Goal: Task Accomplishment & Management: Use online tool/utility

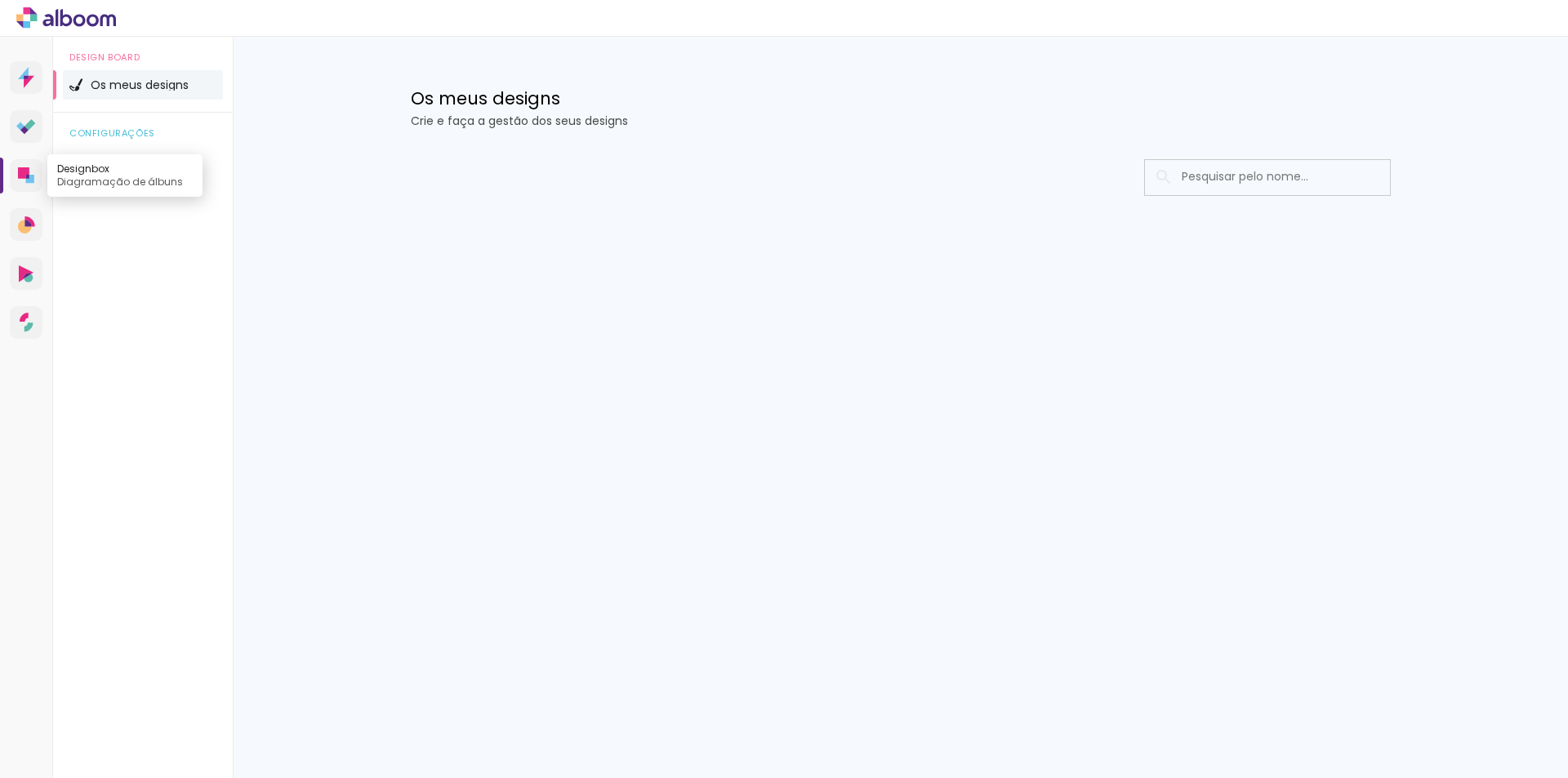
click at [20, 177] on icon at bounding box center [23, 173] width 11 height 11
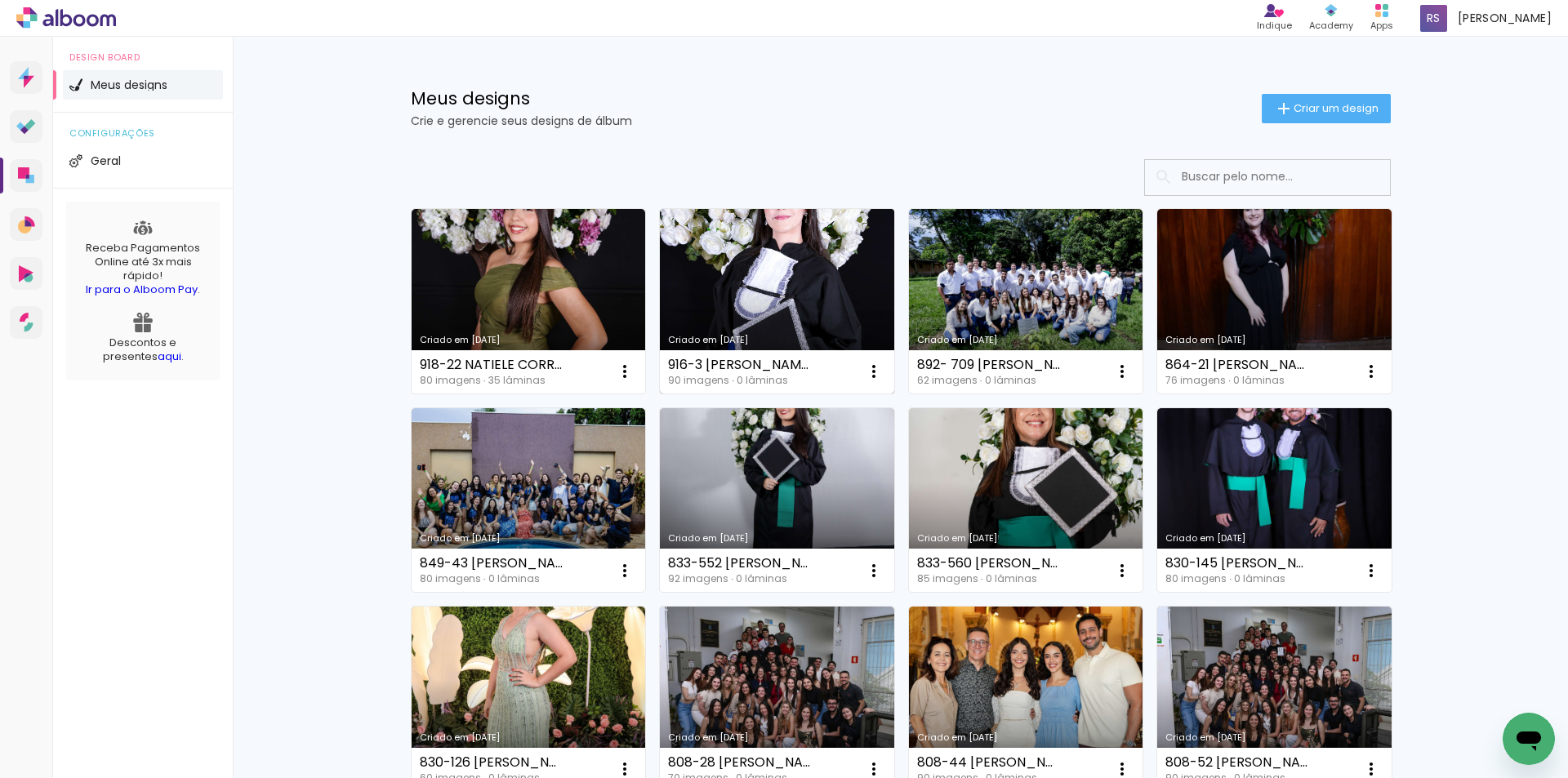
click at [734, 301] on link "Criado em [DATE]" at bounding box center [777, 301] width 235 height 185
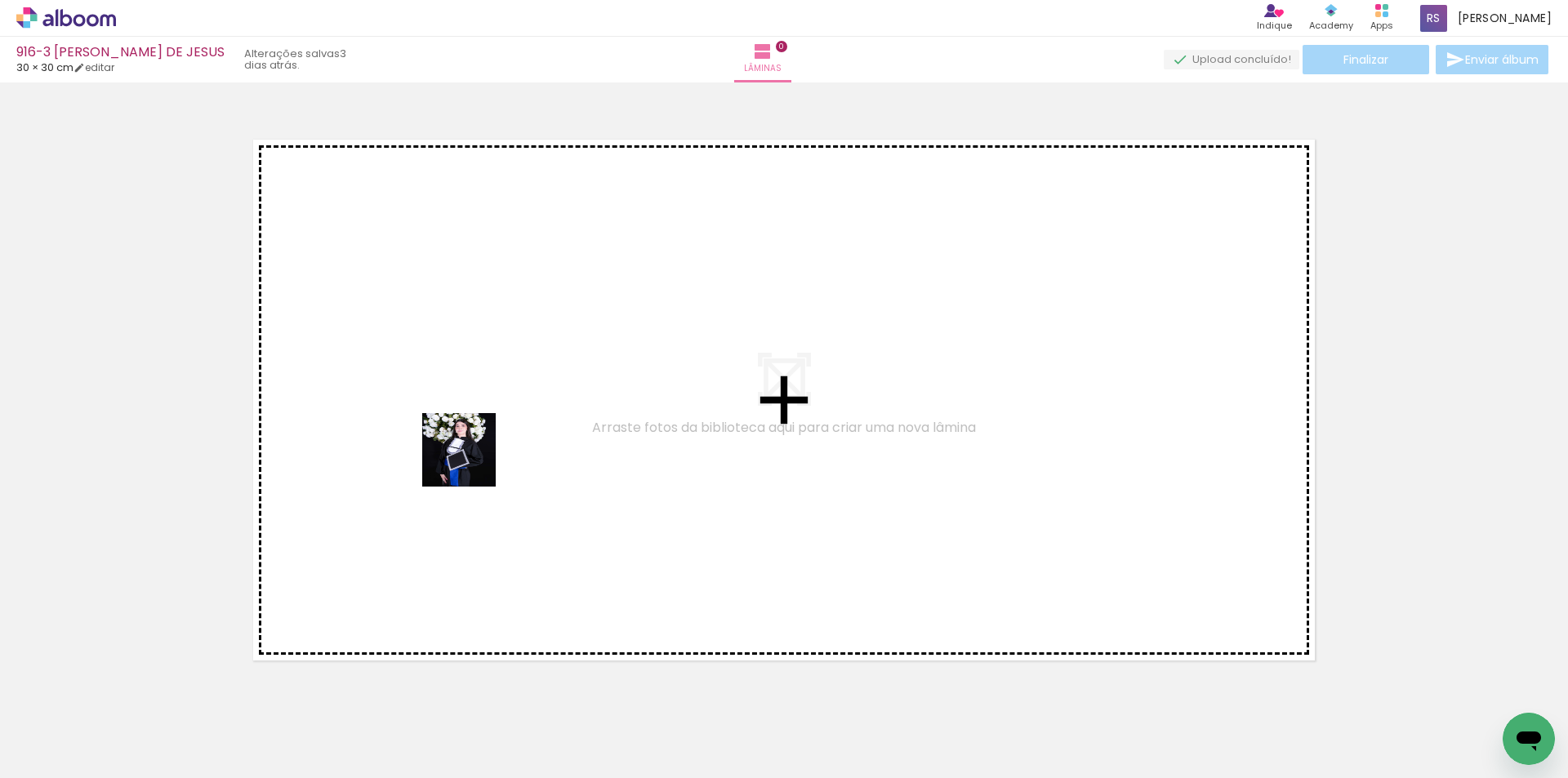
drag, startPoint x: 173, startPoint y: 714, endPoint x: 520, endPoint y: 426, distance: 450.9
click at [520, 426] on quentale-workspace at bounding box center [784, 389] width 1568 height 778
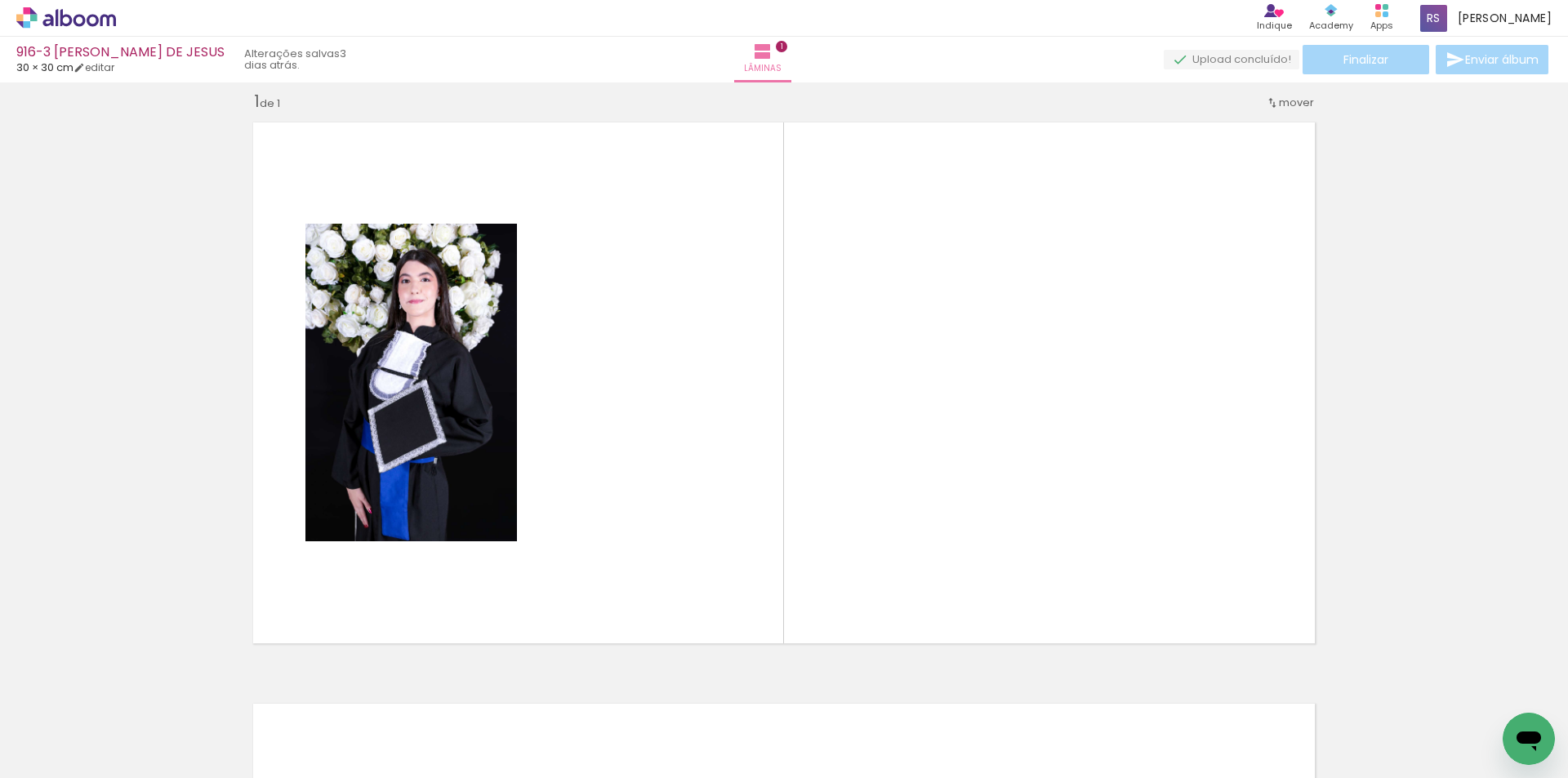
scroll to position [21, 0]
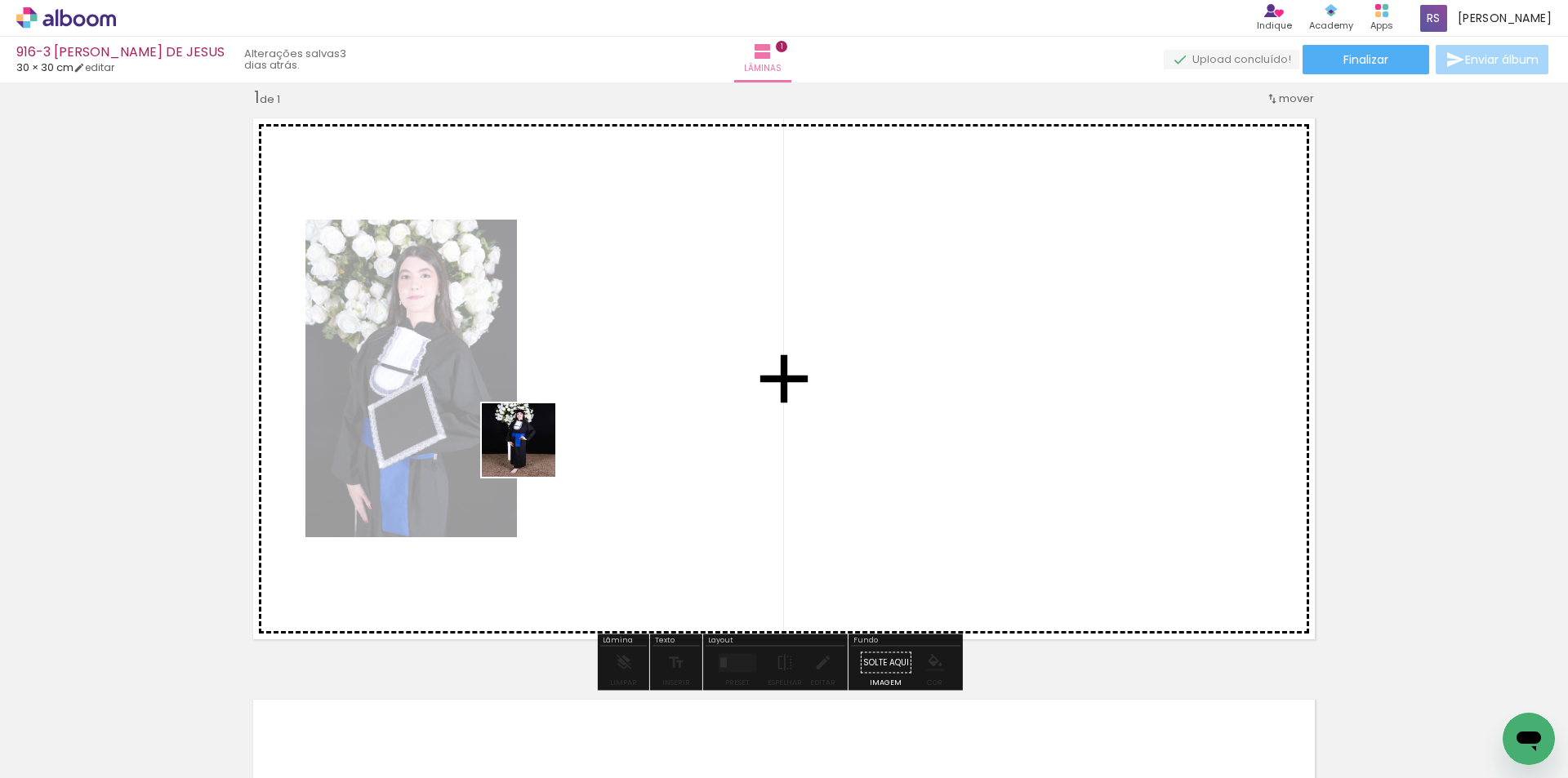
drag, startPoint x: 256, startPoint y: 731, endPoint x: 603, endPoint y: 652, distance: 355.9
click at [568, 426] on quentale-workspace at bounding box center [784, 389] width 1568 height 778
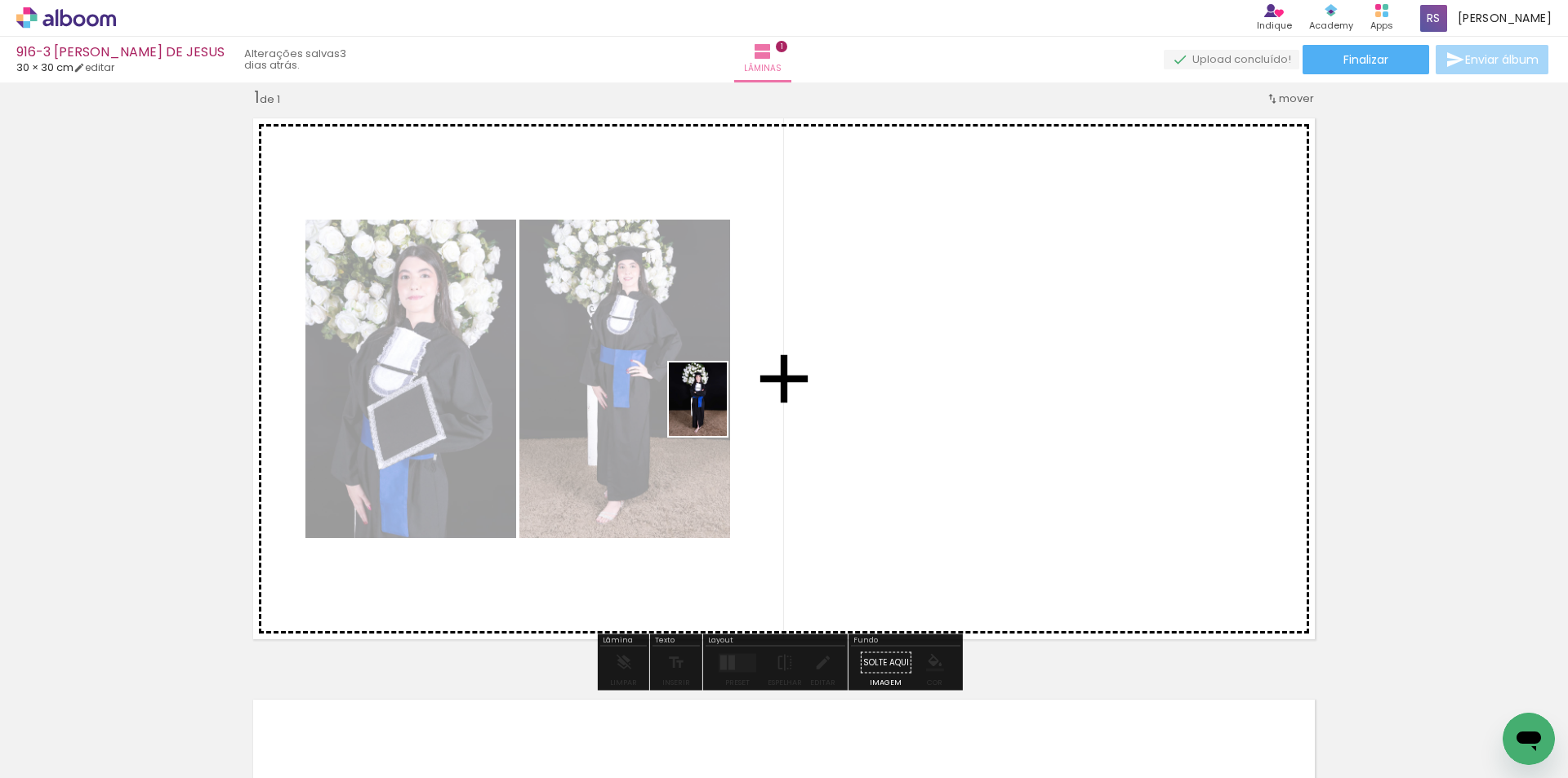
drag, startPoint x: 435, startPoint y: 742, endPoint x: 478, endPoint y: 627, distance: 122.8
click at [721, 410] on quentale-workspace at bounding box center [784, 389] width 1568 height 778
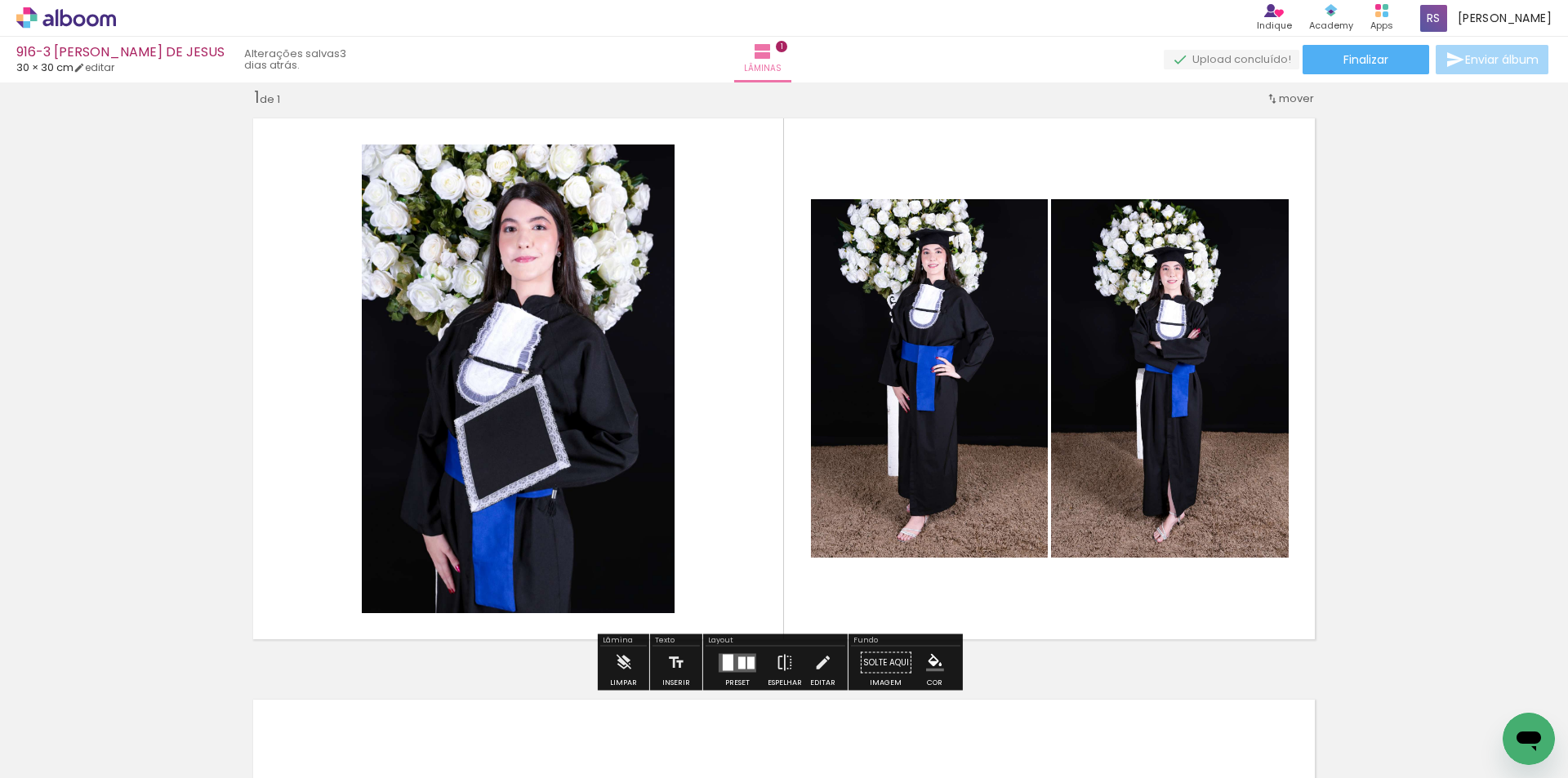
click at [45, 727] on input "Todas as fotos" at bounding box center [46, 729] width 62 height 14
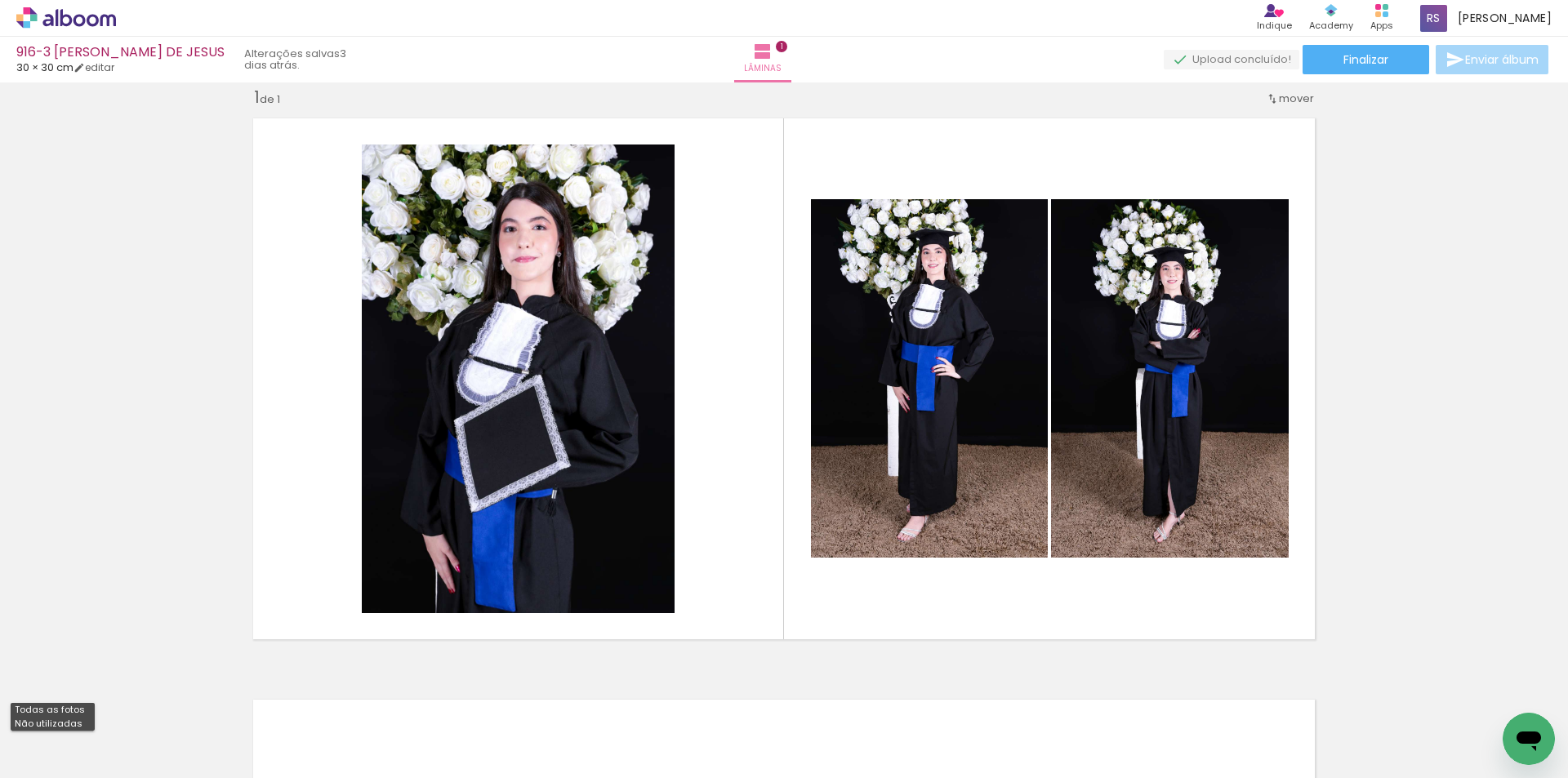
click at [0, 0] on slot "Não utilizadas" at bounding box center [0, 0] width 0 height 0
type input "Não utilizadas"
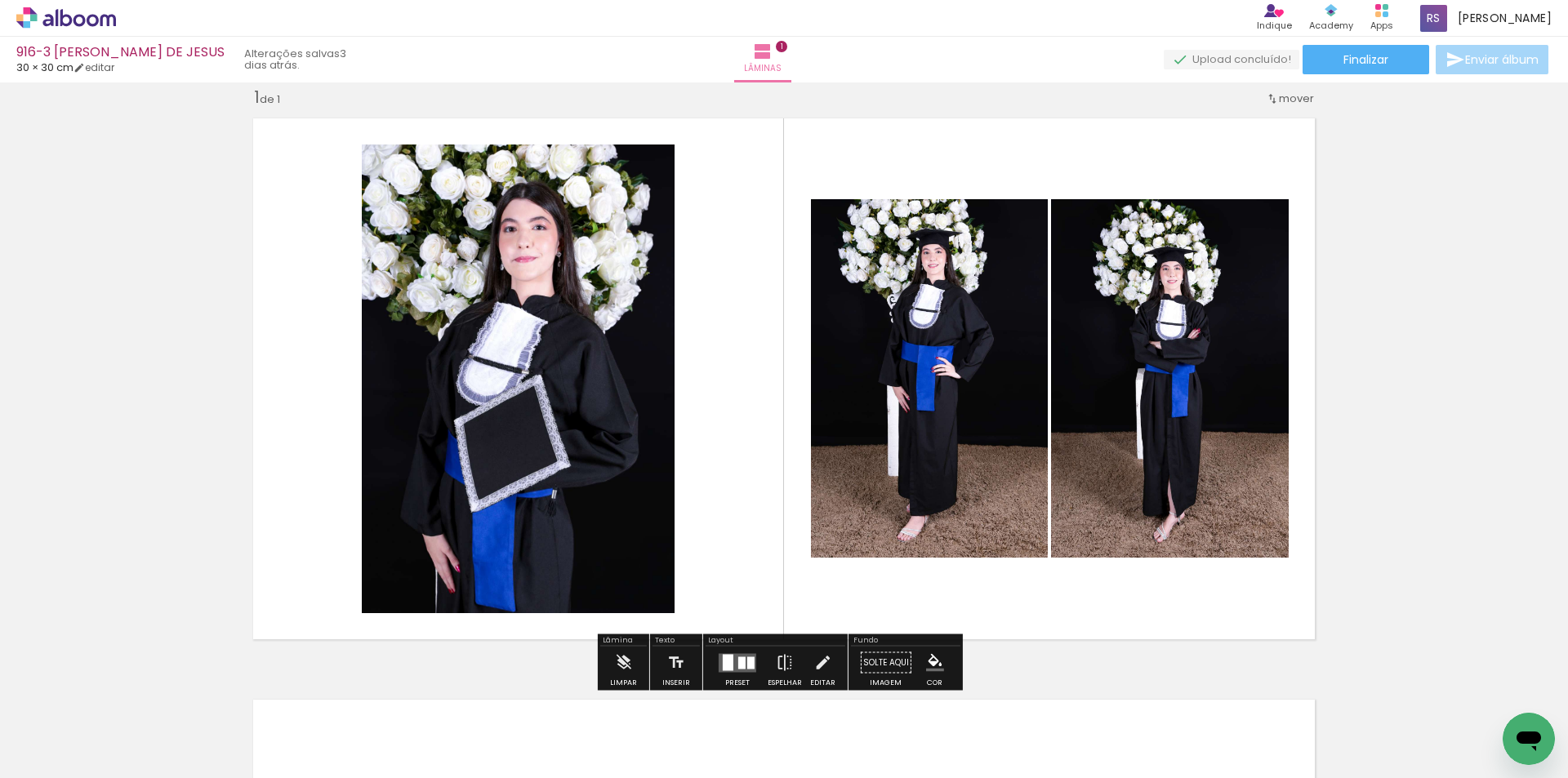
click at [738, 667] on div at bounding box center [741, 663] width 7 height 12
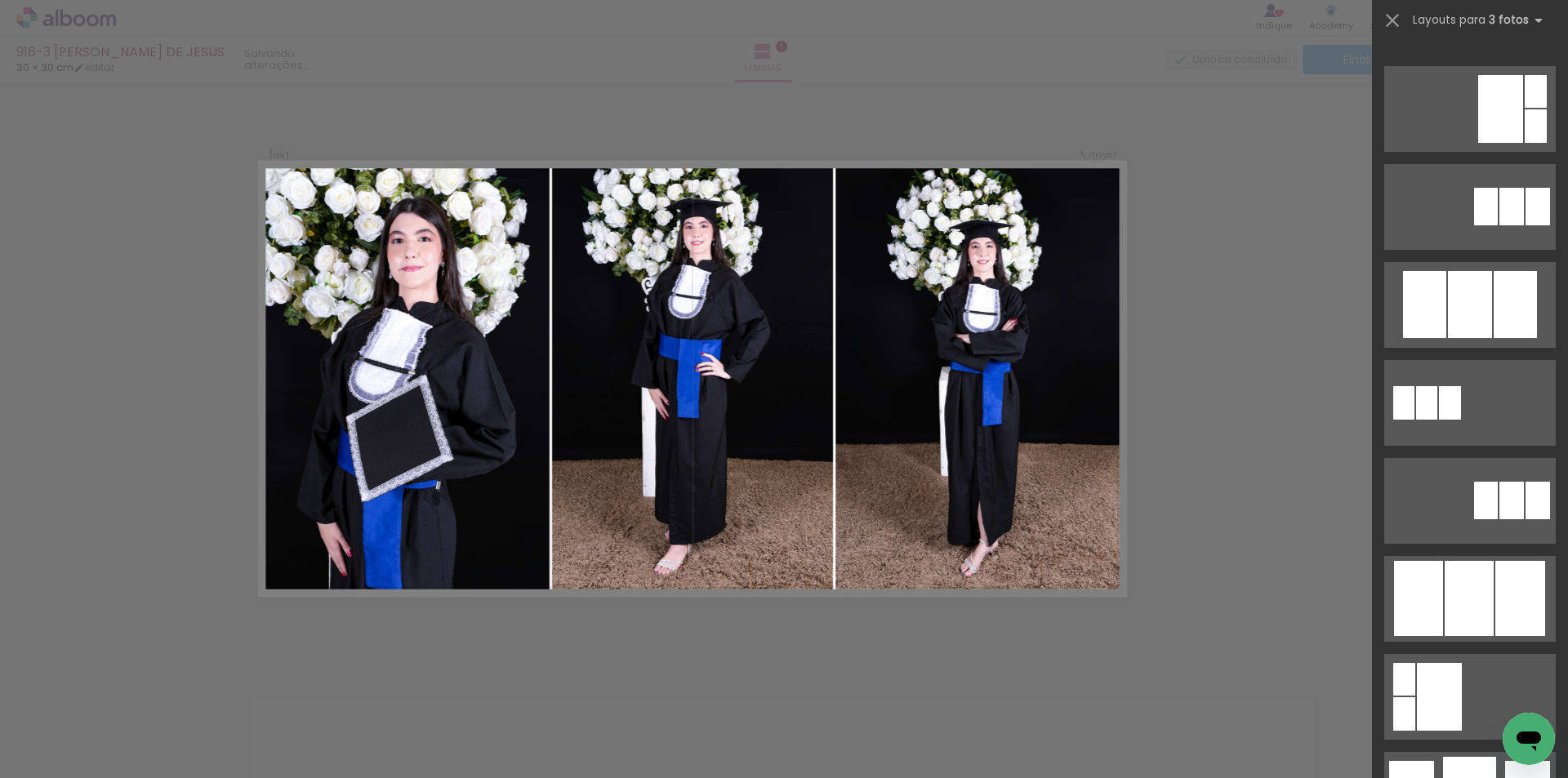
scroll to position [1144, 0]
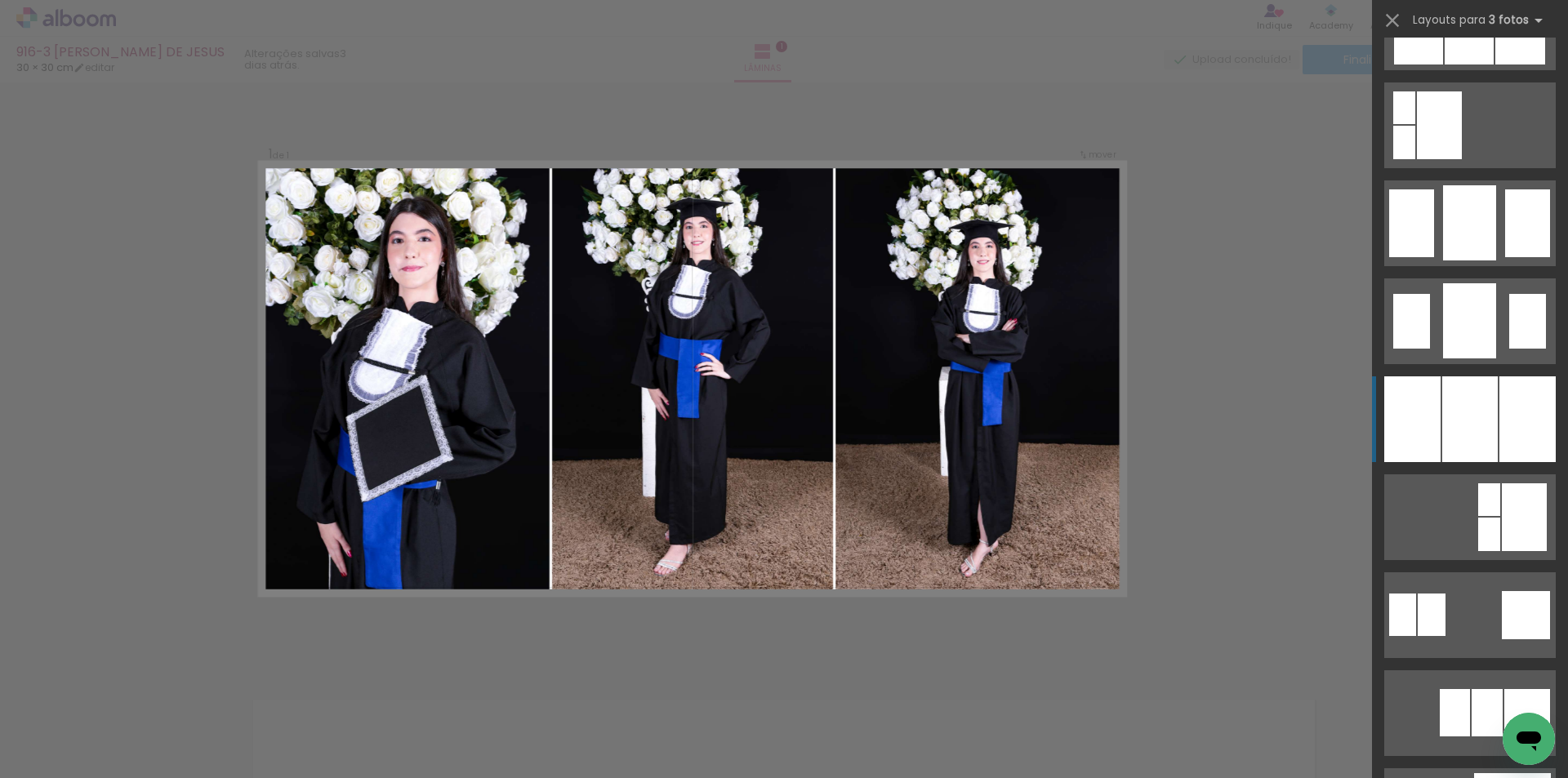
click at [1433, 425] on div at bounding box center [1412, 419] width 56 height 86
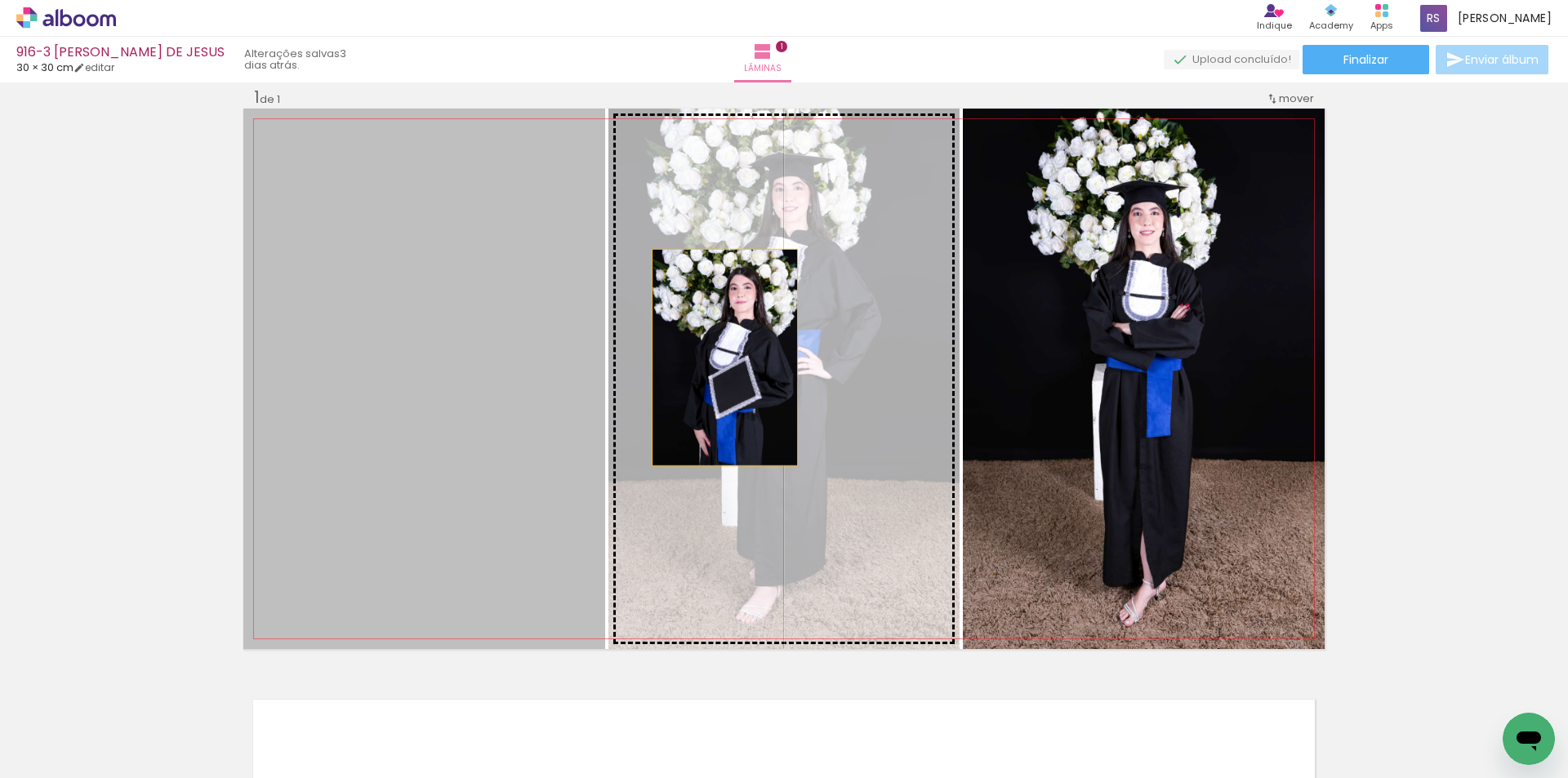
drag, startPoint x: 485, startPoint y: 384, endPoint x: 778, endPoint y: 350, distance: 295.0
click at [0, 0] on slot at bounding box center [0, 0] width 0 height 0
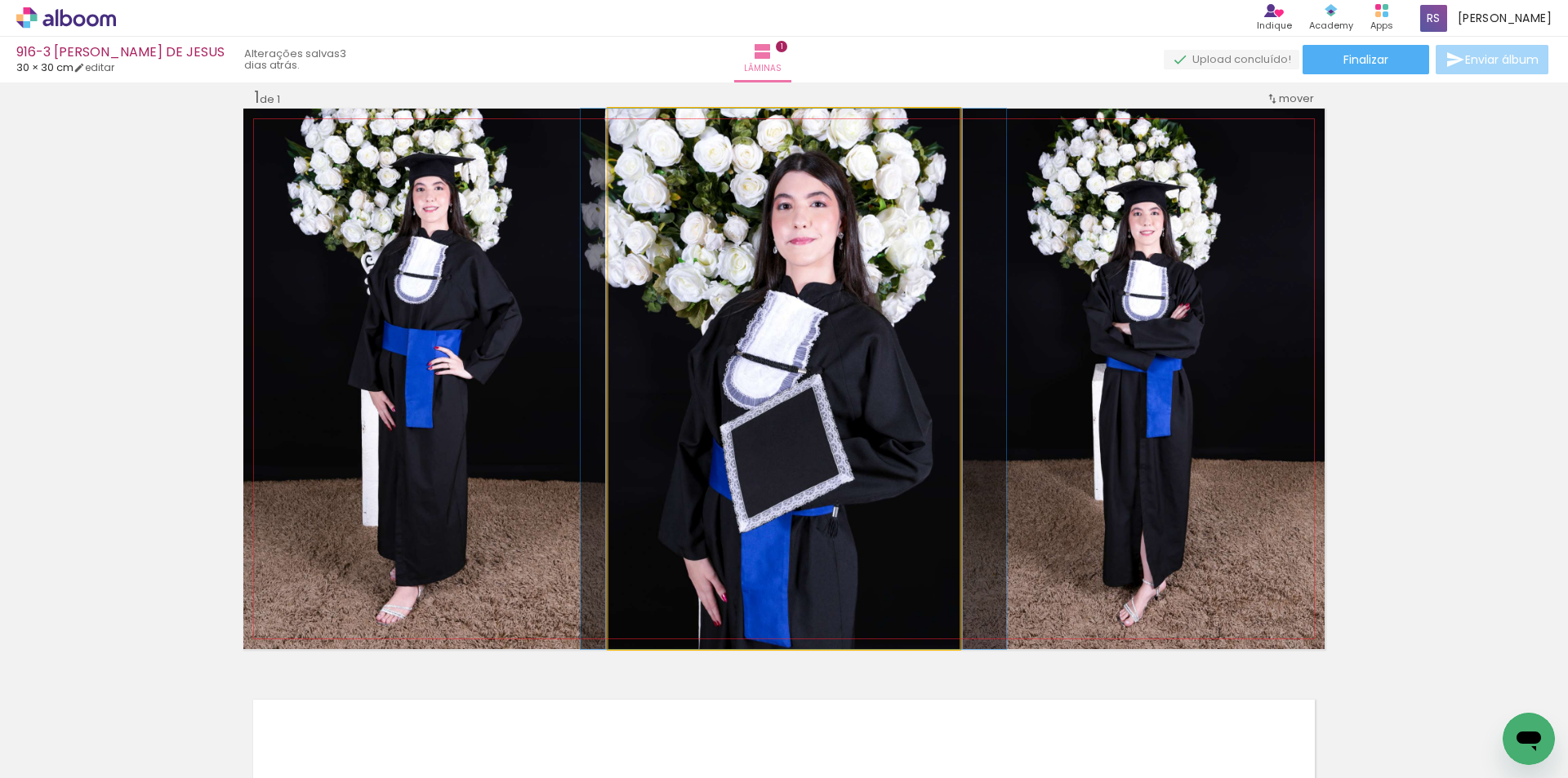
drag, startPoint x: 795, startPoint y: 412, endPoint x: 805, endPoint y: 402, distance: 14.1
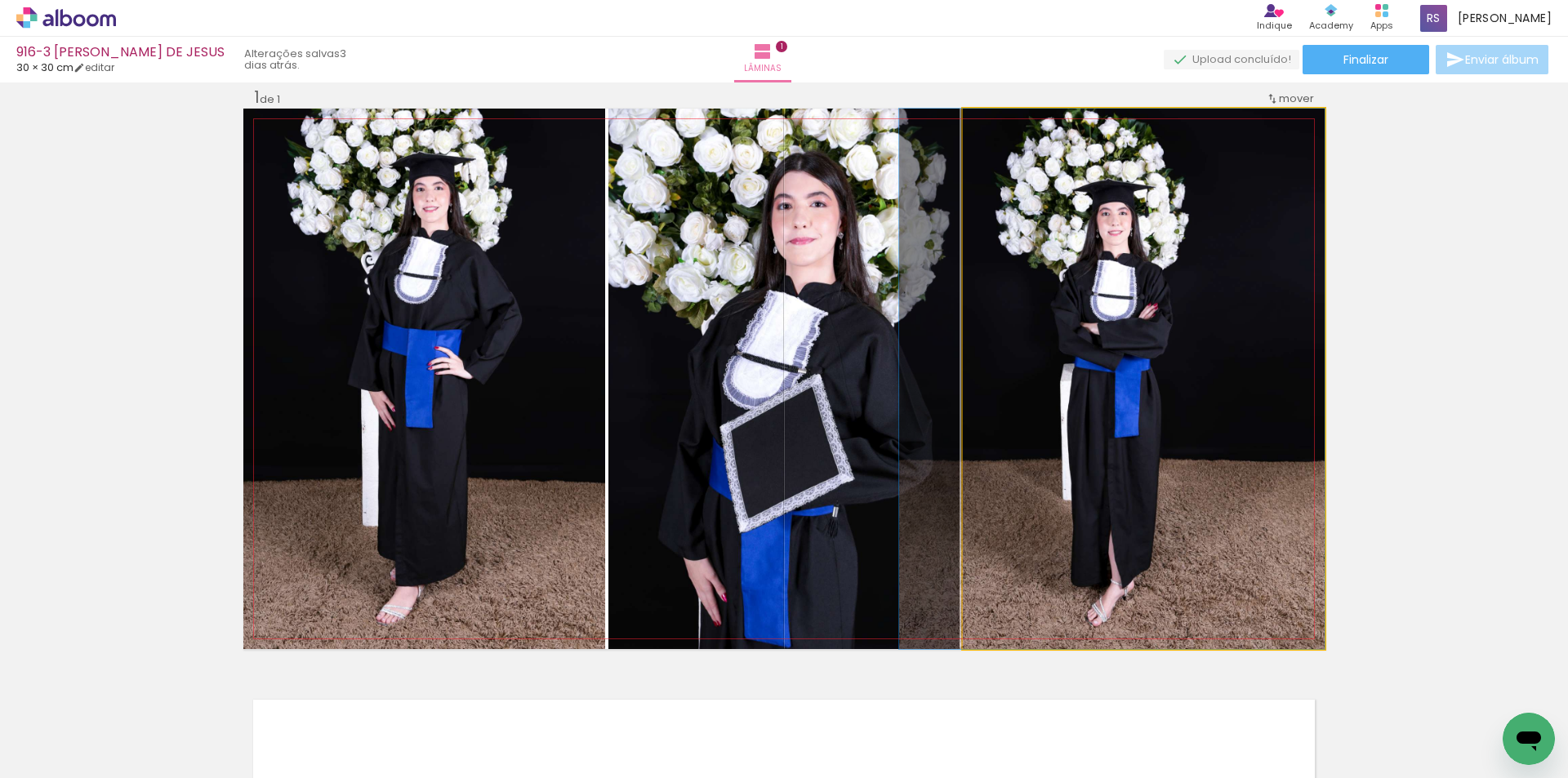
drag, startPoint x: 1124, startPoint y: 377, endPoint x: 859, endPoint y: 402, distance: 266.2
click at [0, 0] on slot at bounding box center [0, 0] width 0 height 0
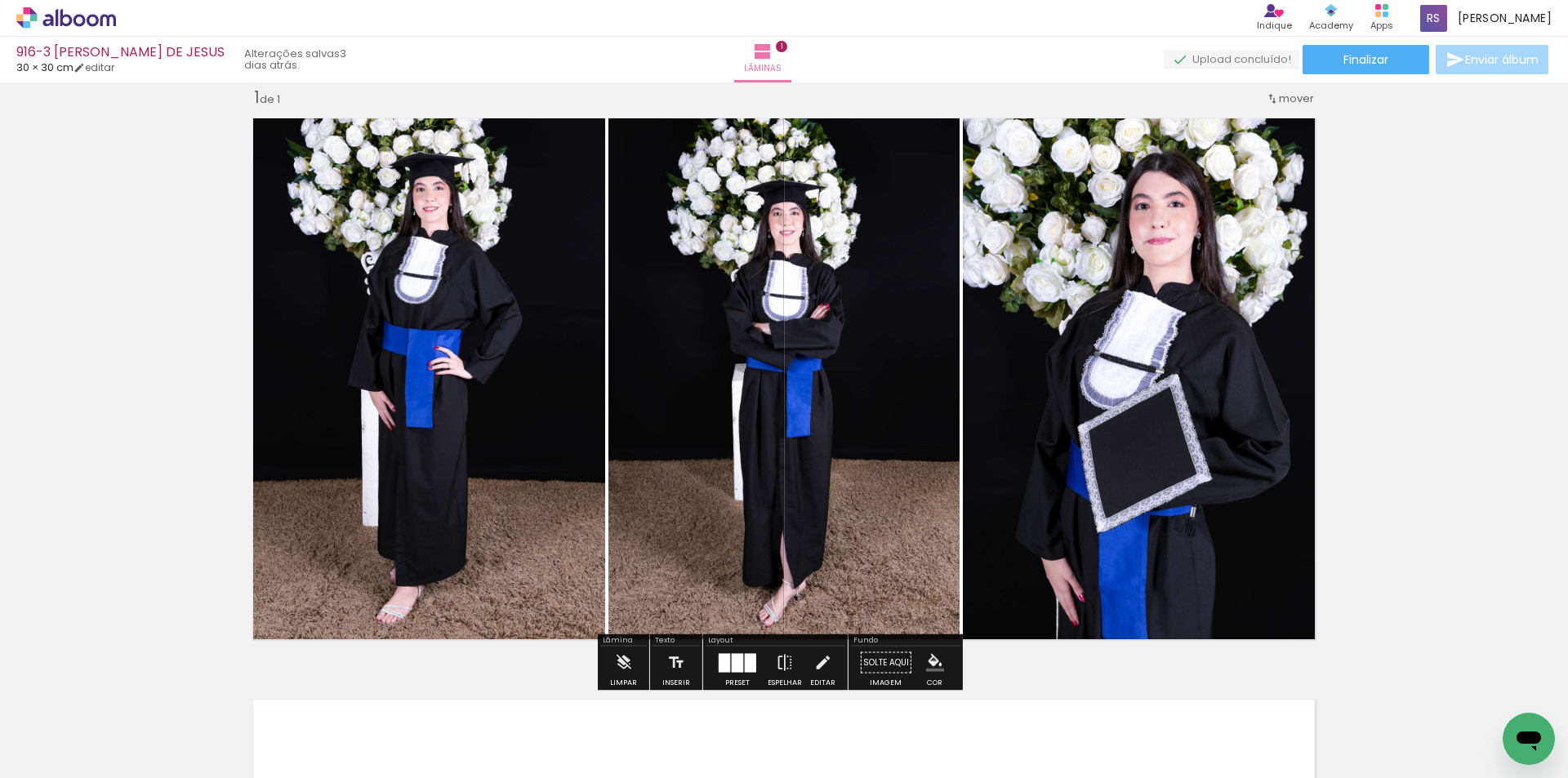
click at [928, 662] on iron-icon "color picker" at bounding box center [935, 663] width 18 height 18
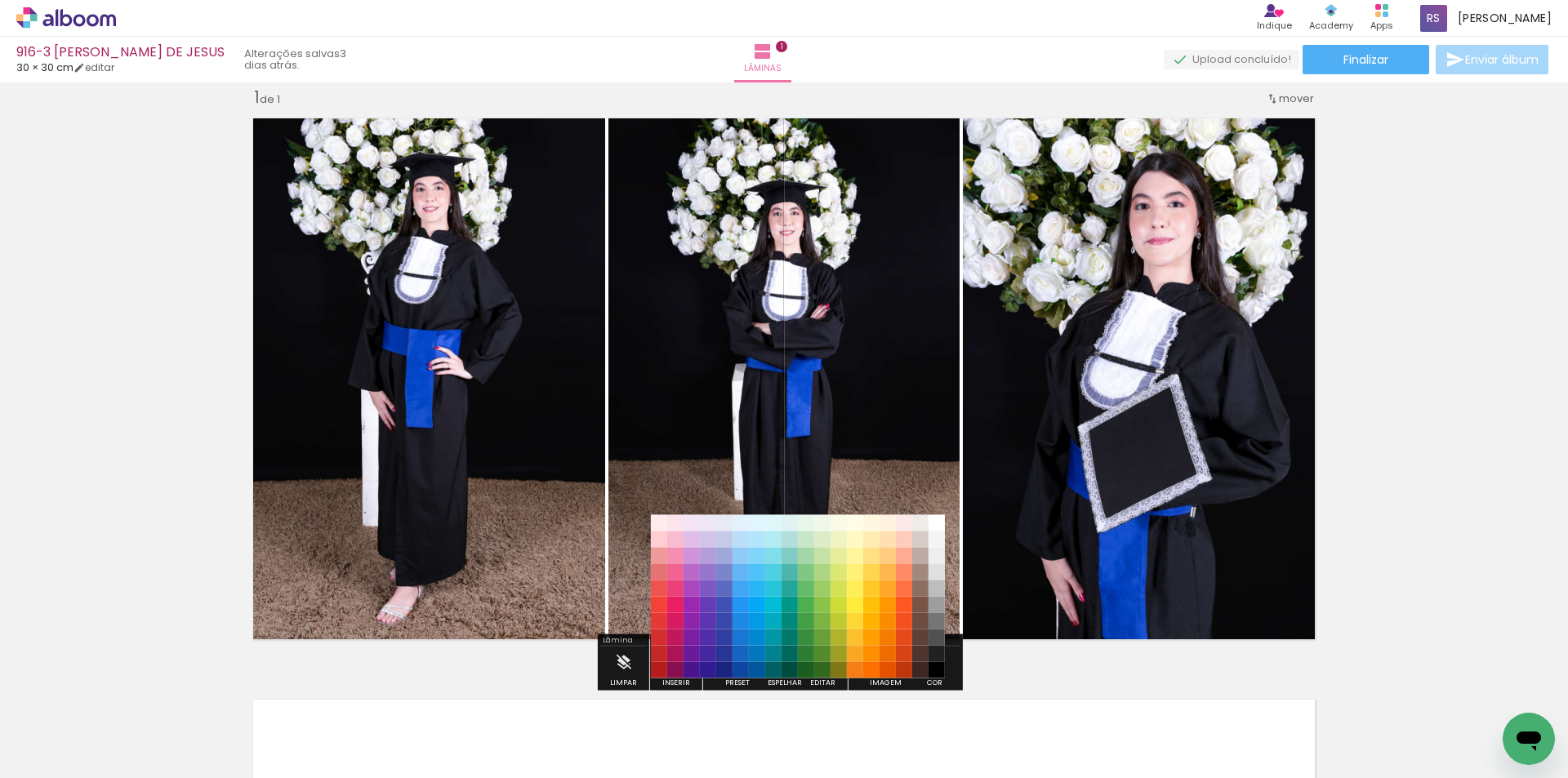
click at [940, 656] on paper-item "#212121" at bounding box center [937, 654] width 16 height 16
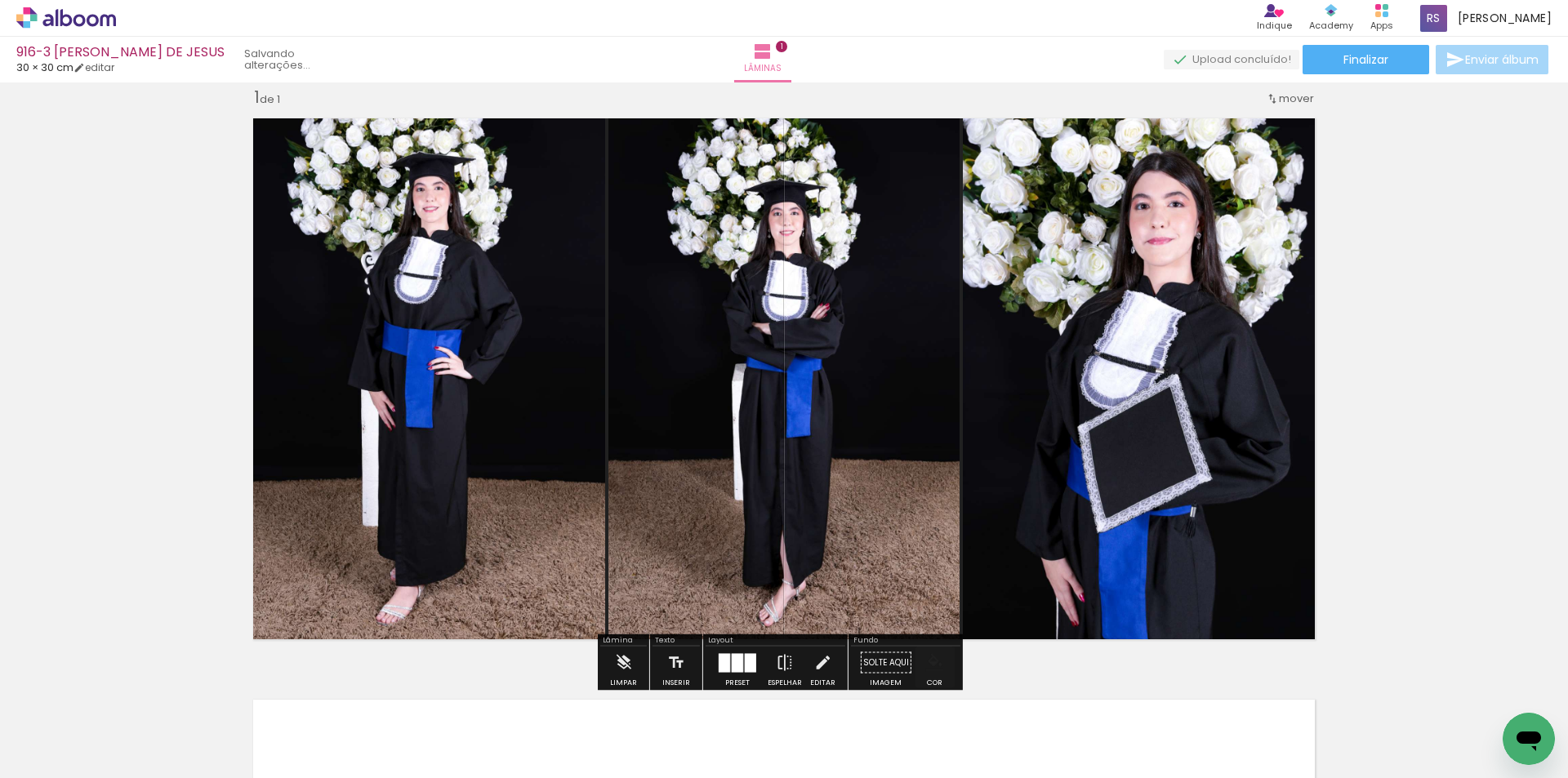
click at [934, 668] on iron-icon "color picker" at bounding box center [935, 663] width 18 height 18
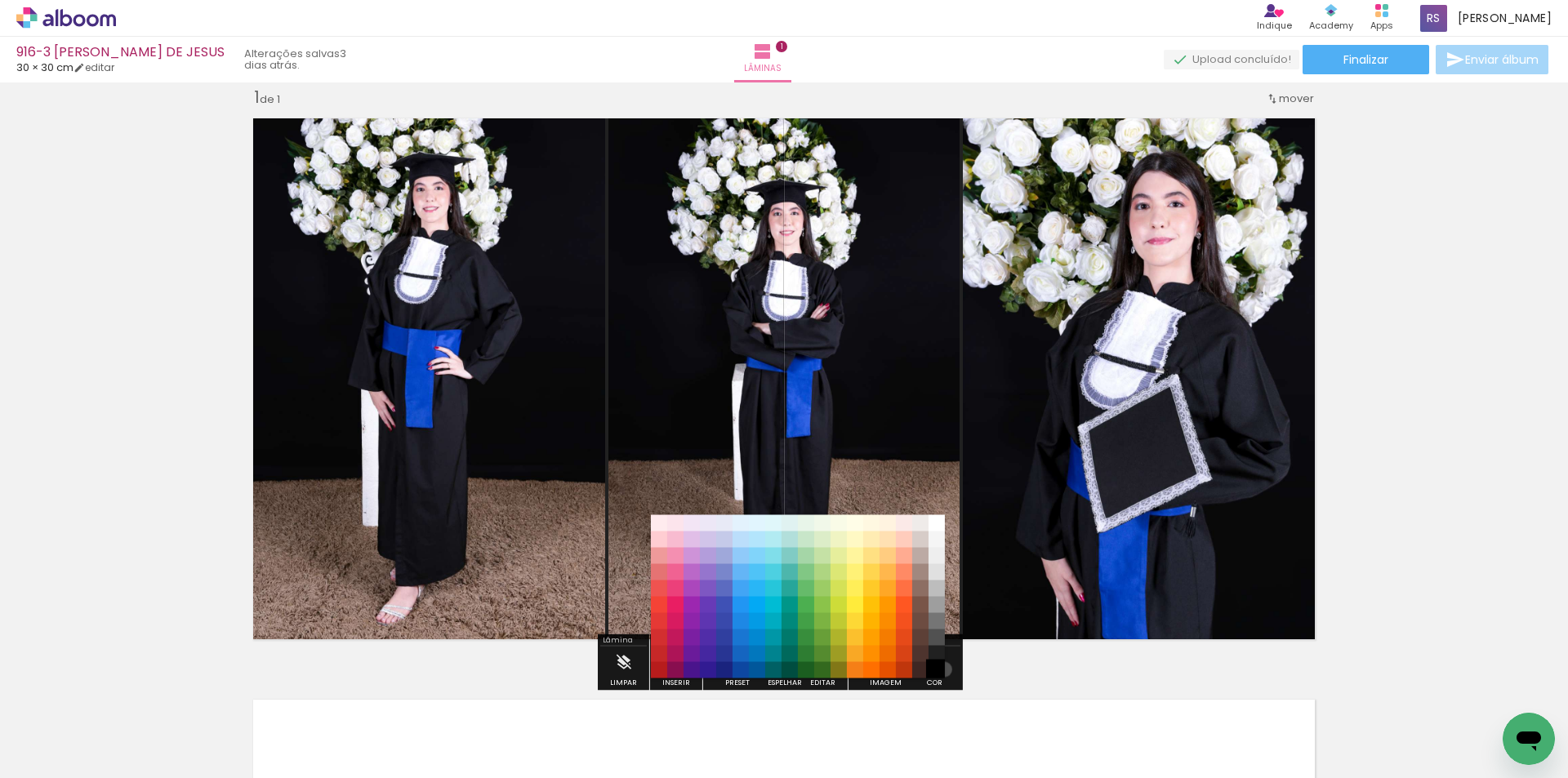
click at [939, 670] on paper-item "#000000" at bounding box center [937, 670] width 16 height 16
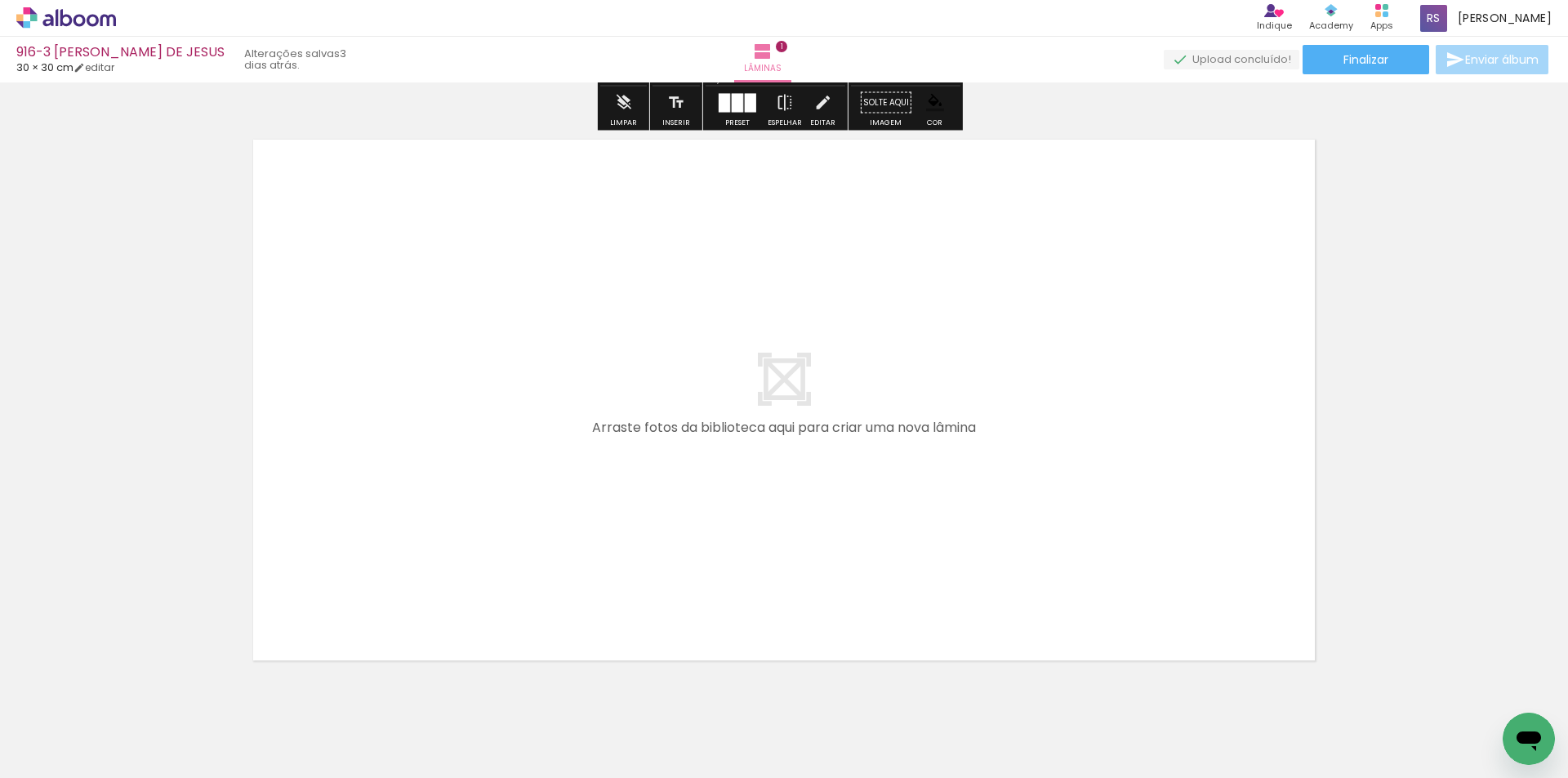
scroll to position [633, 0]
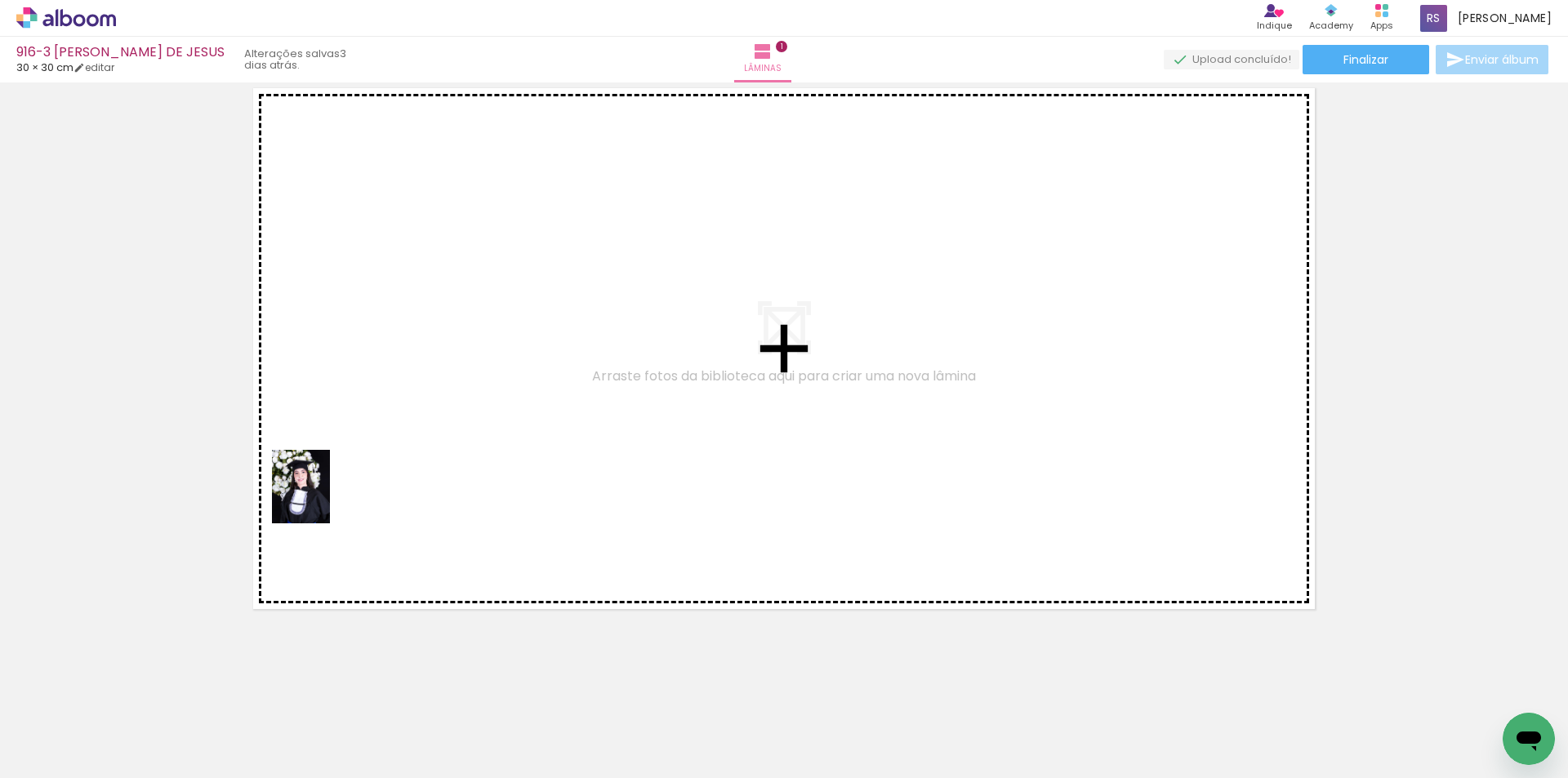
drag, startPoint x: 166, startPoint y: 743, endPoint x: 342, endPoint y: 474, distance: 321.5
click at [342, 474] on quentale-workspace at bounding box center [784, 389] width 1568 height 778
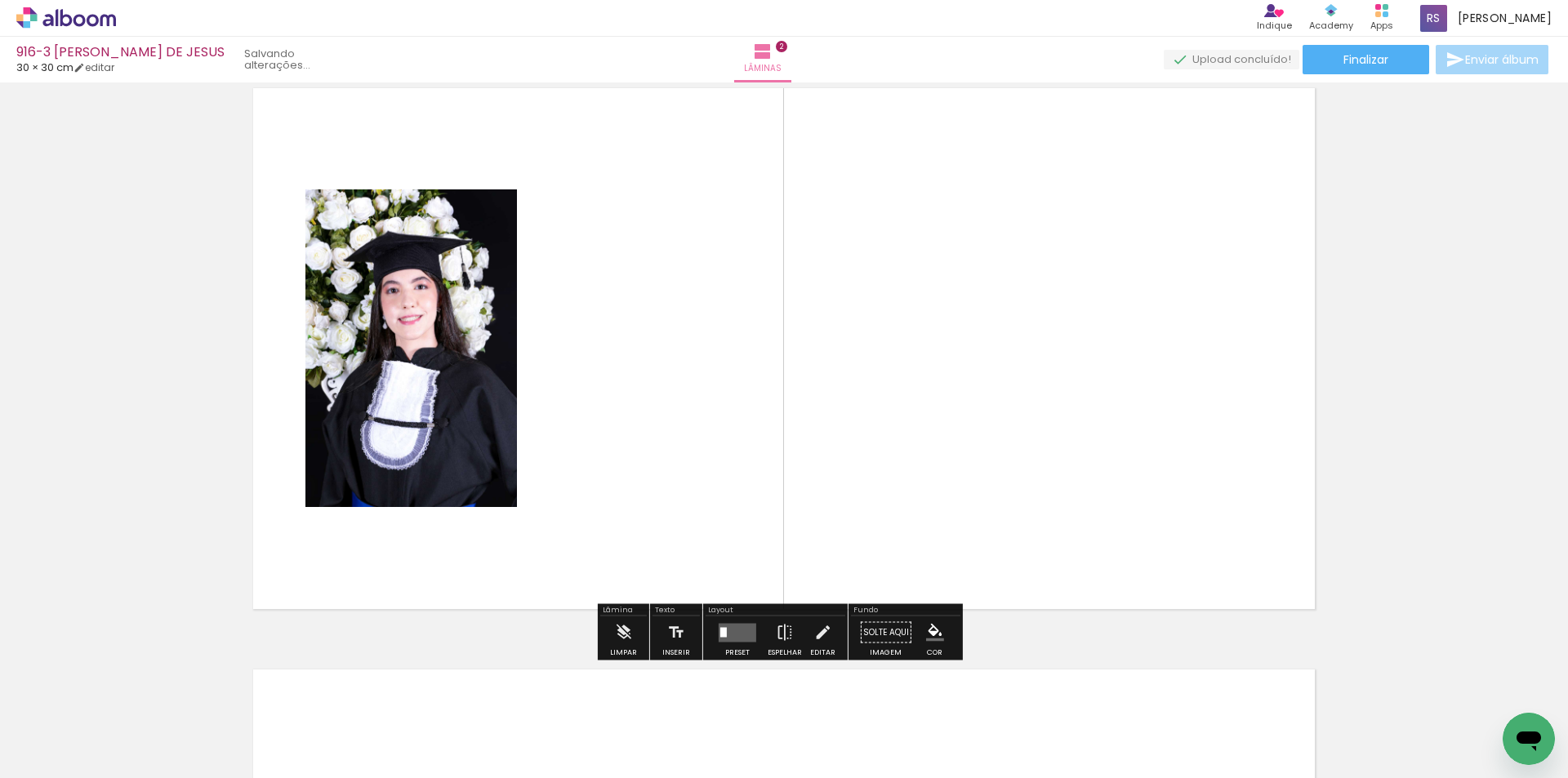
scroll to position [603, 0]
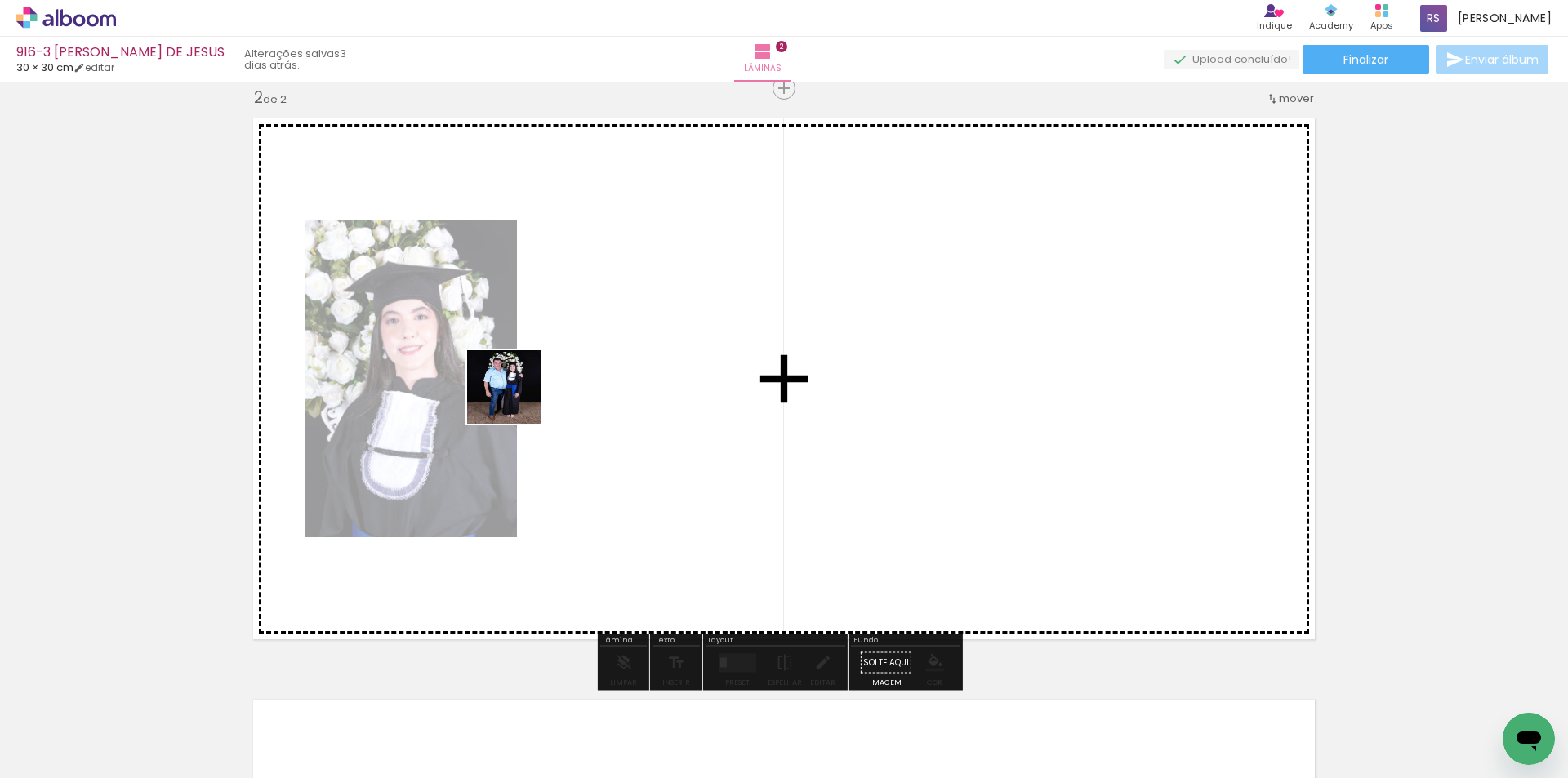
drag, startPoint x: 292, startPoint y: 695, endPoint x: 460, endPoint y: 564, distance: 213.0
click at [540, 384] on quentale-workspace at bounding box center [784, 389] width 1568 height 778
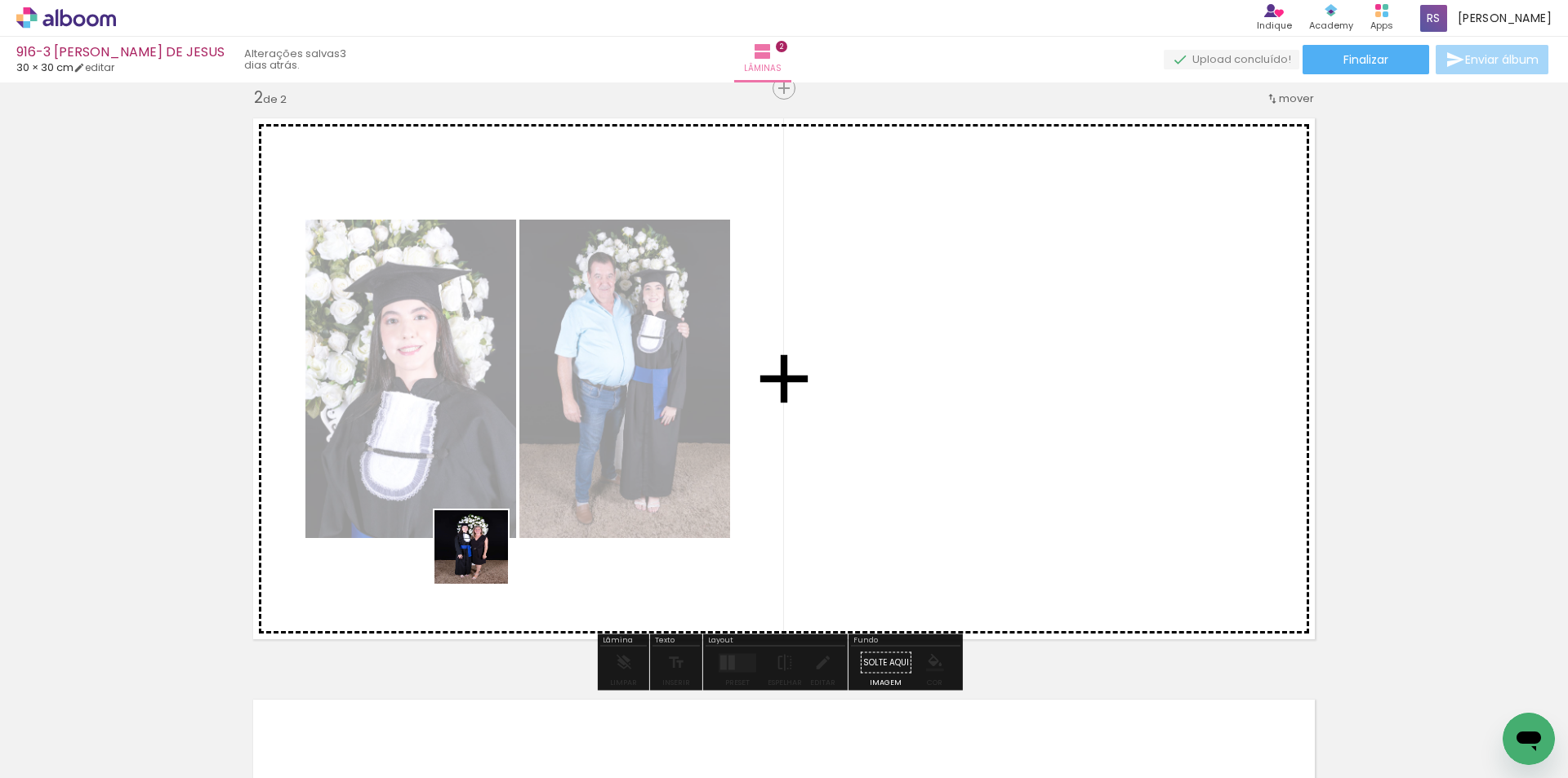
drag, startPoint x: 324, startPoint y: 689, endPoint x: 653, endPoint y: 635, distance: 333.4
click at [606, 459] on quentale-workspace at bounding box center [784, 389] width 1568 height 778
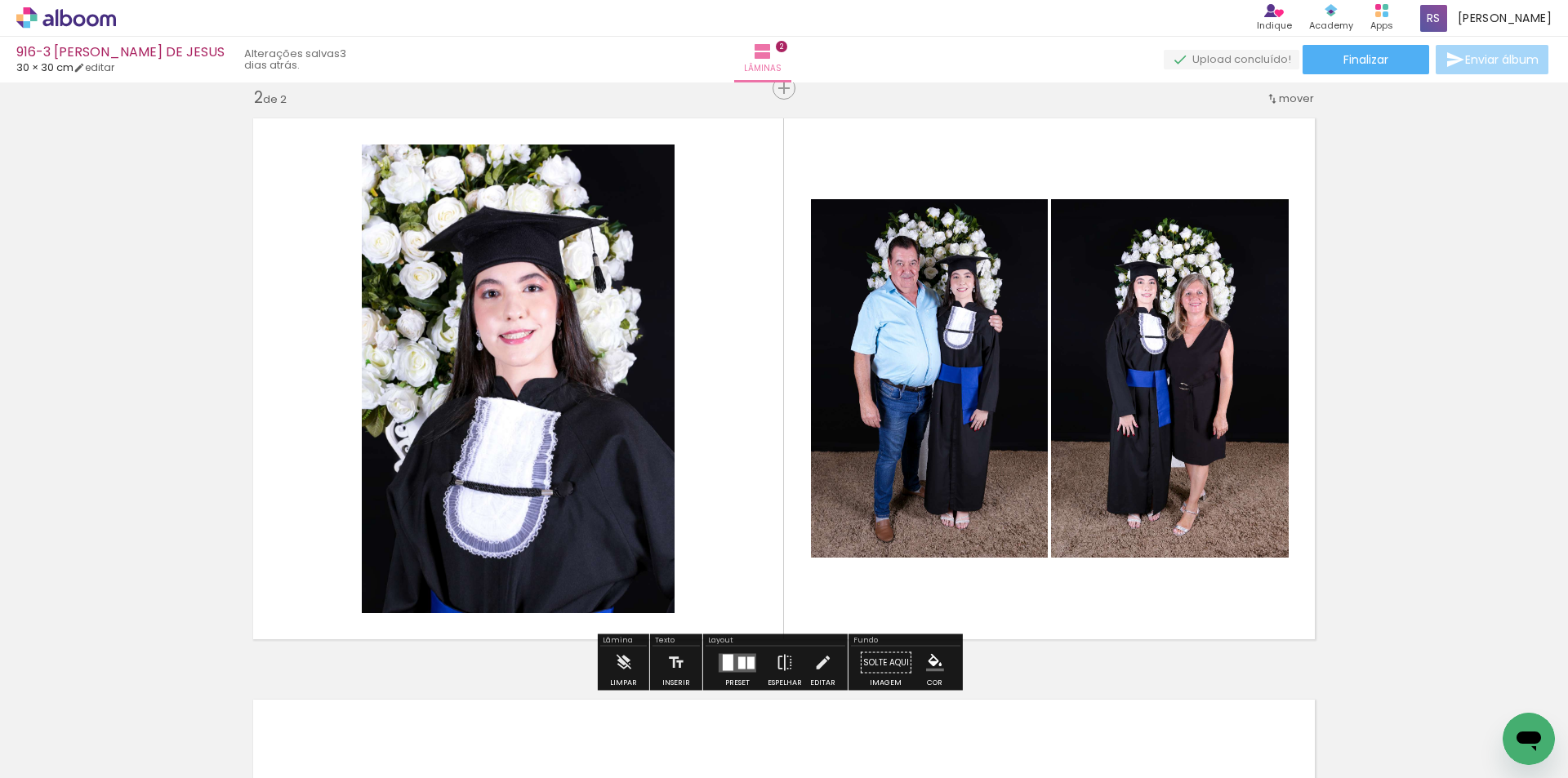
click at [739, 664] on div at bounding box center [741, 663] width 7 height 12
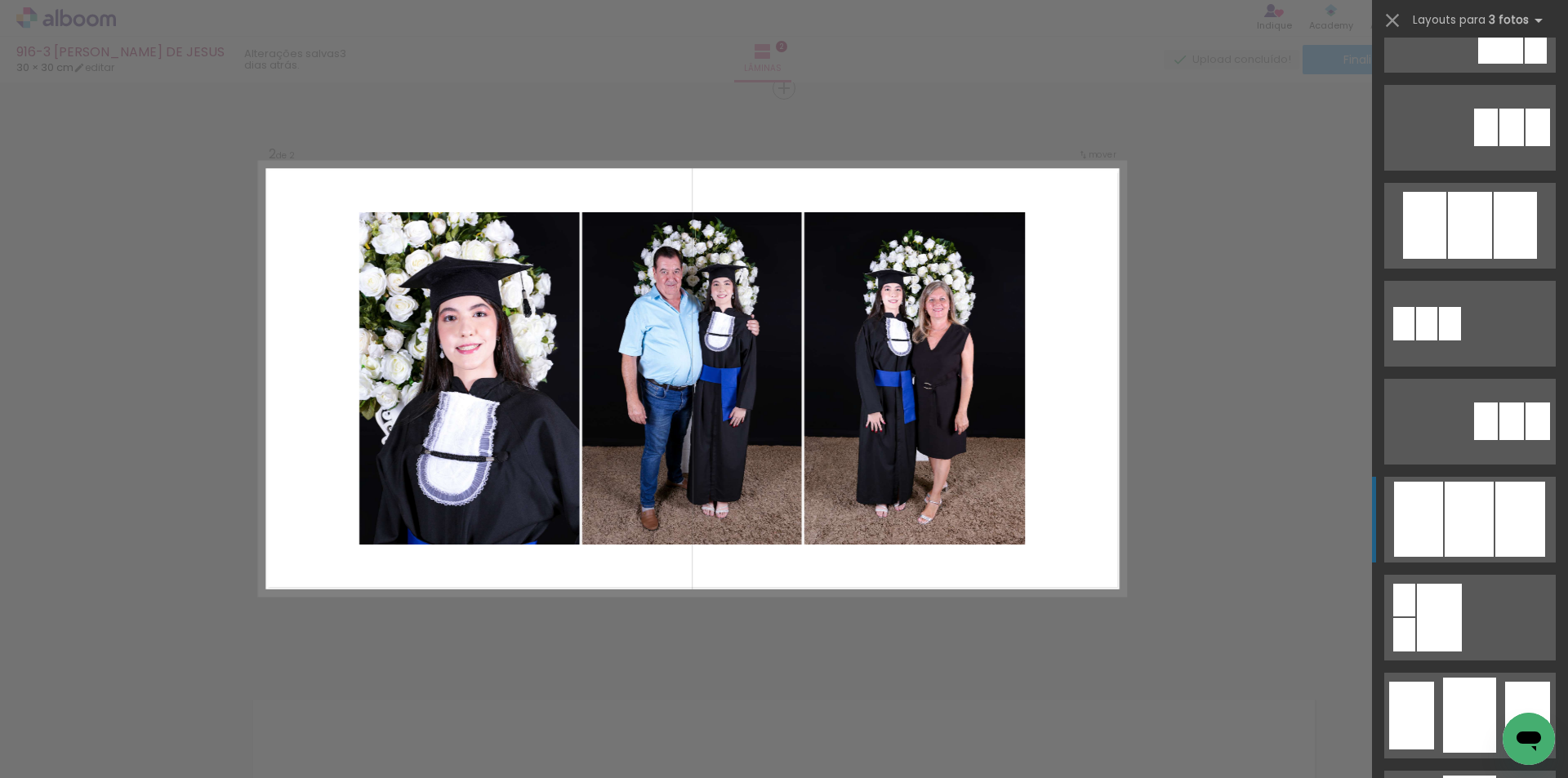
scroll to position [899, 0]
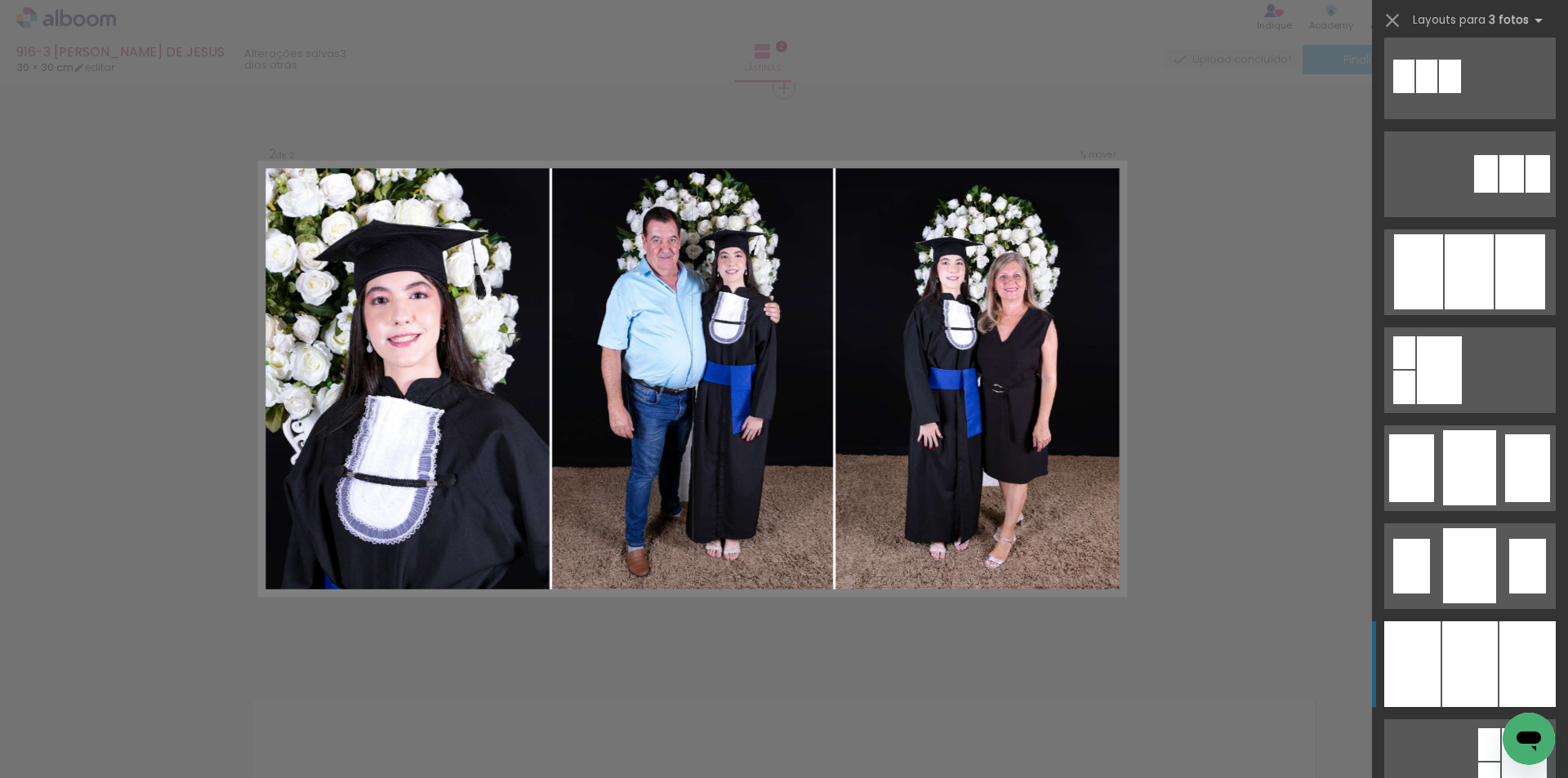
click at [1505, 660] on div at bounding box center [1528, 664] width 56 height 86
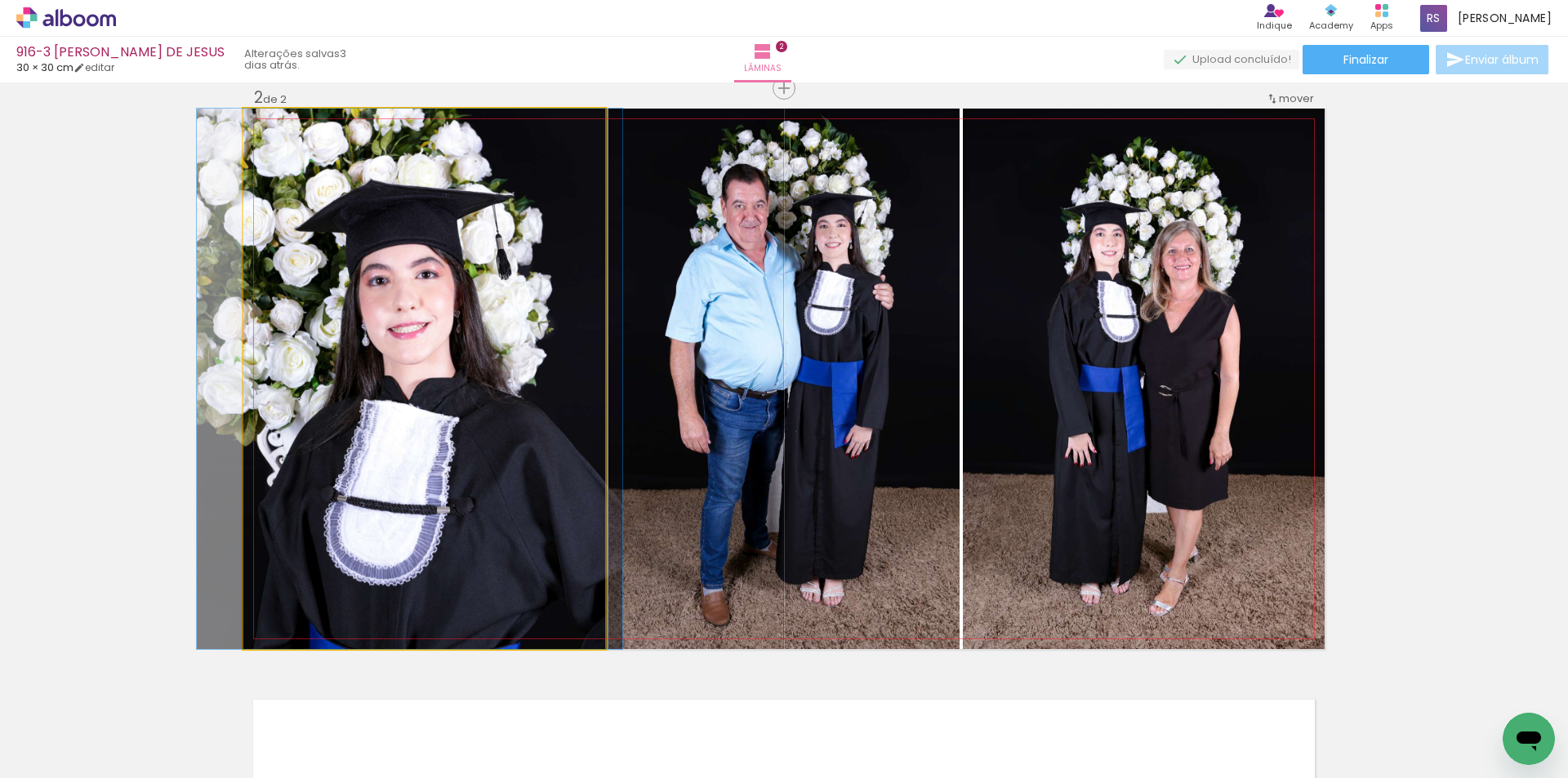
drag, startPoint x: 569, startPoint y: 529, endPoint x: 556, endPoint y: 522, distance: 14.8
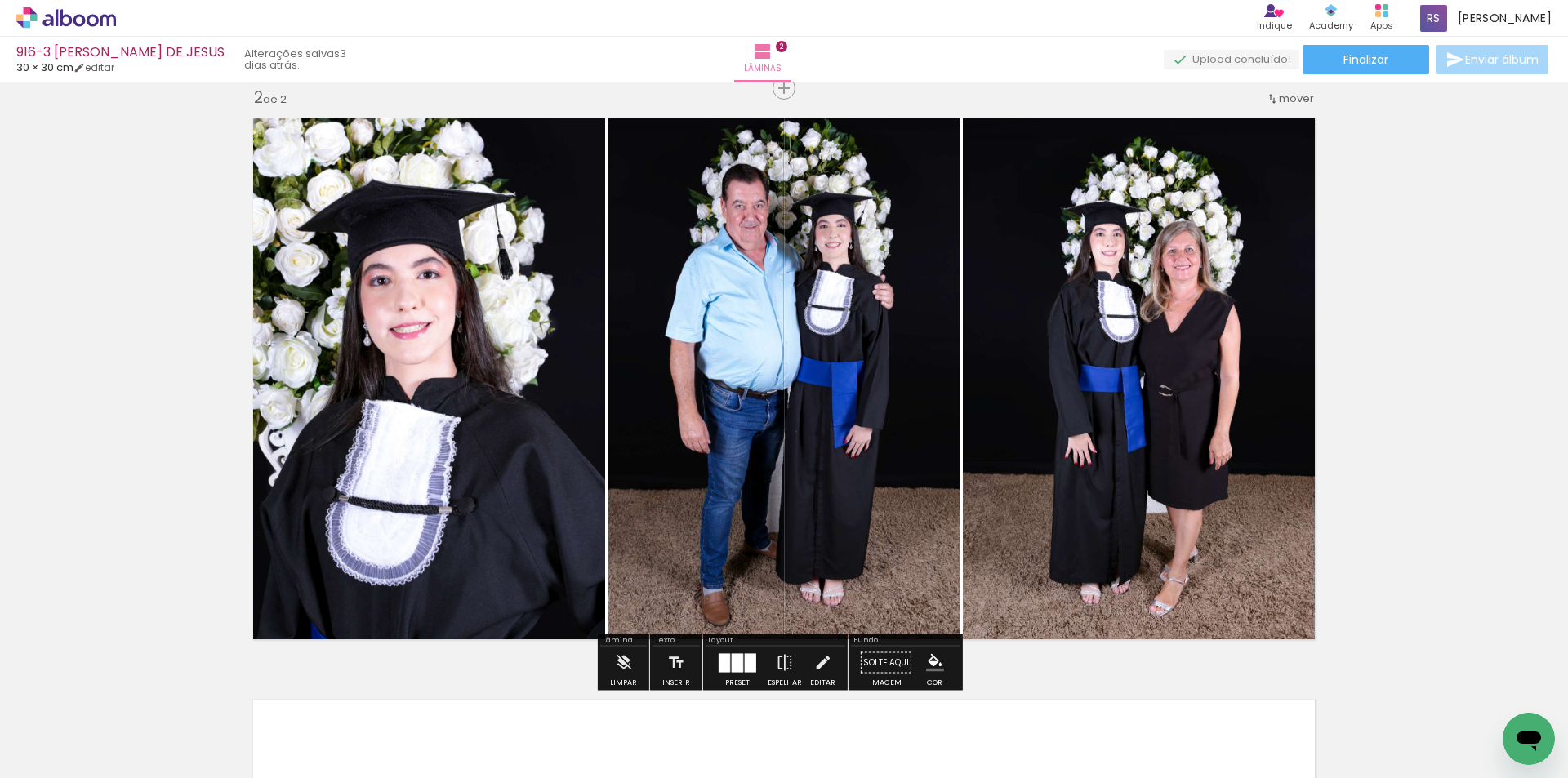
click at [937, 661] on iron-icon "color picker" at bounding box center [935, 663] width 18 height 18
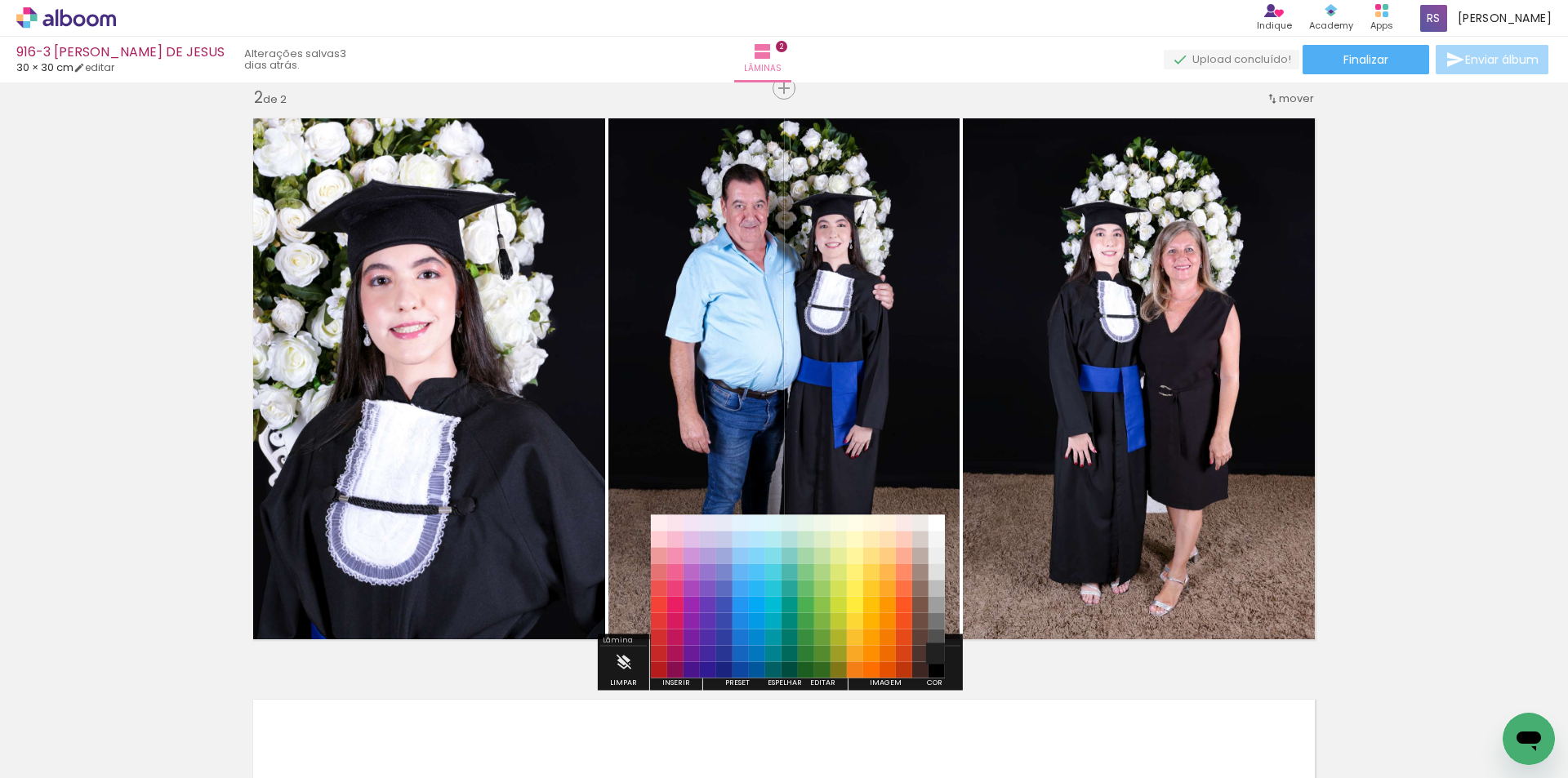
click at [940, 652] on paper-item "#212121" at bounding box center [937, 654] width 16 height 16
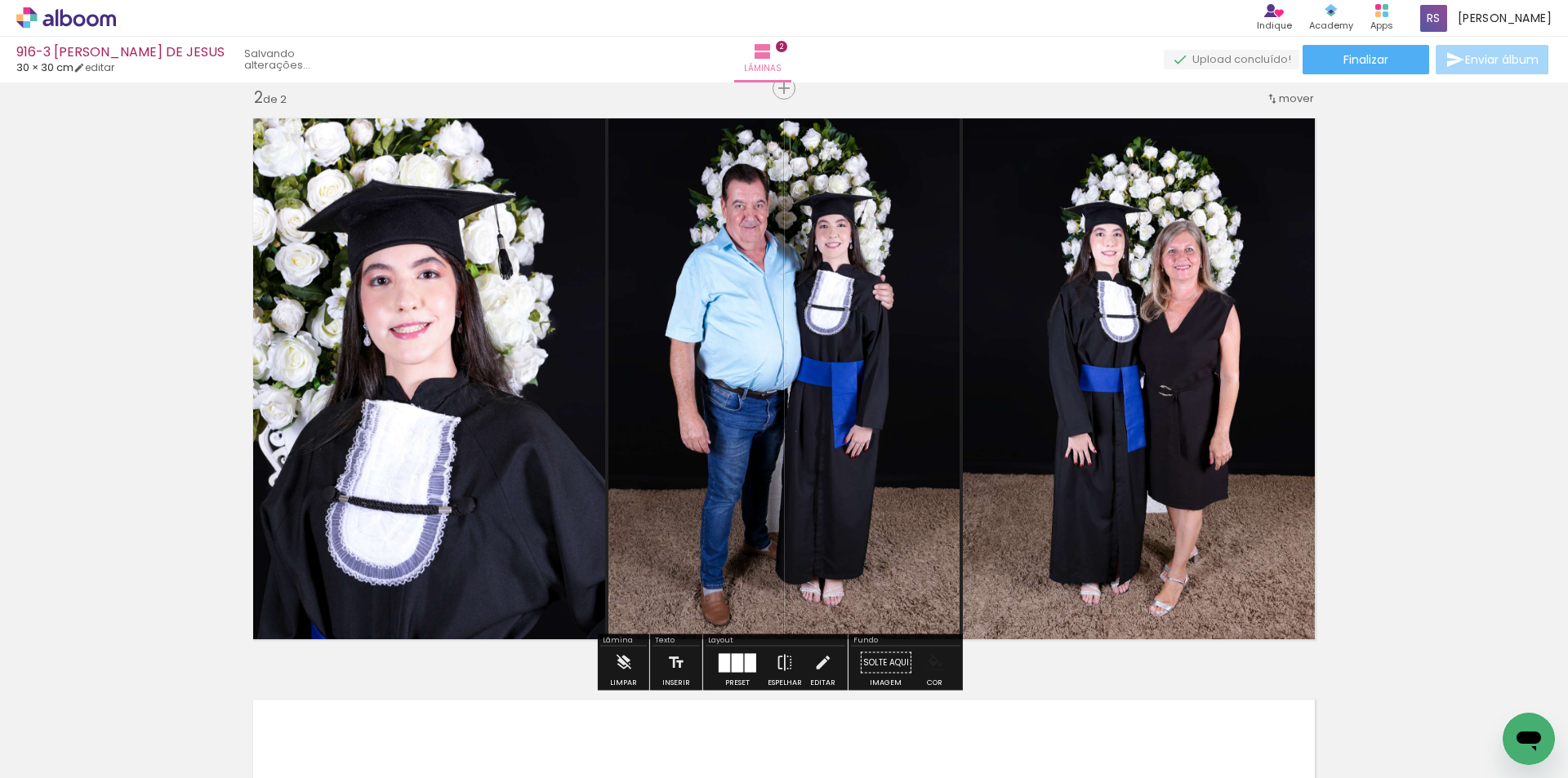
click at [936, 666] on iron-icon "color picker" at bounding box center [935, 663] width 18 height 18
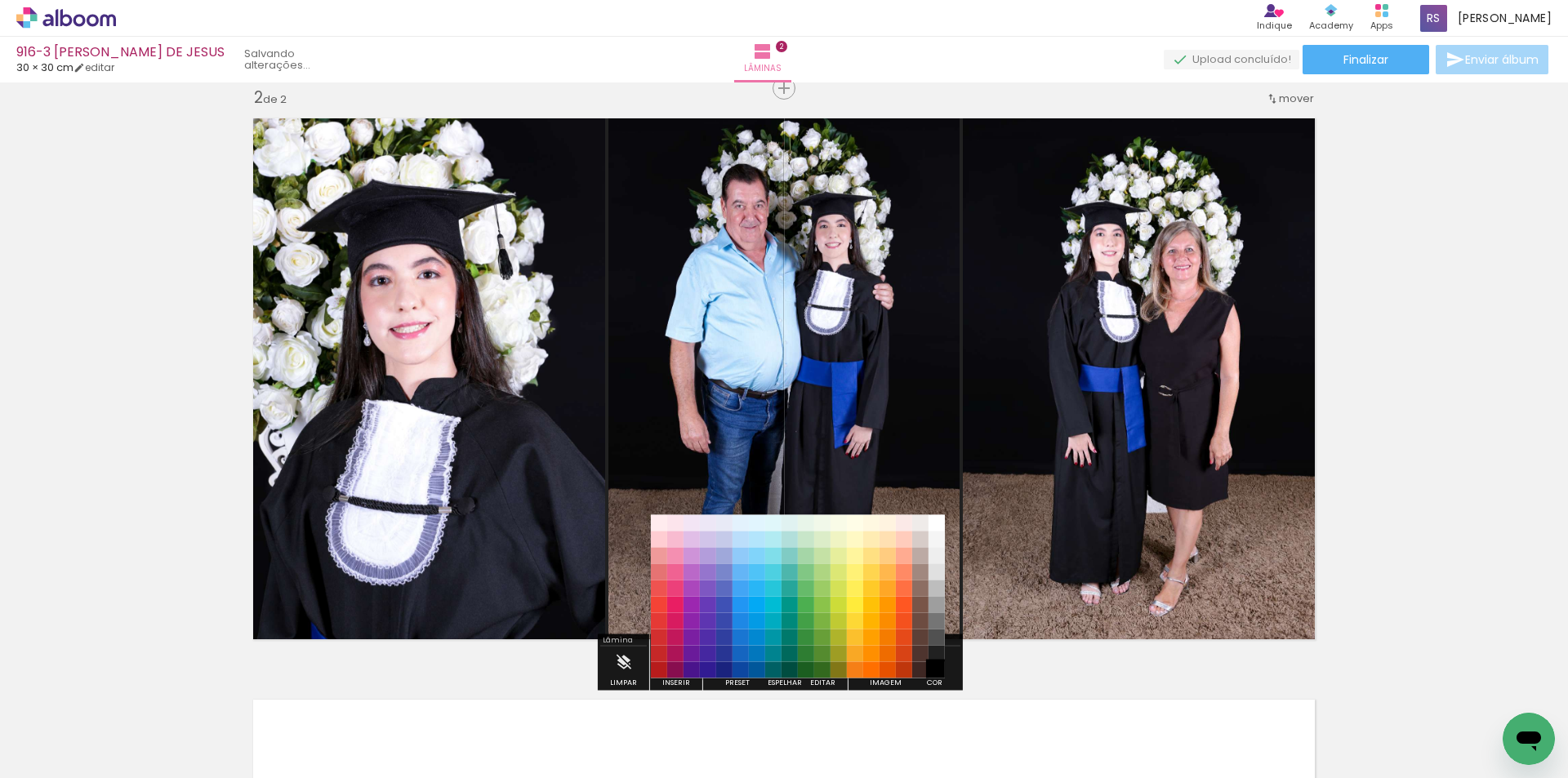
click at [940, 670] on paper-item "#000000" at bounding box center [937, 670] width 16 height 16
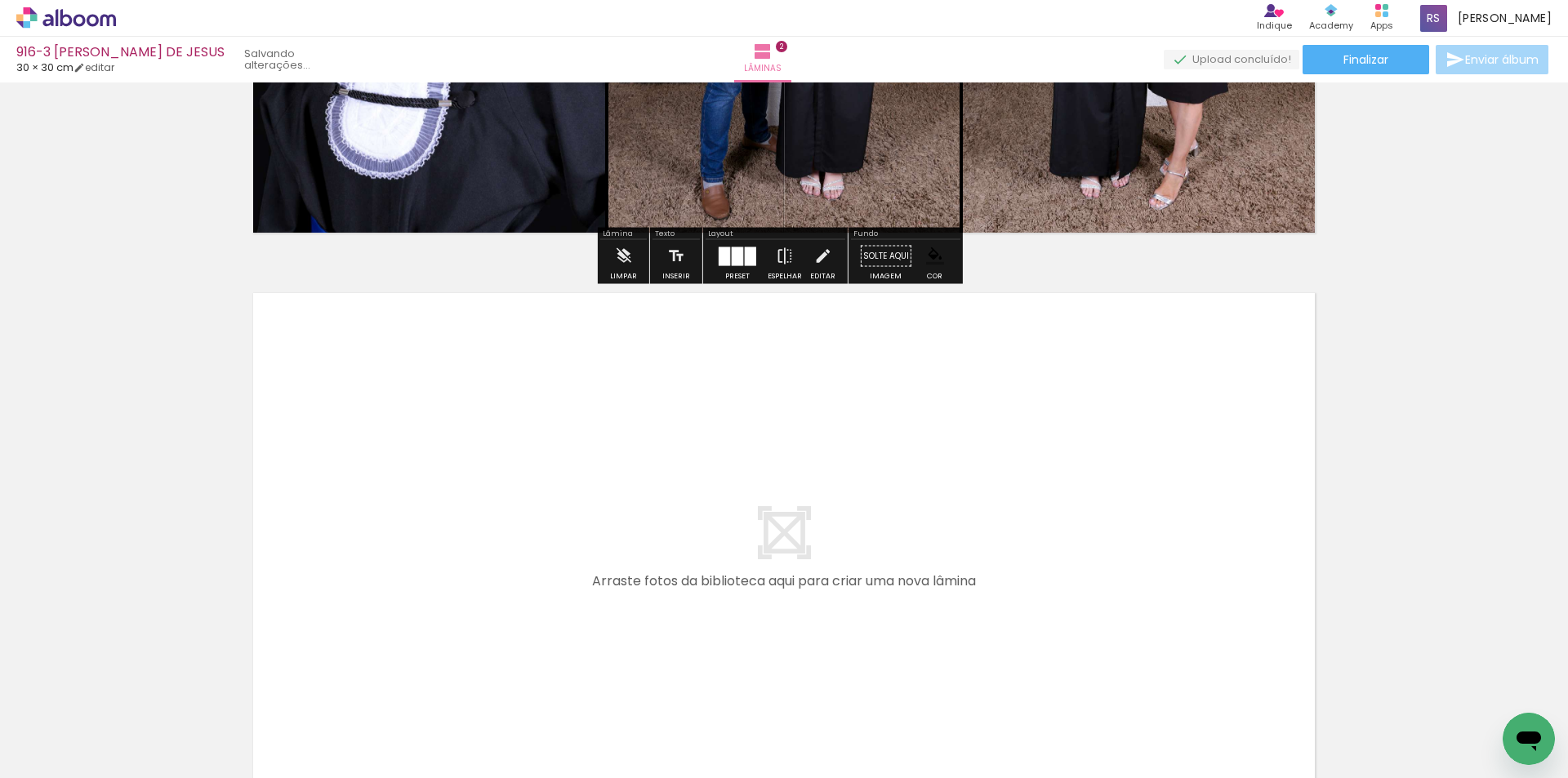
scroll to position [1012, 0]
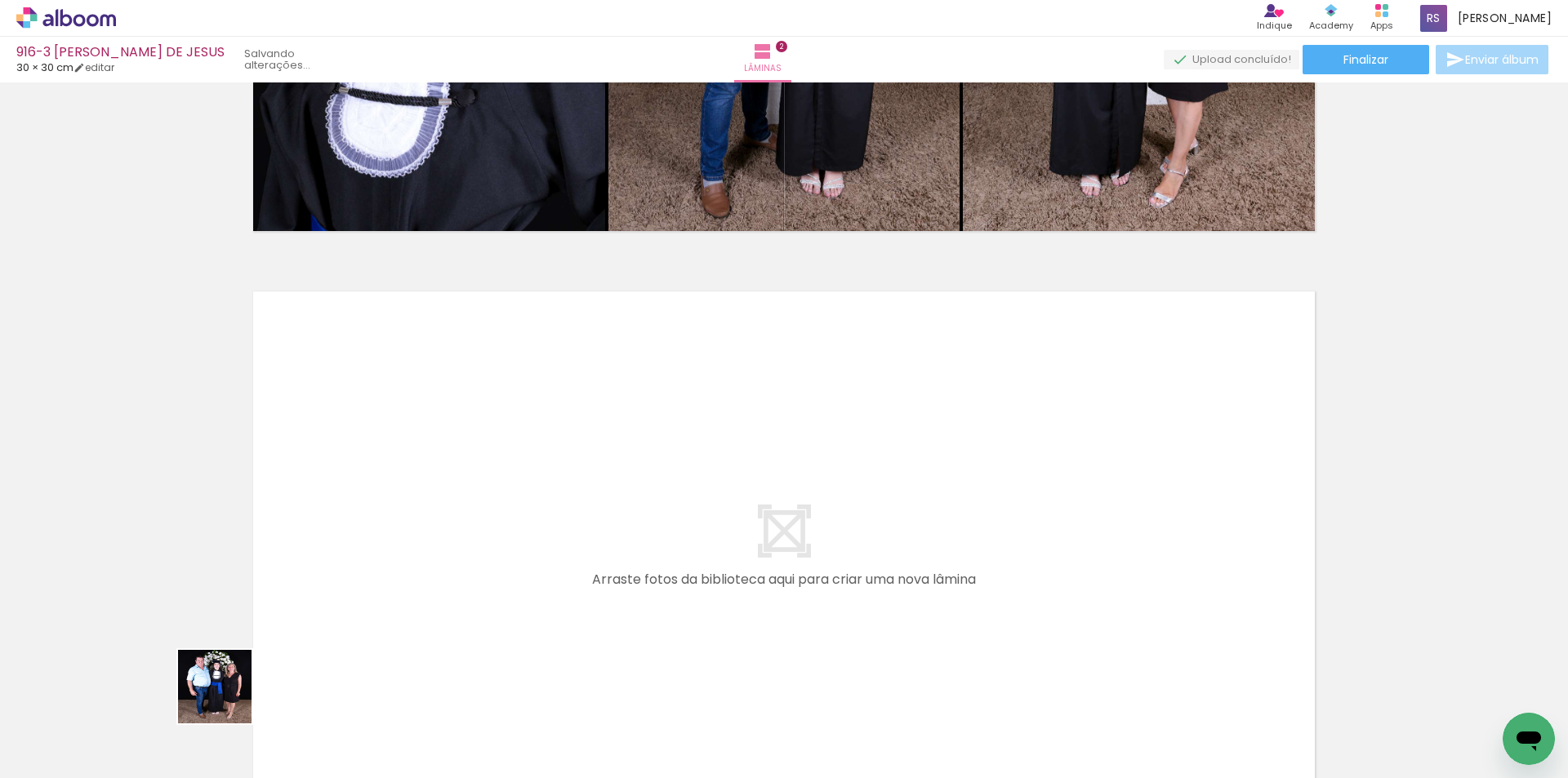
drag, startPoint x: 191, startPoint y: 736, endPoint x: 247, endPoint y: 700, distance: 66.6
click at [437, 523] on quentale-workspace at bounding box center [784, 389] width 1568 height 778
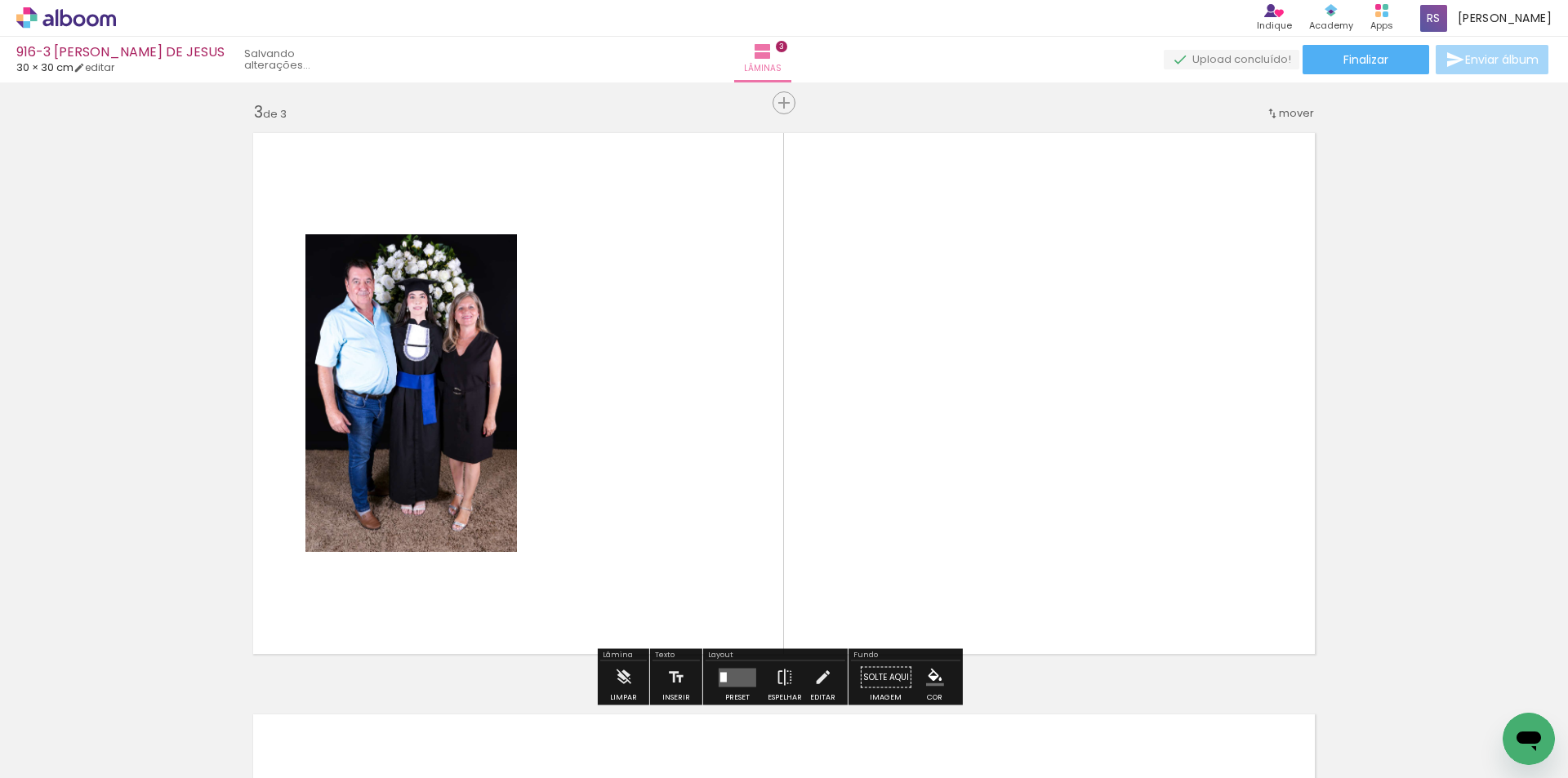
scroll to position [1184, 0]
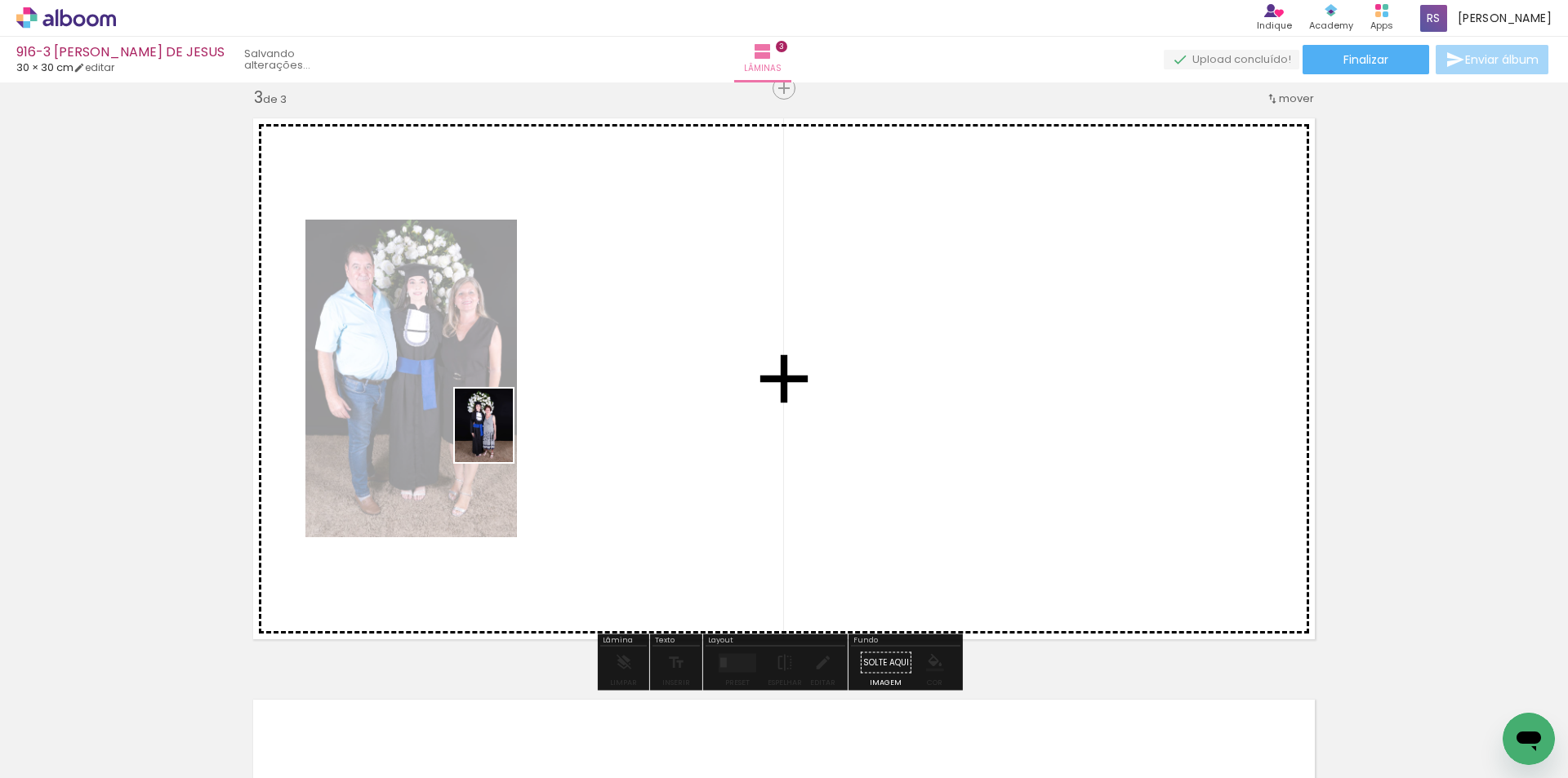
drag, startPoint x: 196, startPoint y: 719, endPoint x: 504, endPoint y: 437, distance: 417.6
click at [504, 437] on quentale-workspace at bounding box center [784, 389] width 1568 height 778
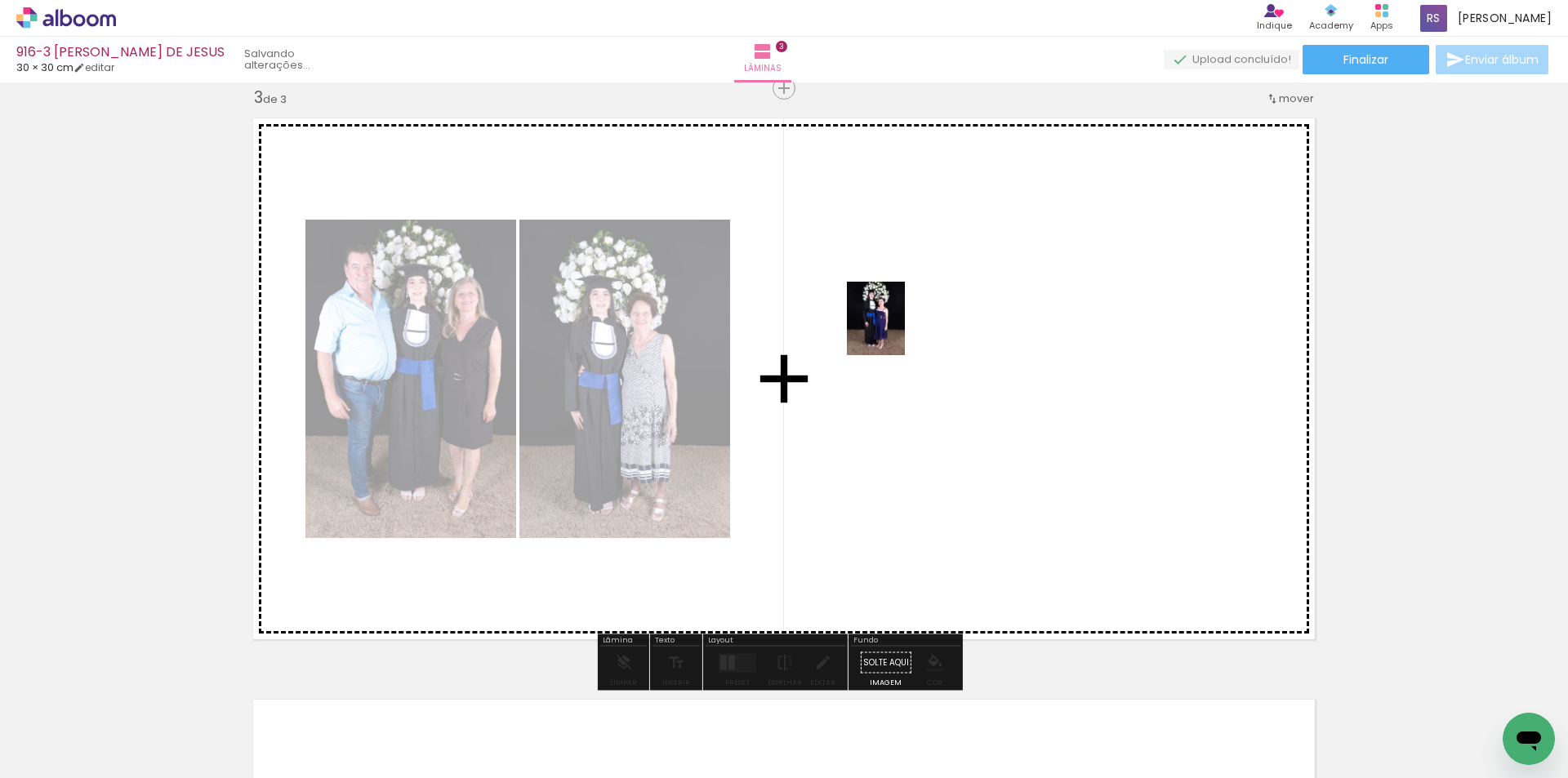
drag, startPoint x: 192, startPoint y: 725, endPoint x: 896, endPoint y: 331, distance: 806.8
click at [896, 331] on quentale-workspace at bounding box center [784, 389] width 1568 height 778
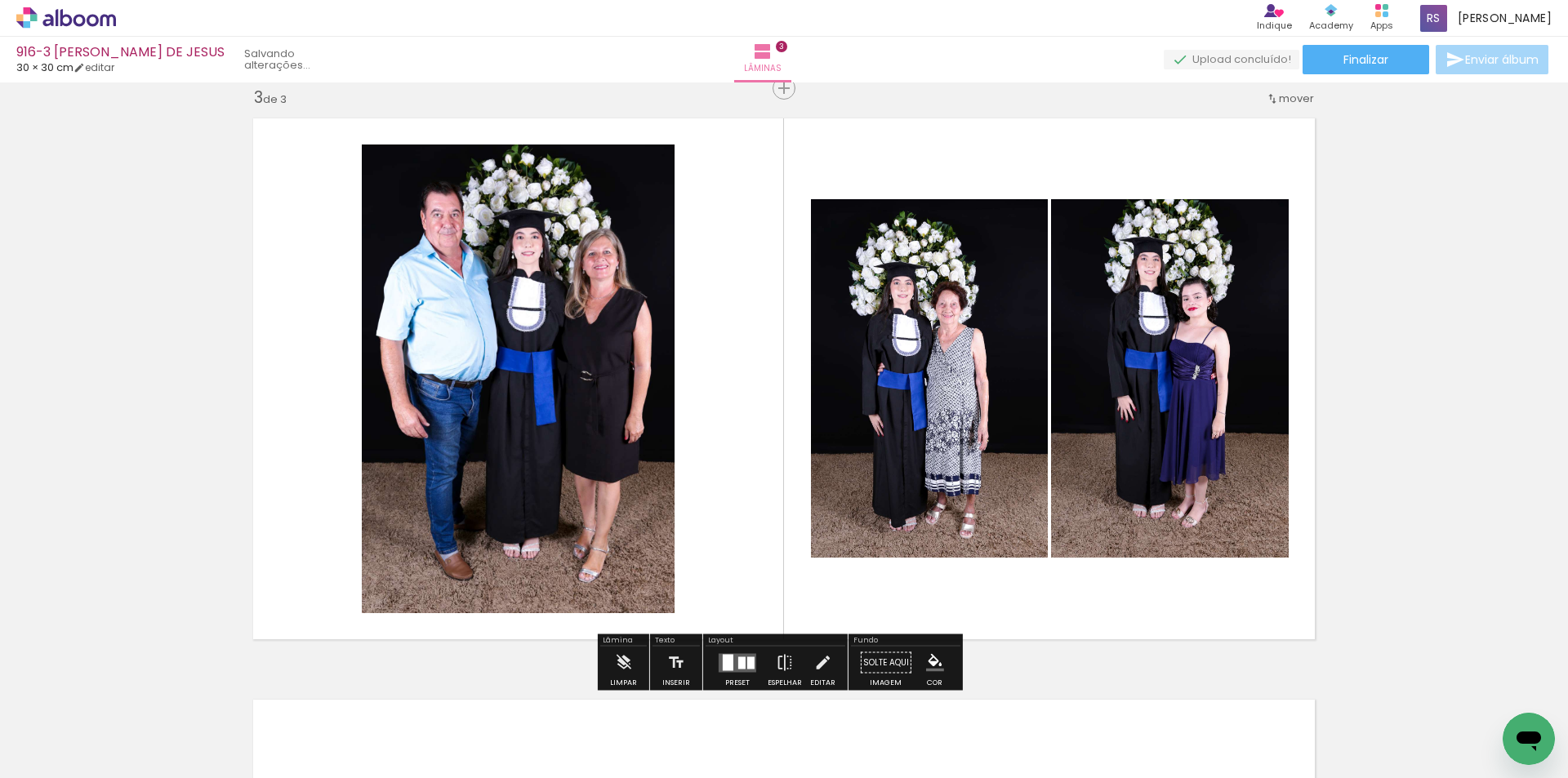
click at [747, 660] on div at bounding box center [750, 663] width 7 height 12
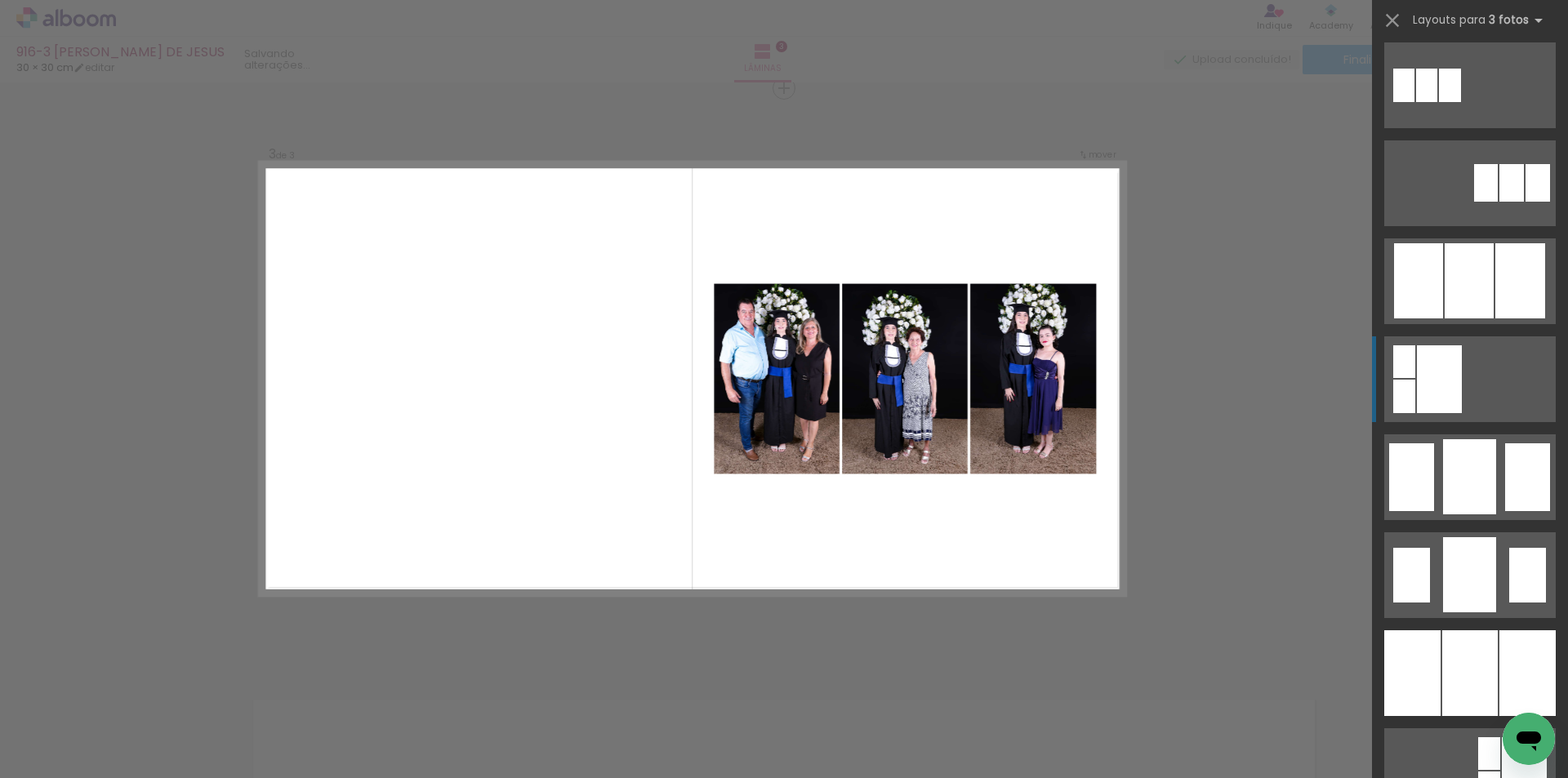
scroll to position [899, 0]
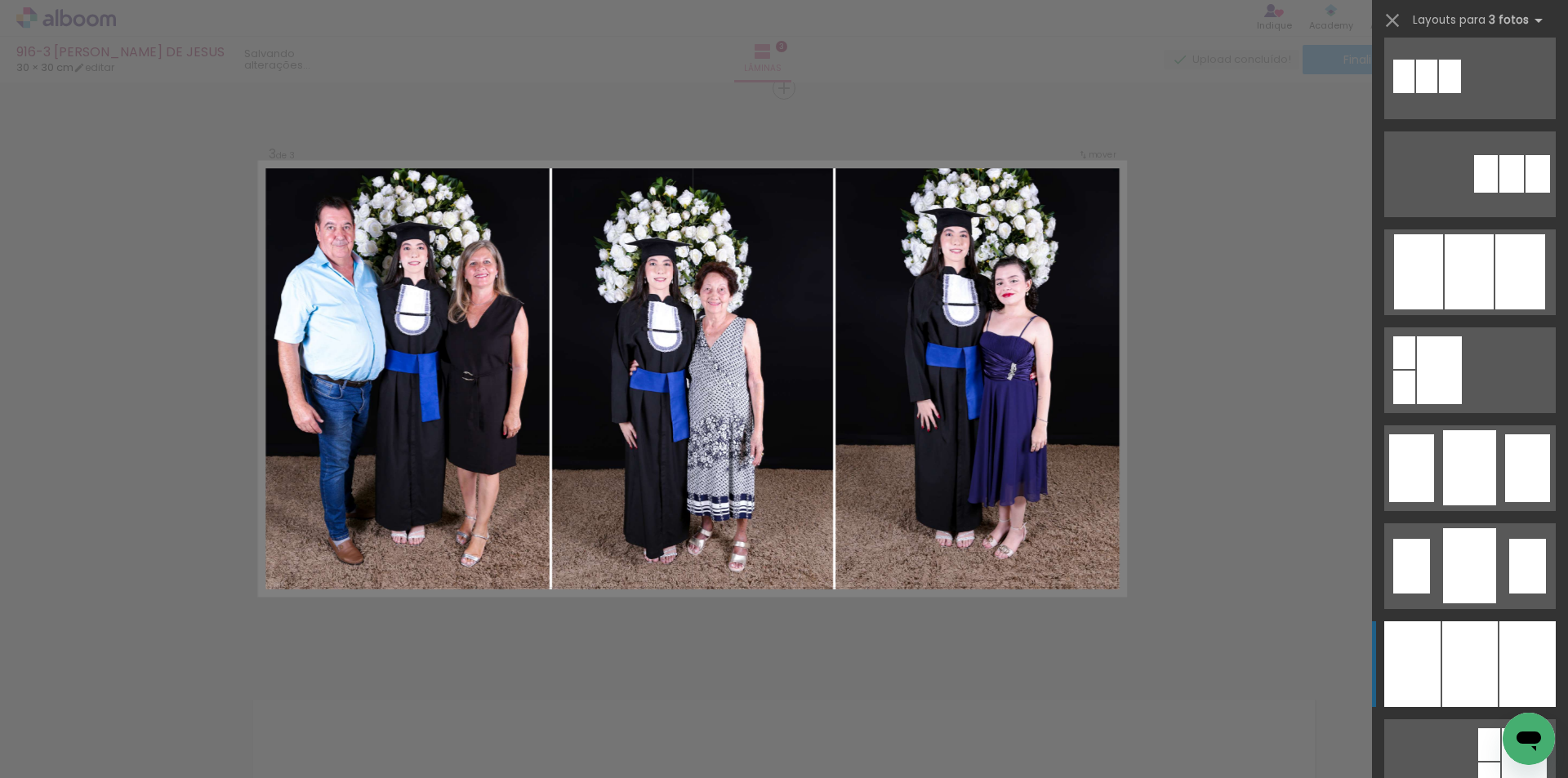
click at [1462, 630] on div at bounding box center [1470, 664] width 56 height 86
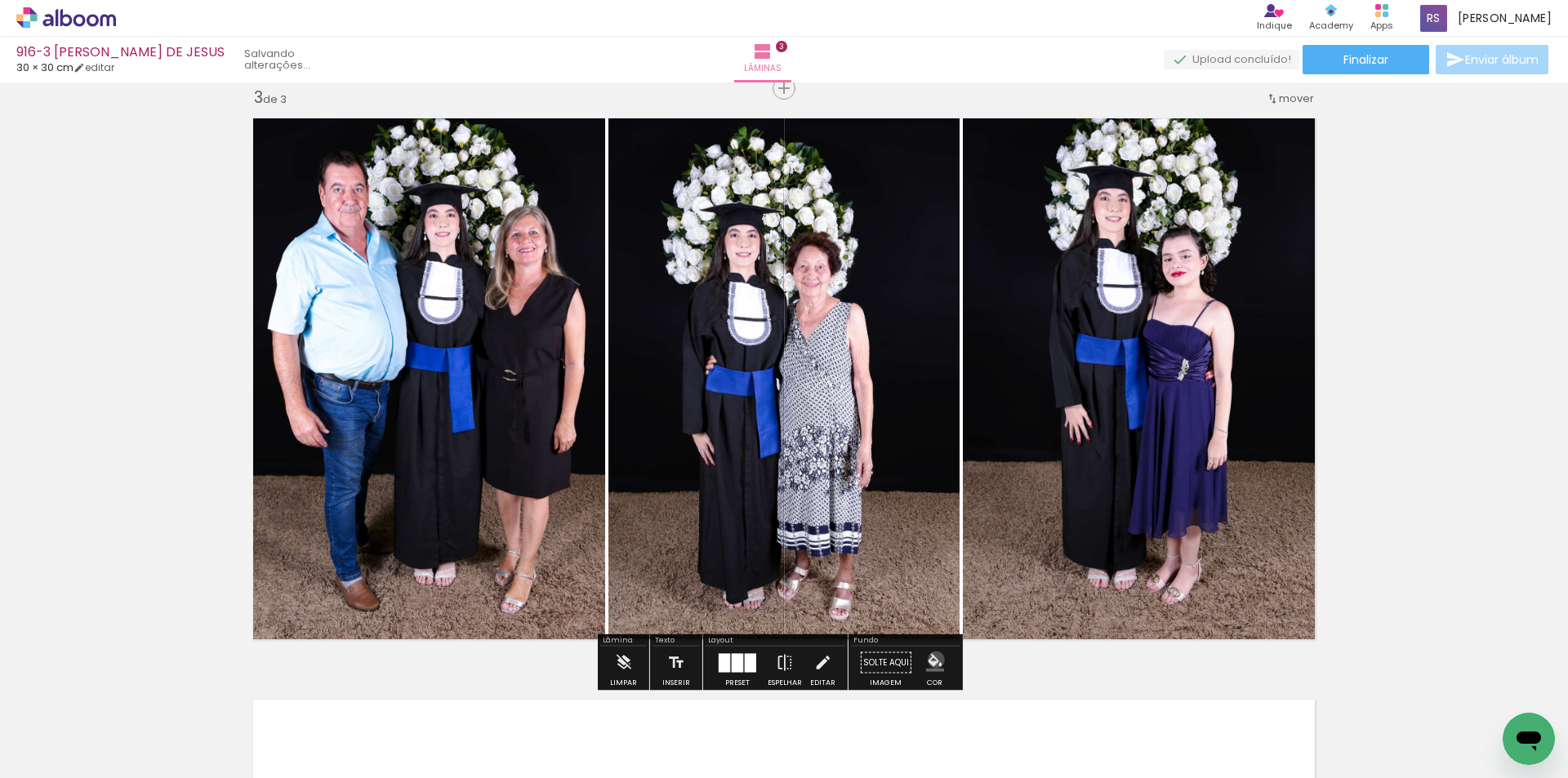
click at [931, 660] on iron-icon "color picker" at bounding box center [935, 663] width 18 height 18
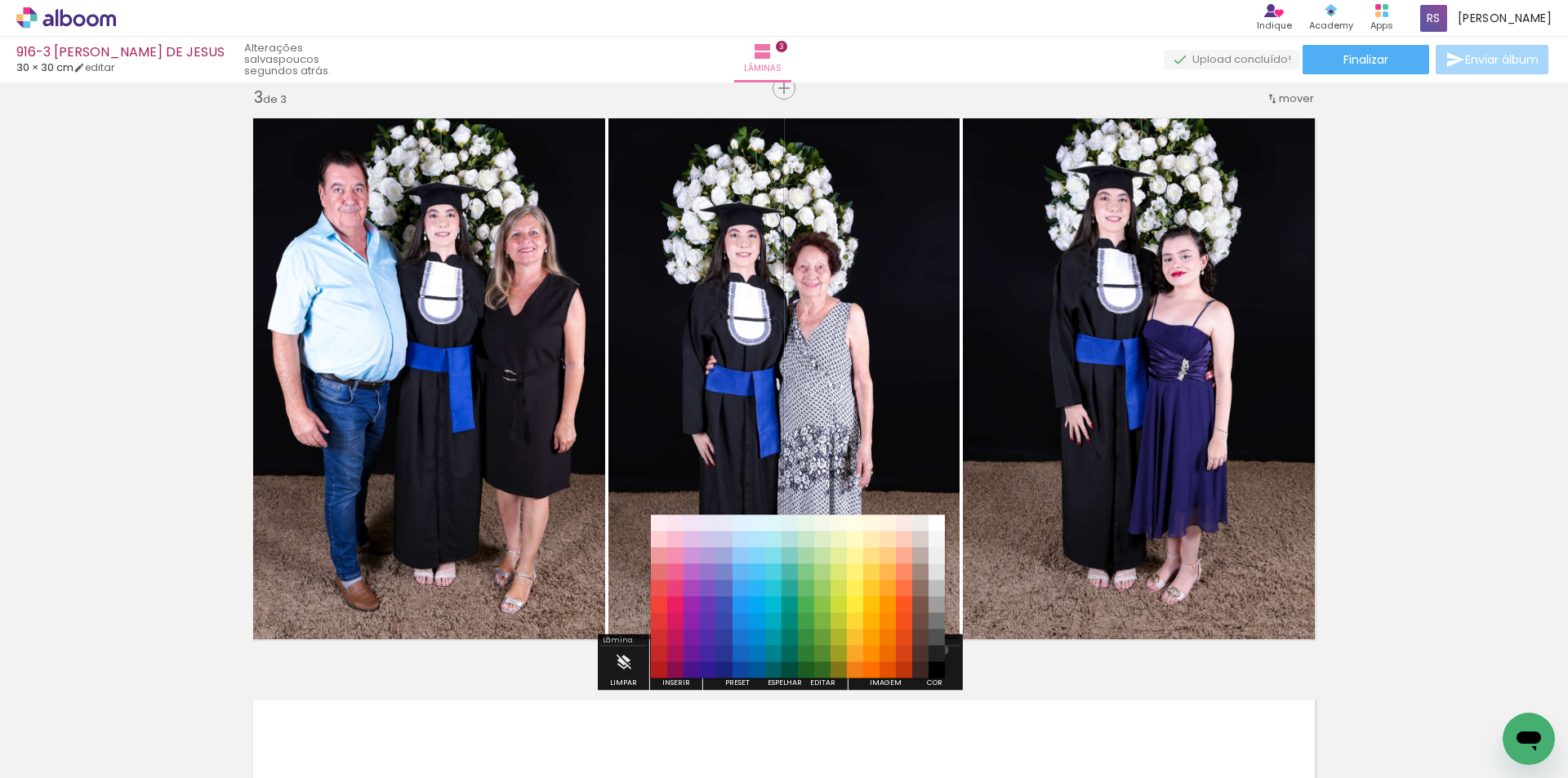
click at [938, 650] on div "#ffebee #ffcdd2 #ef9a9a #e57373 #ef5350 #f44336 #e53935 #d32f2f #c62828 #b71c1c…" at bounding box center [798, 605] width 294 height 164
click at [940, 661] on paper-item "#212121" at bounding box center [937, 654] width 16 height 16
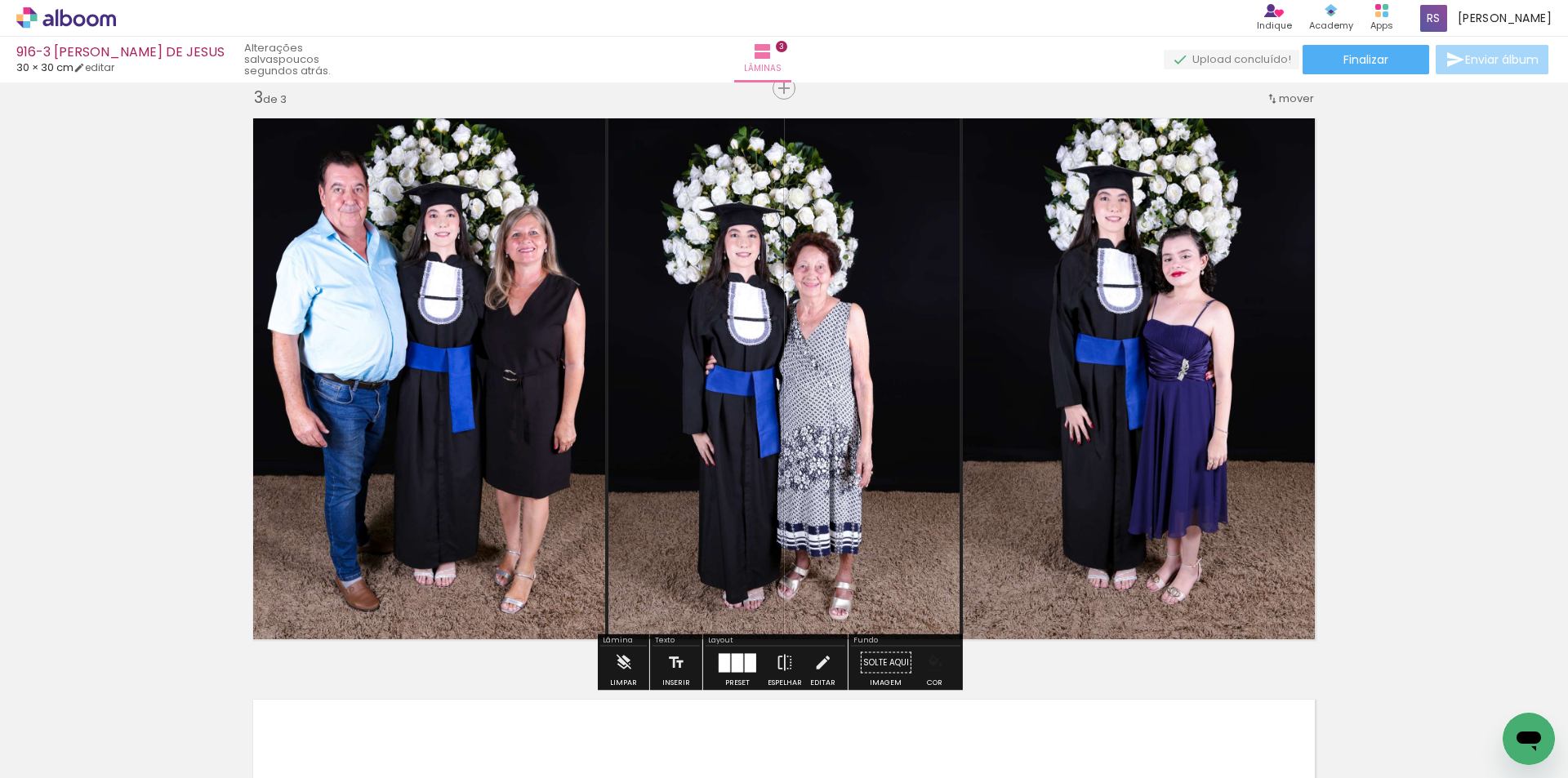
click at [931, 660] on iron-icon "color picker" at bounding box center [935, 663] width 18 height 18
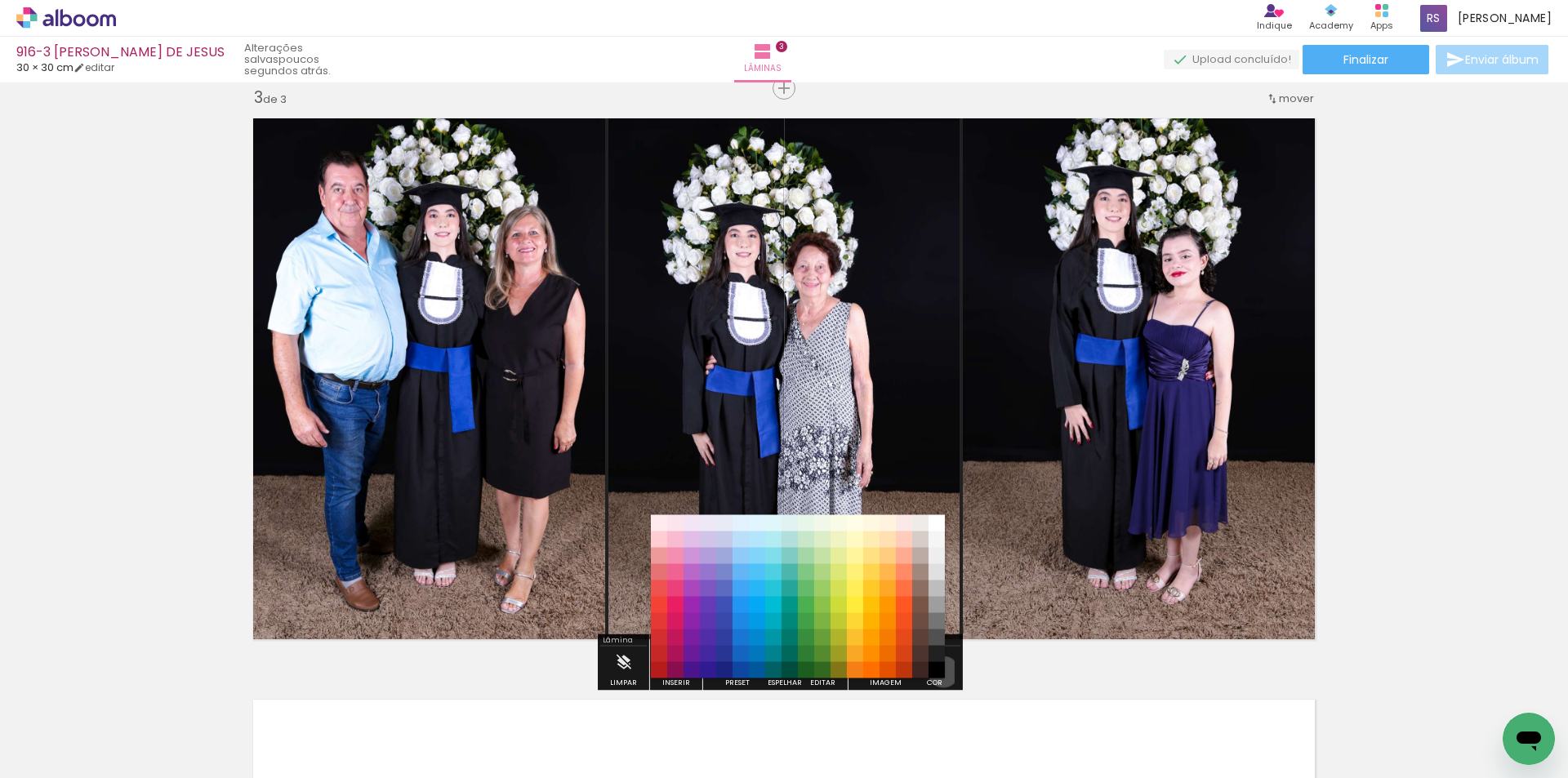
click at [938, 672] on paper-item "#000000" at bounding box center [937, 670] width 16 height 16
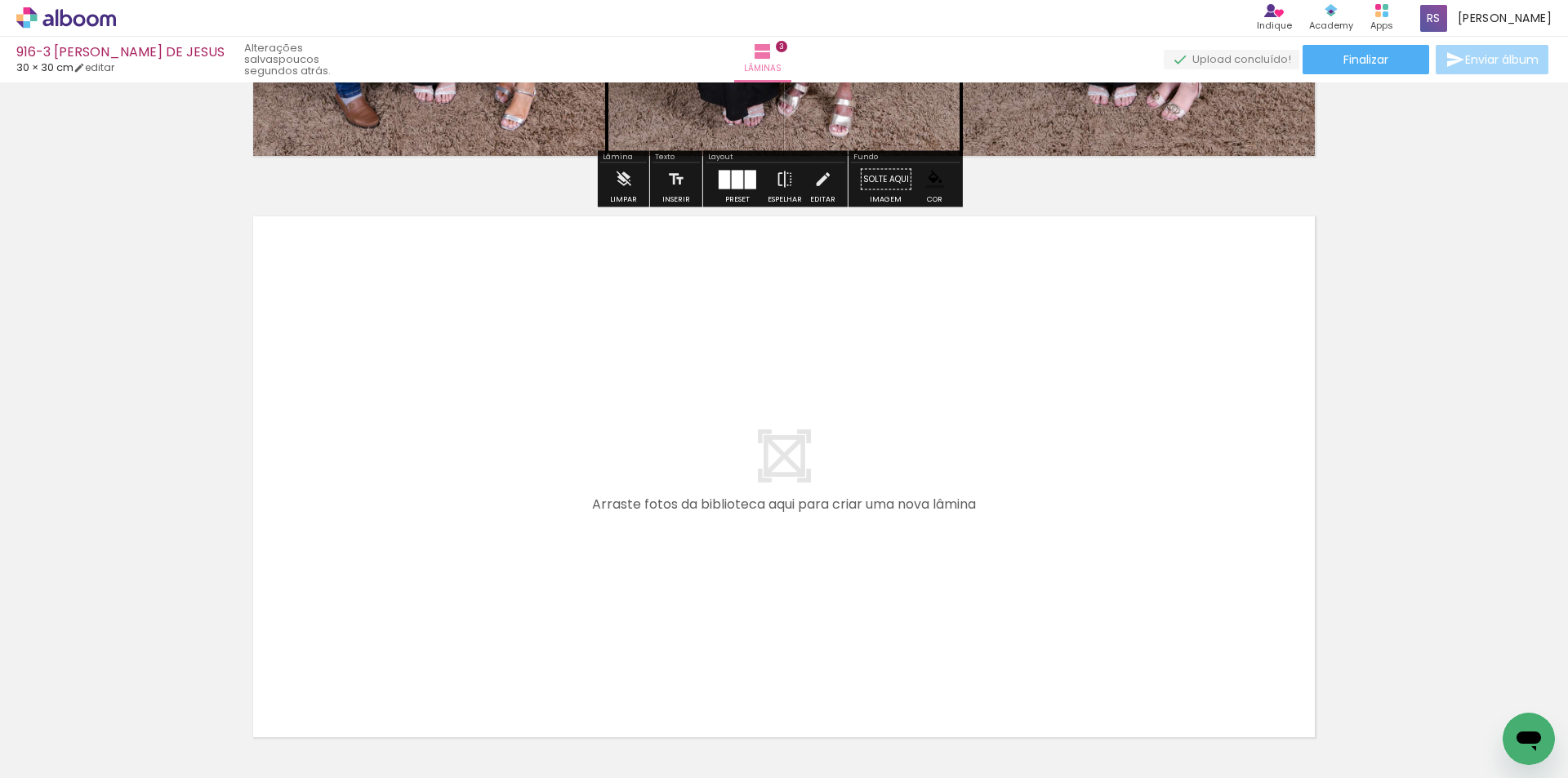
scroll to position [1675, 0]
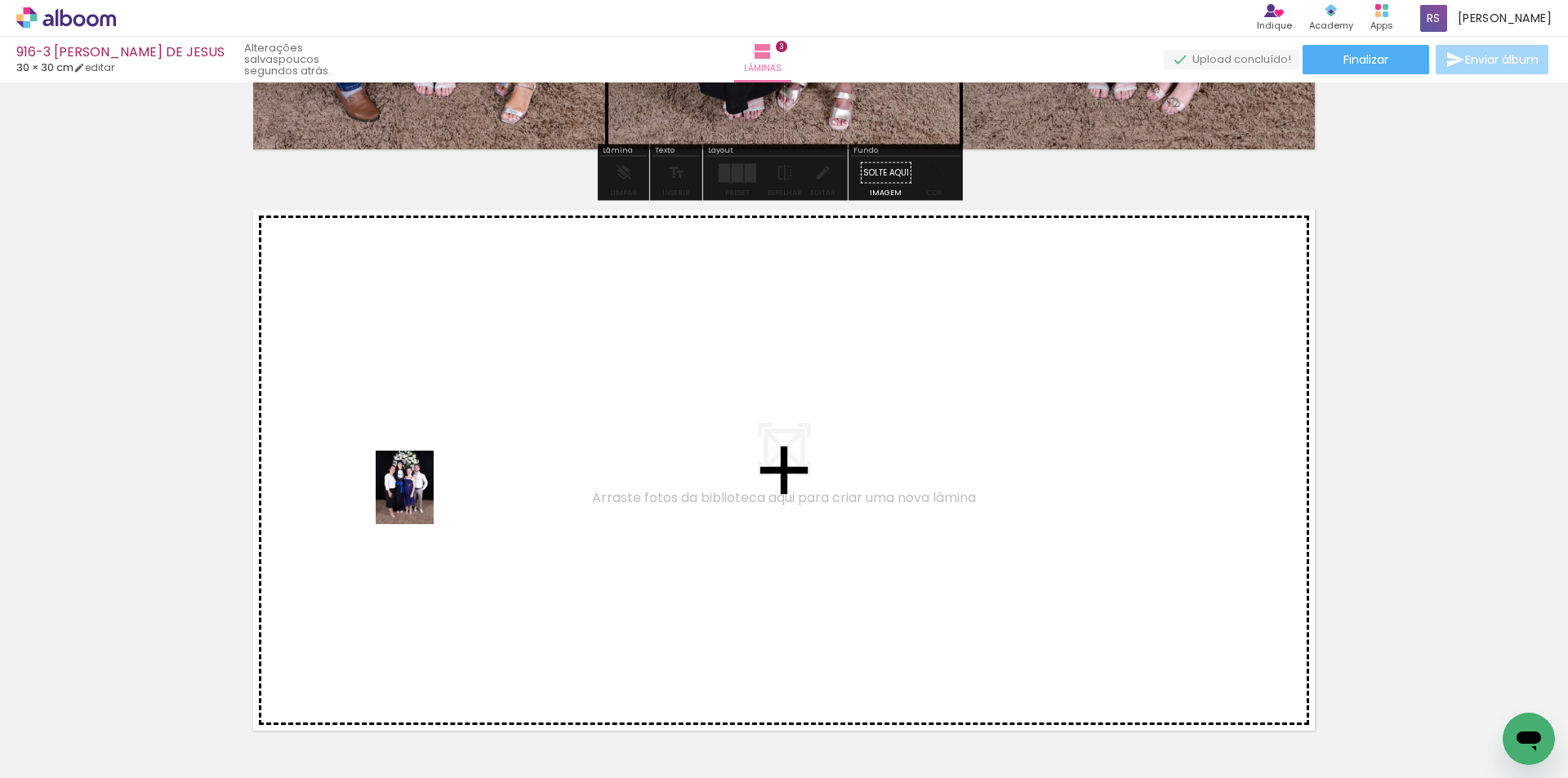
drag, startPoint x: 181, startPoint y: 708, endPoint x: 424, endPoint y: 500, distance: 319.9
click at [424, 500] on quentale-workspace at bounding box center [784, 389] width 1568 height 778
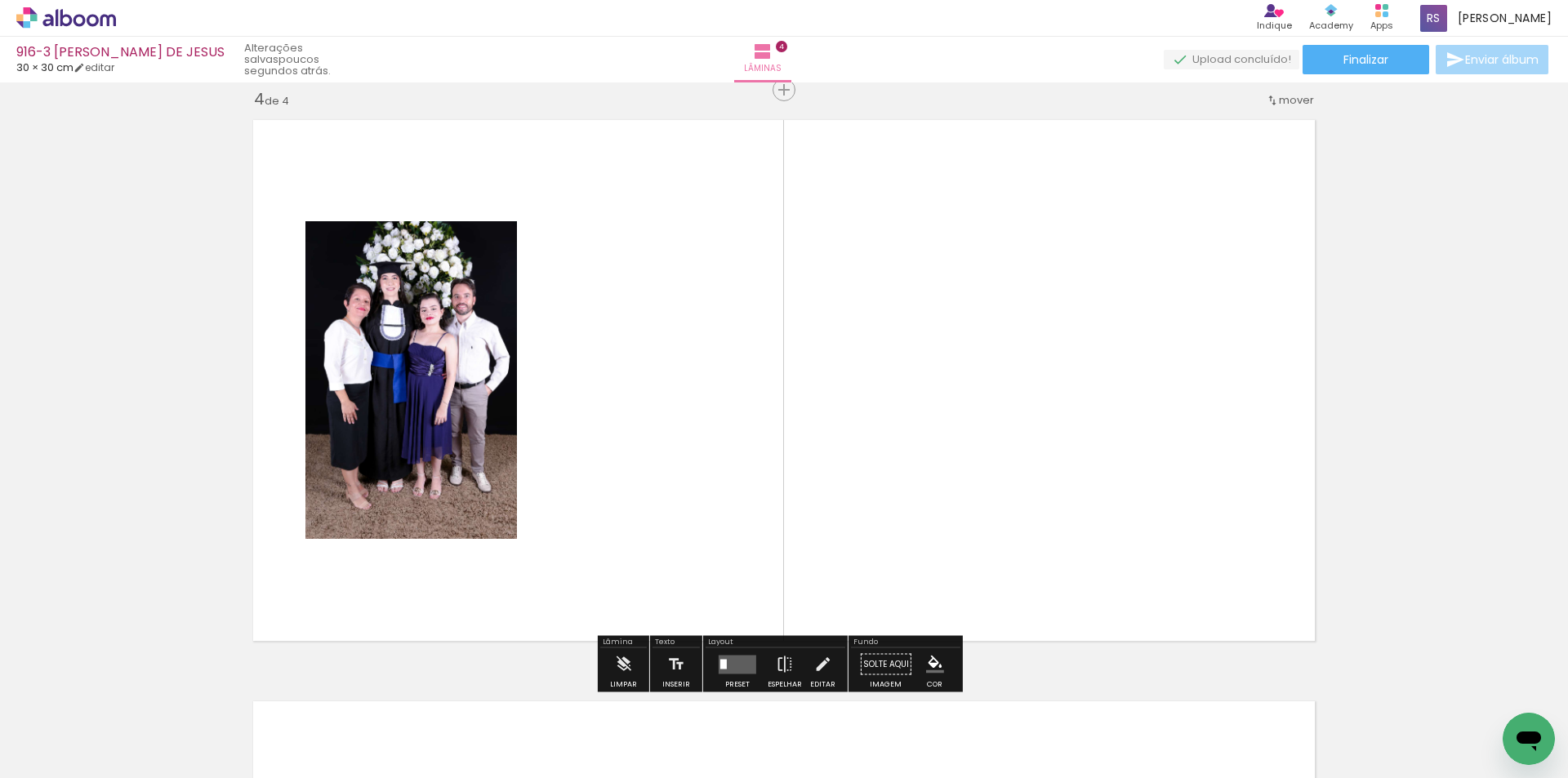
scroll to position [1766, 0]
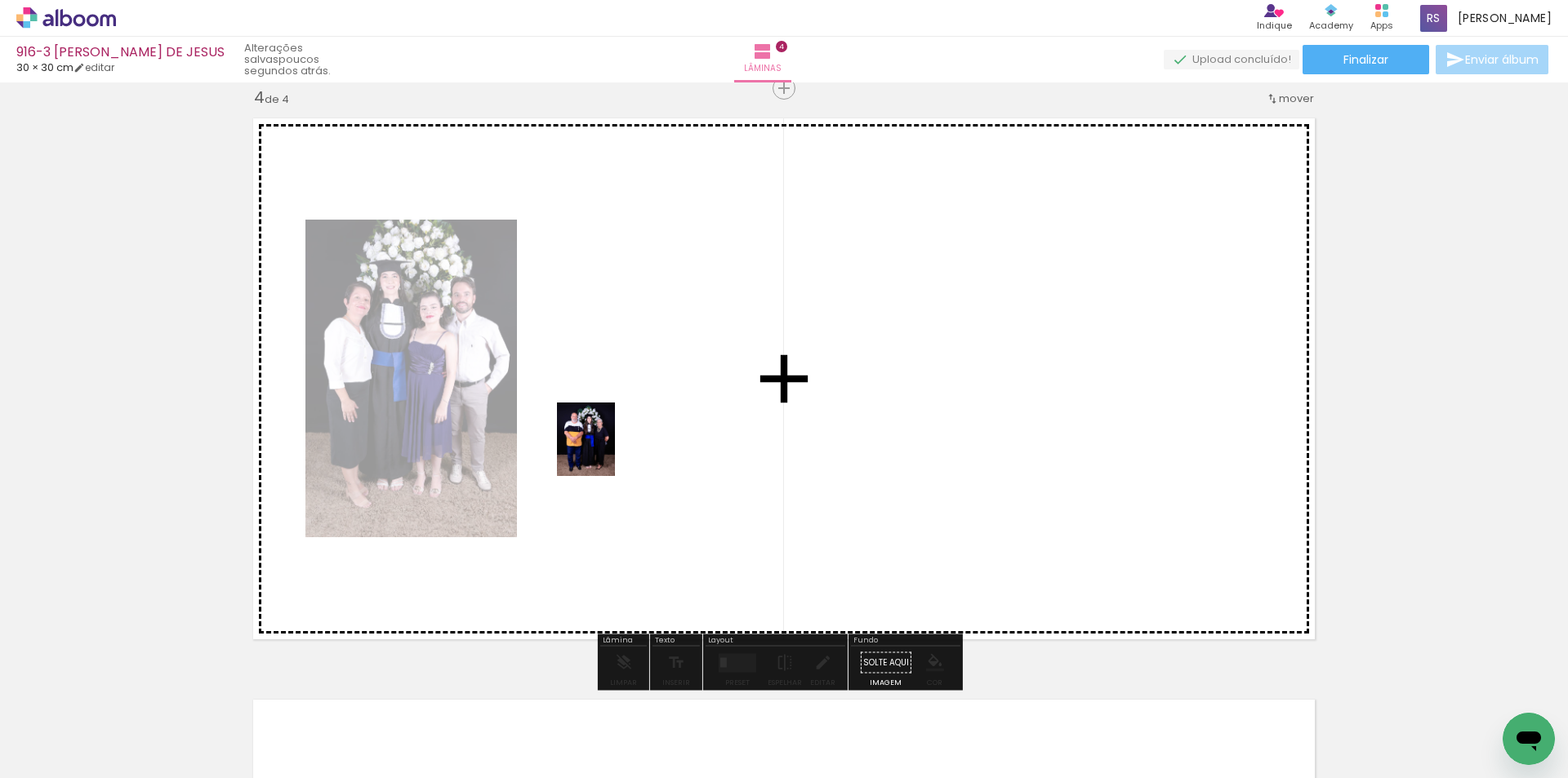
drag, startPoint x: 198, startPoint y: 719, endPoint x: 606, endPoint y: 451, distance: 488.1
click at [606, 451] on quentale-workspace at bounding box center [784, 389] width 1568 height 778
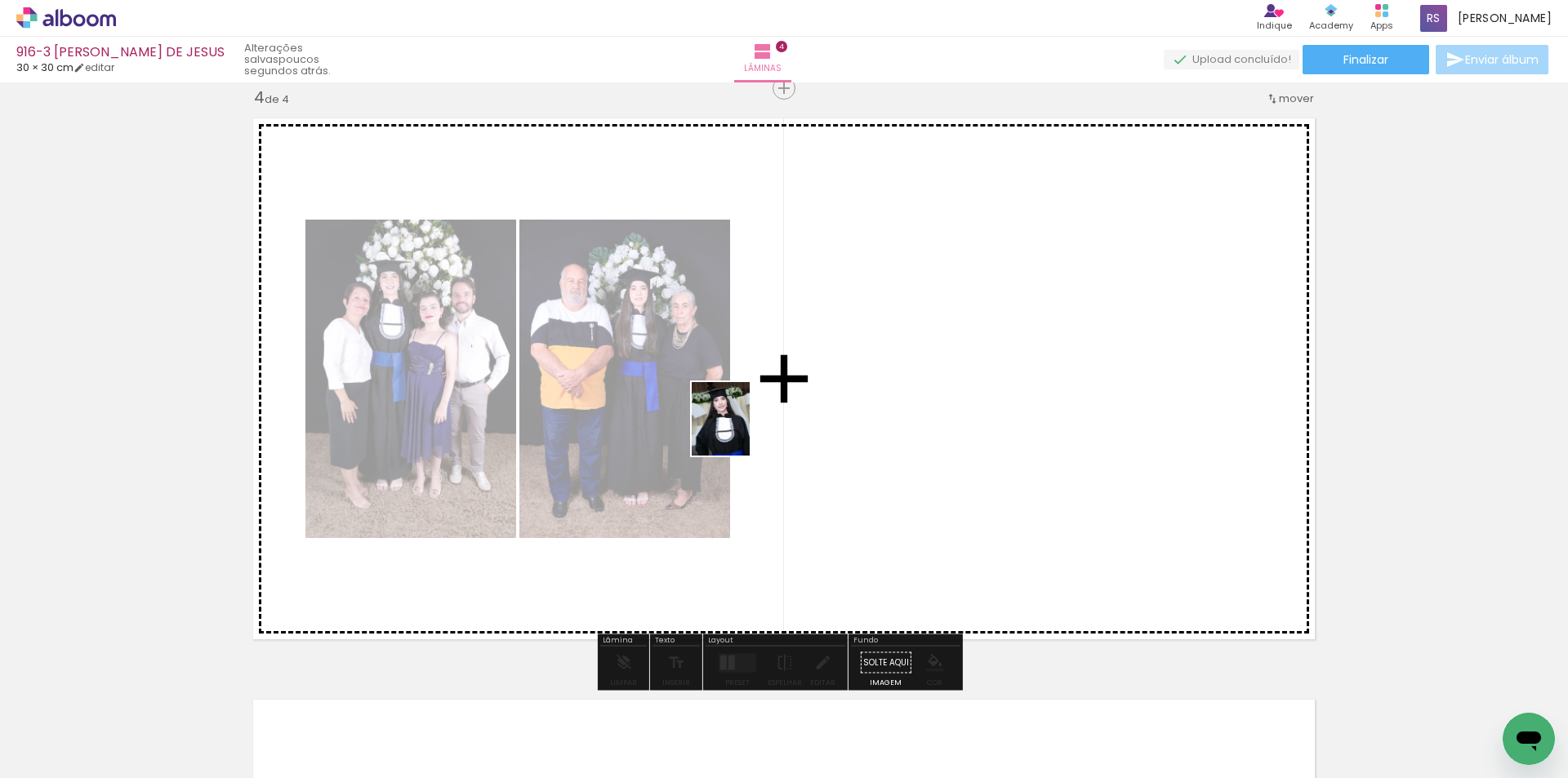
drag, startPoint x: 195, startPoint y: 727, endPoint x: 752, endPoint y: 470, distance: 613.4
click at [747, 429] on quentale-workspace at bounding box center [784, 389] width 1568 height 778
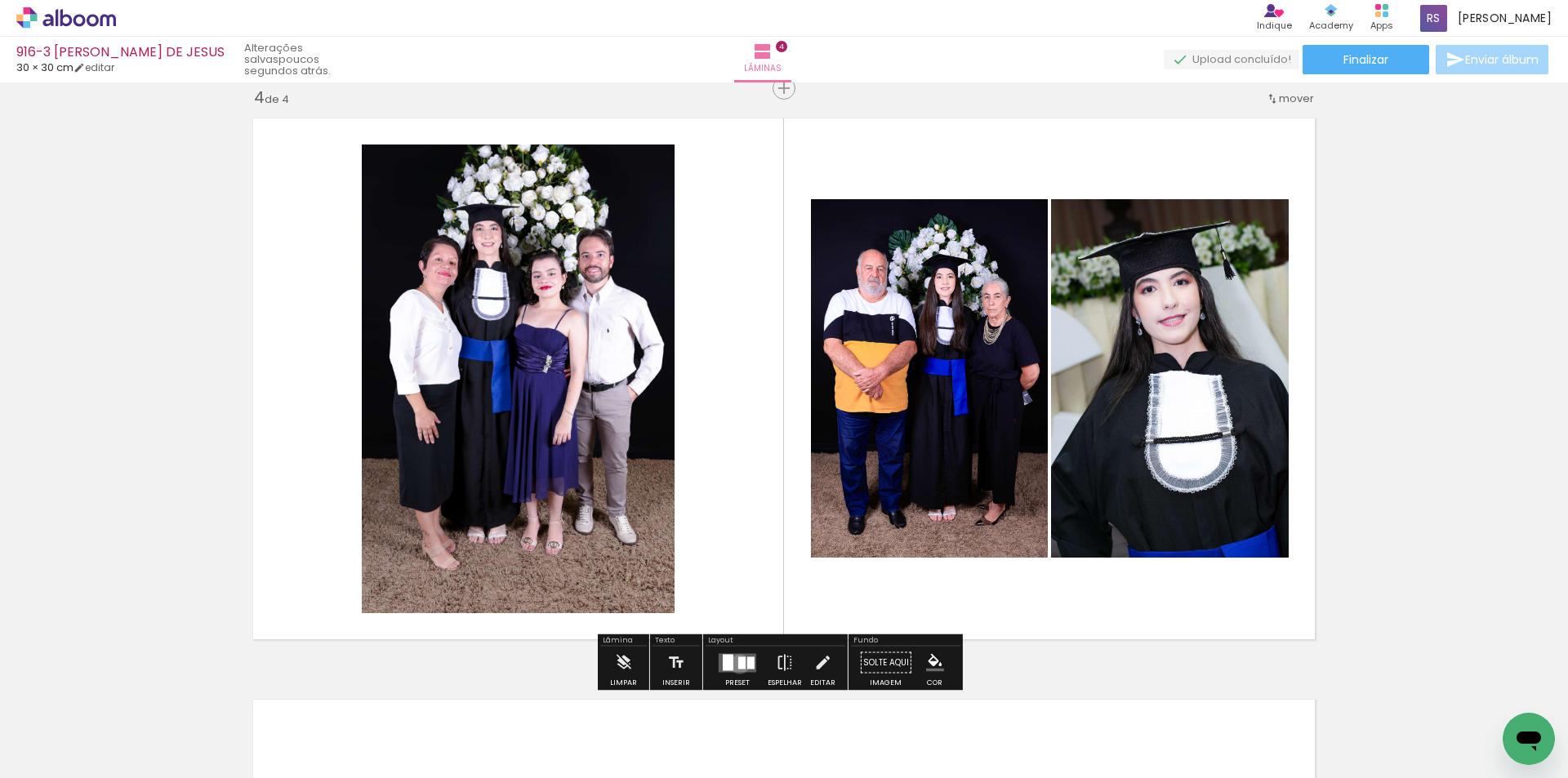
drag, startPoint x: 736, startPoint y: 664, endPoint x: 787, endPoint y: 655, distance: 51.8
click at [738, 664] on div at bounding box center [741, 663] width 7 height 12
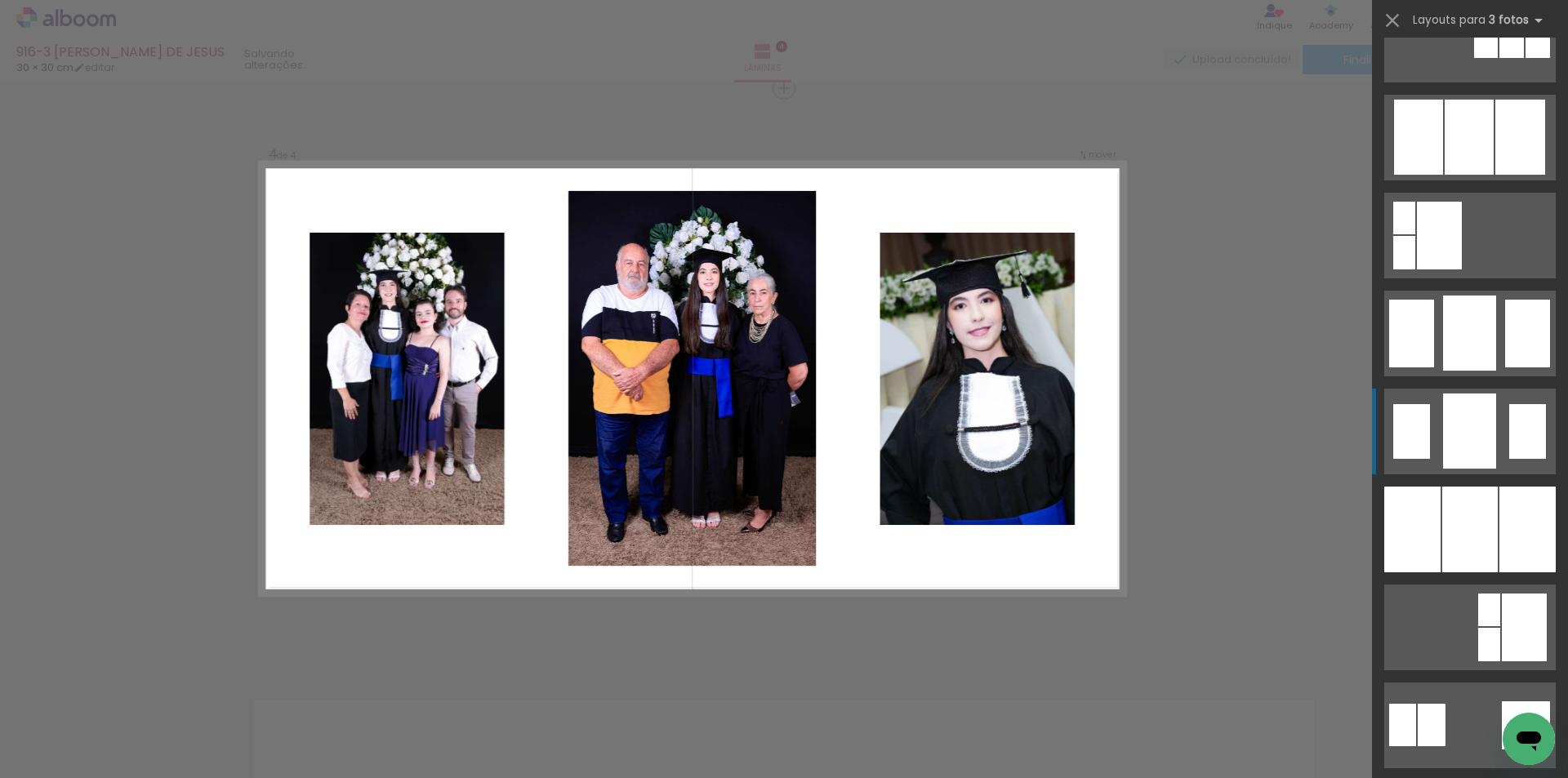
scroll to position [1062, 0]
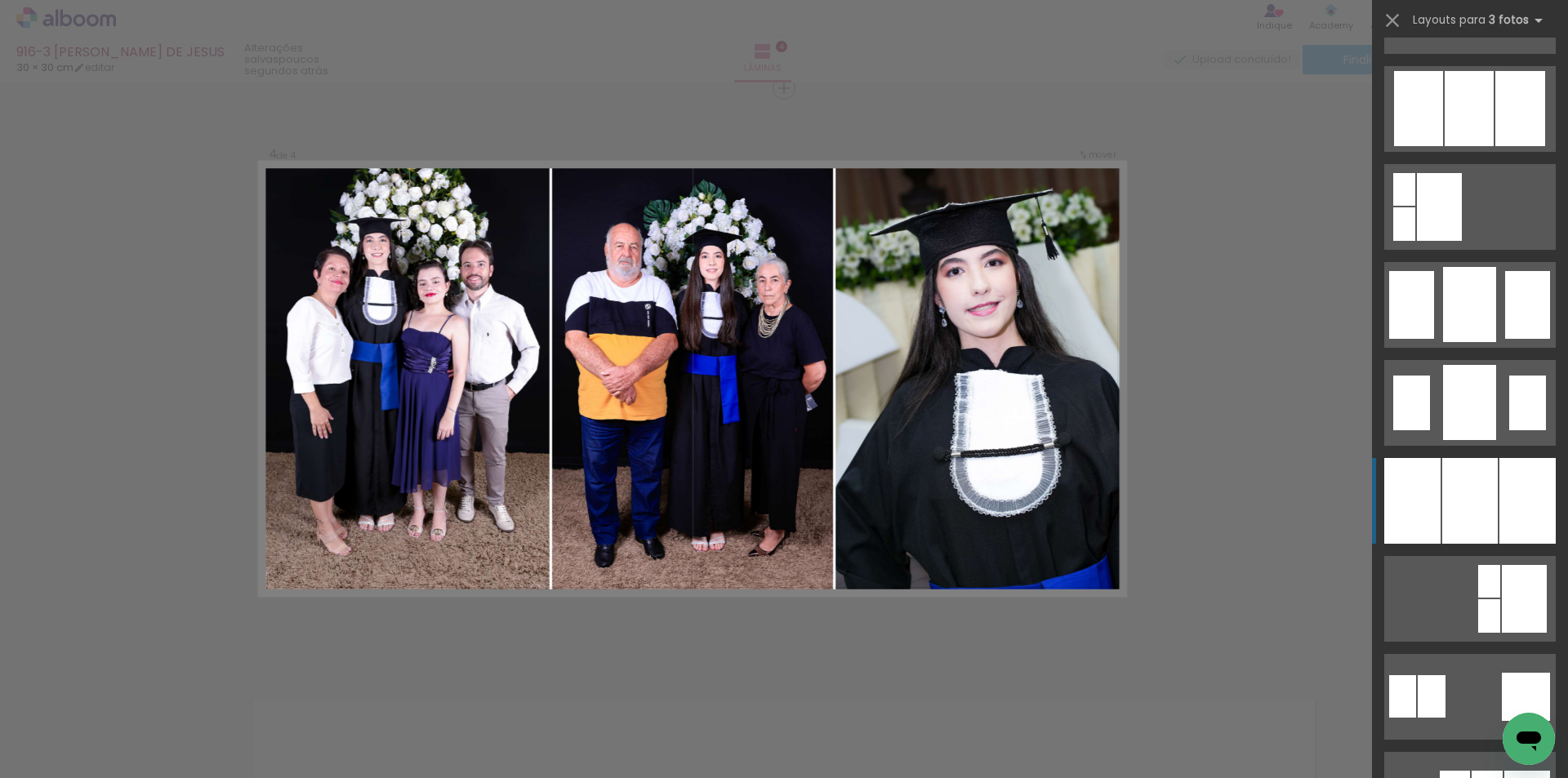
click at [1451, 499] on div at bounding box center [1470, 501] width 56 height 86
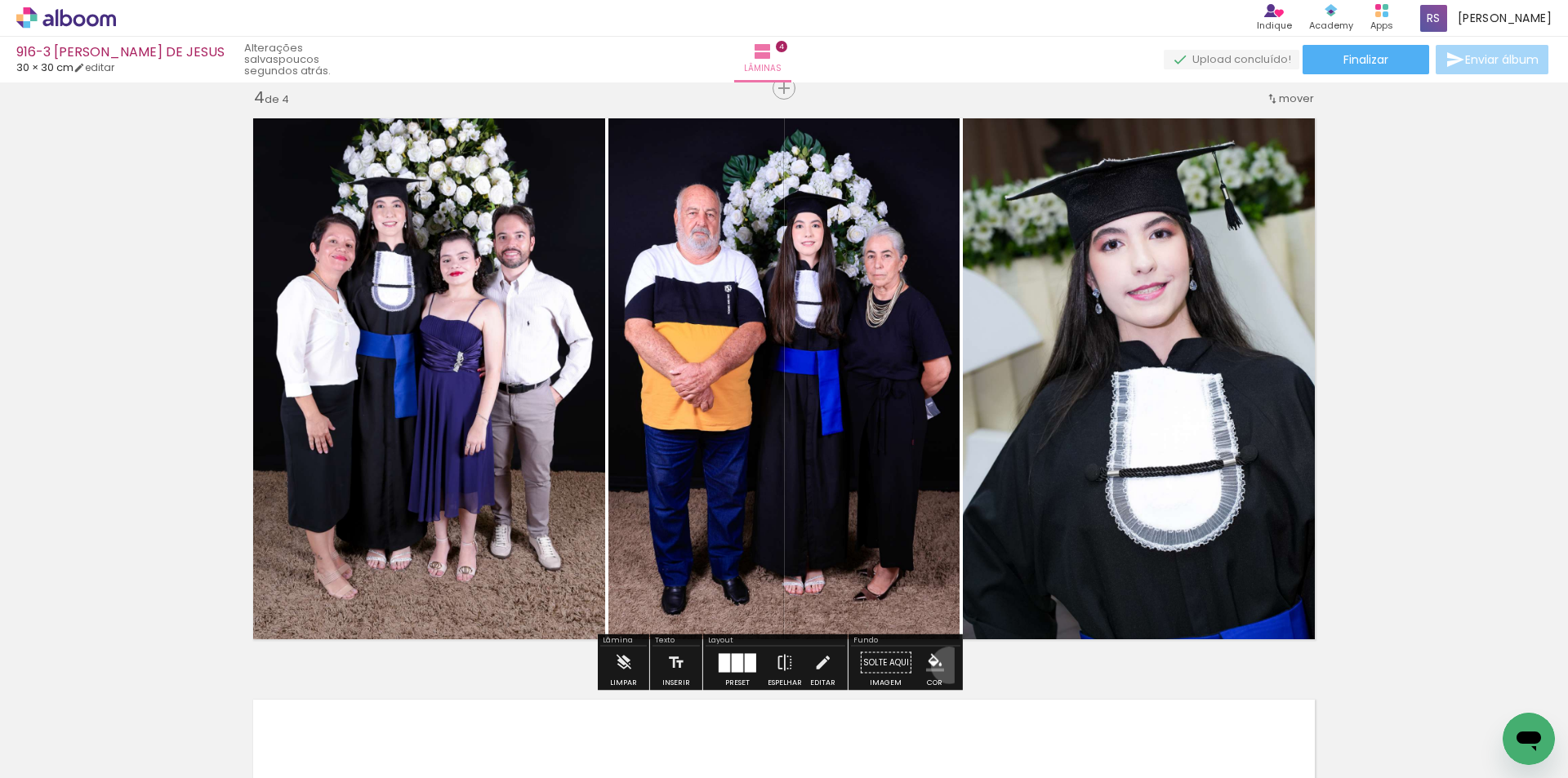
click at [944, 666] on paper-menu-button "#ffebee #ffcdd2 #ef9a9a #e57373 #ef5350 #f44336 #e53935 #d32f2f #c62828 #b71c1c…" at bounding box center [935, 663] width 31 height 31
click at [940, 666] on paper-menu-button "#ffebee #ffcdd2 #ef9a9a #e57373 #ef5350 #f44336 #e53935 #d32f2f #c62828 #b71c1c…" at bounding box center [935, 663] width 31 height 31
click at [931, 660] on iron-icon "color picker" at bounding box center [935, 663] width 18 height 18
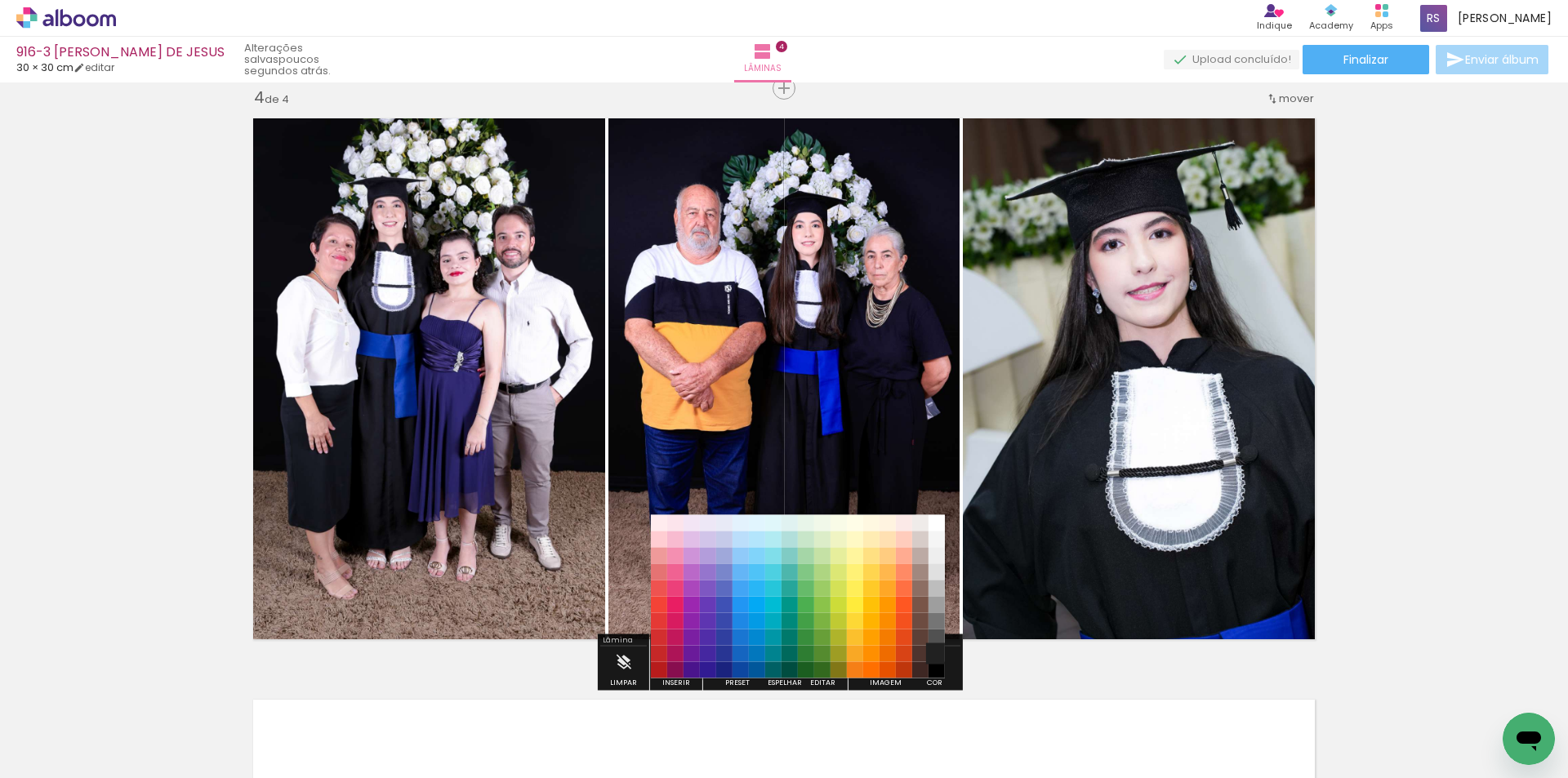
click at [938, 651] on paper-item "#212121" at bounding box center [937, 654] width 16 height 16
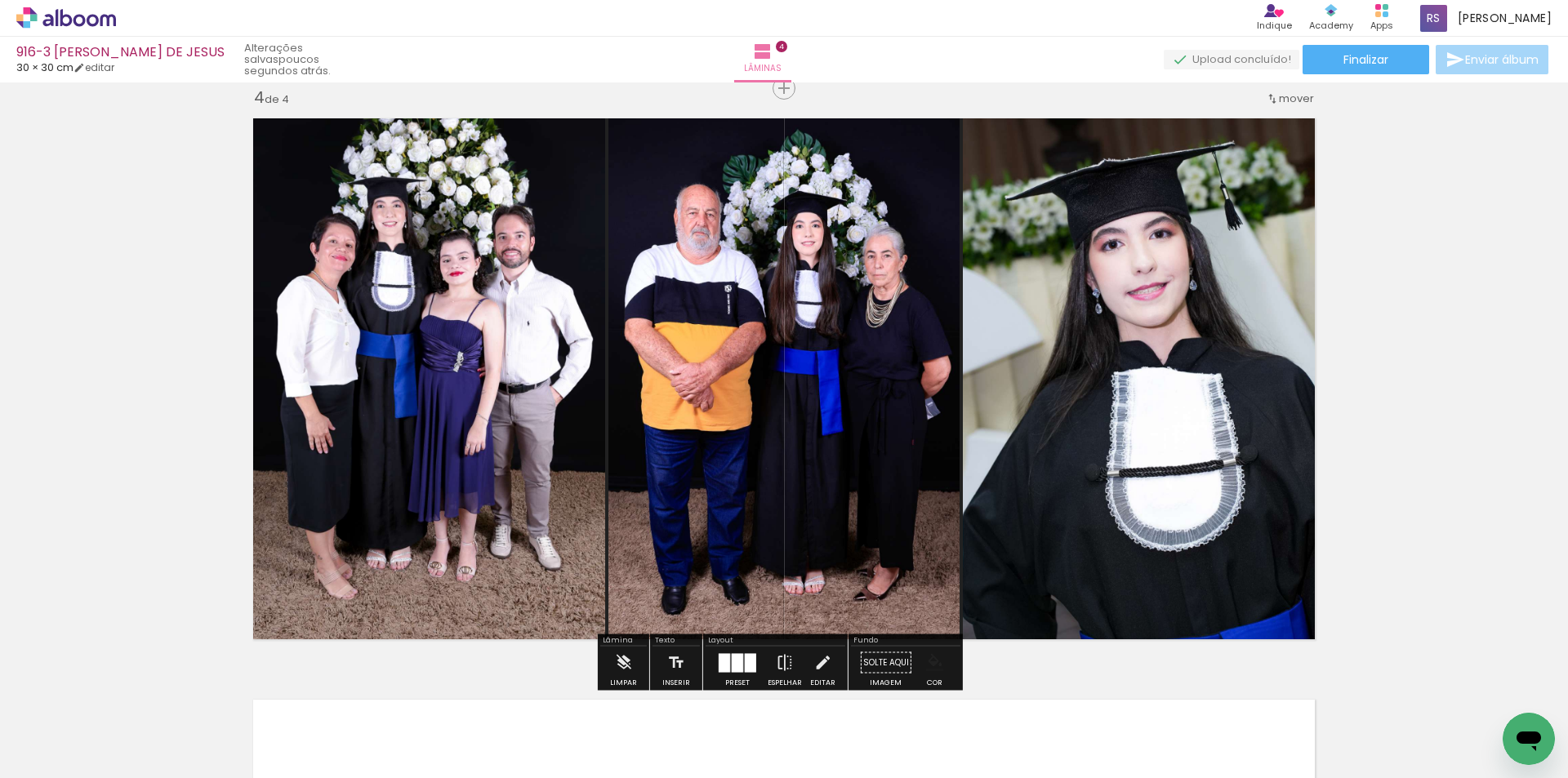
click at [926, 658] on iron-icon "color picker" at bounding box center [935, 663] width 18 height 18
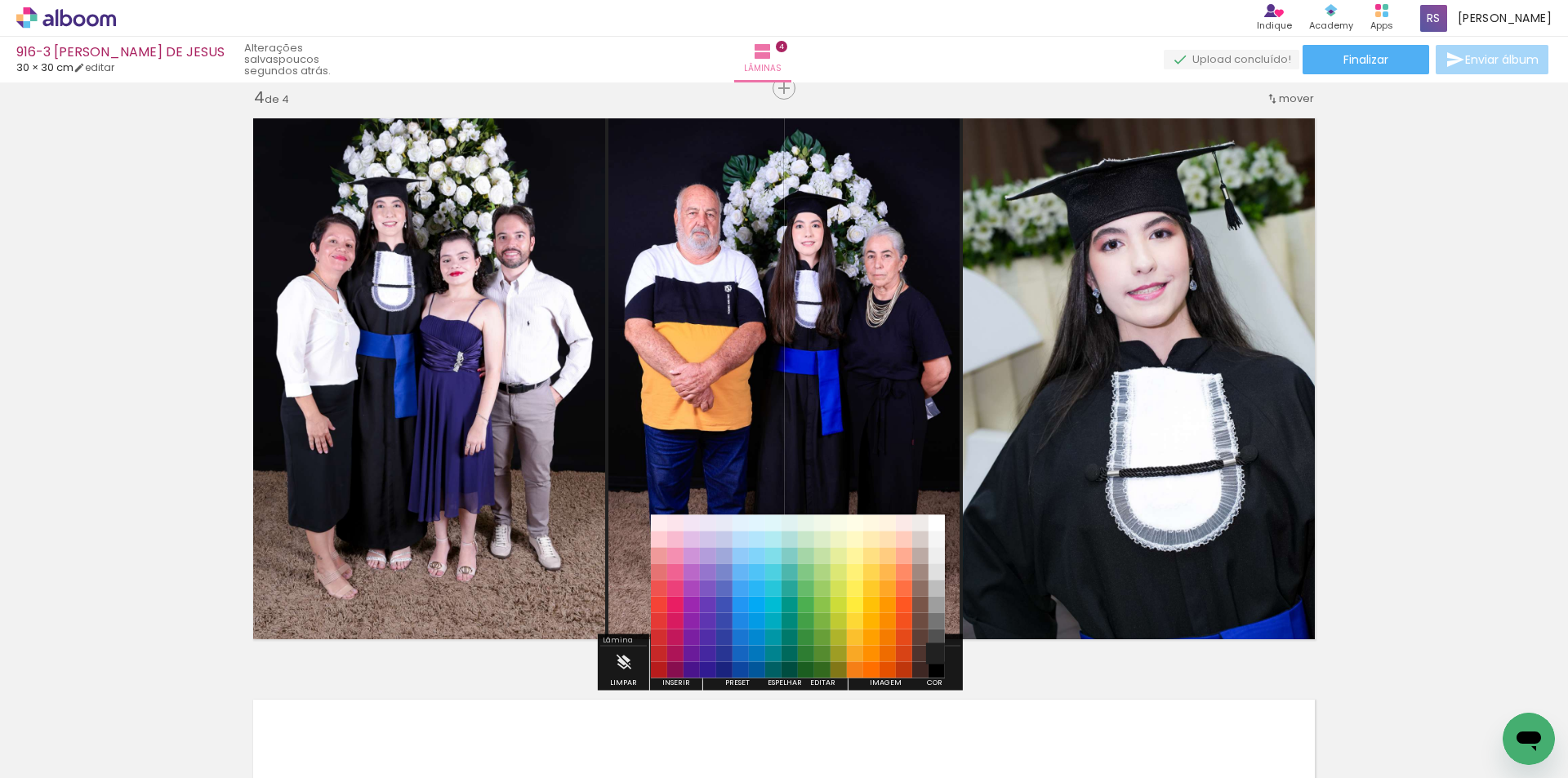
click at [936, 660] on paper-item "#212121" at bounding box center [937, 654] width 16 height 16
click at [944, 670] on paper-item "#000000" at bounding box center [937, 670] width 16 height 16
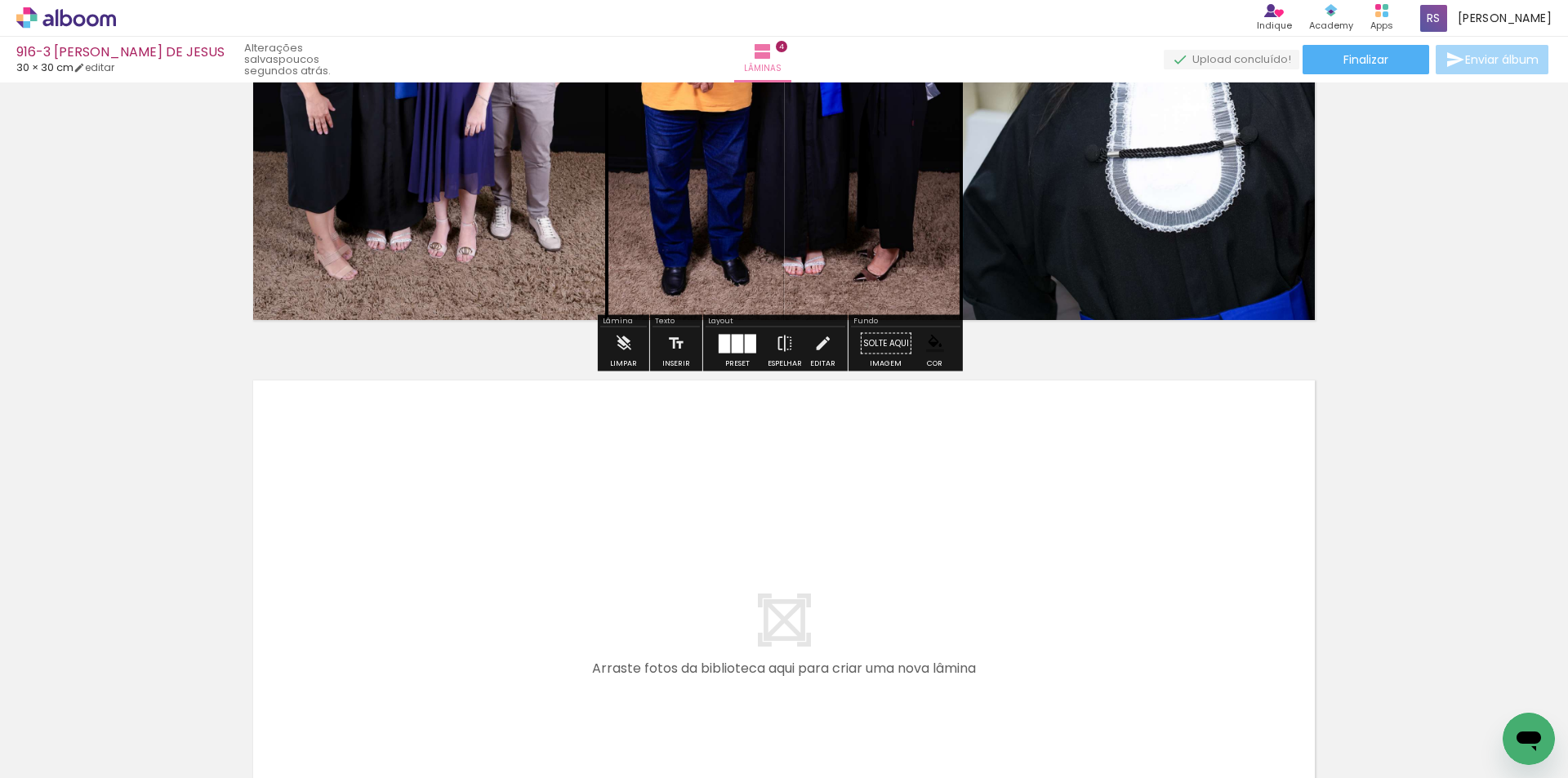
scroll to position [2092, 0]
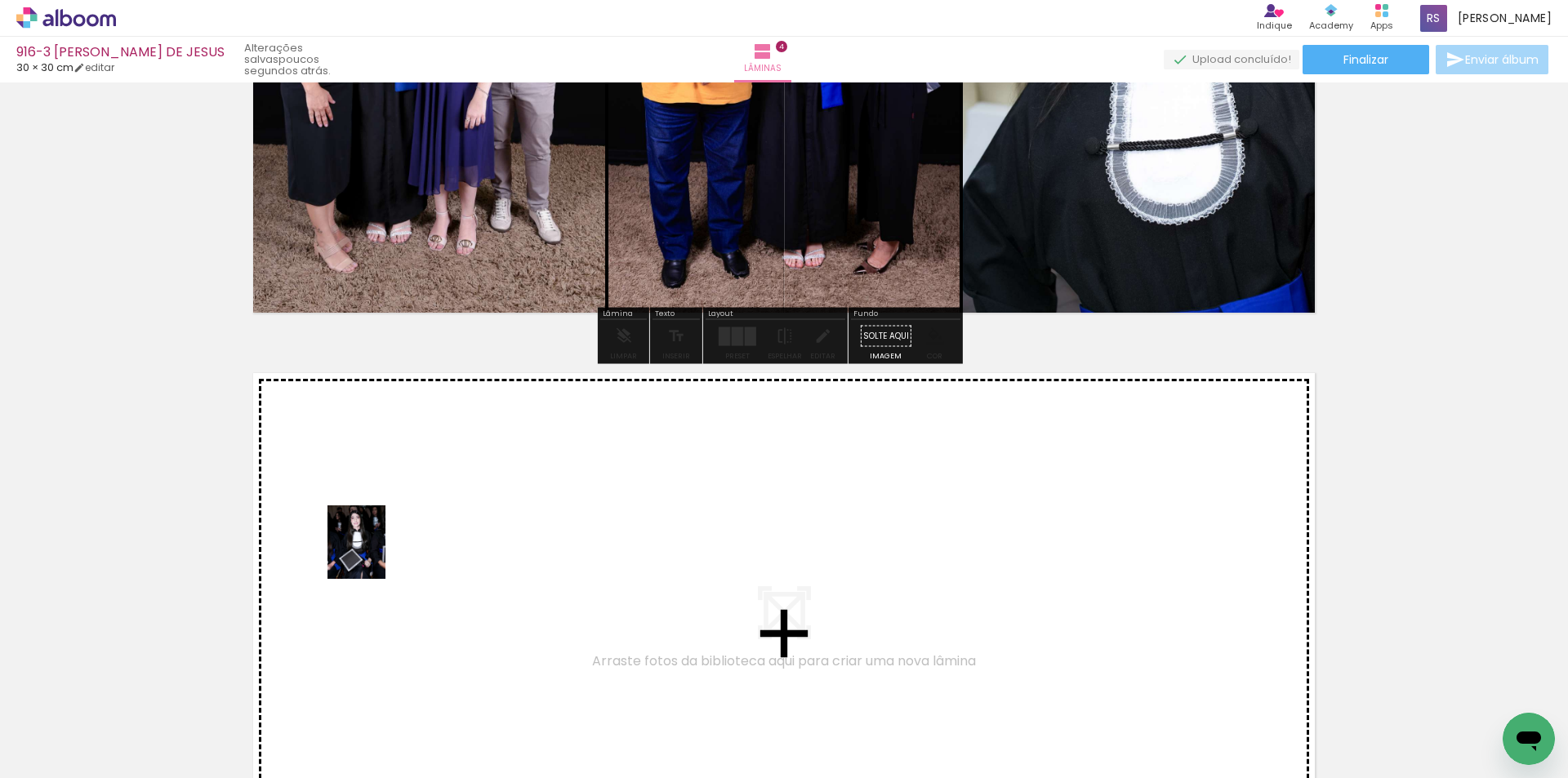
drag, startPoint x: 179, startPoint y: 724, endPoint x: 377, endPoint y: 554, distance: 261.0
click at [377, 554] on quentale-workspace at bounding box center [784, 389] width 1568 height 778
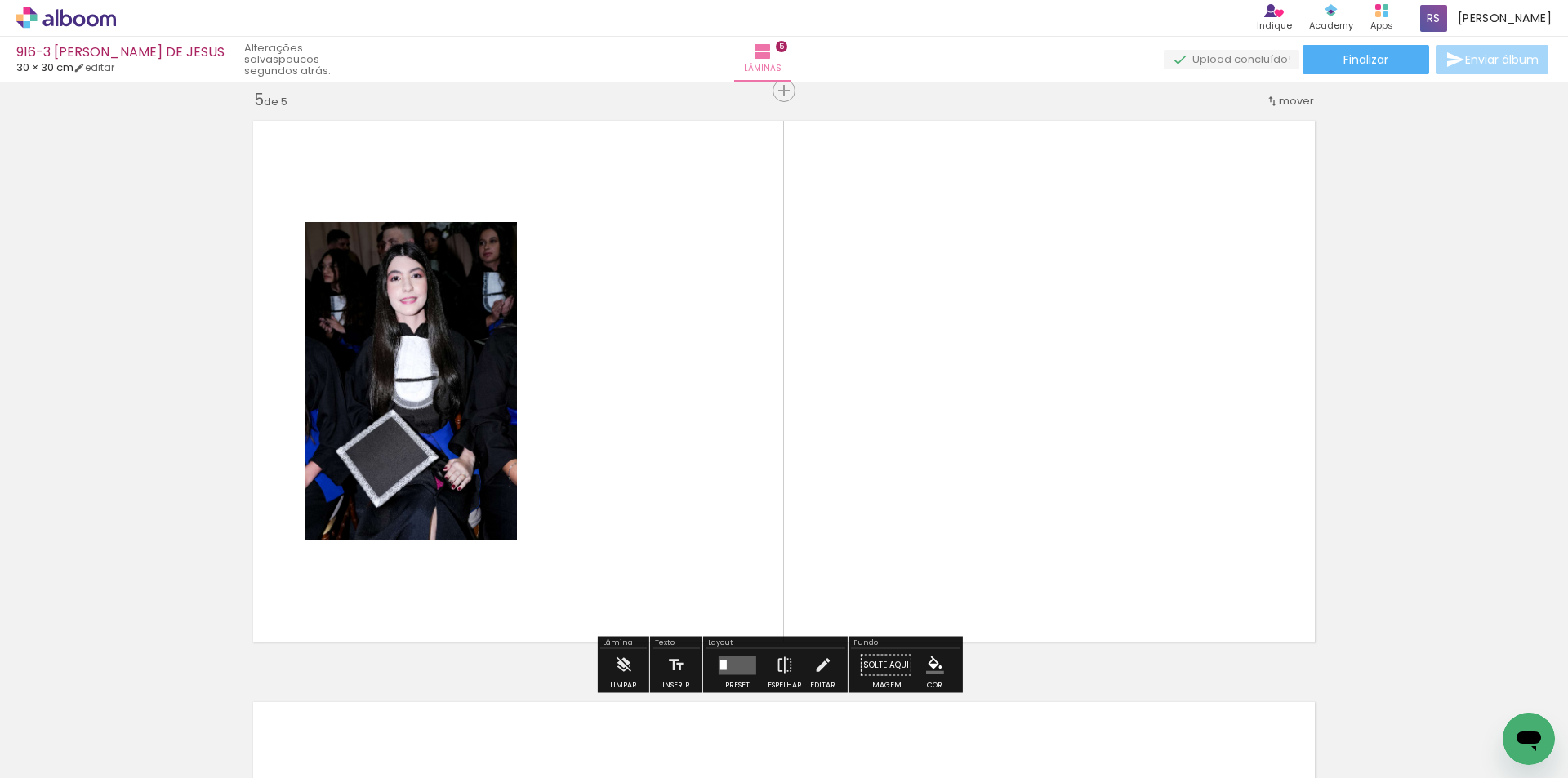
scroll to position [2348, 0]
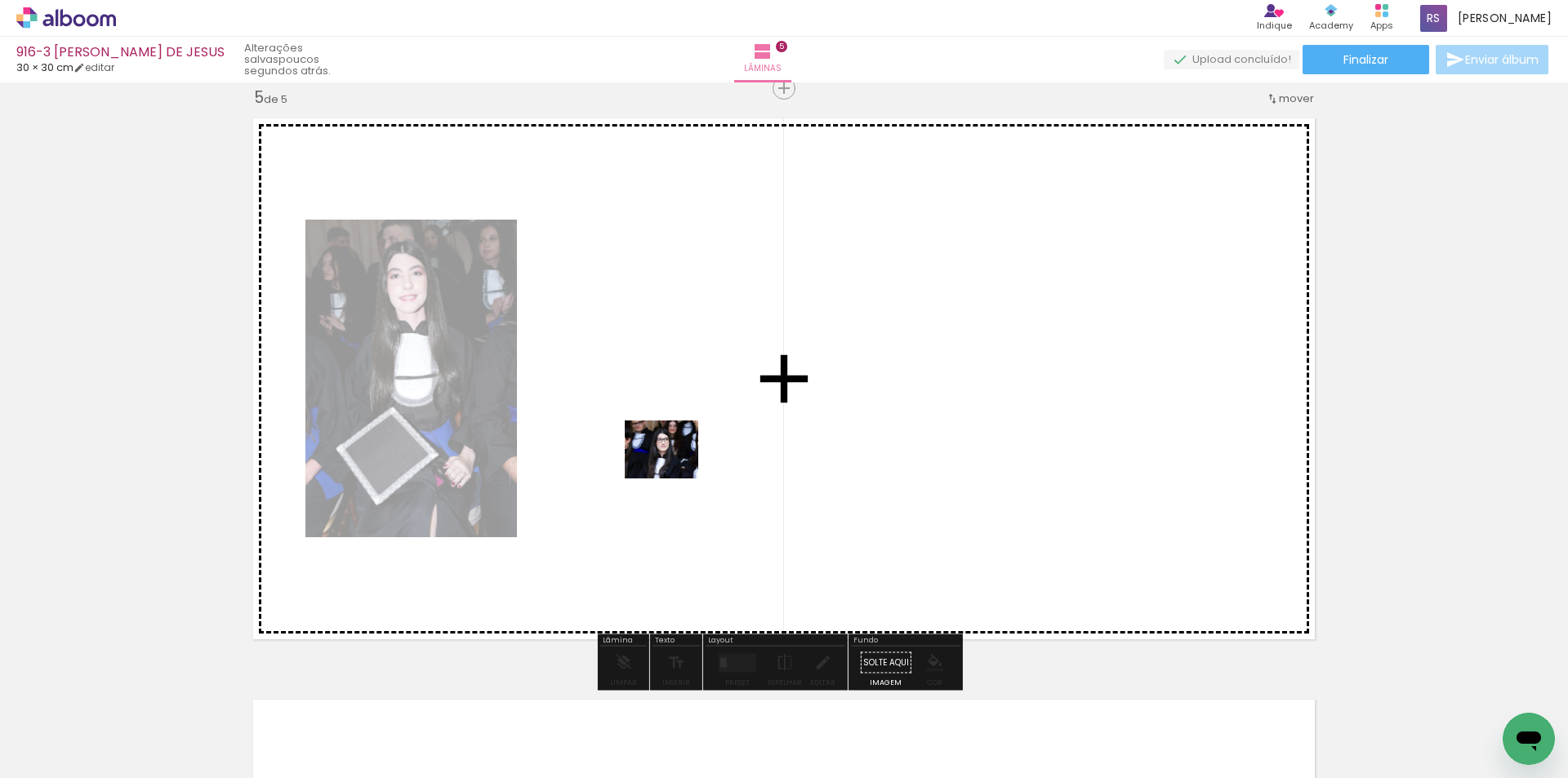
drag, startPoint x: 190, startPoint y: 727, endPoint x: 675, endPoint y: 468, distance: 549.8
click at [675, 468] on quentale-workspace at bounding box center [784, 389] width 1568 height 778
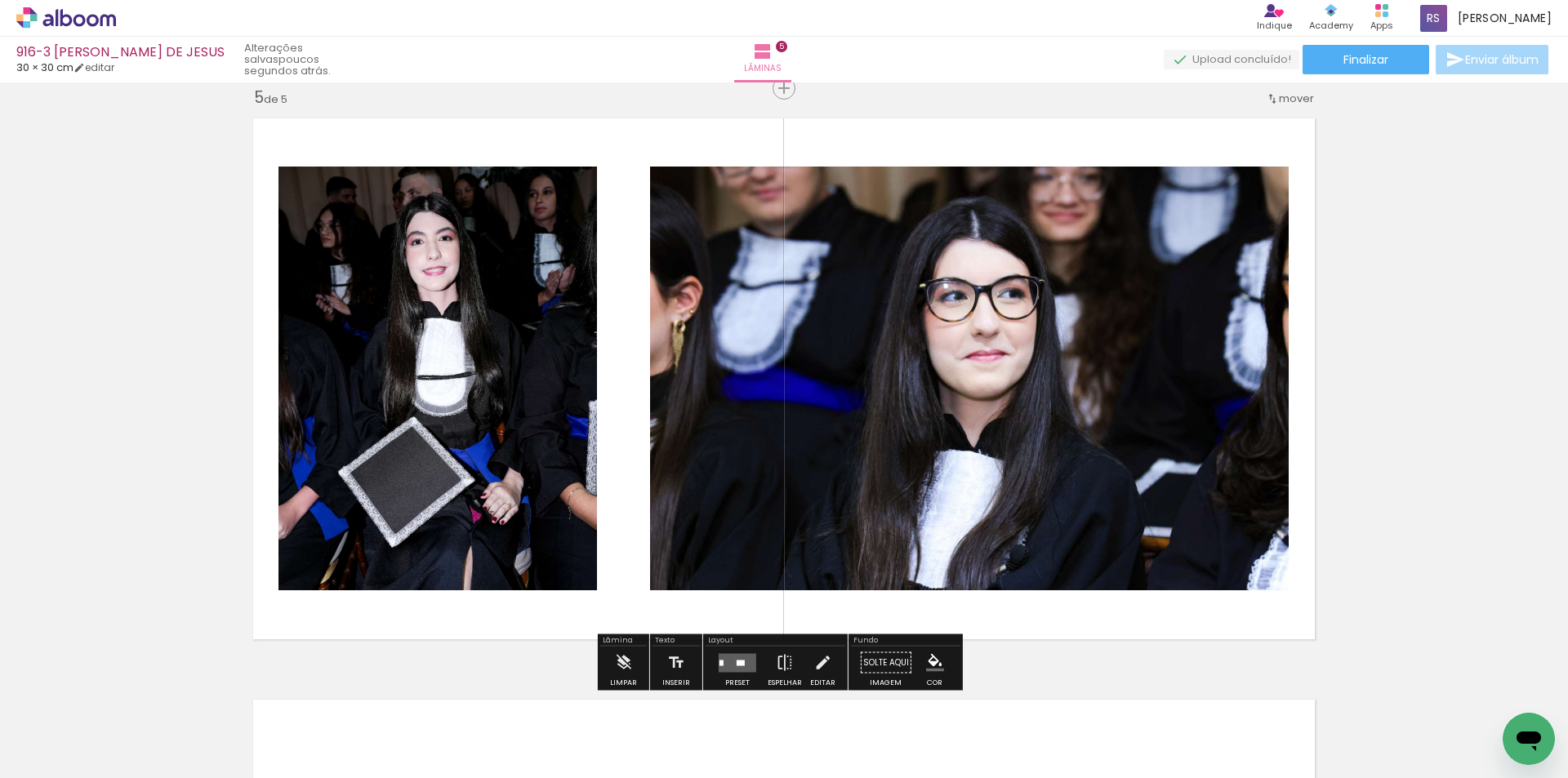
click at [737, 661] on div at bounding box center [741, 663] width 8 height 6
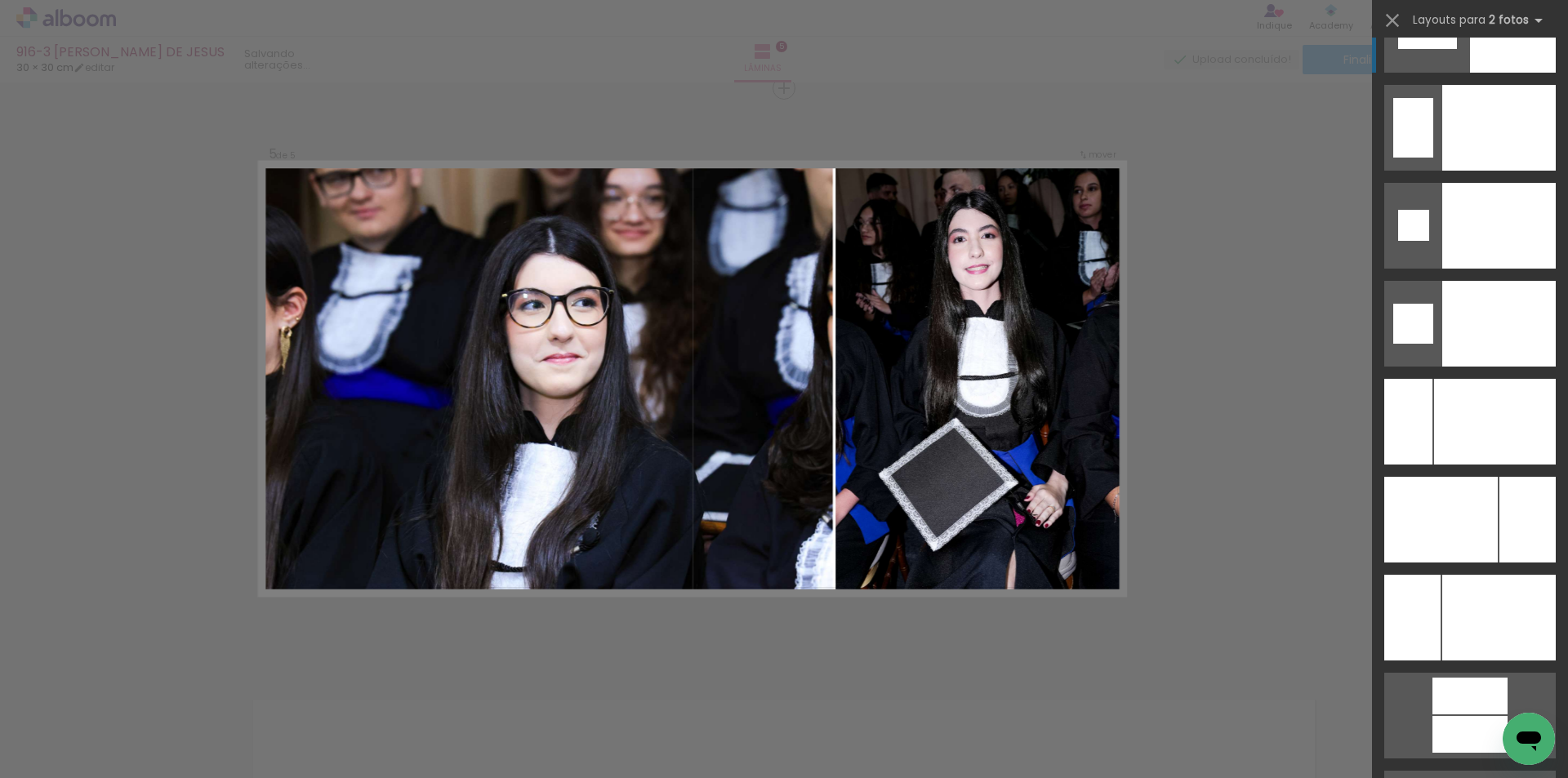
scroll to position [6943, 0]
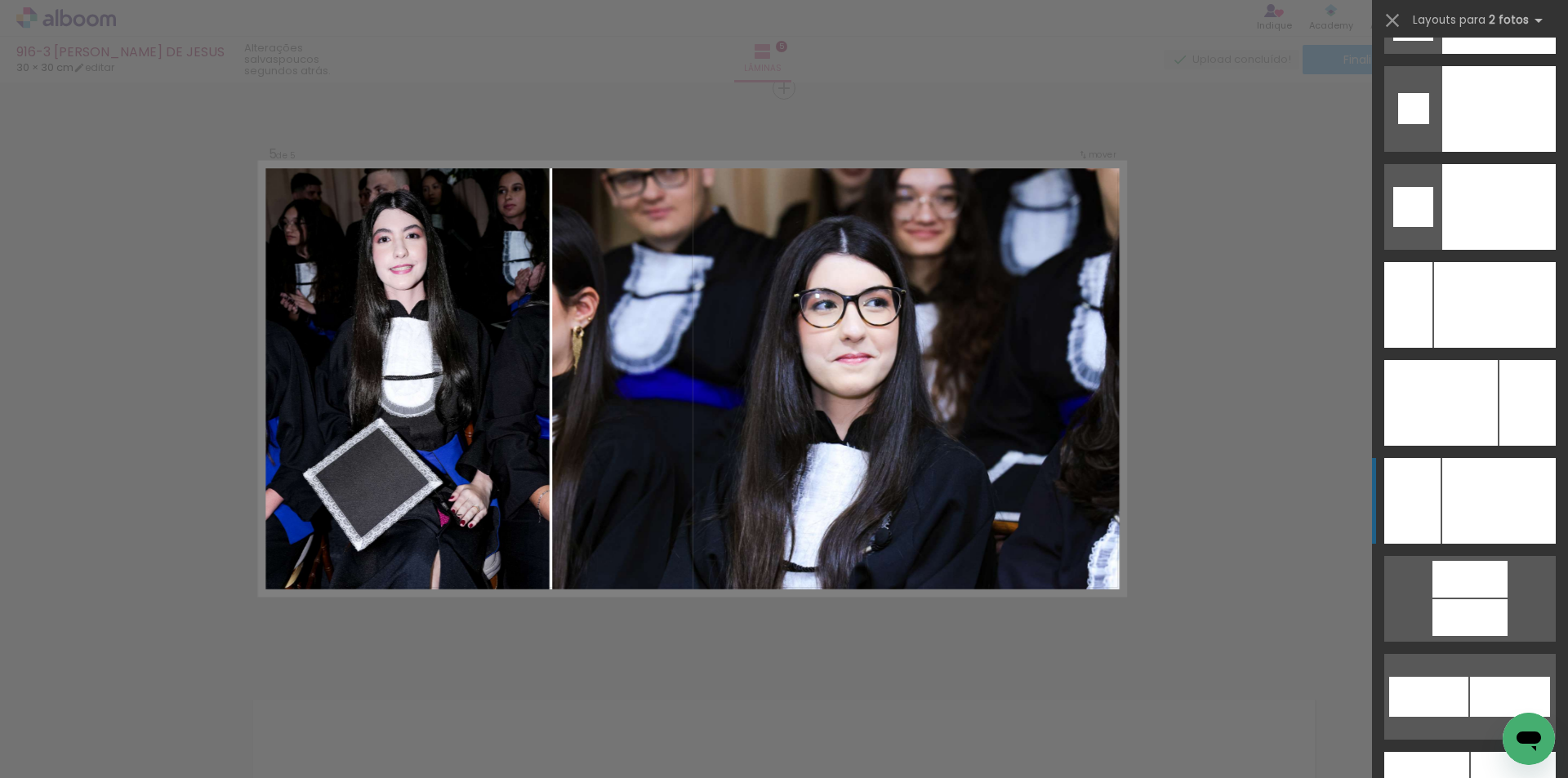
click at [1498, 498] on div at bounding box center [1499, 501] width 114 height 86
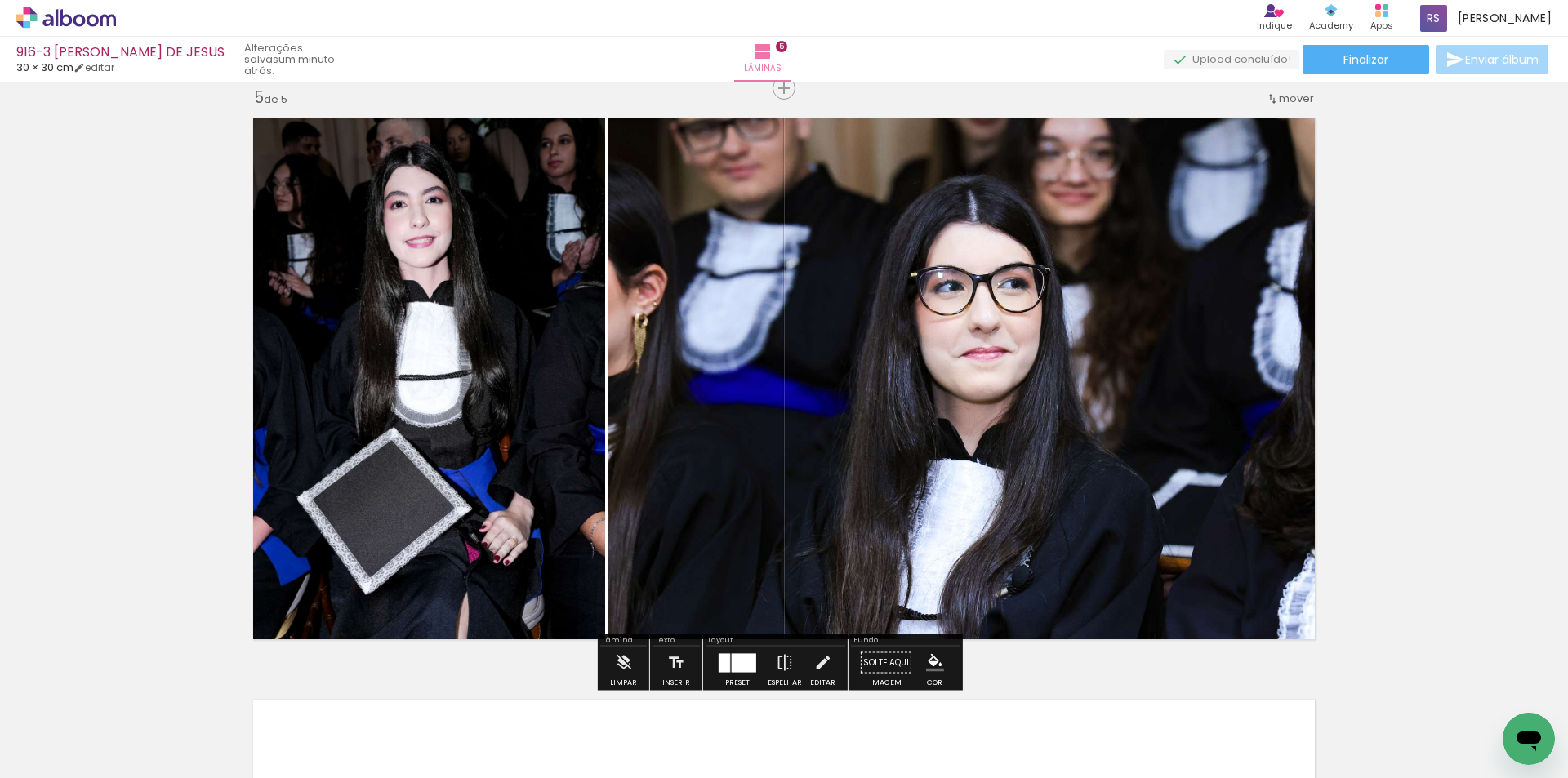
click at [935, 660] on iron-icon "color picker" at bounding box center [935, 663] width 18 height 18
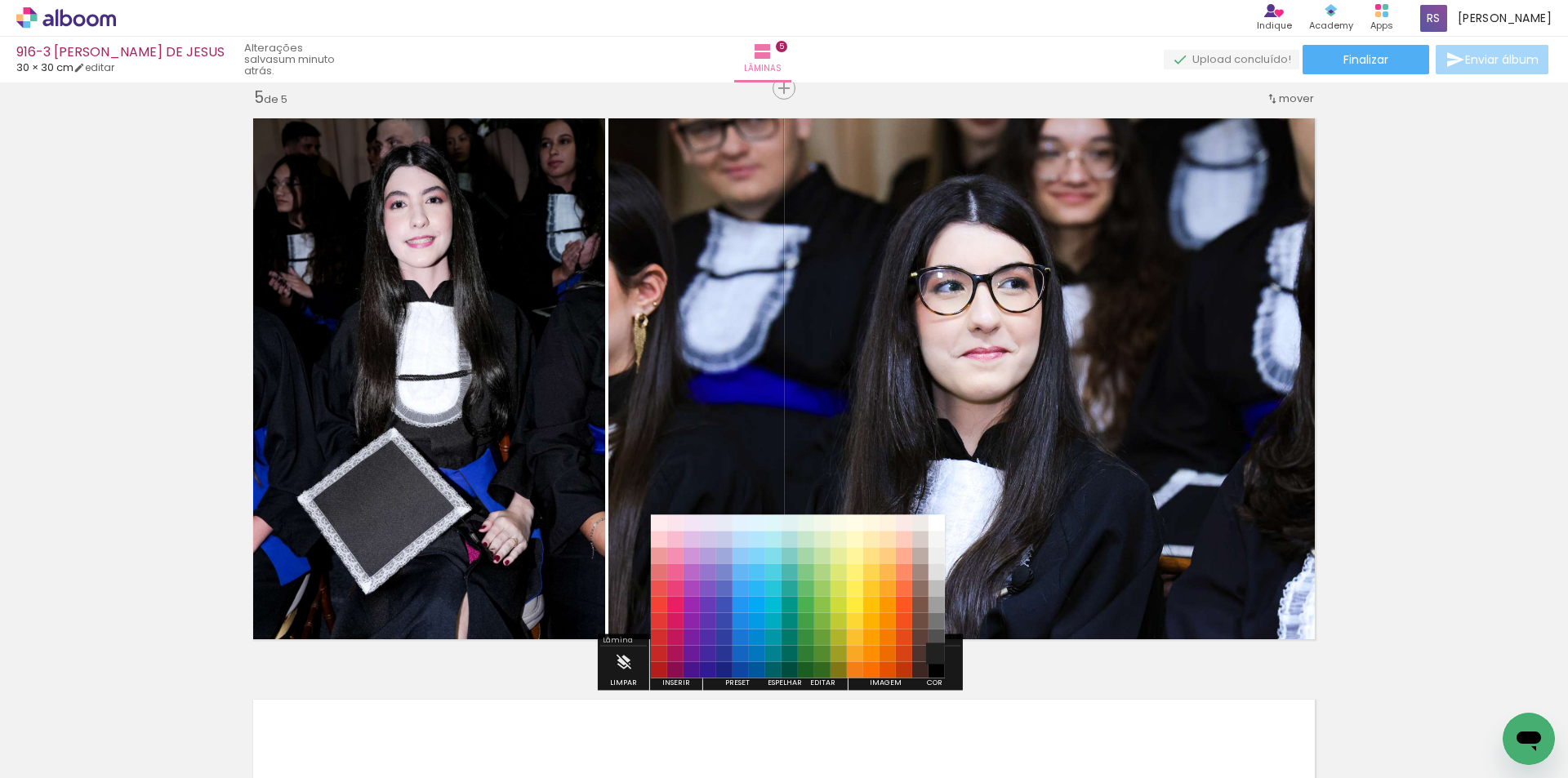
click at [934, 652] on paper-item "#212121" at bounding box center [937, 654] width 16 height 16
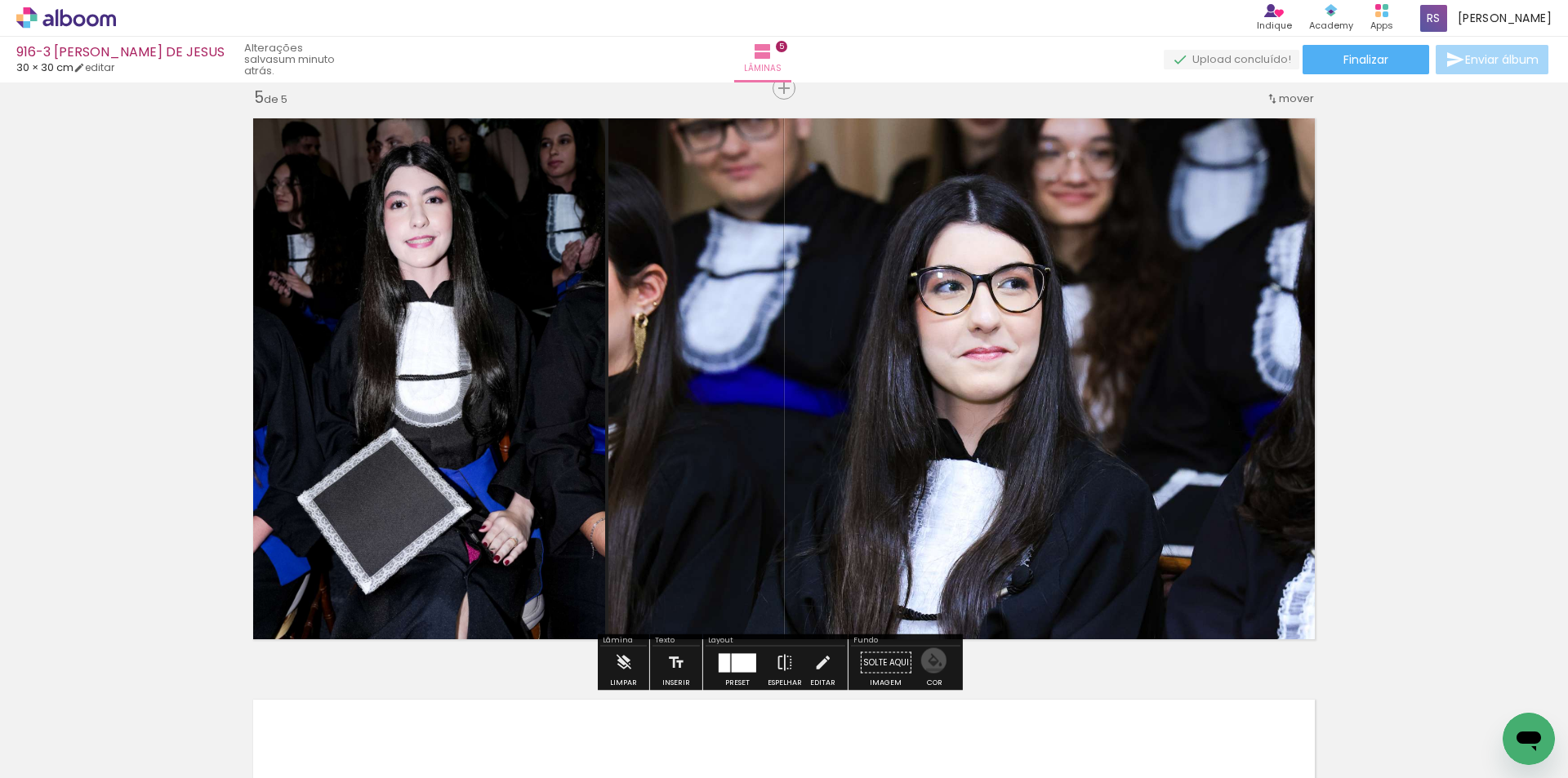
click at [928, 661] on iron-icon "color picker" at bounding box center [935, 663] width 18 height 18
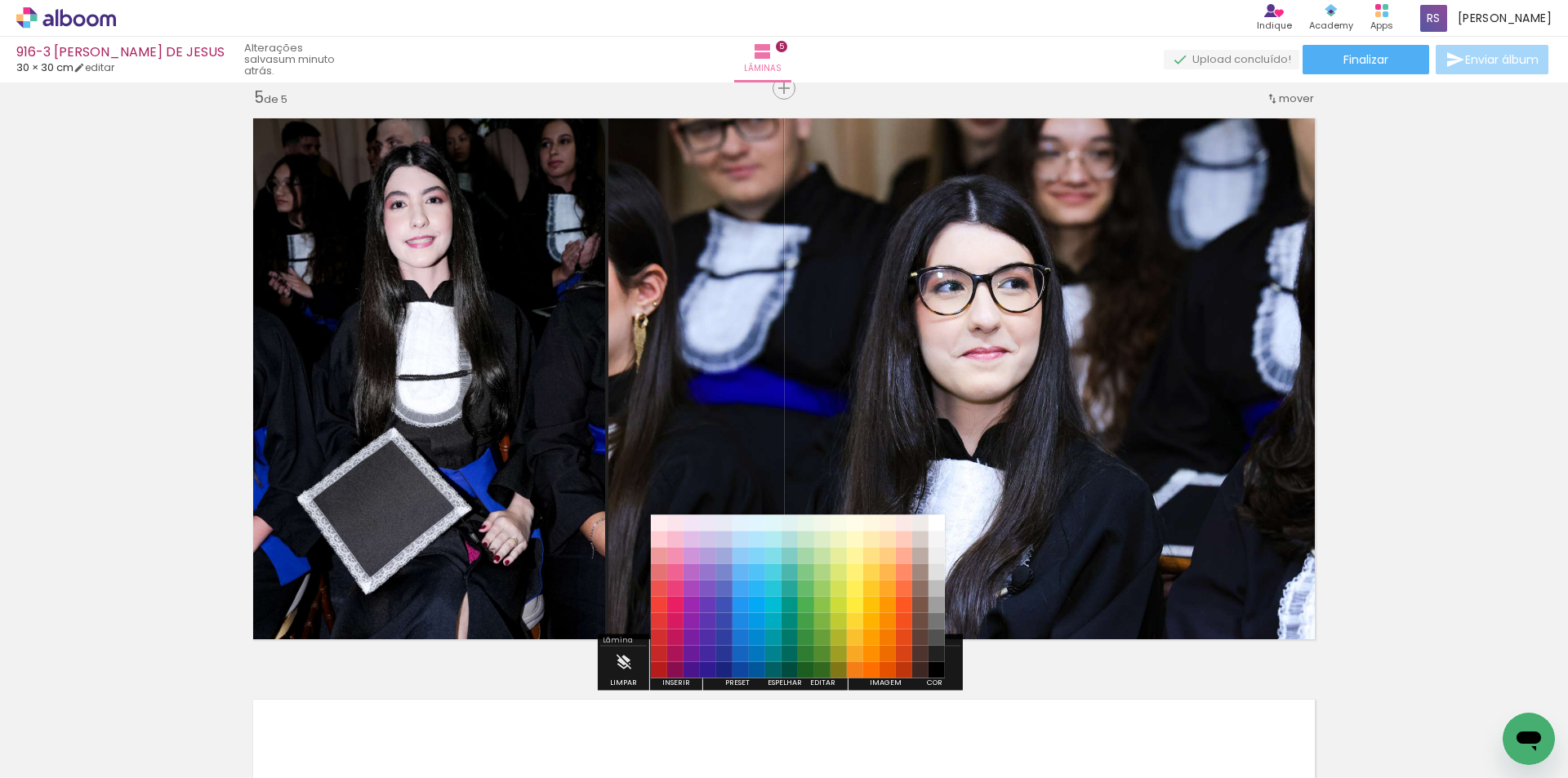
click at [933, 668] on paper-item "#000000" at bounding box center [937, 670] width 16 height 16
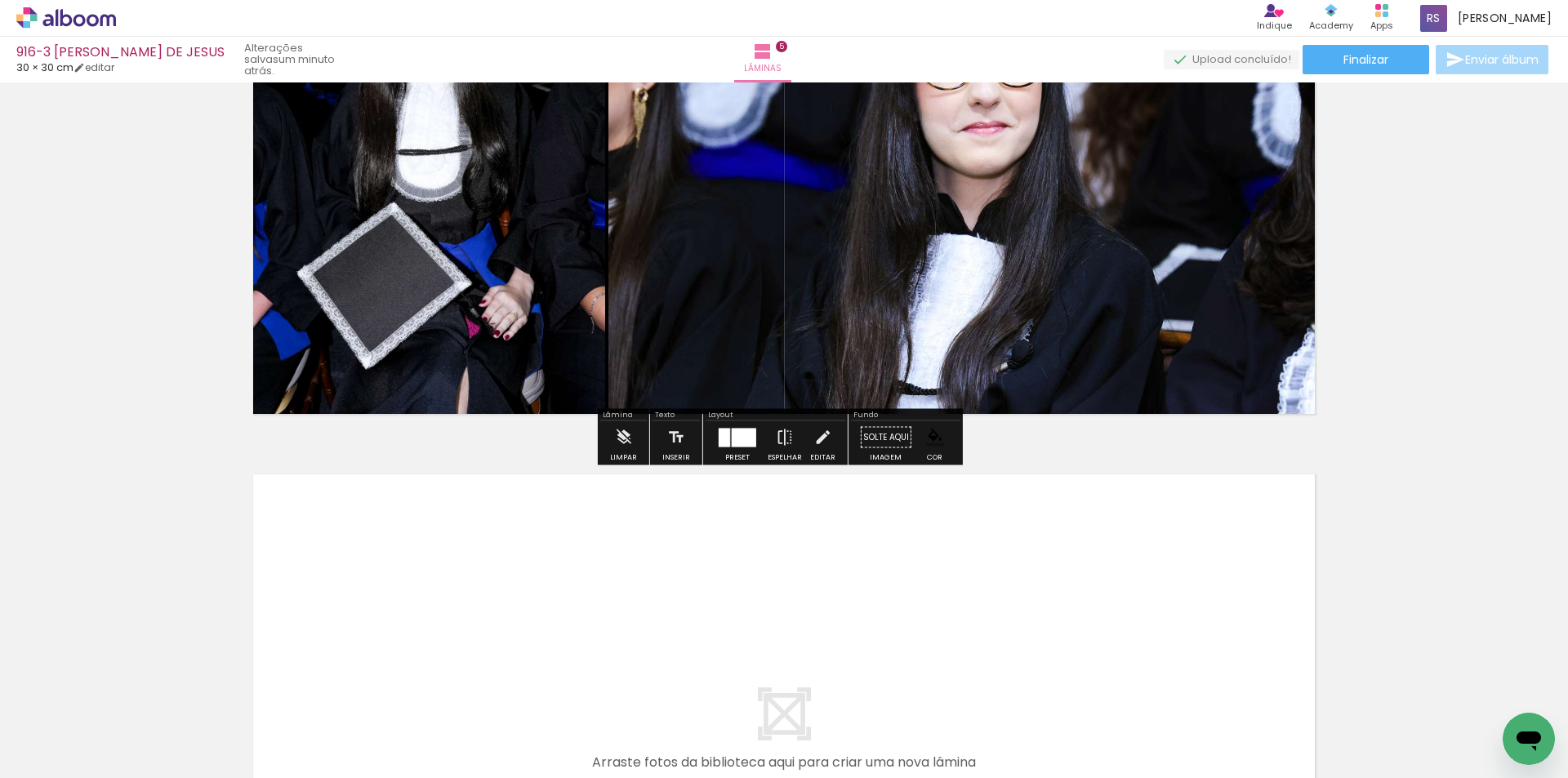
scroll to position [2675, 0]
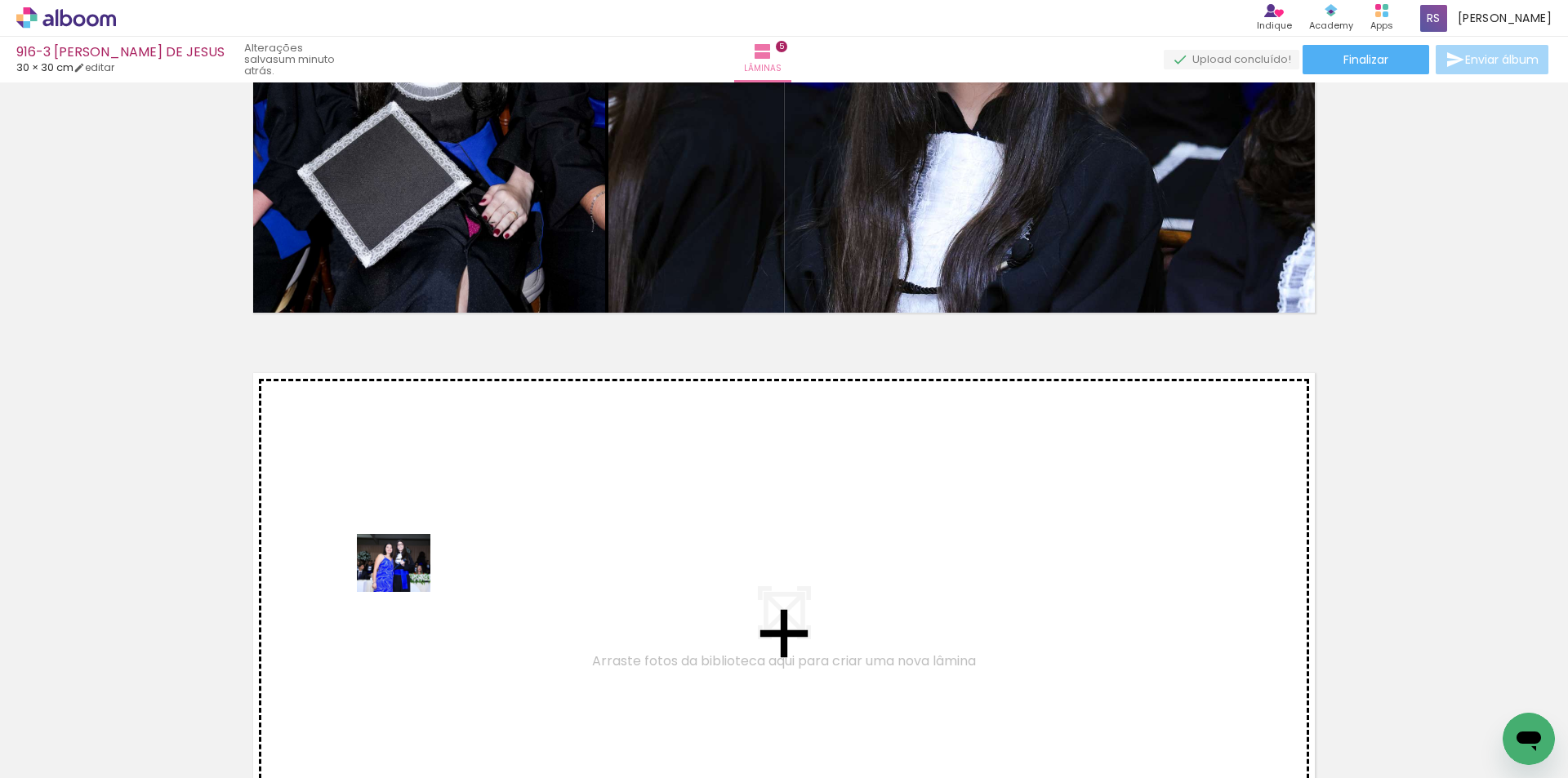
drag, startPoint x: 186, startPoint y: 718, endPoint x: 405, endPoint y: 583, distance: 257.3
click at [405, 583] on quentale-workspace at bounding box center [784, 389] width 1568 height 778
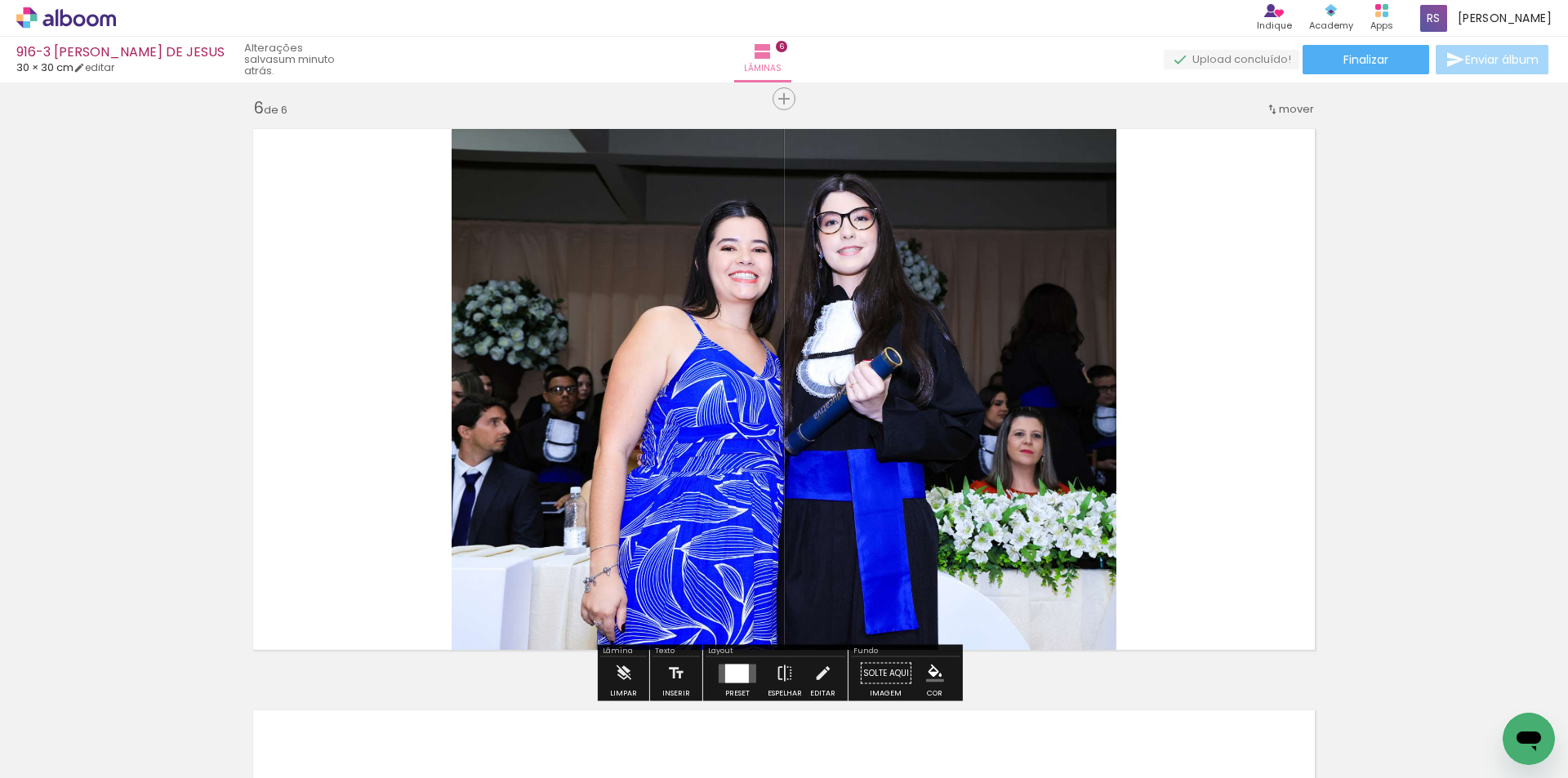
scroll to position [2929, 0]
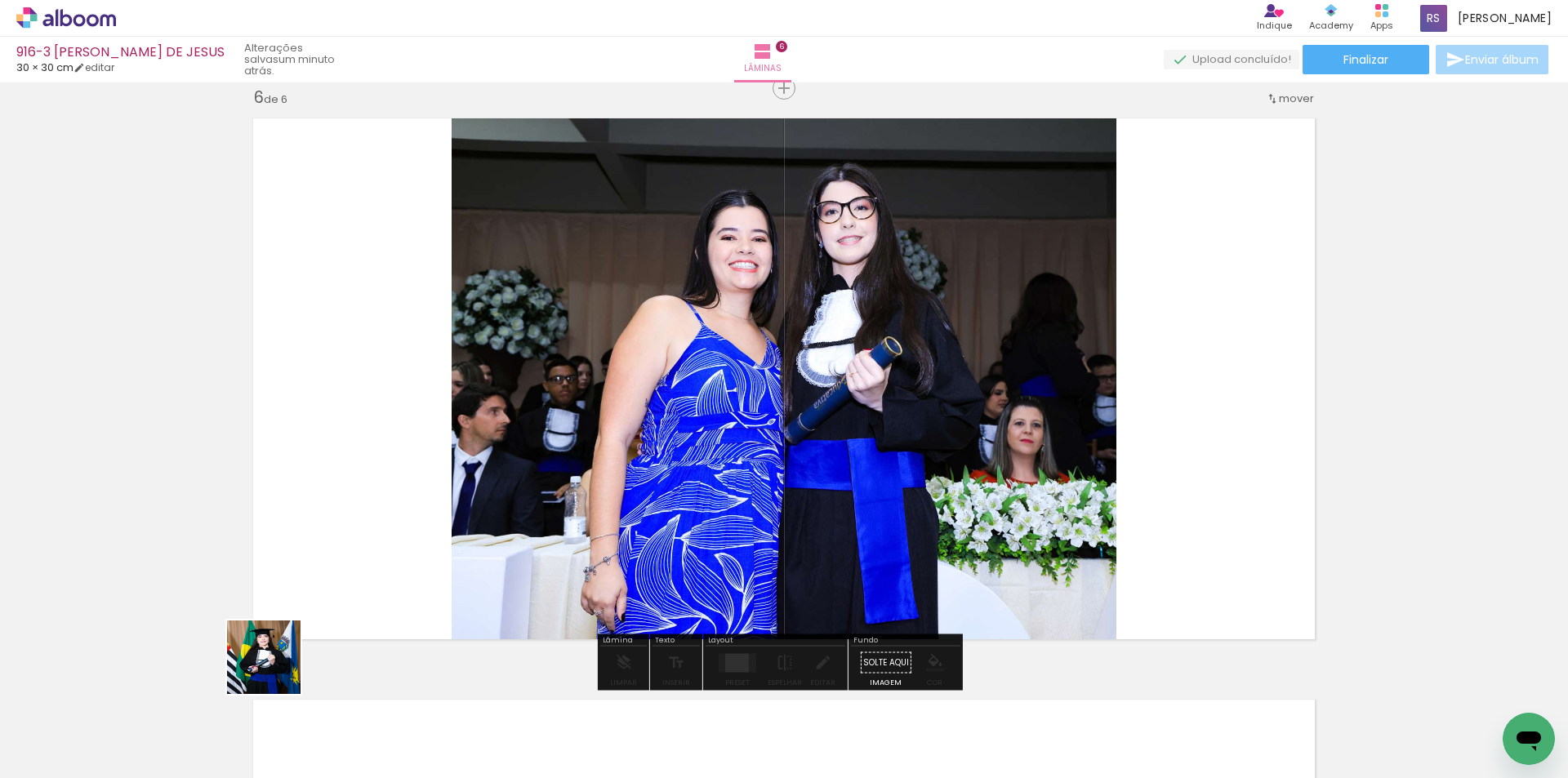
drag, startPoint x: 166, startPoint y: 735, endPoint x: 721, endPoint y: 525, distance: 593.4
click at [706, 428] on quentale-workspace at bounding box center [784, 389] width 1568 height 778
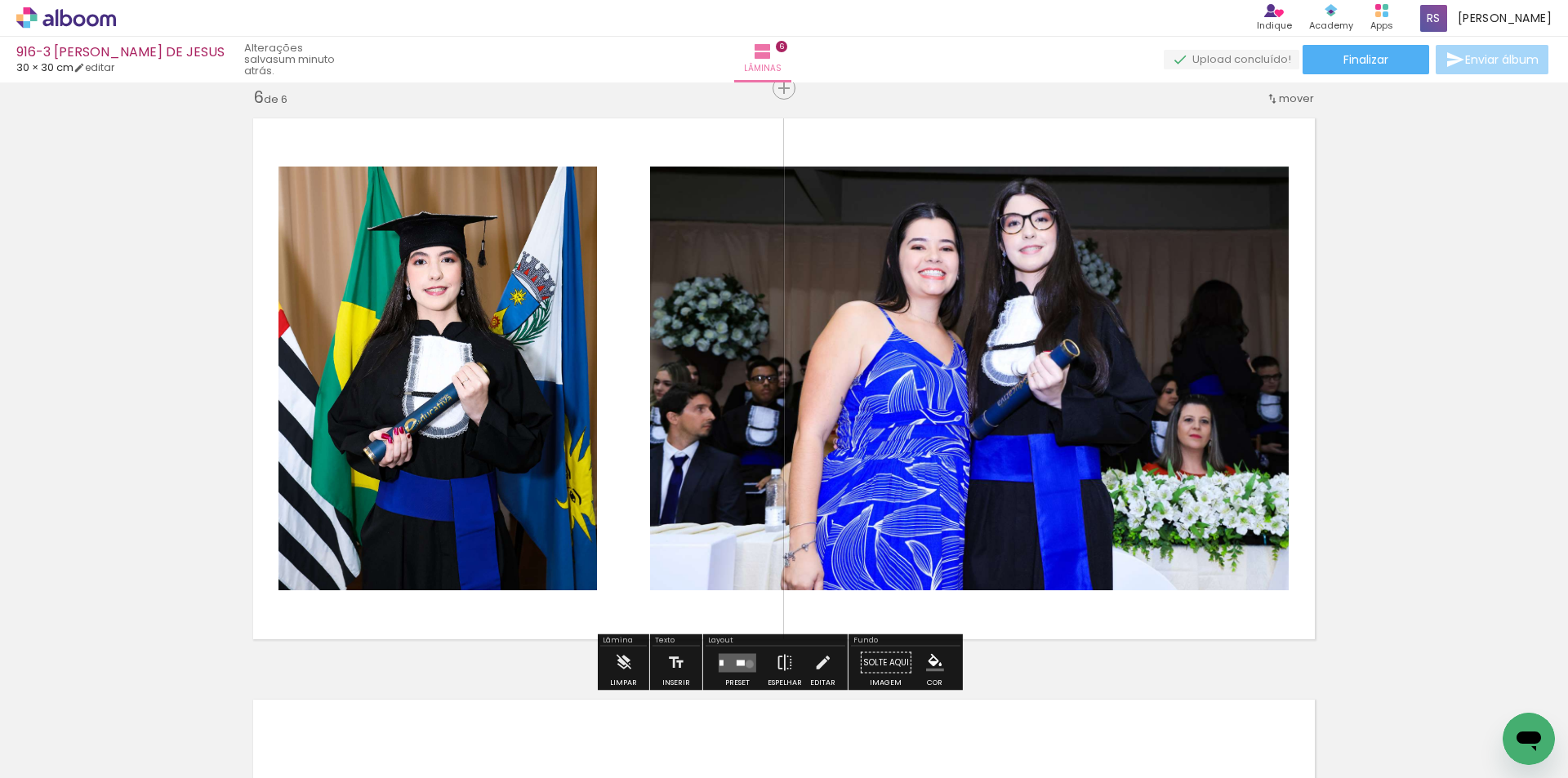
click at [746, 664] on quentale-layouter at bounding box center [738, 662] width 38 height 19
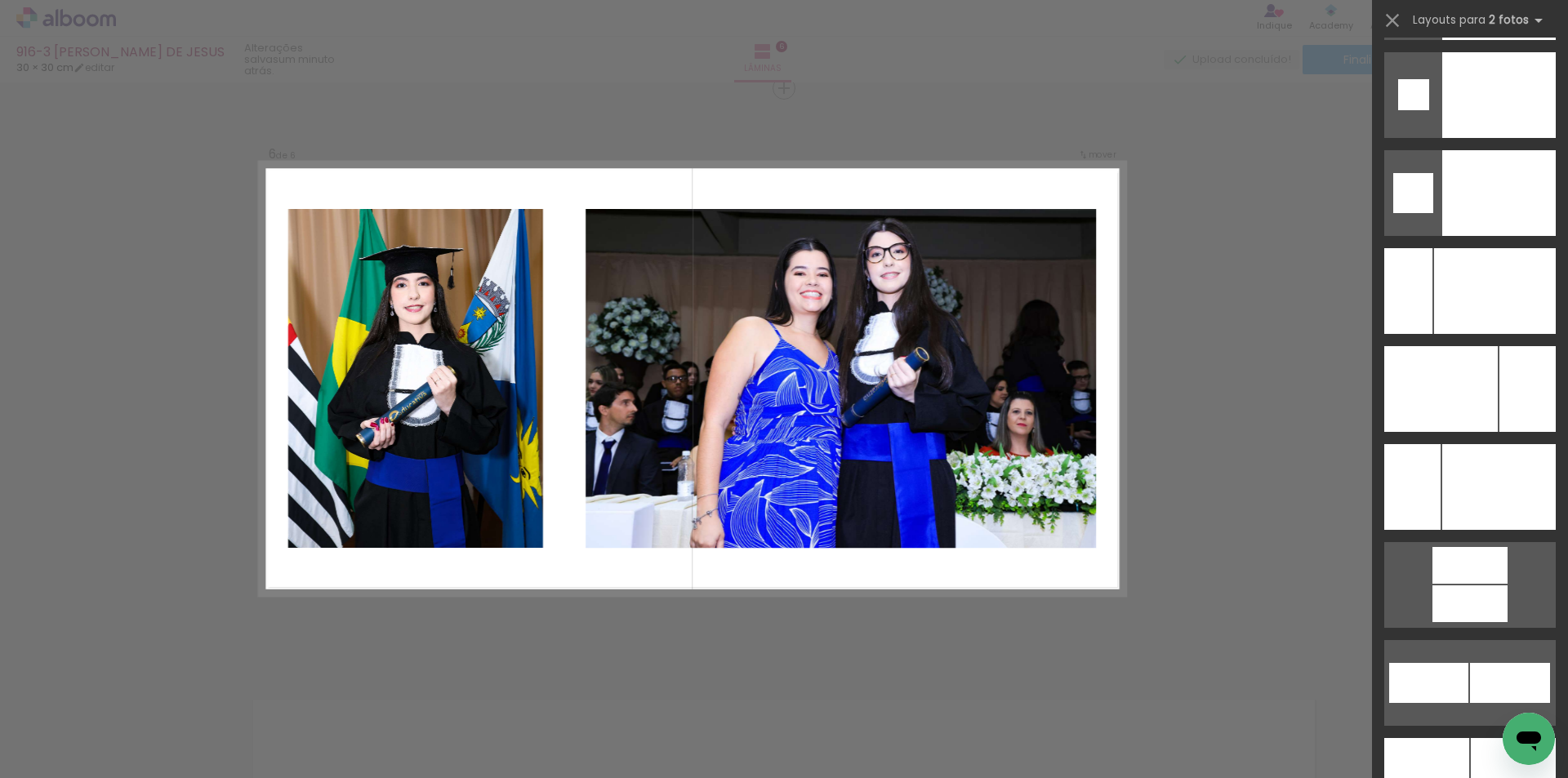
scroll to position [6979, 0]
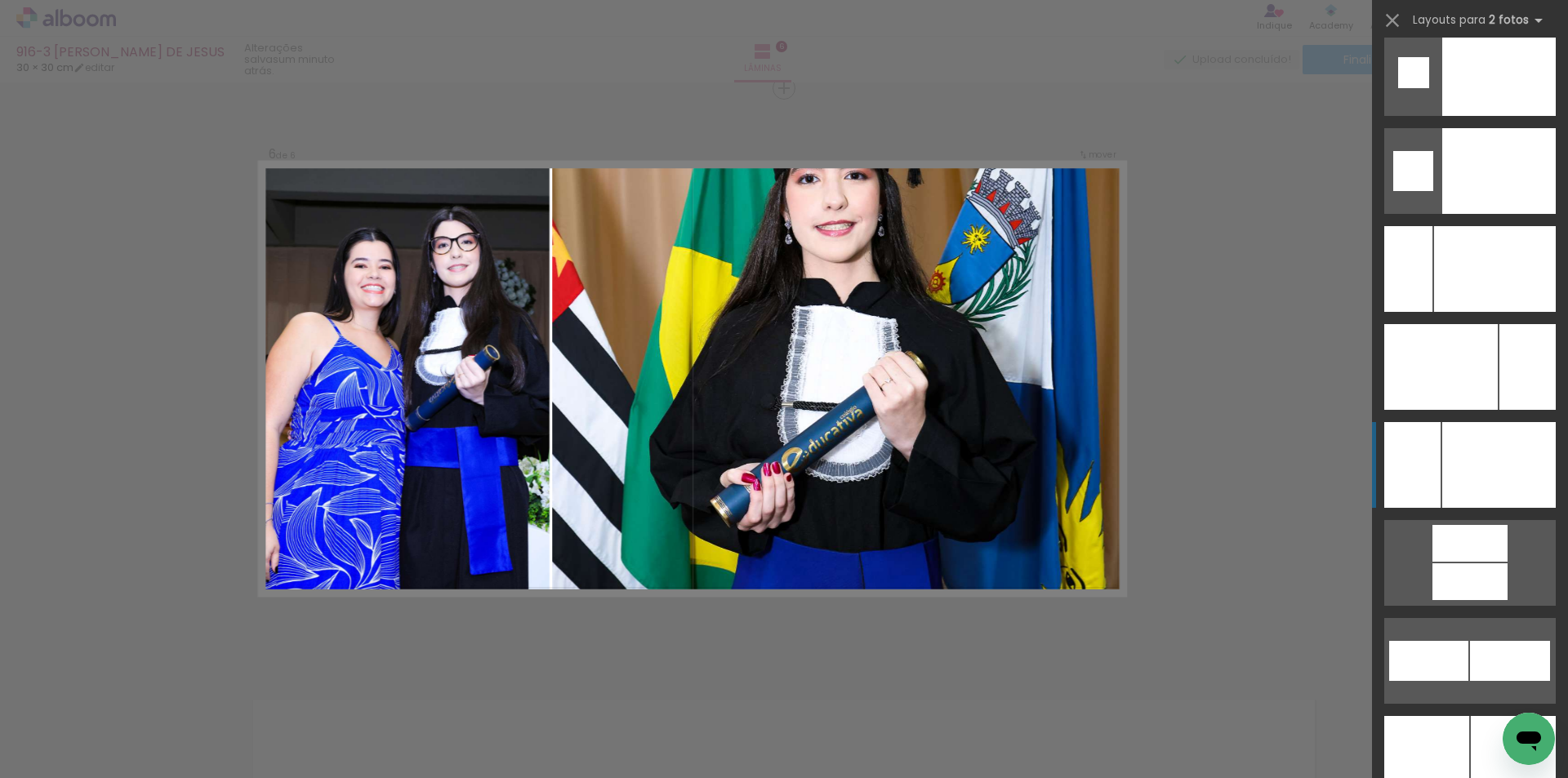
click at [1472, 473] on div at bounding box center [1499, 465] width 114 height 86
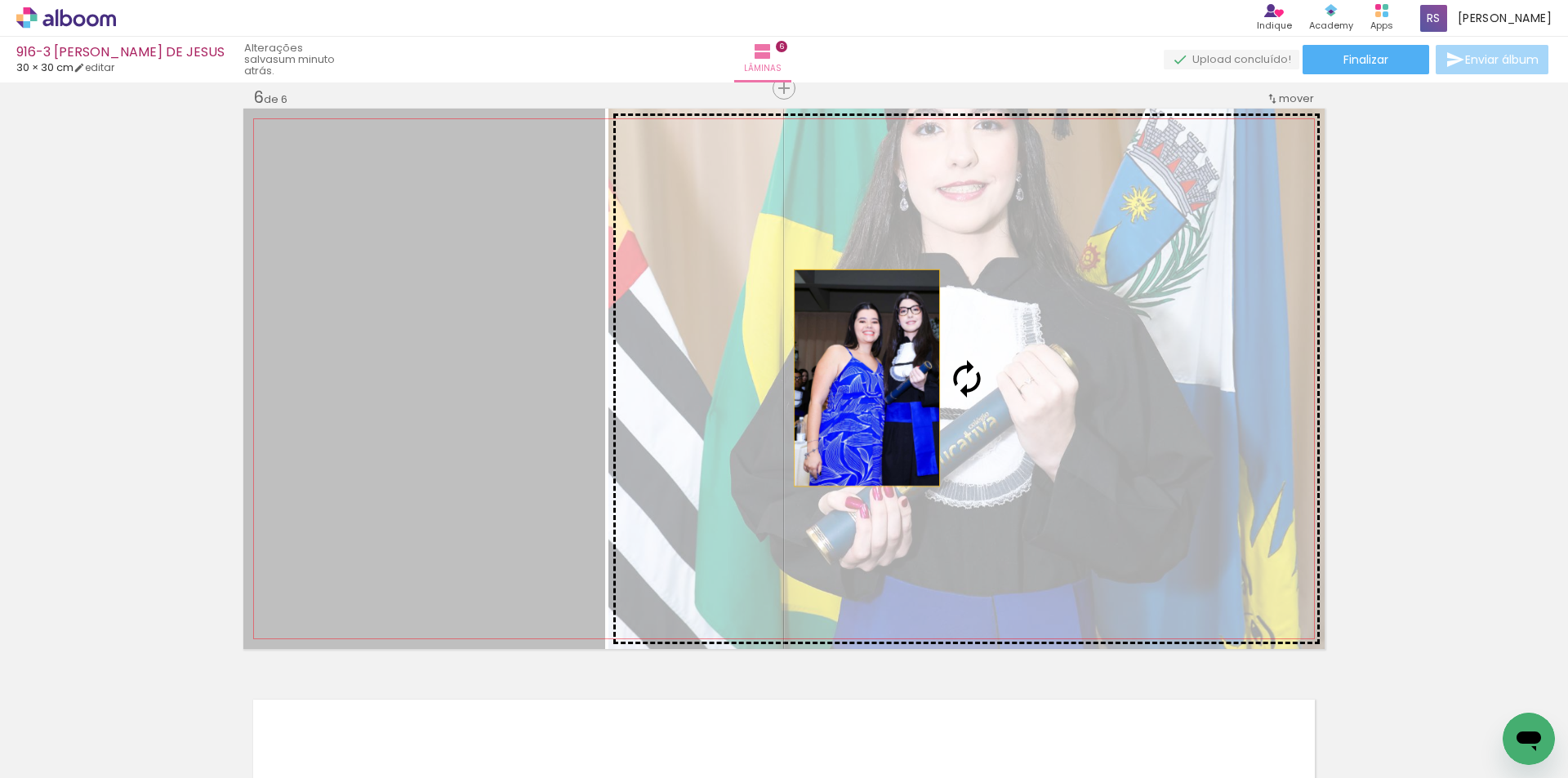
drag, startPoint x: 533, startPoint y: 373, endPoint x: 861, endPoint y: 379, distance: 328.1
click at [0, 0] on slot at bounding box center [0, 0] width 0 height 0
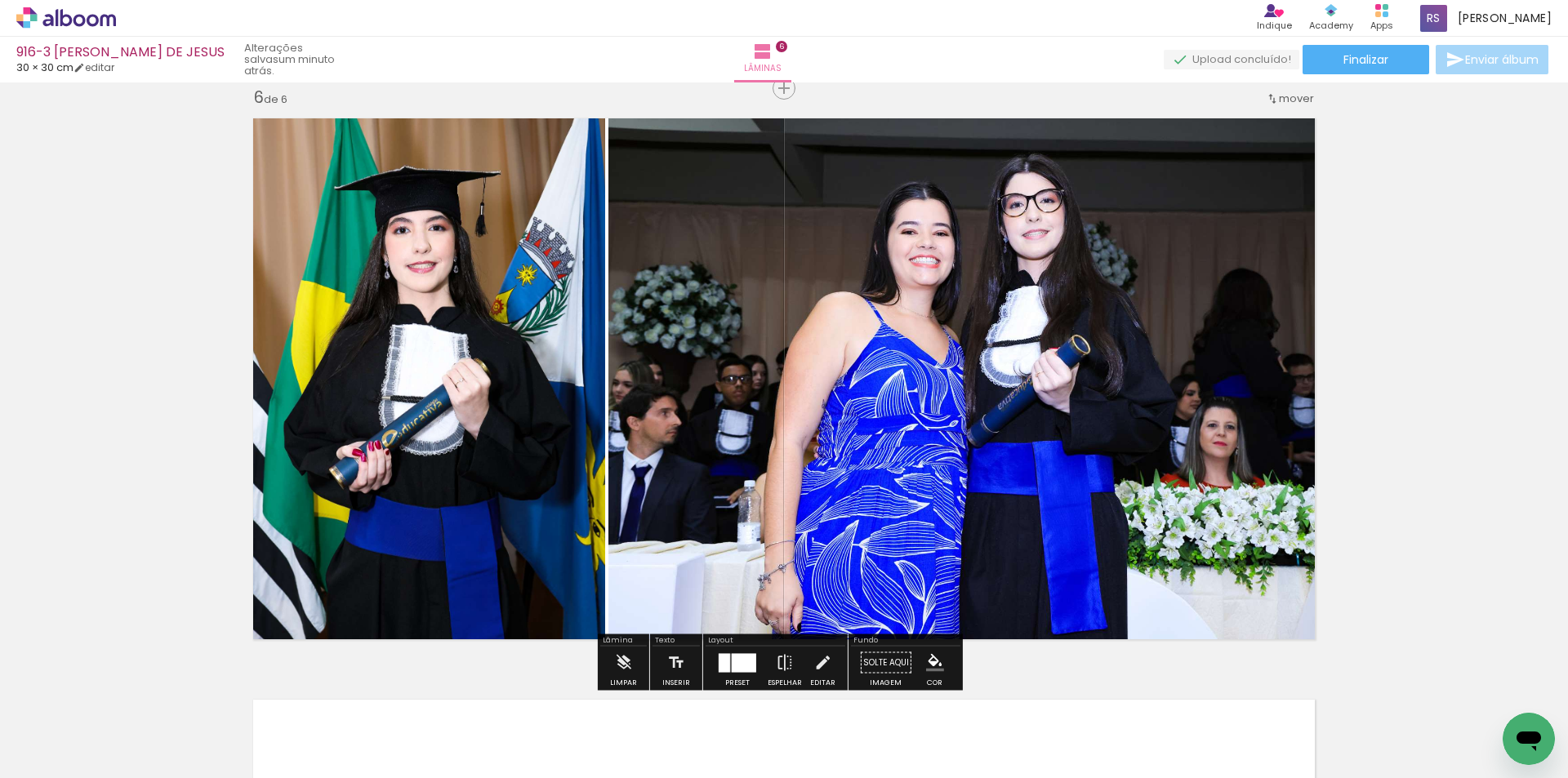
scroll to position [3011, 0]
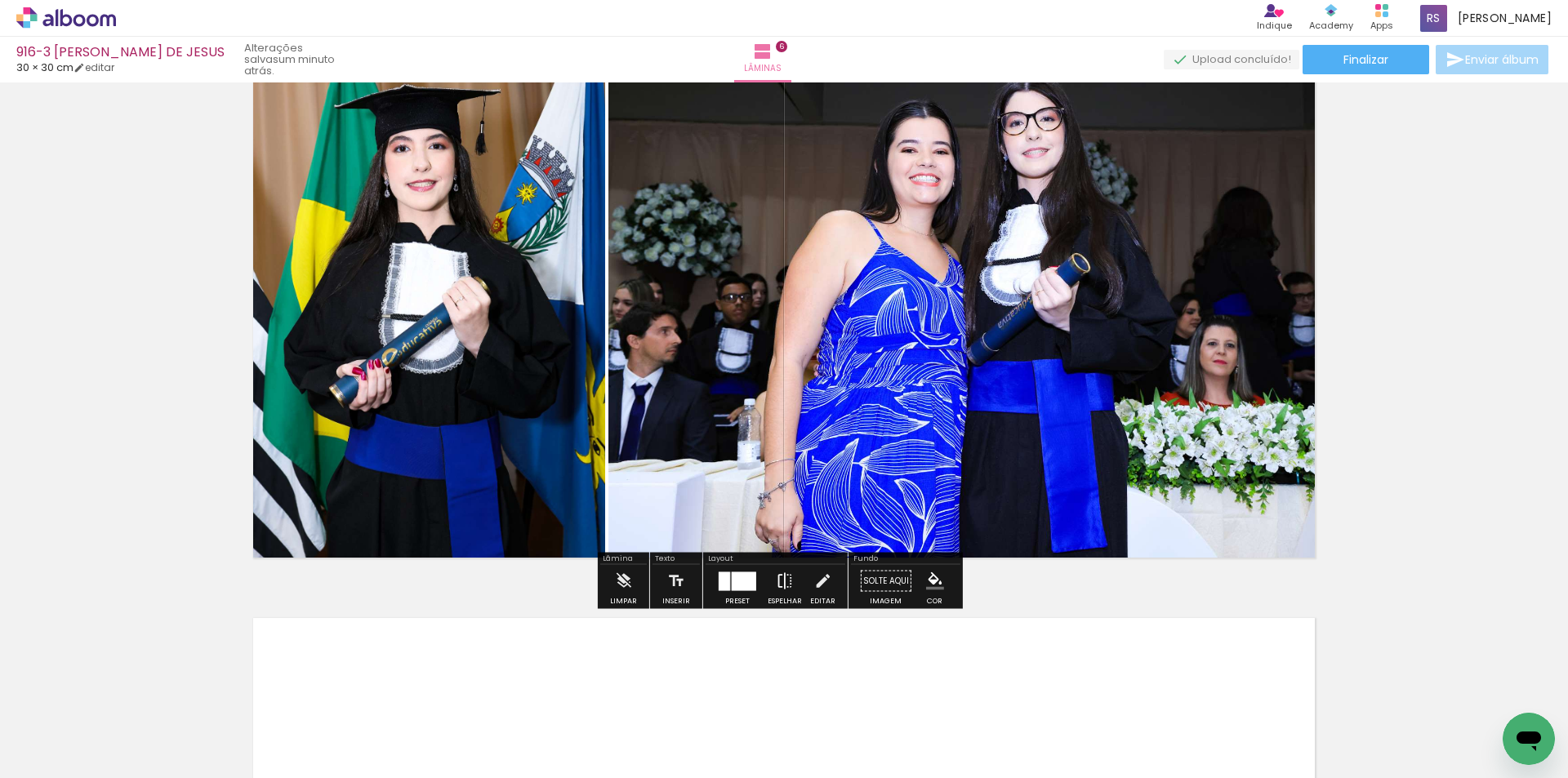
click at [782, 581] on iron-icon at bounding box center [785, 581] width 18 height 33
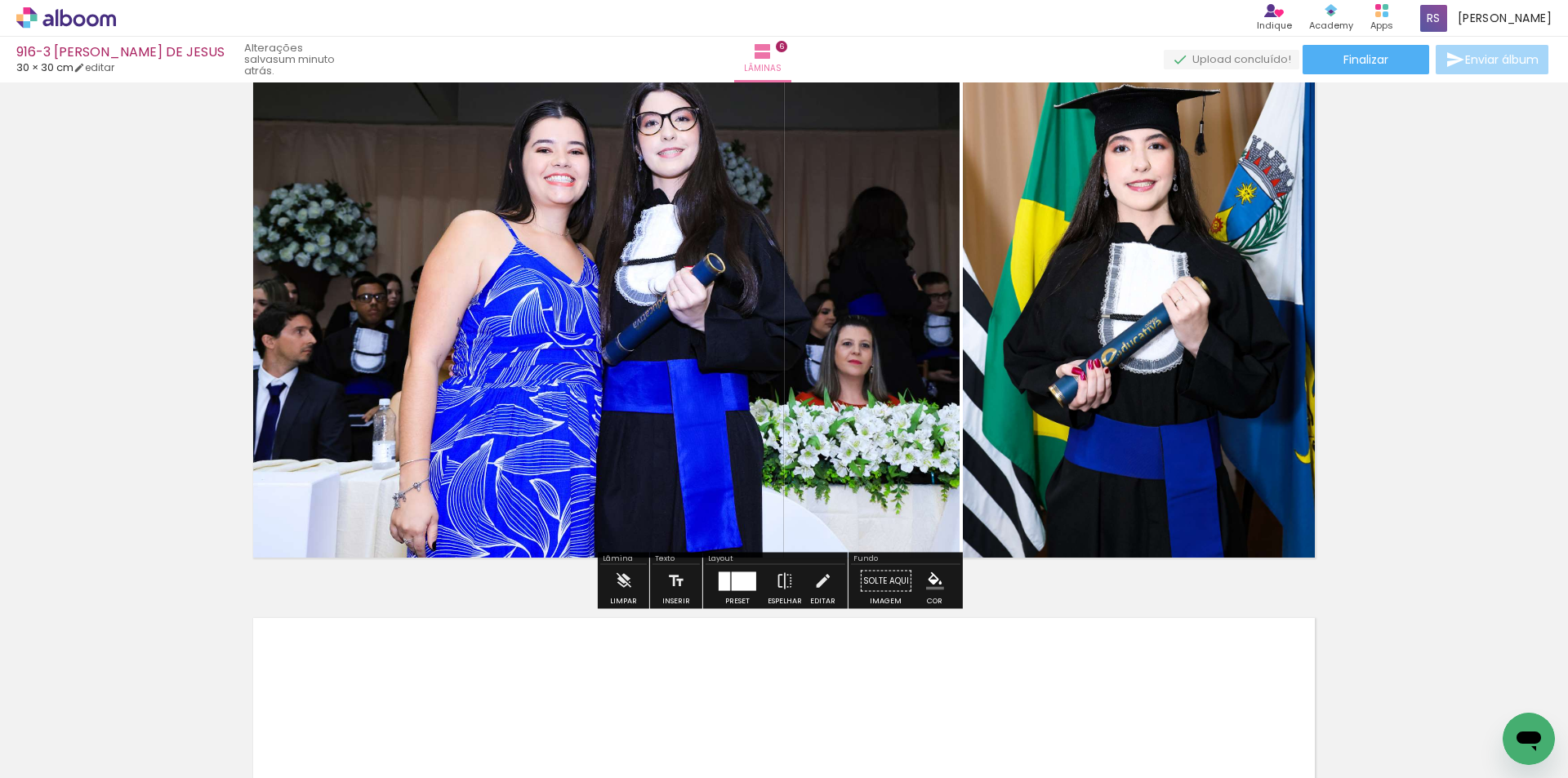
click at [932, 581] on iron-icon "color picker" at bounding box center [935, 581] width 18 height 18
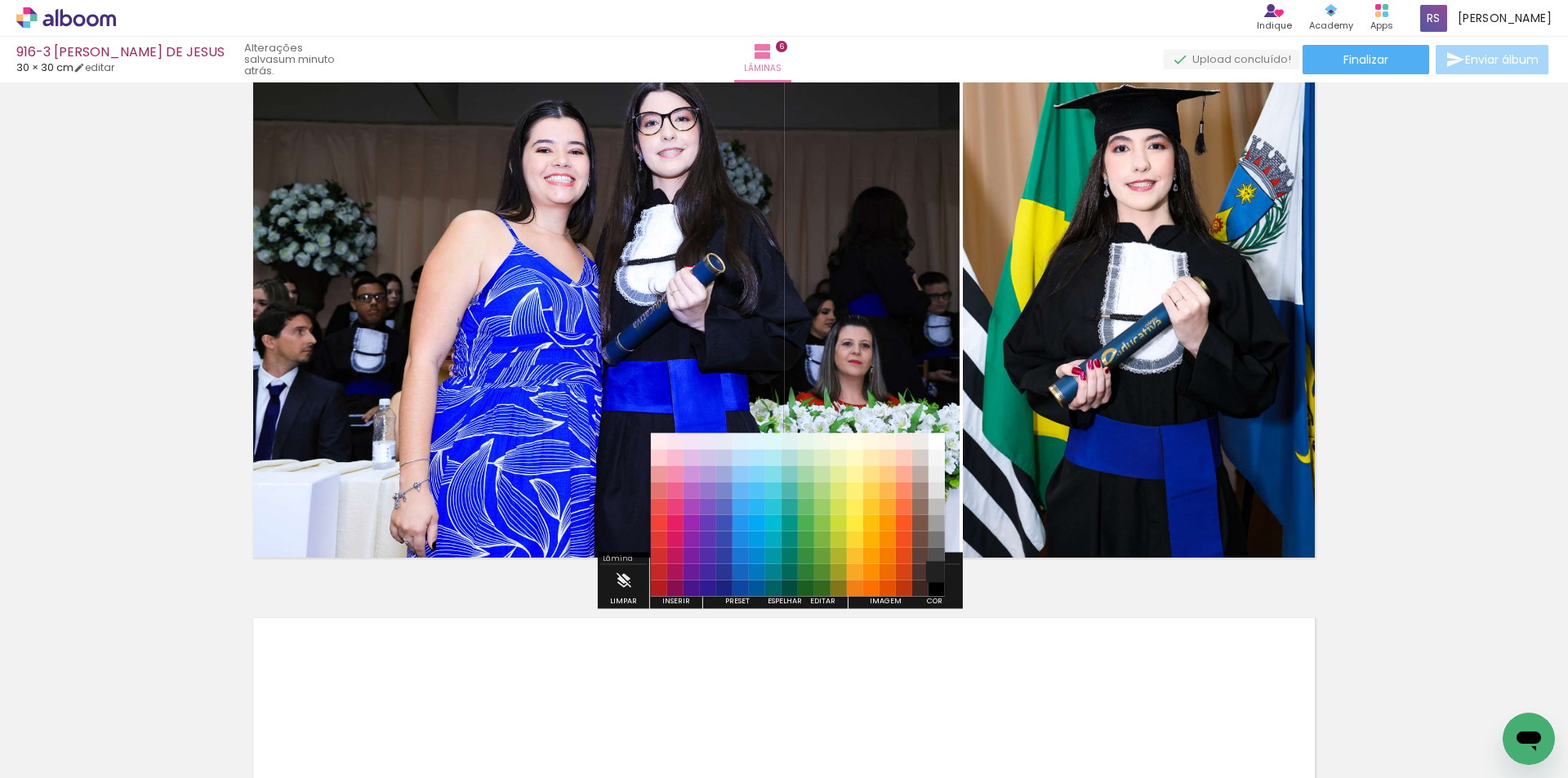
click at [932, 572] on paper-item "#212121" at bounding box center [937, 572] width 16 height 16
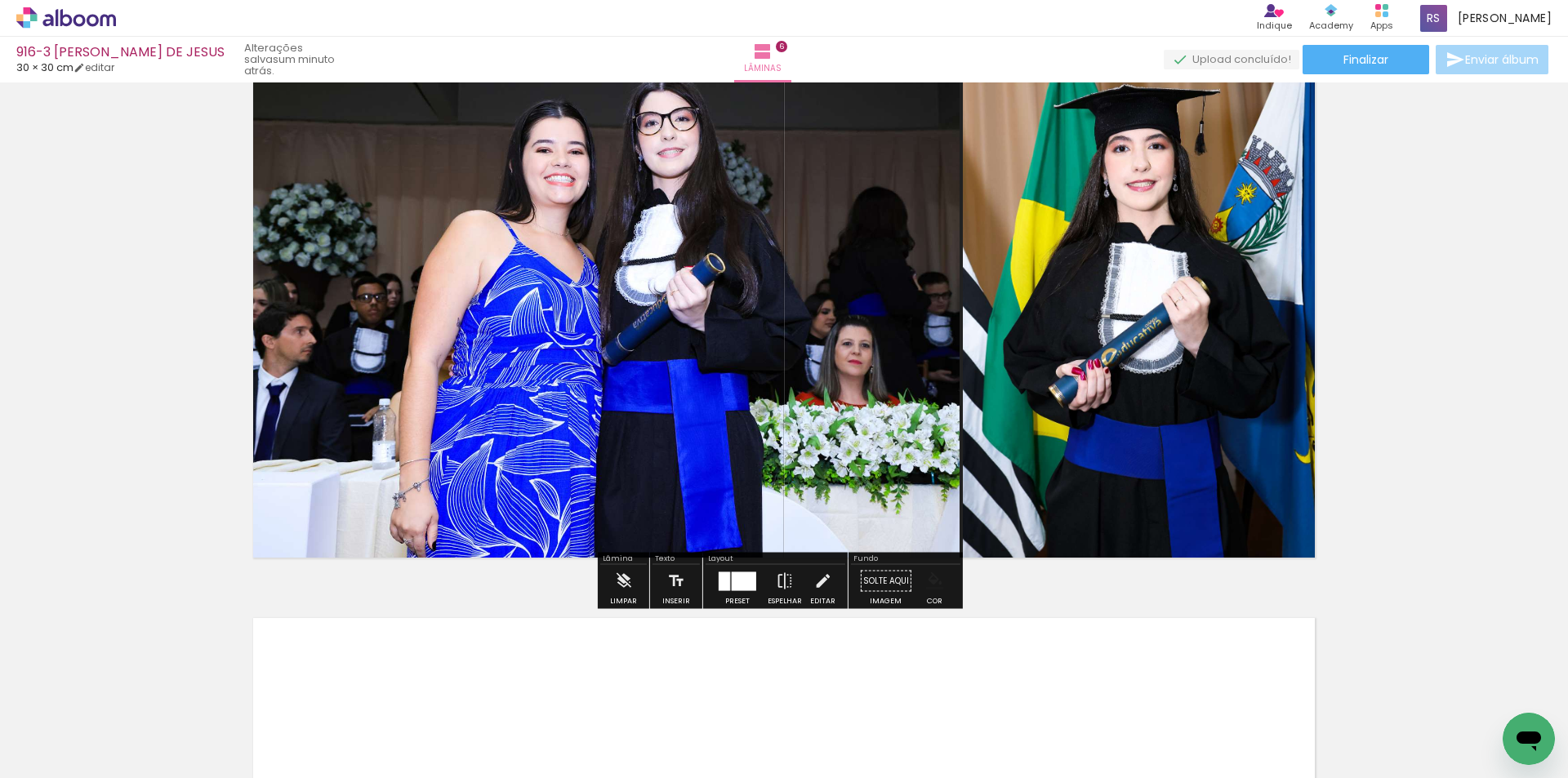
click at [931, 586] on iron-icon "color picker" at bounding box center [935, 581] width 18 height 18
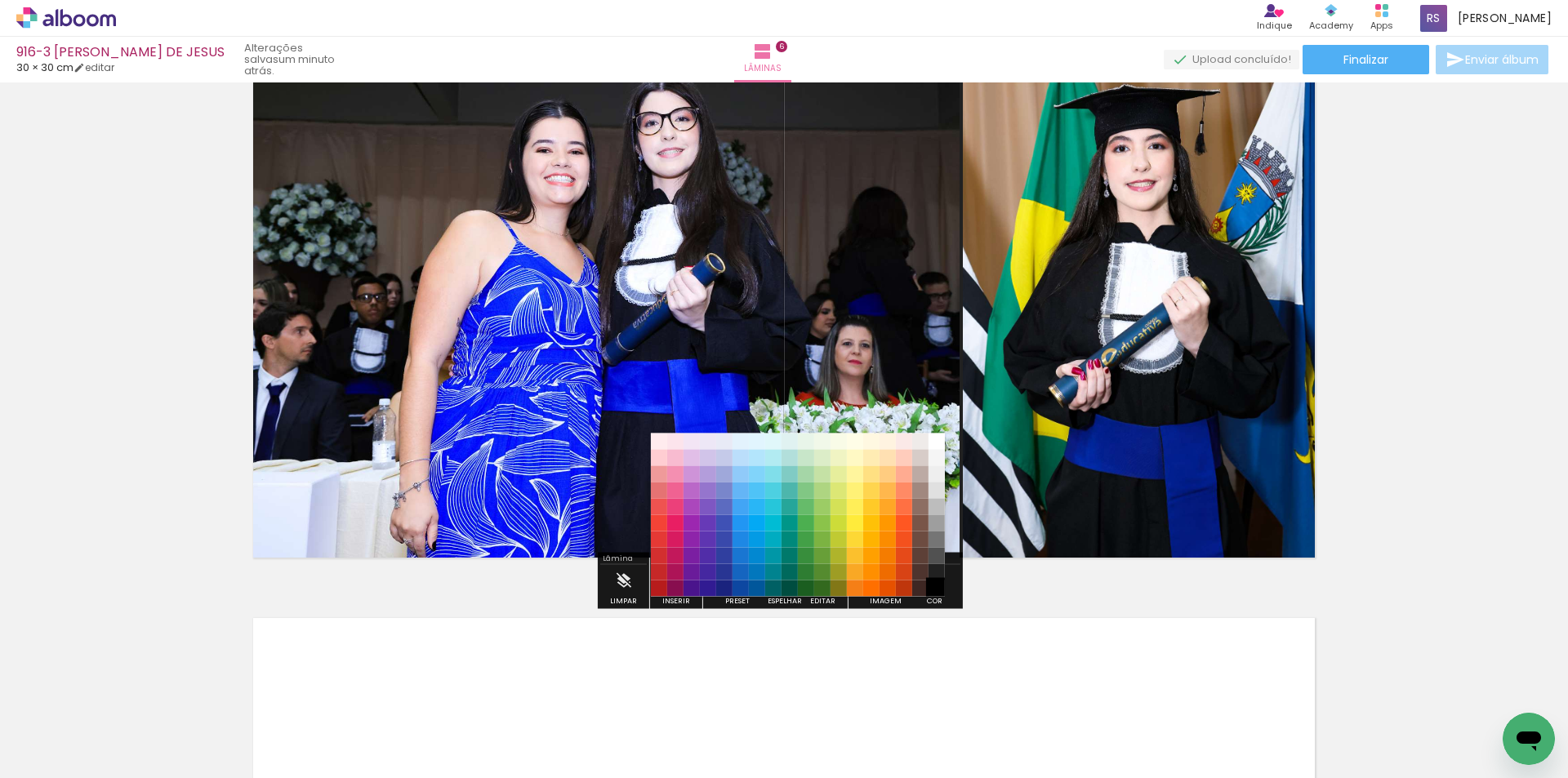
click at [931, 587] on paper-item "#000000" at bounding box center [937, 588] width 16 height 16
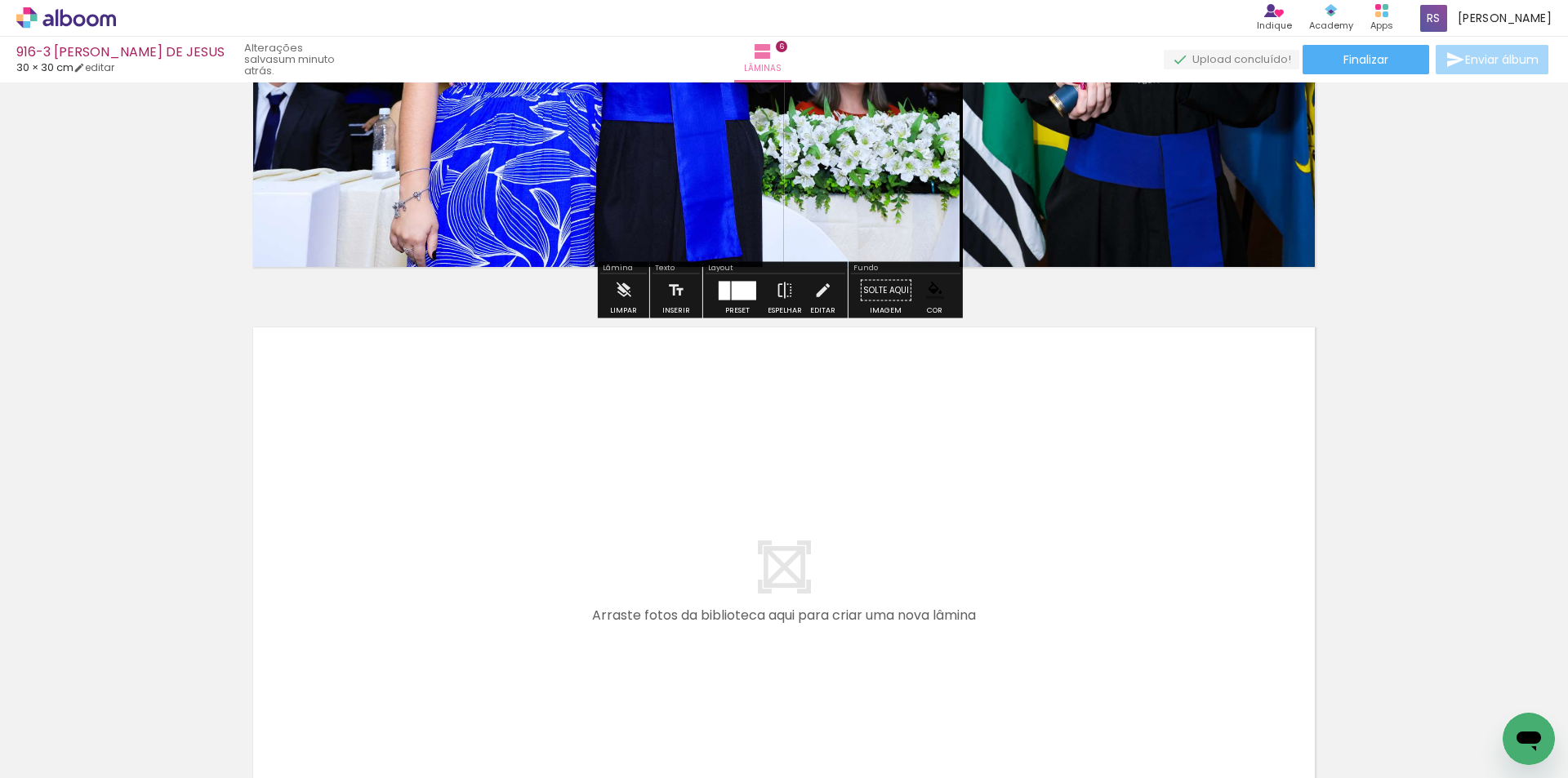
scroll to position [3420, 0]
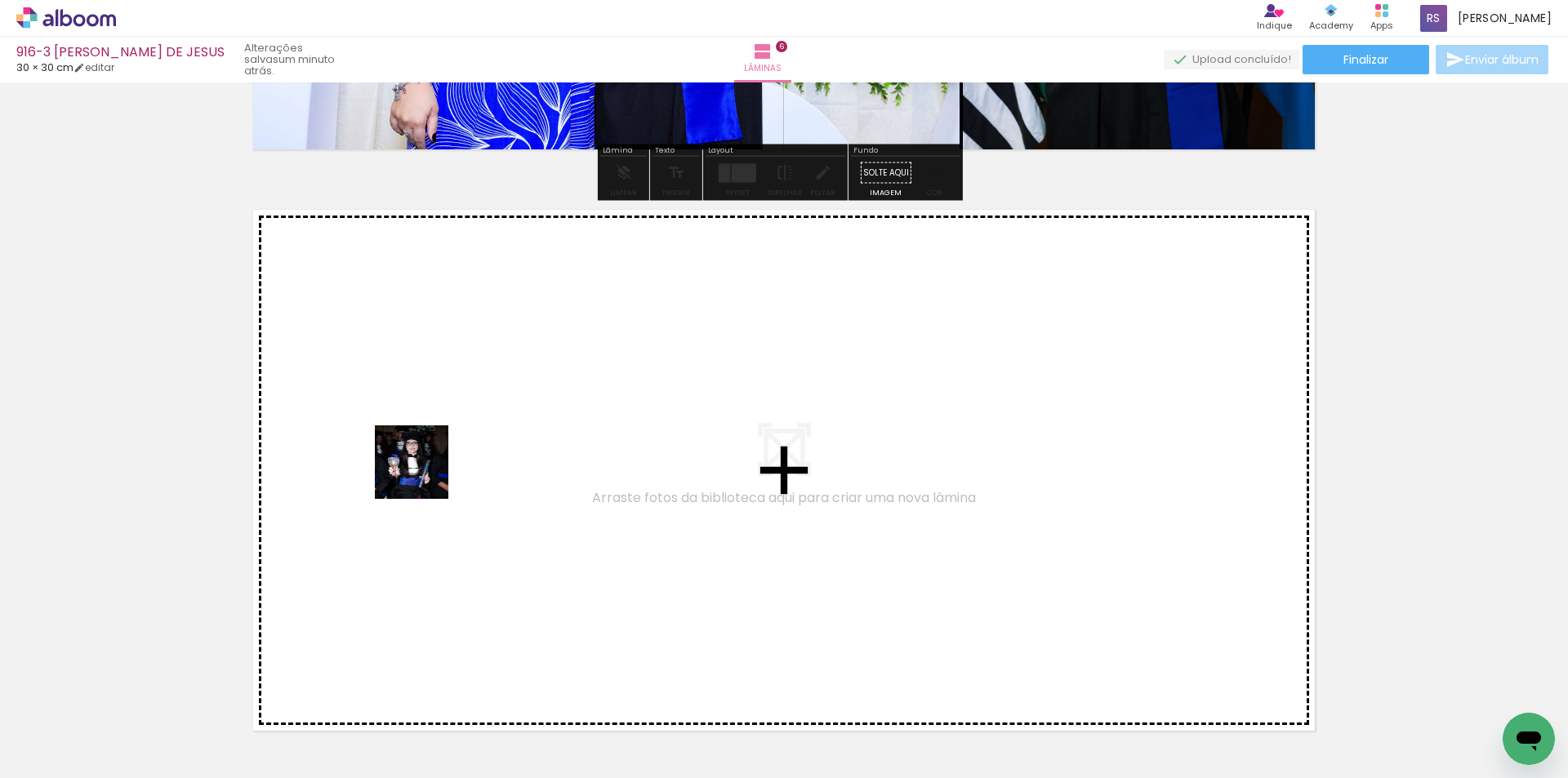
drag, startPoint x: 180, startPoint y: 715, endPoint x: 423, endPoint y: 474, distance: 342.2
click at [423, 474] on quentale-workspace at bounding box center [784, 389] width 1568 height 778
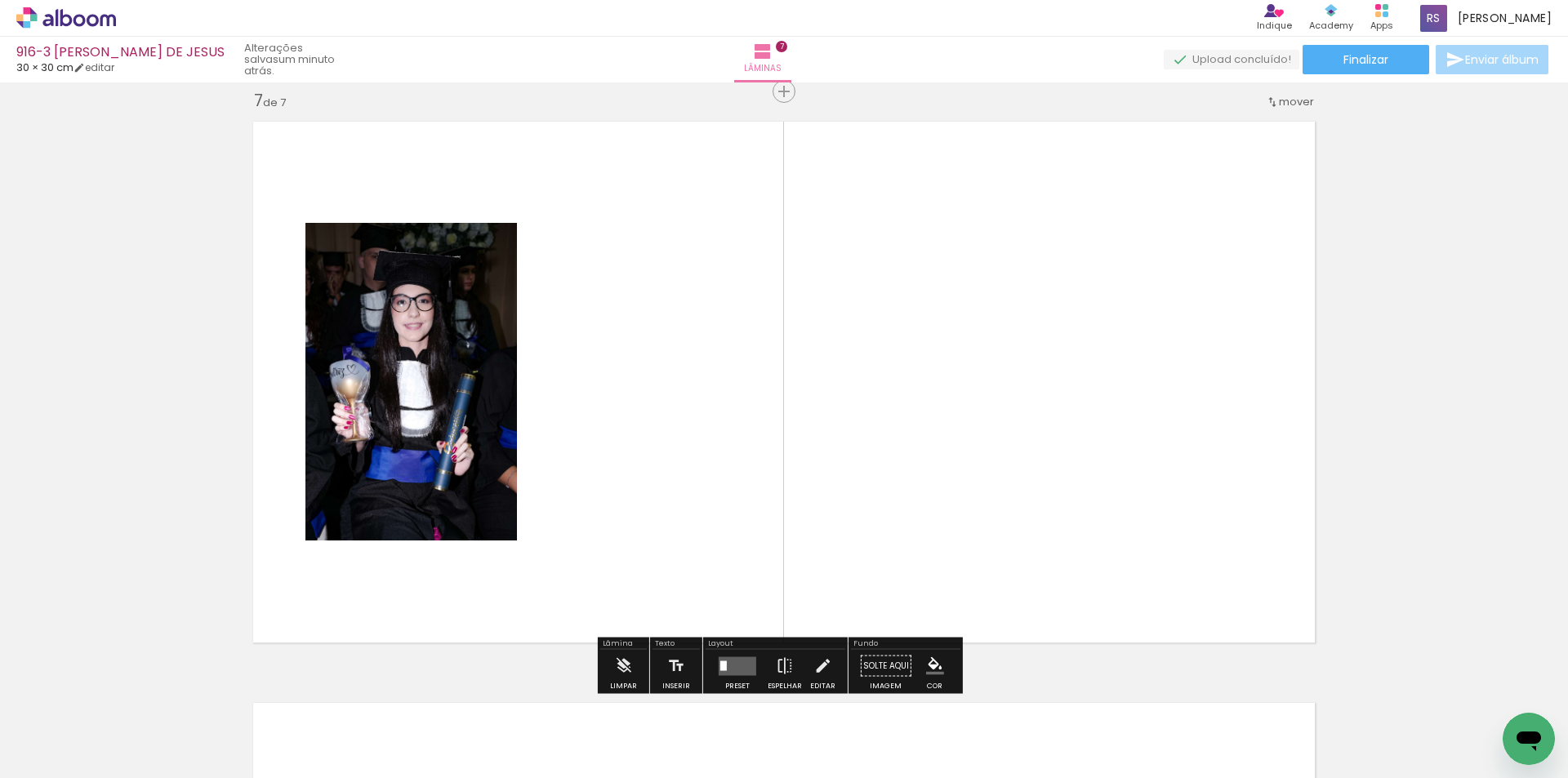
scroll to position [3510, 0]
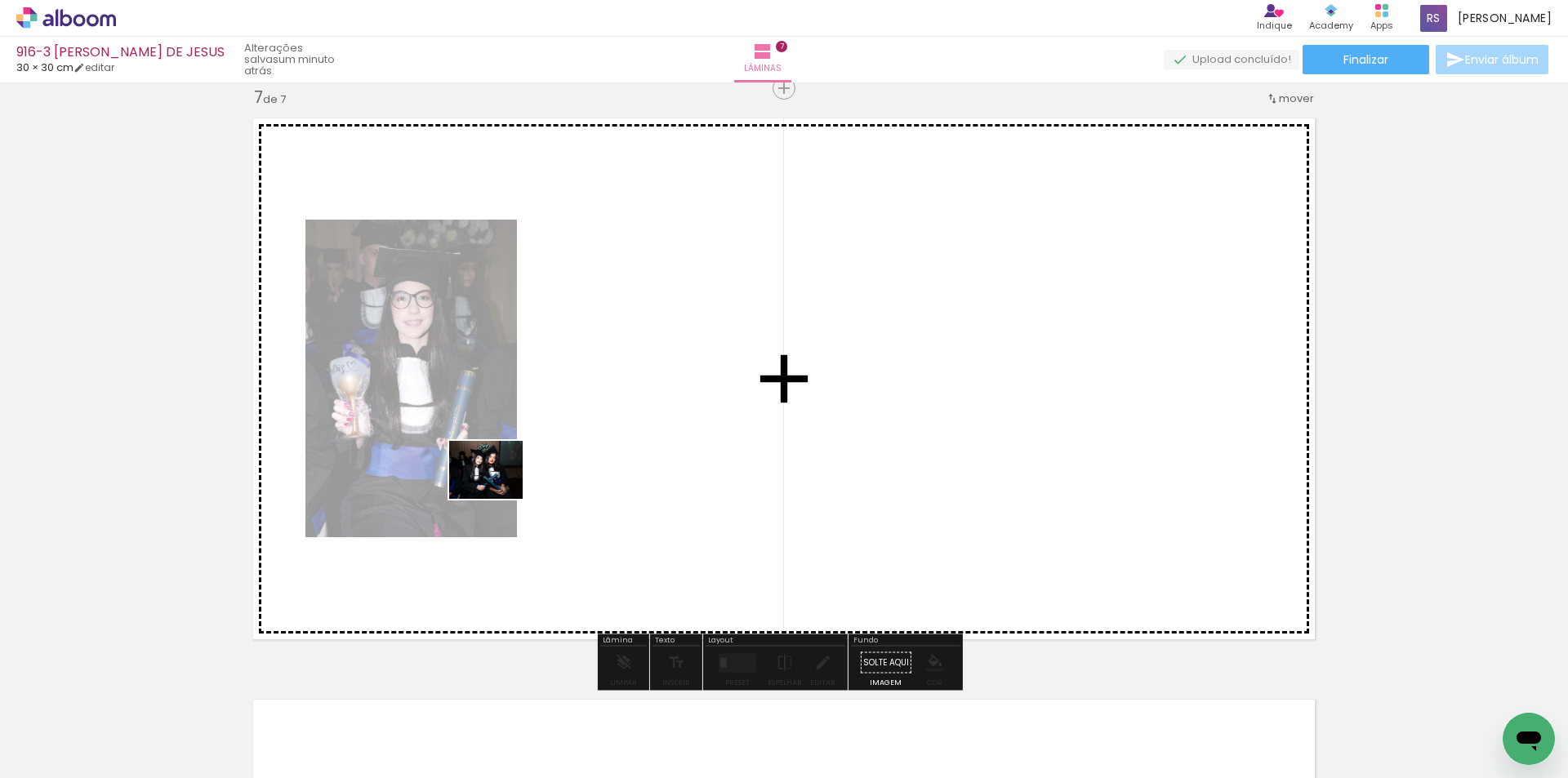
drag, startPoint x: 187, startPoint y: 725, endPoint x: 498, endPoint y: 490, distance: 389.8
click at [498, 490] on quentale-workspace at bounding box center [784, 389] width 1568 height 778
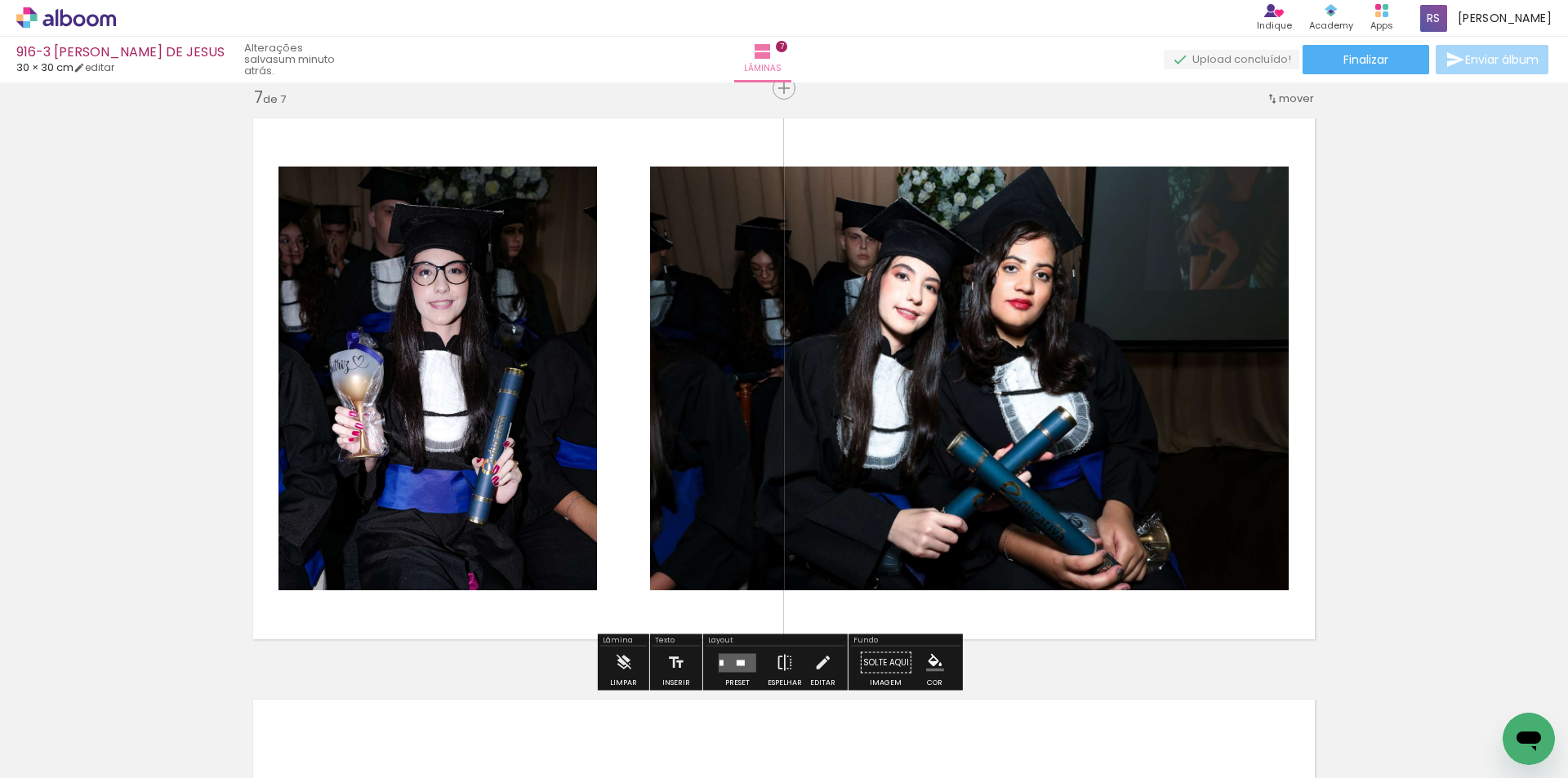
click at [733, 658] on quentale-layouter at bounding box center [738, 662] width 38 height 19
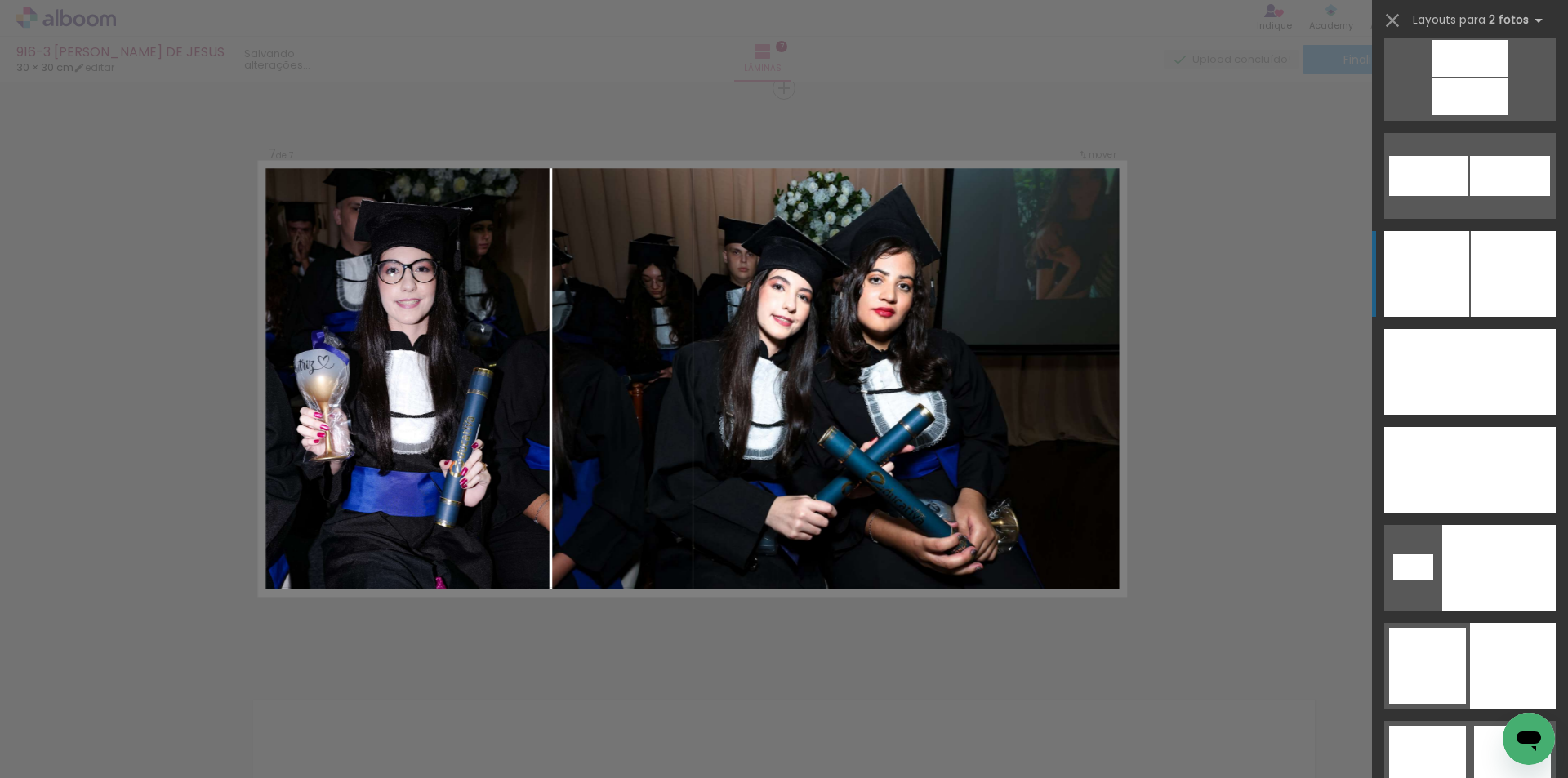
scroll to position [6974, 0]
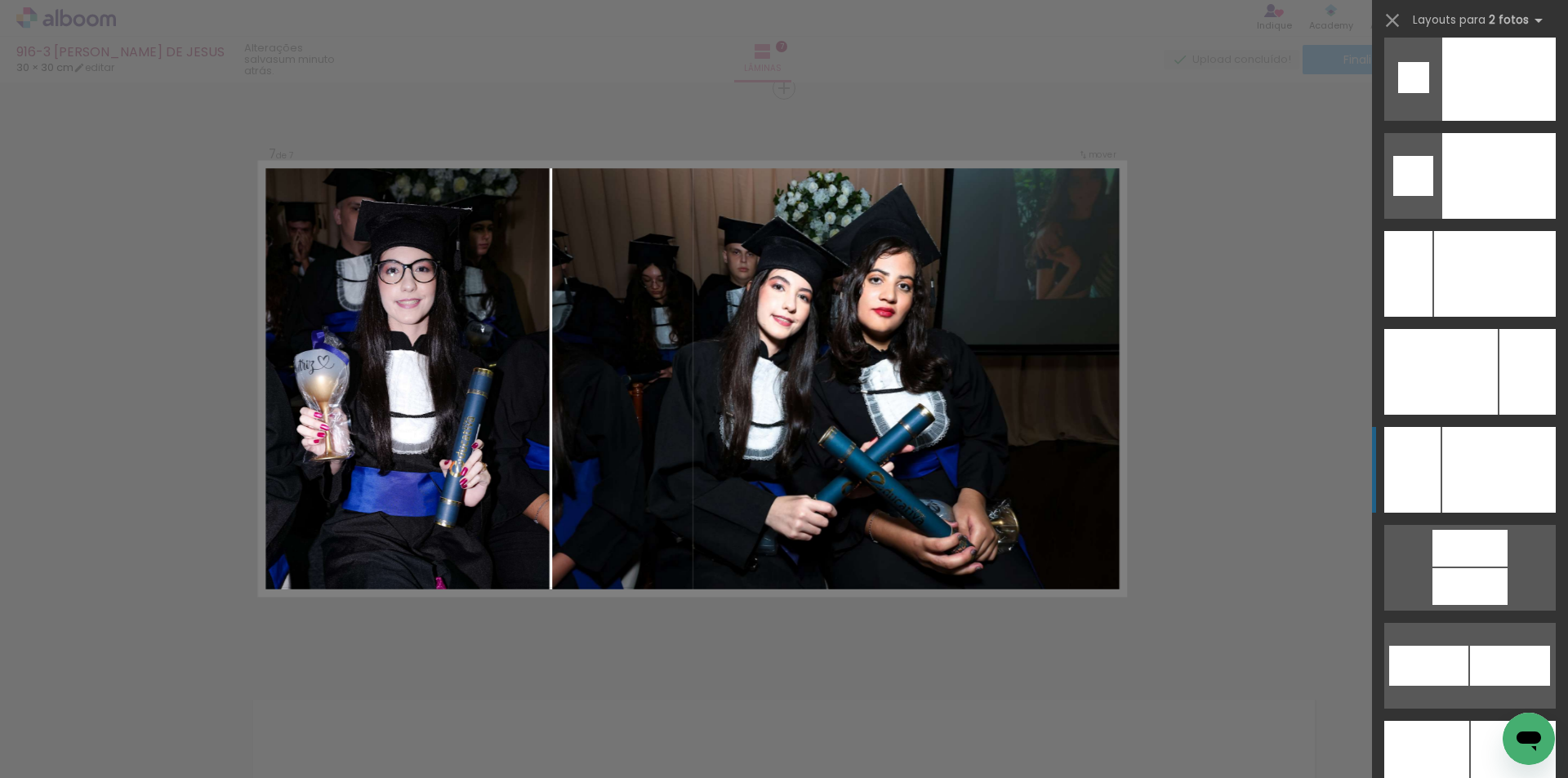
click at [1496, 446] on div at bounding box center [1499, 470] width 114 height 86
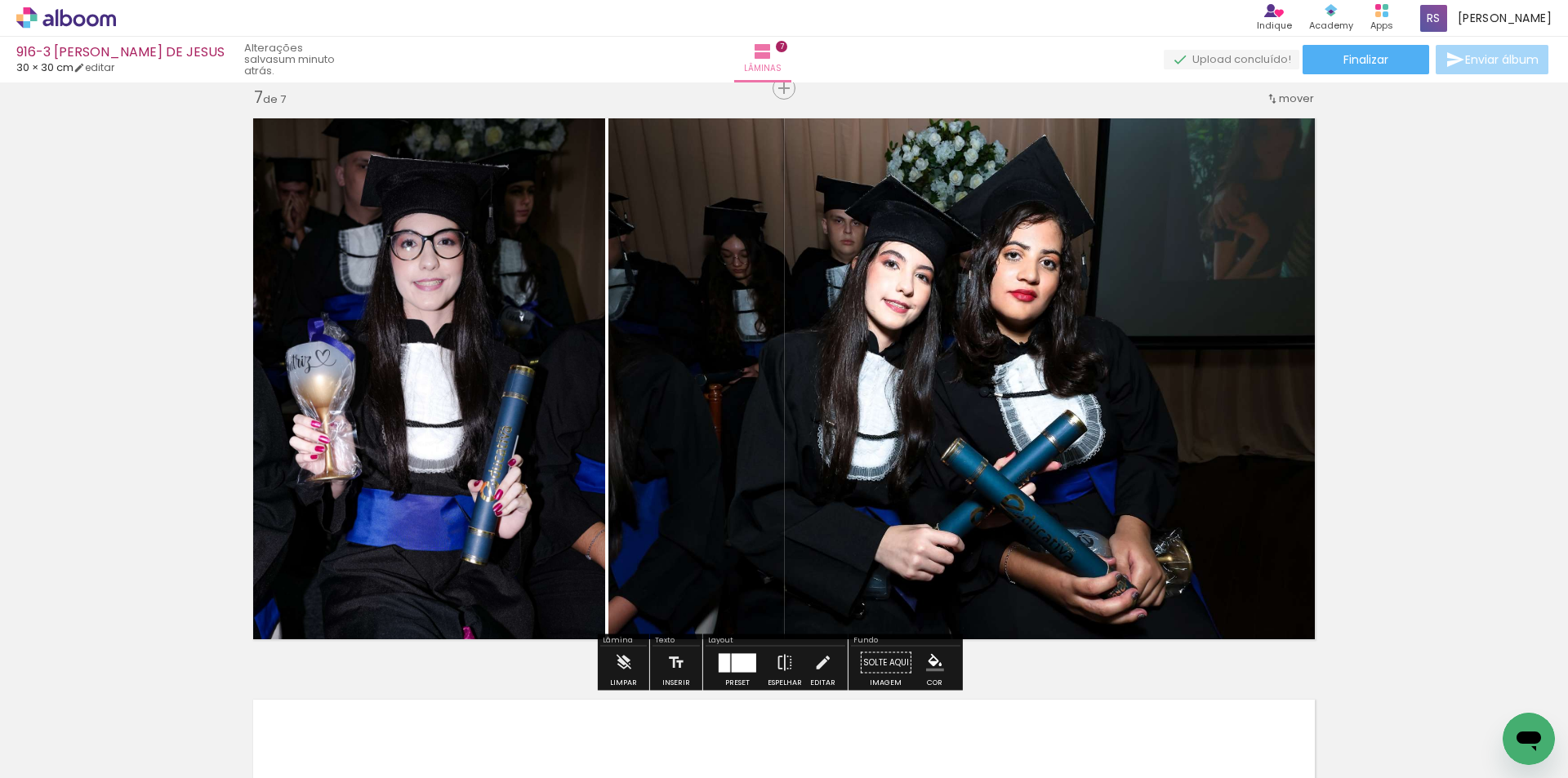
click at [929, 663] on iron-icon "color picker" at bounding box center [935, 663] width 18 height 18
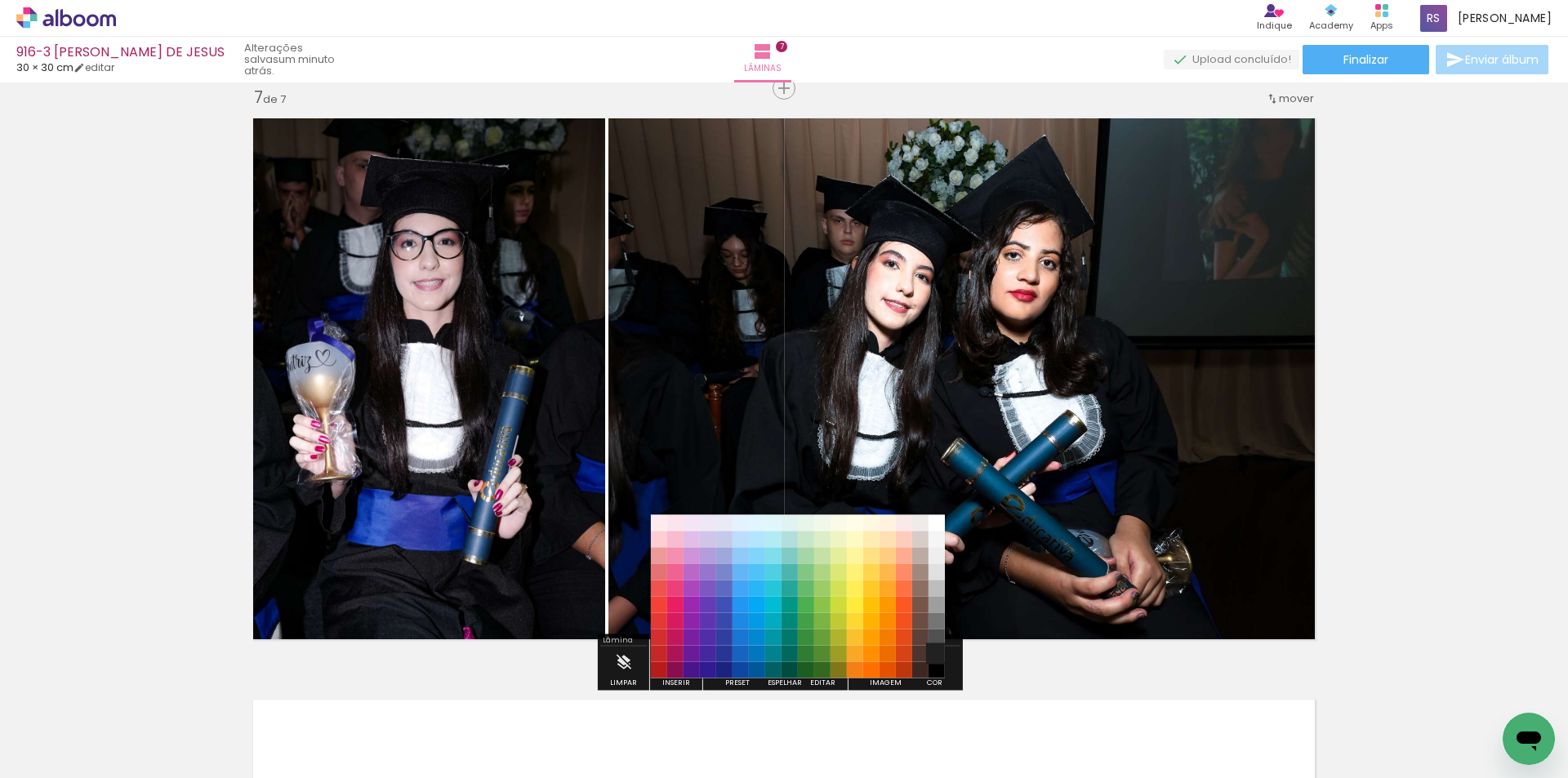
click at [933, 654] on paper-item "#212121" at bounding box center [937, 654] width 16 height 16
click at [934, 661] on iron-icon "color picker" at bounding box center [935, 663] width 18 height 18
click at [938, 670] on paper-item "#000000" at bounding box center [937, 670] width 16 height 16
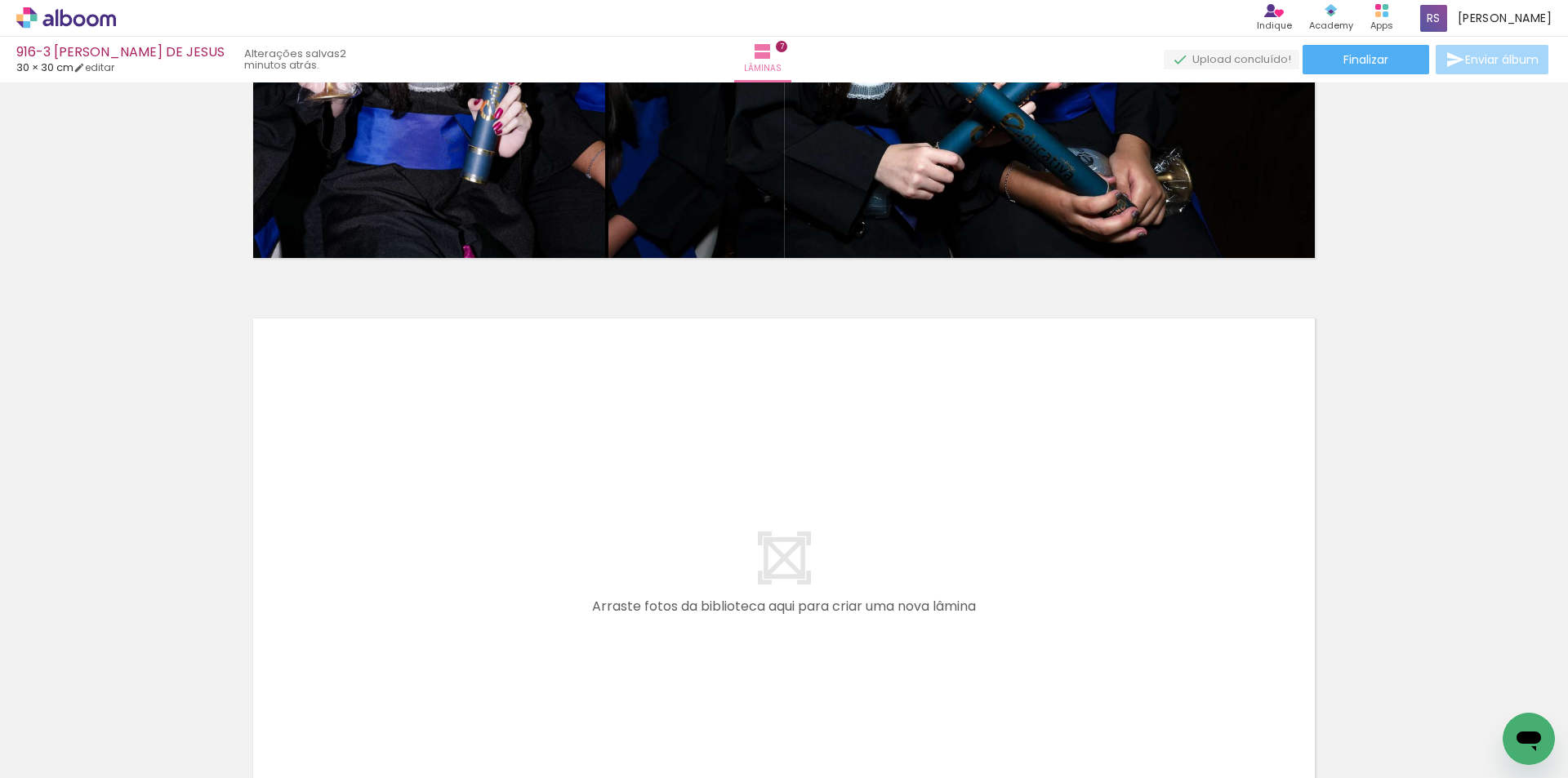
scroll to position [3919, 0]
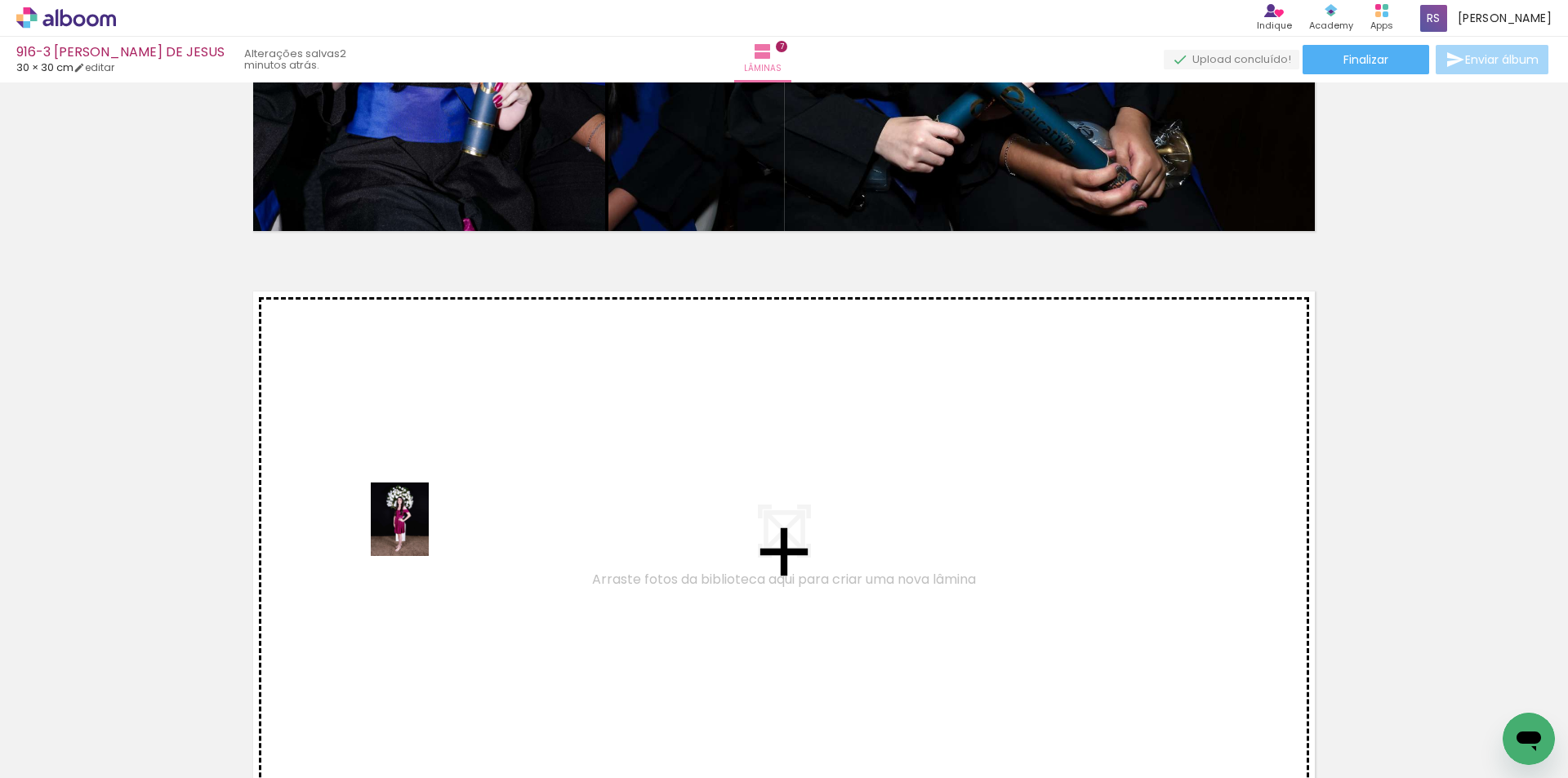
drag, startPoint x: 195, startPoint y: 704, endPoint x: 419, endPoint y: 531, distance: 283.0
click at [419, 531] on quentale-workspace at bounding box center [784, 389] width 1568 height 778
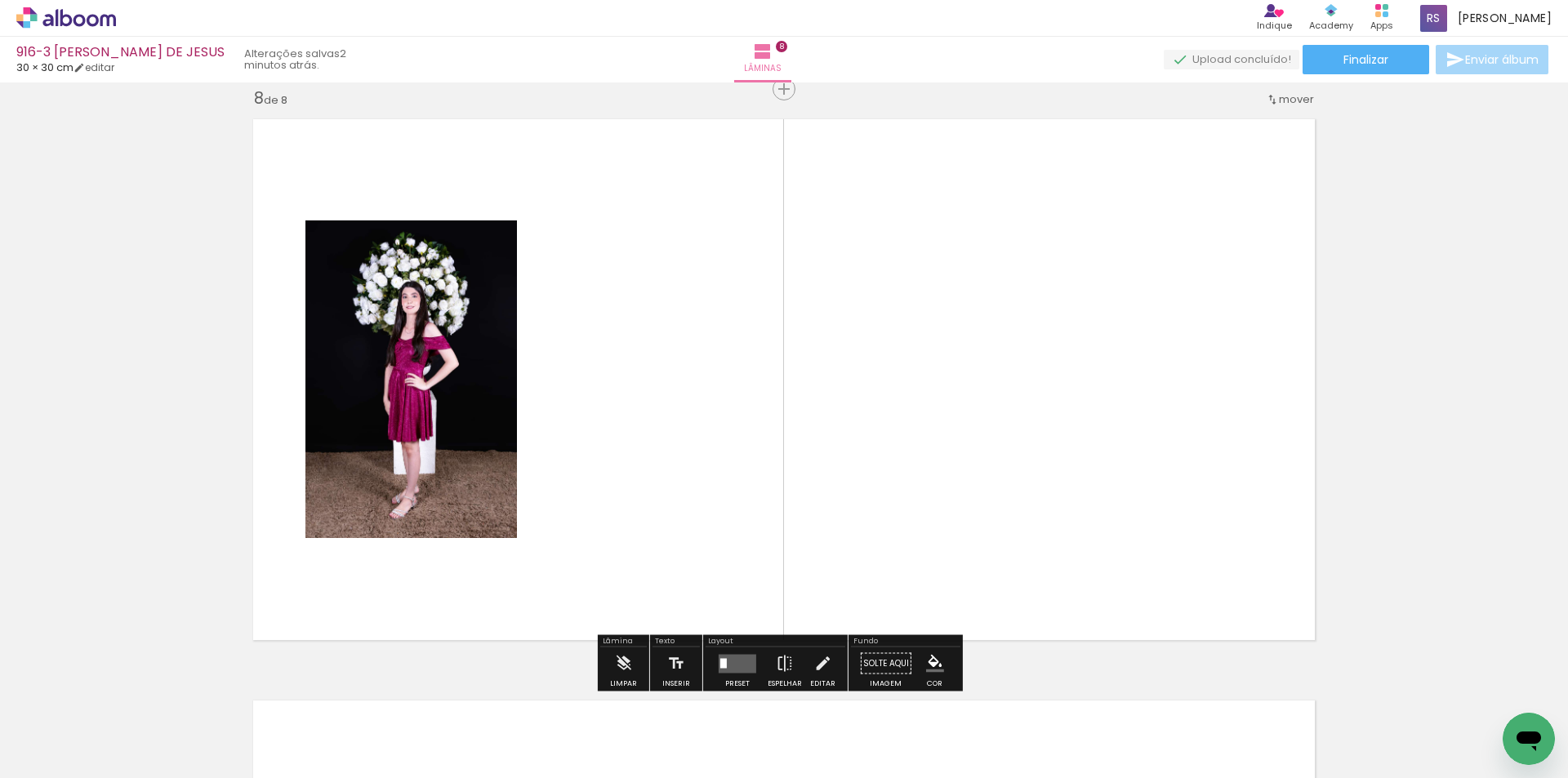
scroll to position [4092, 0]
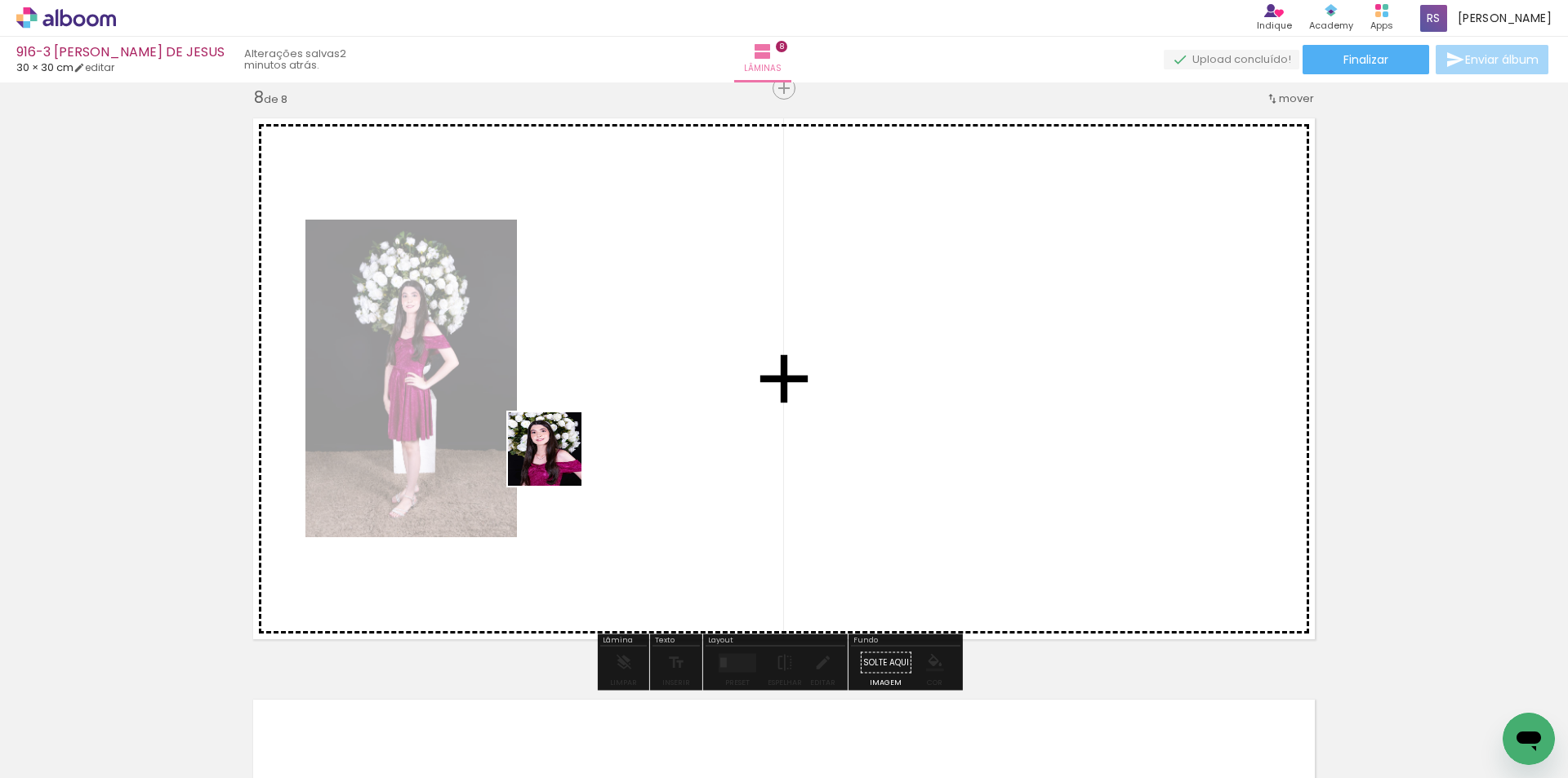
drag, startPoint x: 151, startPoint y: 743, endPoint x: 327, endPoint y: 612, distance: 219.4
click at [567, 453] on quentale-workspace at bounding box center [784, 389] width 1568 height 778
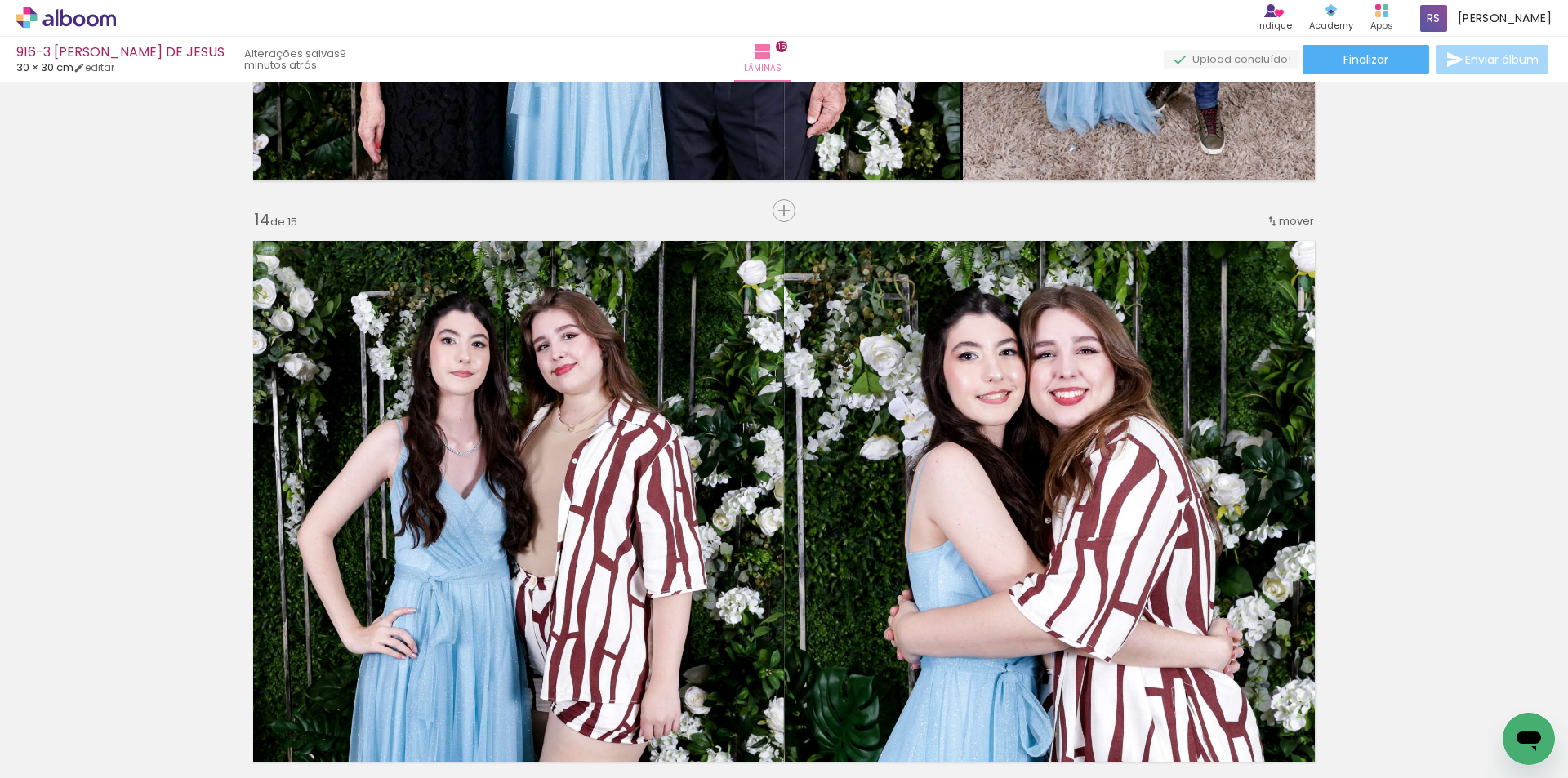
scroll to position [7418, 0]
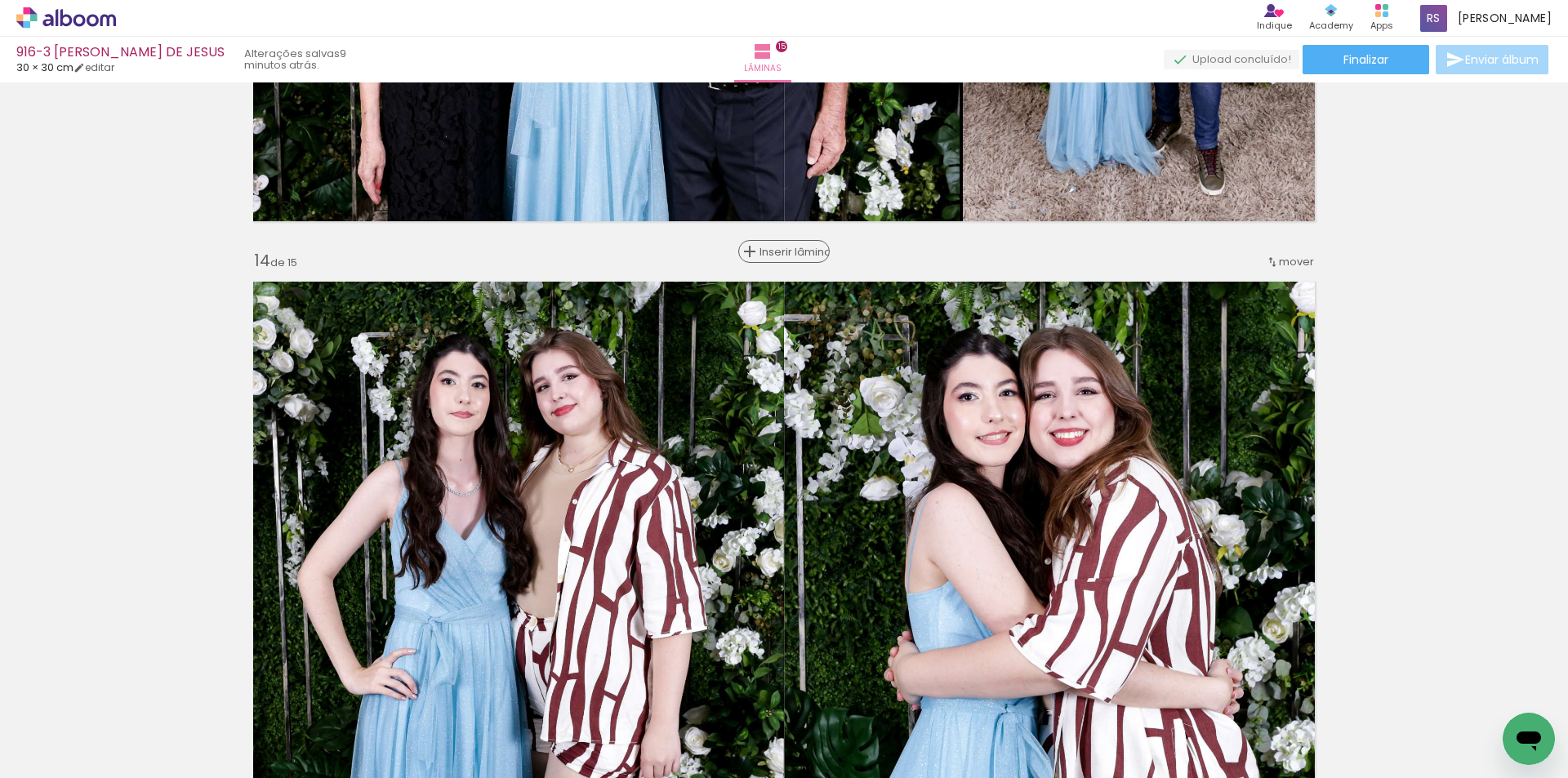
click at [775, 249] on span "Inserir lâmina" at bounding box center [792, 252] width 64 height 11
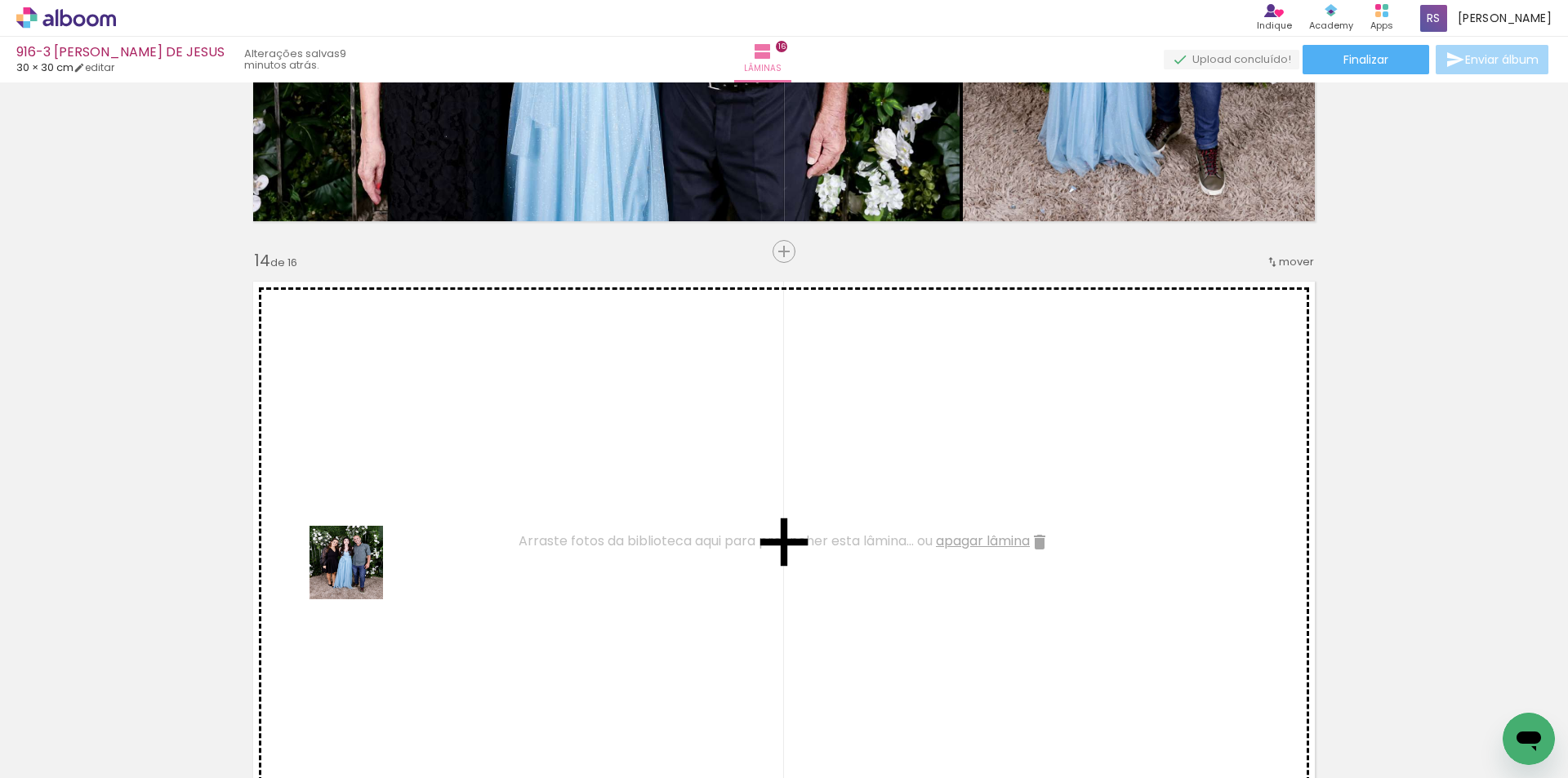
drag, startPoint x: 170, startPoint y: 737, endPoint x: 396, endPoint y: 545, distance: 296.5
click at [396, 545] on quentale-workspace at bounding box center [784, 389] width 1568 height 778
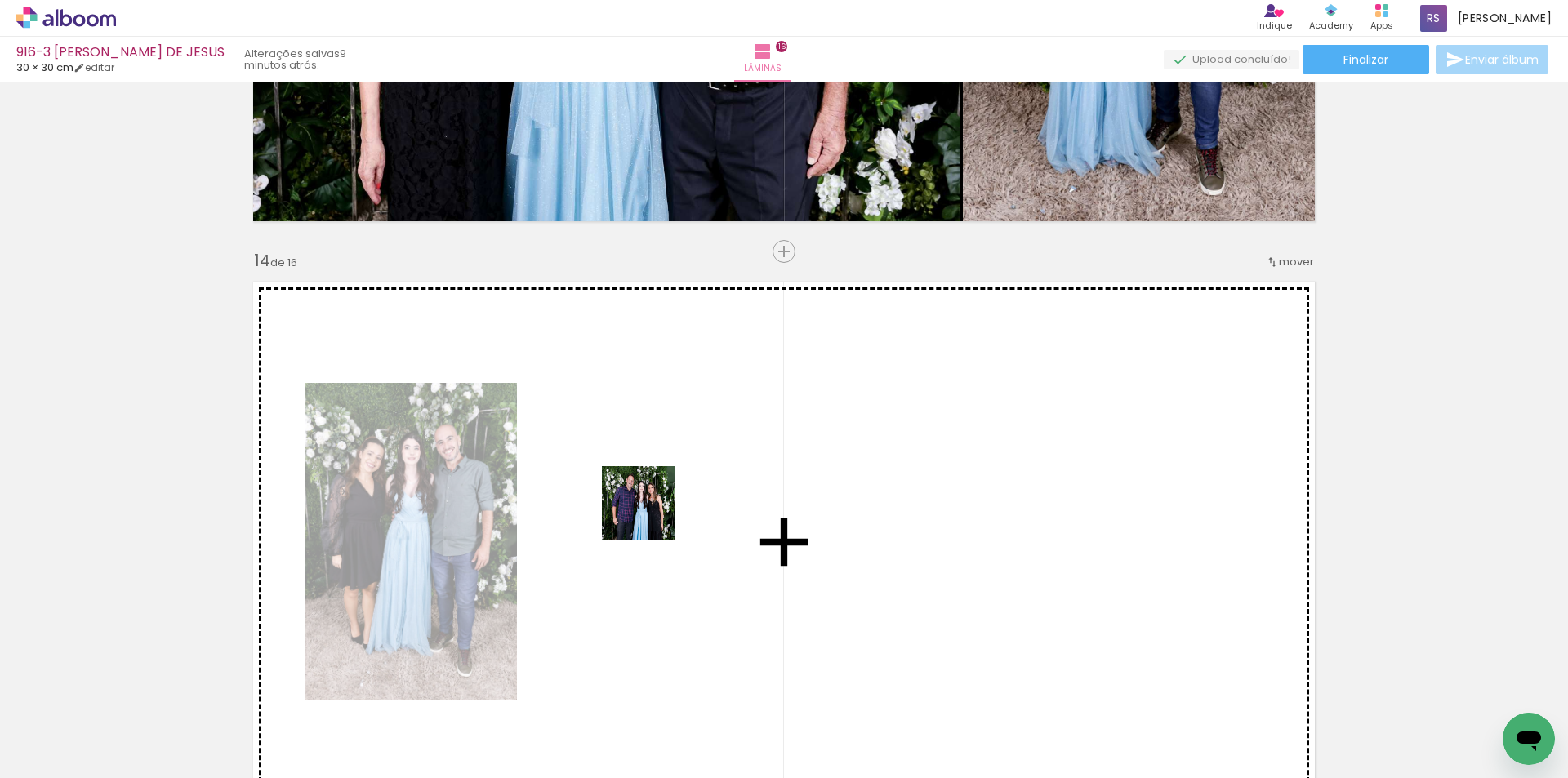
drag, startPoint x: 172, startPoint y: 724, endPoint x: 669, endPoint y: 509, distance: 541.5
click at [669, 509] on quentale-workspace at bounding box center [784, 389] width 1568 height 778
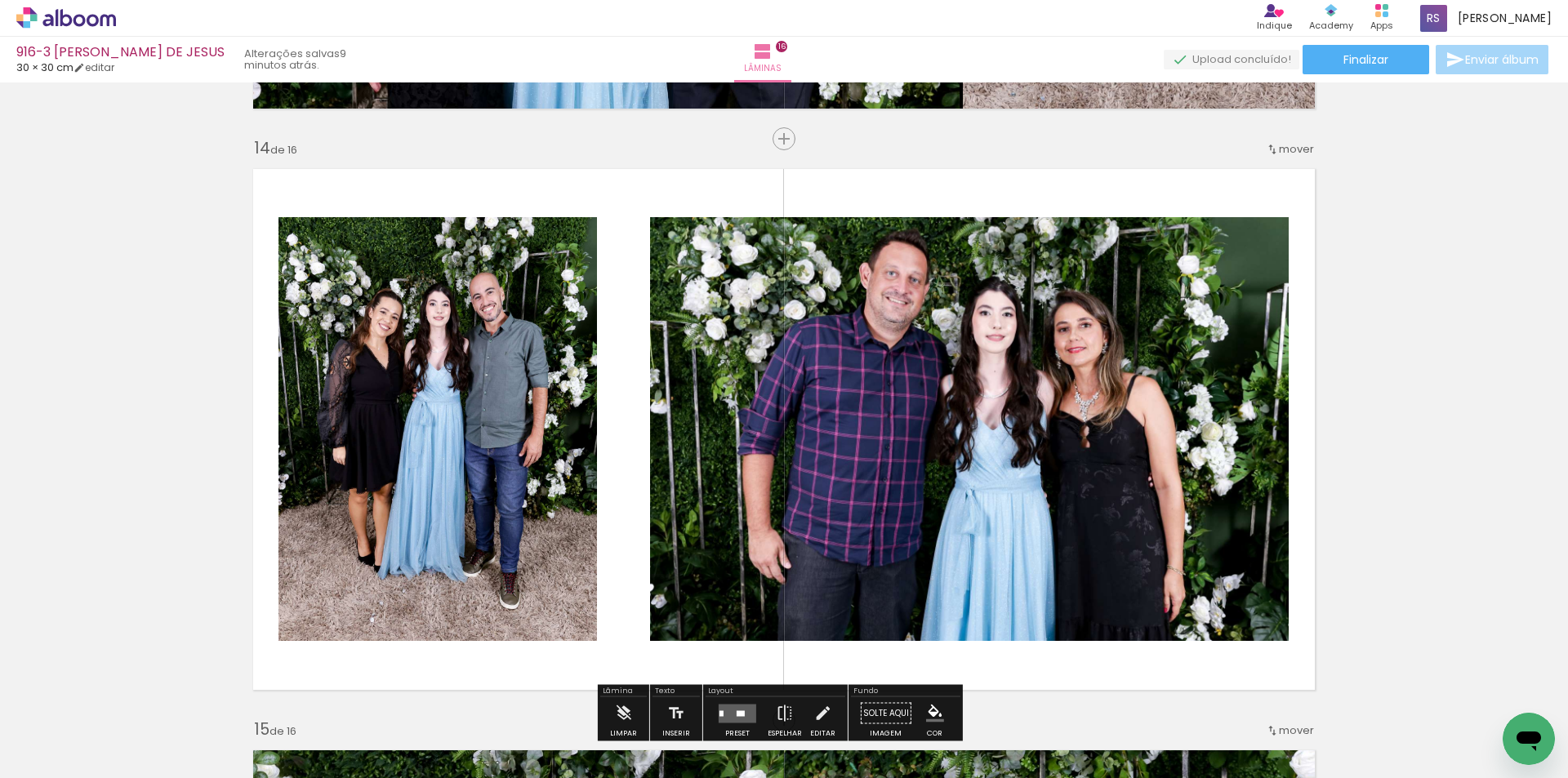
scroll to position [7581, 0]
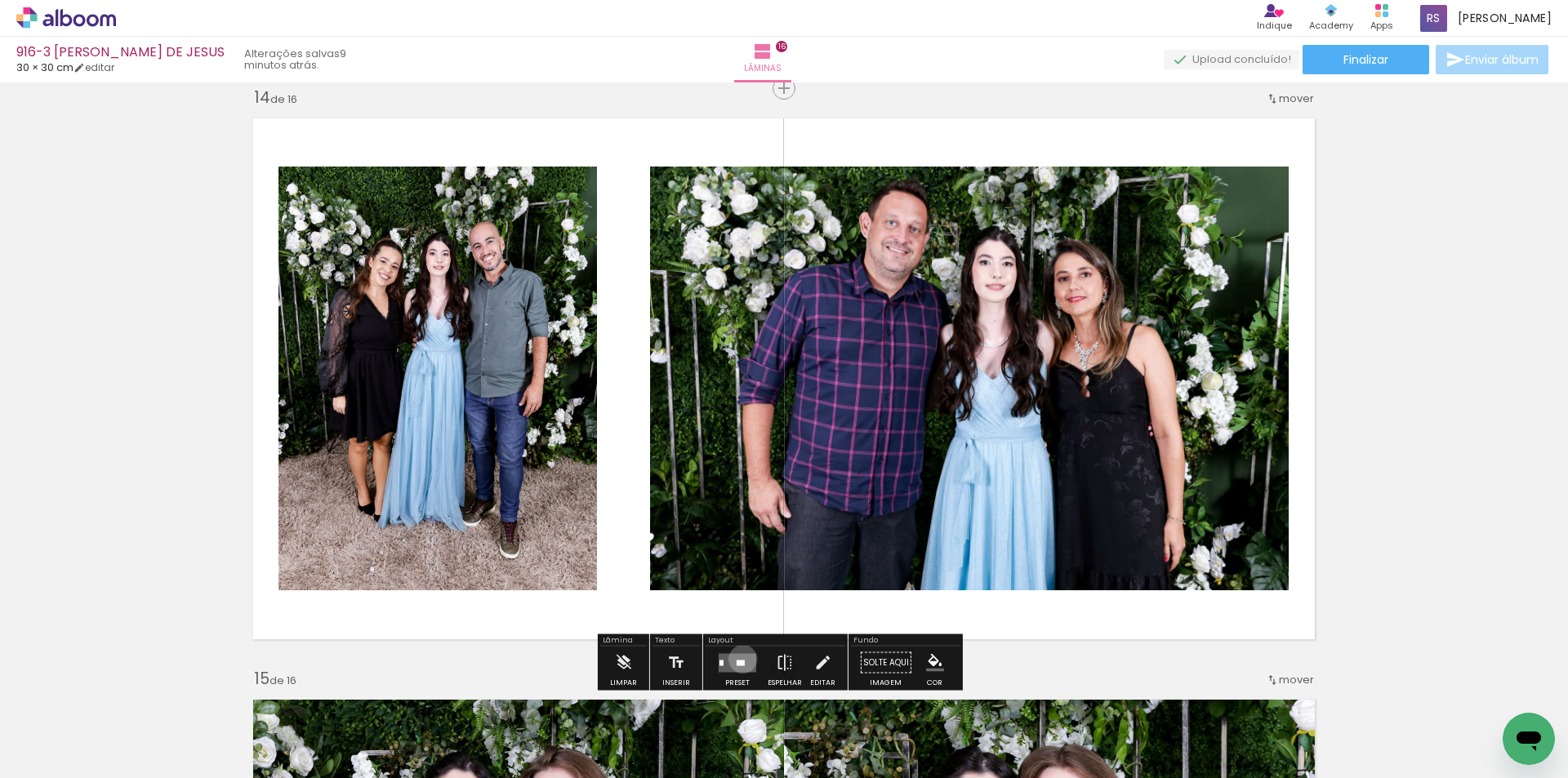
click at [739, 659] on quentale-layouter at bounding box center [738, 662] width 38 height 19
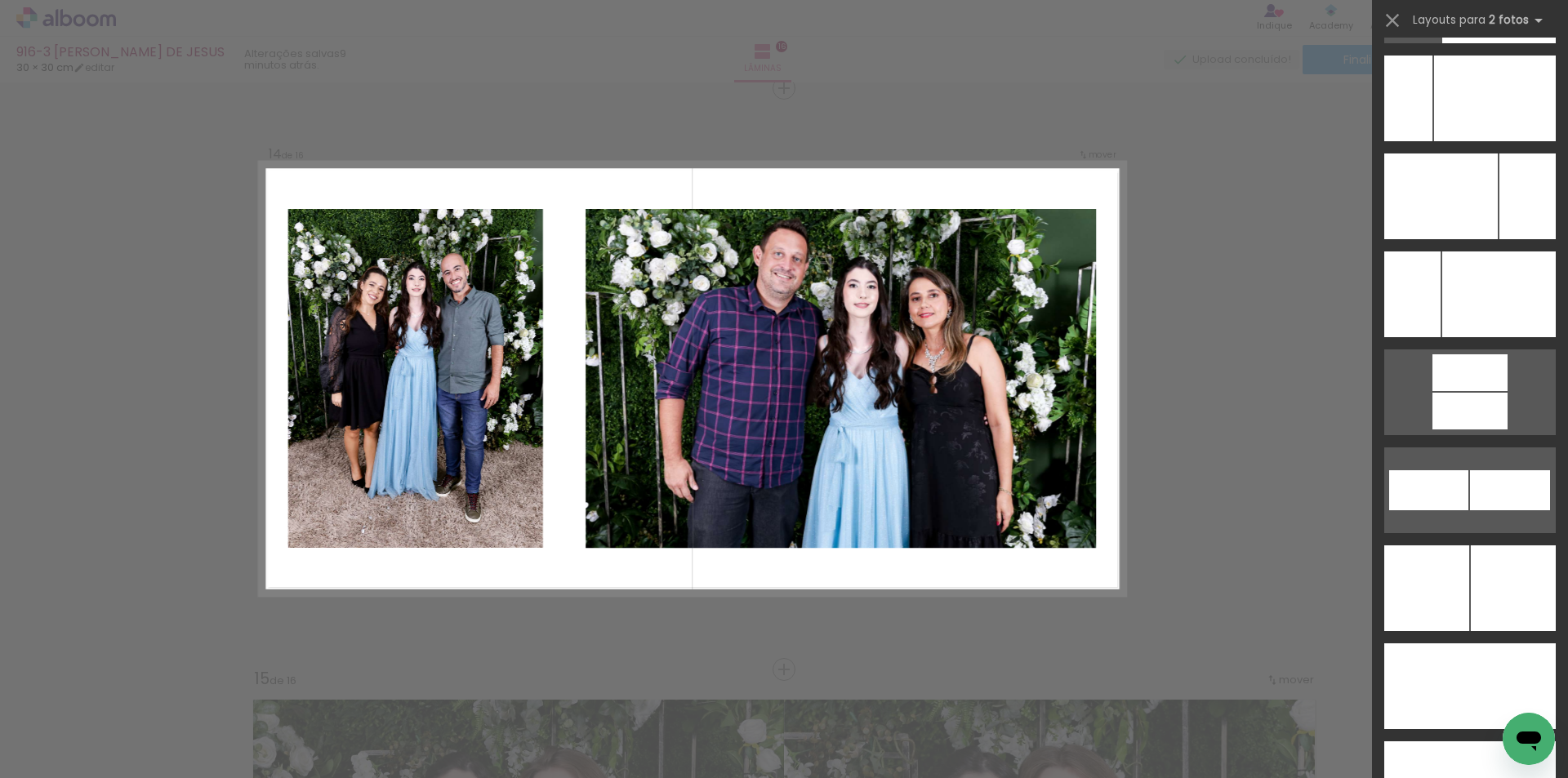
scroll to position [7192, 0]
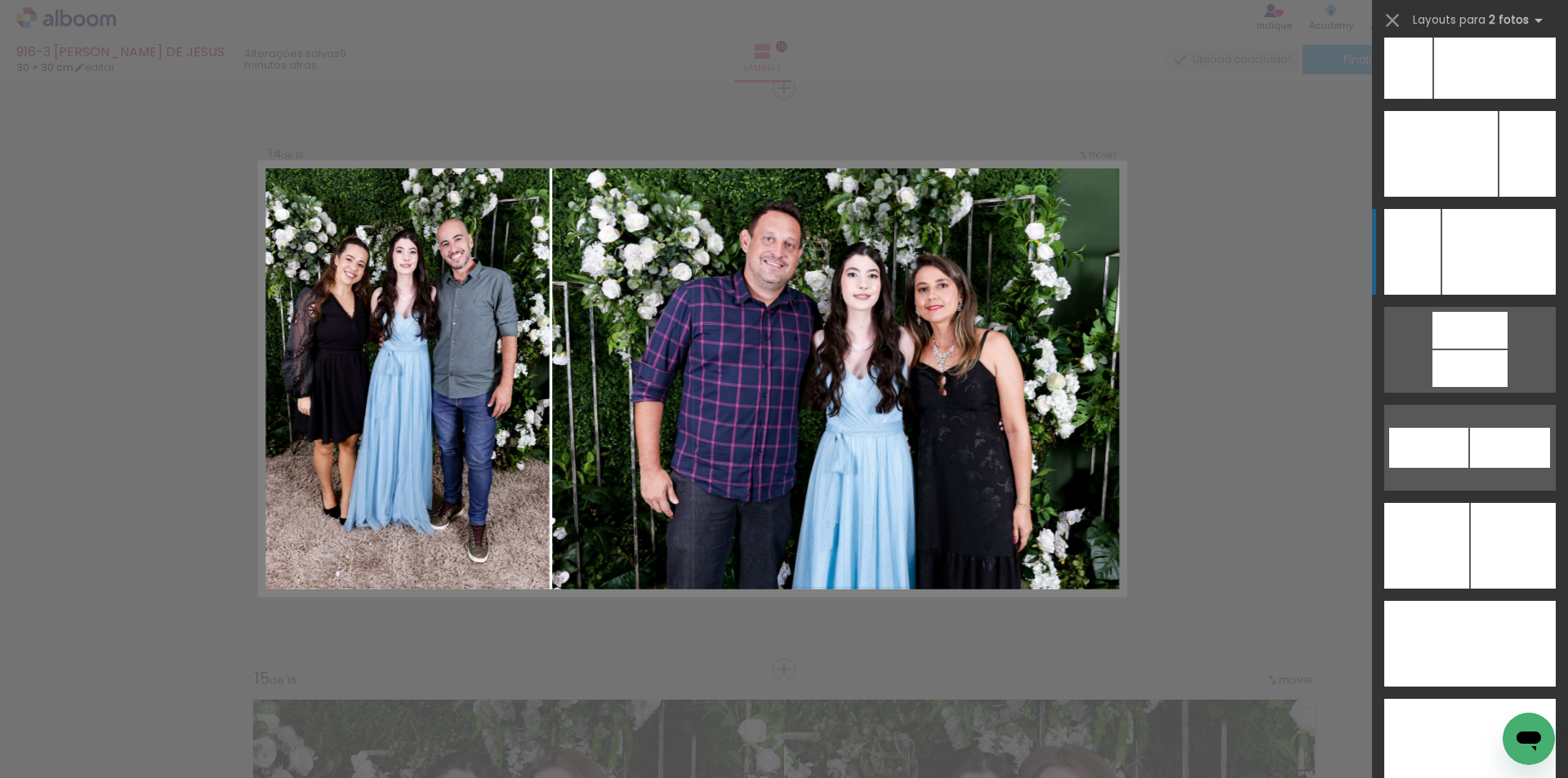
click at [1458, 278] on div at bounding box center [1499, 252] width 114 height 86
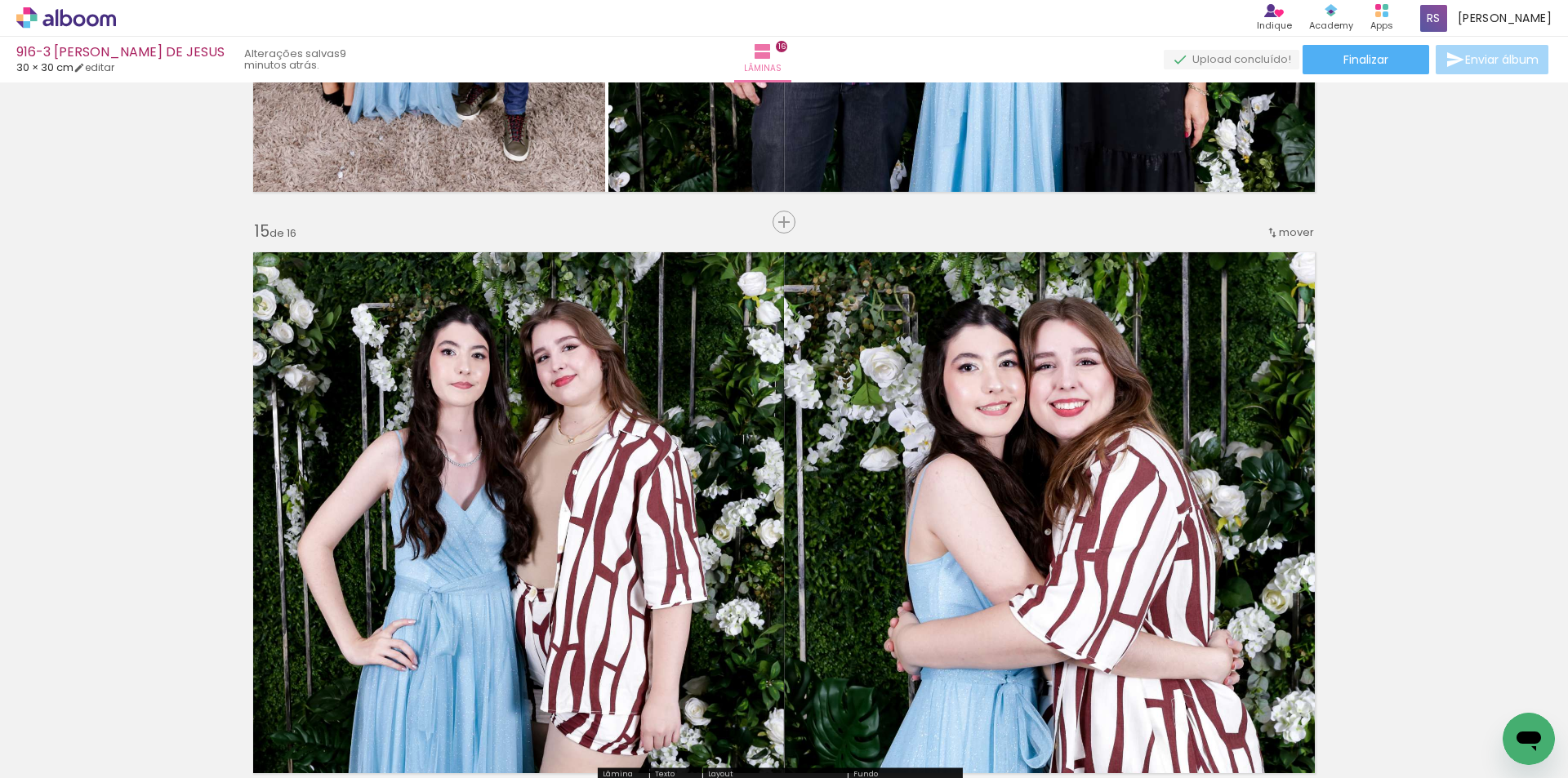
scroll to position [7663, 0]
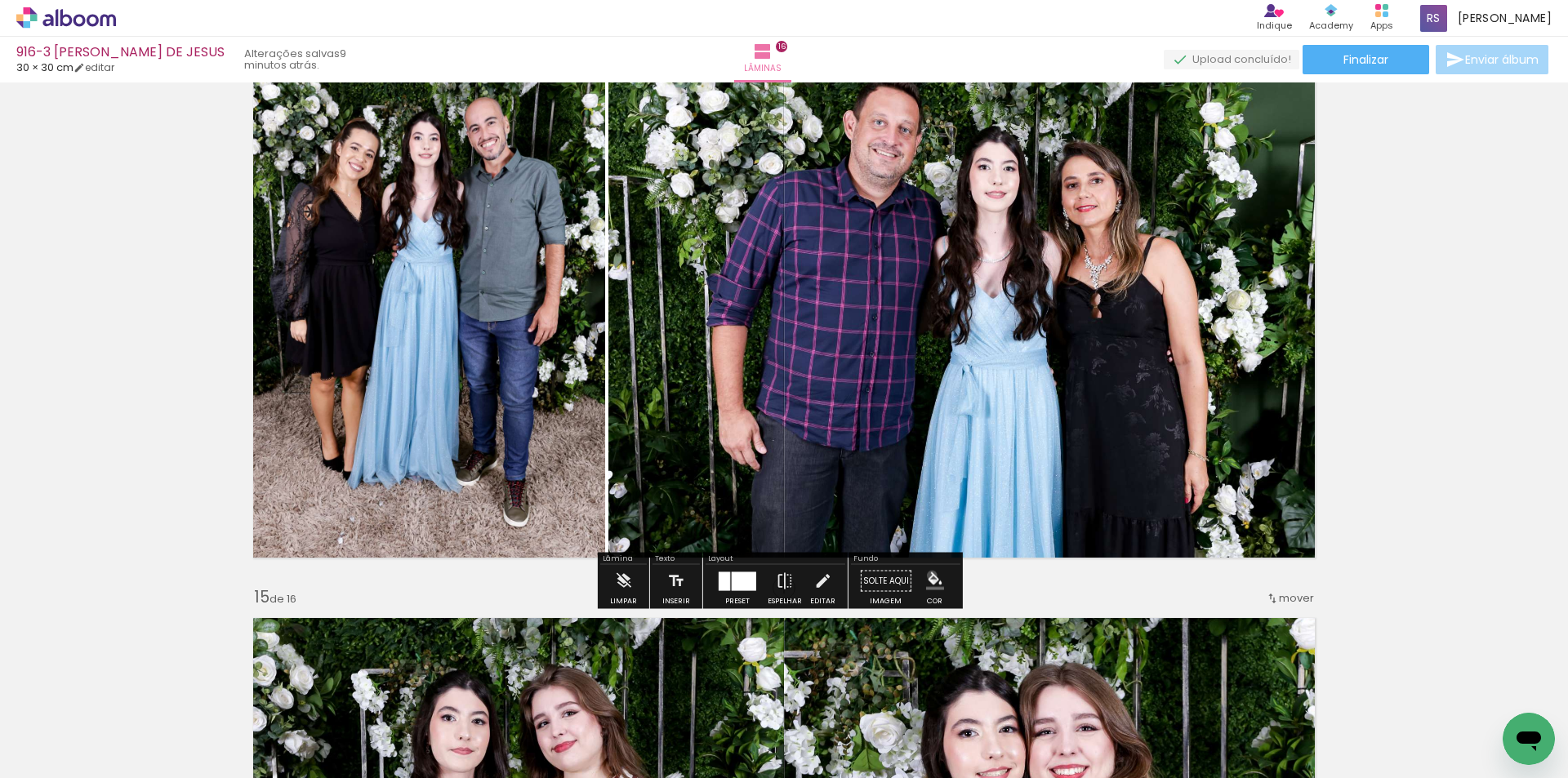
click at [926, 576] on iron-icon "color picker" at bounding box center [935, 581] width 18 height 18
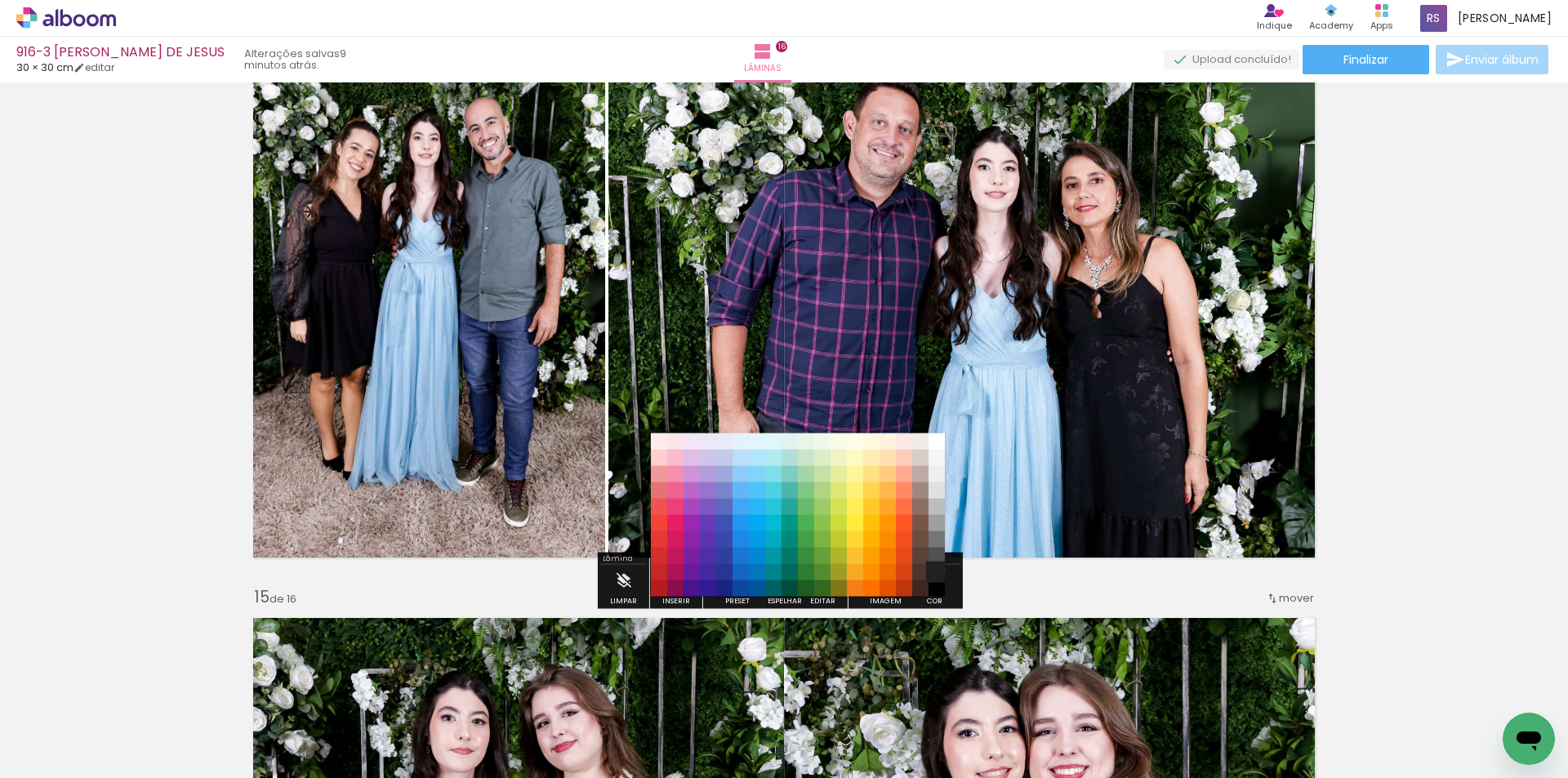
click at [933, 571] on paper-item "#212121" at bounding box center [937, 572] width 16 height 16
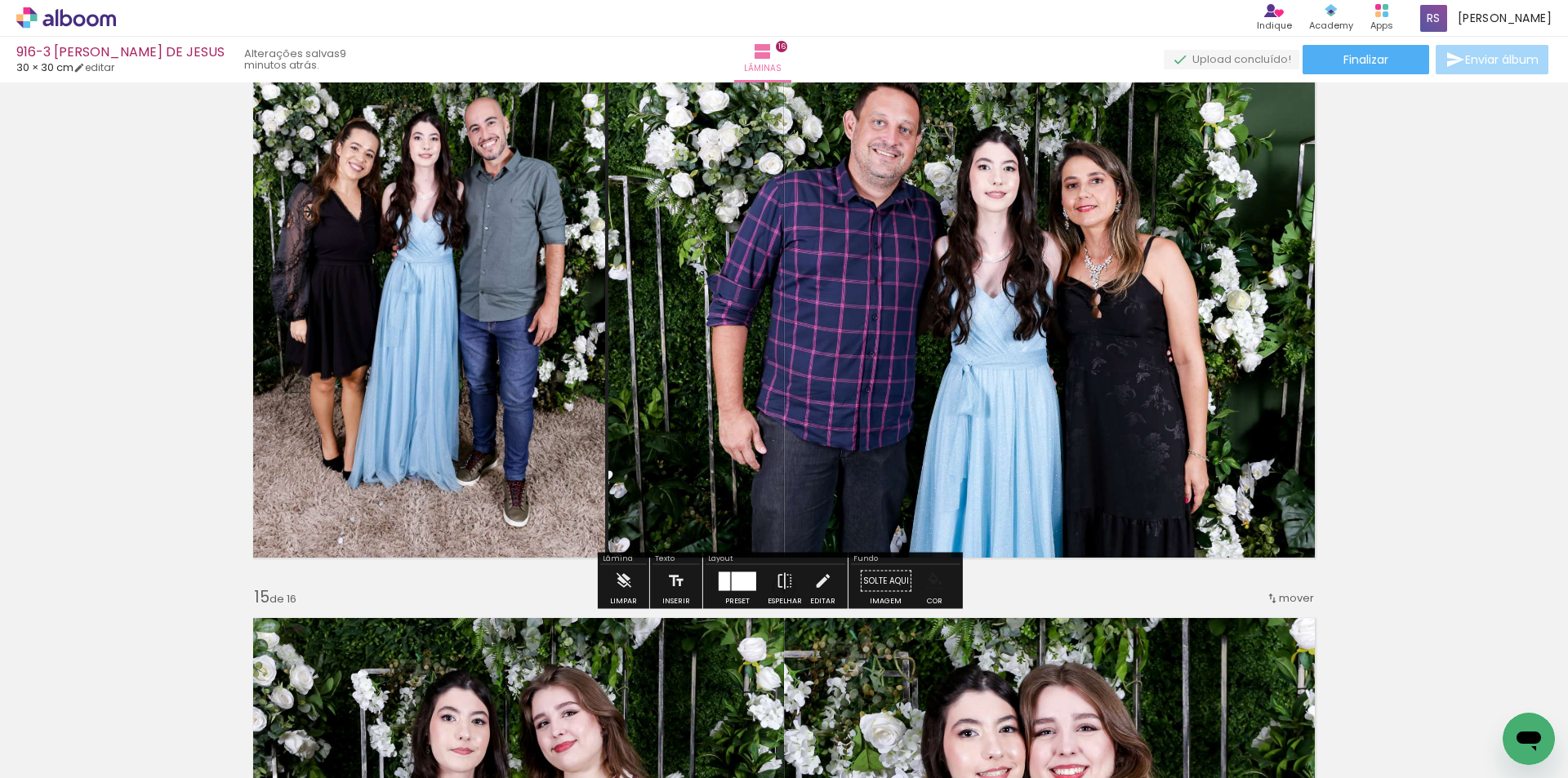
click at [932, 587] on iron-icon "color picker" at bounding box center [935, 581] width 18 height 18
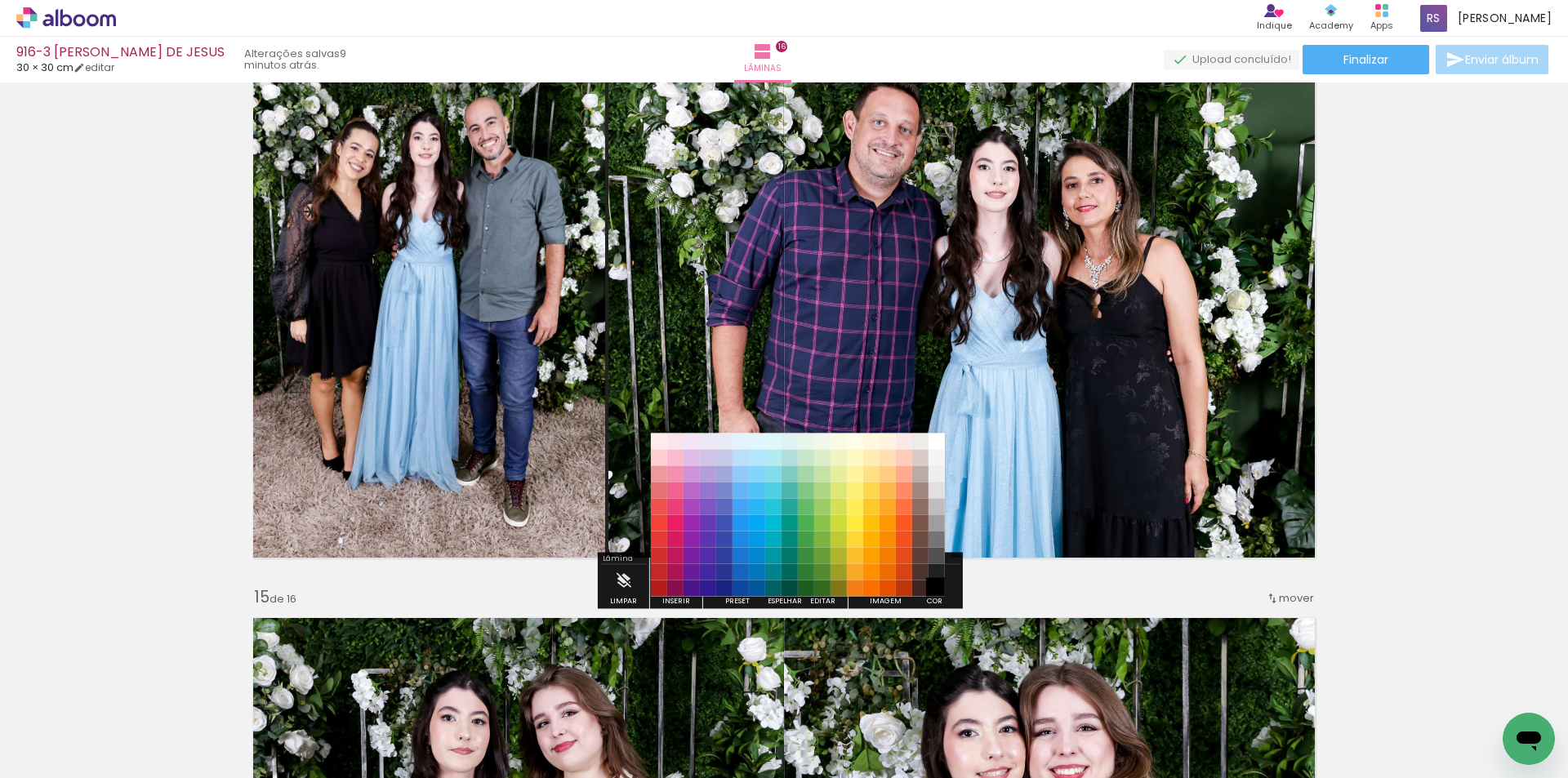
click at [938, 594] on paper-item "#000000" at bounding box center [937, 588] width 16 height 16
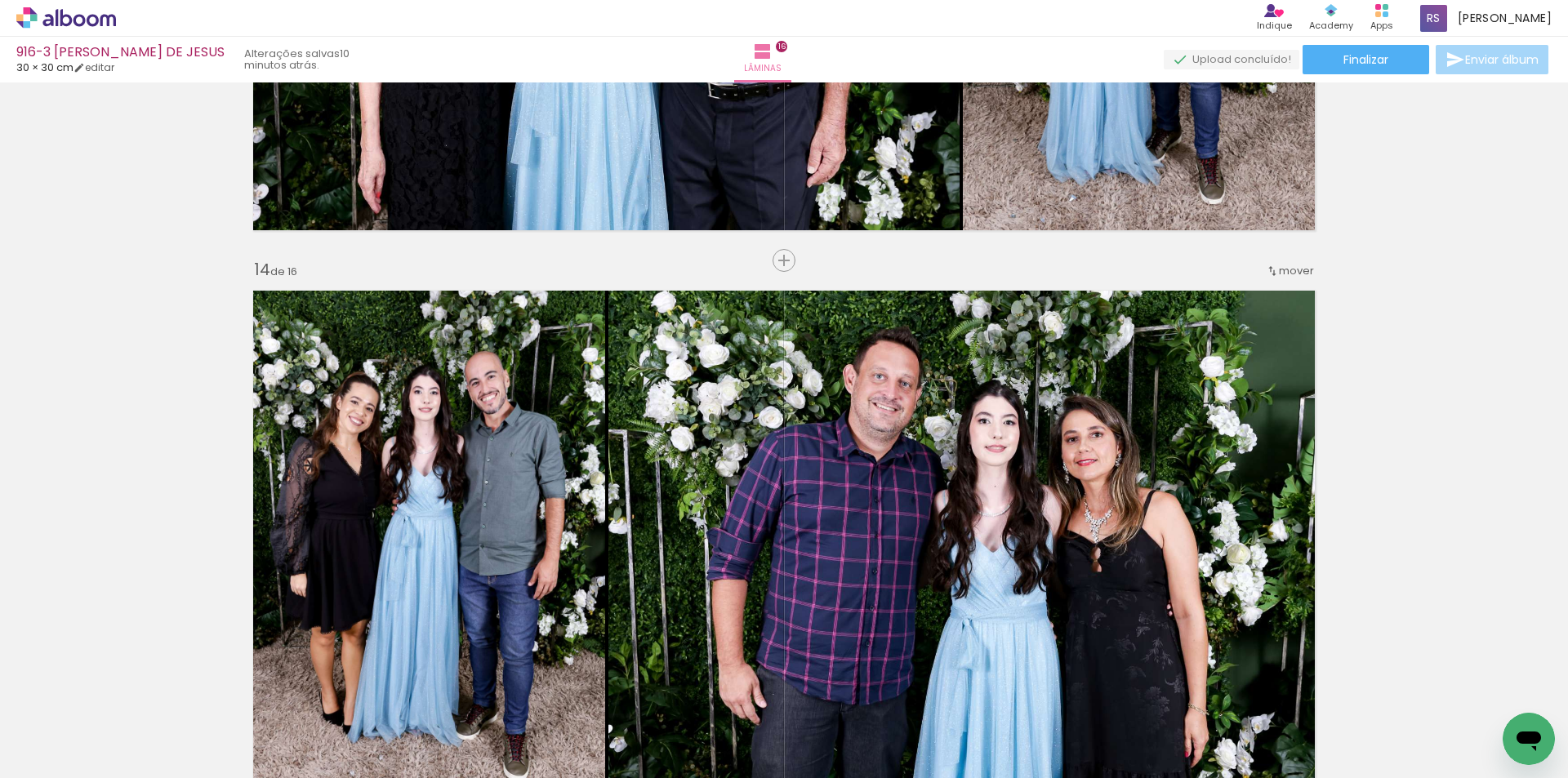
scroll to position [7418, 0]
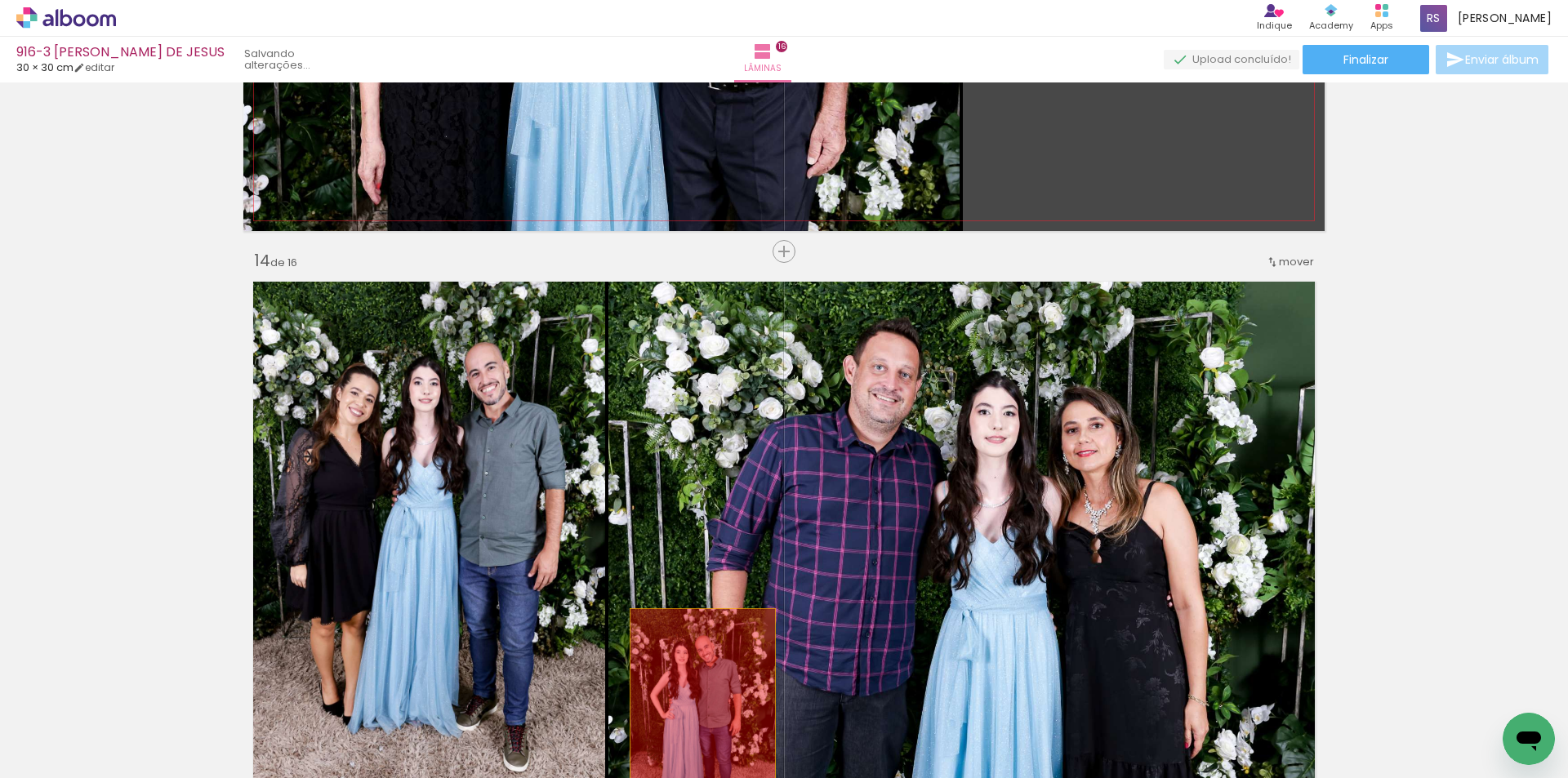
drag, startPoint x: 1003, startPoint y: 205, endPoint x: 697, endPoint y: 720, distance: 599.1
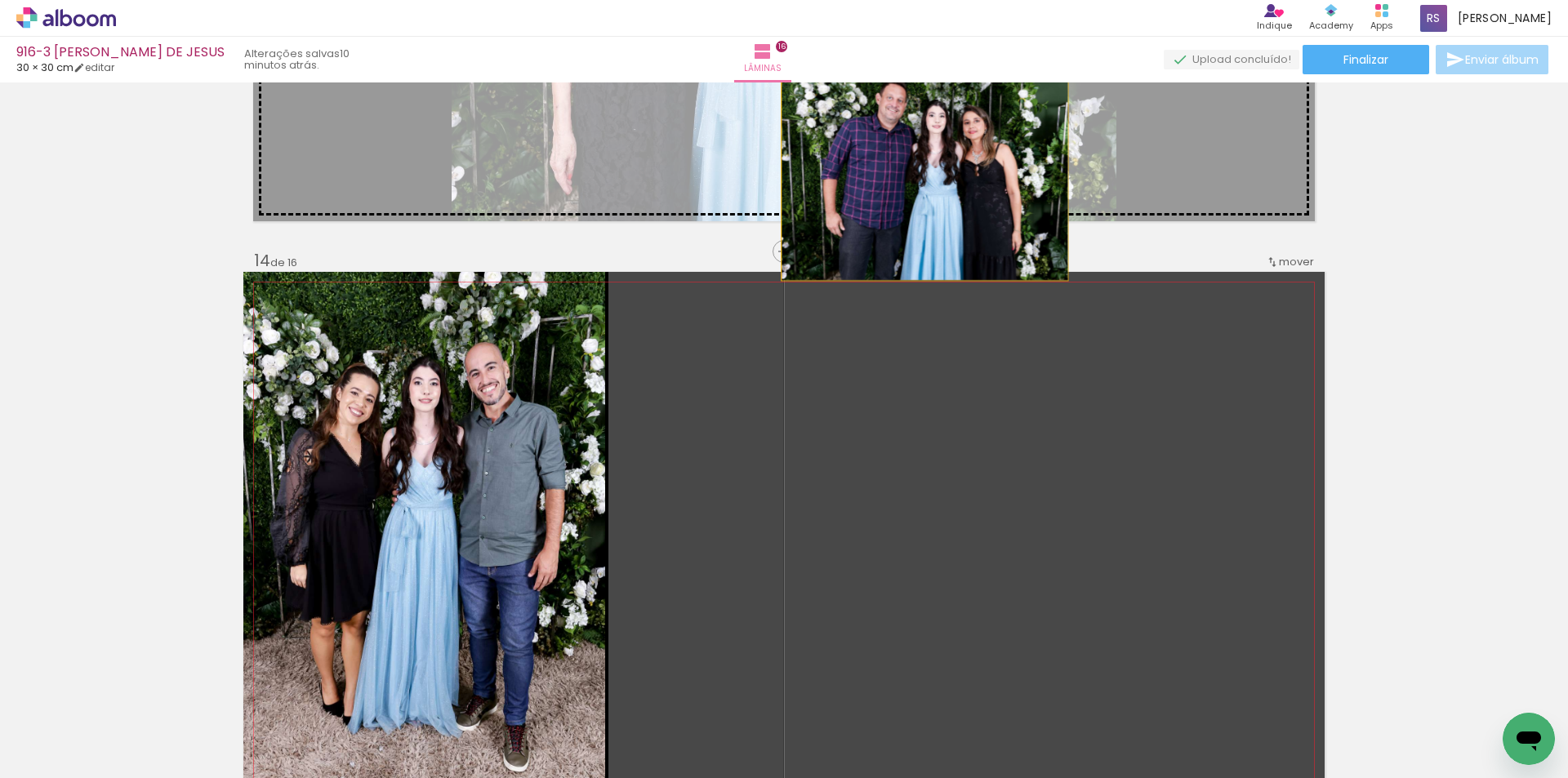
drag, startPoint x: 898, startPoint y: 567, endPoint x: 919, endPoint y: 173, distance: 394.6
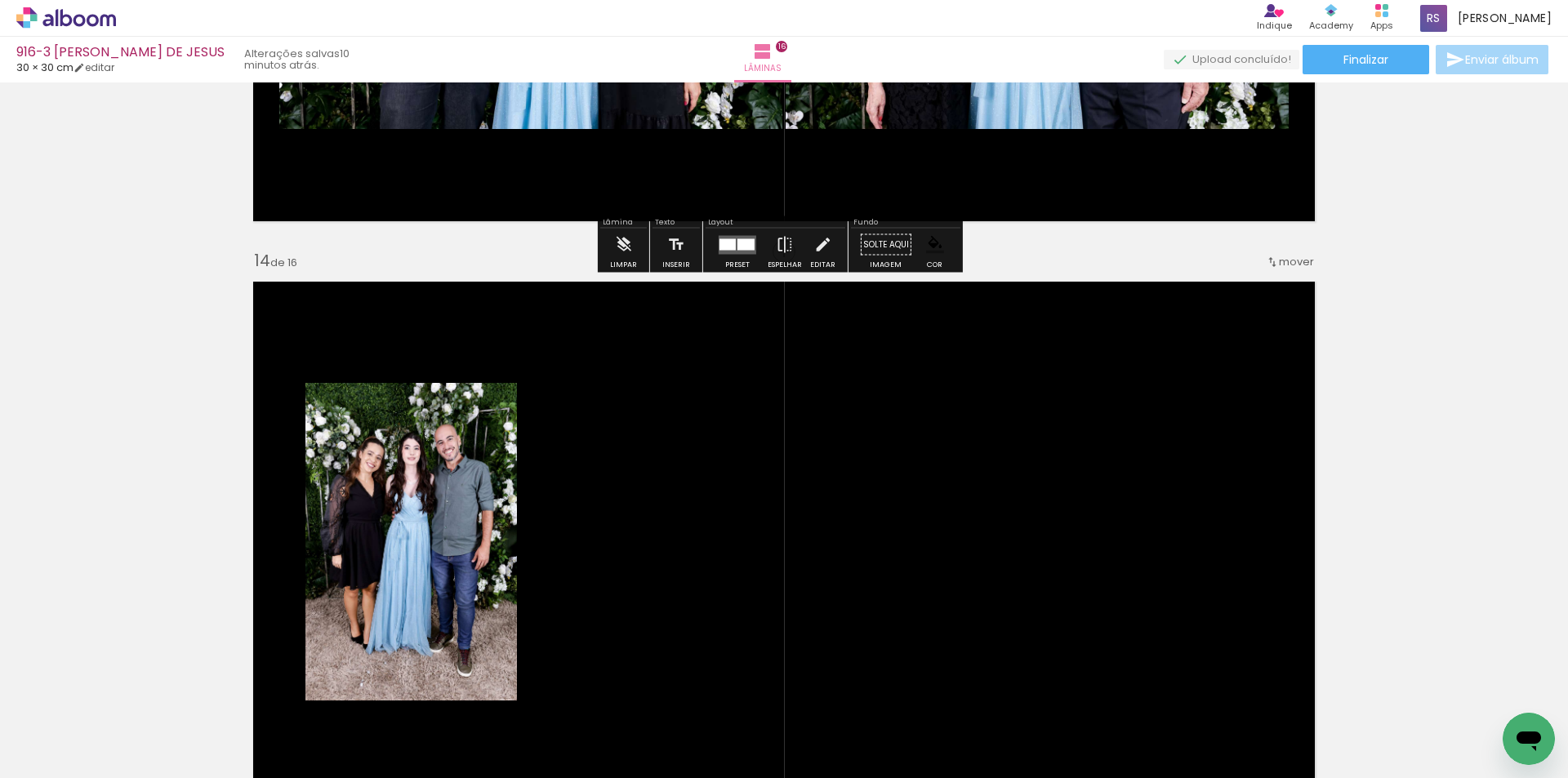
click at [733, 245] on quentale-layouter at bounding box center [738, 245] width 38 height 19
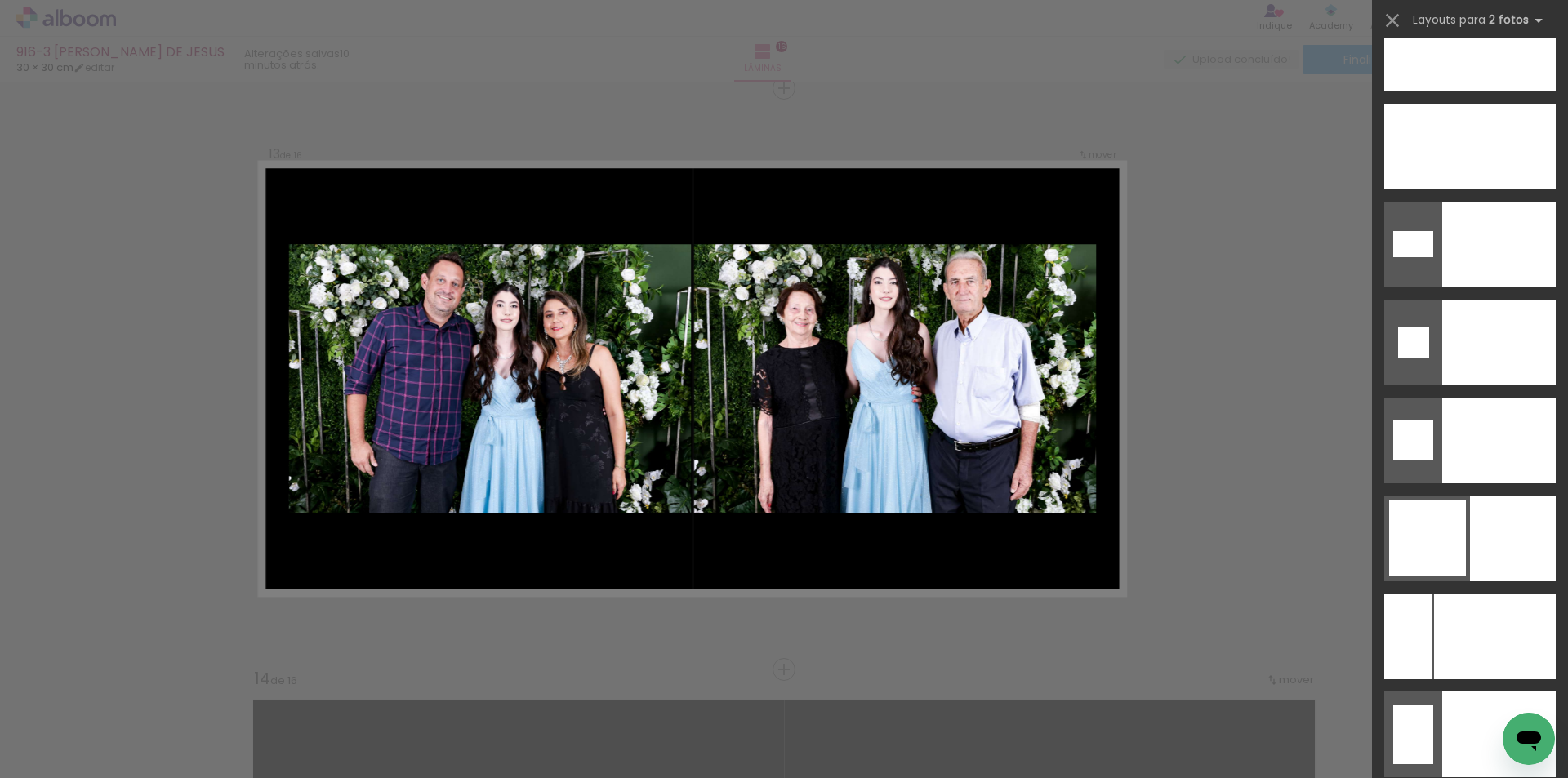
scroll to position [7150, 0]
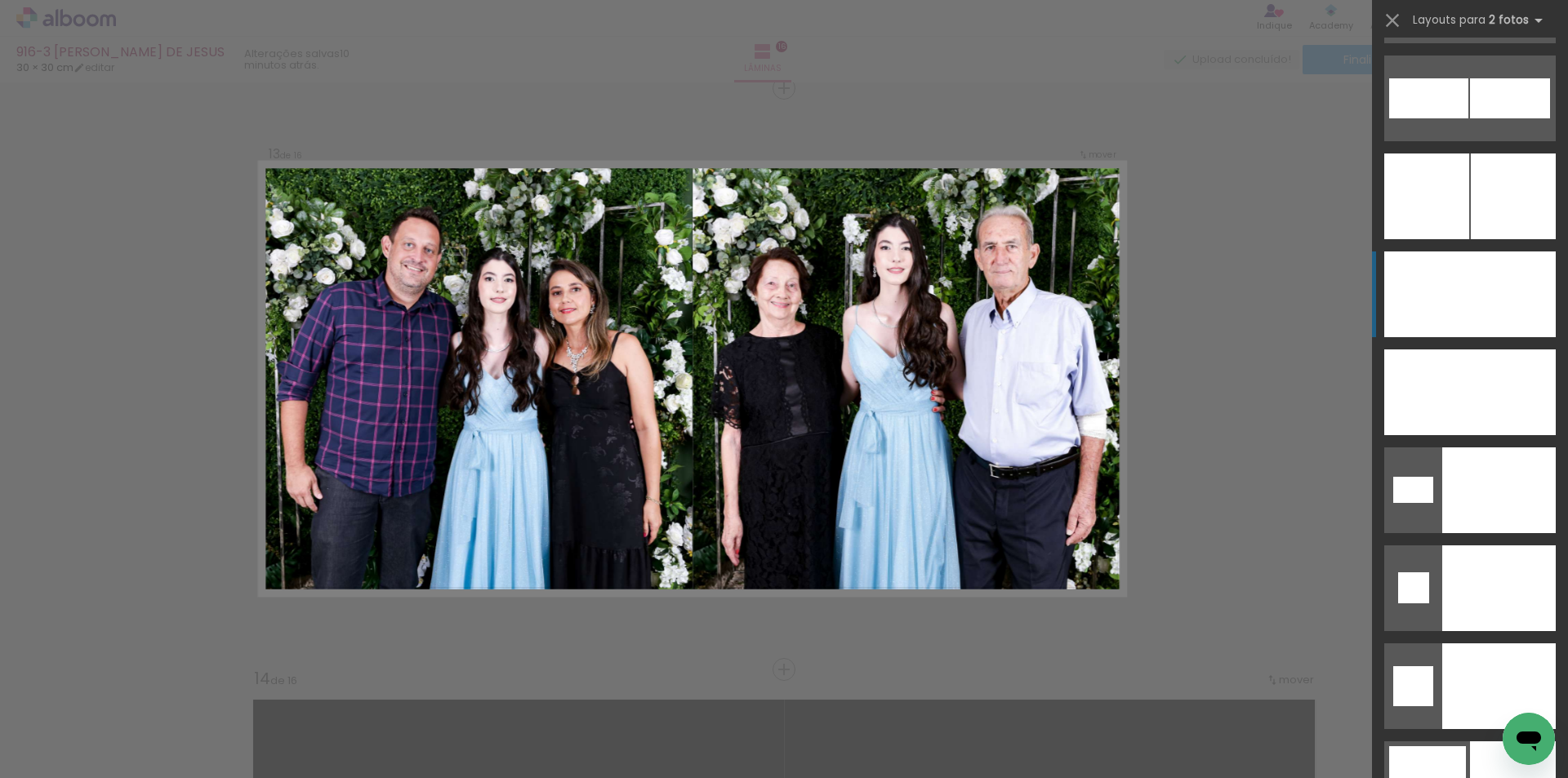
click at [1452, 303] on div at bounding box center [1427, 295] width 86 height 86
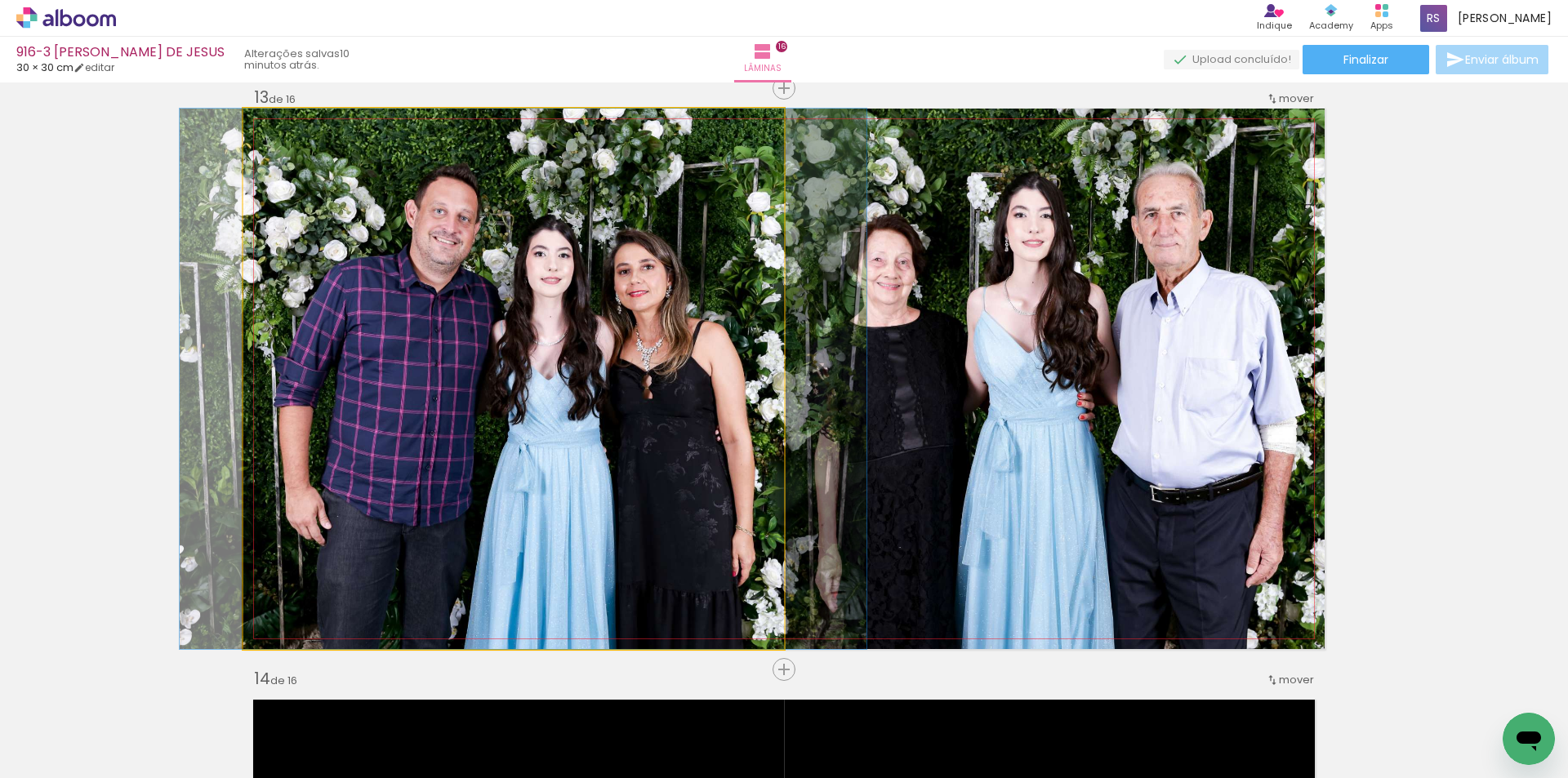
drag, startPoint x: 722, startPoint y: 496, endPoint x: 732, endPoint y: 495, distance: 10.0
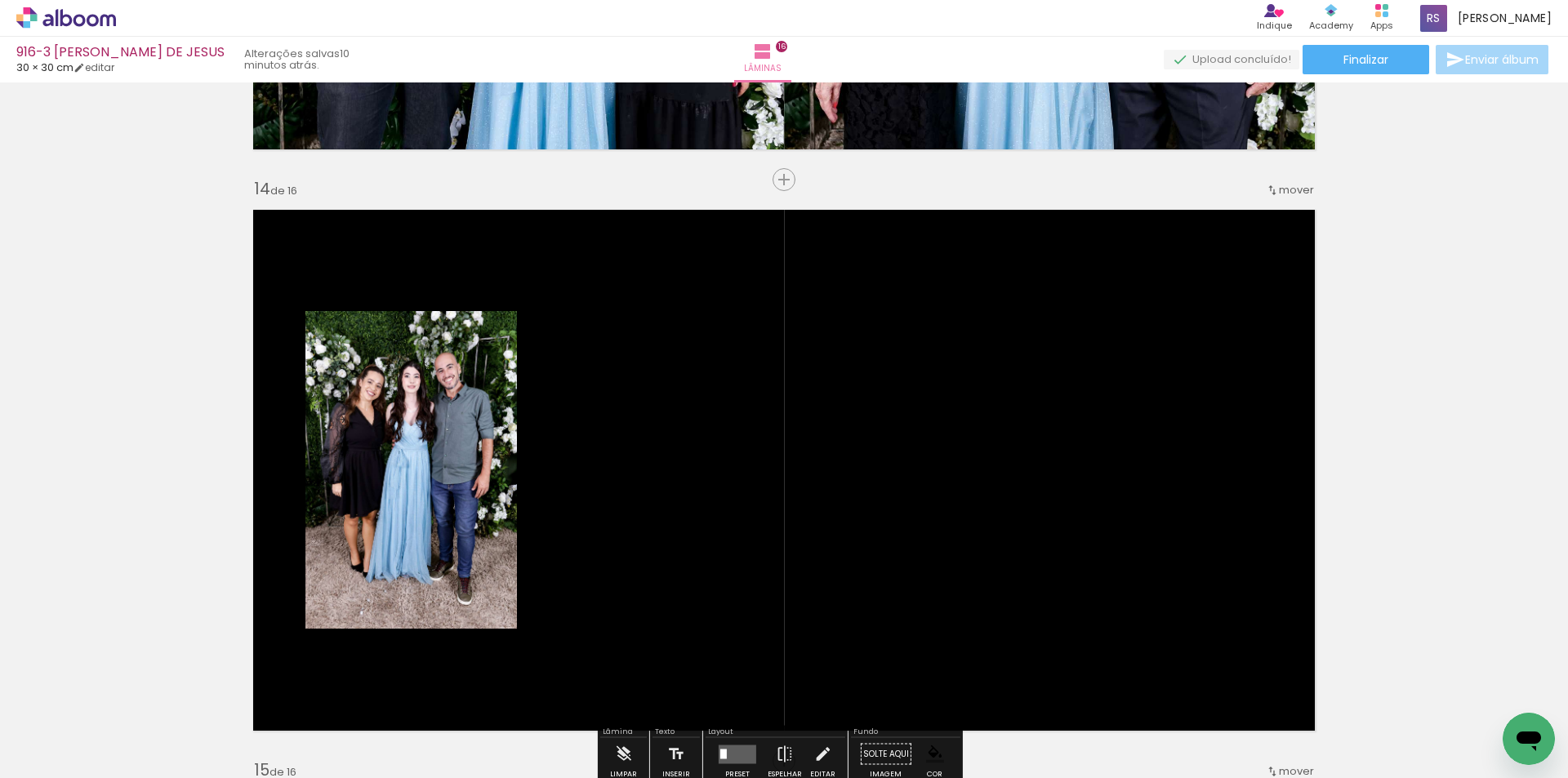
scroll to position [7572, 0]
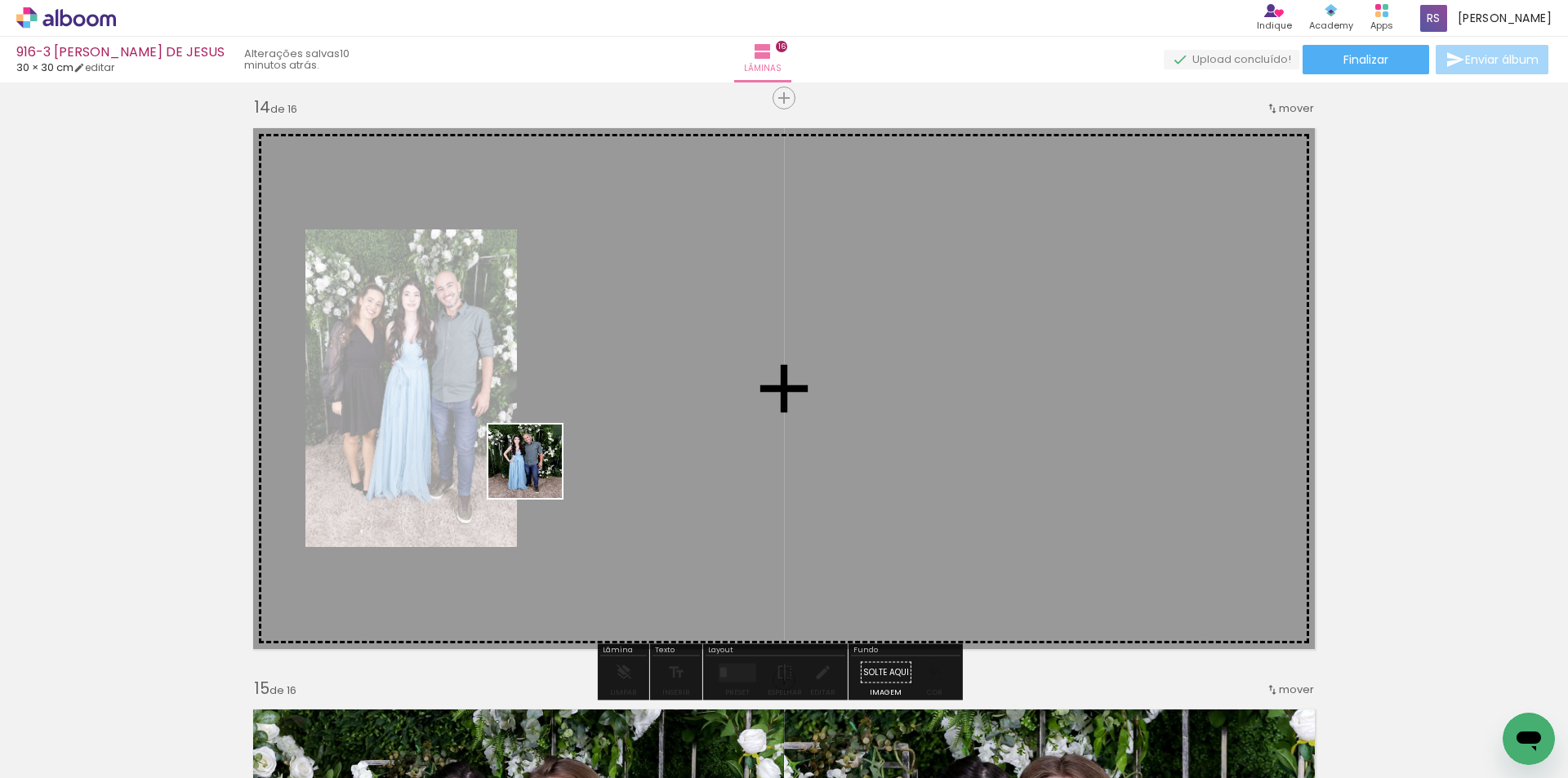
drag, startPoint x: 184, startPoint y: 719, endPoint x: 537, endPoint y: 473, distance: 430.3
click at [537, 473] on quentale-workspace at bounding box center [784, 389] width 1568 height 778
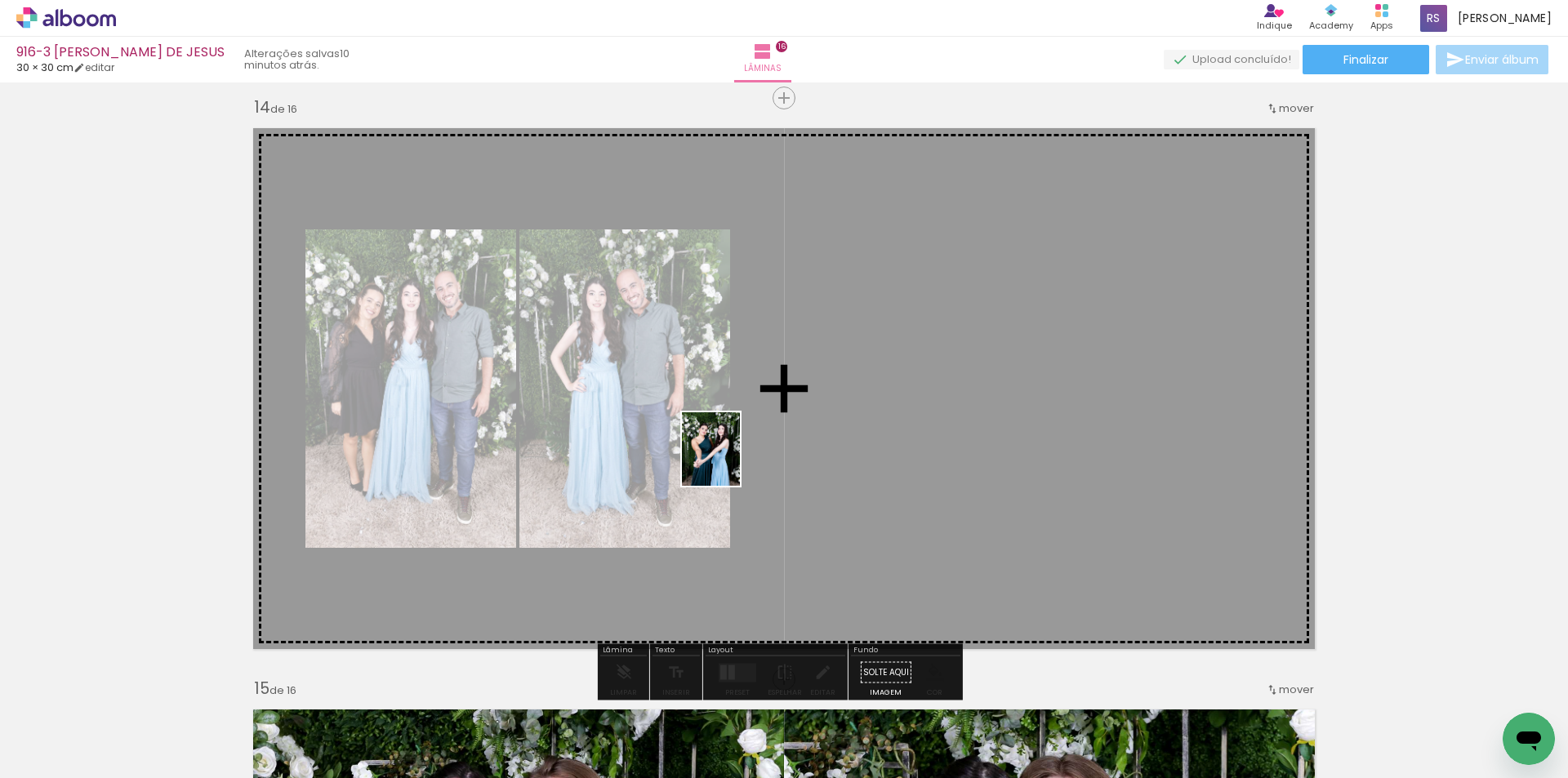
drag, startPoint x: 195, startPoint y: 718, endPoint x: 731, endPoint y: 461, distance: 594.4
click at [731, 461] on quentale-workspace at bounding box center [784, 389] width 1568 height 778
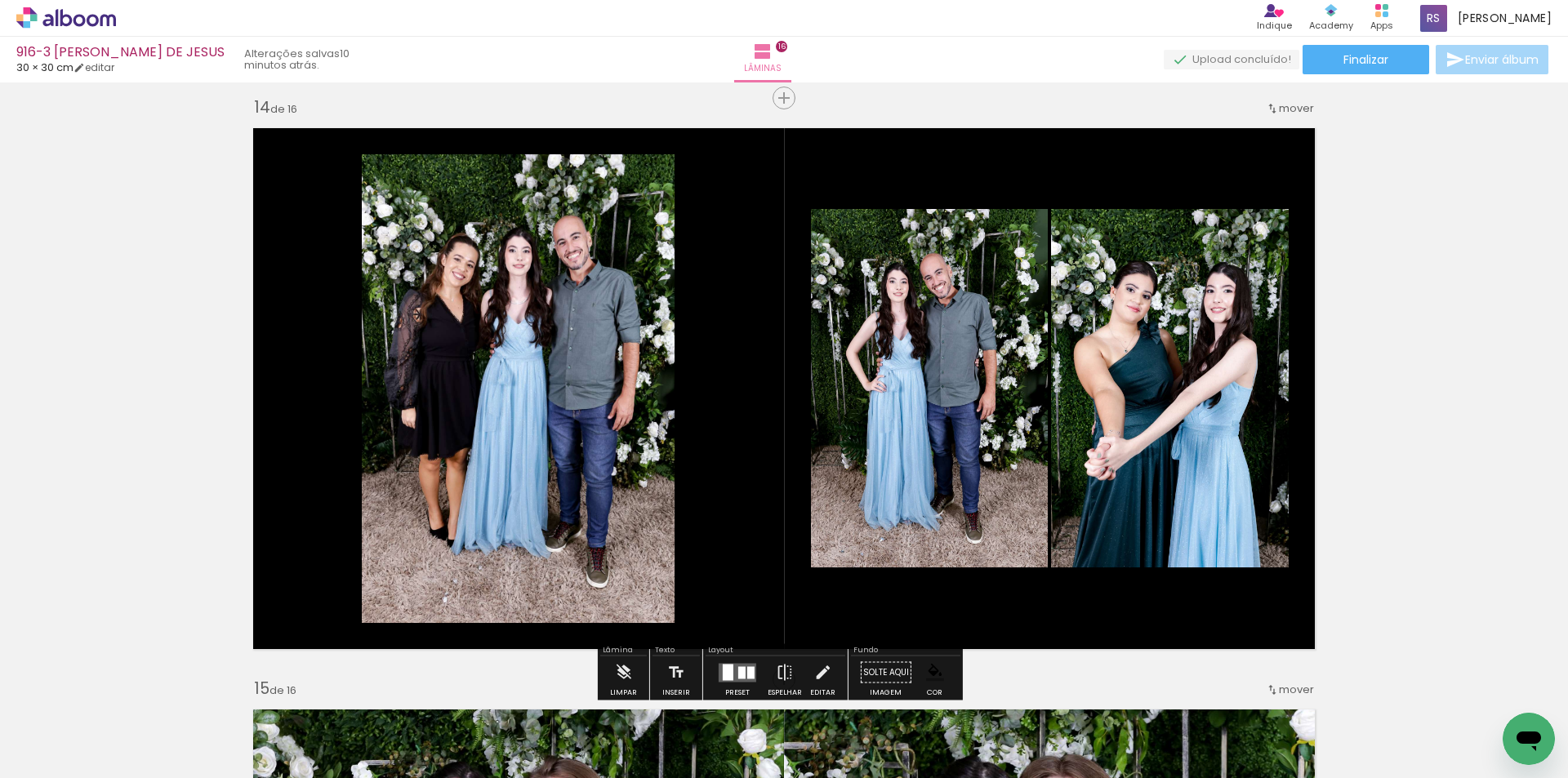
click at [748, 664] on quentale-layouter at bounding box center [738, 672] width 38 height 19
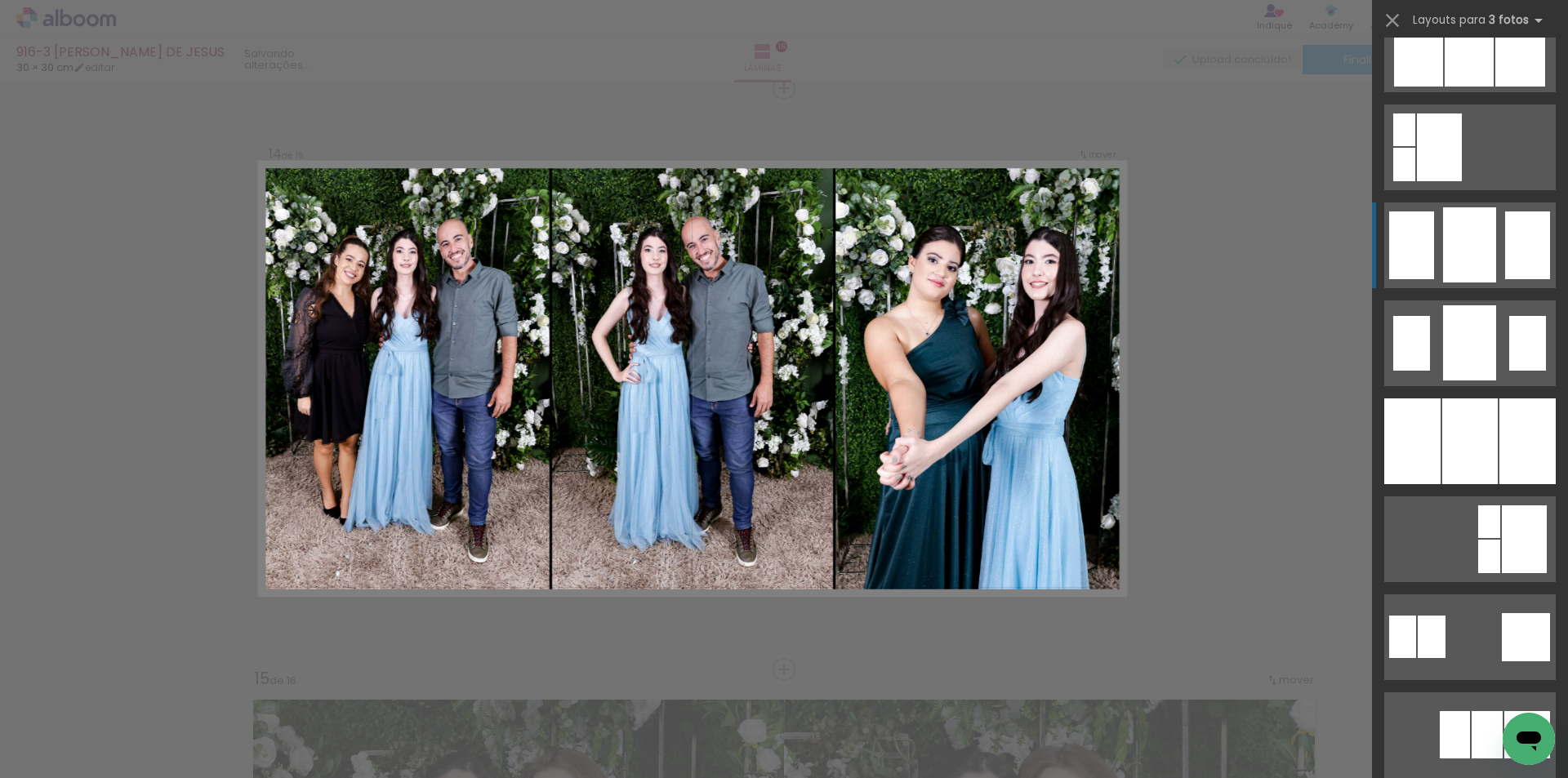
scroll to position [1307, 0]
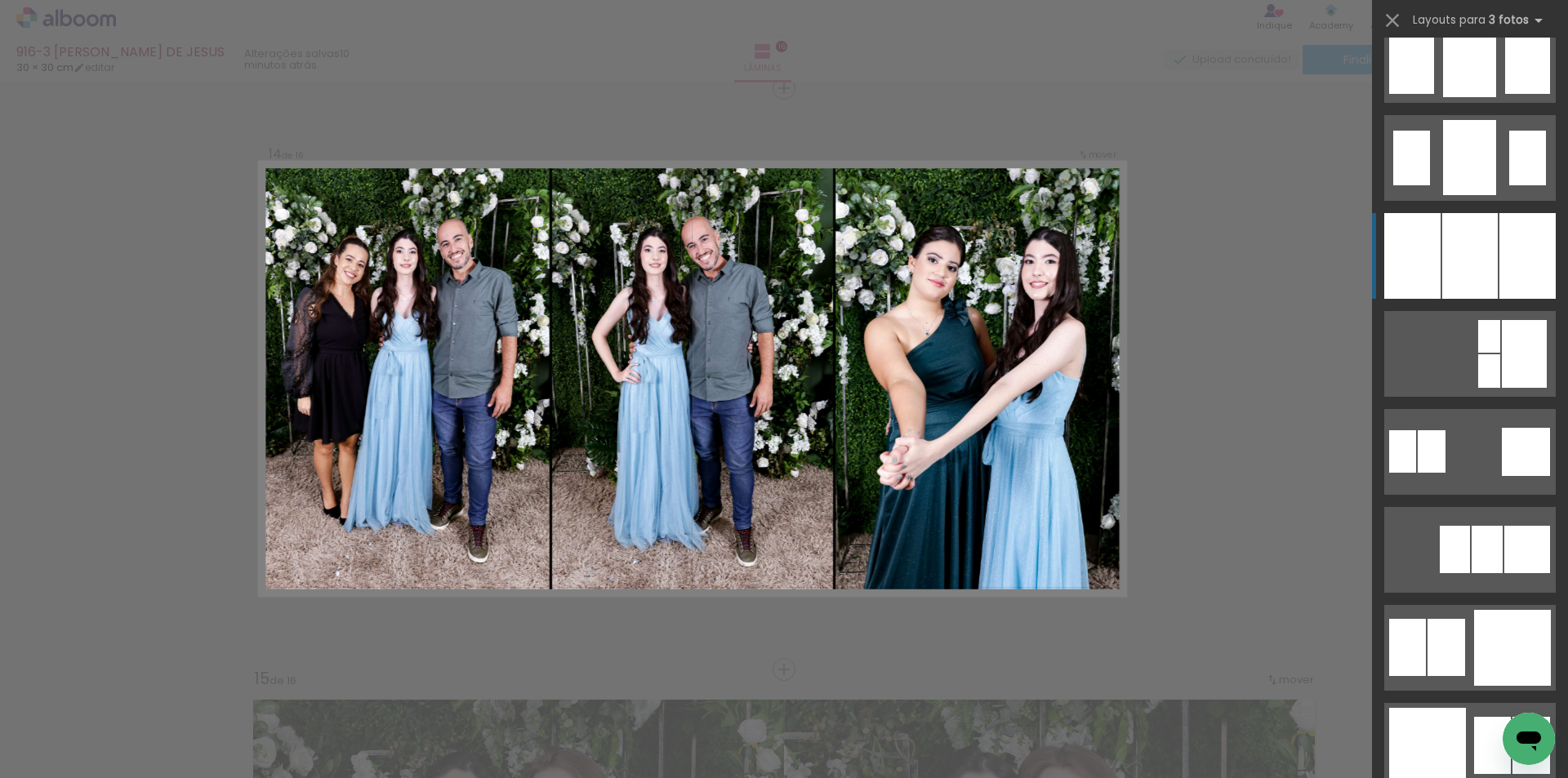
click at [1487, 268] on div at bounding box center [1470, 256] width 56 height 86
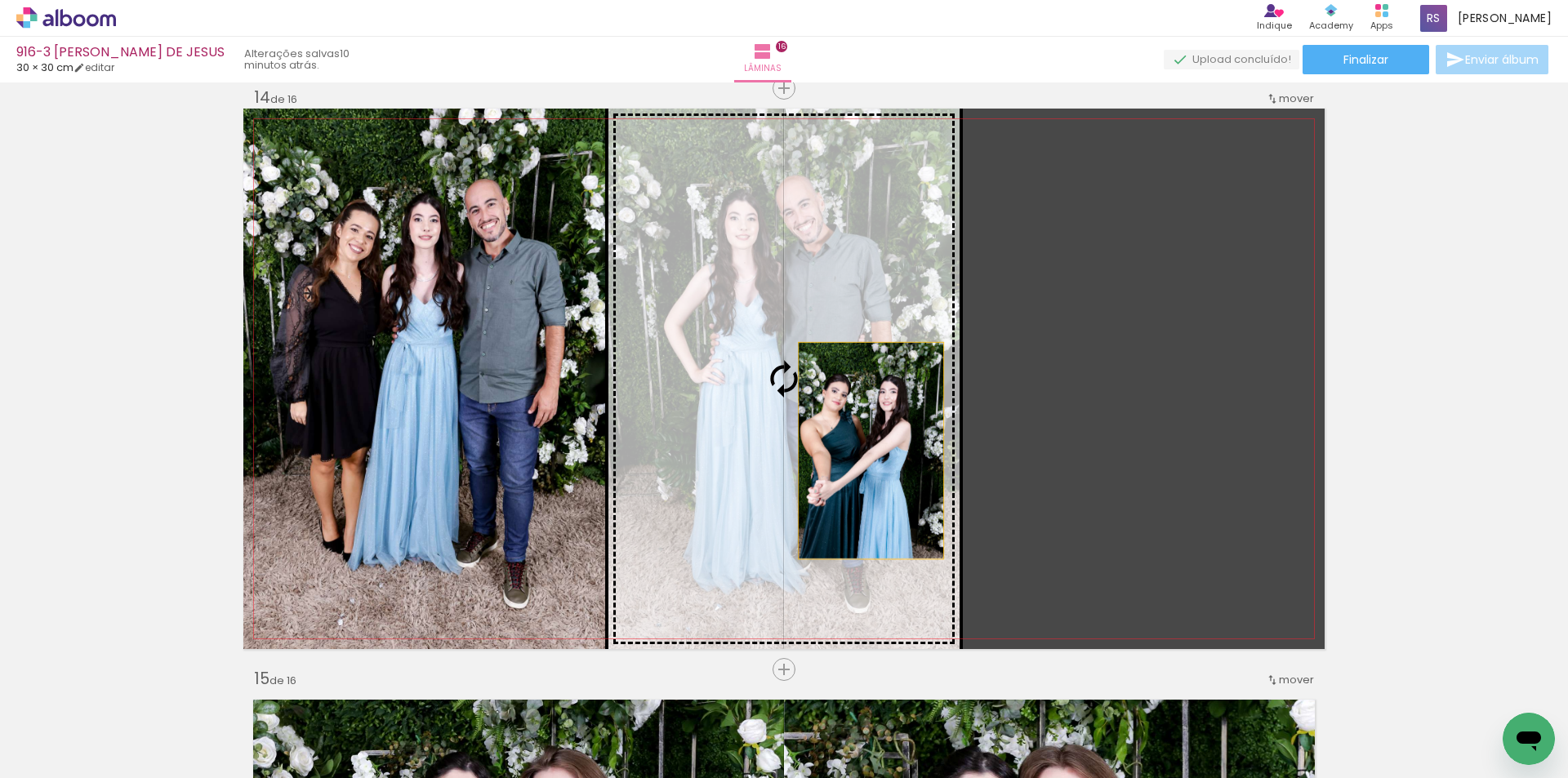
drag, startPoint x: 1083, startPoint y: 437, endPoint x: 832, endPoint y: 450, distance: 251.3
click at [0, 0] on slot at bounding box center [0, 0] width 0 height 0
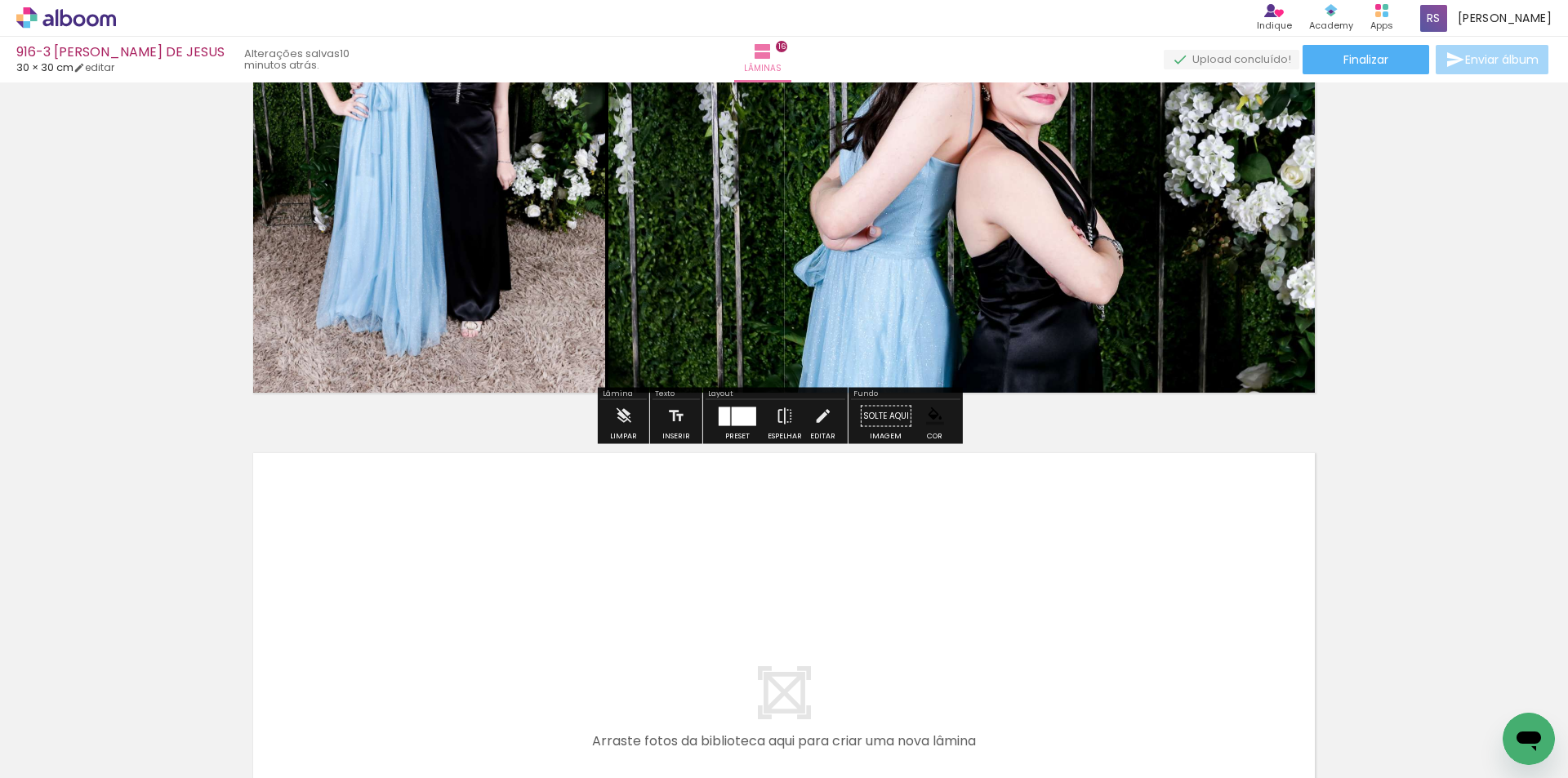
scroll to position [9133, 0]
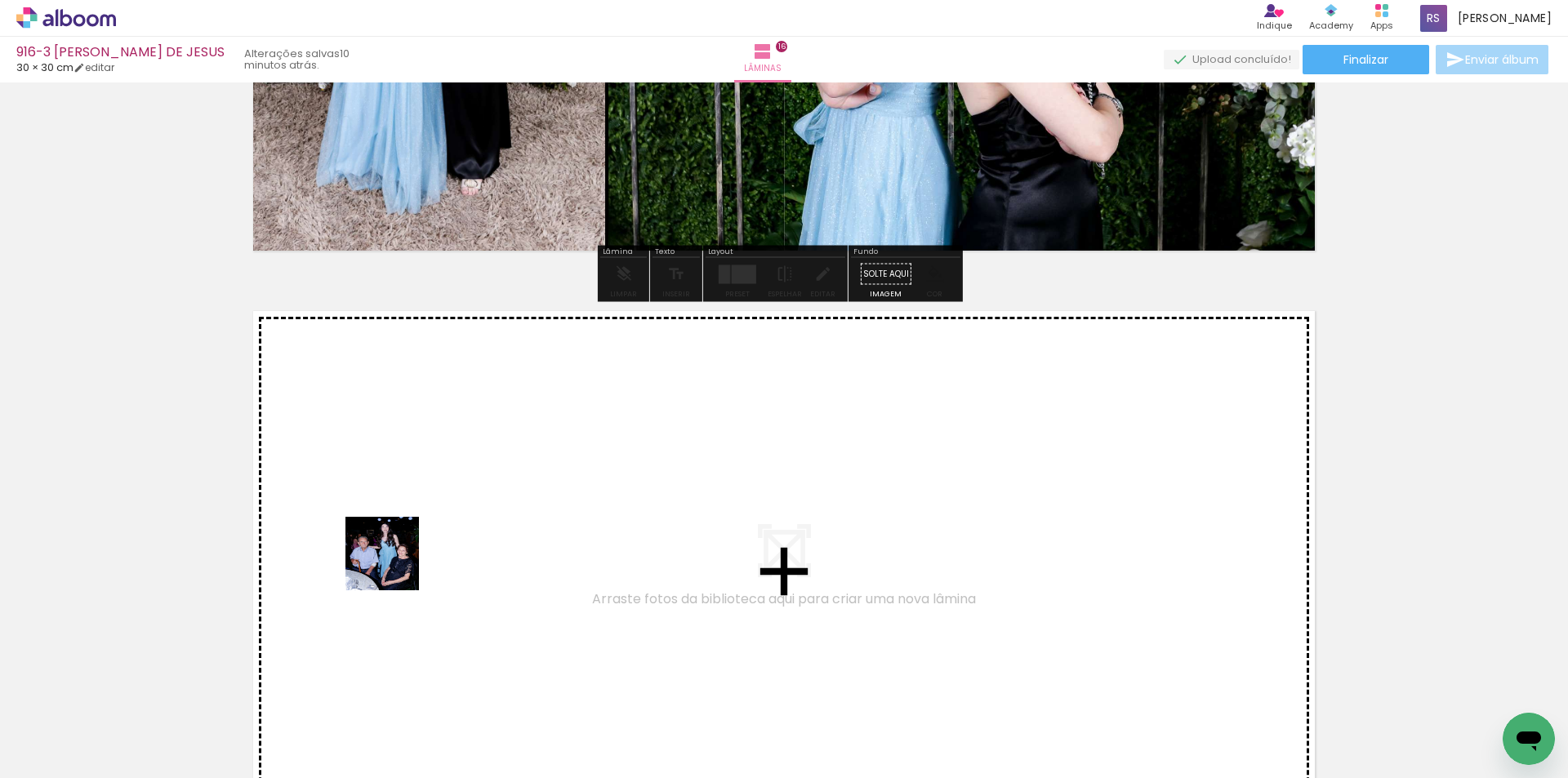
drag, startPoint x: 195, startPoint y: 695, endPoint x: 193, endPoint y: 729, distance: 34.1
click at [506, 502] on quentale-workspace at bounding box center [784, 389] width 1568 height 778
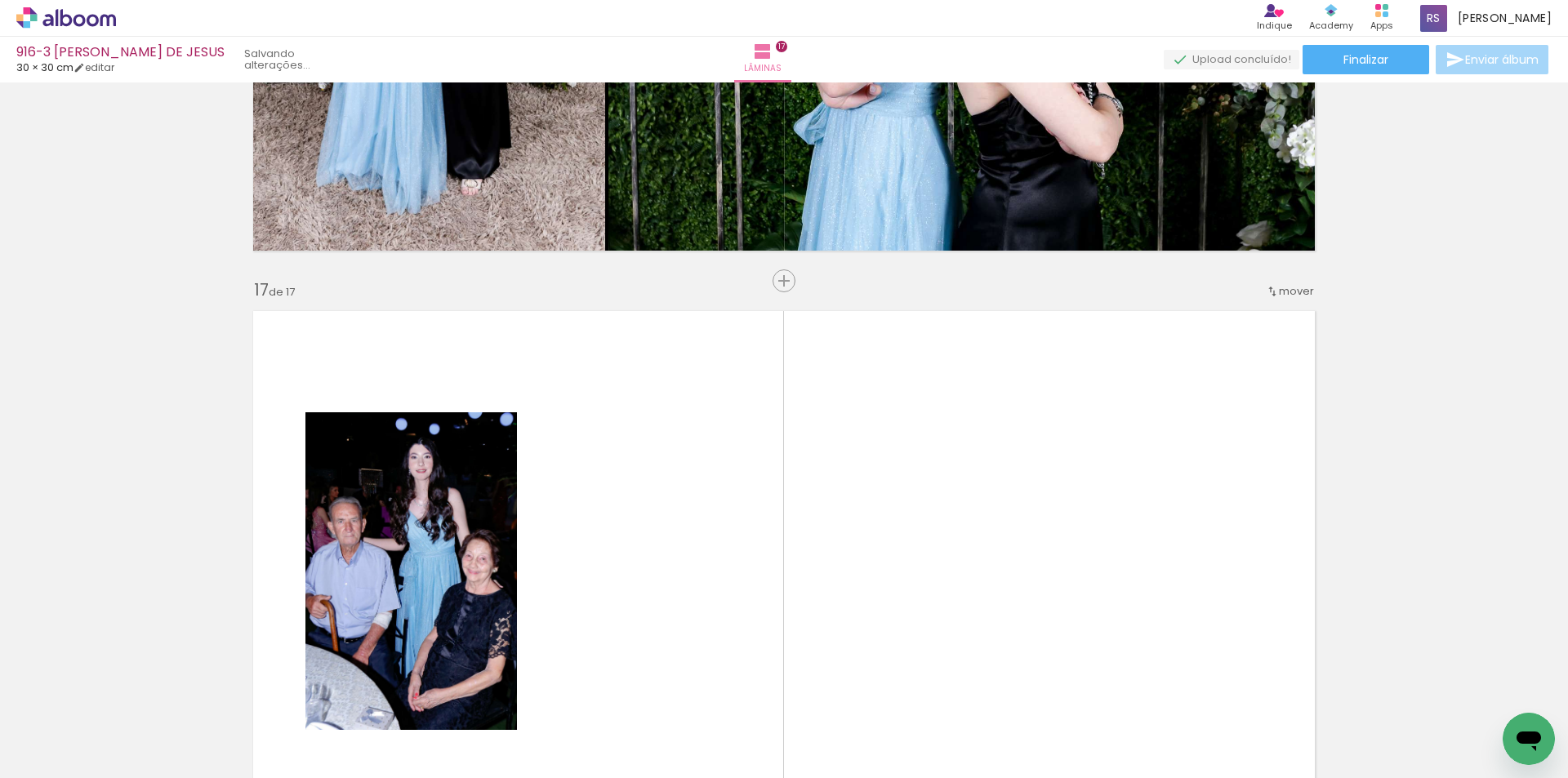
scroll to position [9326, 0]
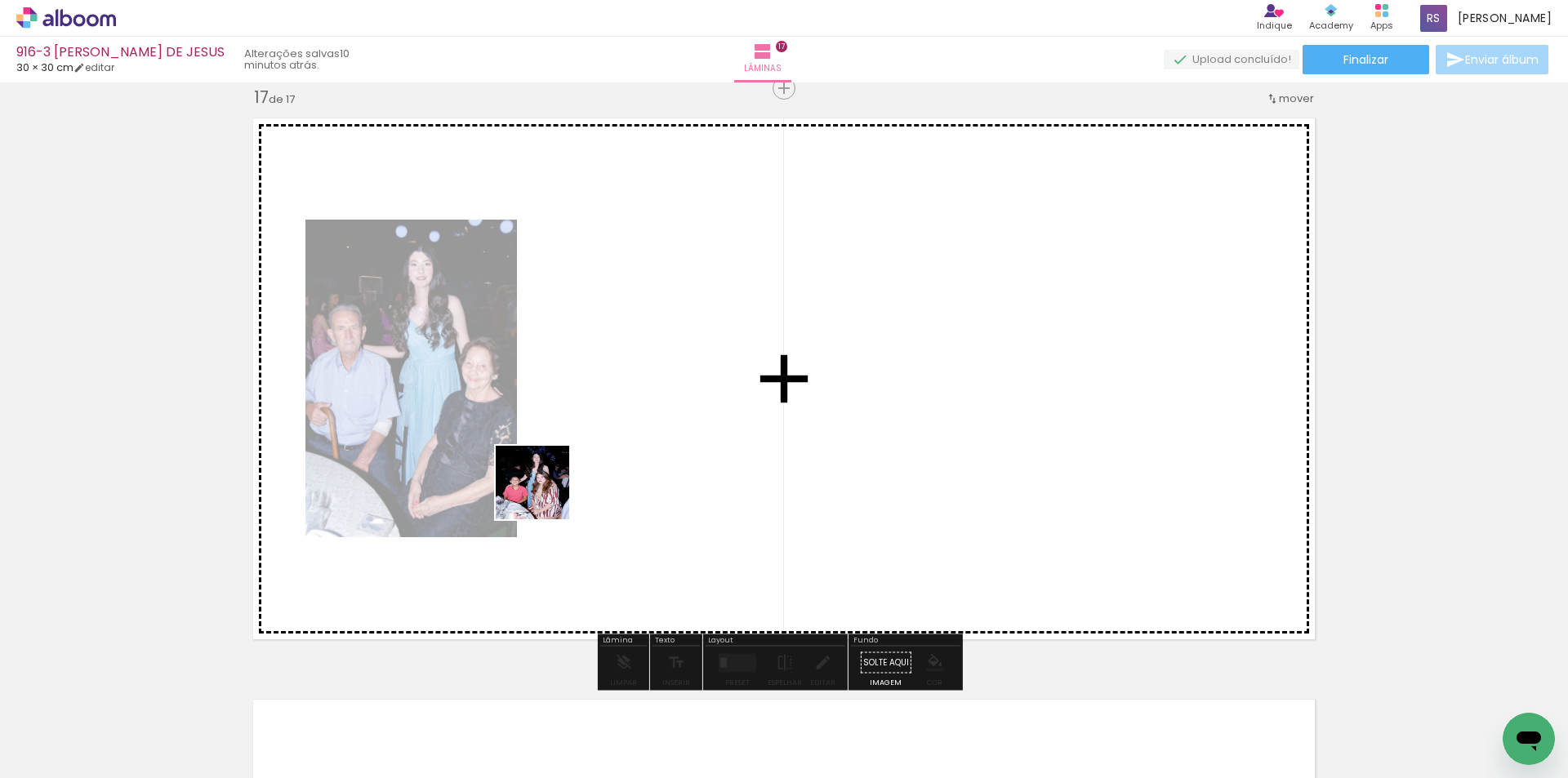
drag, startPoint x: 224, startPoint y: 684, endPoint x: 251, endPoint y: 726, distance: 49.9
click at [670, 434] on quentale-workspace at bounding box center [784, 389] width 1568 height 778
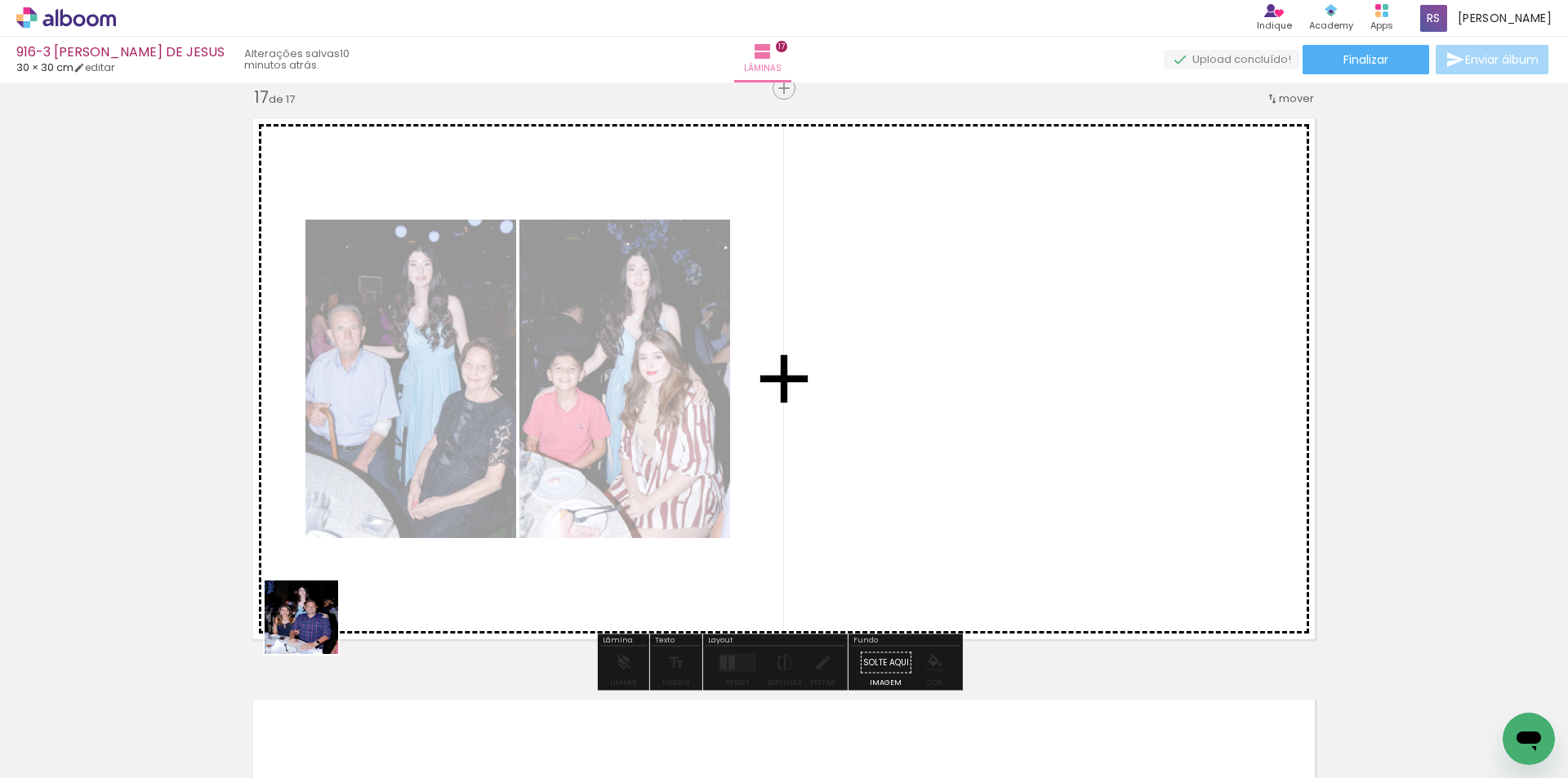
drag, startPoint x: 212, startPoint y: 706, endPoint x: 420, endPoint y: 618, distance: 225.8
click at [626, 472] on quentale-workspace at bounding box center [784, 389] width 1568 height 778
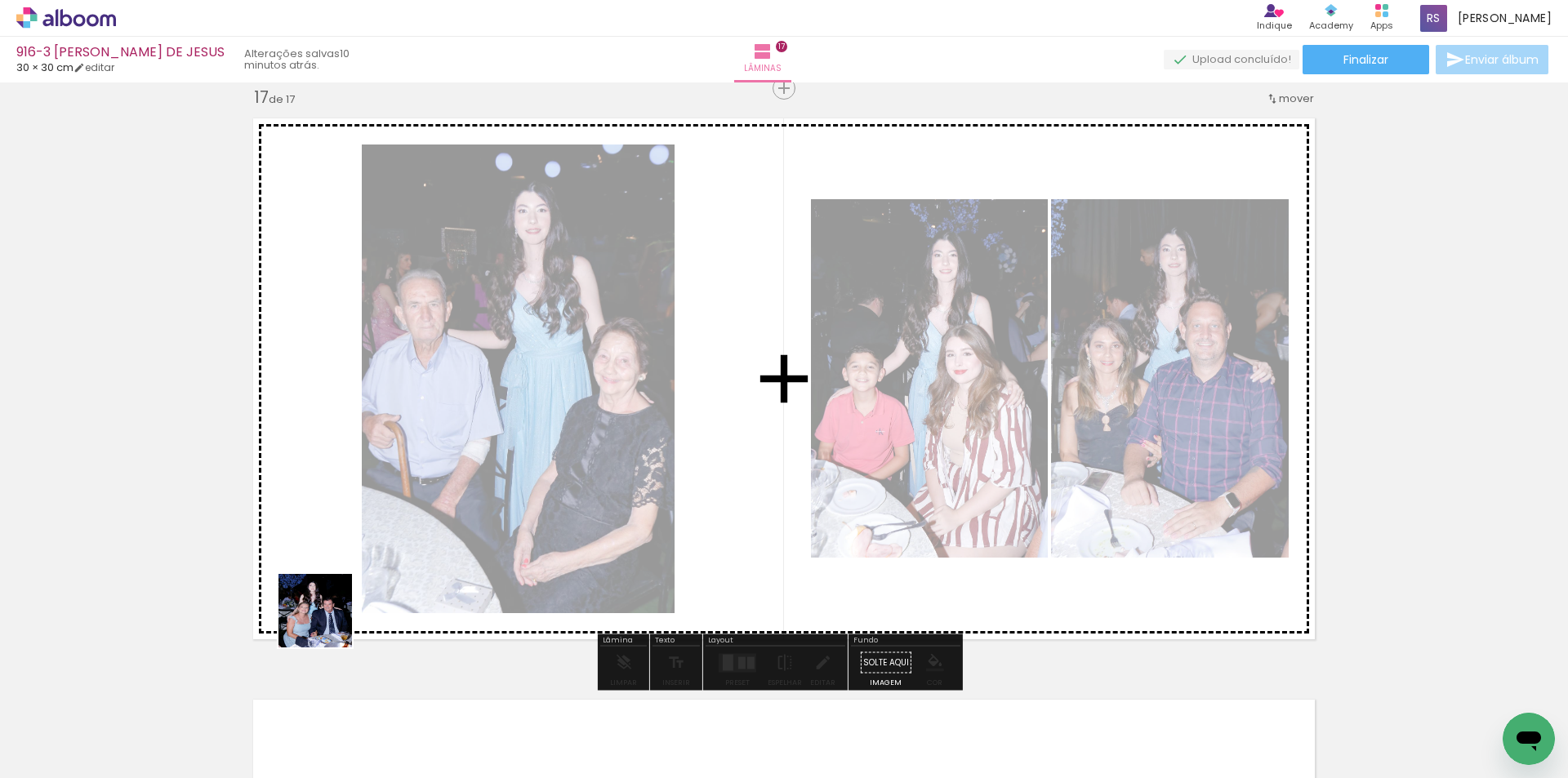
drag, startPoint x: 195, startPoint y: 727, endPoint x: 830, endPoint y: 375, distance: 726.0
click at [828, 379] on quentale-workspace at bounding box center [784, 389] width 1568 height 778
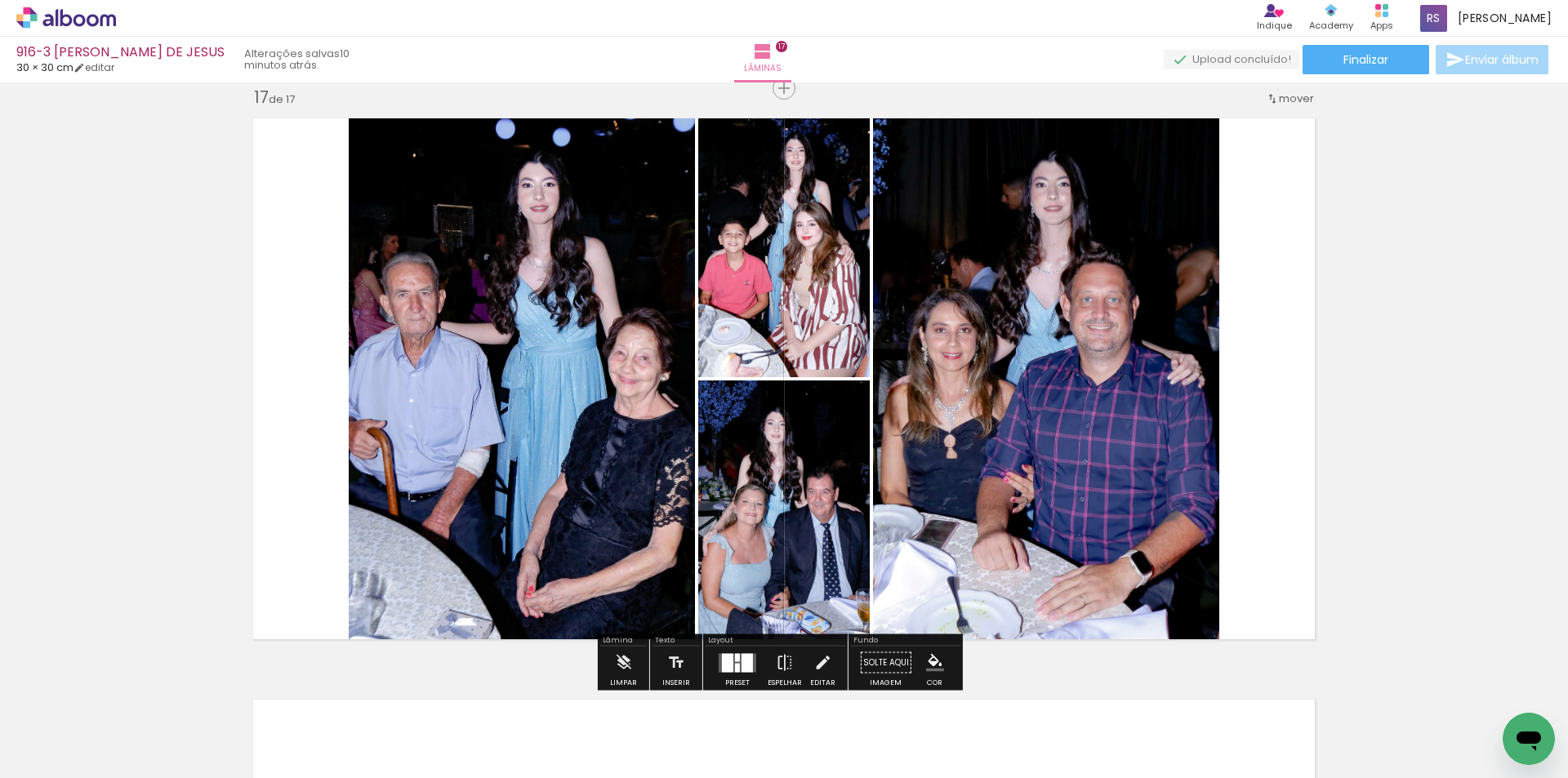
click at [749, 647] on div at bounding box center [737, 663] width 44 height 33
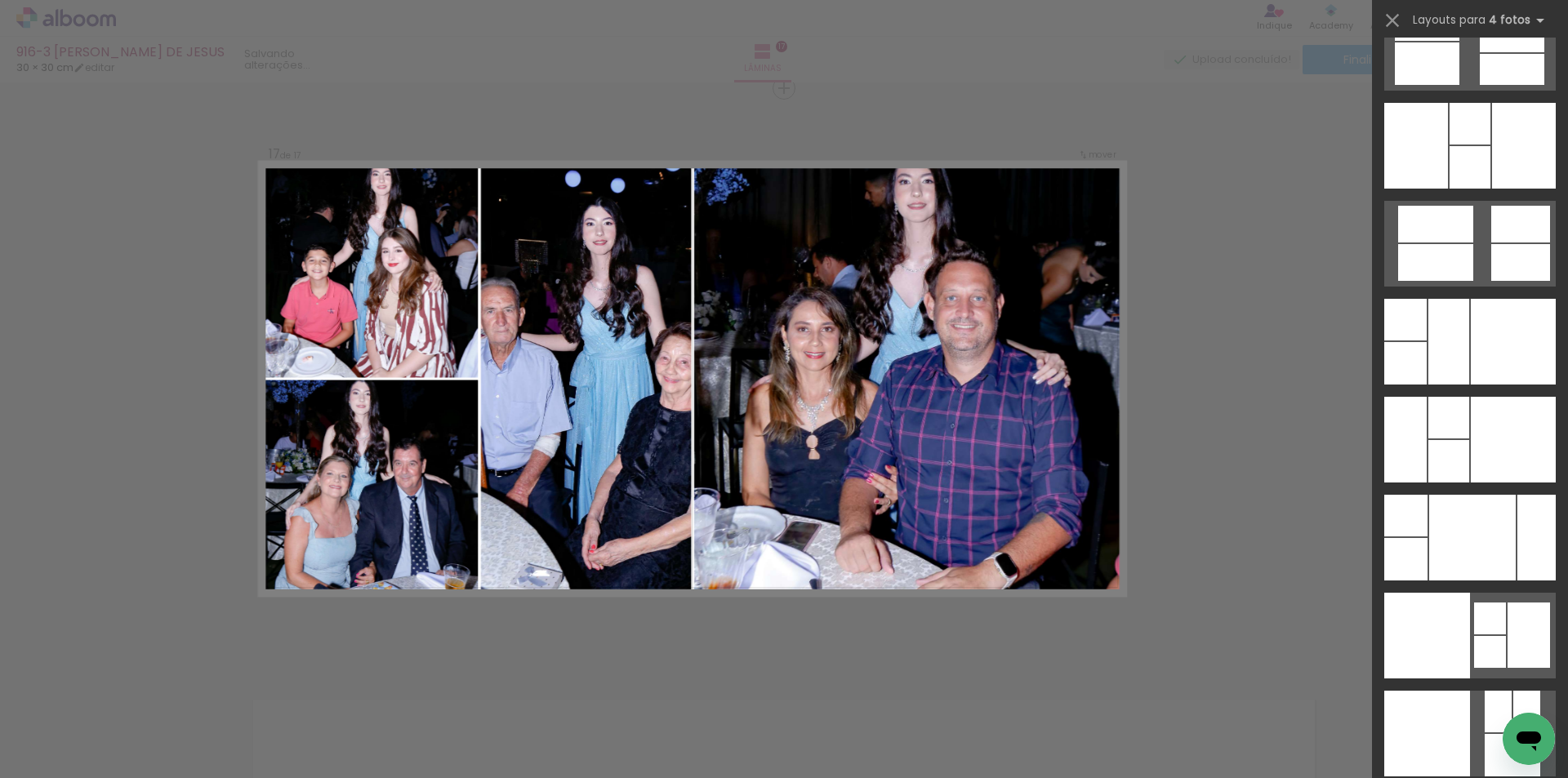
scroll to position [32307, 0]
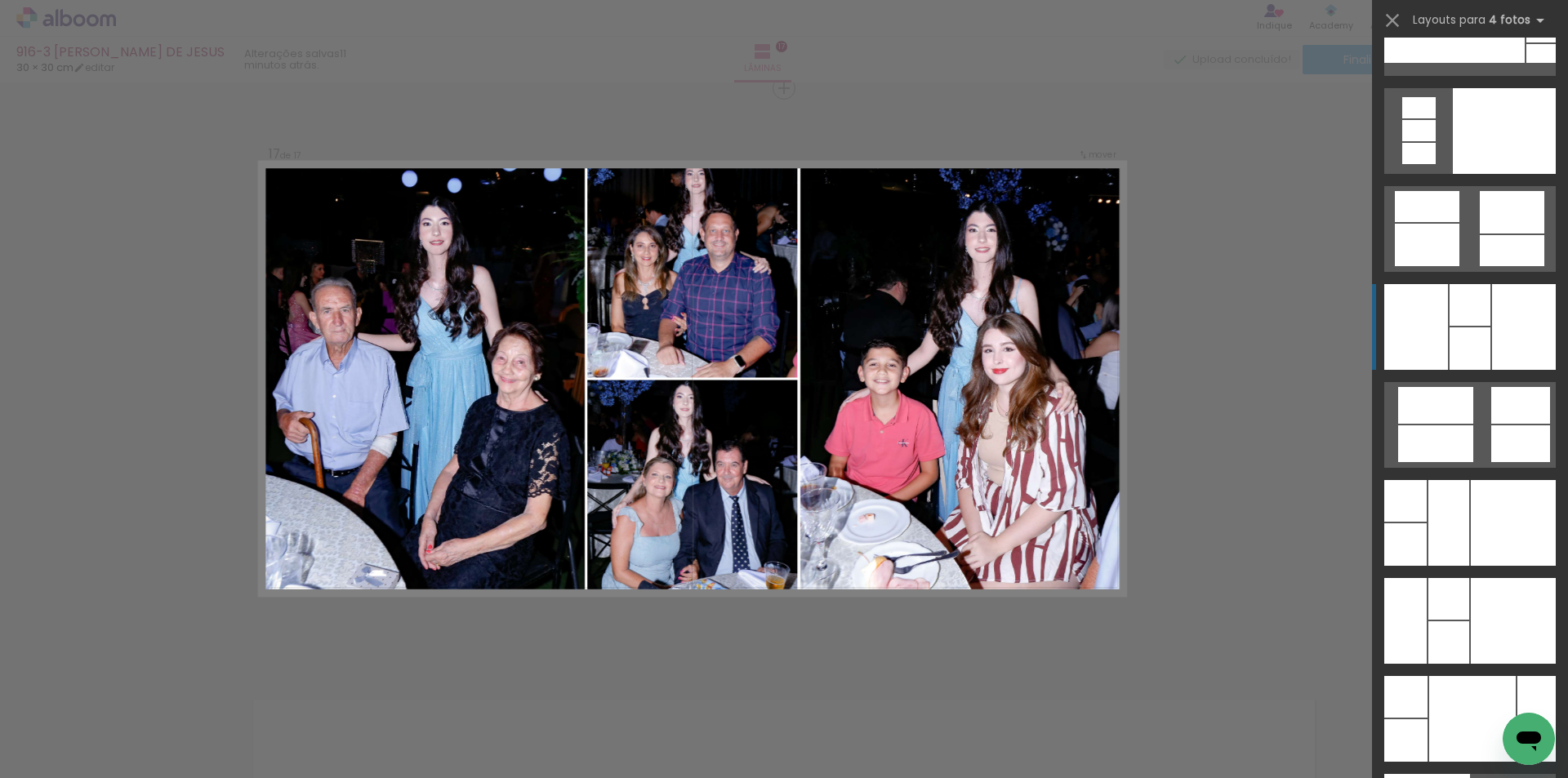
click at [1455, 299] on div at bounding box center [1470, 306] width 41 height 42
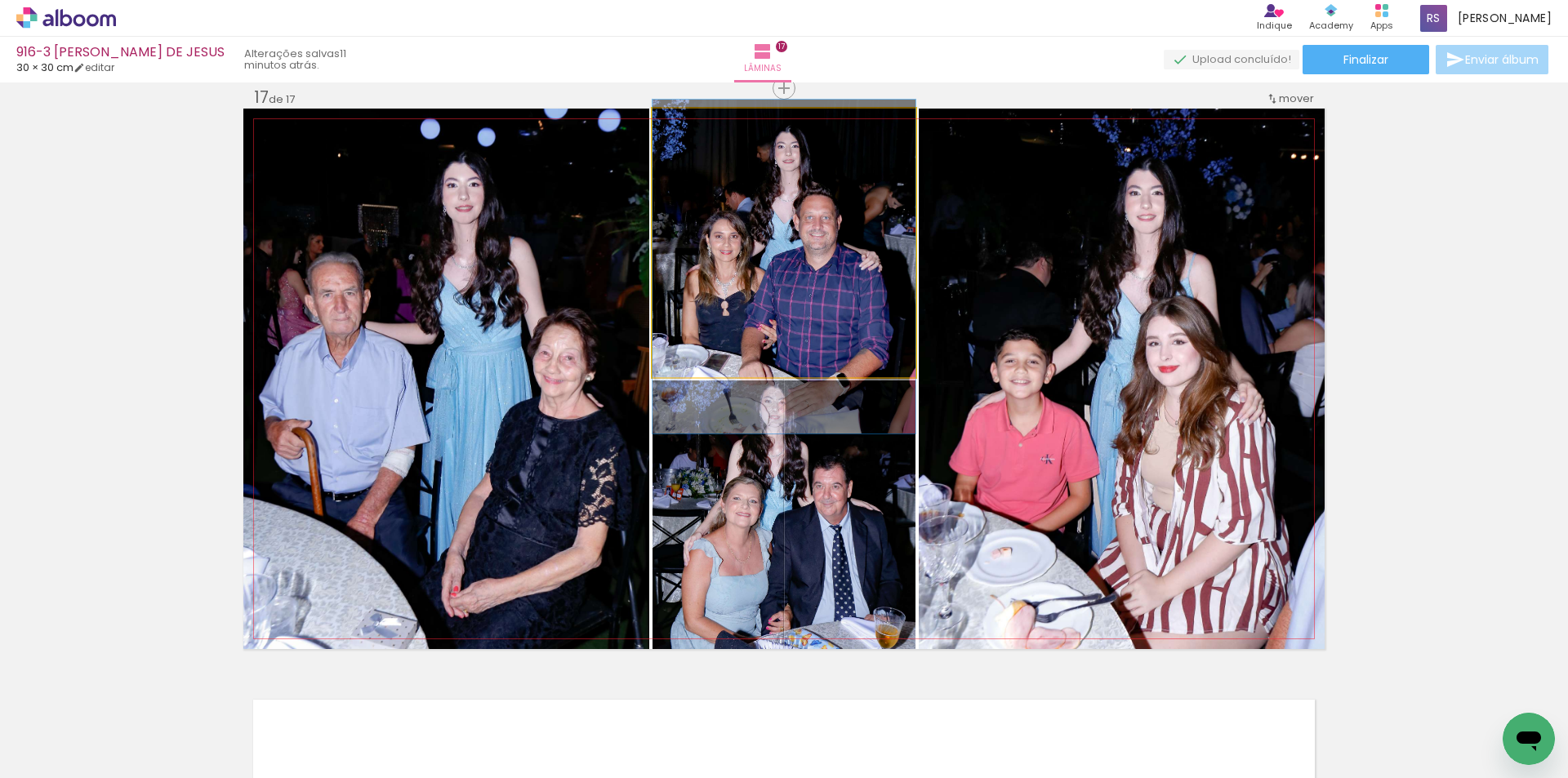
drag, startPoint x: 830, startPoint y: 249, endPoint x: 818, endPoint y: 273, distance: 26.8
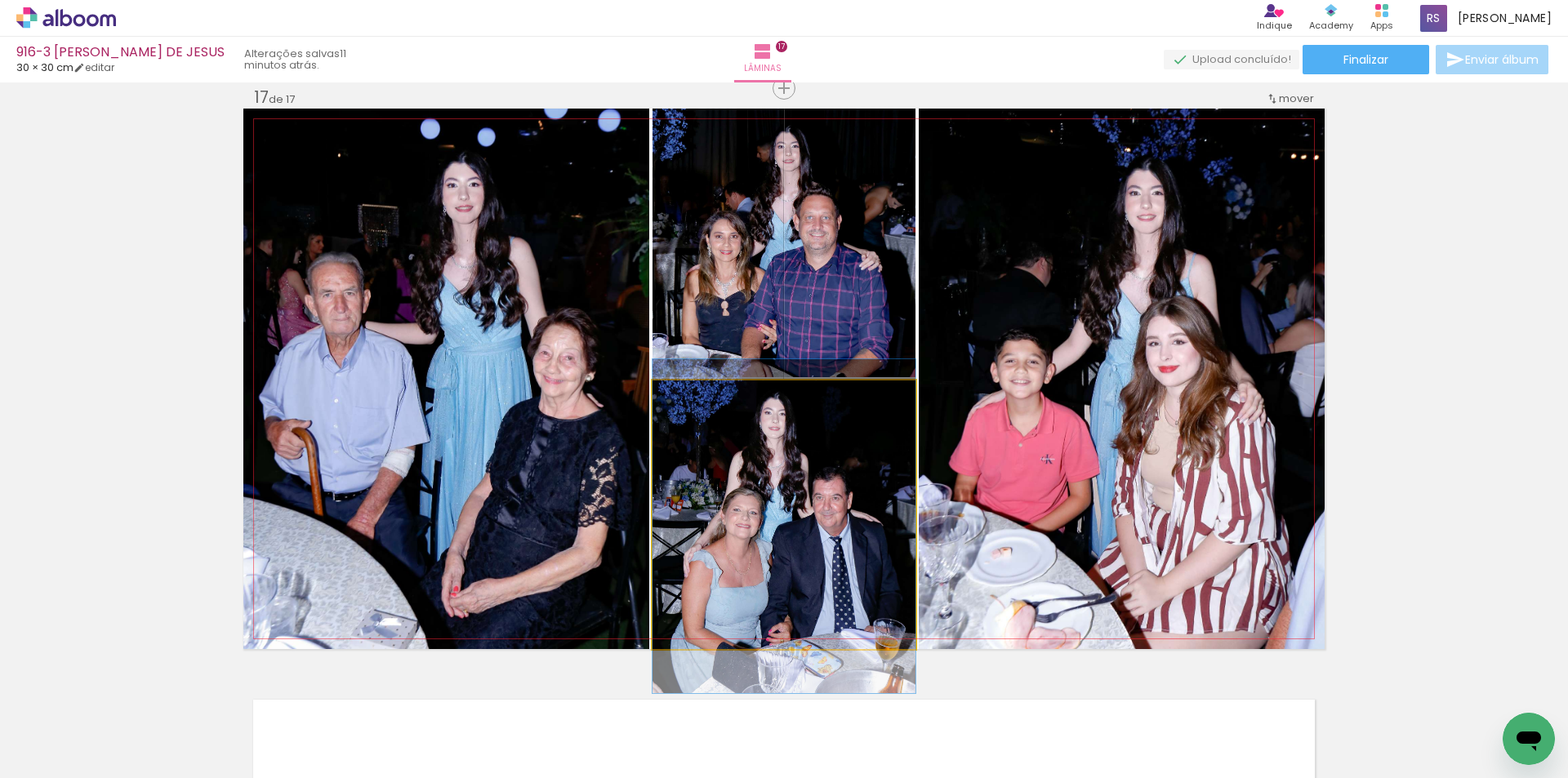
drag, startPoint x: 847, startPoint y: 509, endPoint x: 845, endPoint y: 521, distance: 12.2
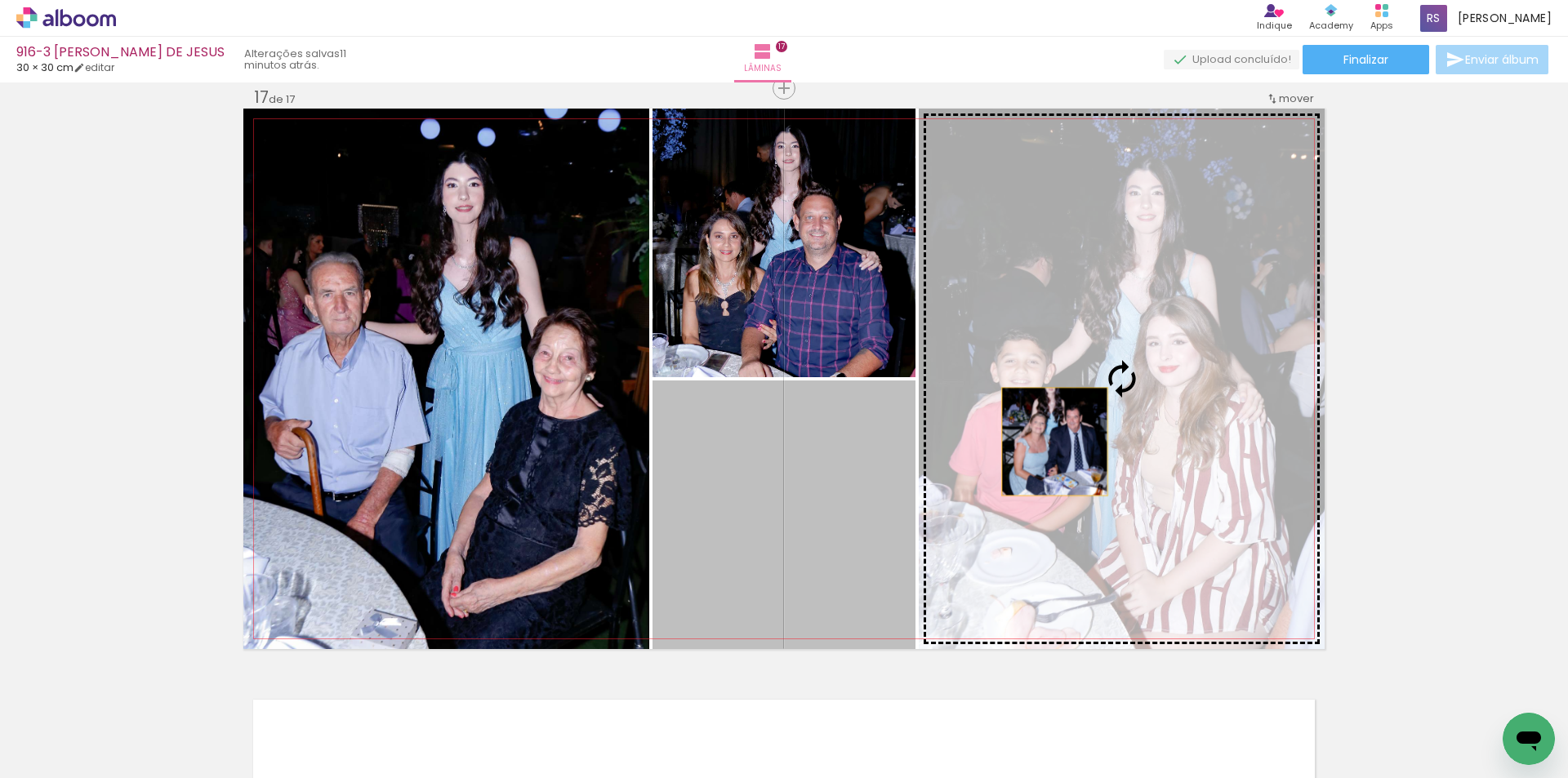
drag, startPoint x: 783, startPoint y: 530, endPoint x: 1157, endPoint y: 411, distance: 392.5
click at [0, 0] on slot at bounding box center [0, 0] width 0 height 0
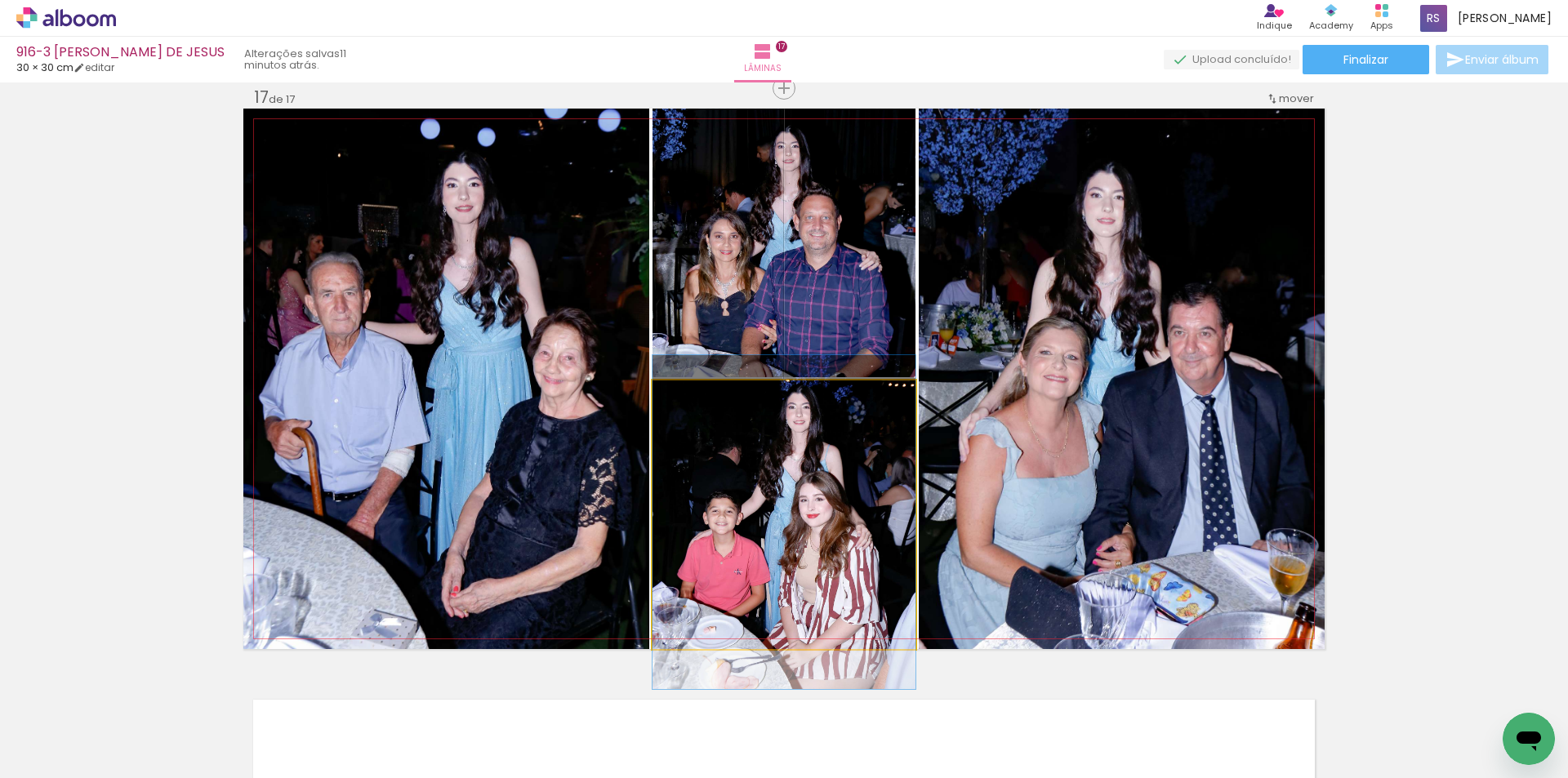
drag, startPoint x: 899, startPoint y: 512, endPoint x: 893, endPoint y: 519, distance: 9.2
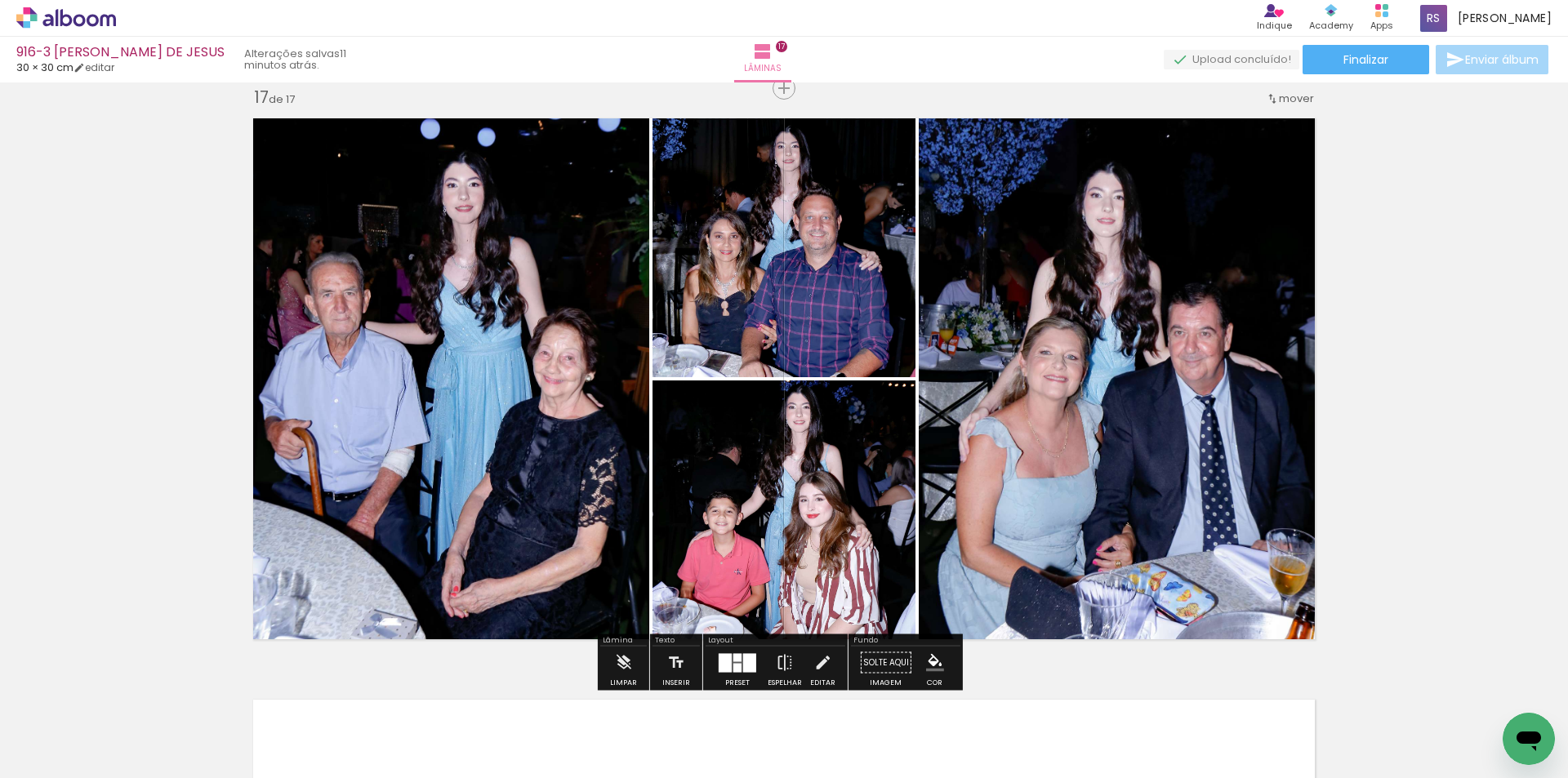
click at [816, 663] on iron-icon at bounding box center [823, 663] width 18 height 33
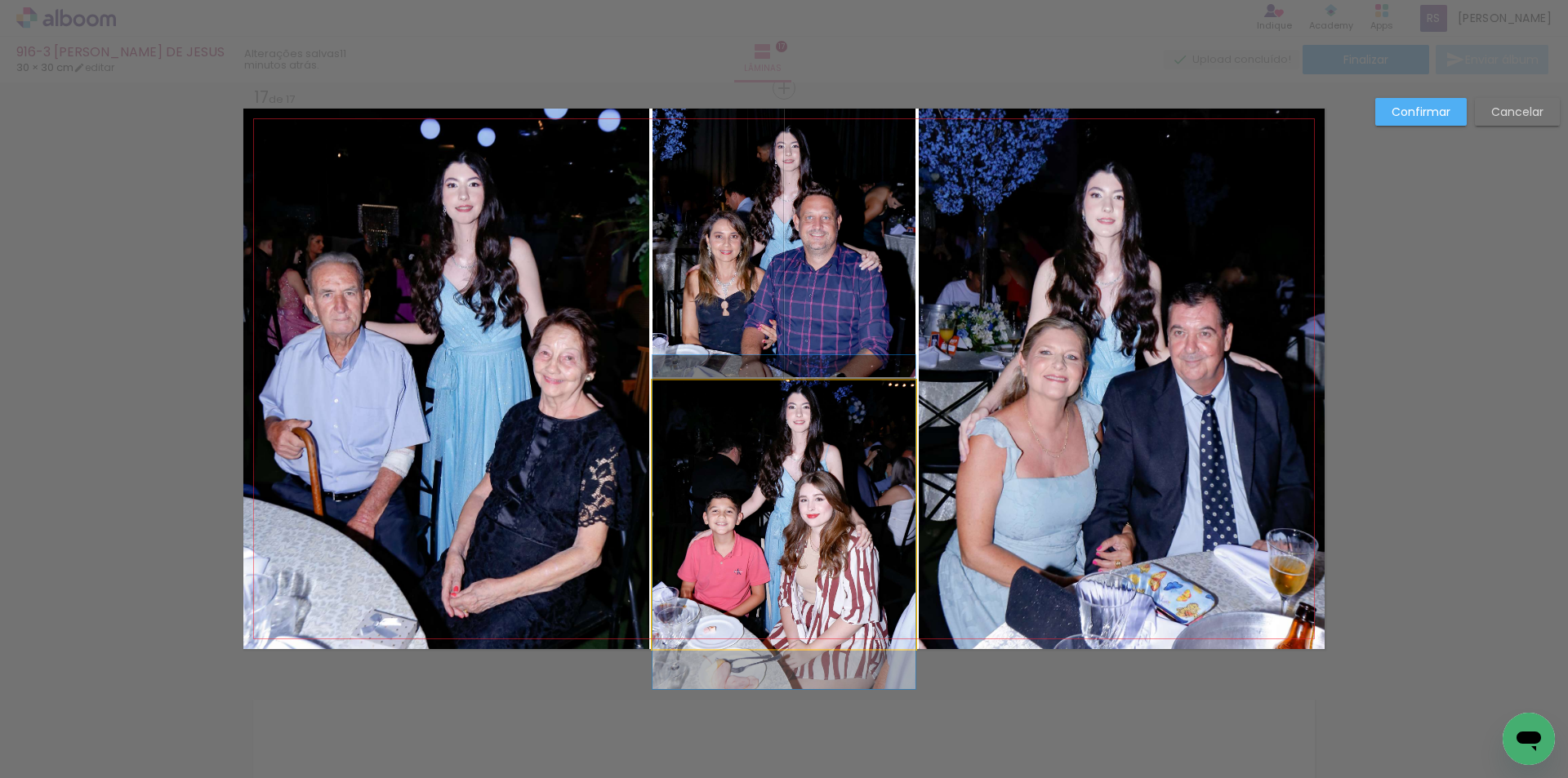
click at [785, 530] on quentale-photo at bounding box center [783, 514] width 263 height 269
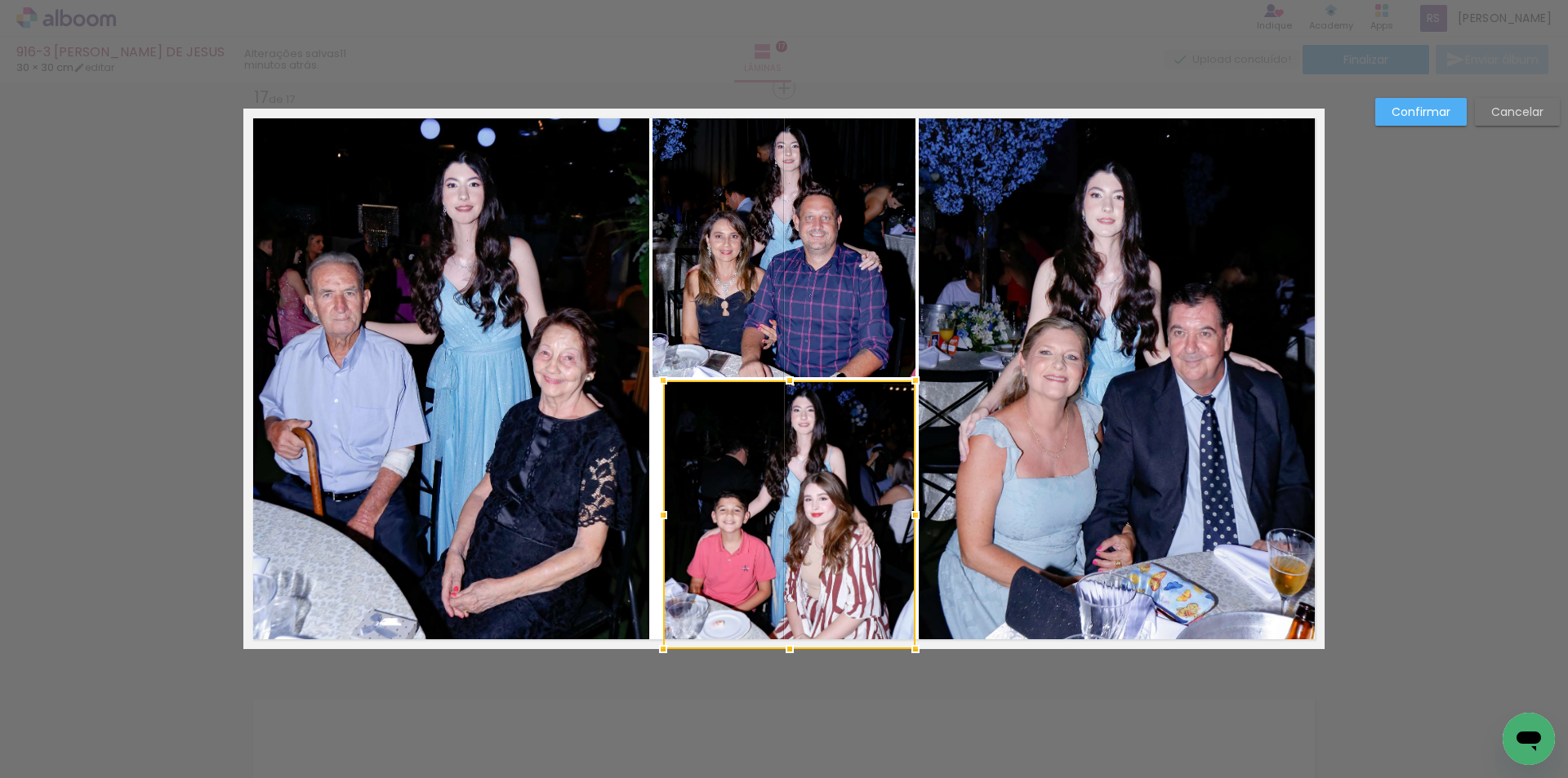
drag, startPoint x: 649, startPoint y: 512, endPoint x: 660, endPoint y: 511, distance: 11.0
click at [660, 511] on div at bounding box center [663, 515] width 33 height 33
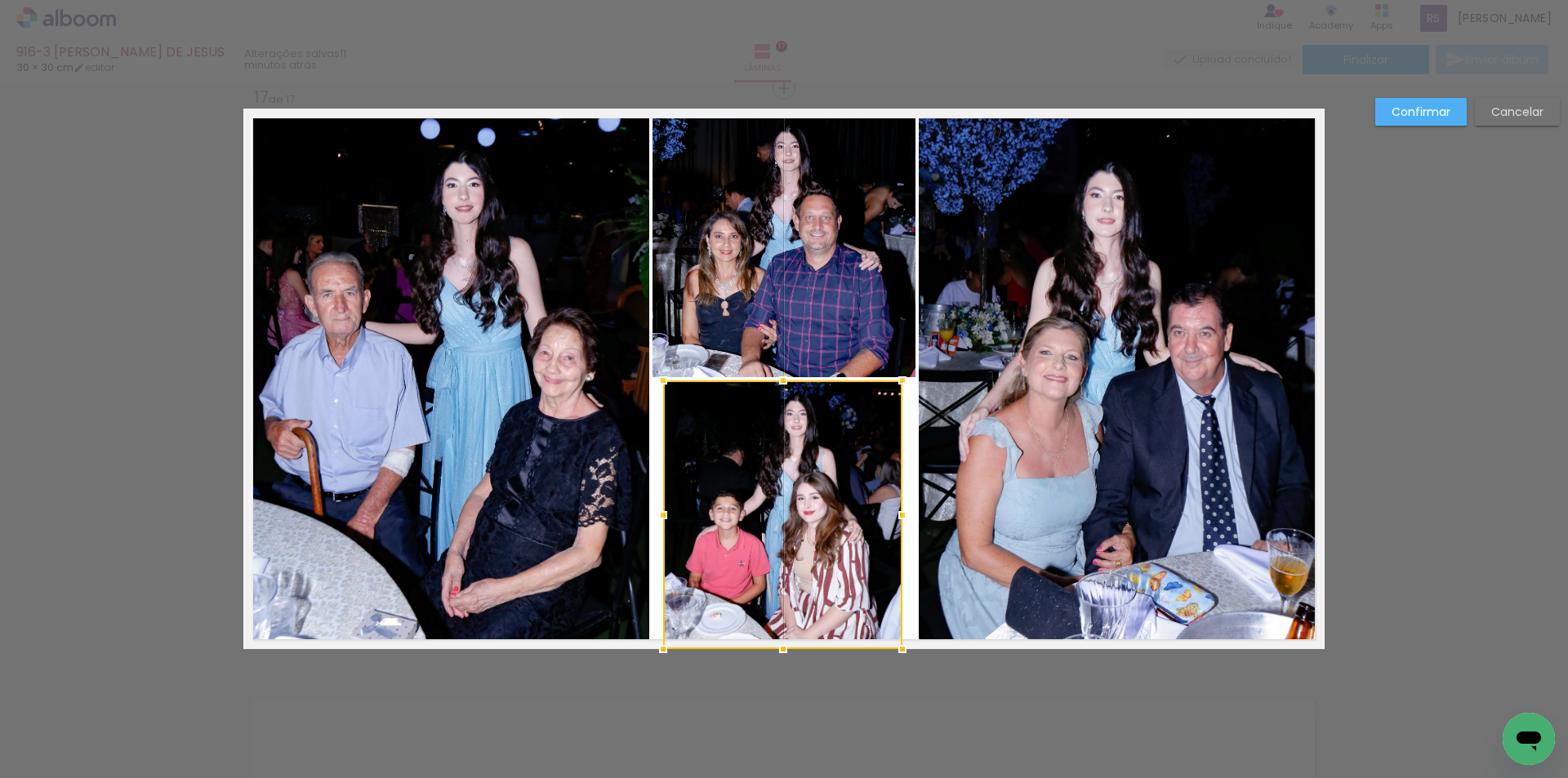
drag, startPoint x: 907, startPoint y: 509, endPoint x: 894, endPoint y: 504, distance: 13.9
click at [894, 504] on div at bounding box center [902, 515] width 33 height 33
click at [791, 250] on quentale-photo at bounding box center [783, 243] width 263 height 269
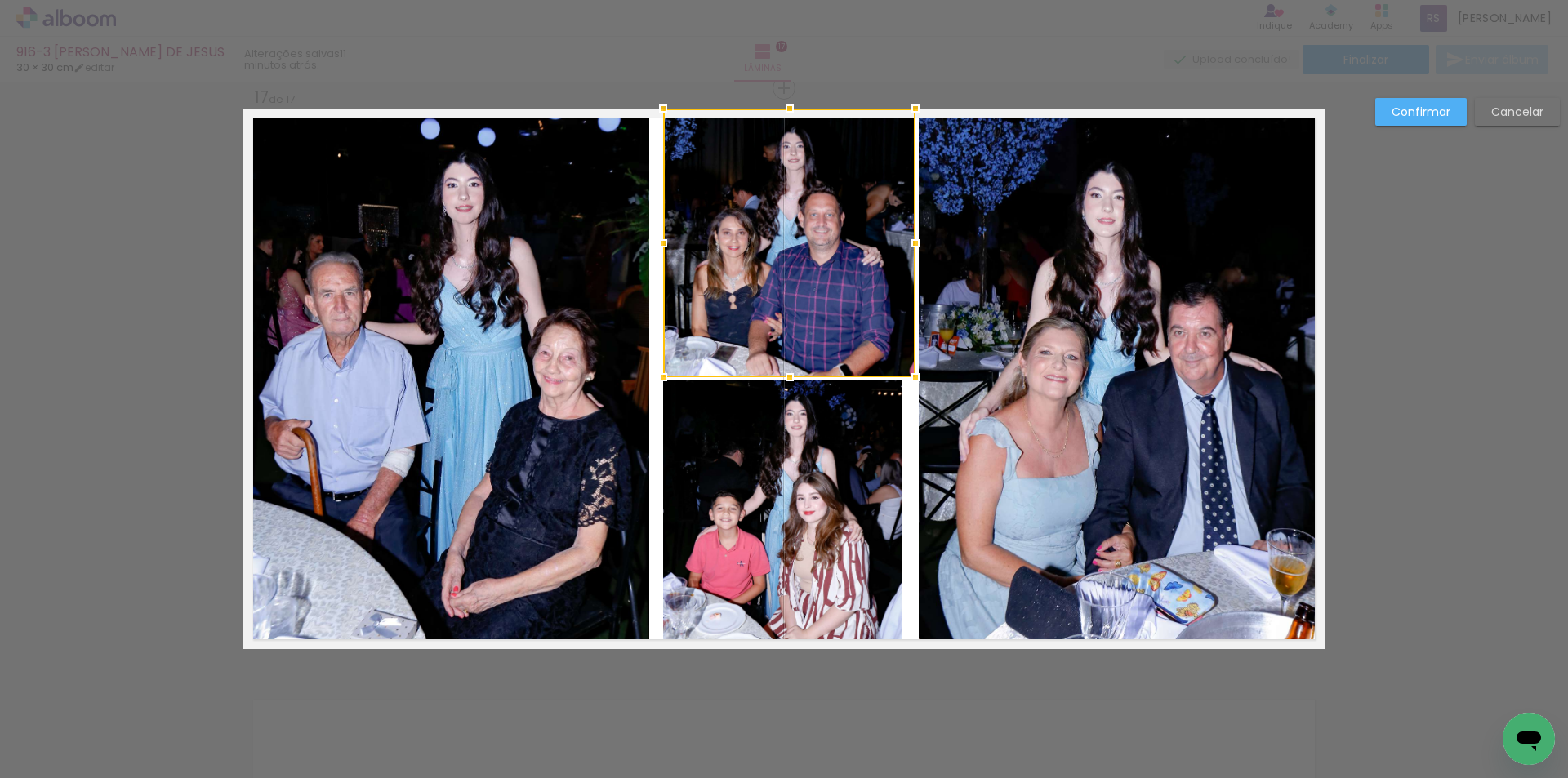
click at [657, 251] on div at bounding box center [663, 243] width 33 height 33
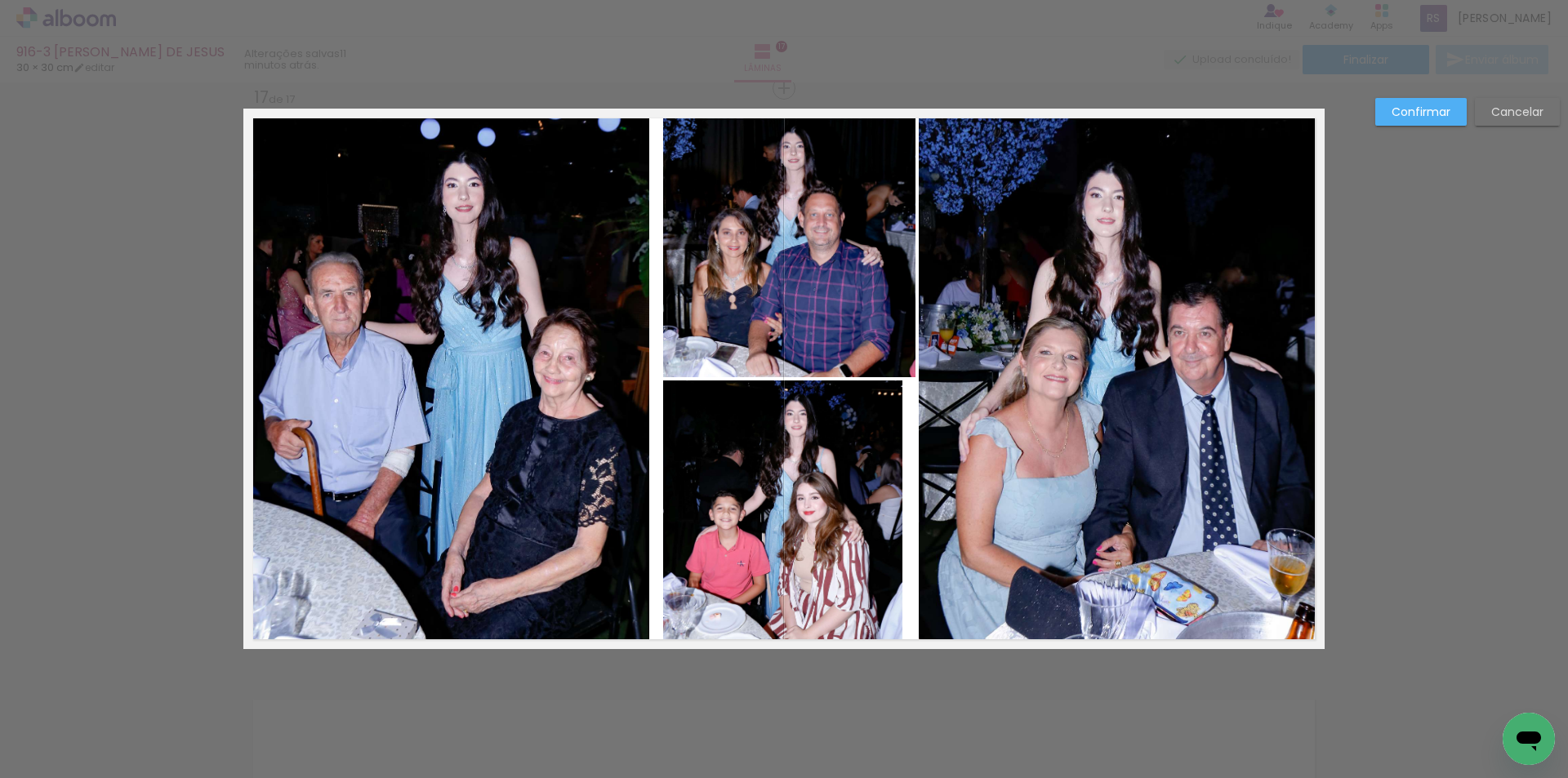
click at [882, 251] on quentale-photo at bounding box center [789, 243] width 253 height 269
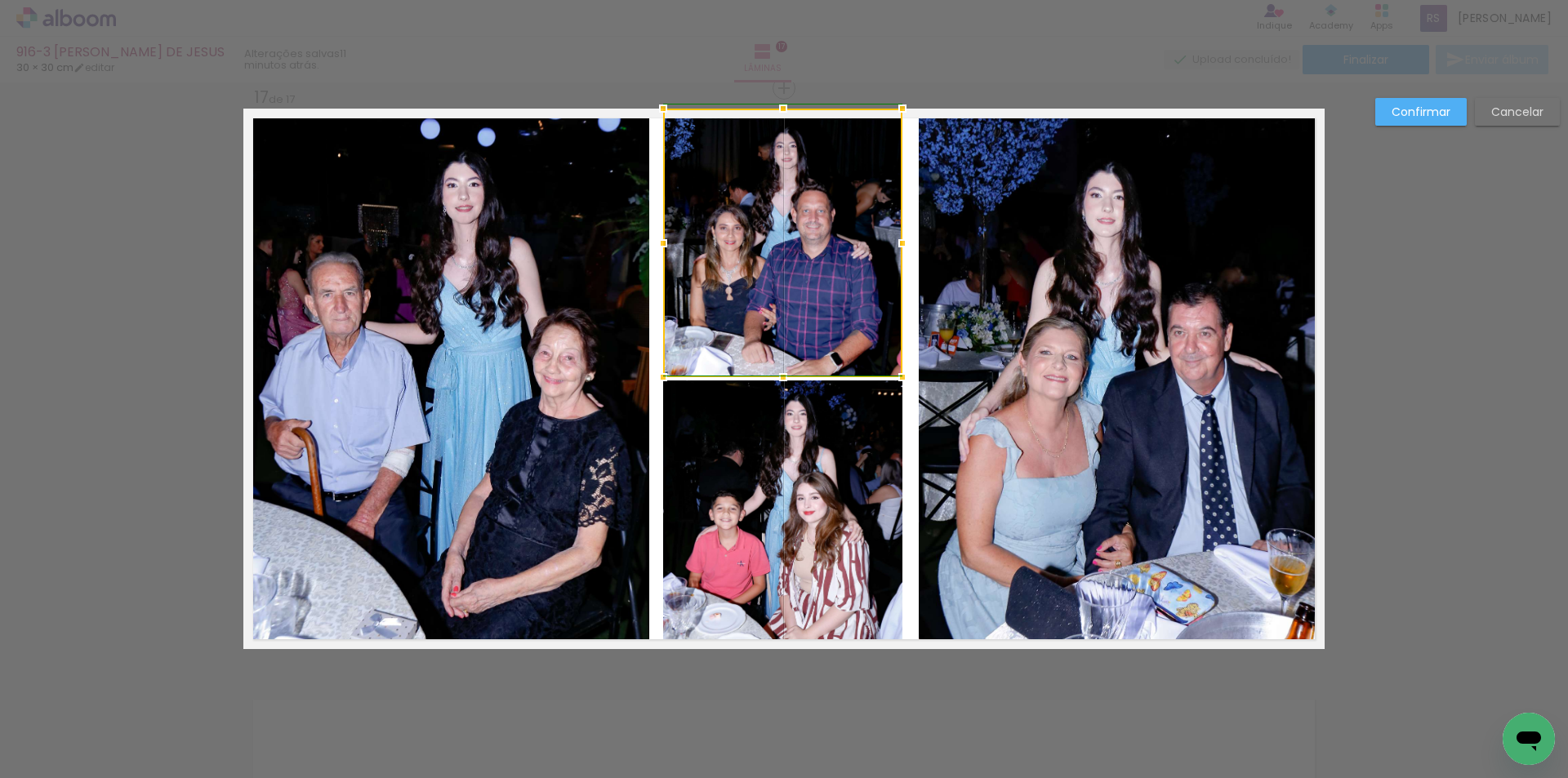
click at [902, 243] on div at bounding box center [902, 243] width 33 height 33
click at [944, 354] on quentale-photo at bounding box center [1122, 379] width 405 height 540
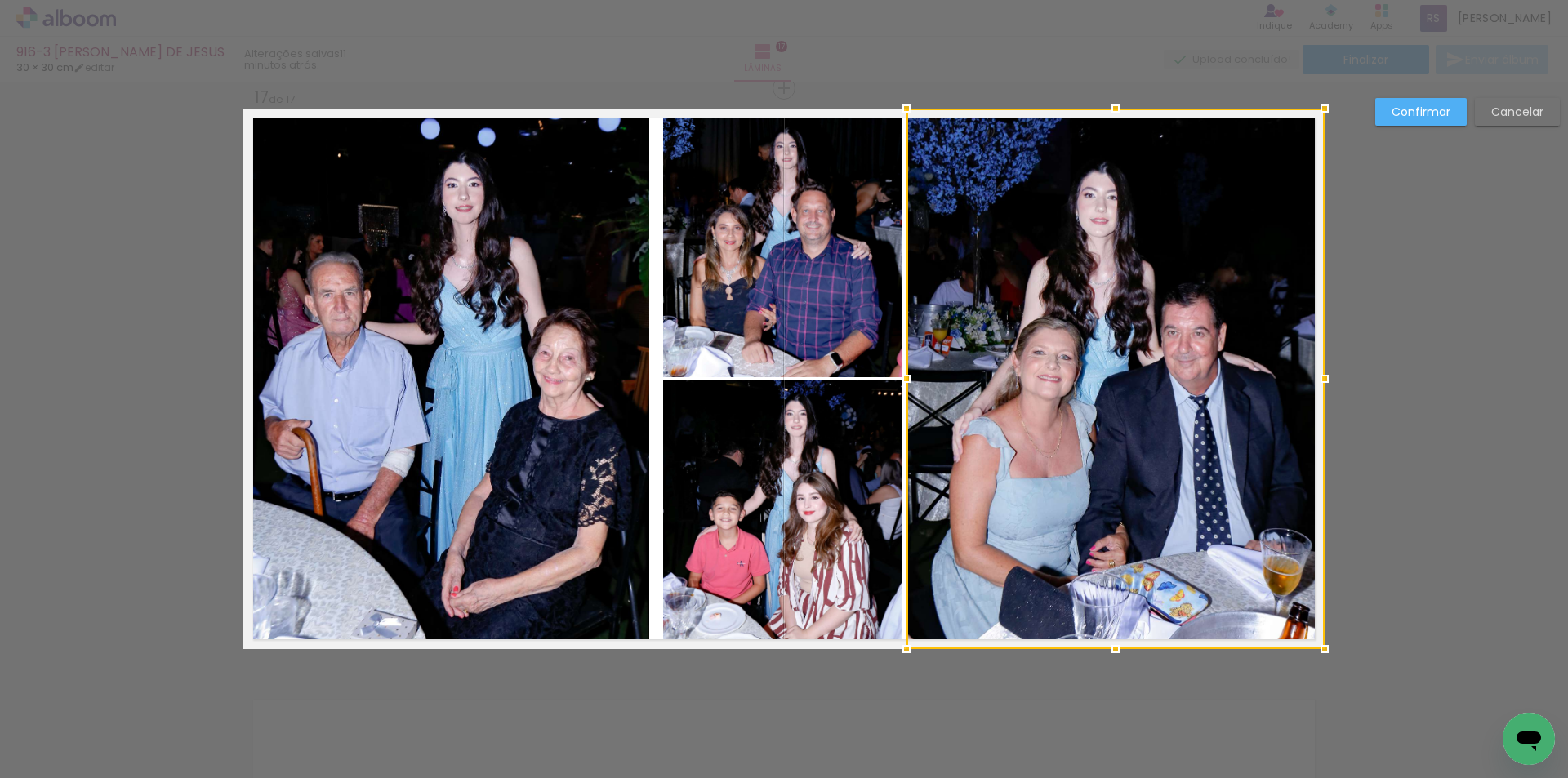
drag, startPoint x: 913, startPoint y: 370, endPoint x: 895, endPoint y: 370, distance: 18.0
click at [895, 370] on div at bounding box center [906, 379] width 33 height 33
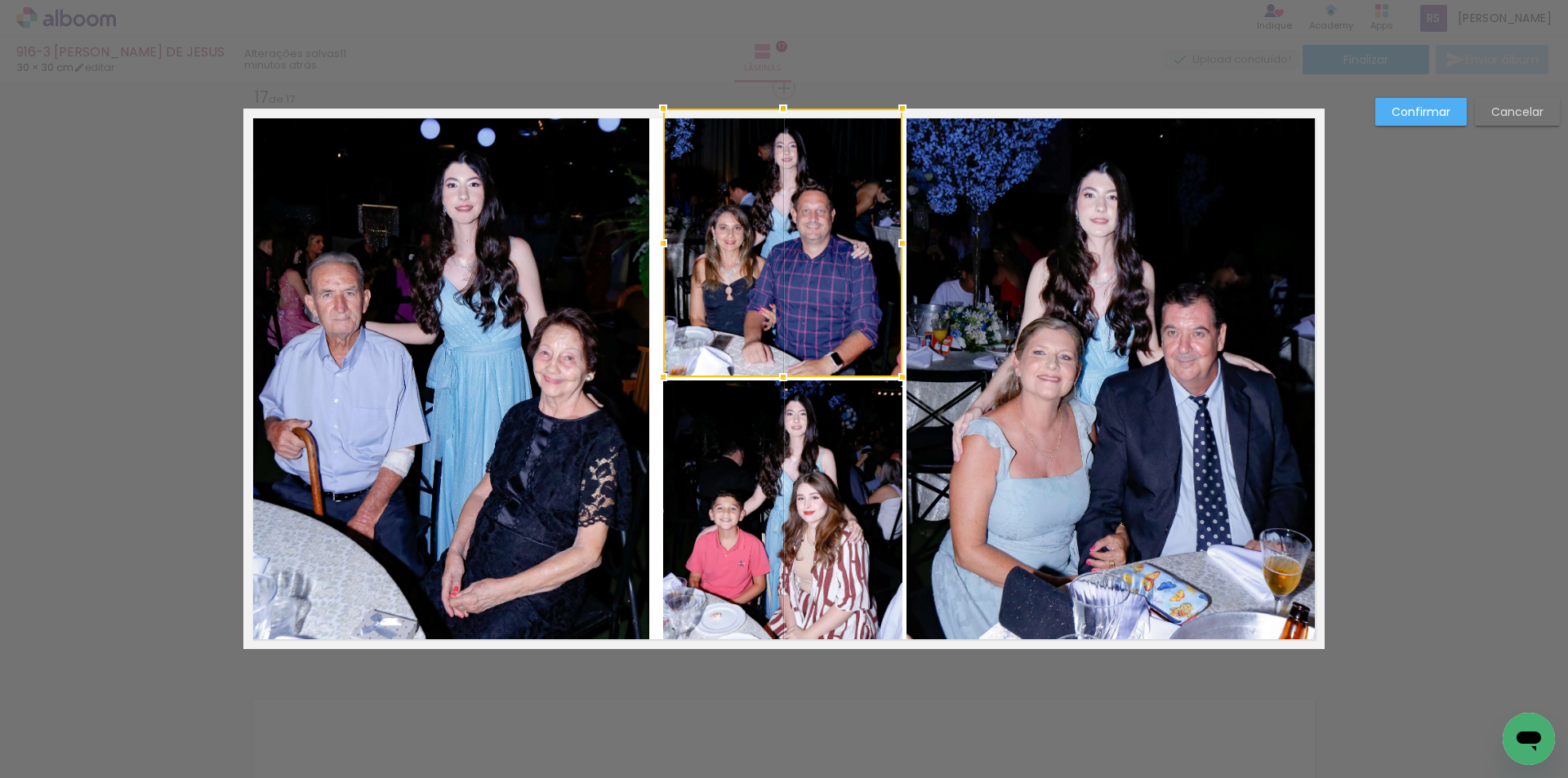
click at [612, 389] on quentale-photo at bounding box center [446, 379] width 405 height 540
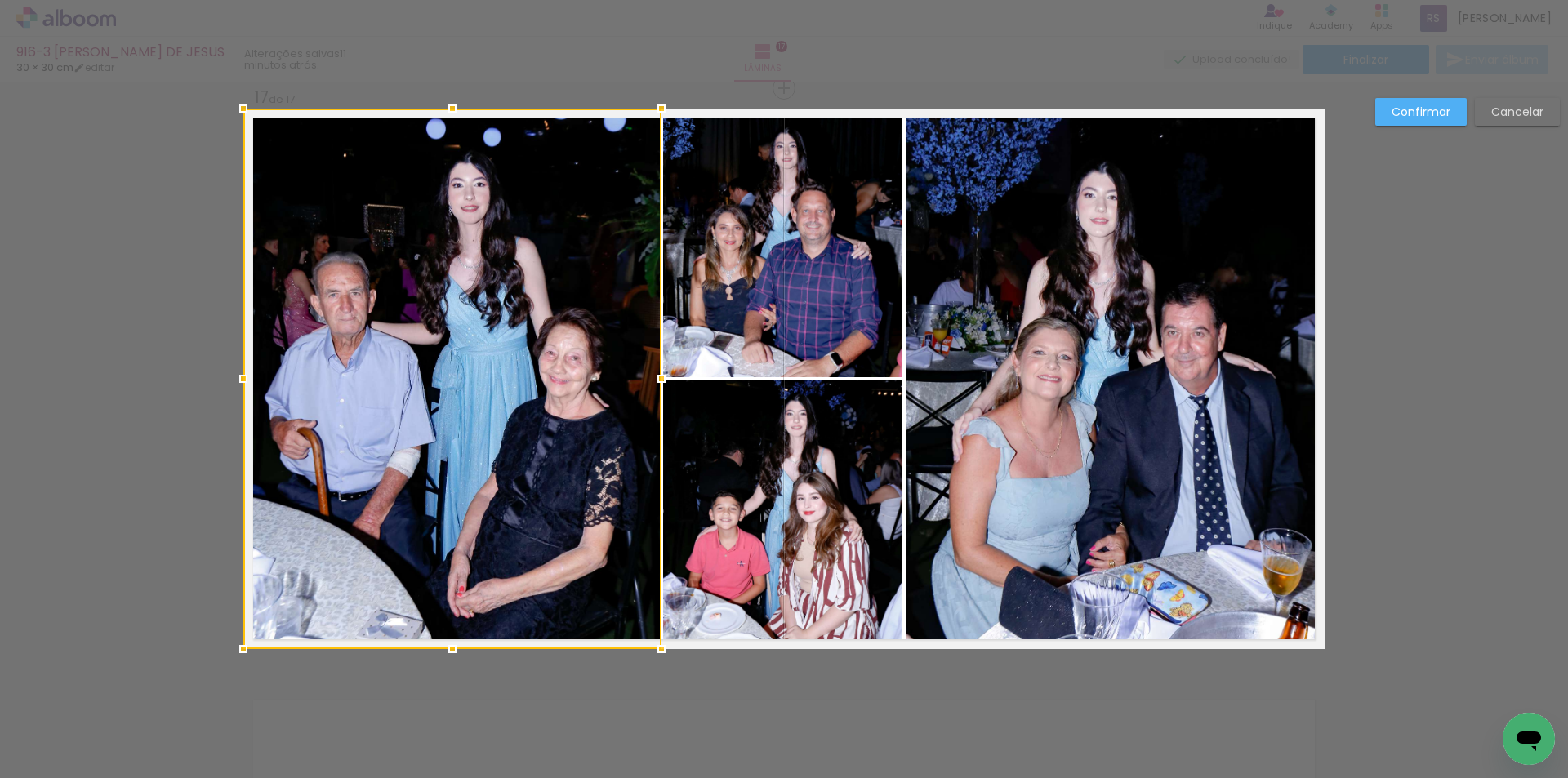
click at [650, 379] on div at bounding box center [661, 379] width 33 height 33
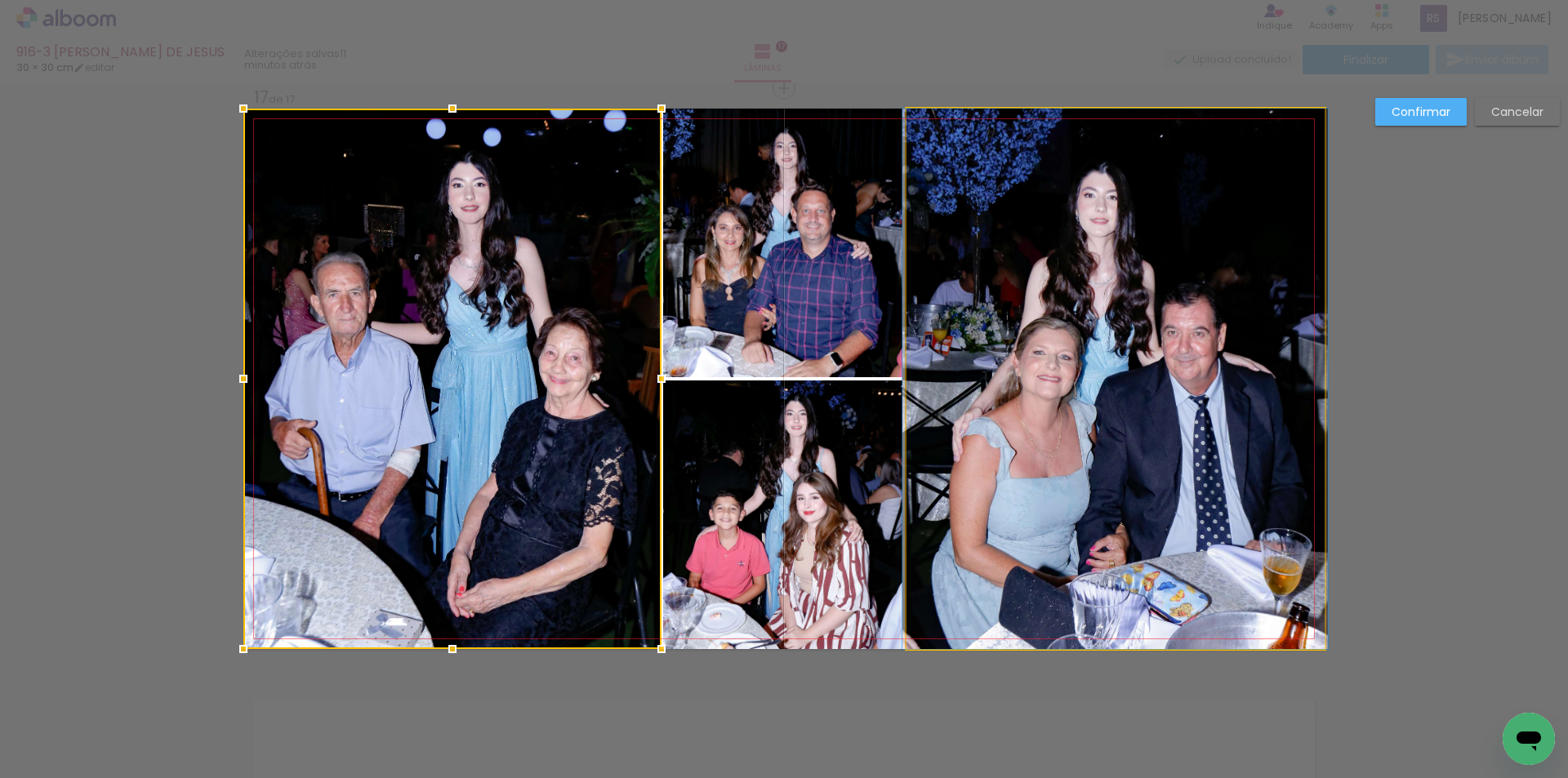
click at [922, 371] on quentale-photo at bounding box center [1116, 379] width 418 height 540
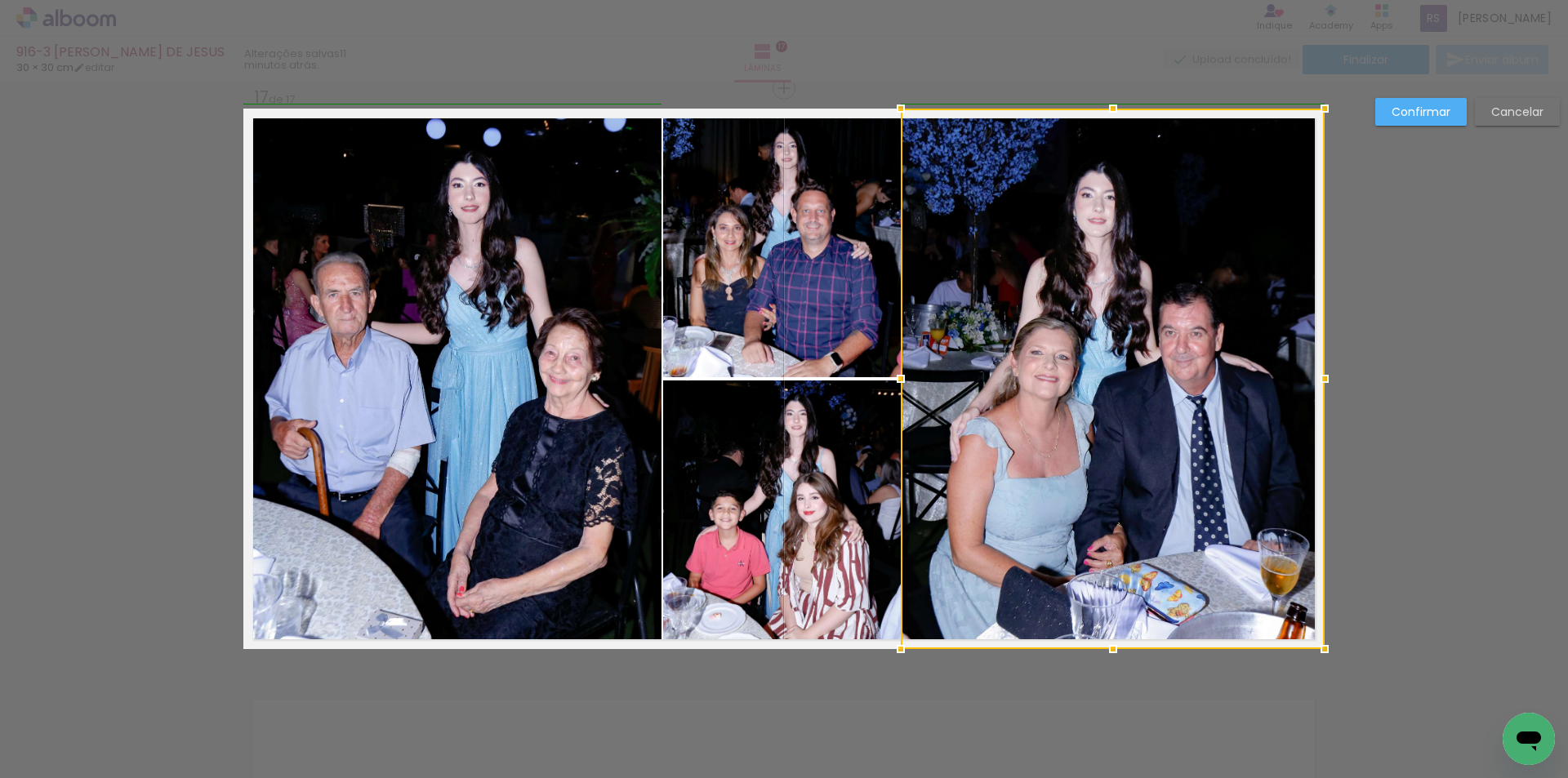
click at [908, 375] on div at bounding box center [901, 379] width 33 height 33
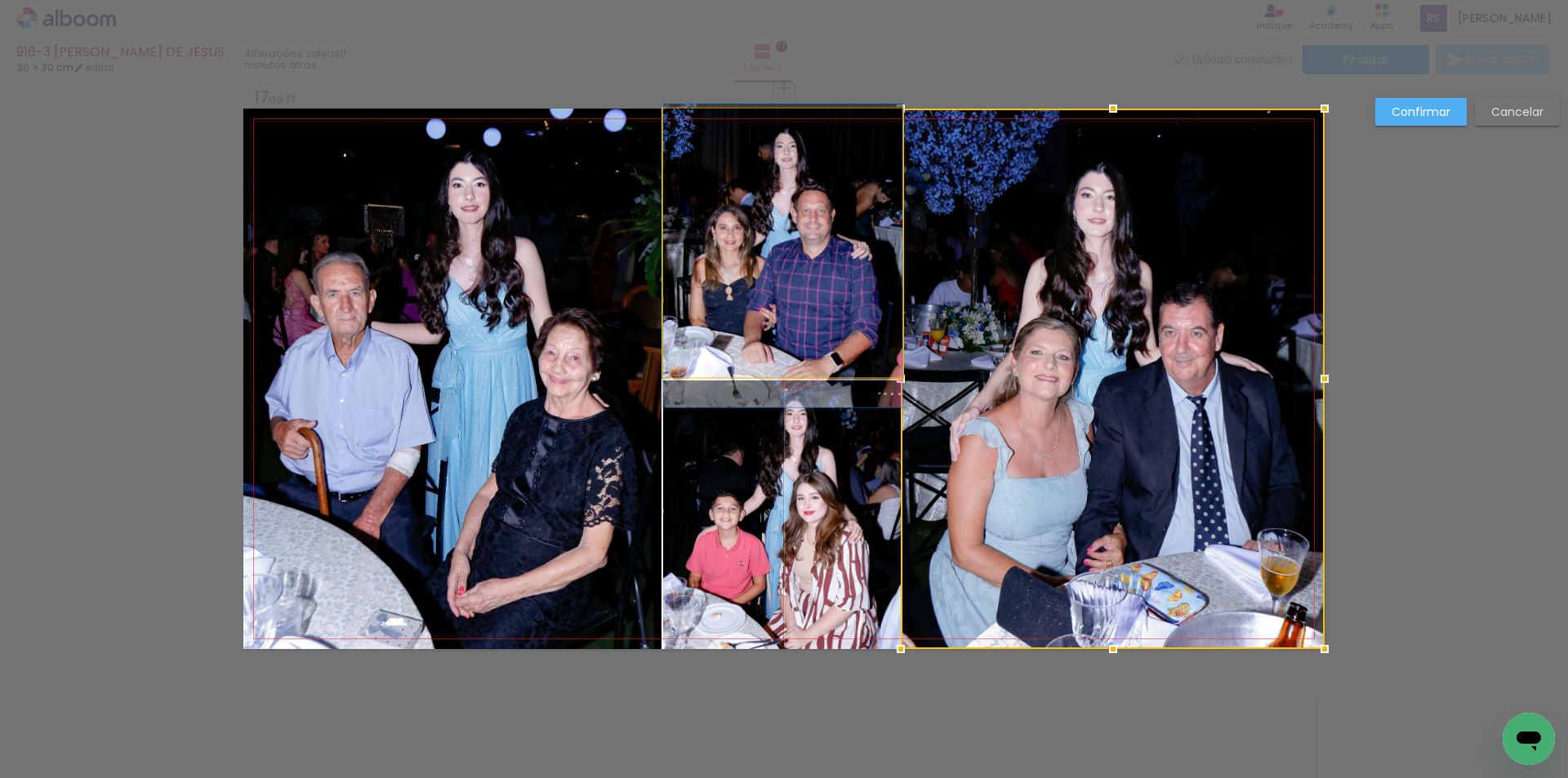
click at [840, 296] on quentale-photo at bounding box center [783, 243] width 240 height 269
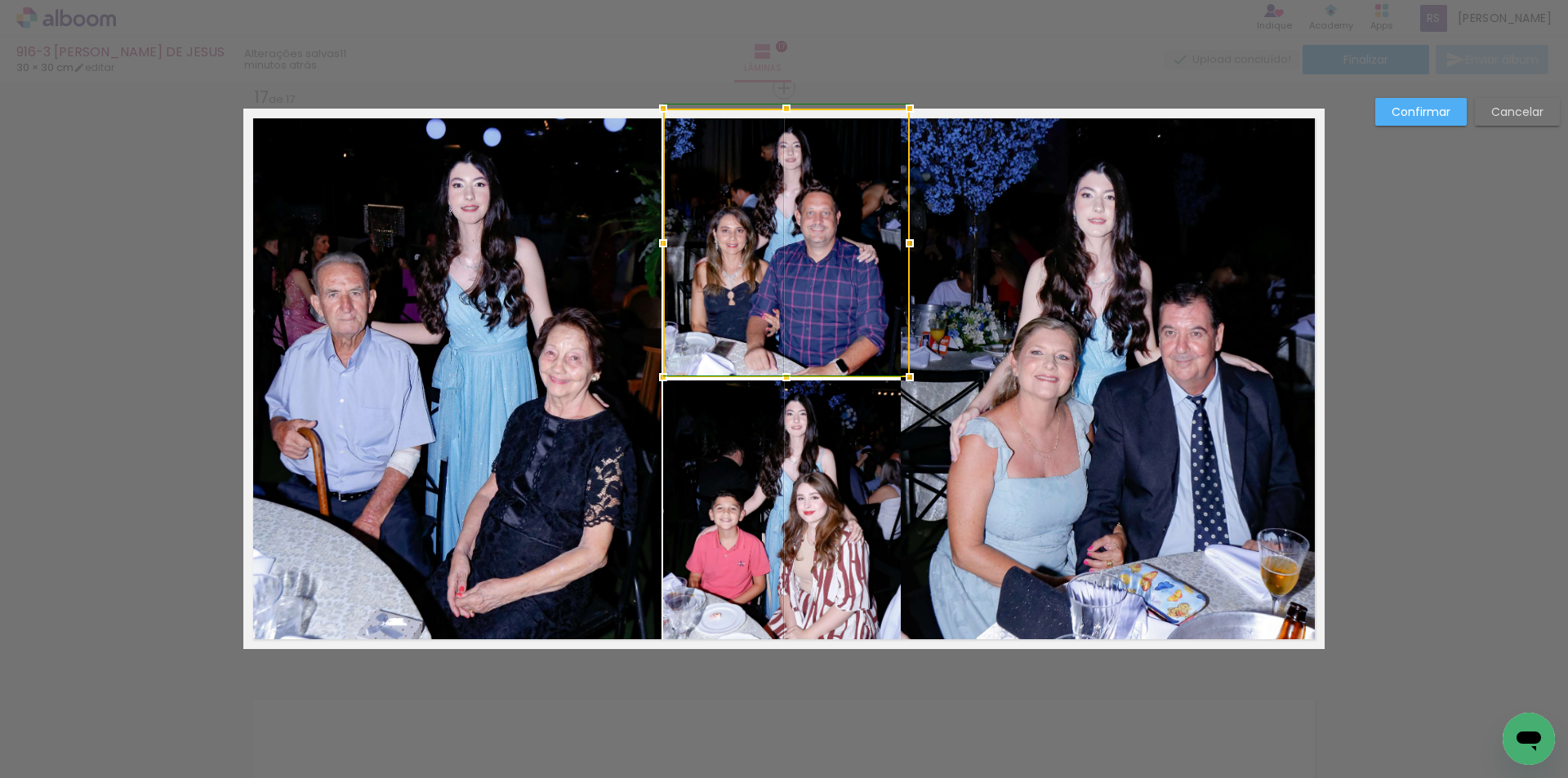
click at [894, 244] on div at bounding box center [910, 243] width 33 height 33
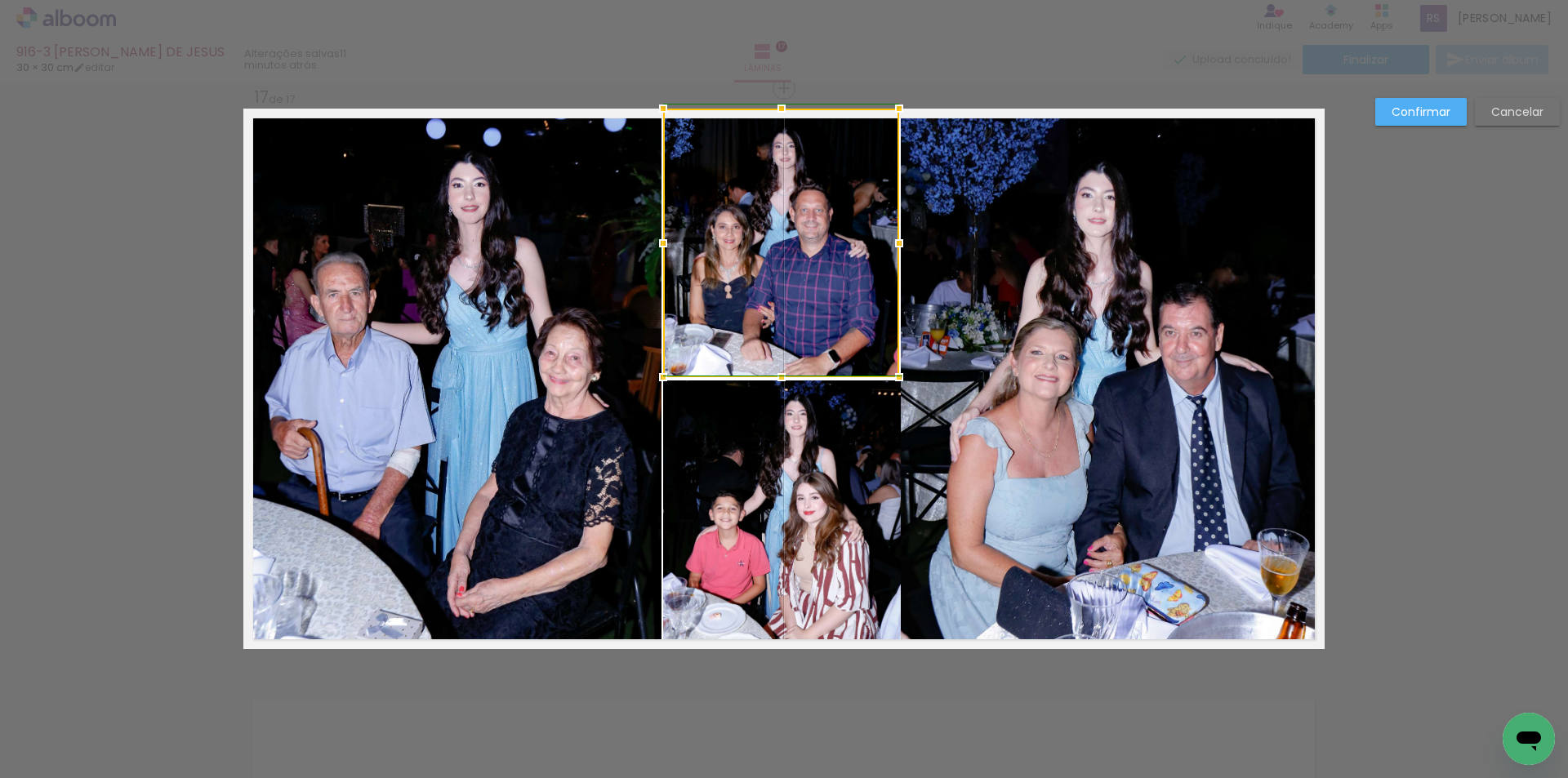
click at [896, 247] on div at bounding box center [899, 243] width 33 height 33
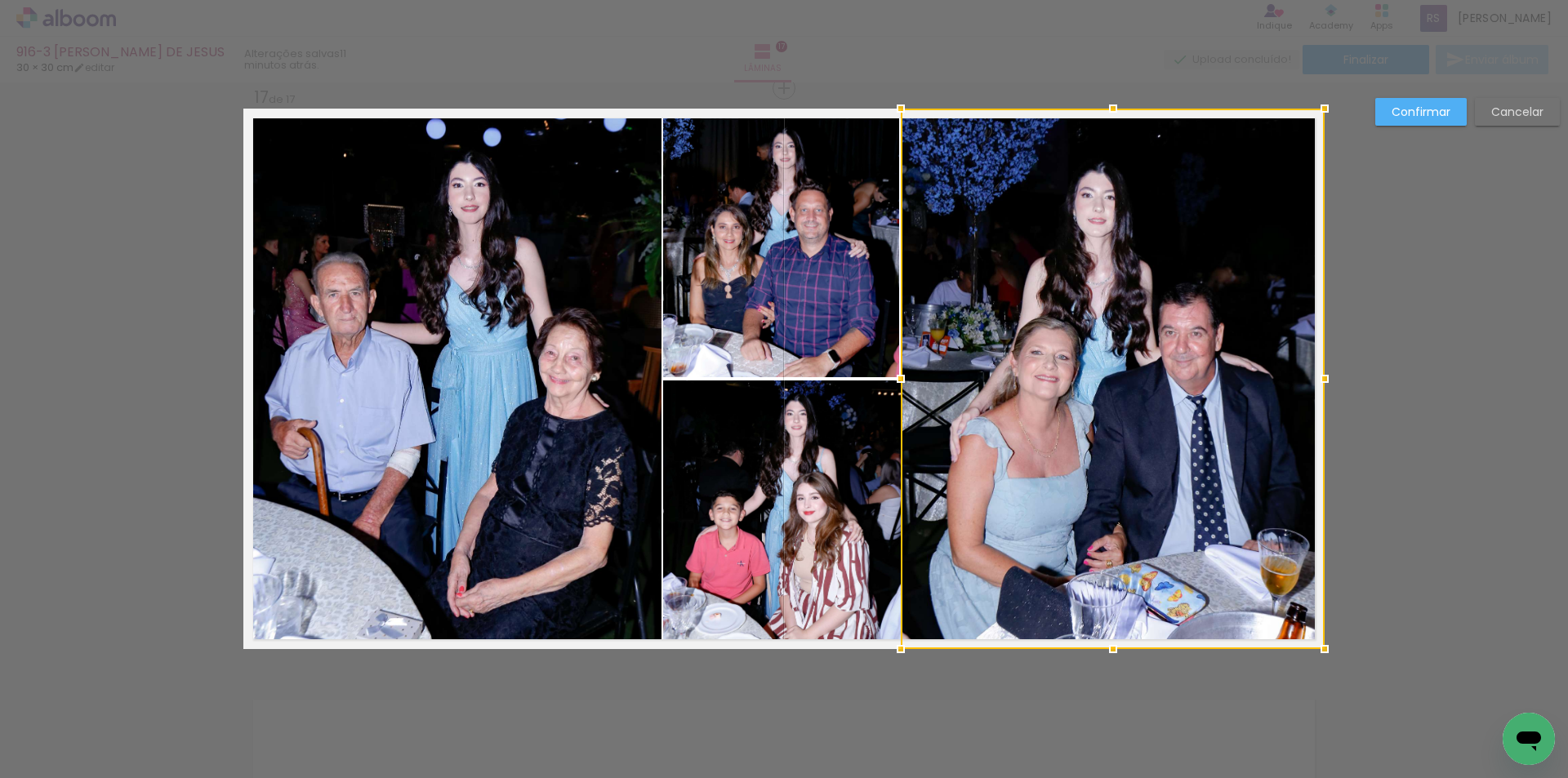
click at [885, 483] on quentale-photo at bounding box center [783, 514] width 240 height 269
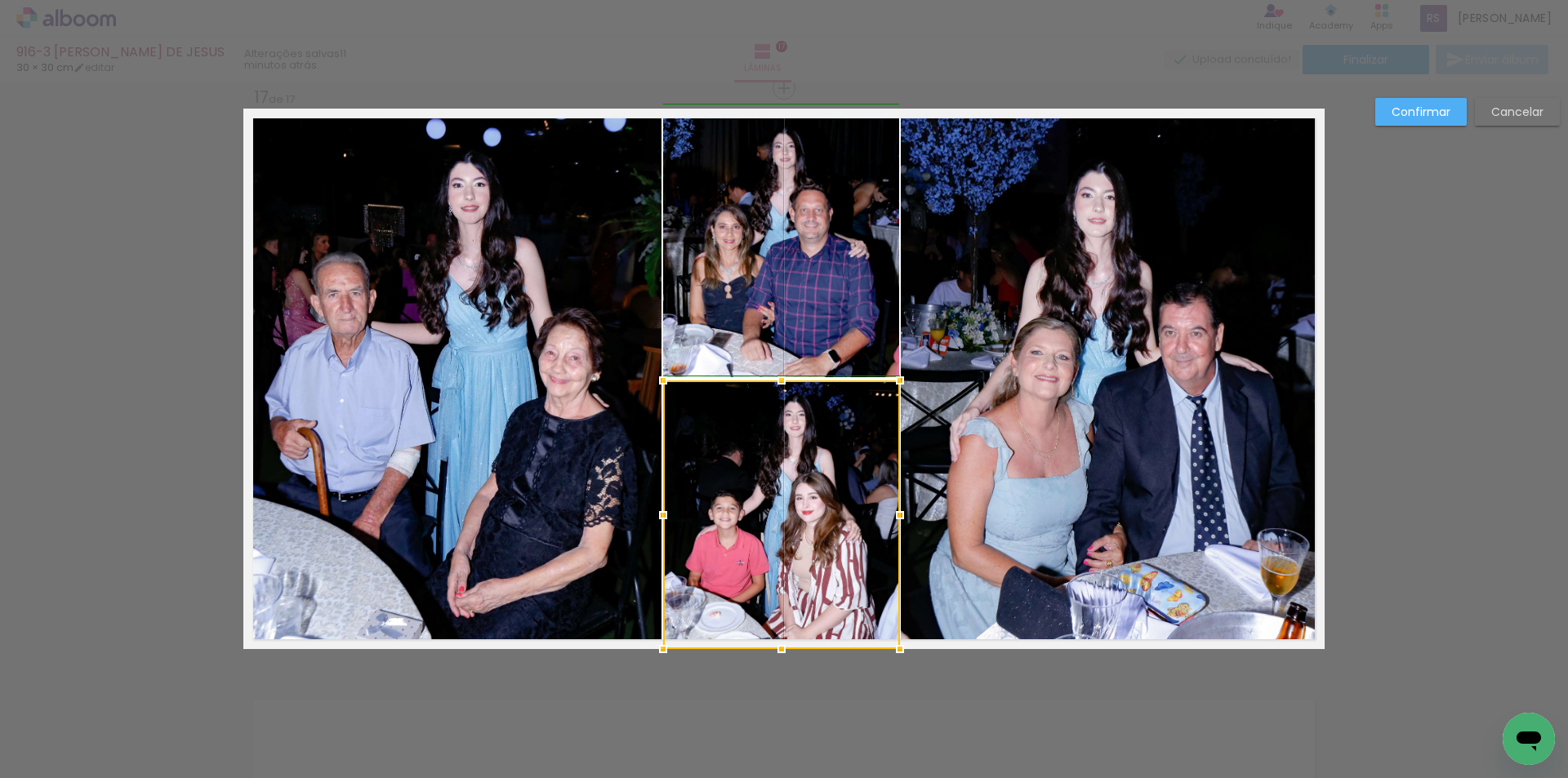
click at [888, 515] on div at bounding box center [900, 515] width 33 height 33
click at [0, 0] on slot "Confirmar" at bounding box center [0, 0] width 0 height 0
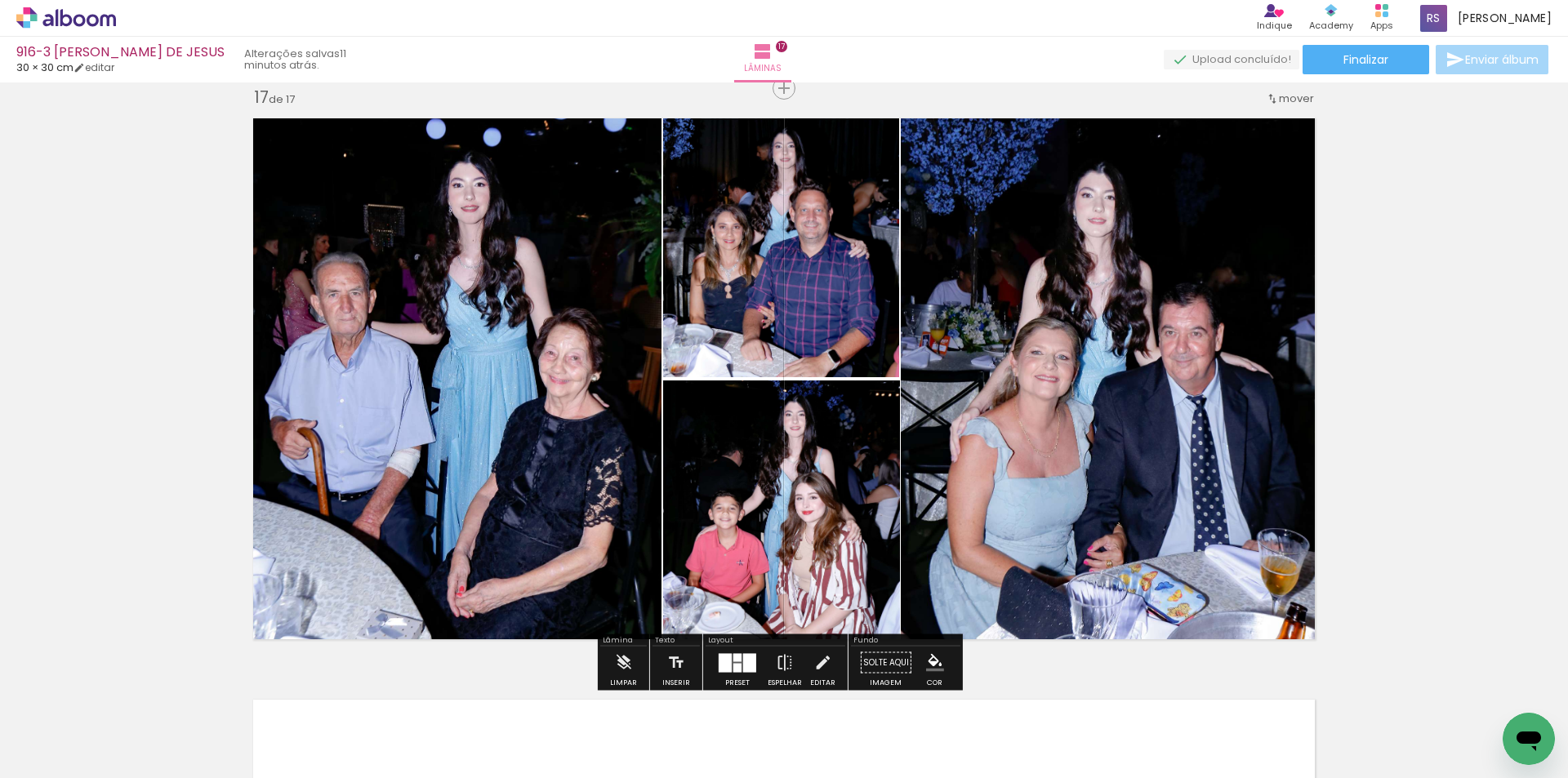
click at [926, 655] on iron-icon "color picker" at bounding box center [935, 663] width 18 height 18
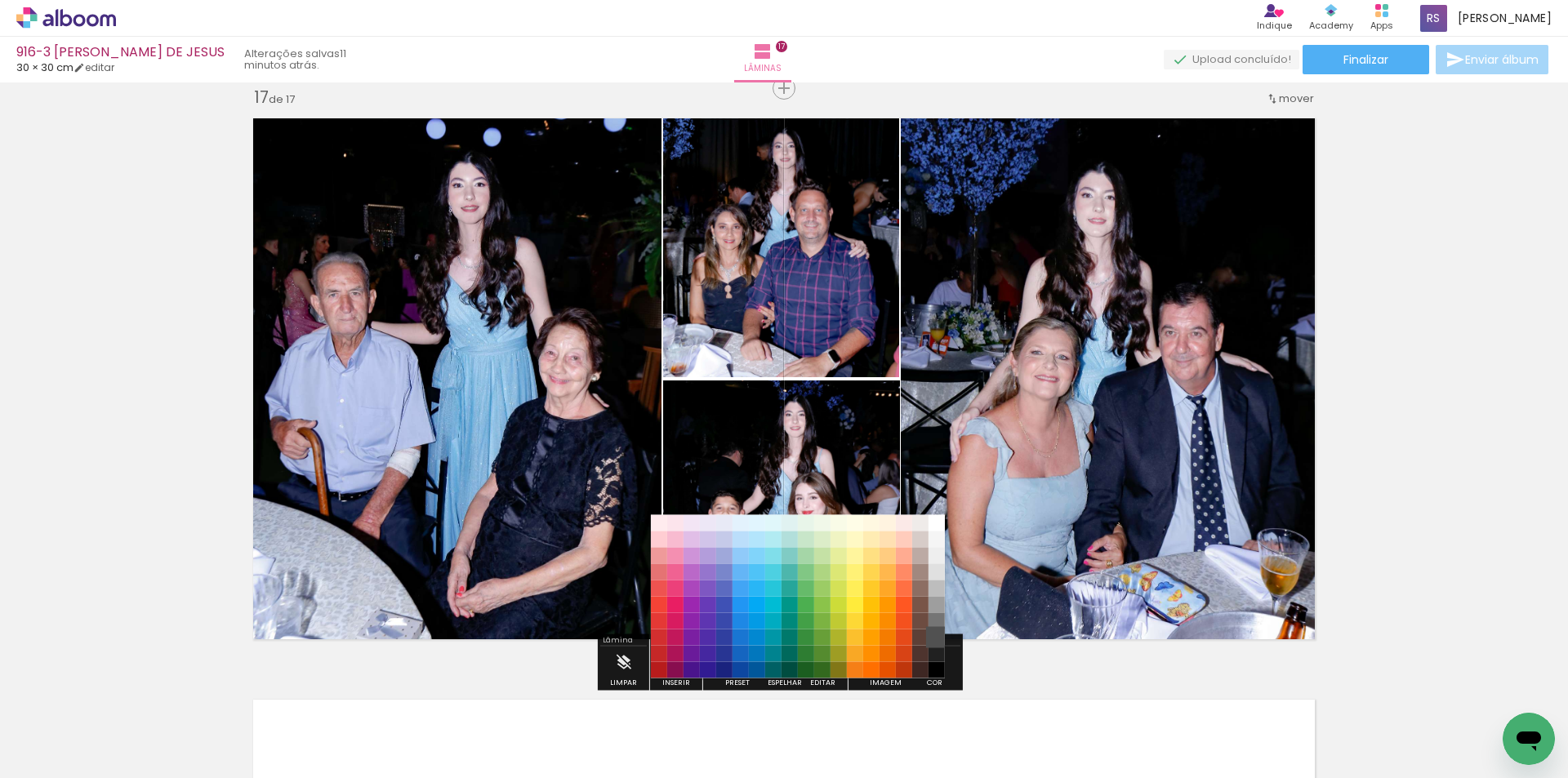
click at [929, 640] on paper-item "#515151" at bounding box center [937, 638] width 16 height 16
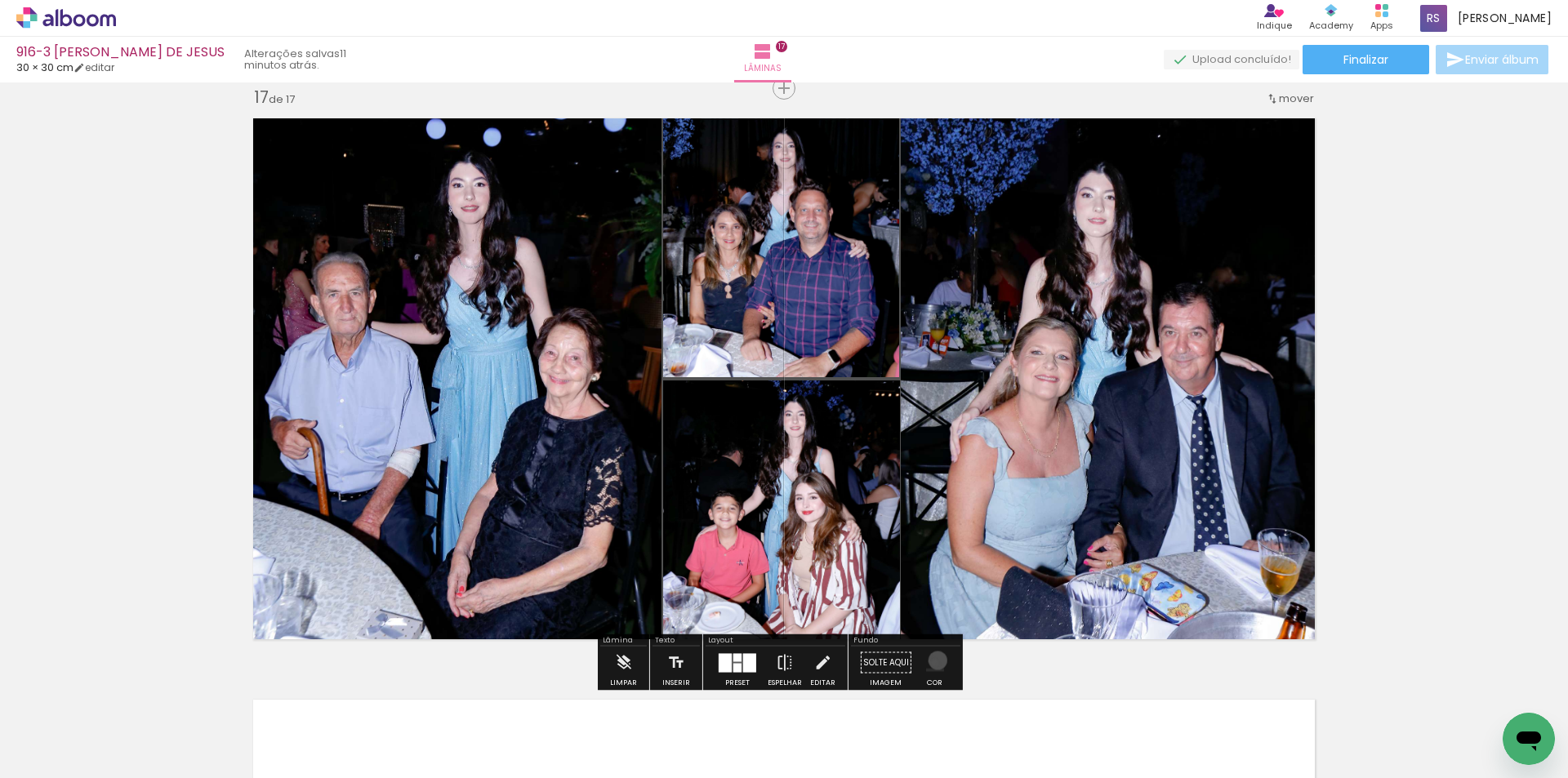
click at [932, 661] on iron-icon "color picker" at bounding box center [935, 663] width 18 height 18
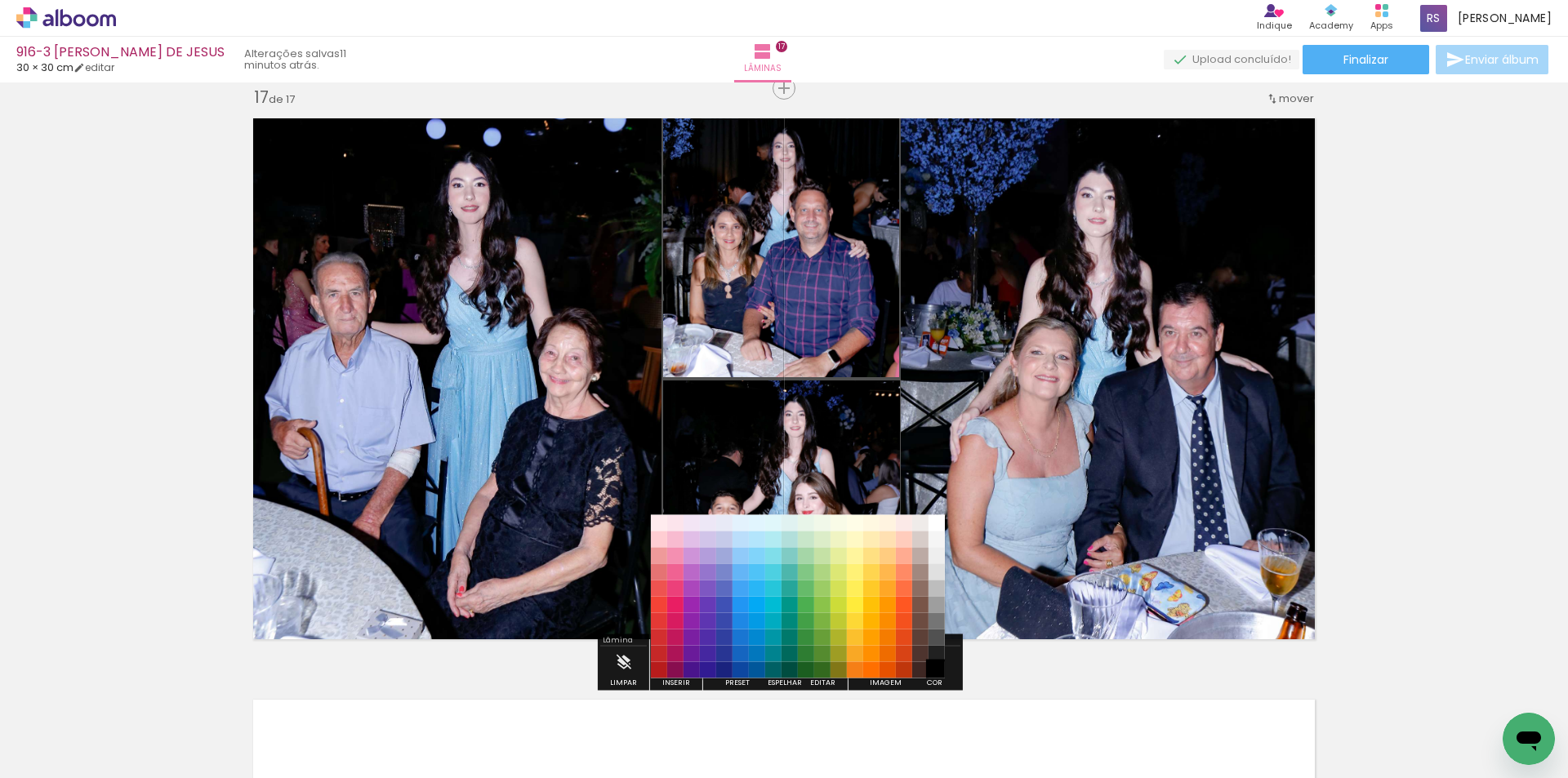
click at [936, 670] on paper-item "#000000" at bounding box center [937, 670] width 16 height 16
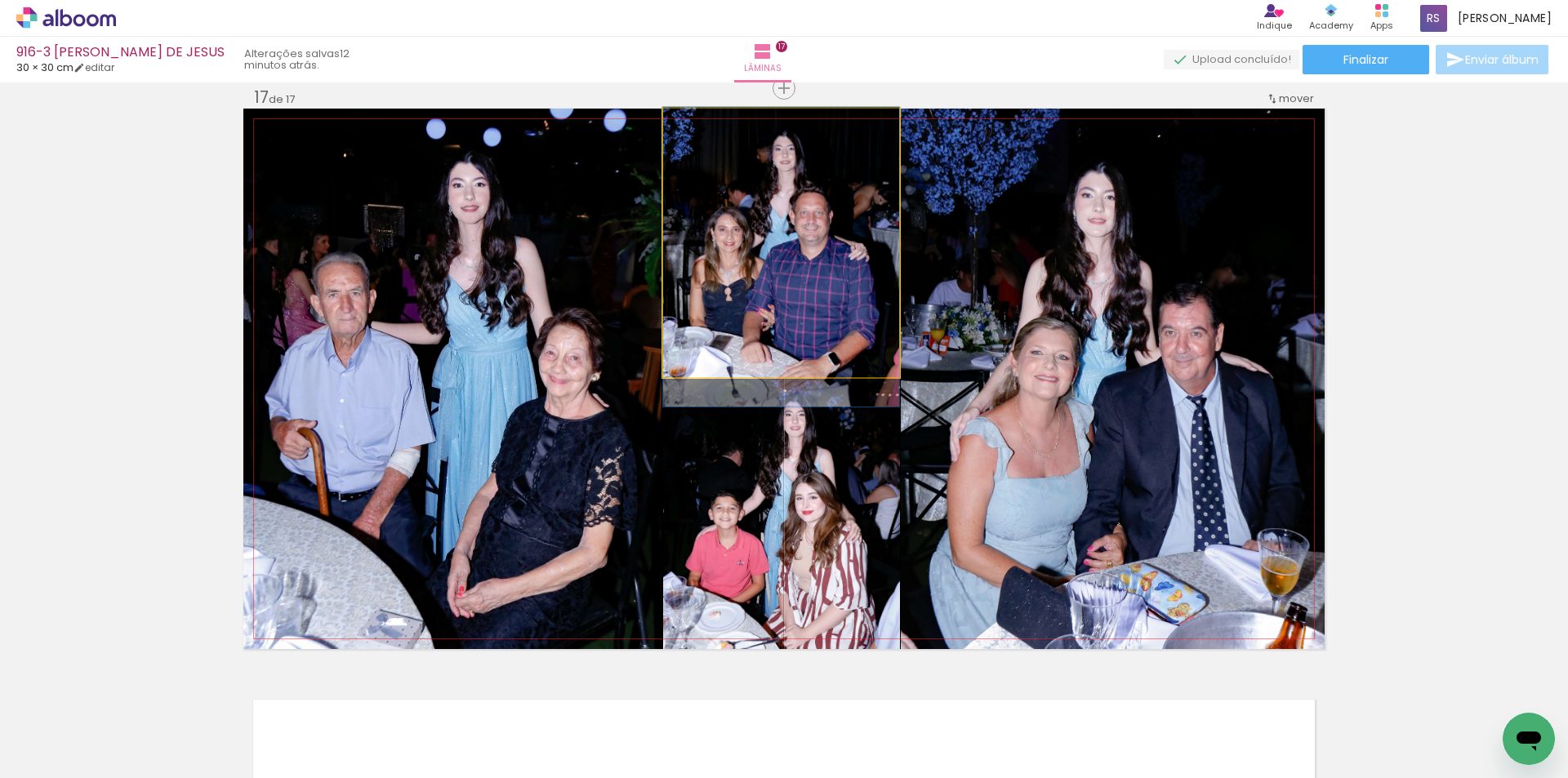
drag, startPoint x: 808, startPoint y: 290, endPoint x: 802, endPoint y: 299, distance: 10.8
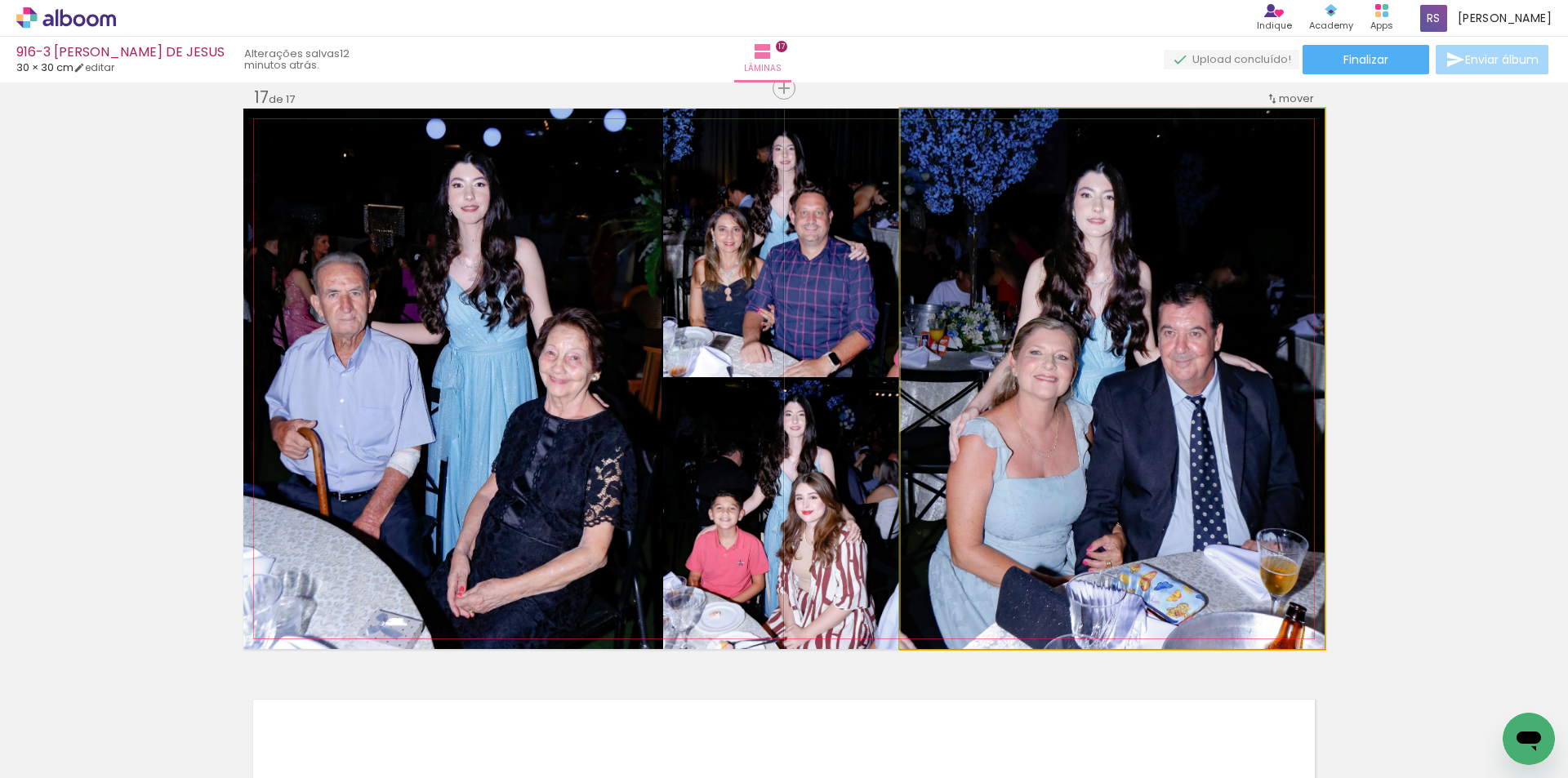
drag, startPoint x: 1158, startPoint y: 468, endPoint x: 1147, endPoint y: 464, distance: 11.7
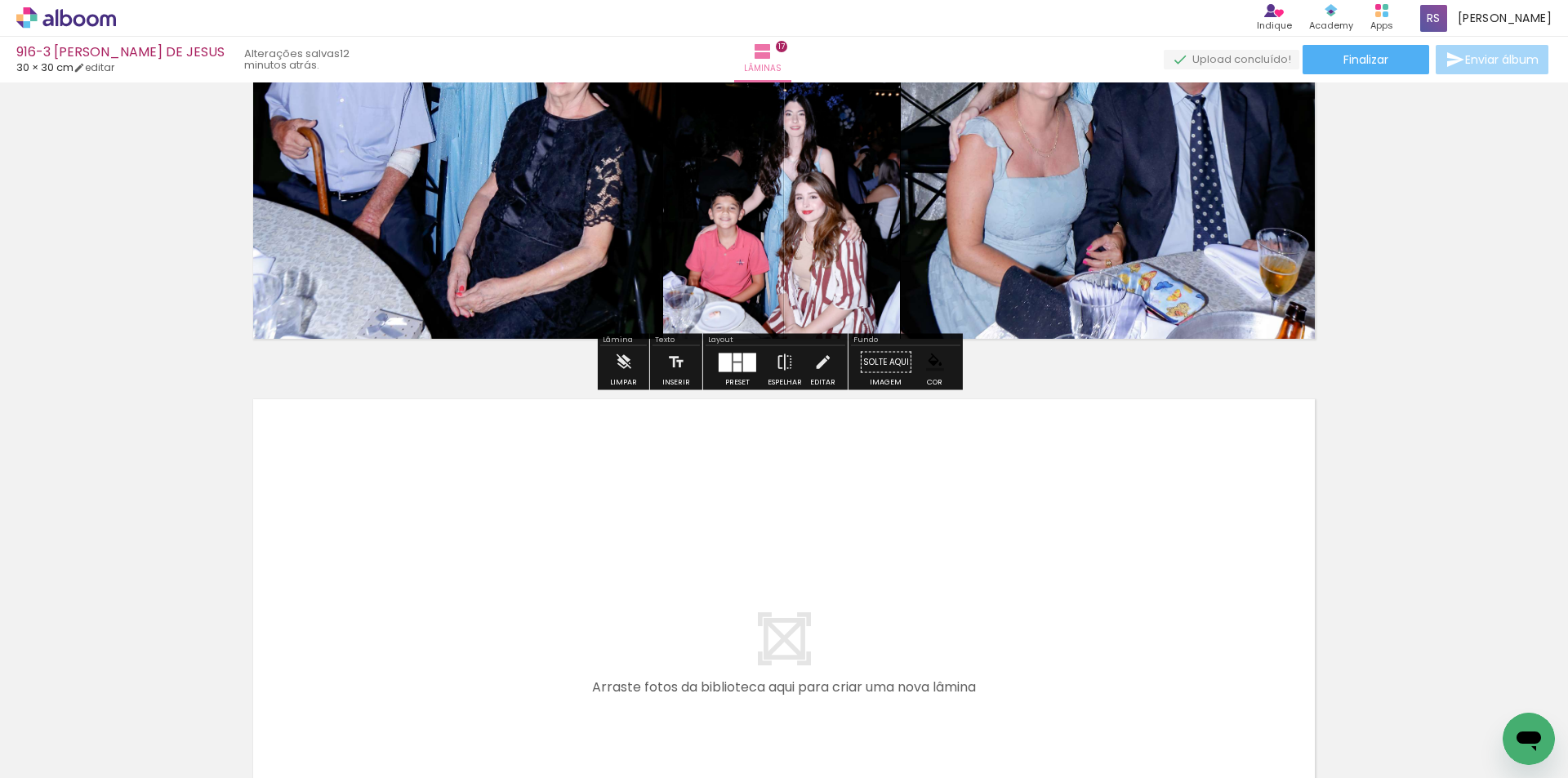
scroll to position [9653, 0]
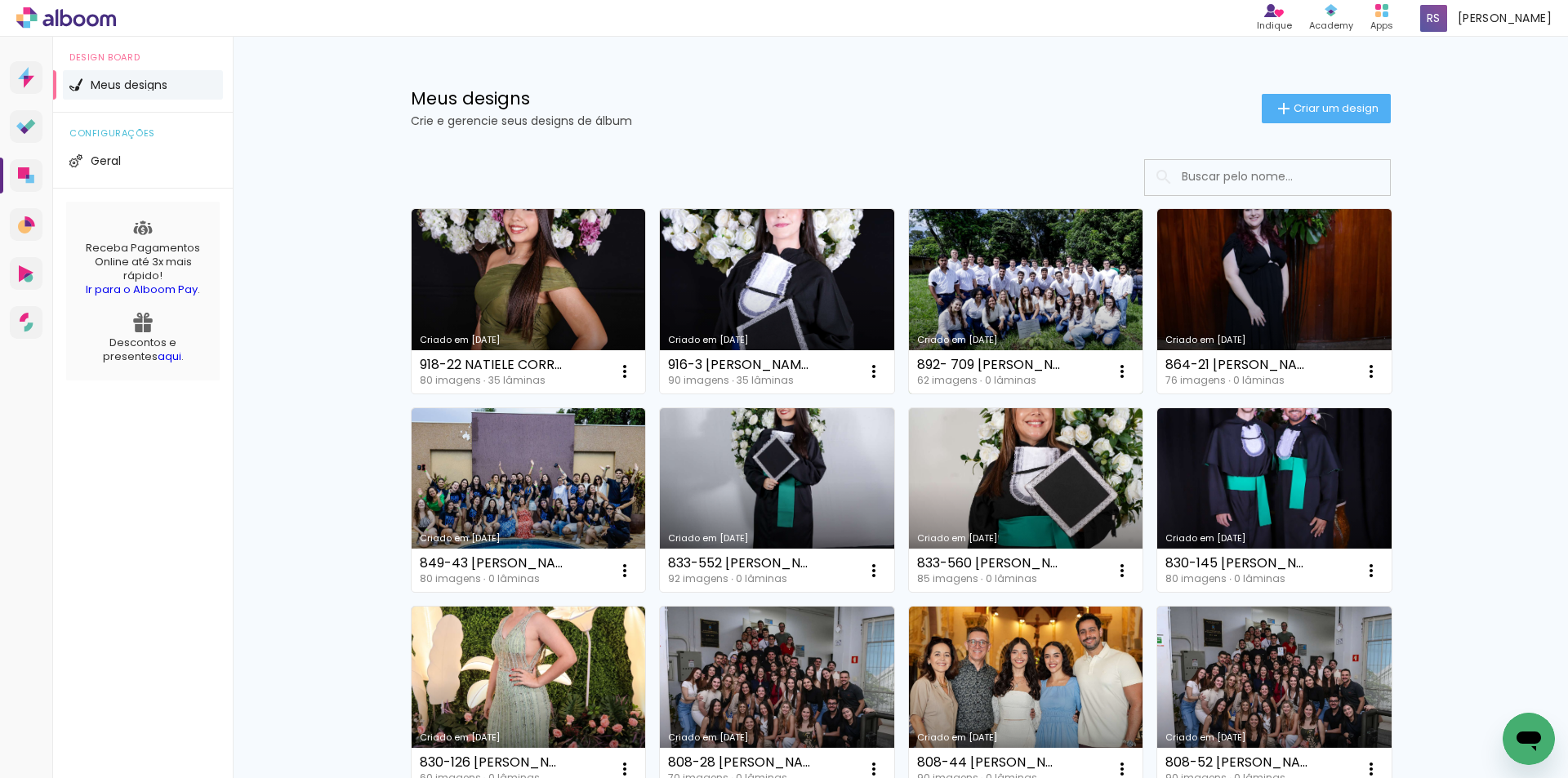
click at [1040, 293] on link "Criado em [DATE]" at bounding box center [1026, 301] width 235 height 185
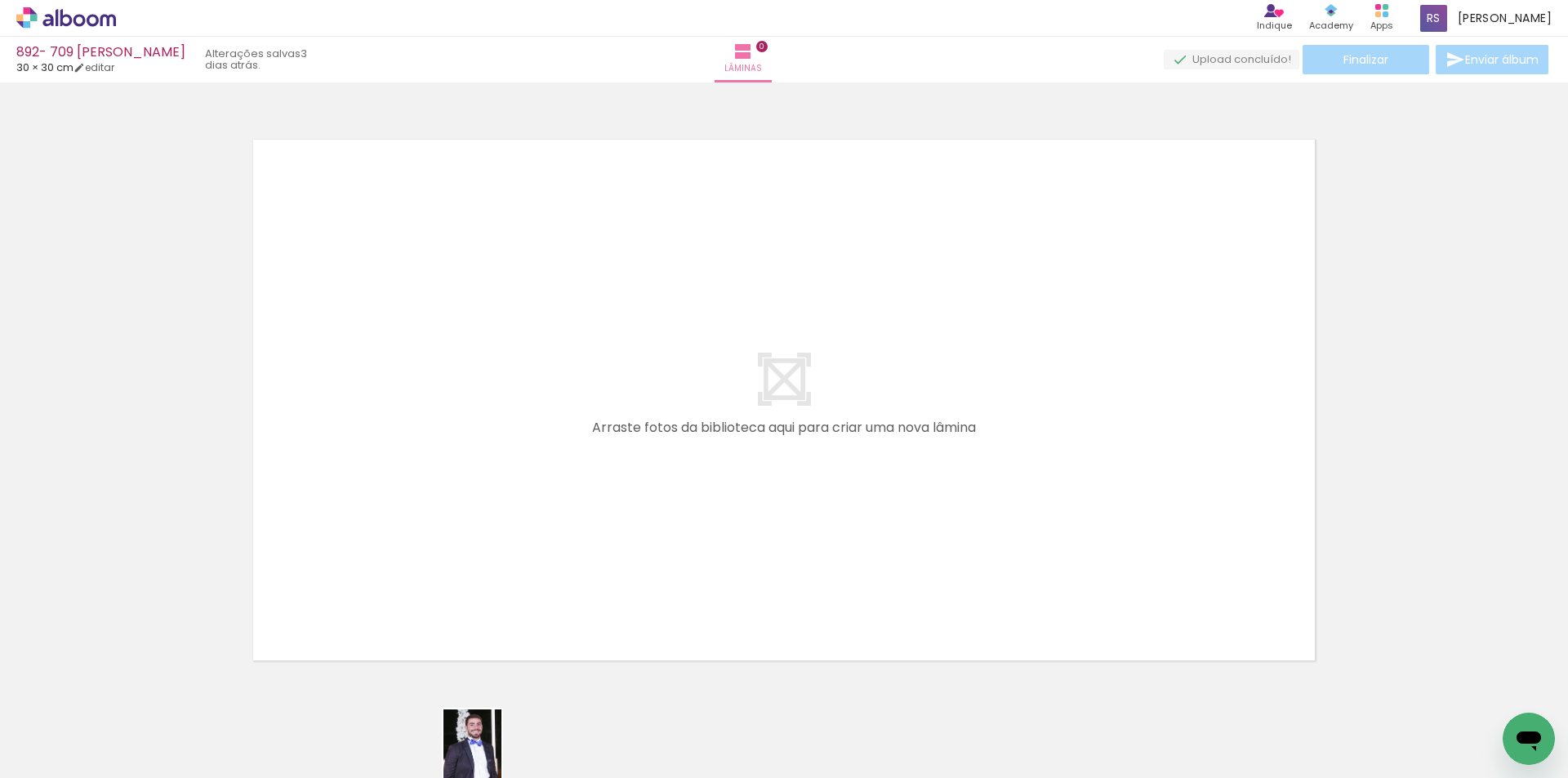
drag, startPoint x: 445, startPoint y: 761, endPoint x: 522, endPoint y: 757, distance: 77.1
click at [0, 0] on slot at bounding box center [0, 0] width 0 height 0
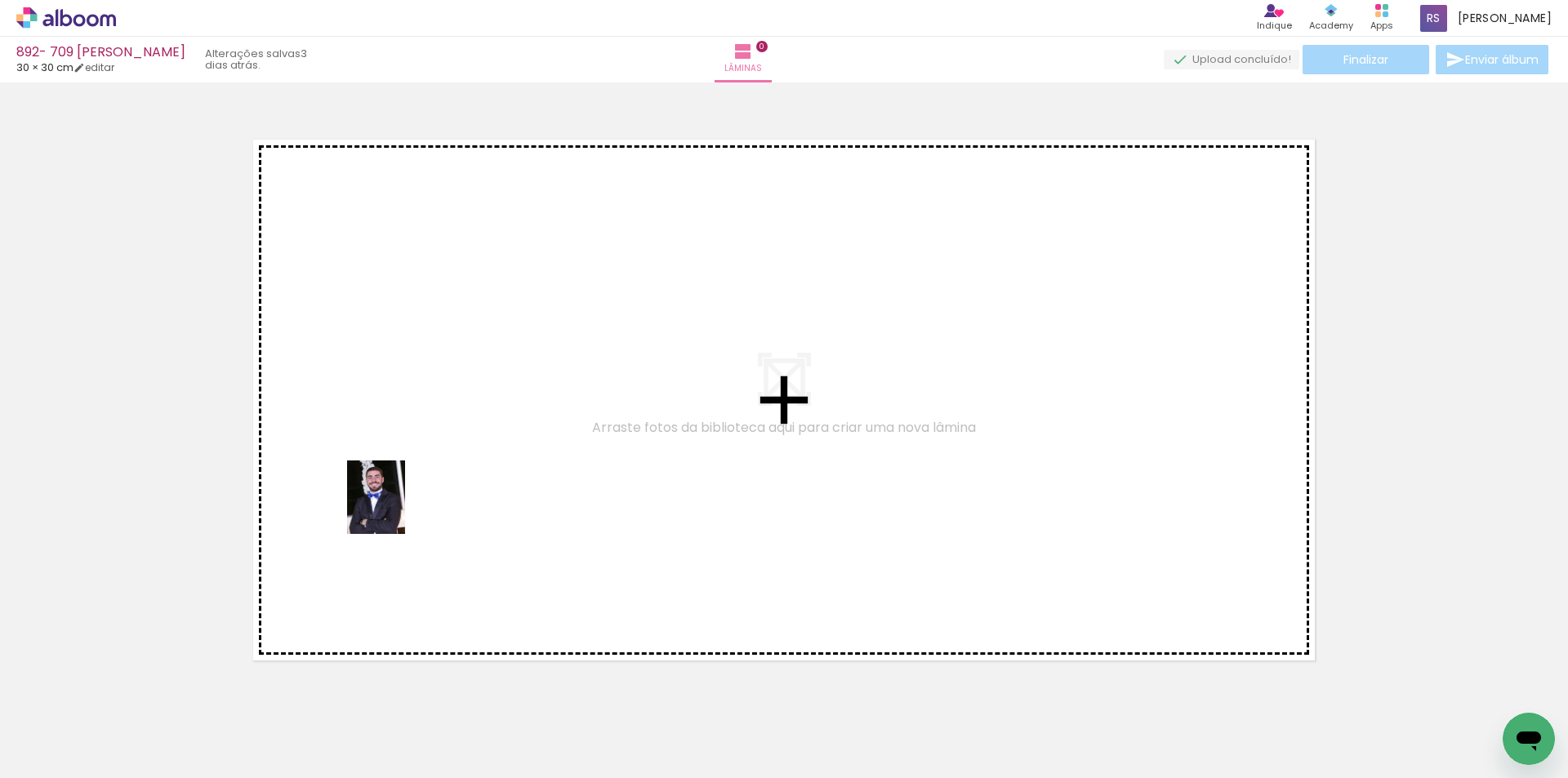
drag, startPoint x: 262, startPoint y: 738, endPoint x: 396, endPoint y: 509, distance: 265.3
click at [396, 509] on quentale-workspace at bounding box center [784, 389] width 1568 height 778
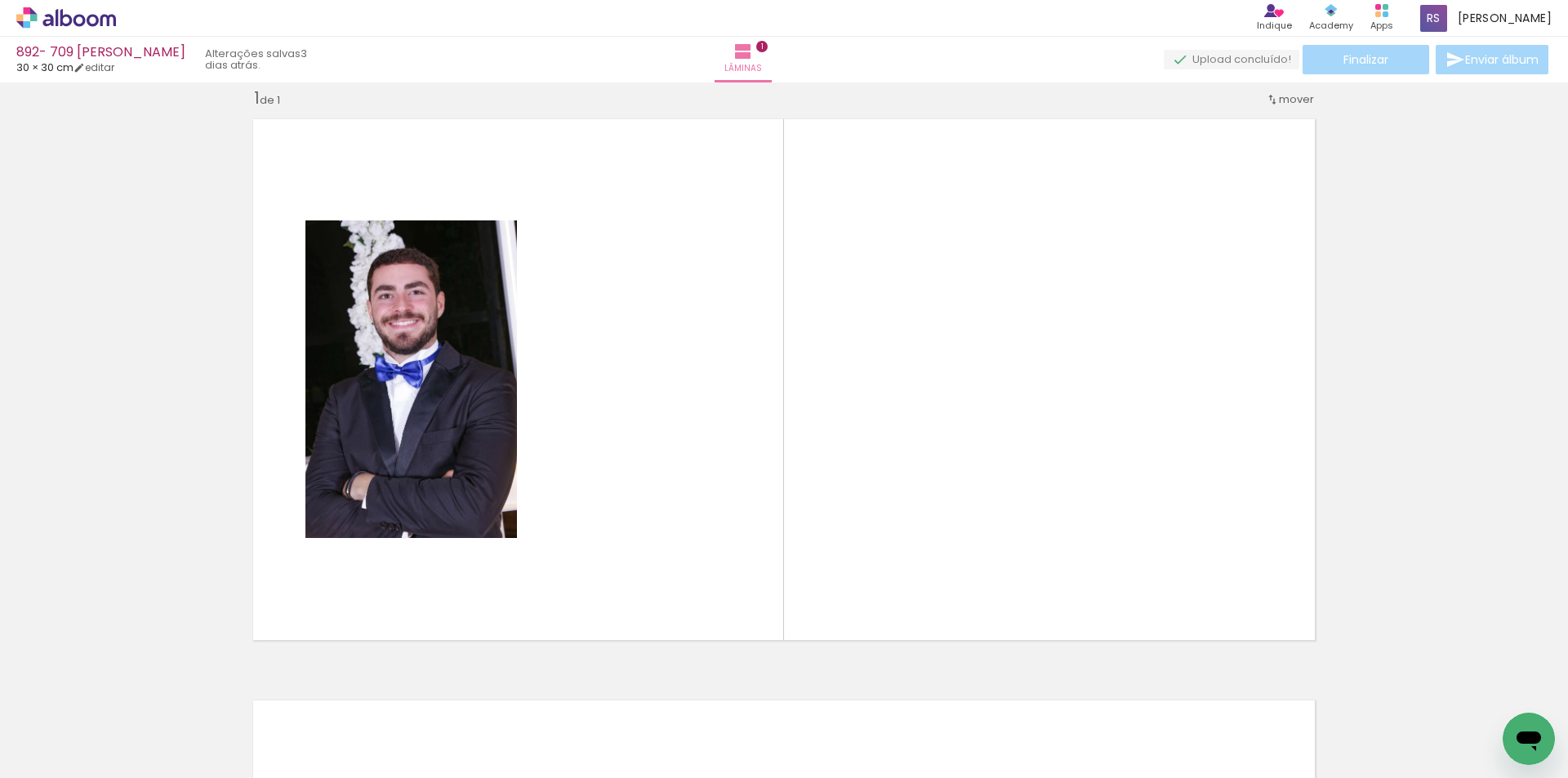
scroll to position [21, 0]
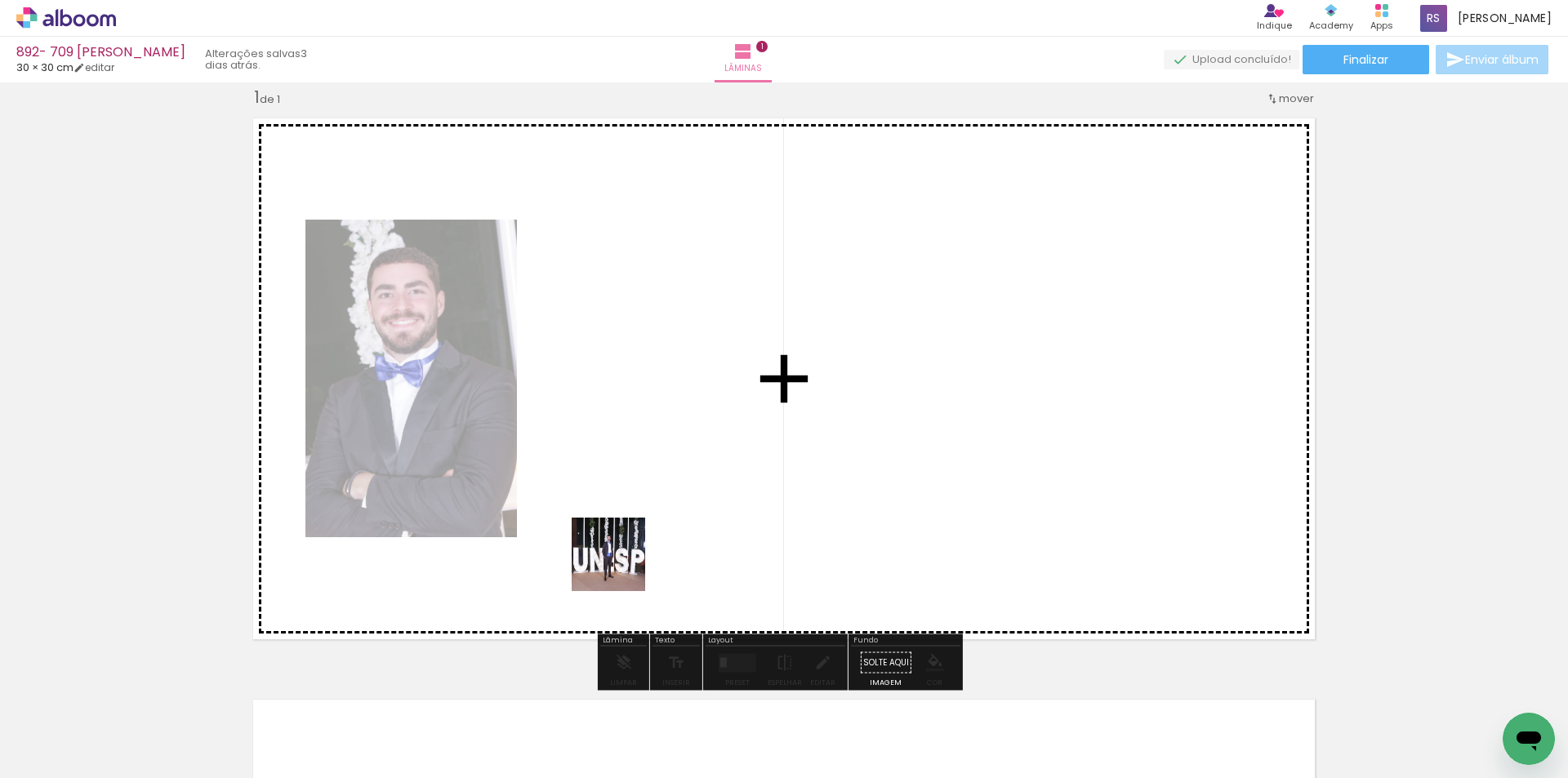
drag, startPoint x: 568, startPoint y: 668, endPoint x: 472, endPoint y: 691, distance: 98.7
click at [696, 483] on quentale-workspace at bounding box center [784, 389] width 1568 height 778
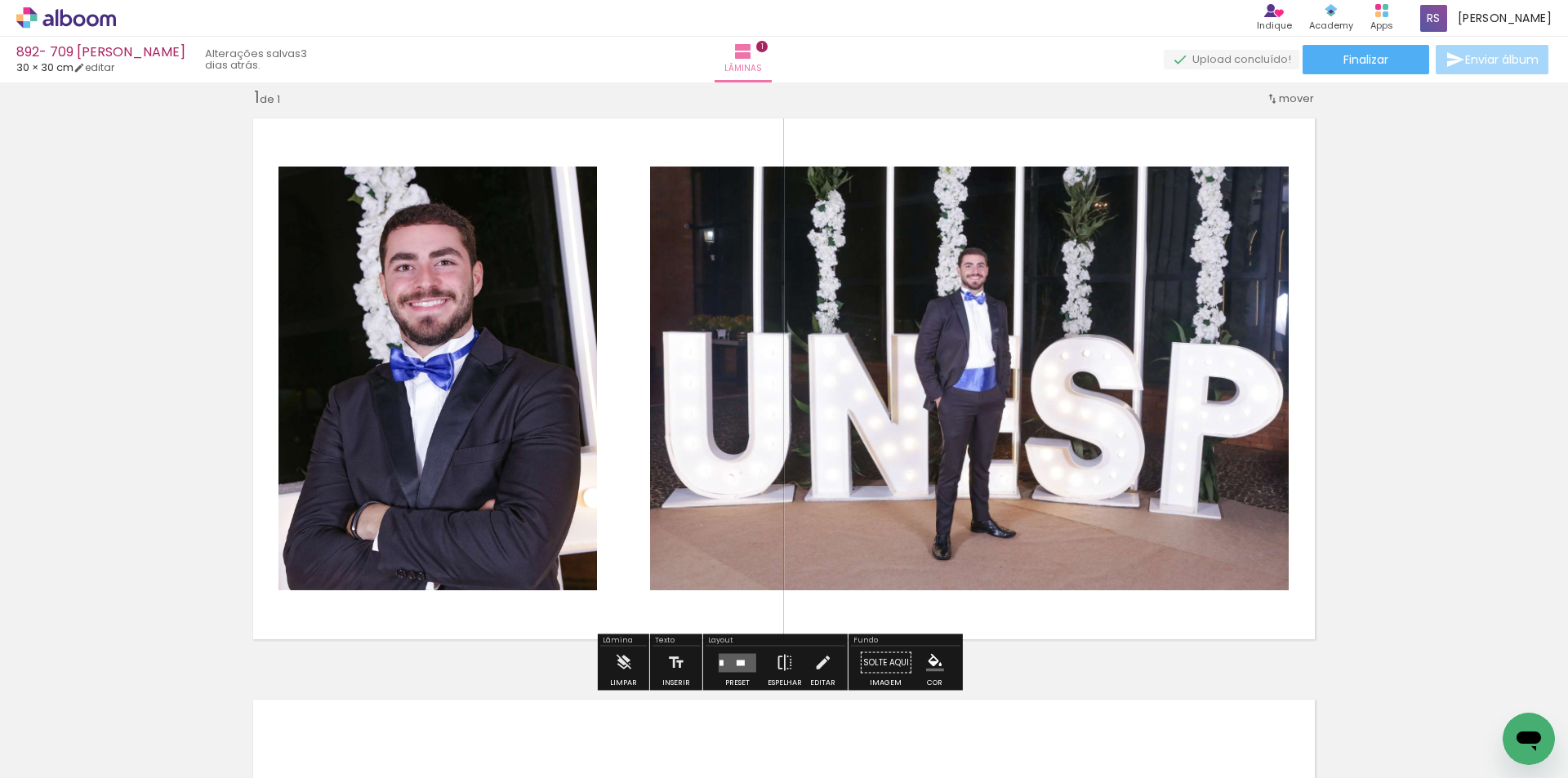
click at [65, 732] on input "Todas as fotos" at bounding box center [46, 729] width 62 height 14
click at [0, 0] on slot "Não utilizadas" at bounding box center [0, 0] width 0 height 0
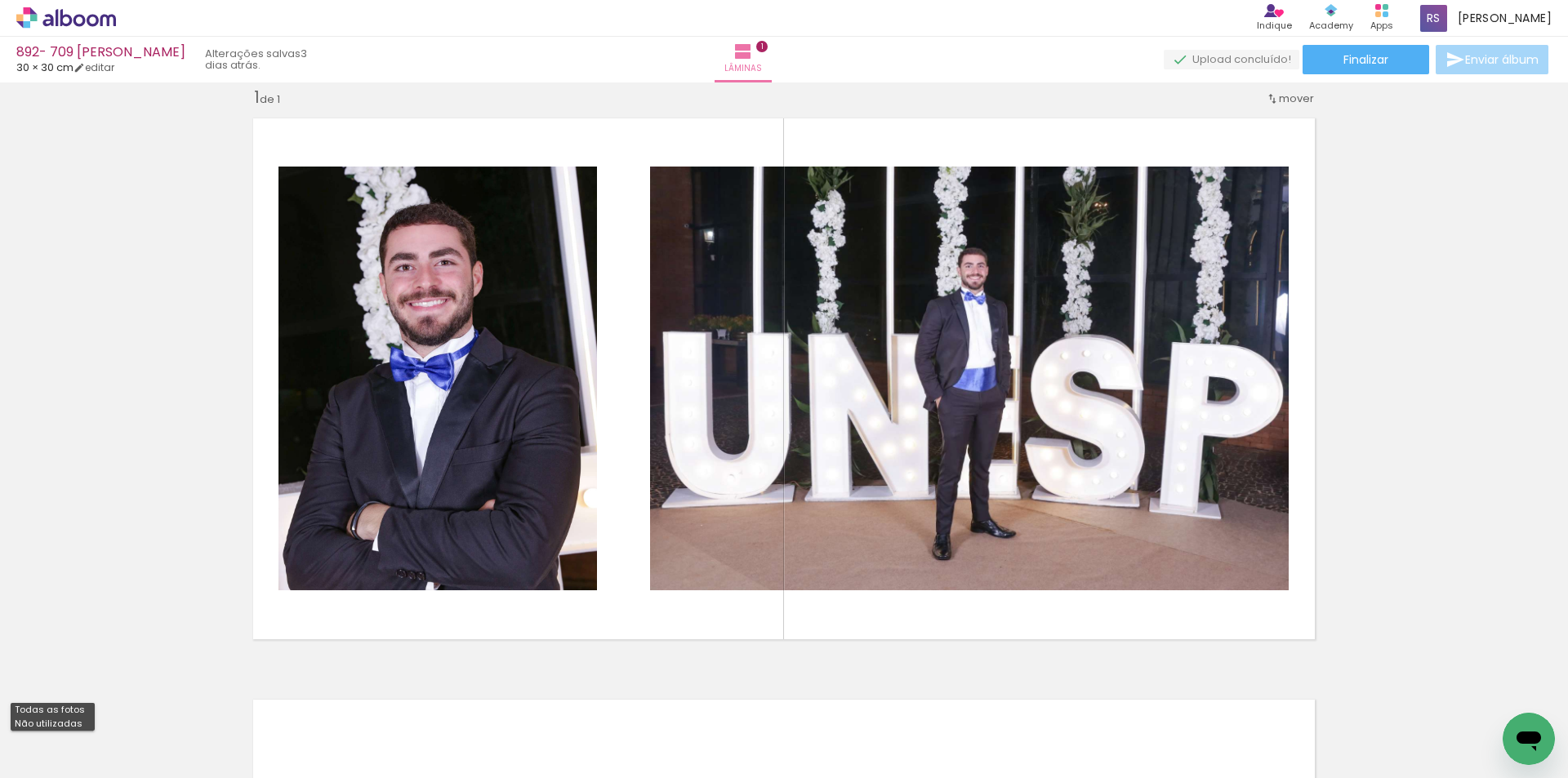
type input "Não utilizadas"
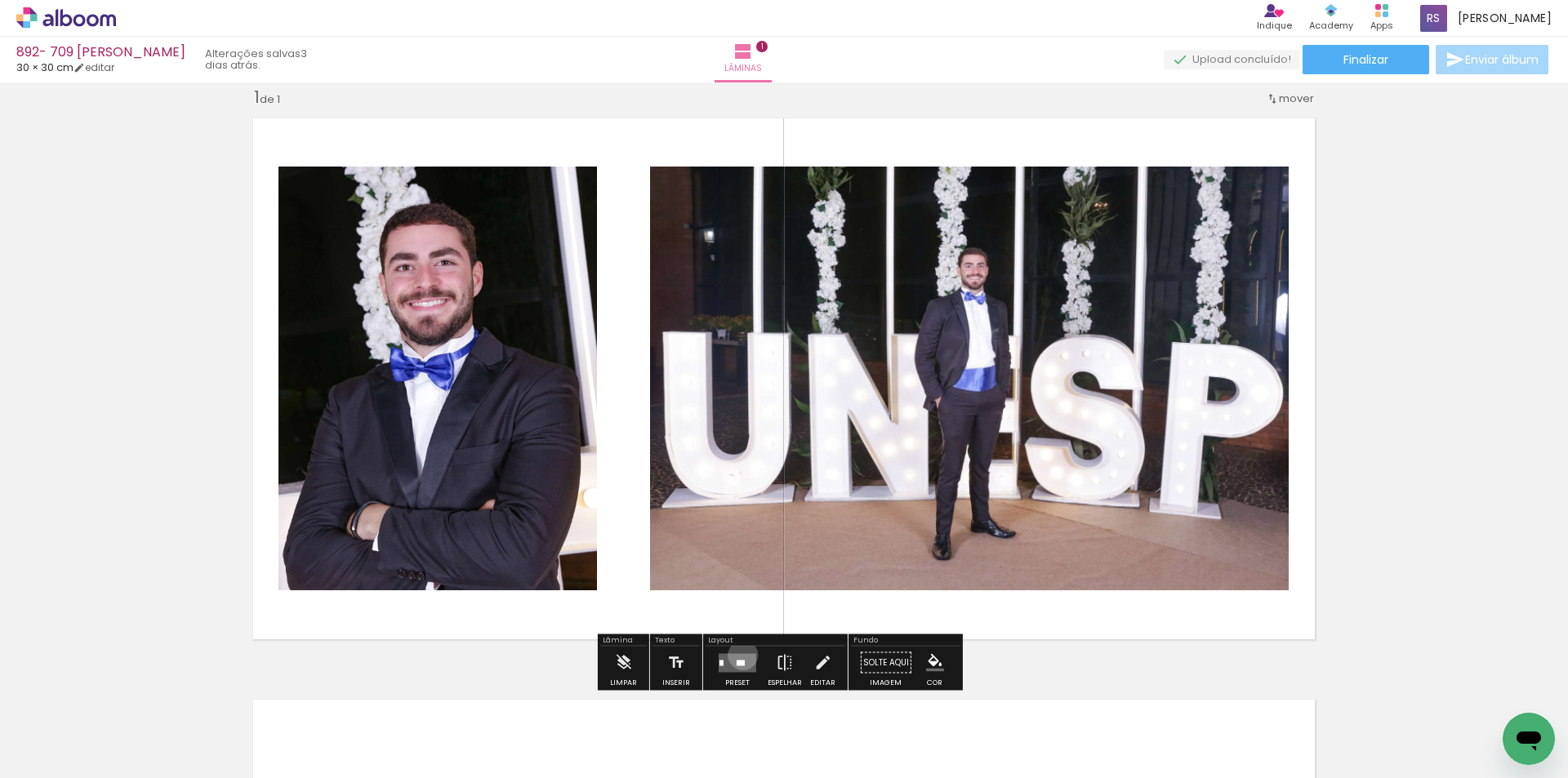
click at [739, 655] on quentale-layouter at bounding box center [738, 662] width 38 height 19
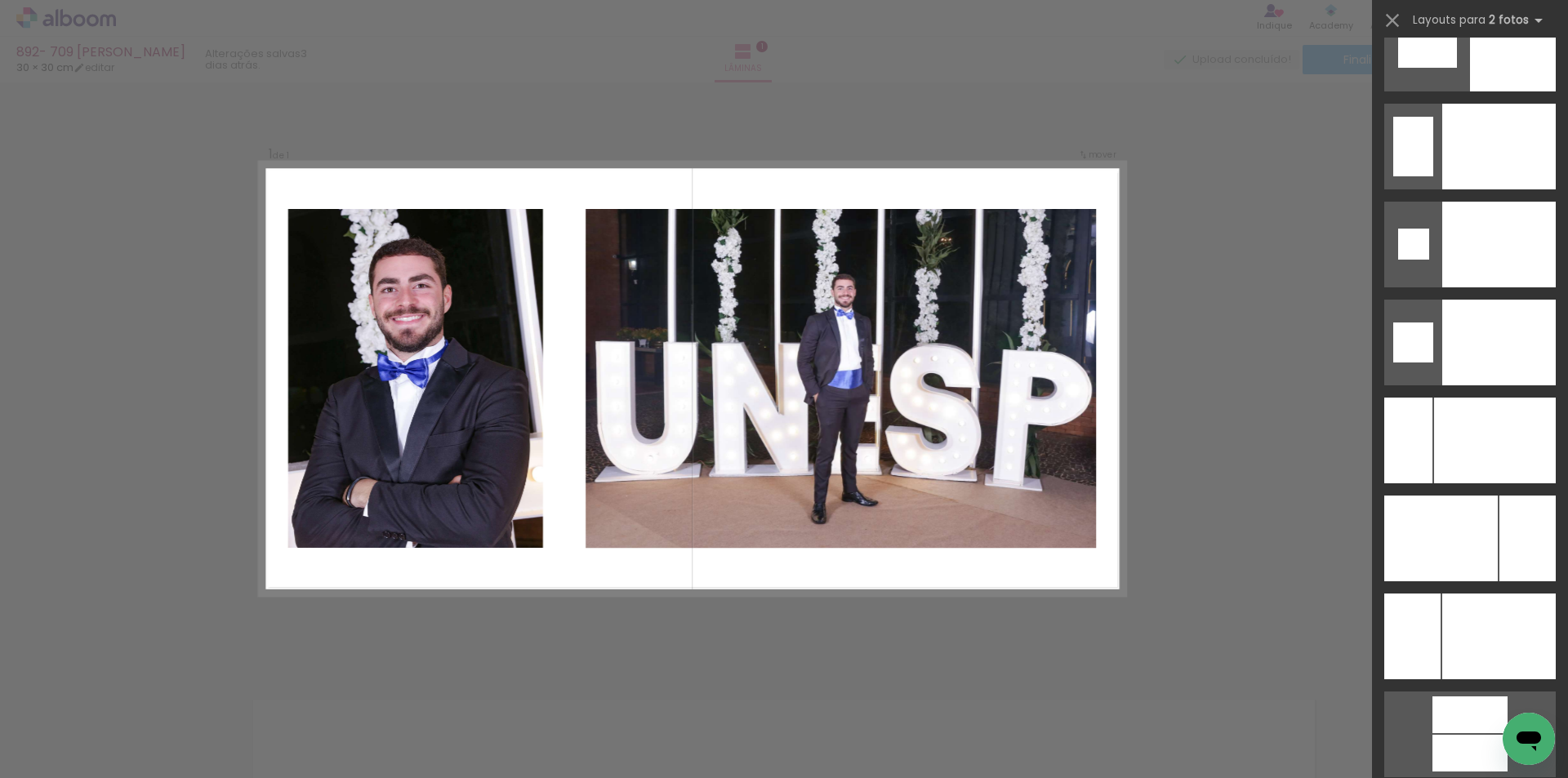
scroll to position [6839, 0]
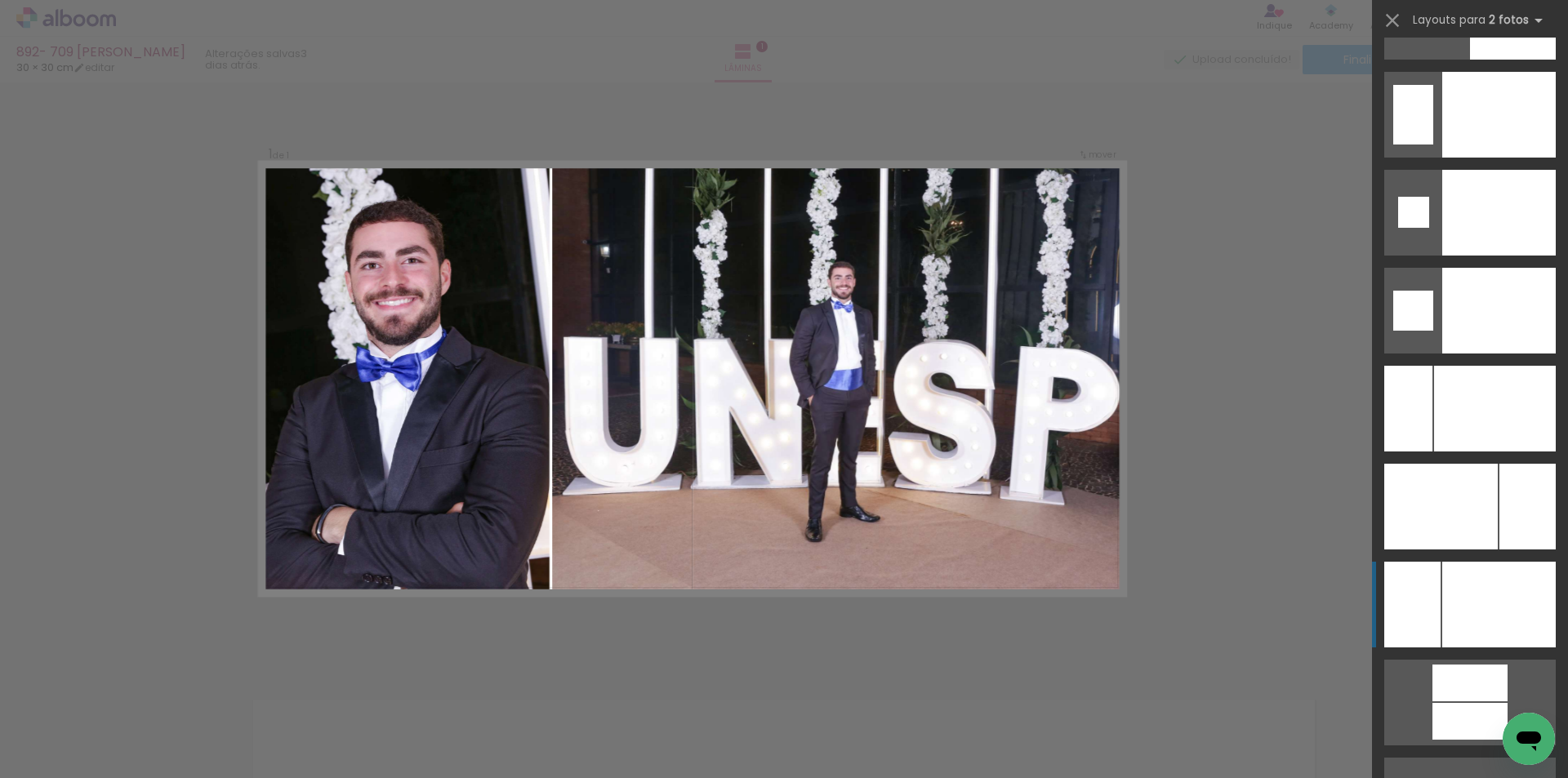
click at [1498, 612] on div at bounding box center [1499, 605] width 114 height 86
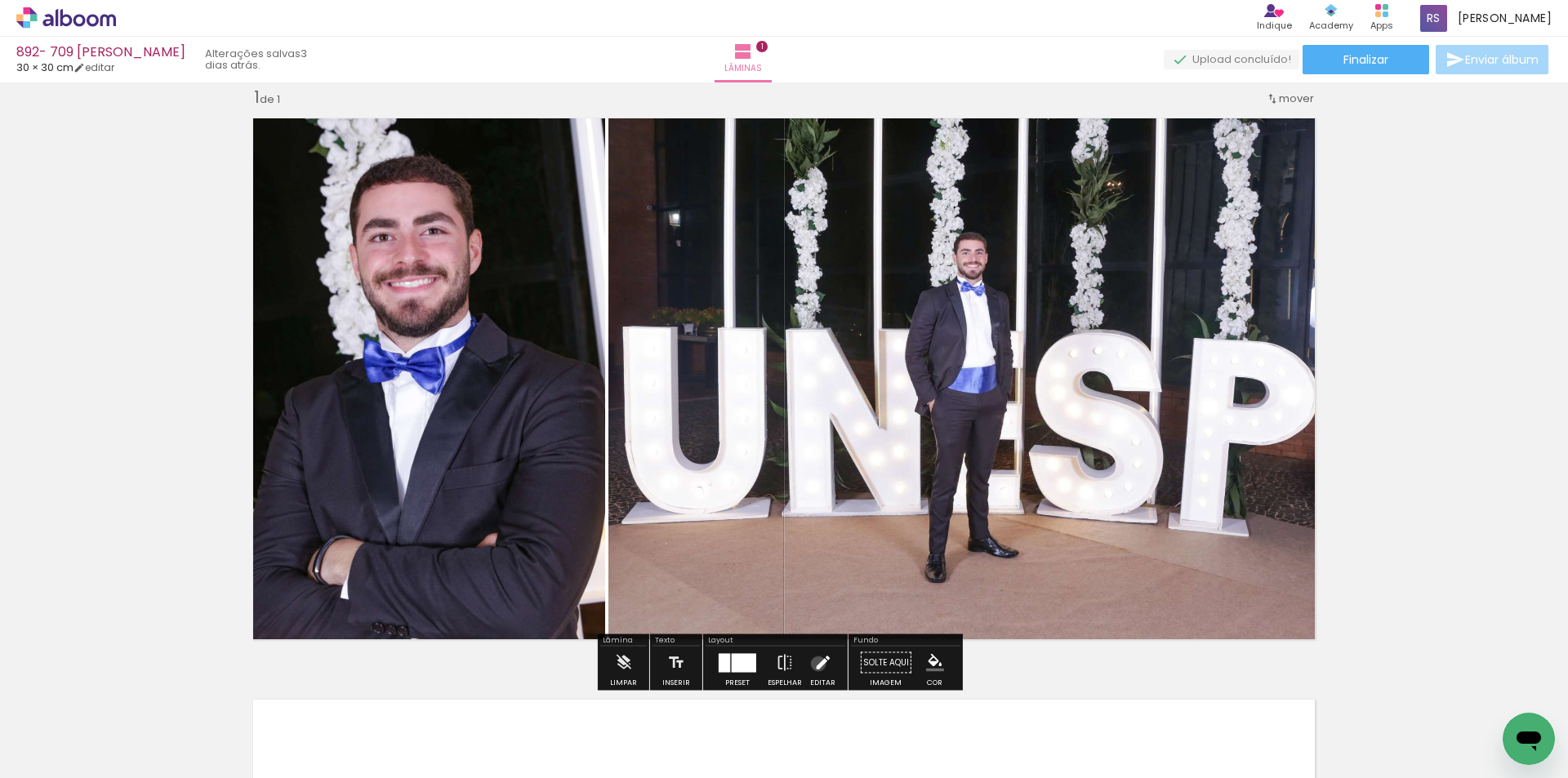
click at [814, 664] on iron-icon at bounding box center [823, 663] width 18 height 33
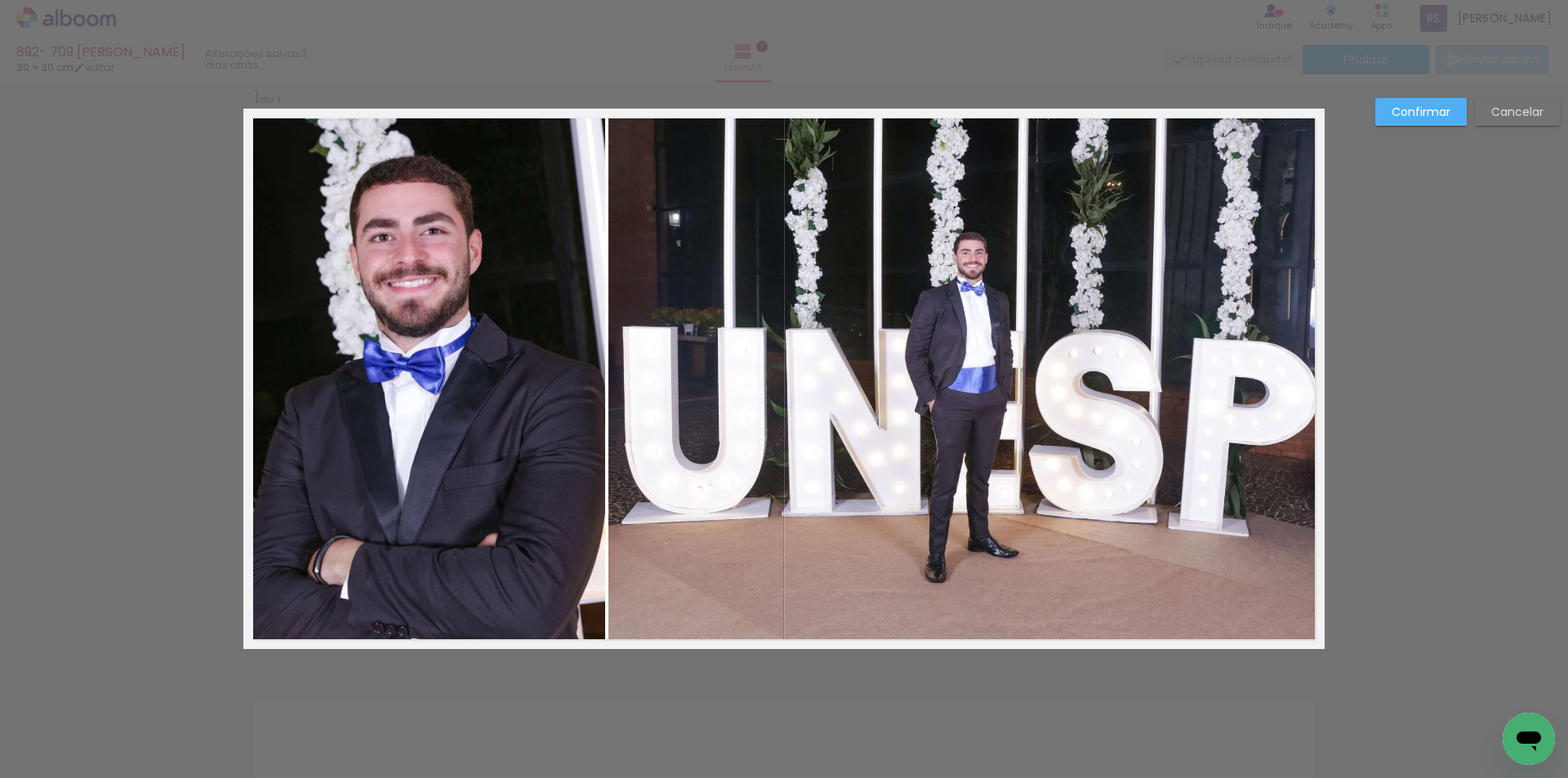
click at [716, 376] on quentale-photo at bounding box center [966, 379] width 716 height 540
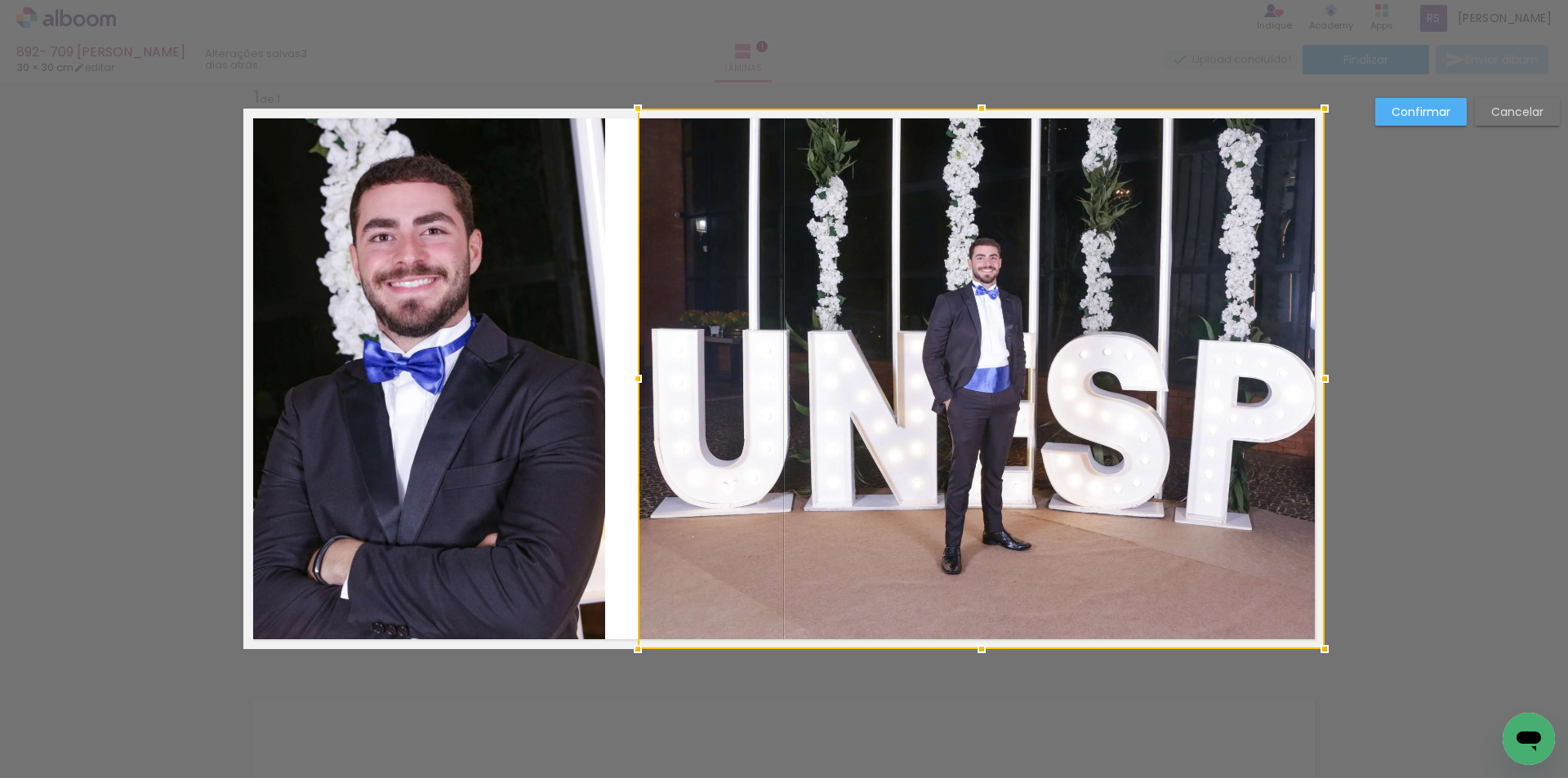
drag, startPoint x: 602, startPoint y: 380, endPoint x: 630, endPoint y: 377, distance: 28.2
click at [630, 377] on div at bounding box center [637, 379] width 33 height 33
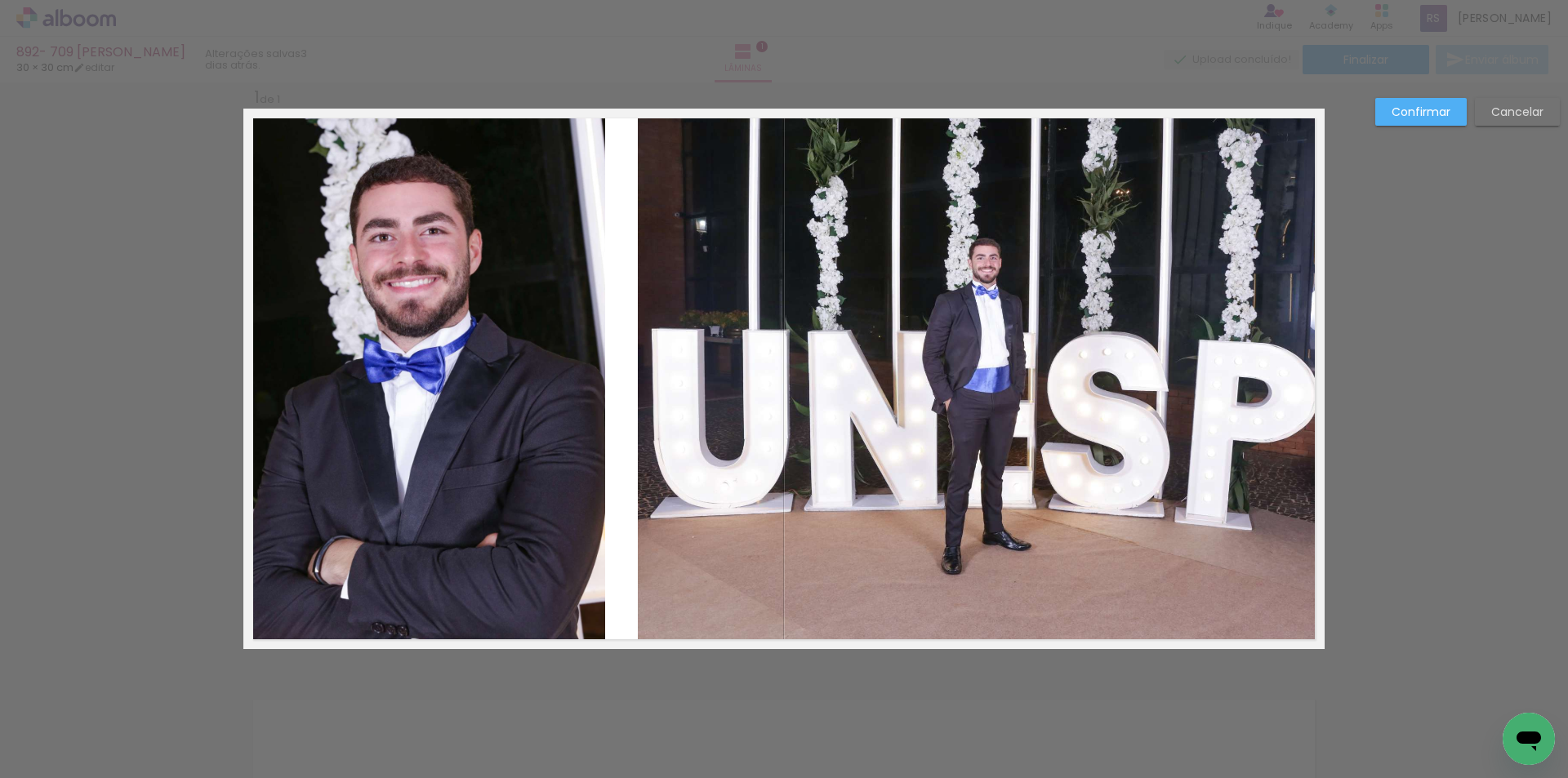
click at [583, 361] on quentale-photo at bounding box center [424, 379] width 362 height 540
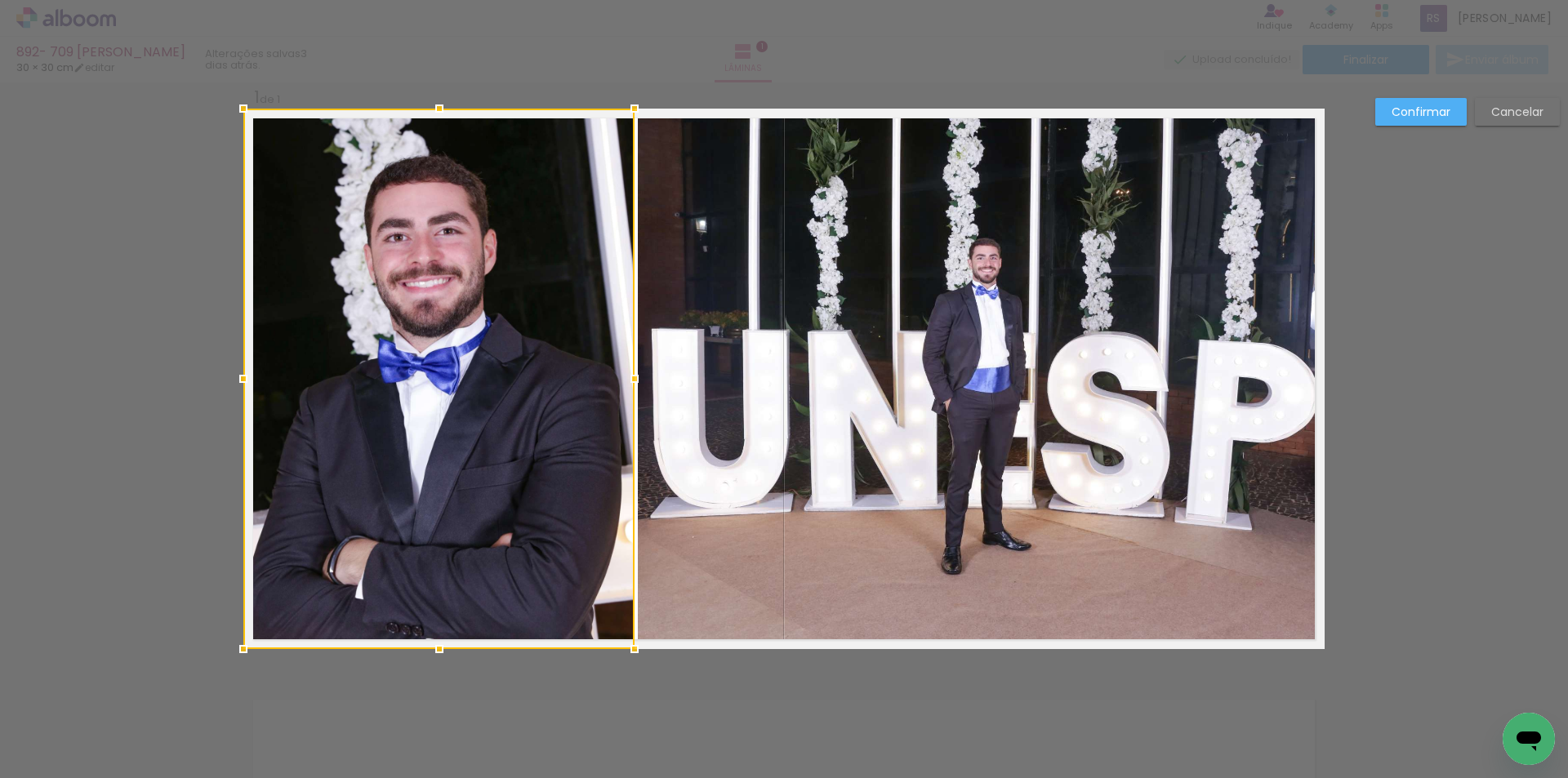
drag, startPoint x: 606, startPoint y: 367, endPoint x: 634, endPoint y: 369, distance: 28.1
click at [634, 369] on div at bounding box center [634, 379] width 33 height 33
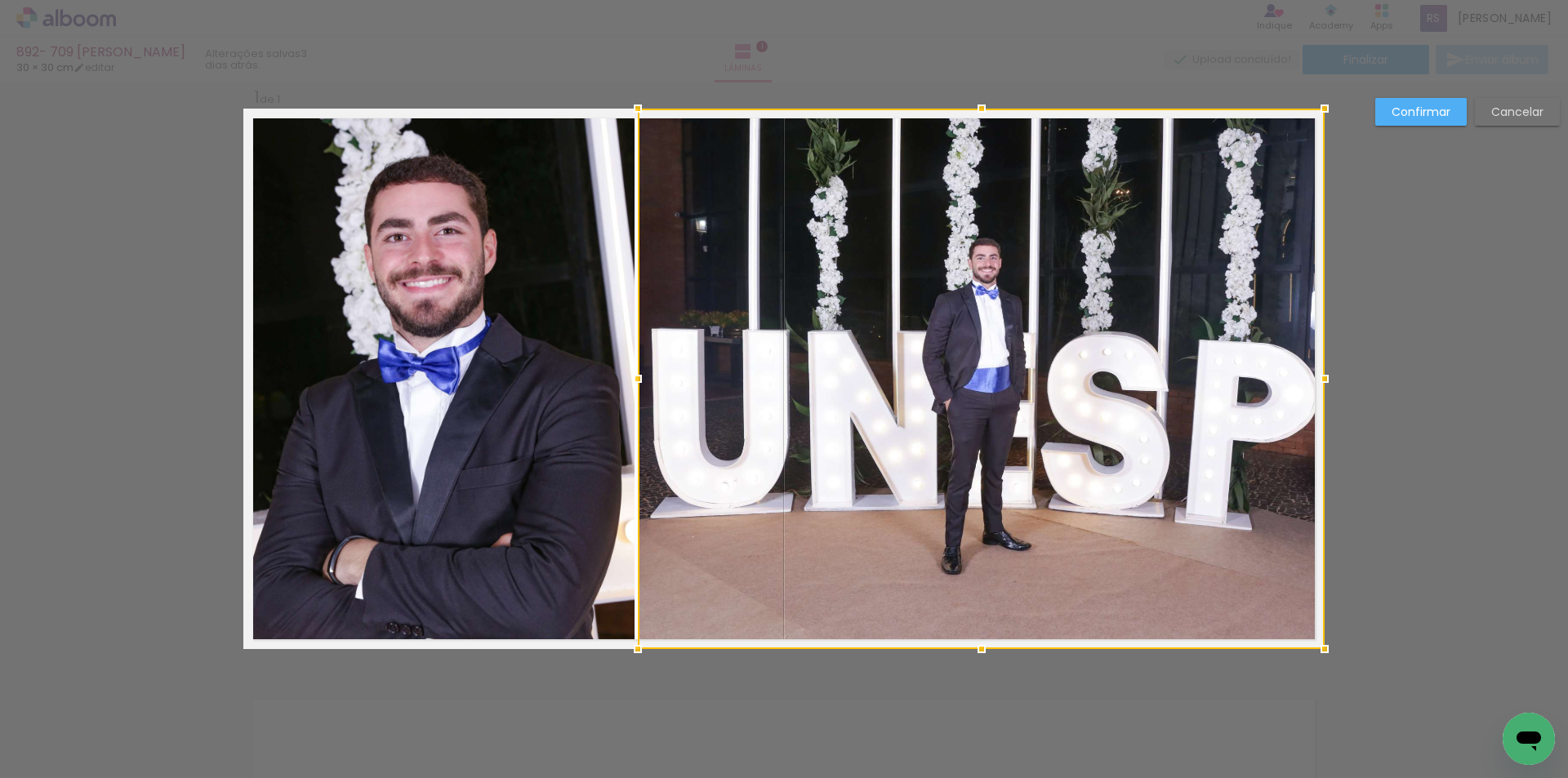
click at [0, 0] on slot "Confirmar" at bounding box center [0, 0] width 0 height 0
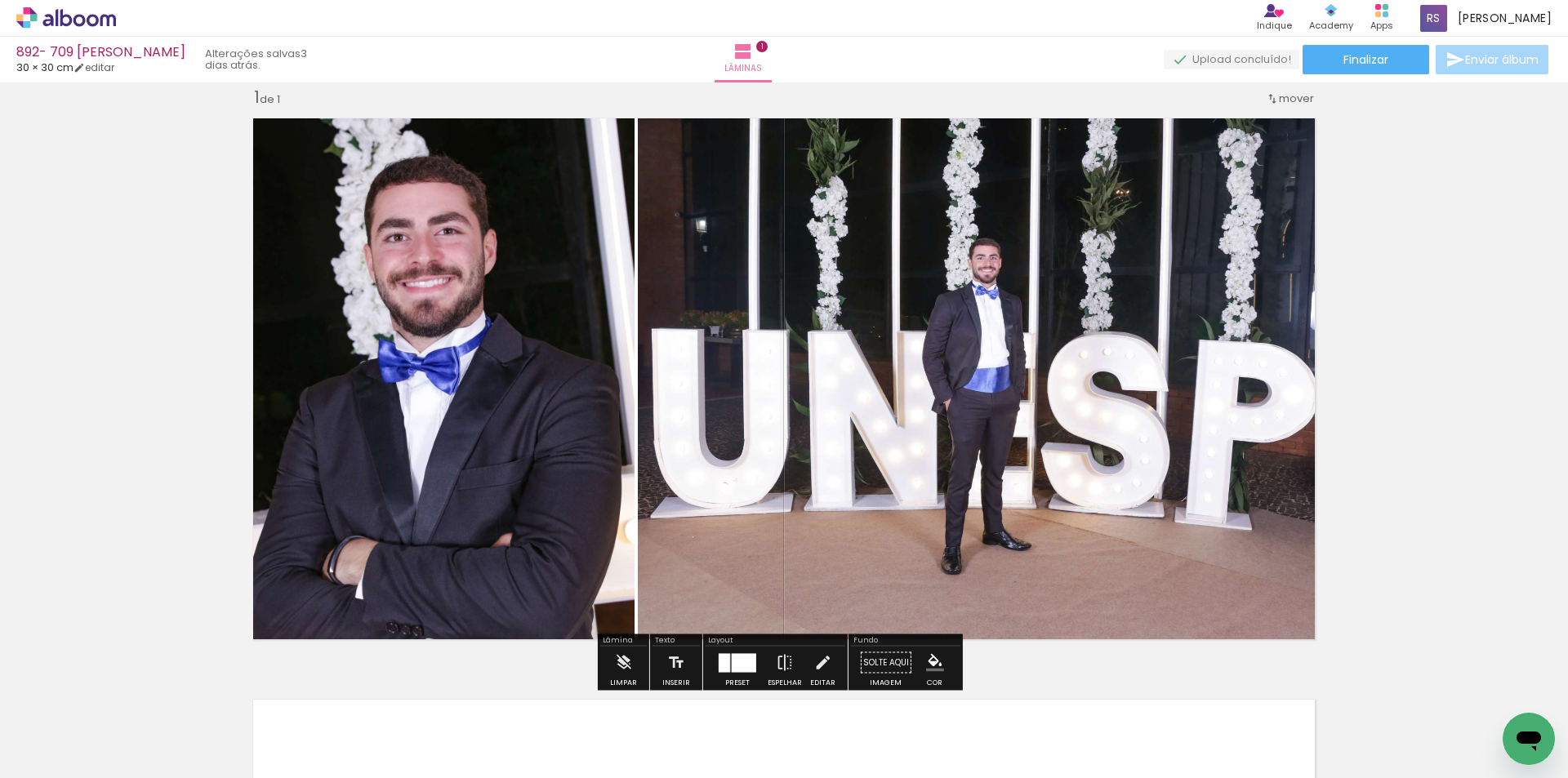
click at [926, 658] on iron-icon "color picker" at bounding box center [935, 663] width 18 height 18
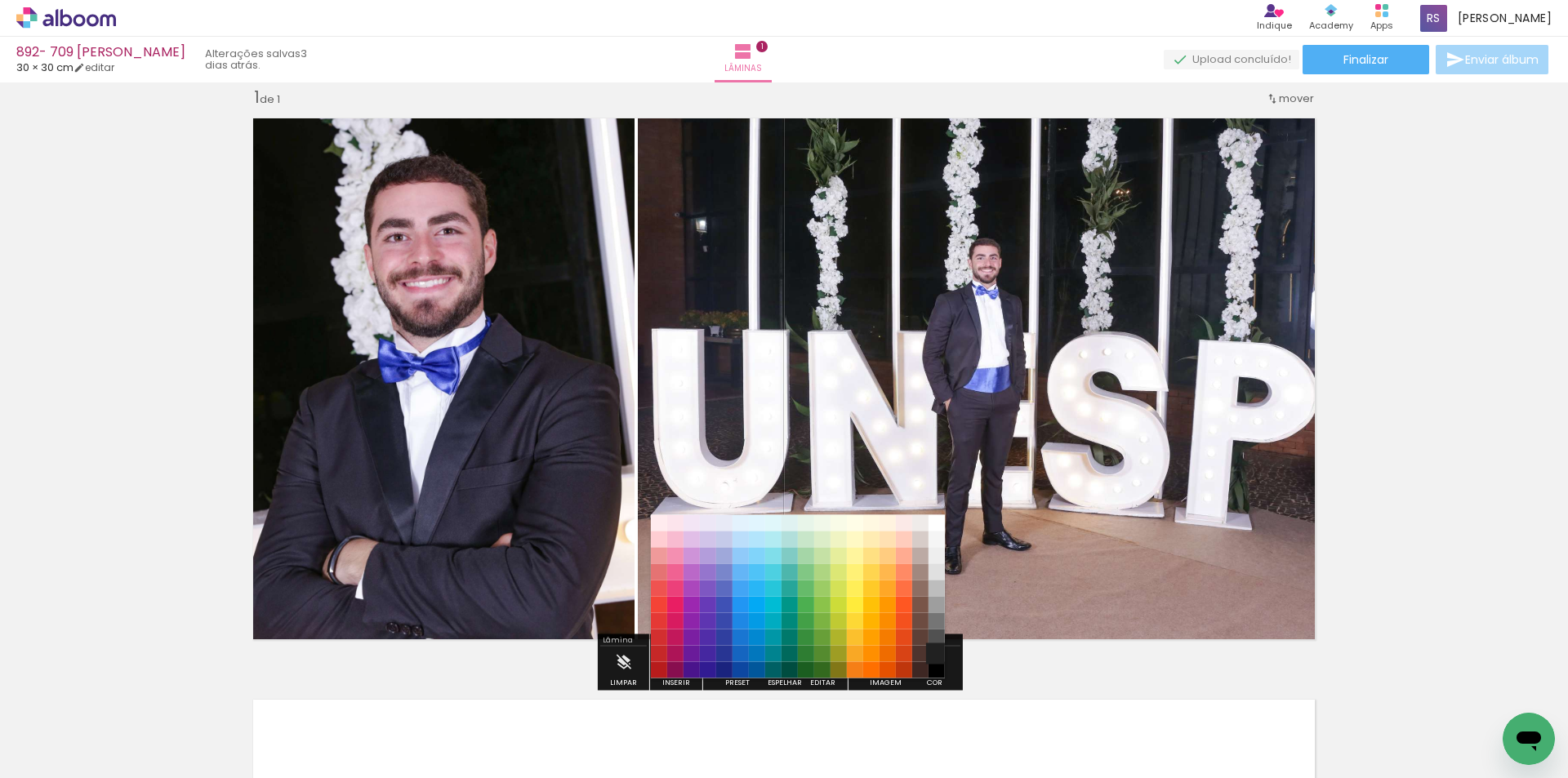
click at [936, 655] on paper-item "#212121" at bounding box center [937, 654] width 16 height 16
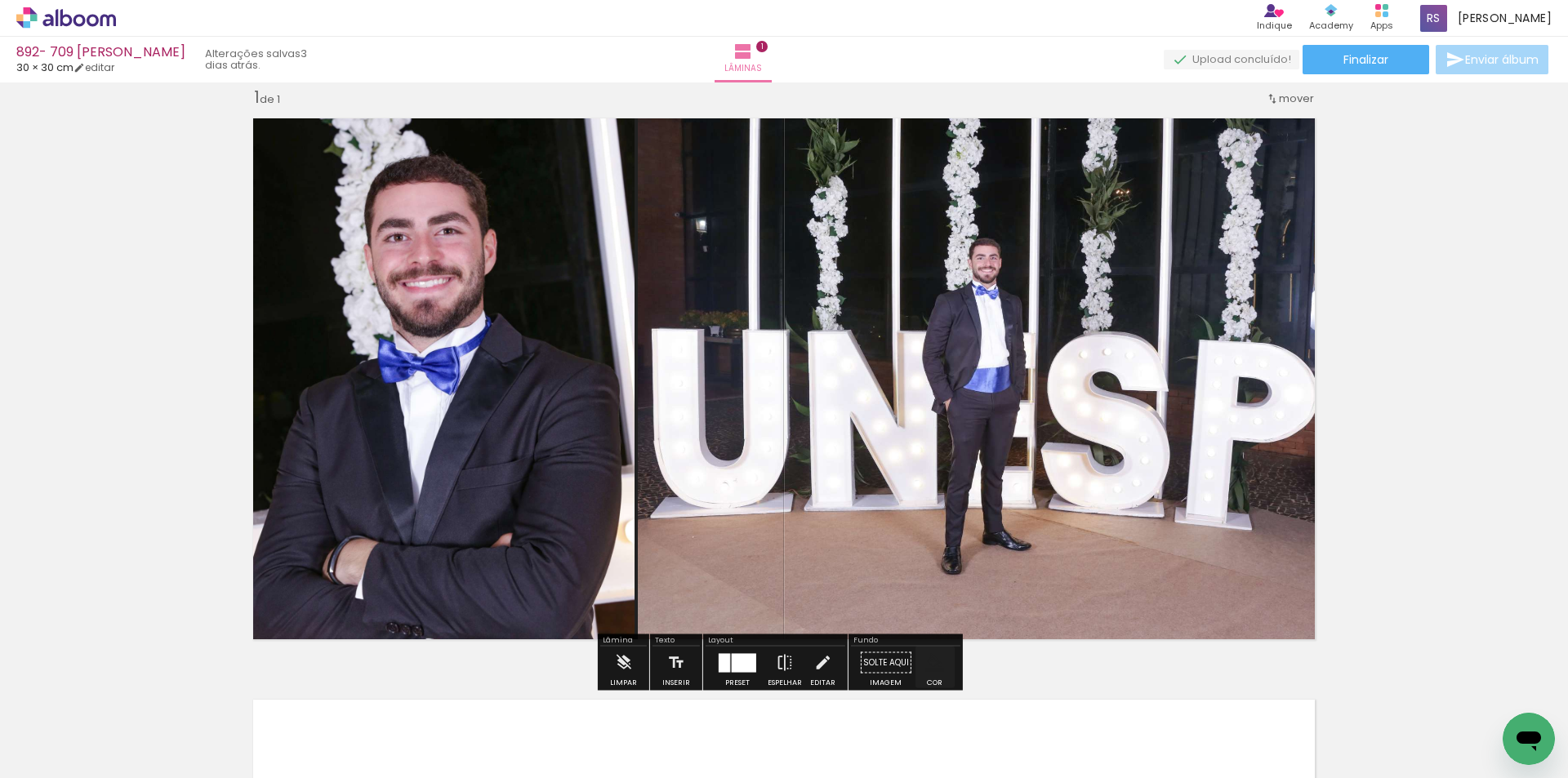
click at [937, 661] on iron-icon "color picker" at bounding box center [935, 663] width 18 height 18
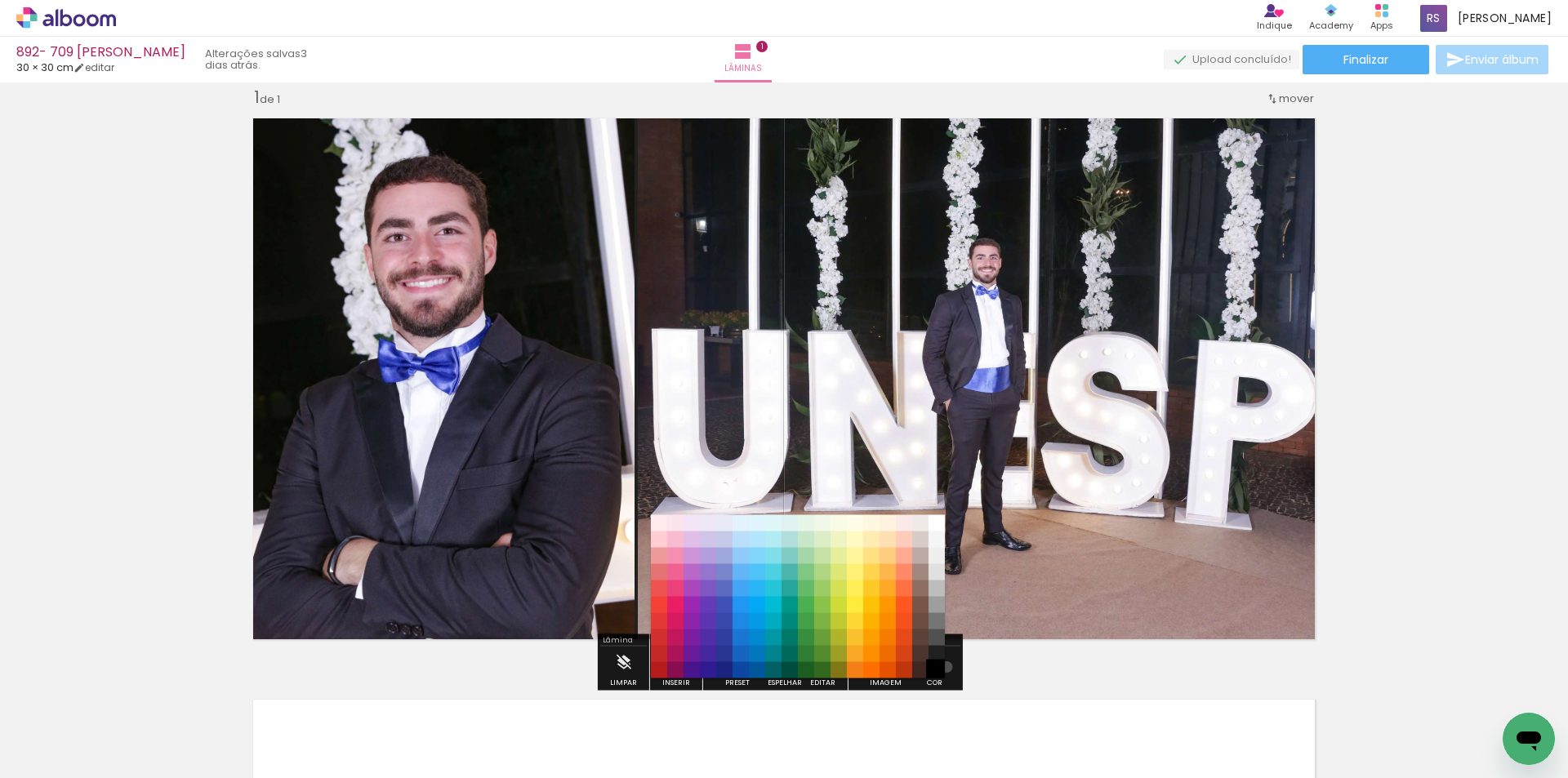
click at [941, 667] on paper-item "#000000" at bounding box center [937, 670] width 16 height 16
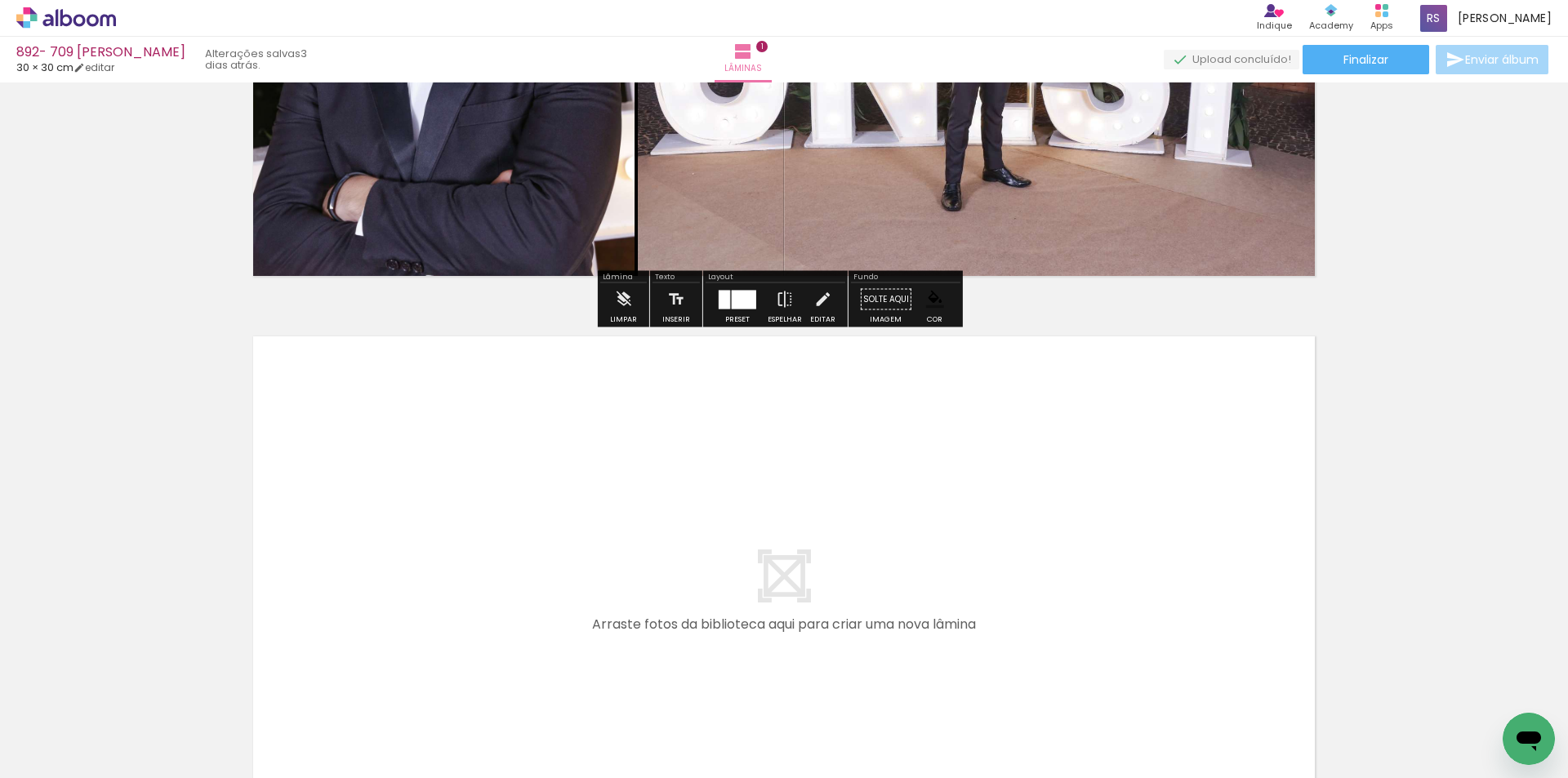
scroll to position [429, 0]
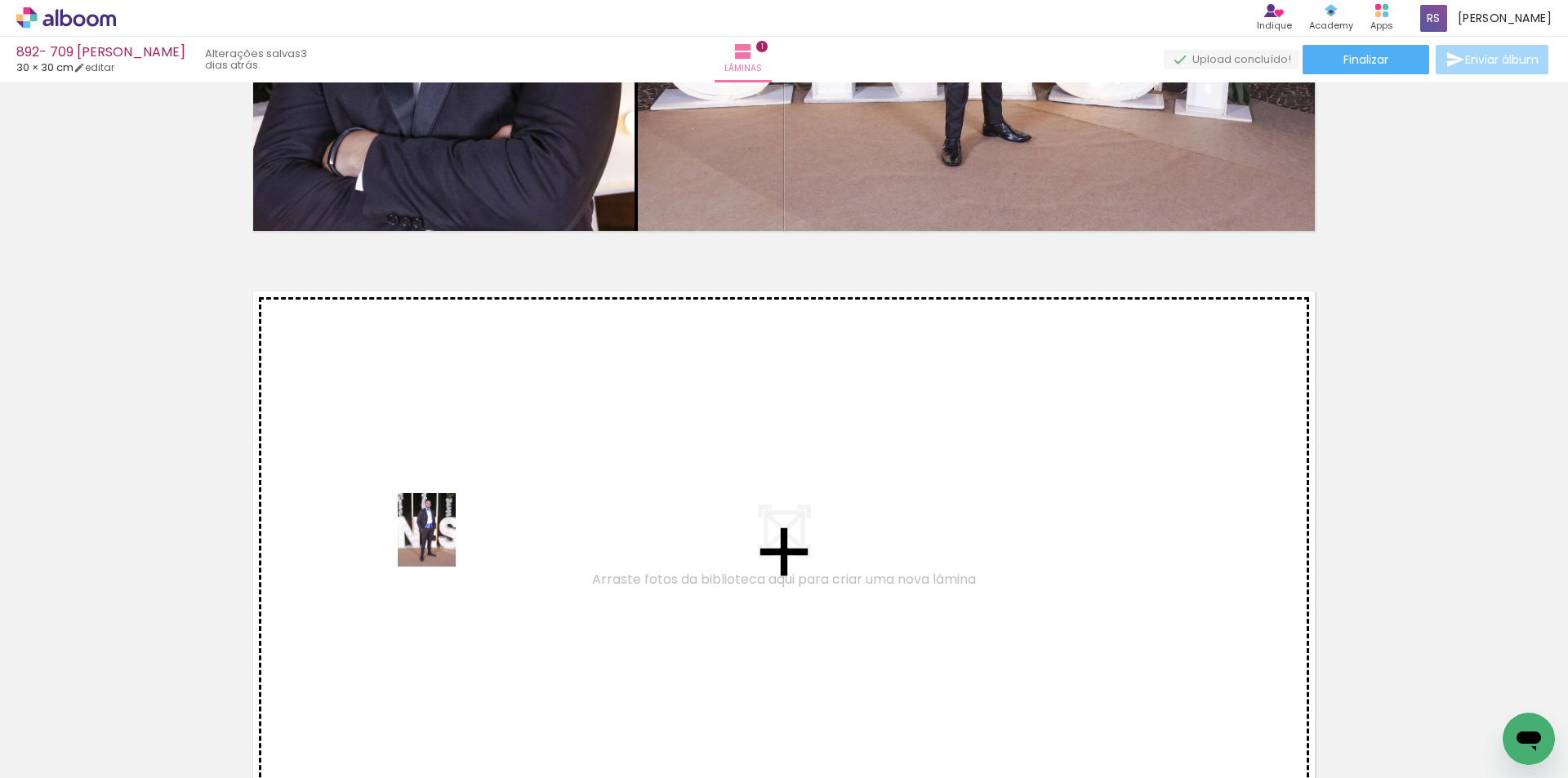
drag, startPoint x: 280, startPoint y: 729, endPoint x: 414, endPoint y: 697, distance: 137.8
click at [446, 539] on quentale-workspace at bounding box center [784, 389] width 1568 height 778
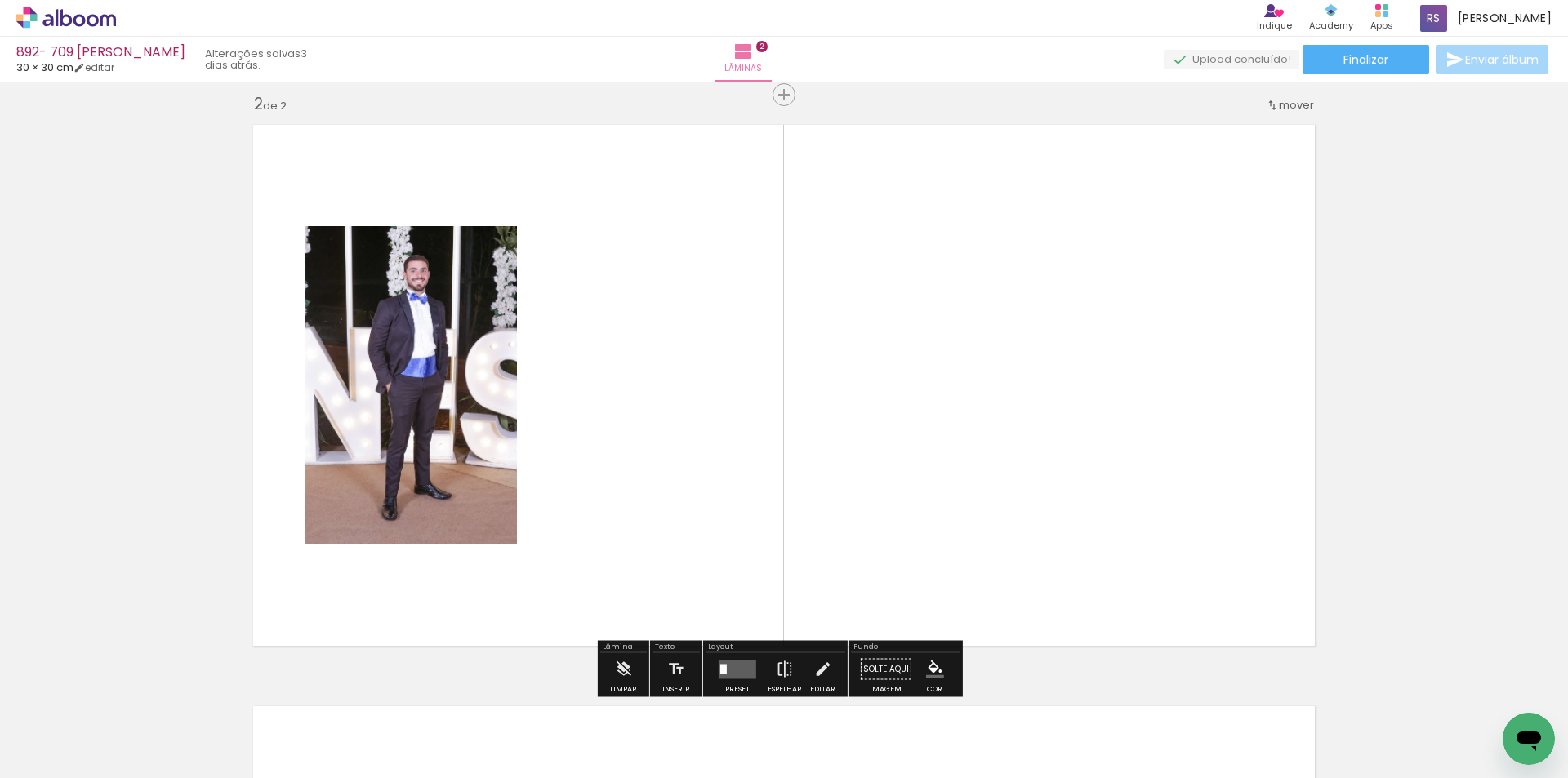
scroll to position [603, 0]
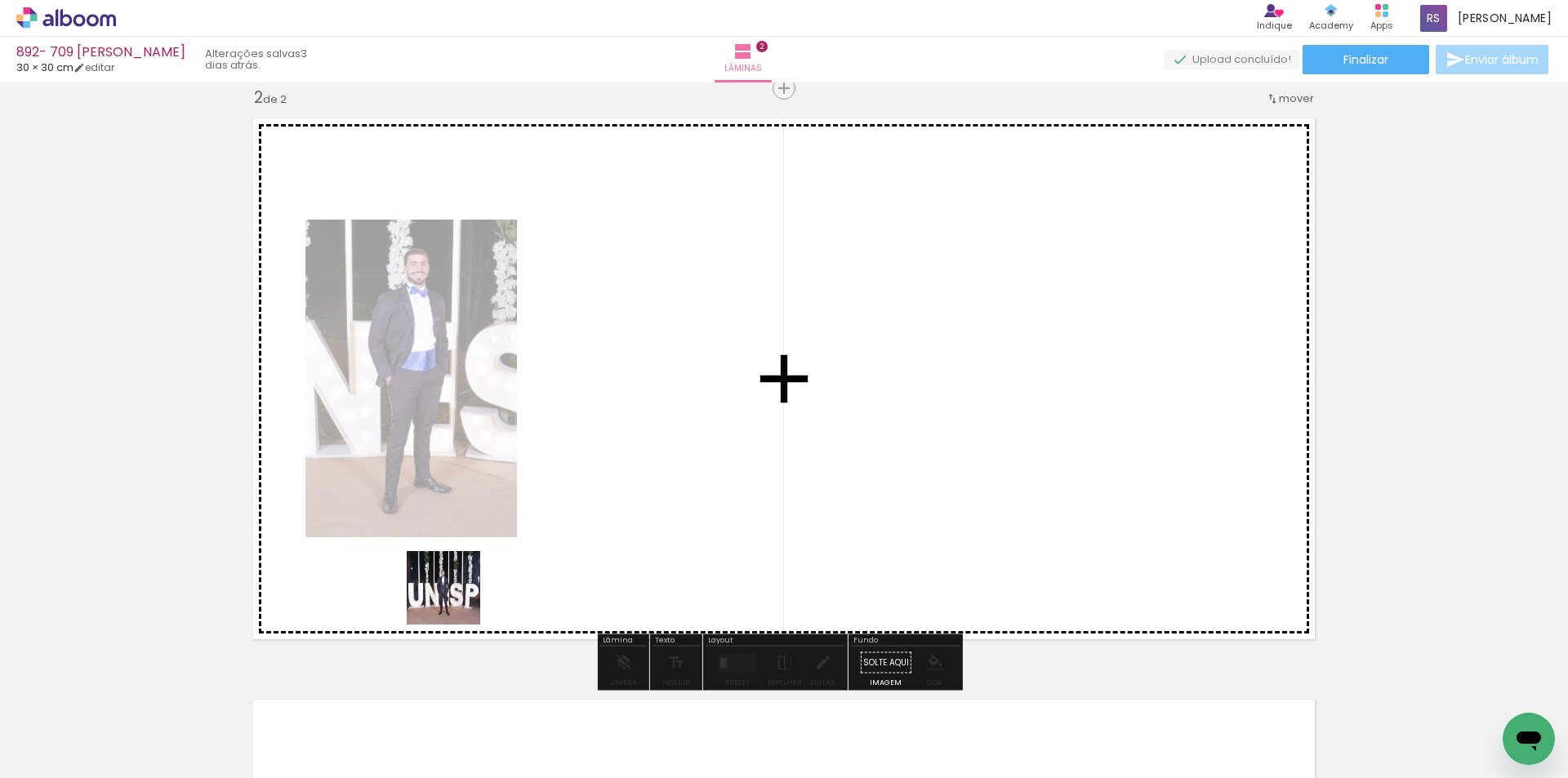
drag, startPoint x: 368, startPoint y: 734, endPoint x: 659, endPoint y: 394, distance: 447.5
click at [659, 394] on quentale-workspace at bounding box center [784, 389] width 1568 height 778
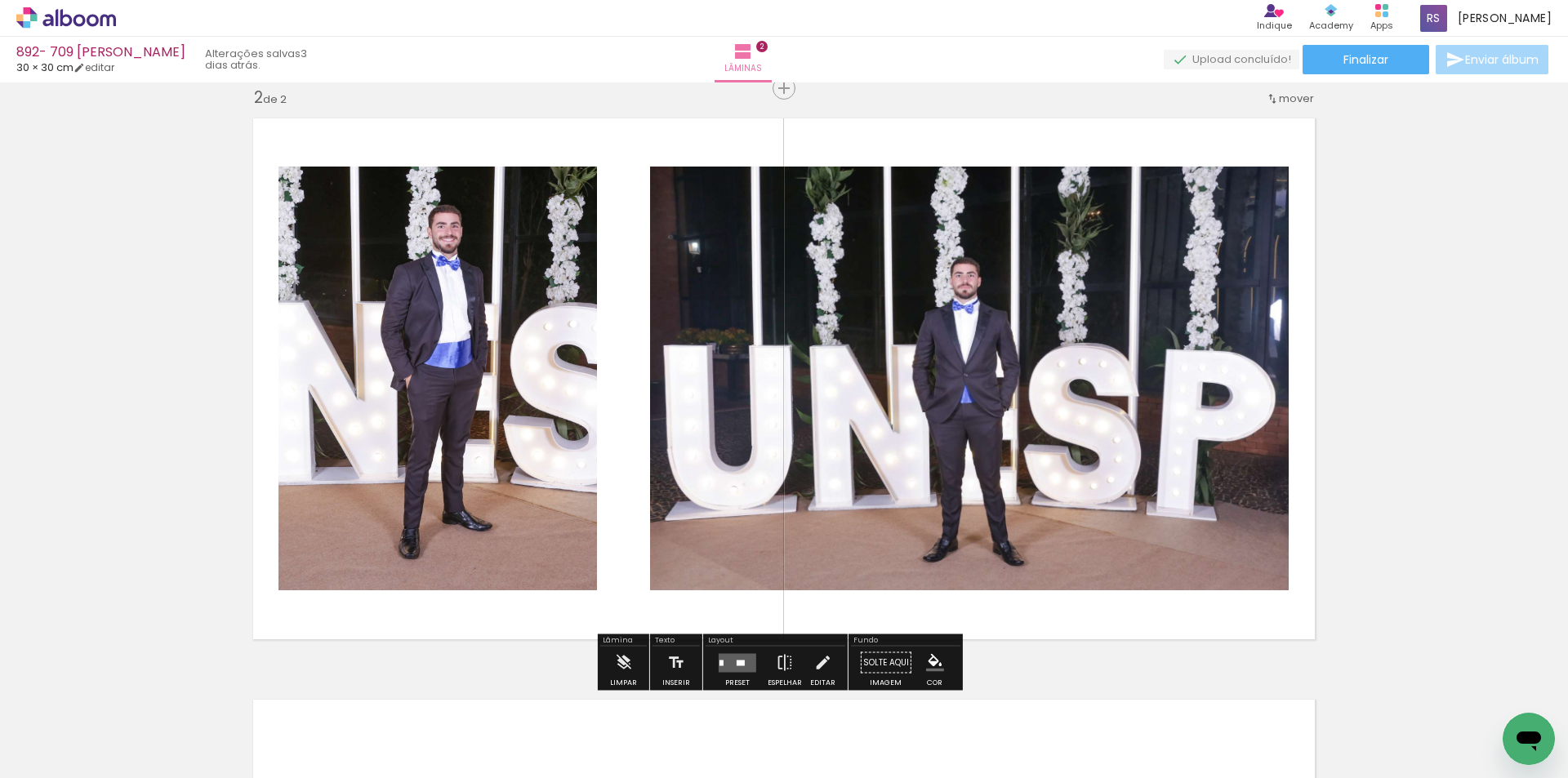
click at [733, 655] on quentale-layouter at bounding box center [738, 662] width 38 height 19
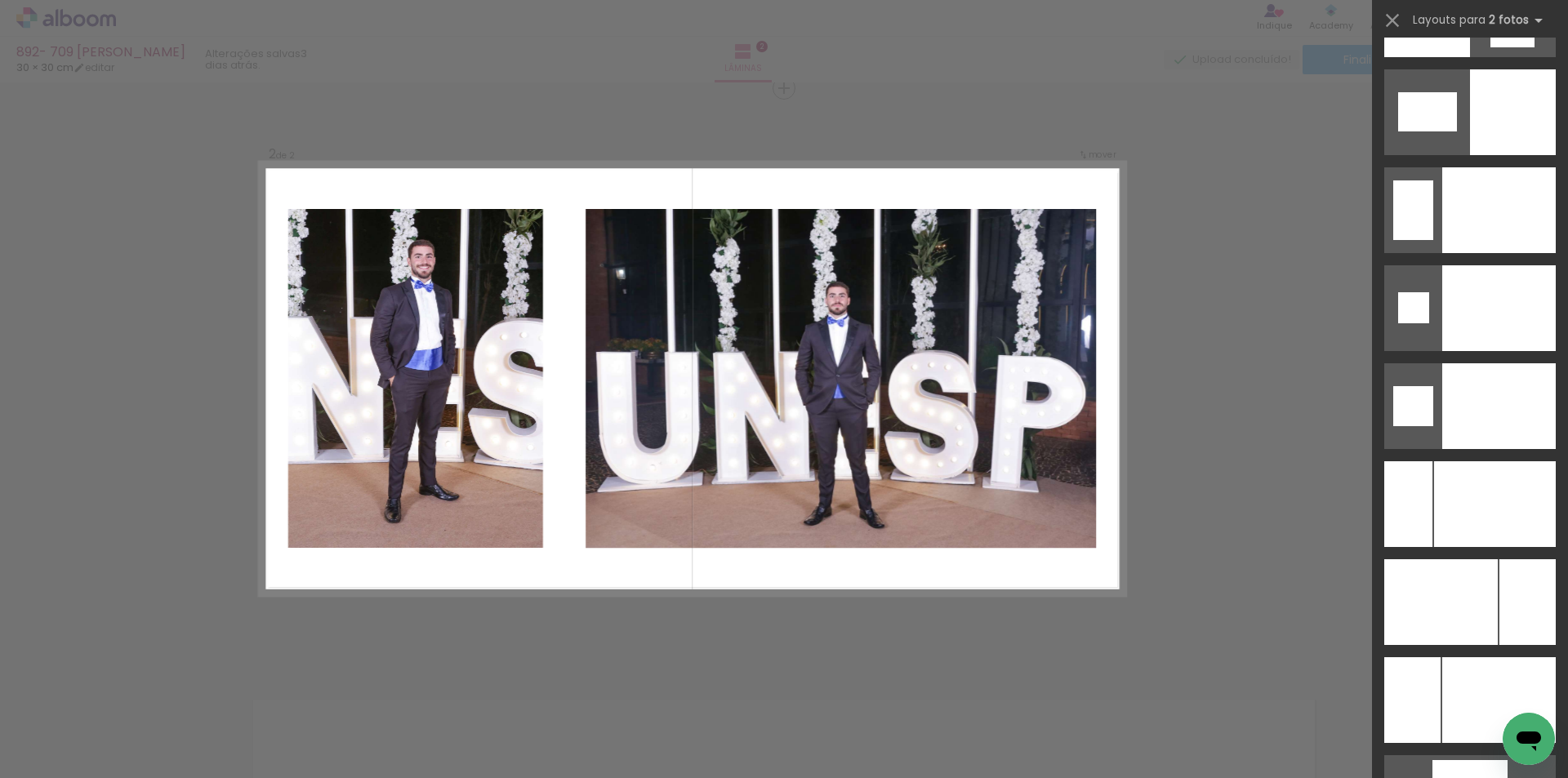
scroll to position [6797, 0]
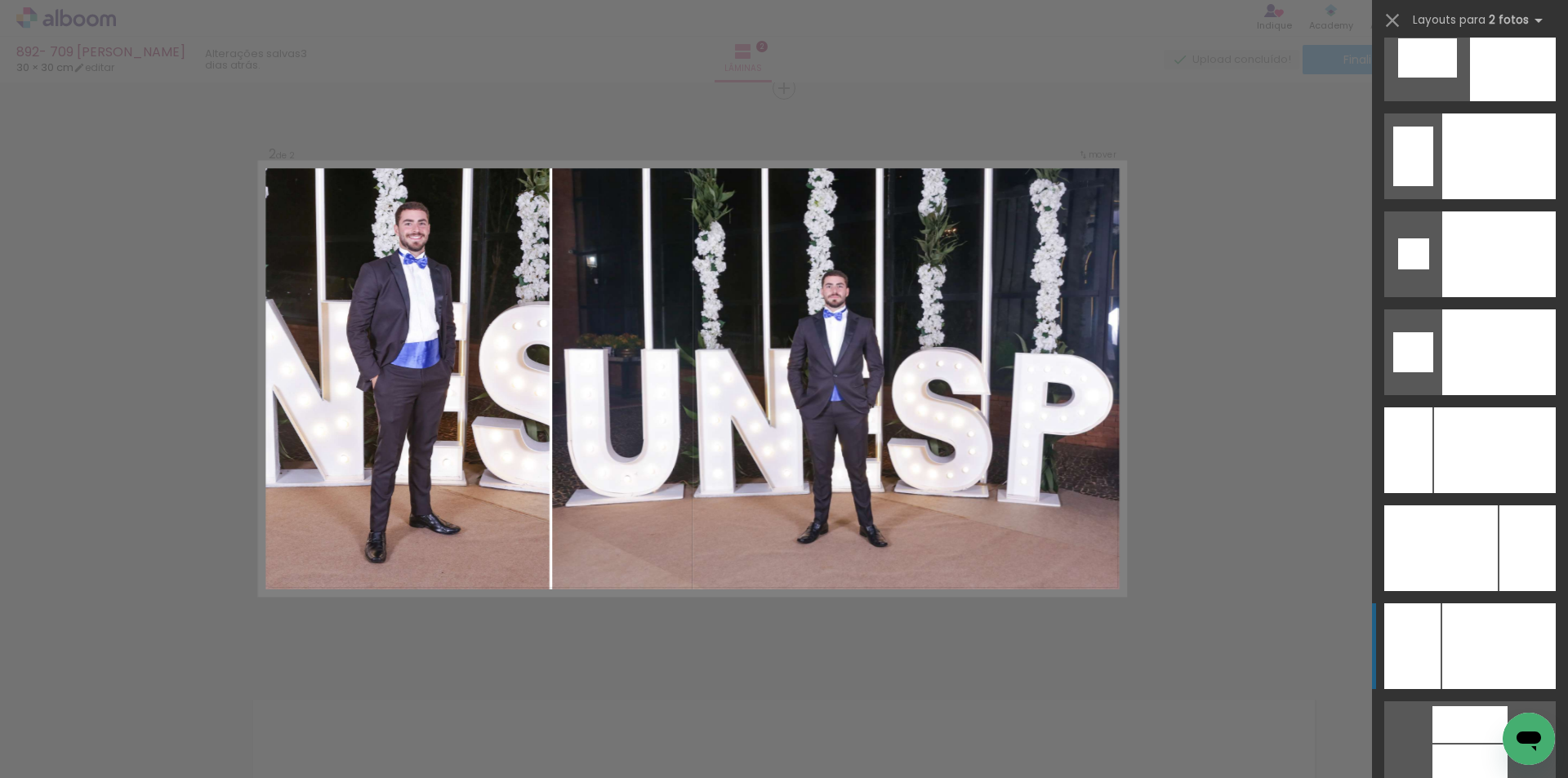
click at [1543, 618] on div at bounding box center [1499, 646] width 114 height 86
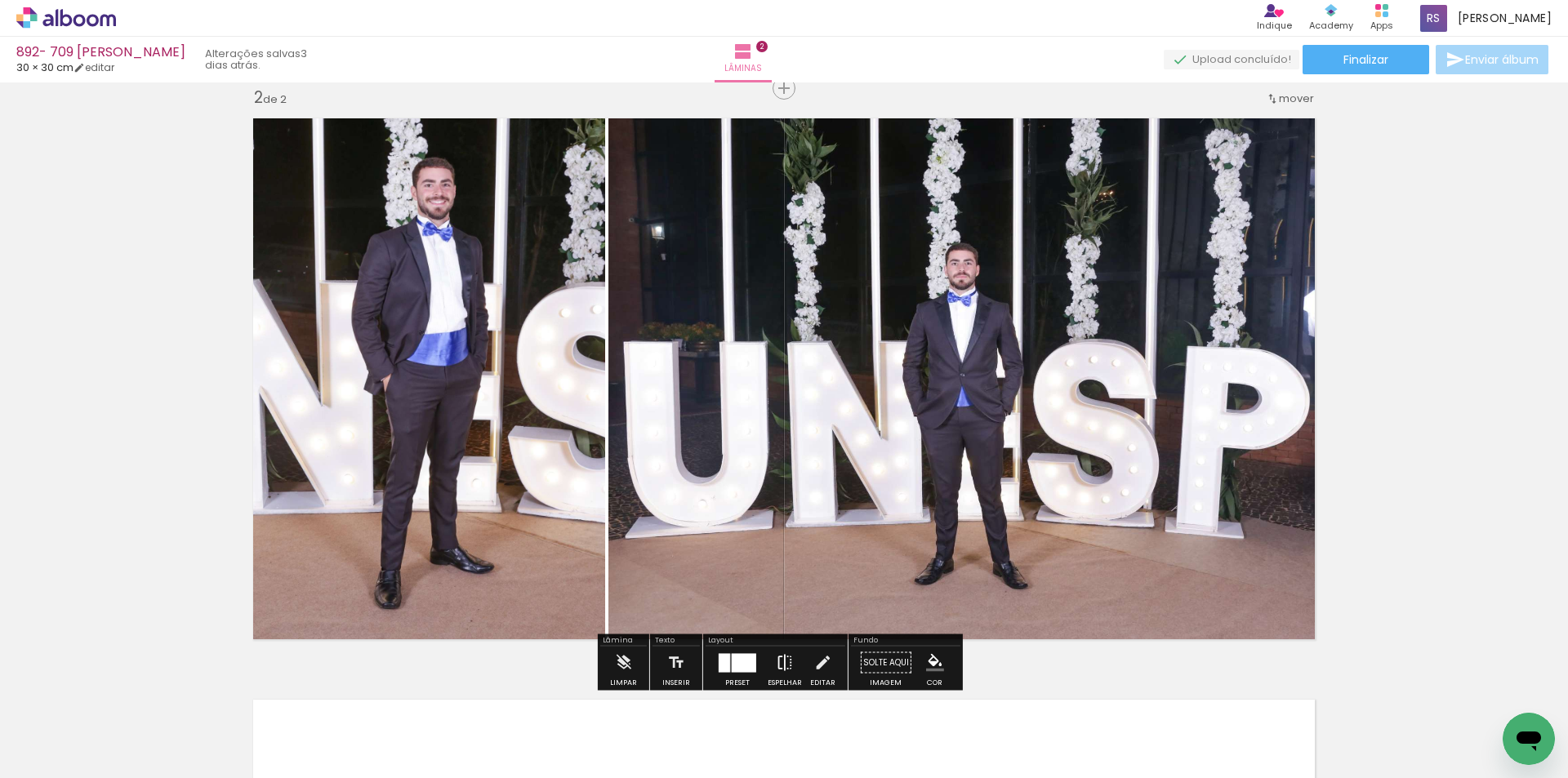
click at [776, 661] on iron-icon at bounding box center [785, 663] width 18 height 33
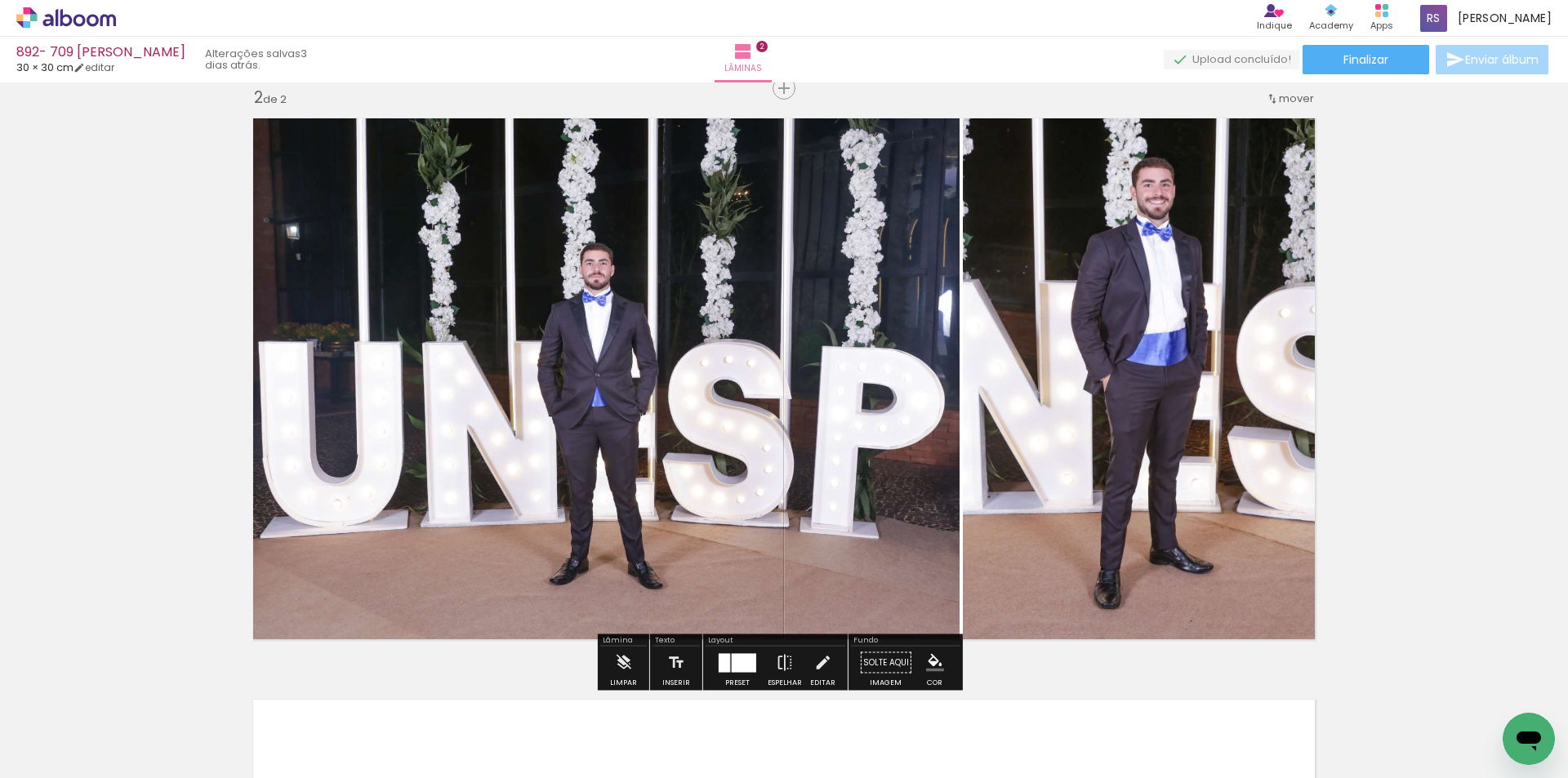
click at [928, 661] on iron-icon "color picker" at bounding box center [935, 663] width 18 height 18
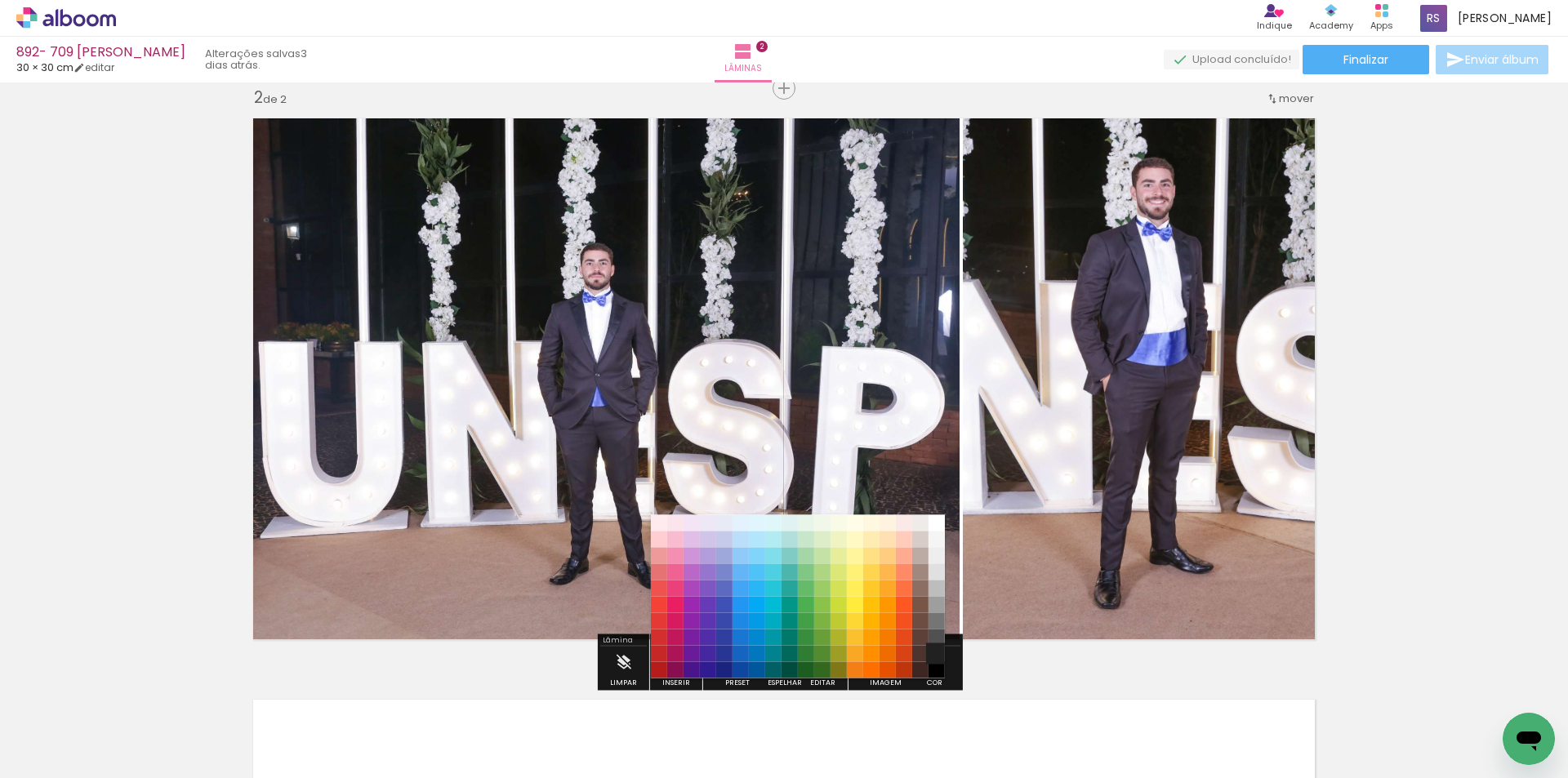
click at [931, 648] on paper-item "#212121" at bounding box center [937, 654] width 16 height 16
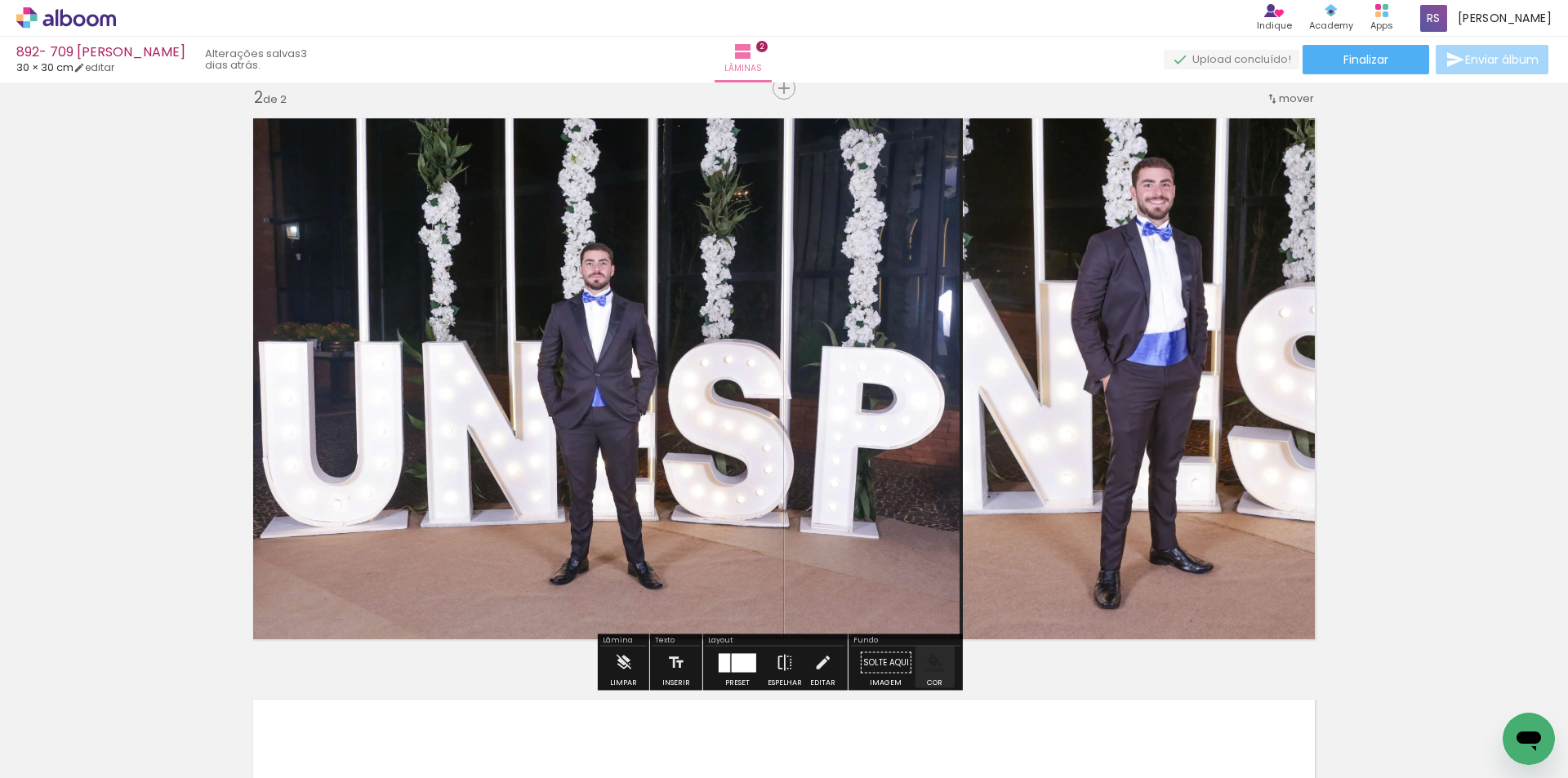
click at [924, 678] on quentale-thumb at bounding box center [896, 723] width 92 height 94
click at [929, 658] on iron-icon "color picker" at bounding box center [935, 663] width 18 height 18
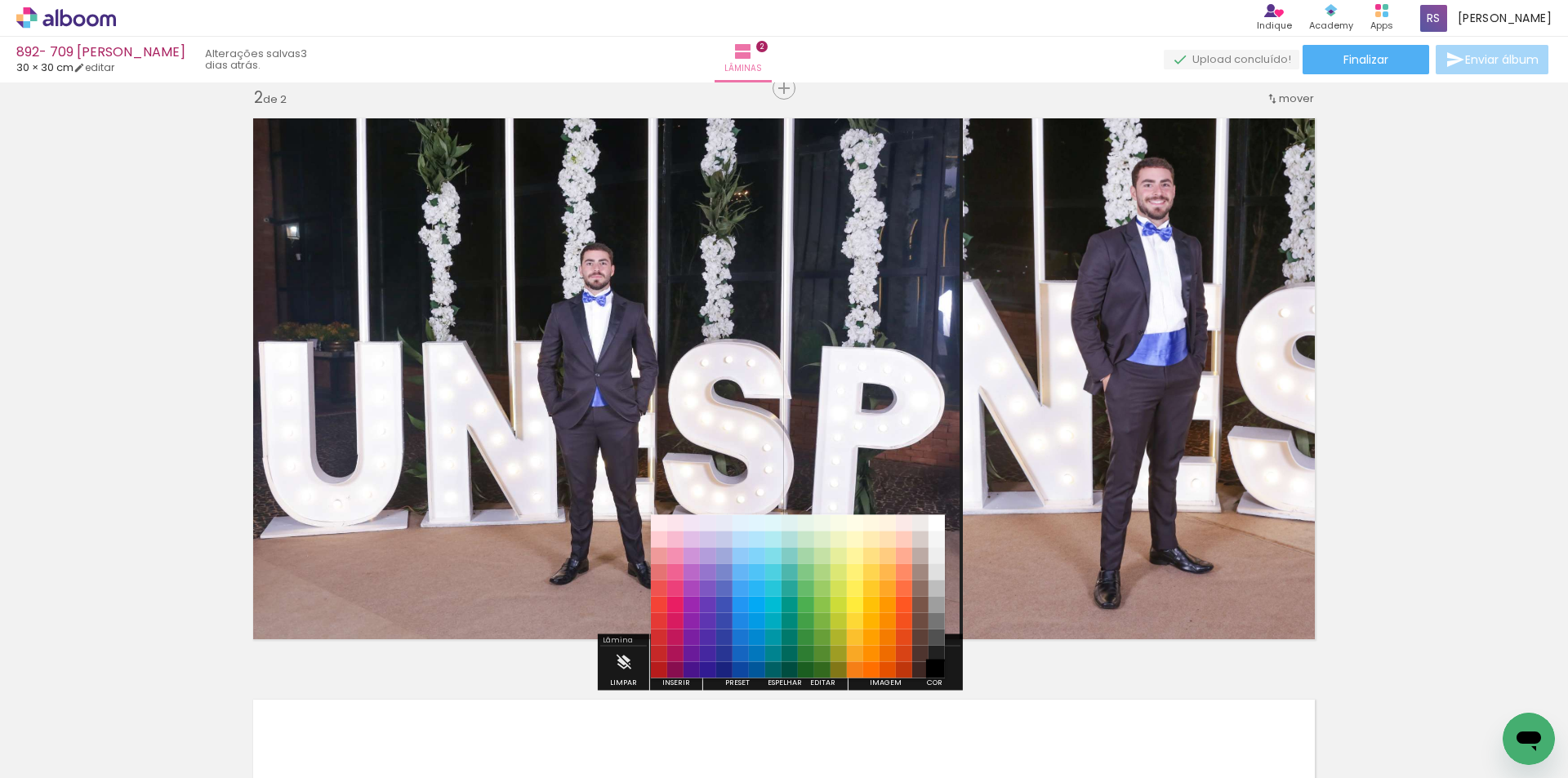
click at [937, 672] on paper-item "#000000" at bounding box center [937, 670] width 16 height 16
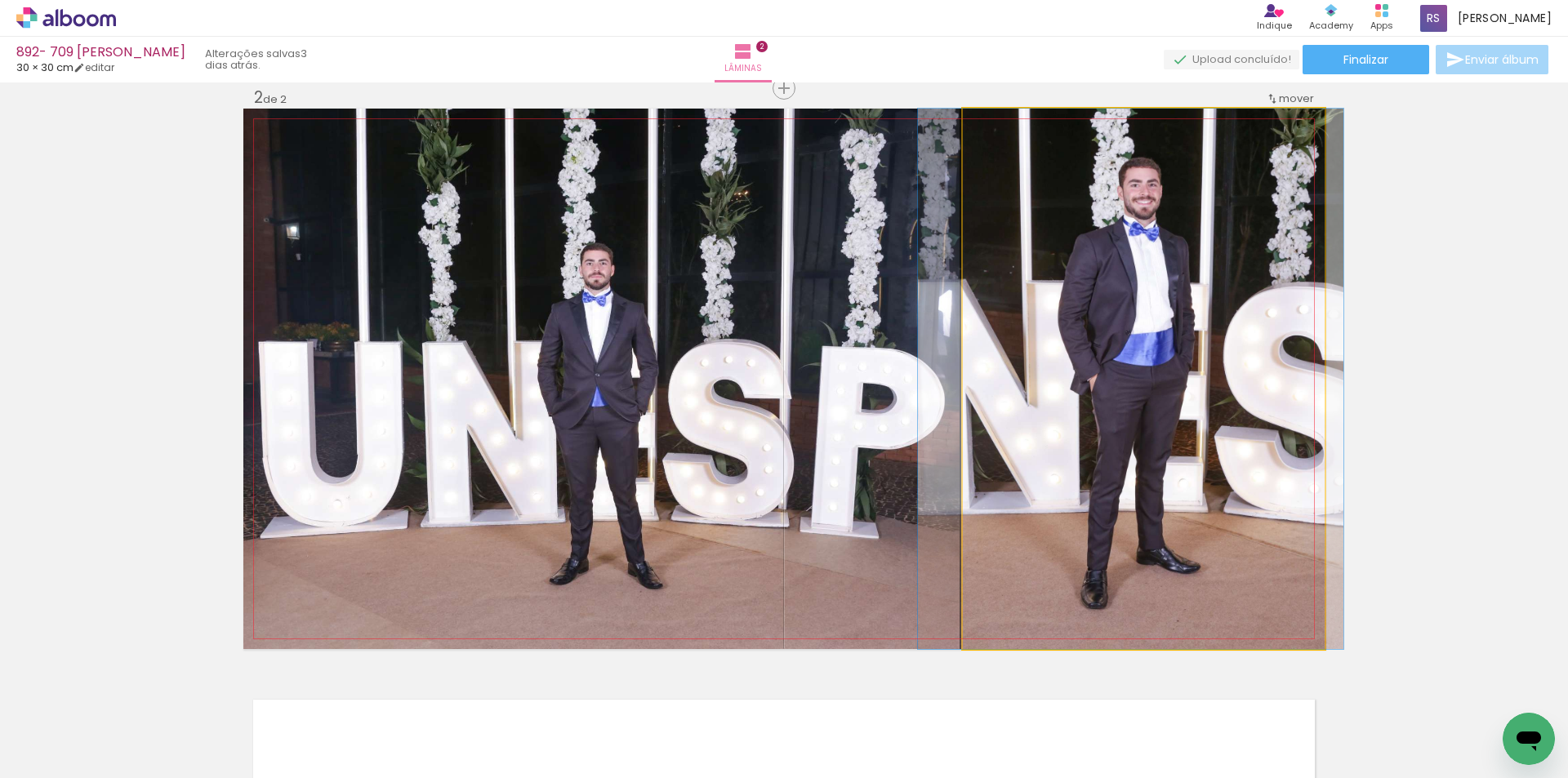
drag, startPoint x: 1105, startPoint y: 456, endPoint x: 1092, endPoint y: 455, distance: 13.0
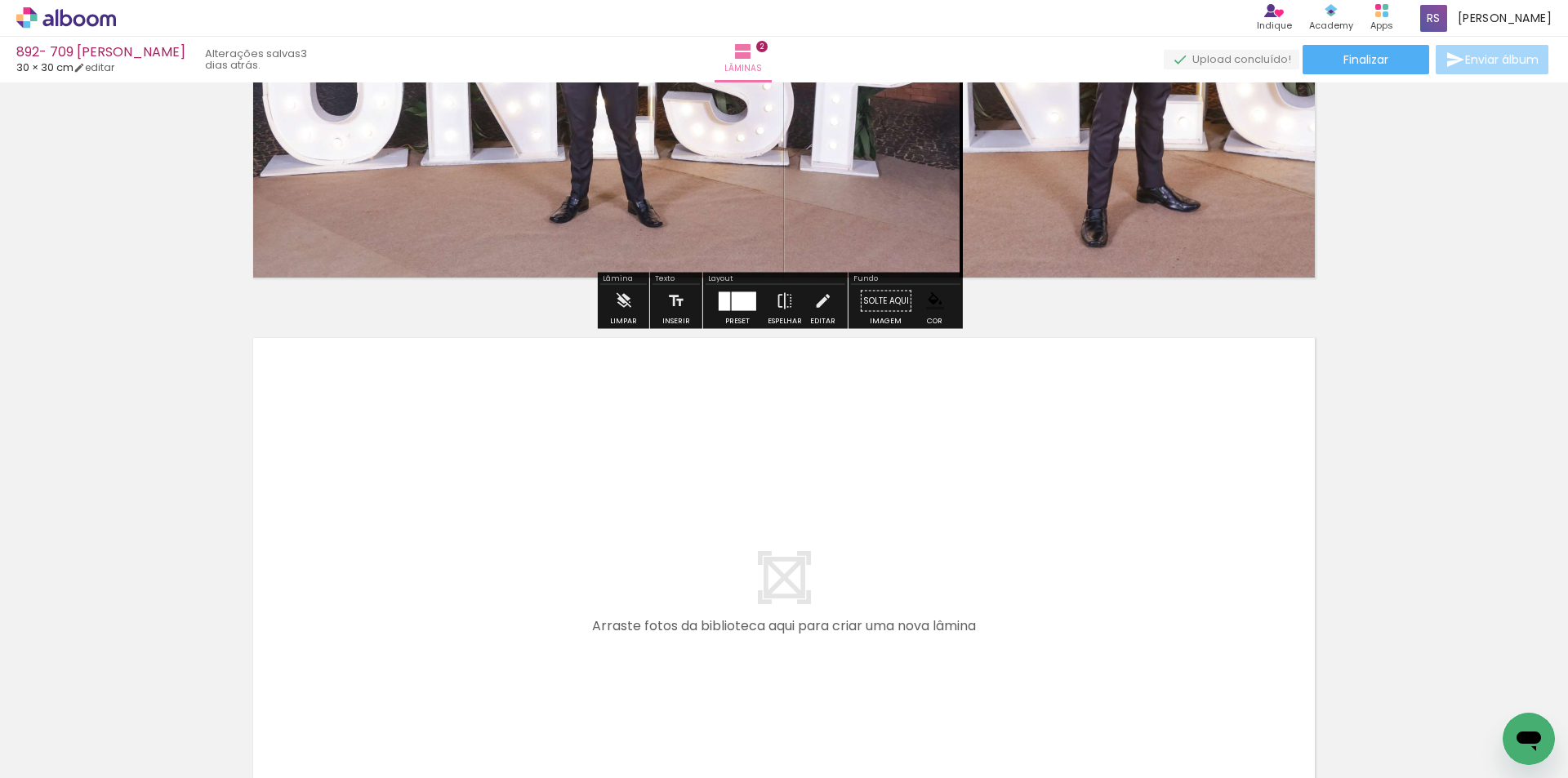
scroll to position [1093, 0]
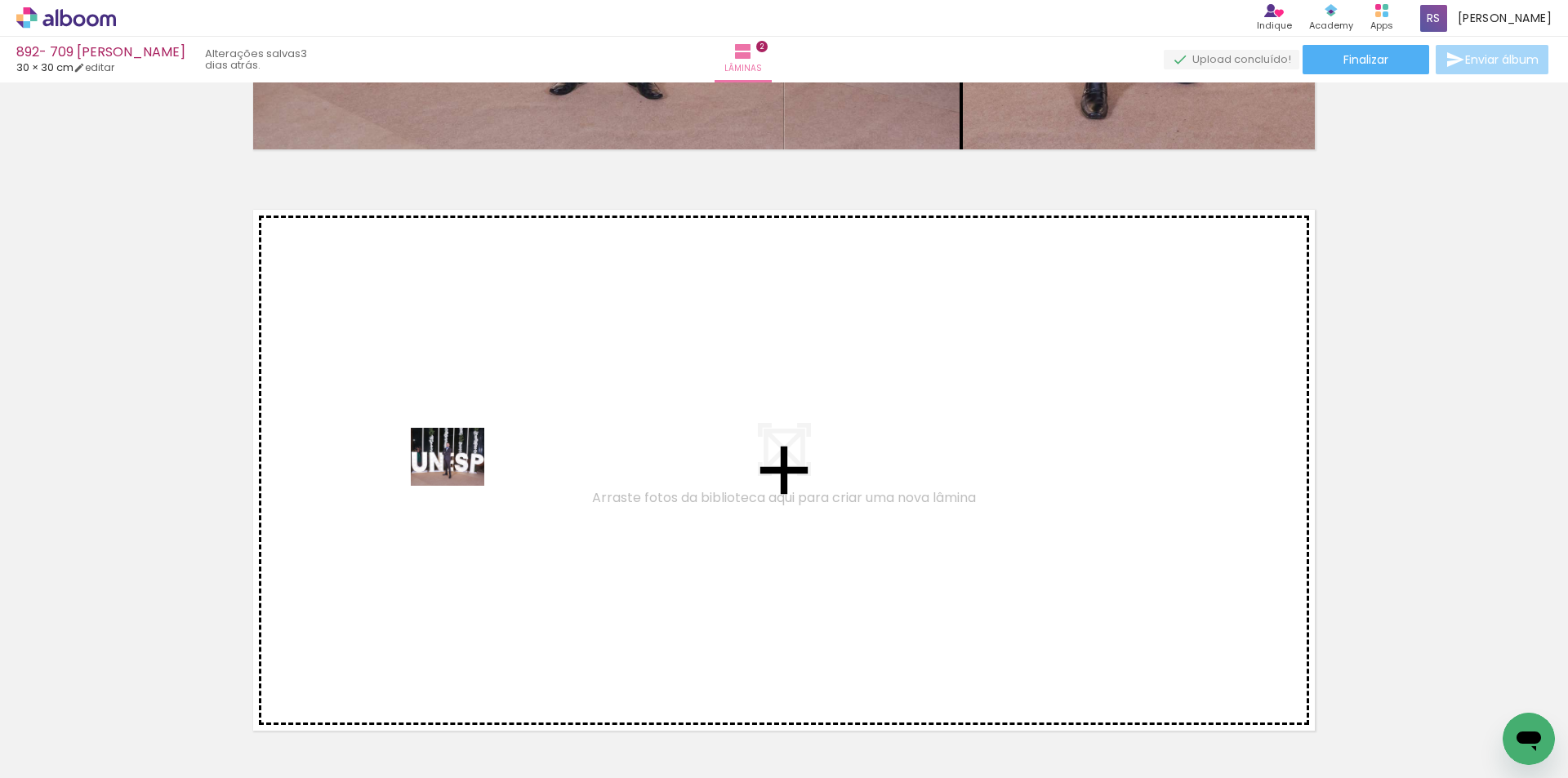
drag, startPoint x: 375, startPoint y: 679, endPoint x: 459, endPoint y: 477, distance: 218.8
click at [459, 477] on quentale-workspace at bounding box center [784, 389] width 1568 height 778
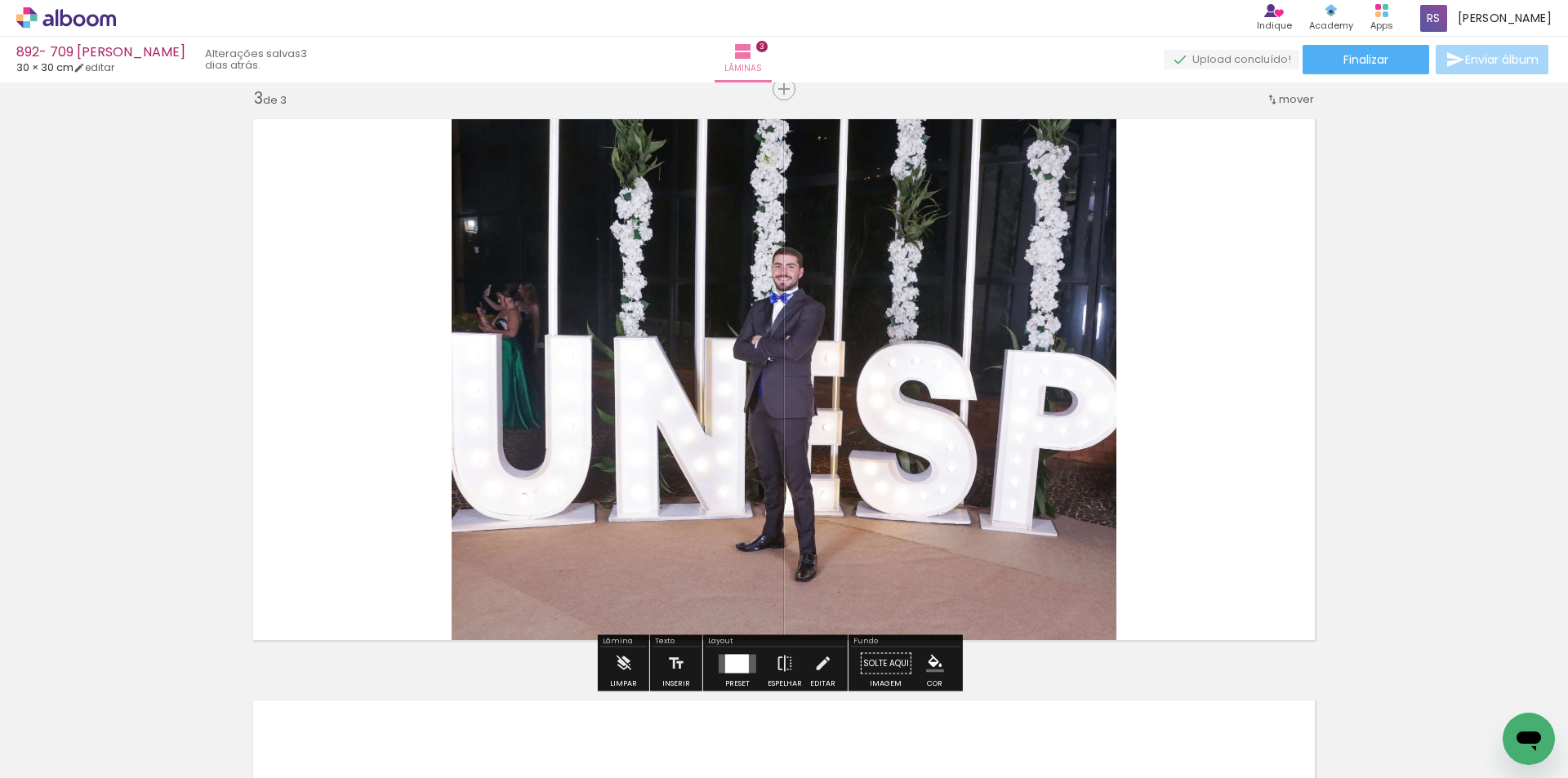
scroll to position [1184, 0]
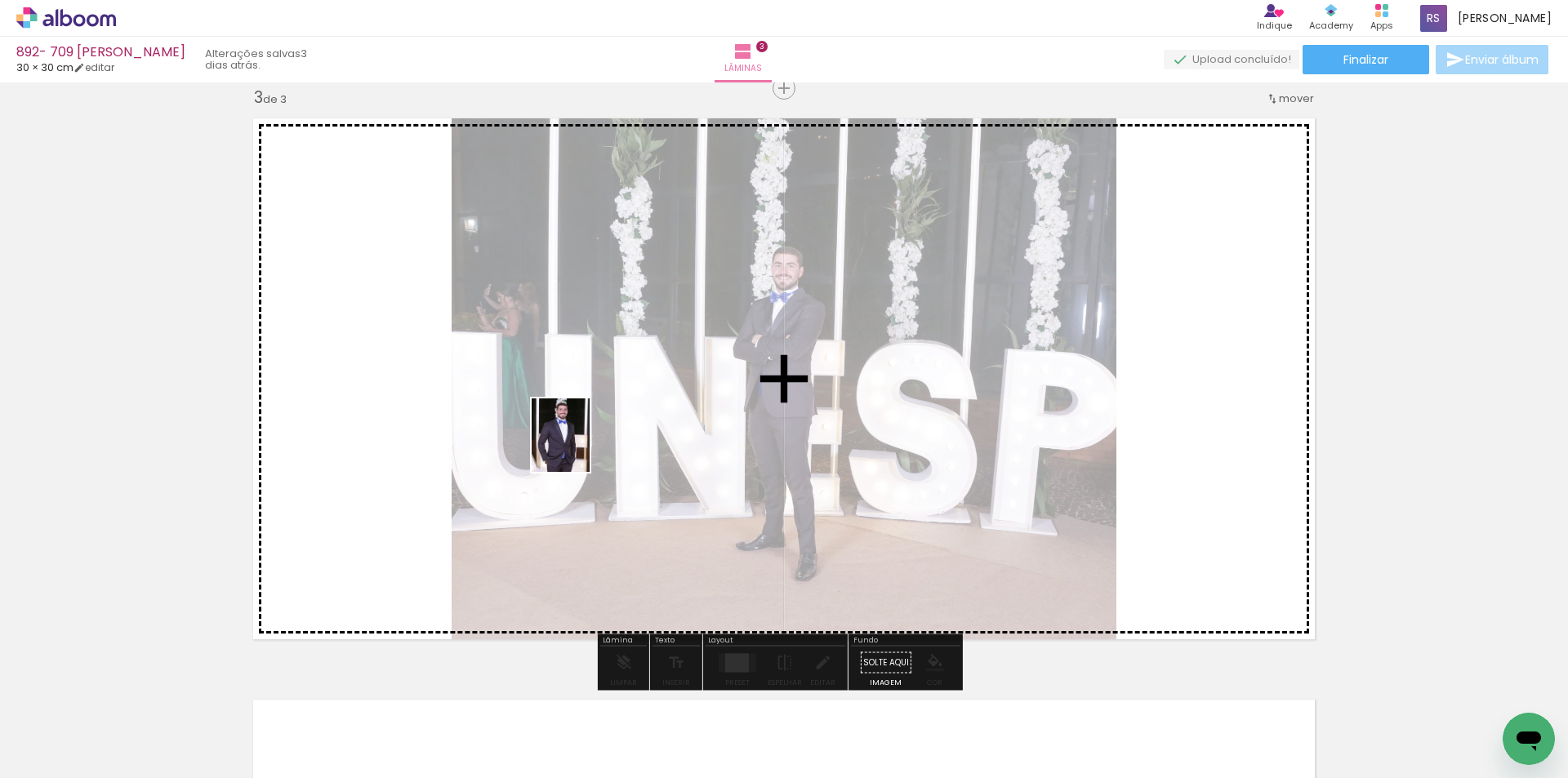
drag, startPoint x: 366, startPoint y: 713, endPoint x: 579, endPoint y: 518, distance: 288.8
click at [584, 441] on quentale-workspace at bounding box center [784, 389] width 1568 height 778
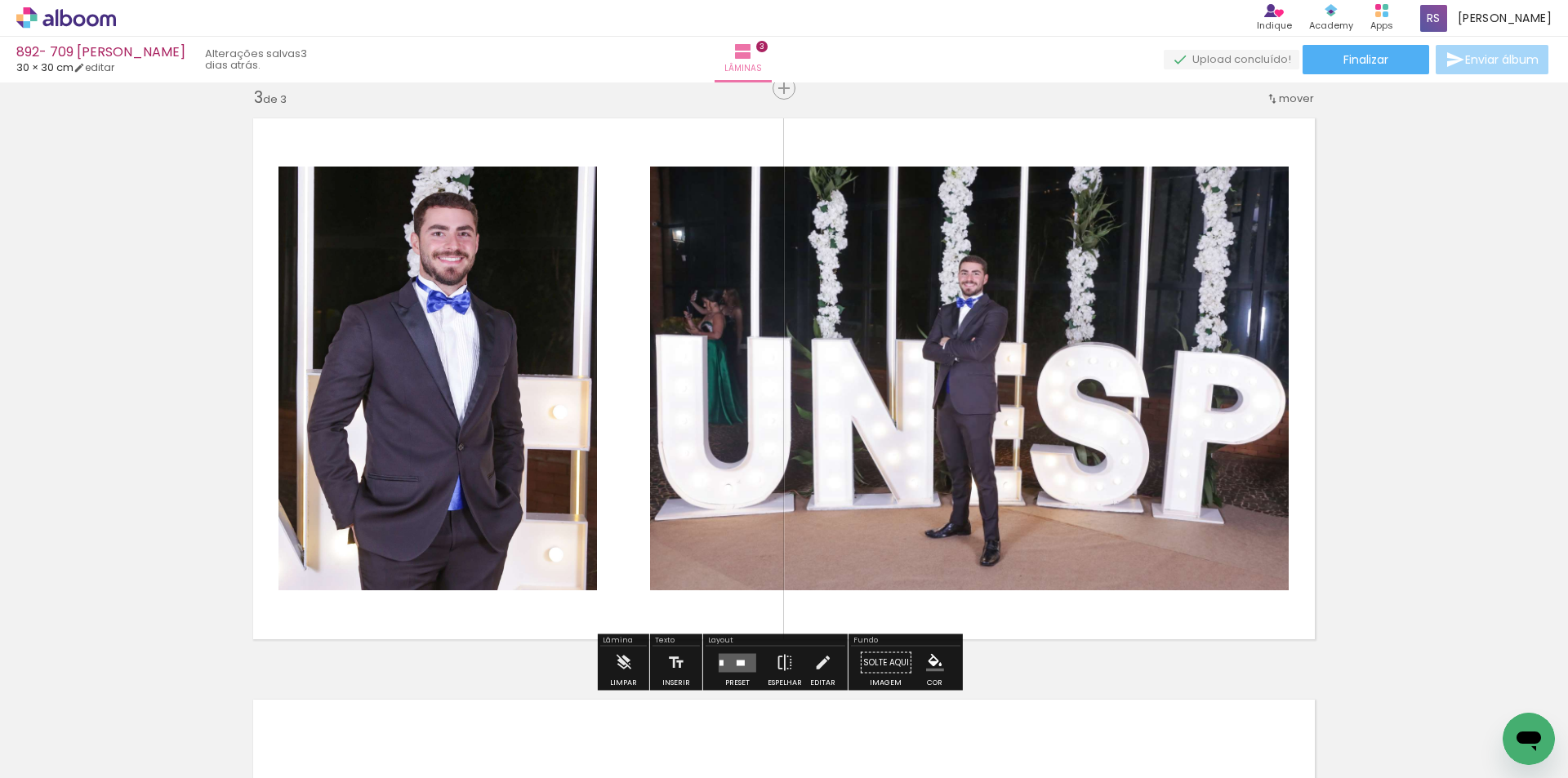
drag, startPoint x: 725, startPoint y: 660, endPoint x: 820, endPoint y: 603, distance: 110.8
click at [726, 660] on quentale-layouter at bounding box center [738, 662] width 38 height 19
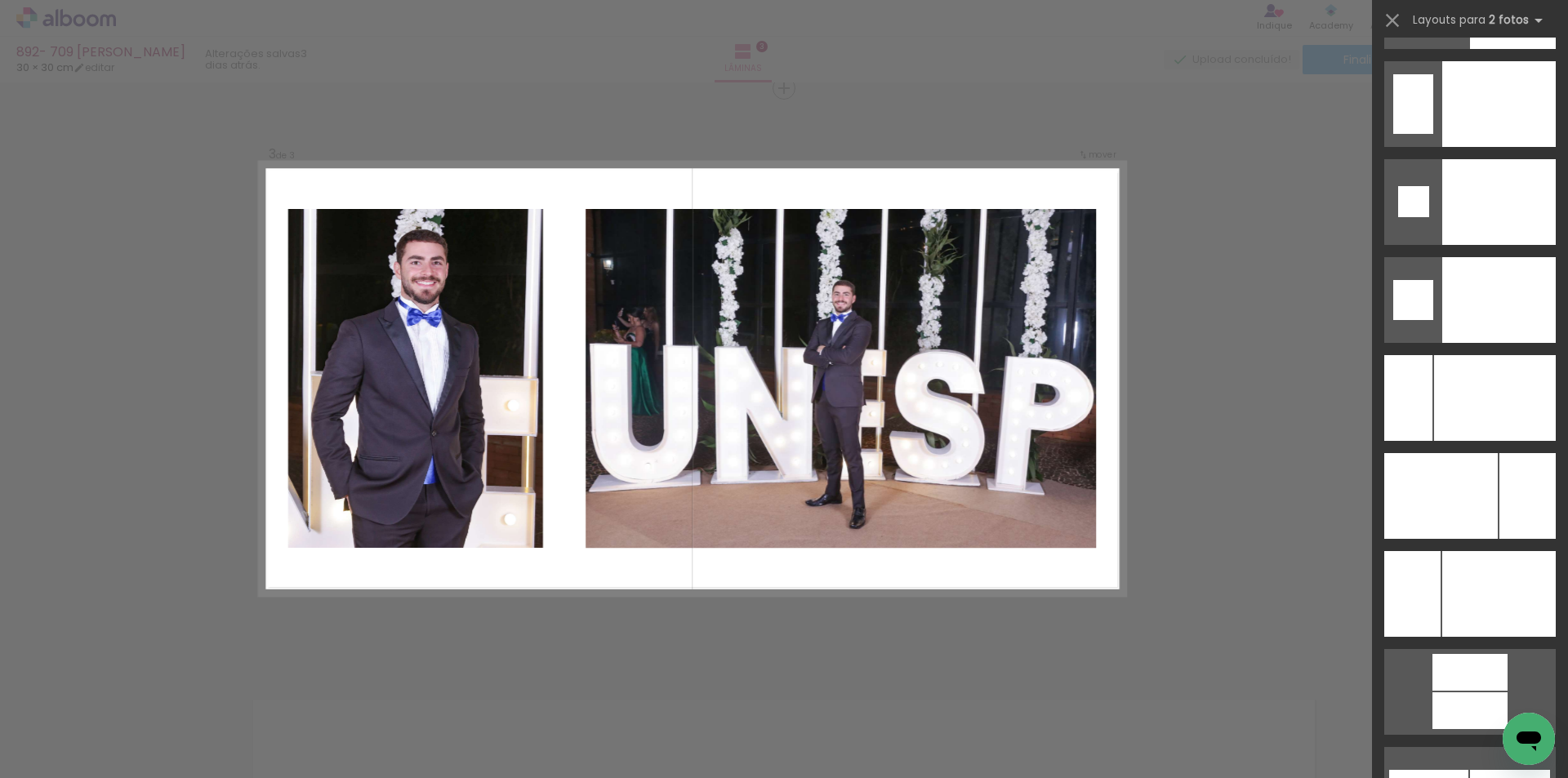
scroll to position [6871, 0]
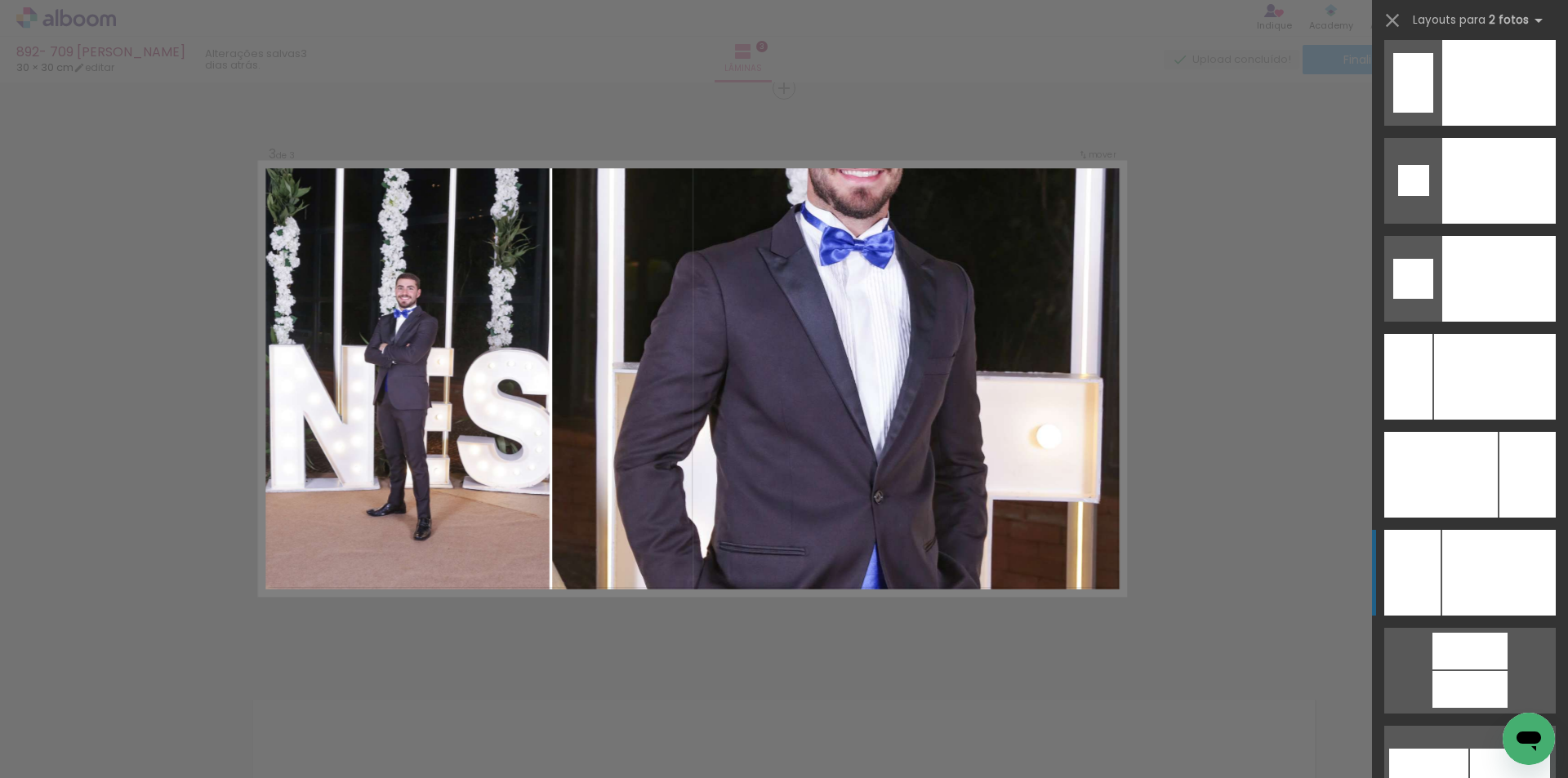
click at [1523, 576] on div at bounding box center [1499, 573] width 114 height 86
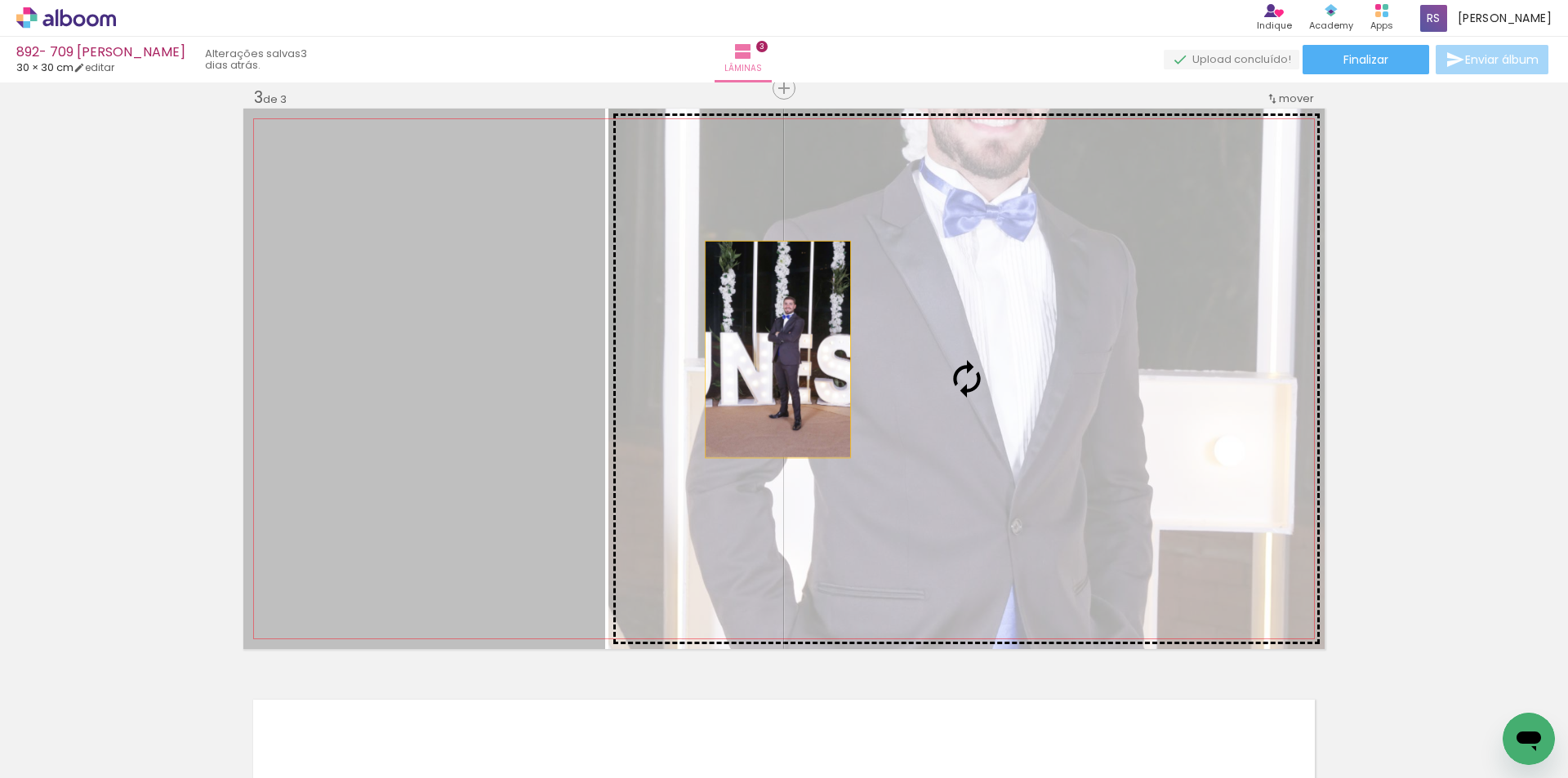
drag, startPoint x: 558, startPoint y: 348, endPoint x: 786, endPoint y: 351, distance: 228.0
click at [0, 0] on slot at bounding box center [0, 0] width 0 height 0
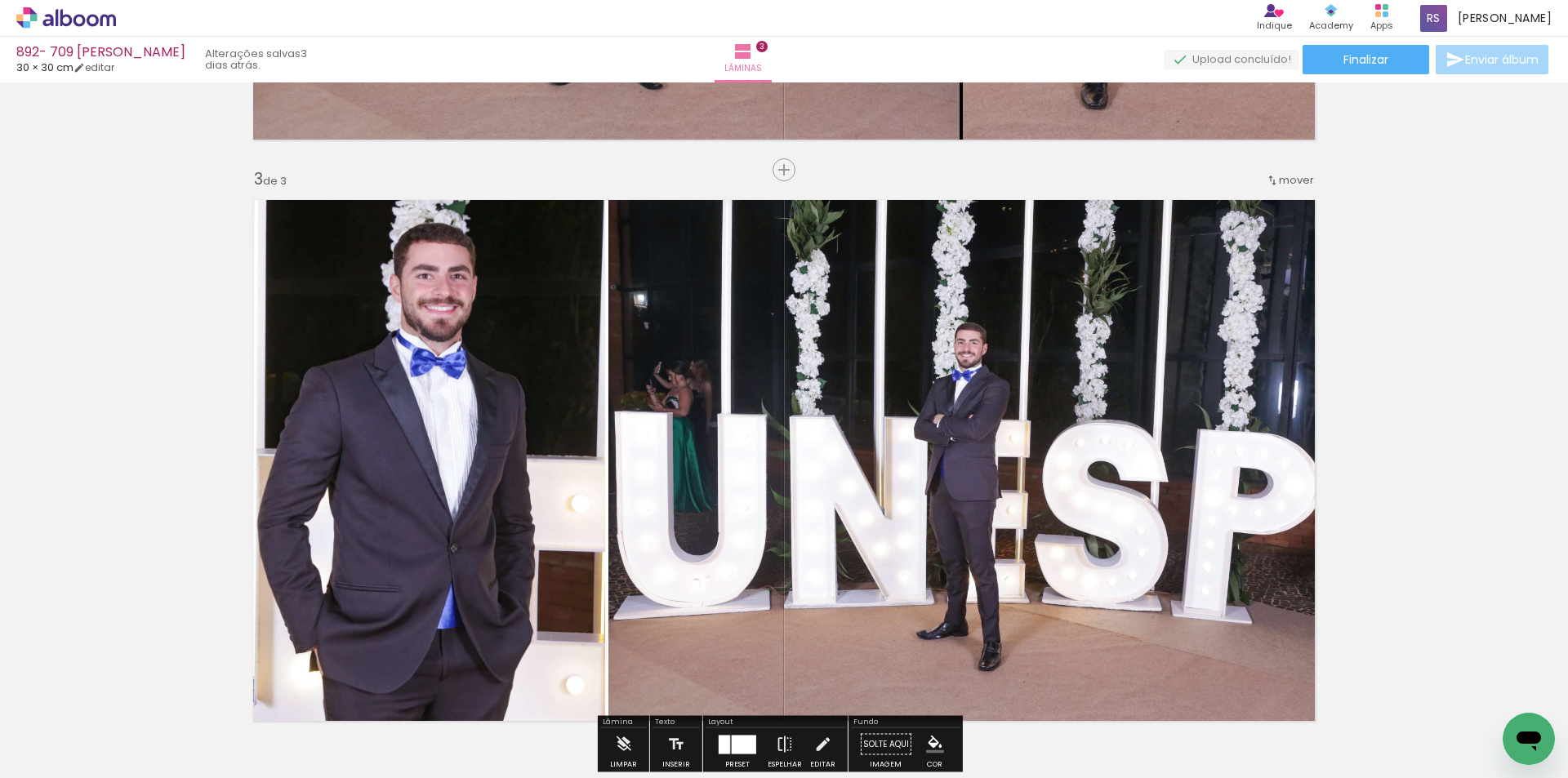
scroll to position [1184, 0]
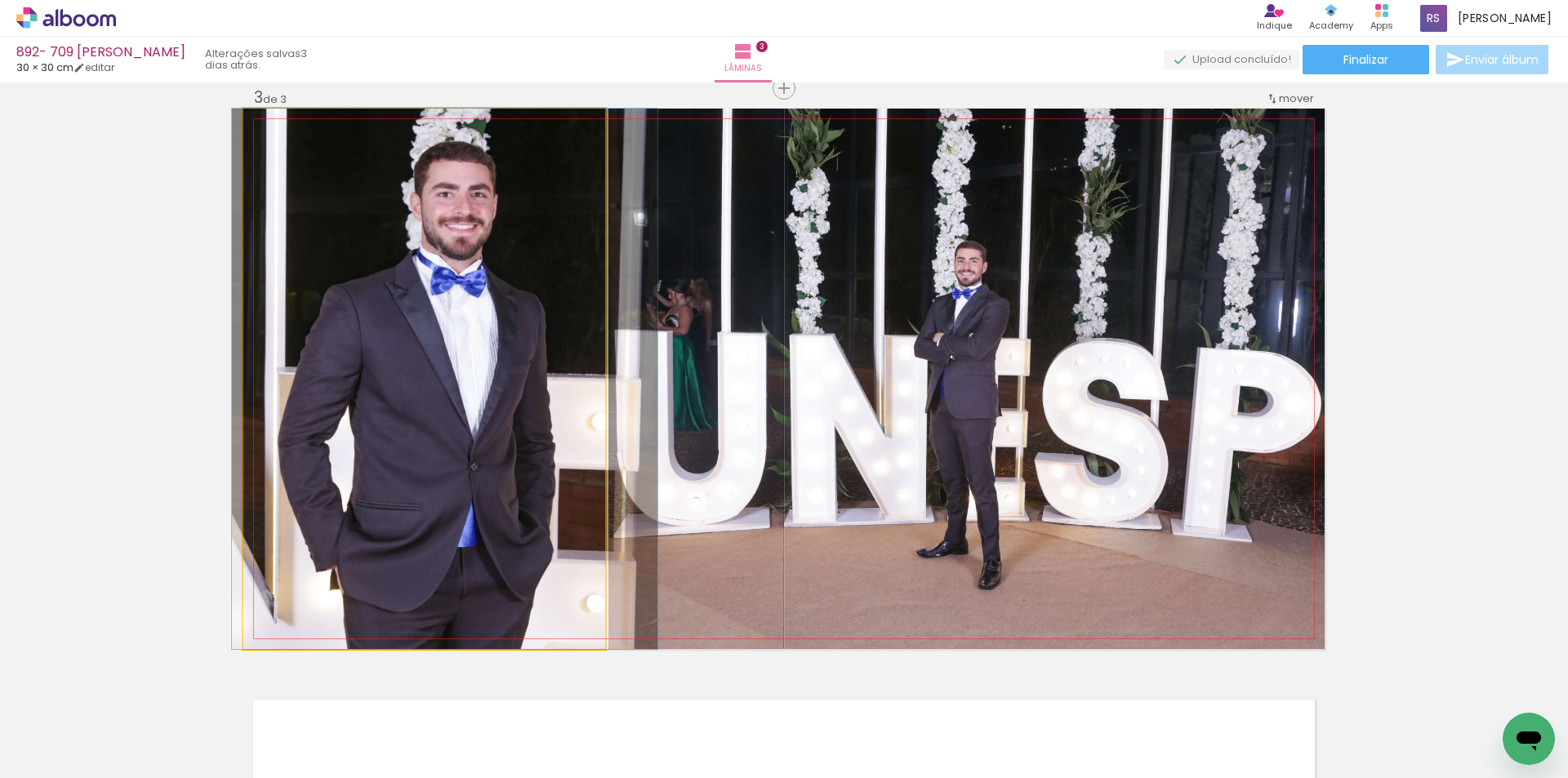
drag, startPoint x: 515, startPoint y: 413, endPoint x: 538, endPoint y: 410, distance: 23.2
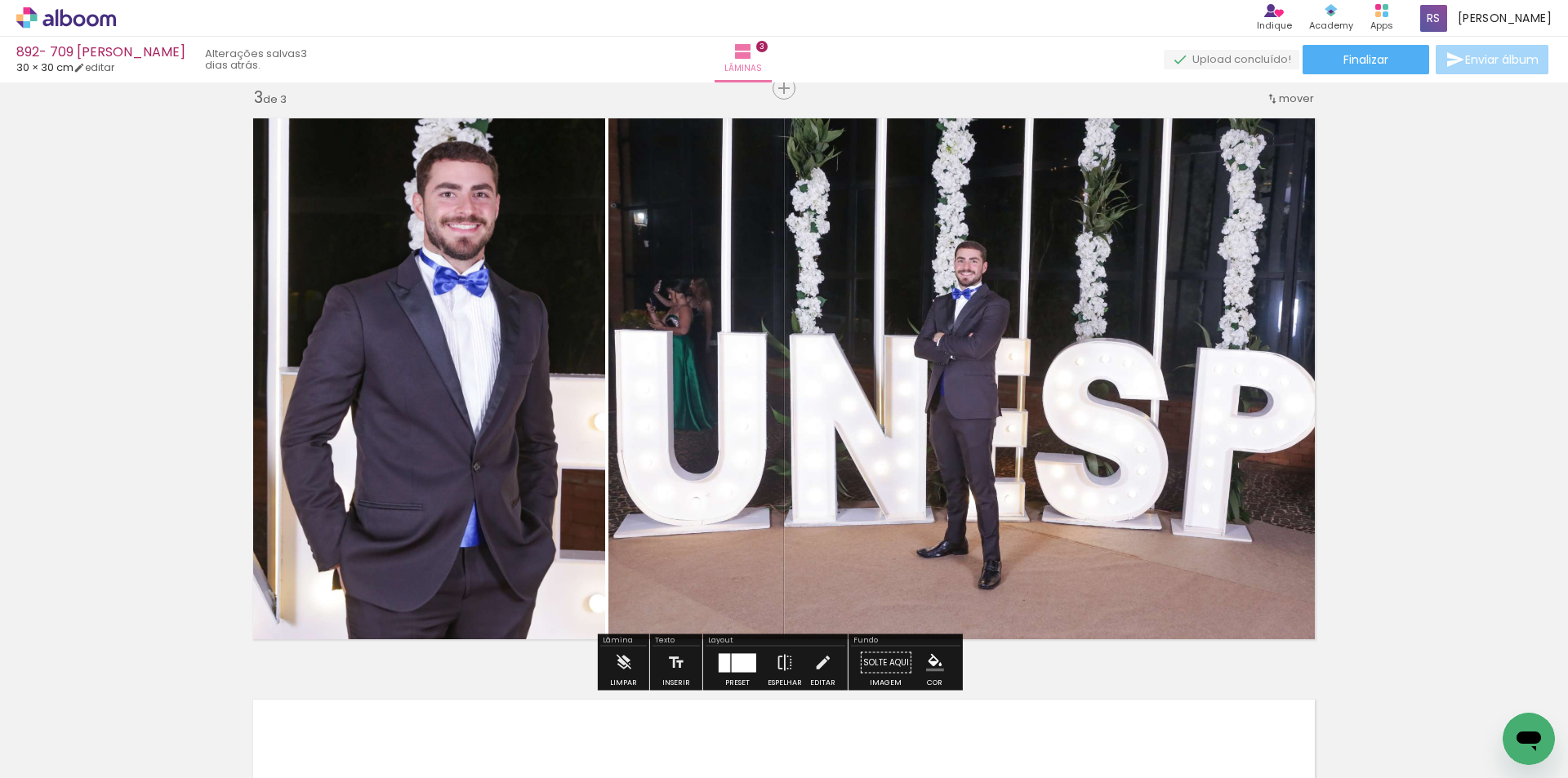
click at [926, 662] on iron-icon "color picker" at bounding box center [935, 663] width 18 height 18
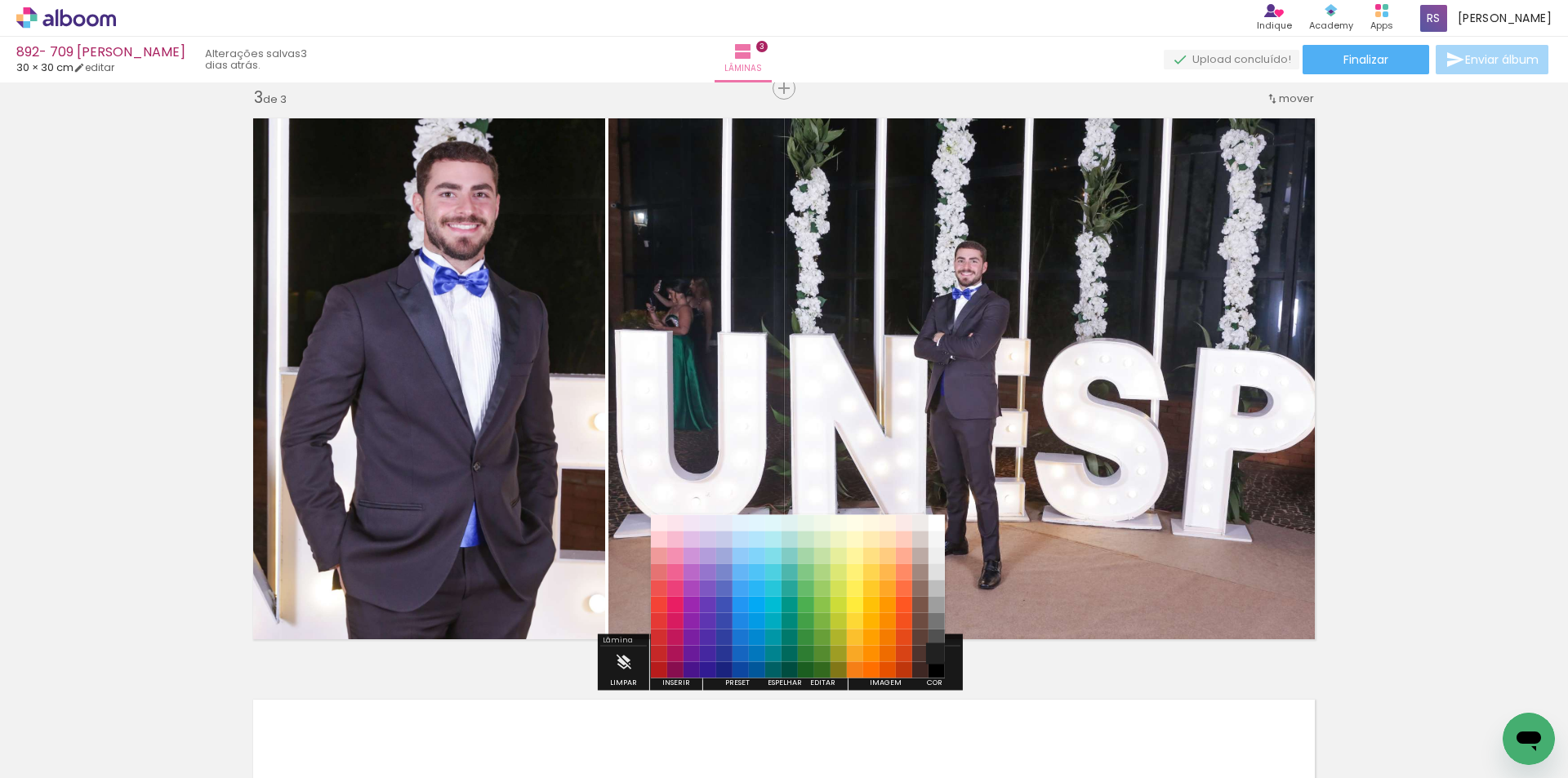
click at [932, 649] on paper-item "#212121" at bounding box center [937, 654] width 16 height 16
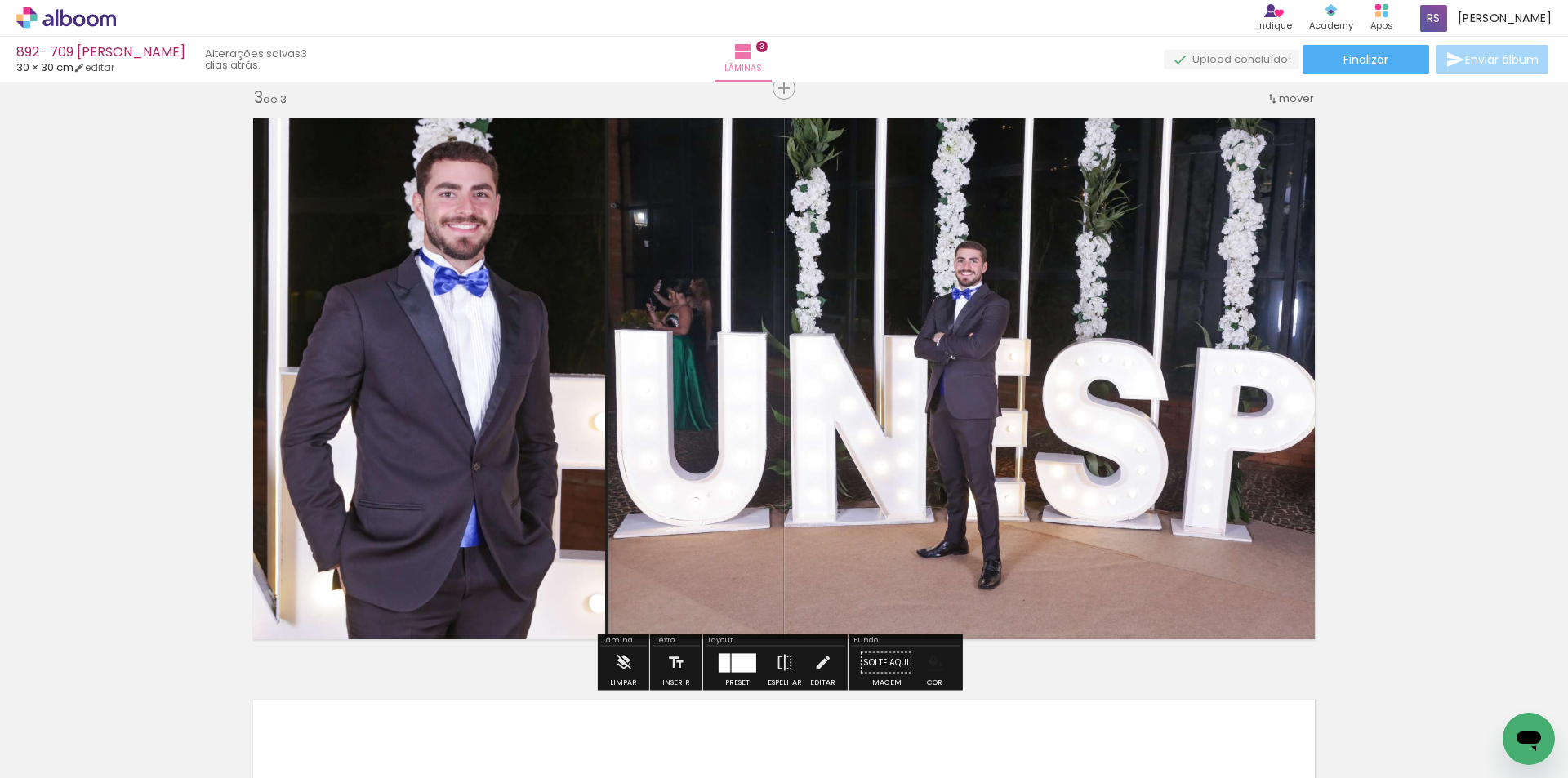
click at [935, 662] on iron-icon "color picker" at bounding box center [935, 663] width 18 height 18
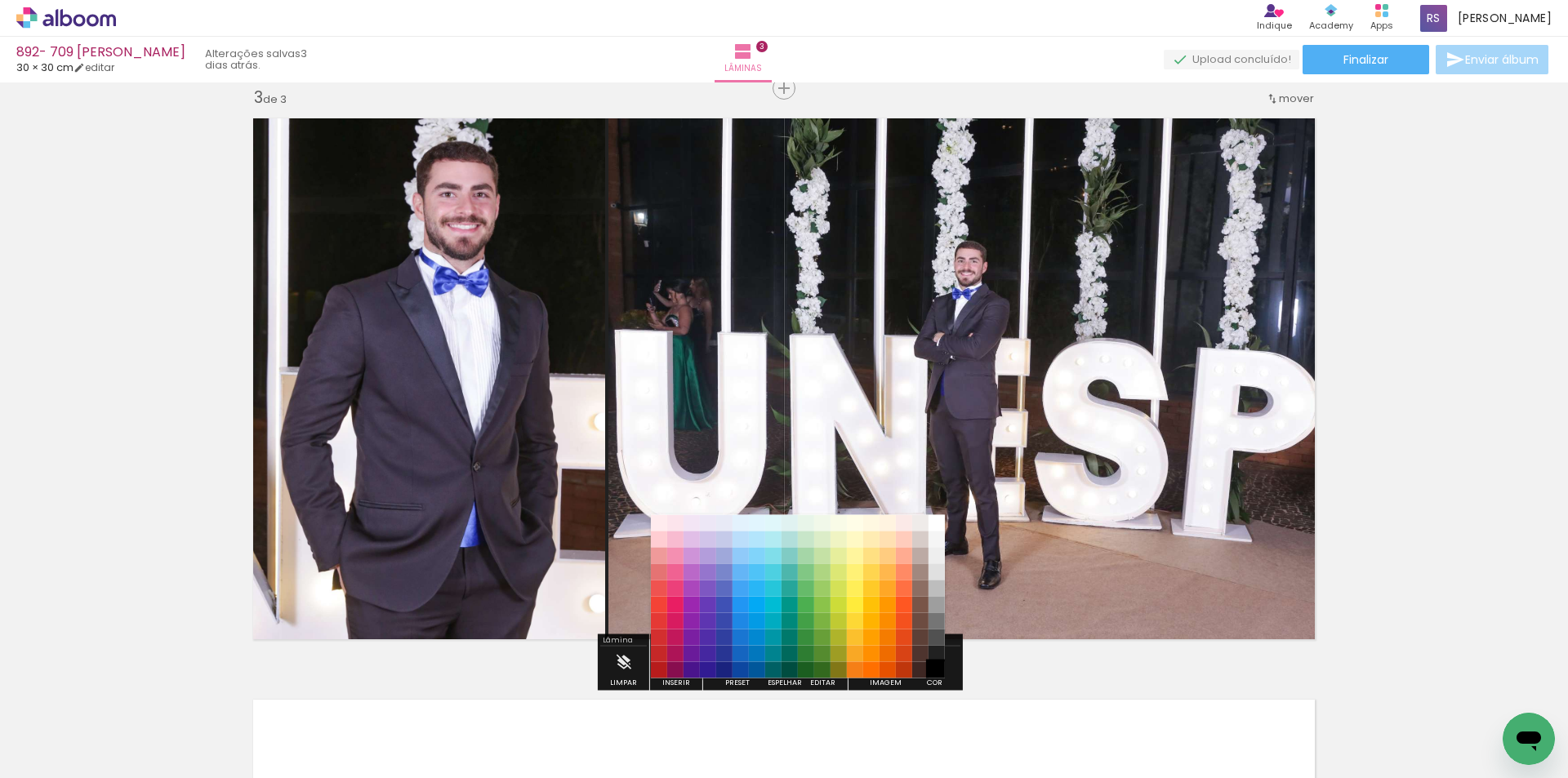
click at [939, 669] on paper-item "#000000" at bounding box center [937, 670] width 16 height 16
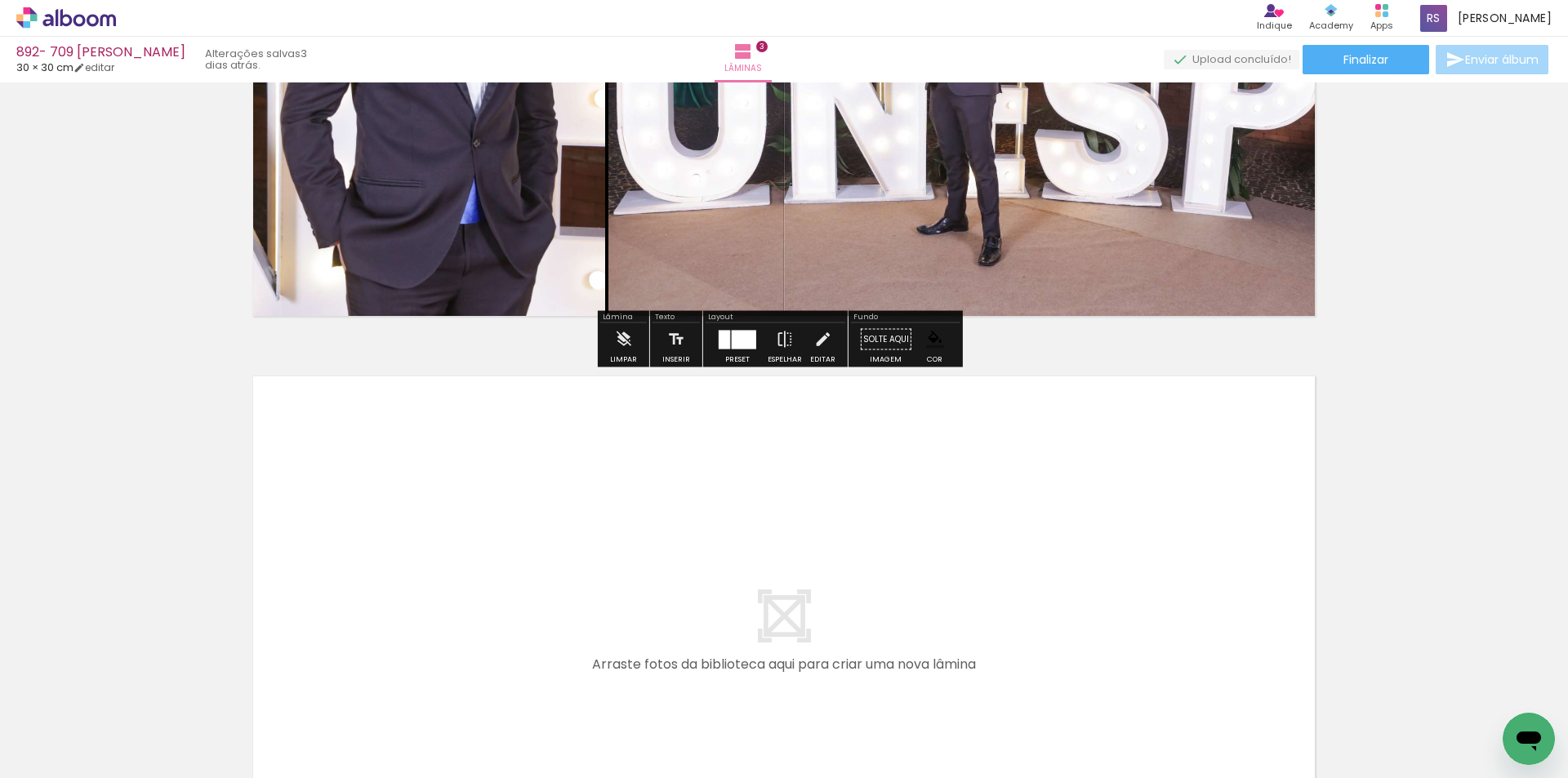
scroll to position [1511, 0]
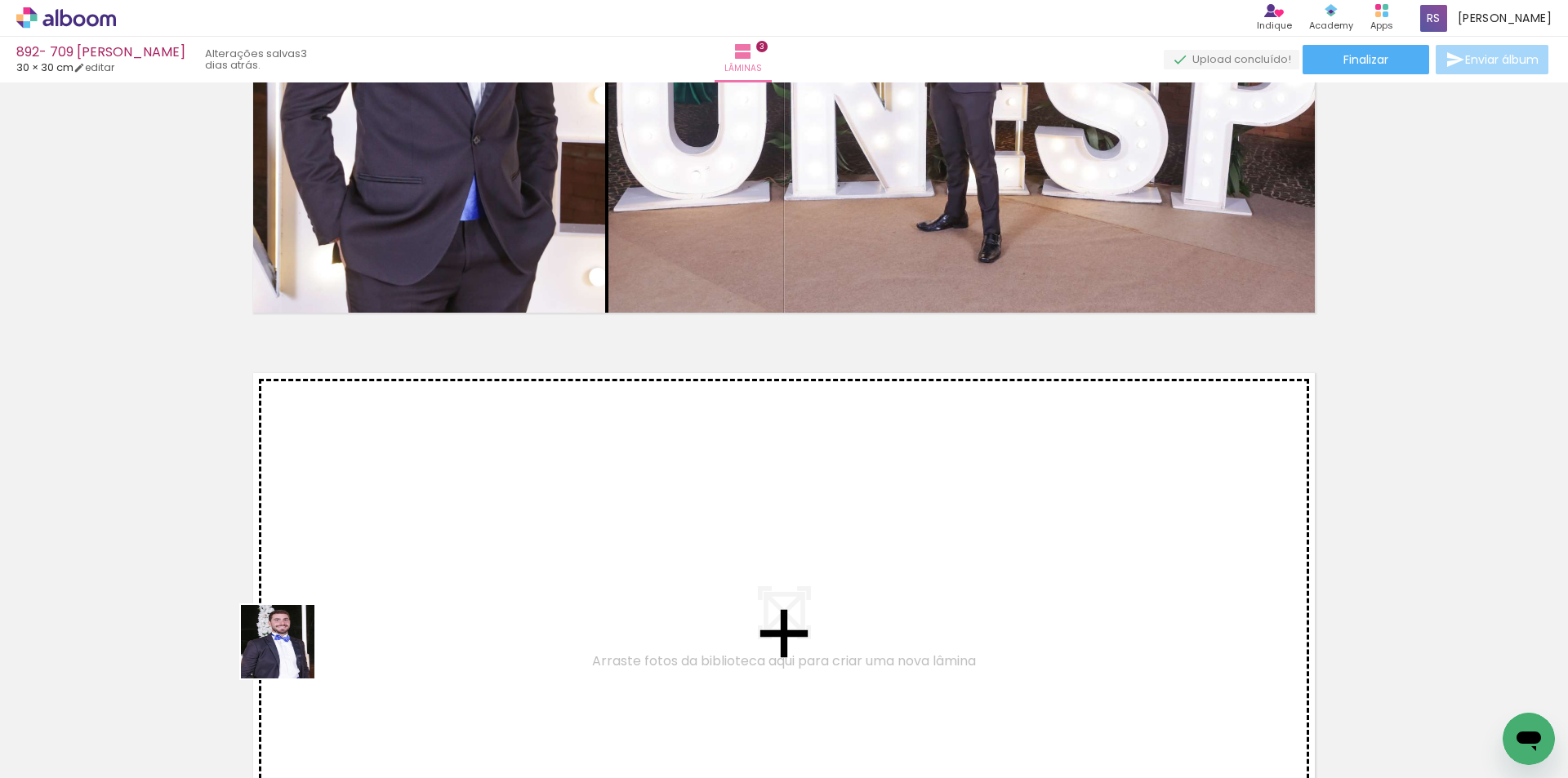
drag, startPoint x: 290, startPoint y: 654, endPoint x: 445, endPoint y: 534, distance: 196.0
click at [445, 534] on quentale-workspace at bounding box center [784, 389] width 1568 height 778
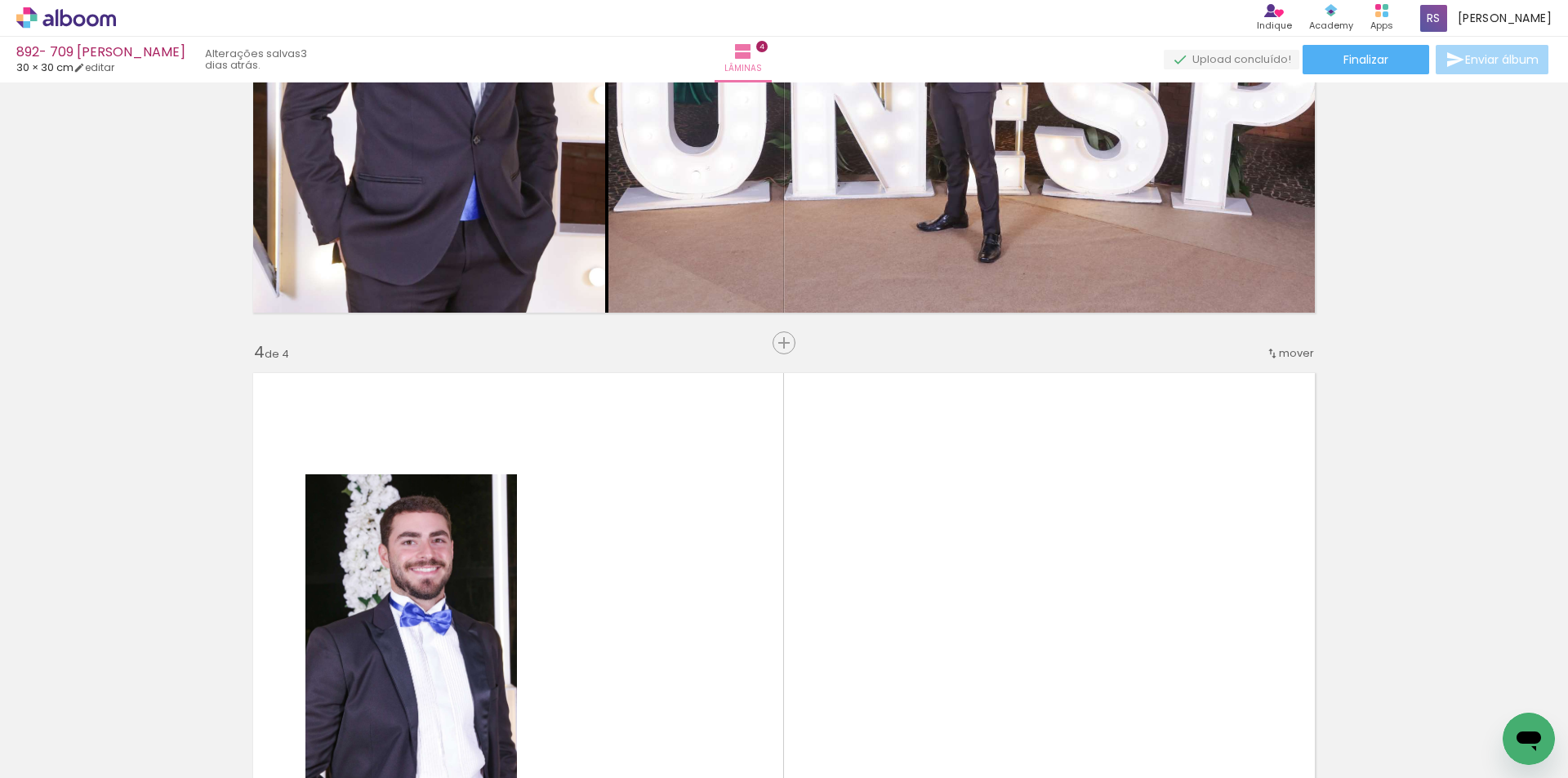
scroll to position [1766, 0]
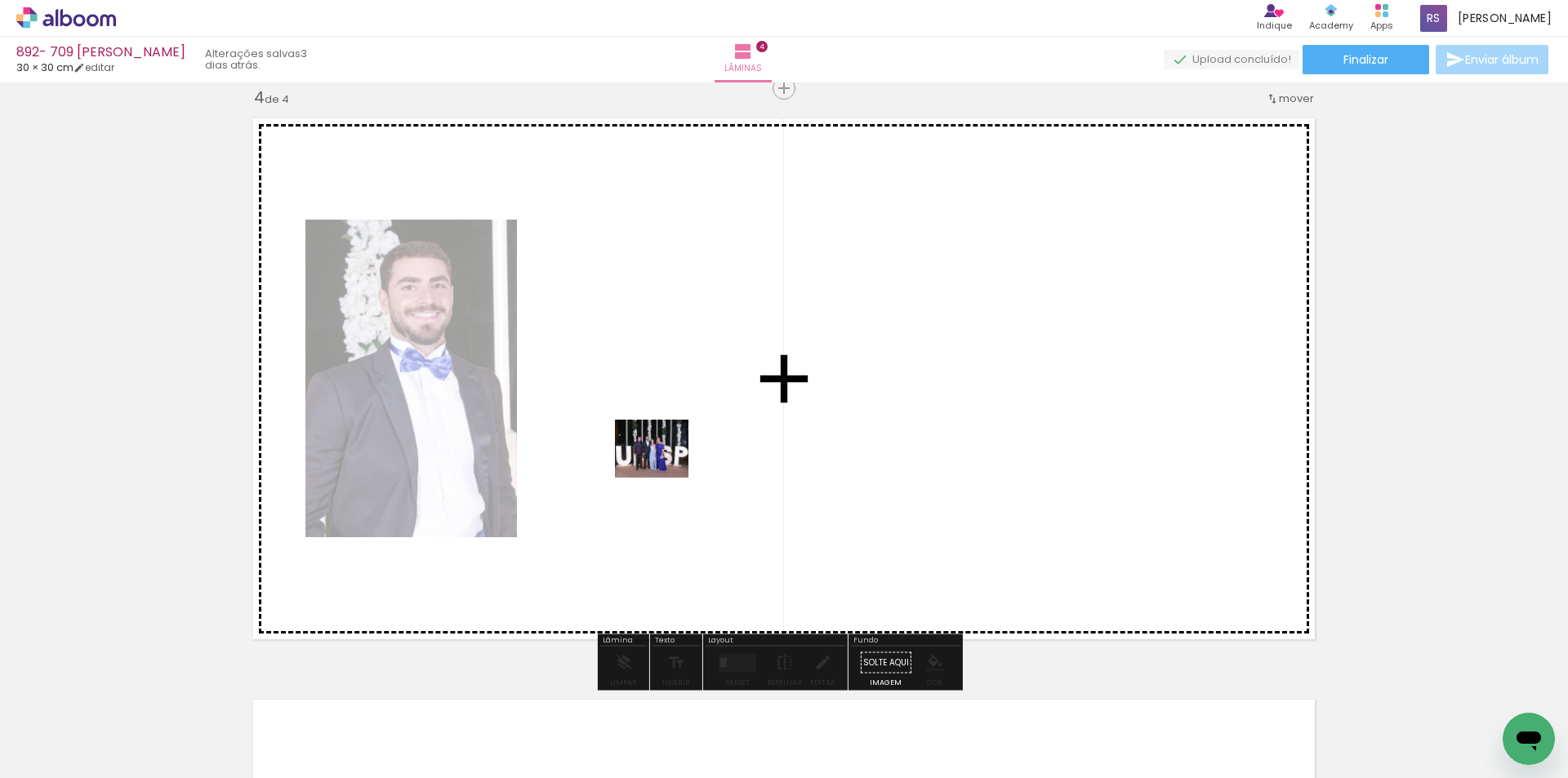
drag, startPoint x: 283, startPoint y: 706, endPoint x: 729, endPoint y: 616, distance: 455.0
click at [687, 461] on quentale-workspace at bounding box center [784, 389] width 1568 height 778
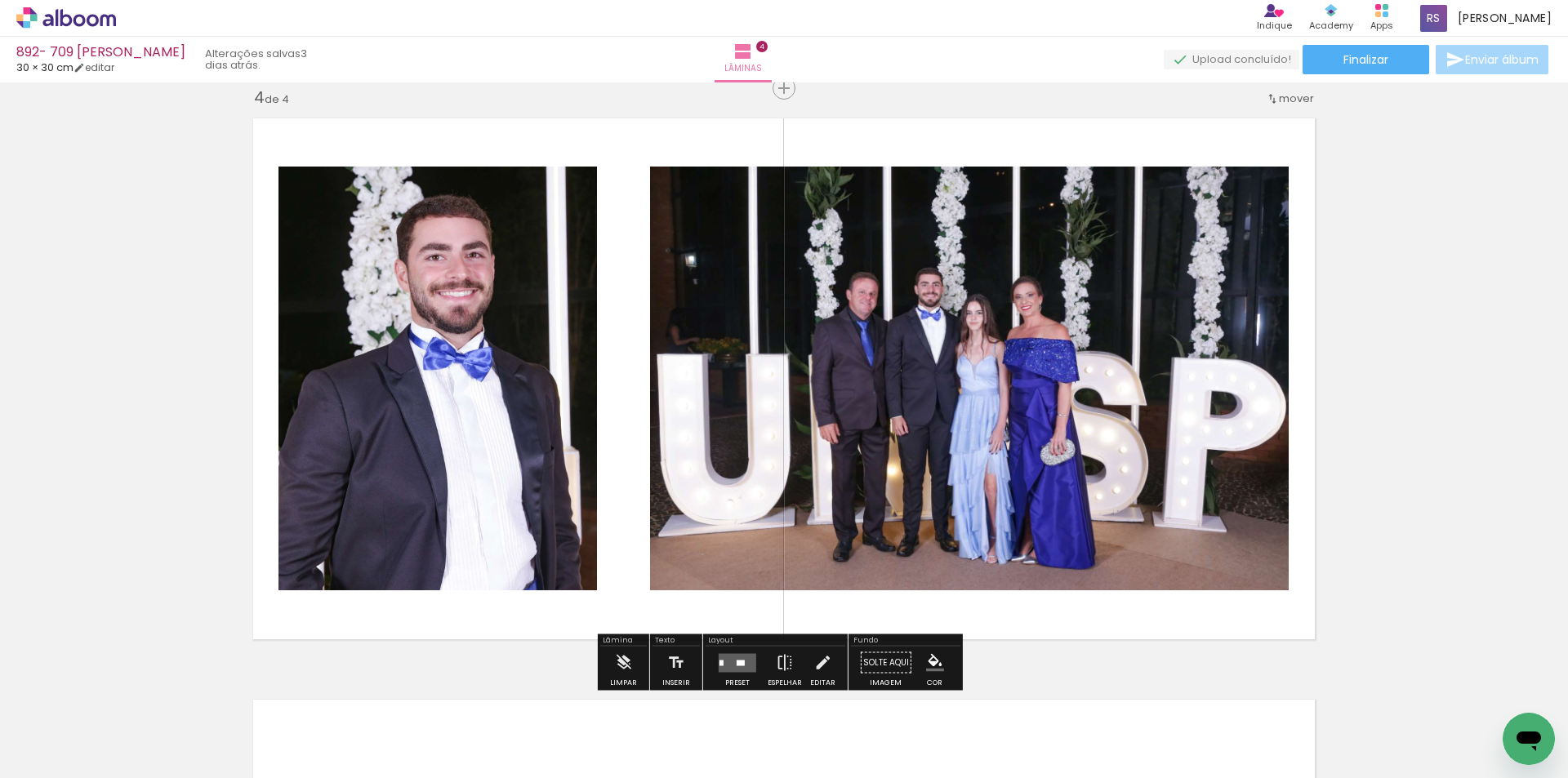
click at [744, 663] on quentale-layouter at bounding box center [738, 662] width 38 height 19
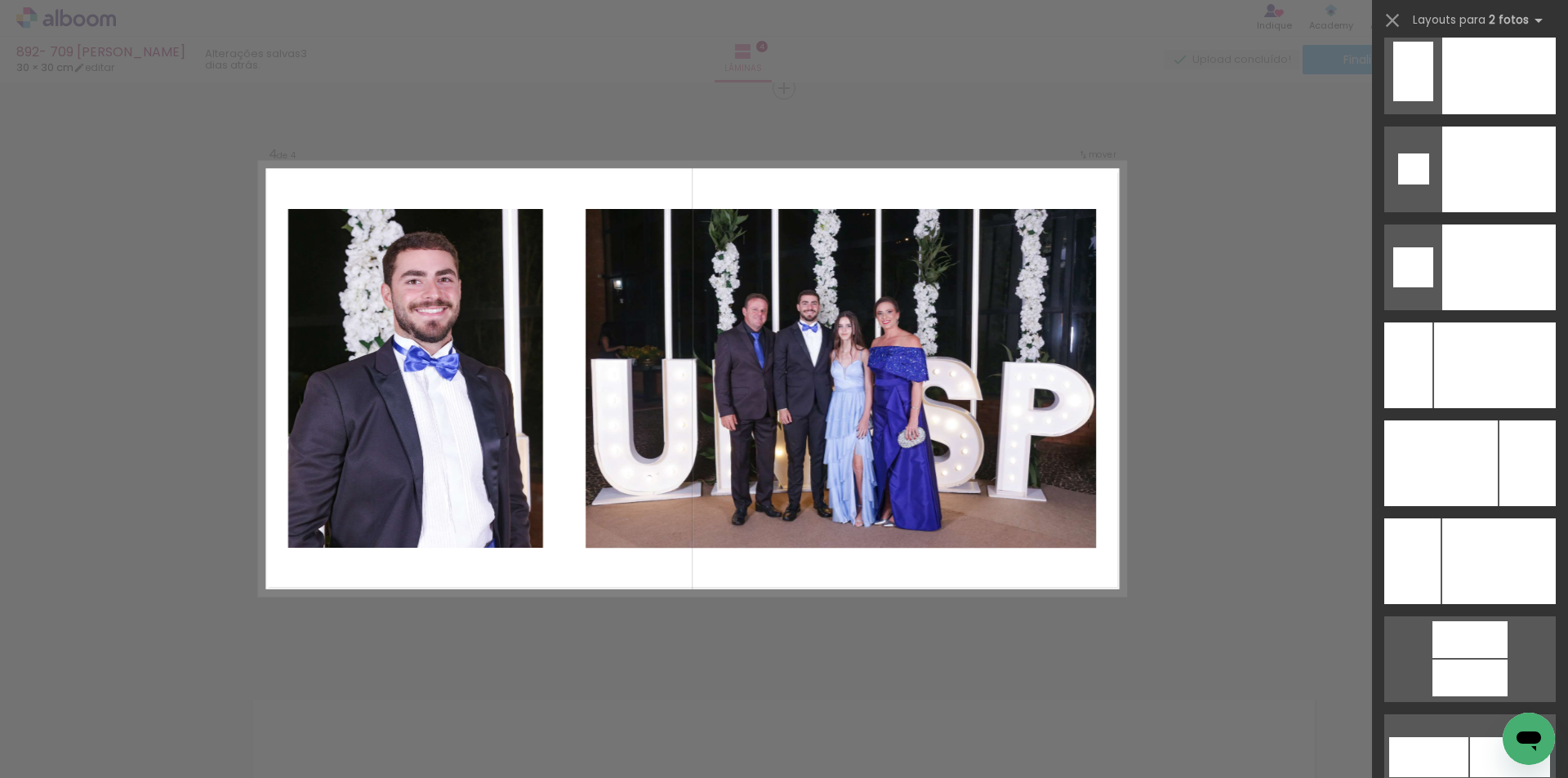
scroll to position [6904, 0]
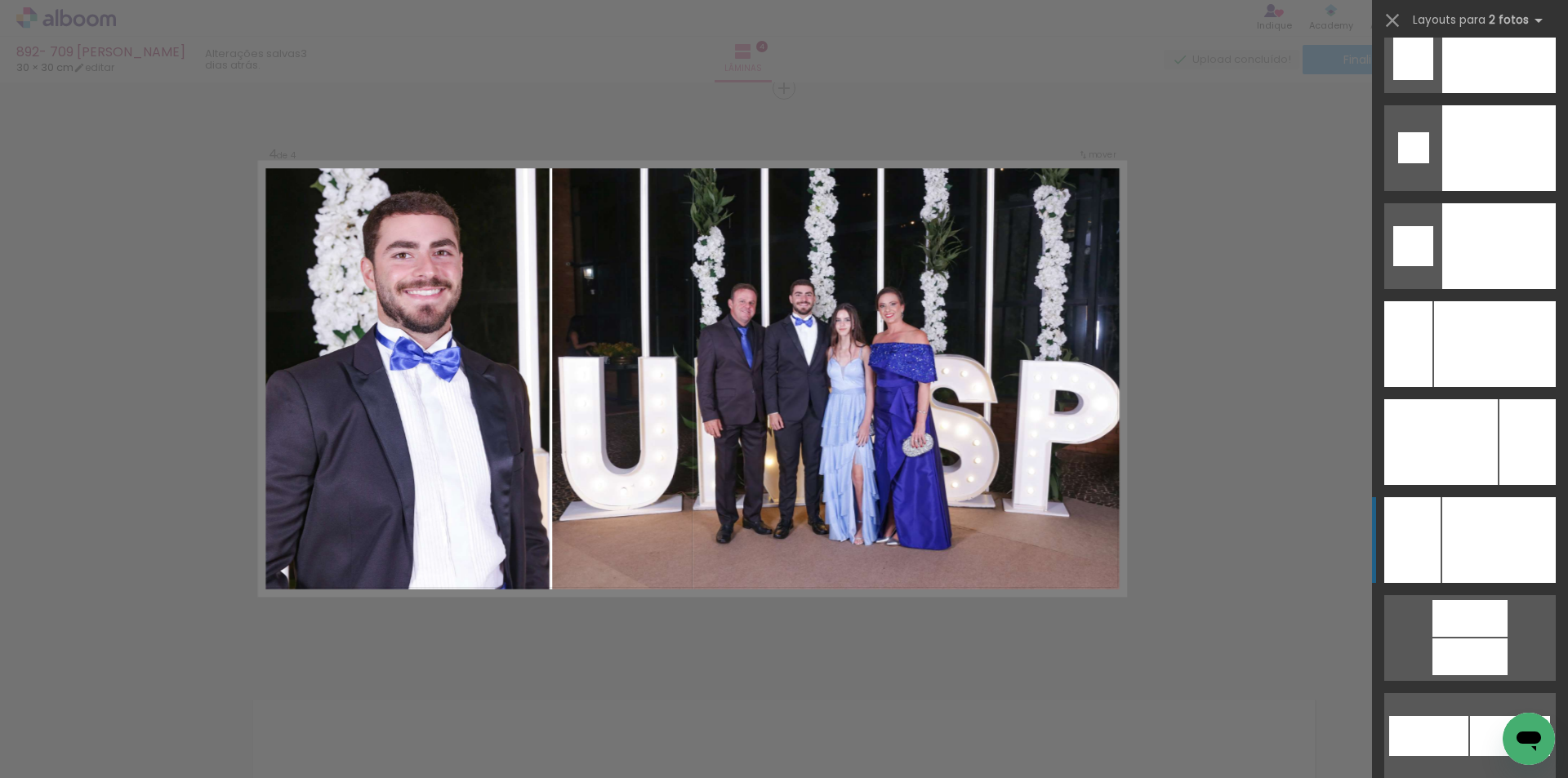
click at [1485, 554] on div at bounding box center [1499, 540] width 114 height 86
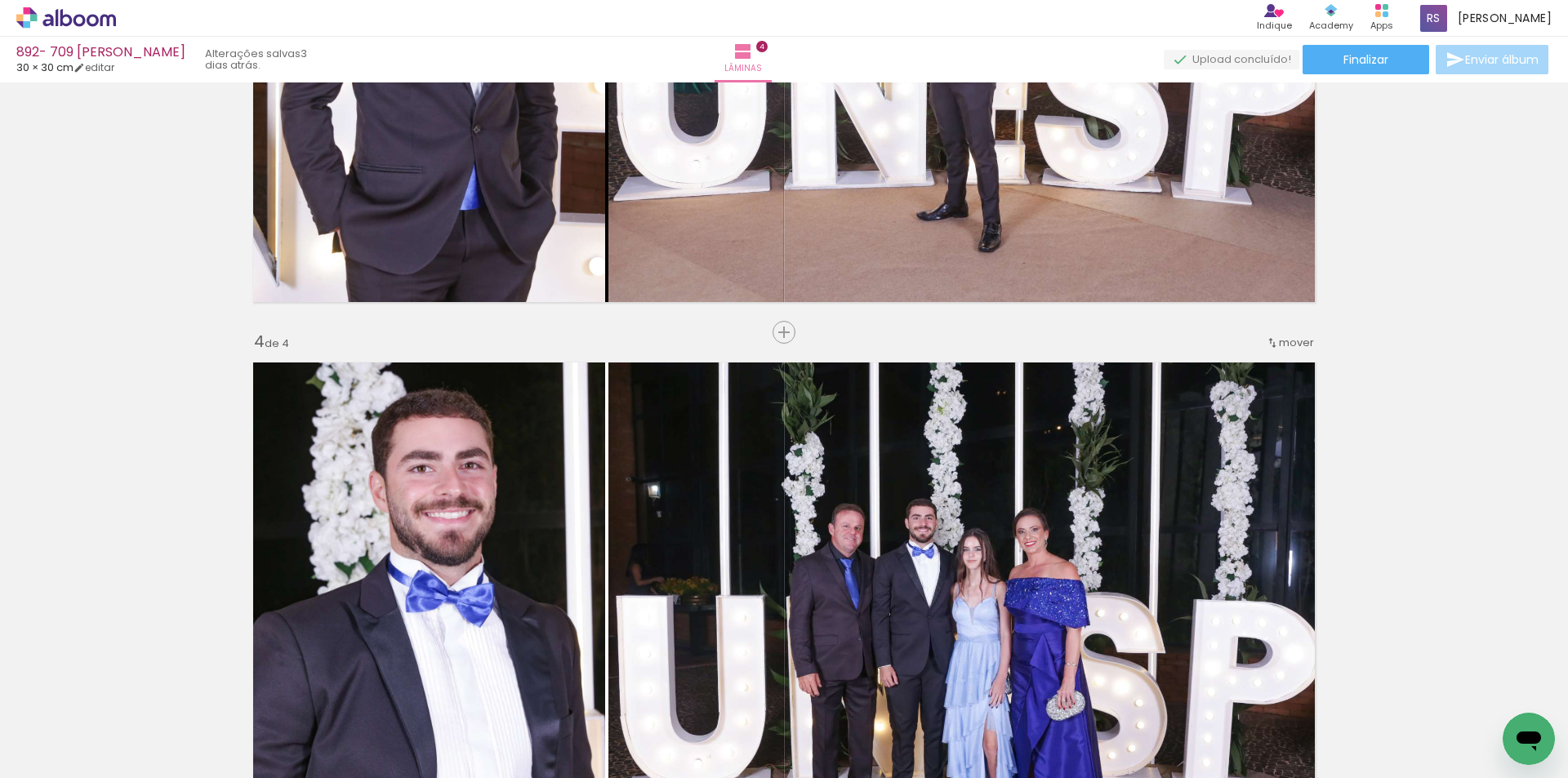
scroll to position [1848, 0]
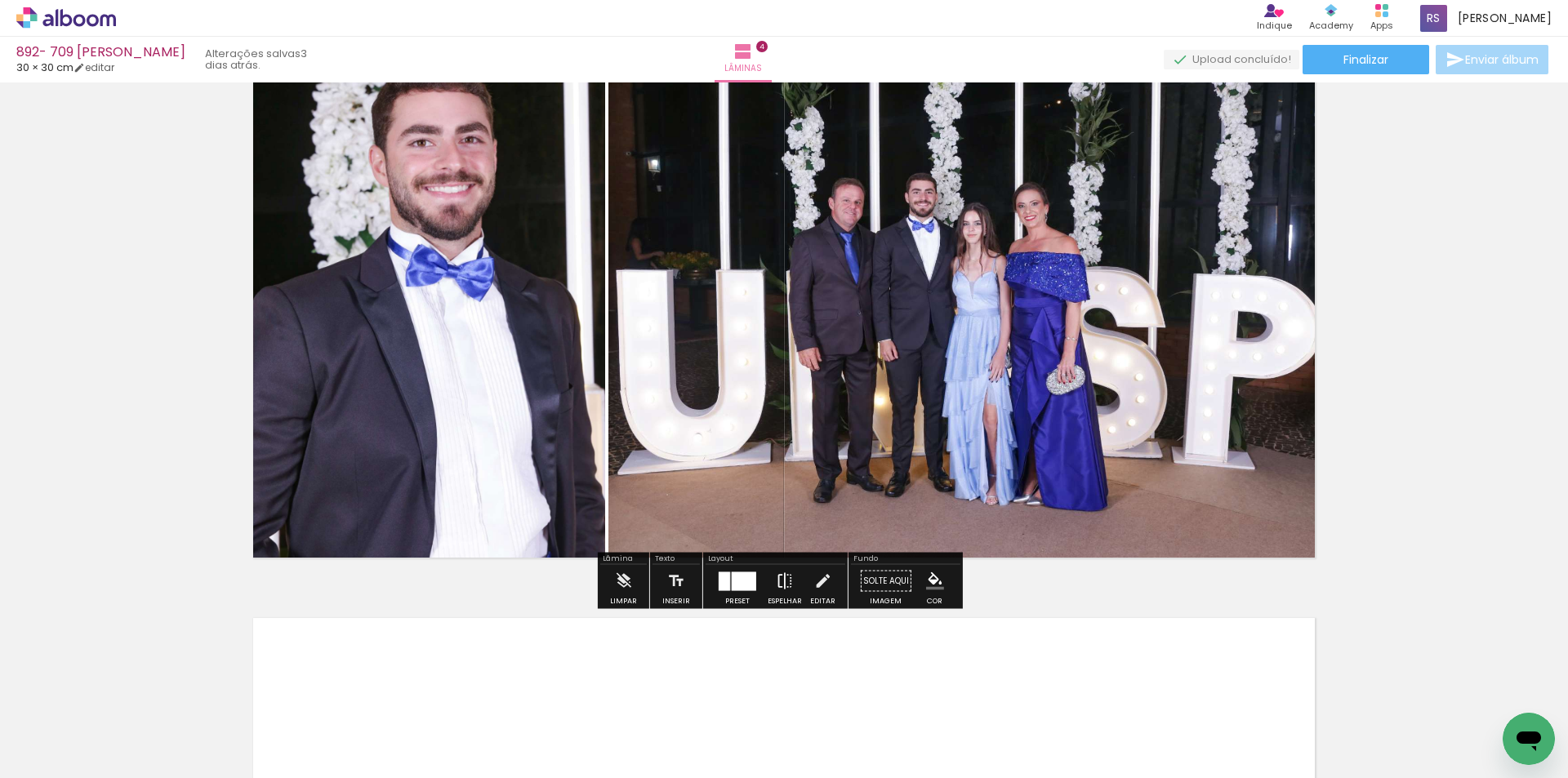
click at [780, 583] on iron-icon at bounding box center [785, 581] width 18 height 33
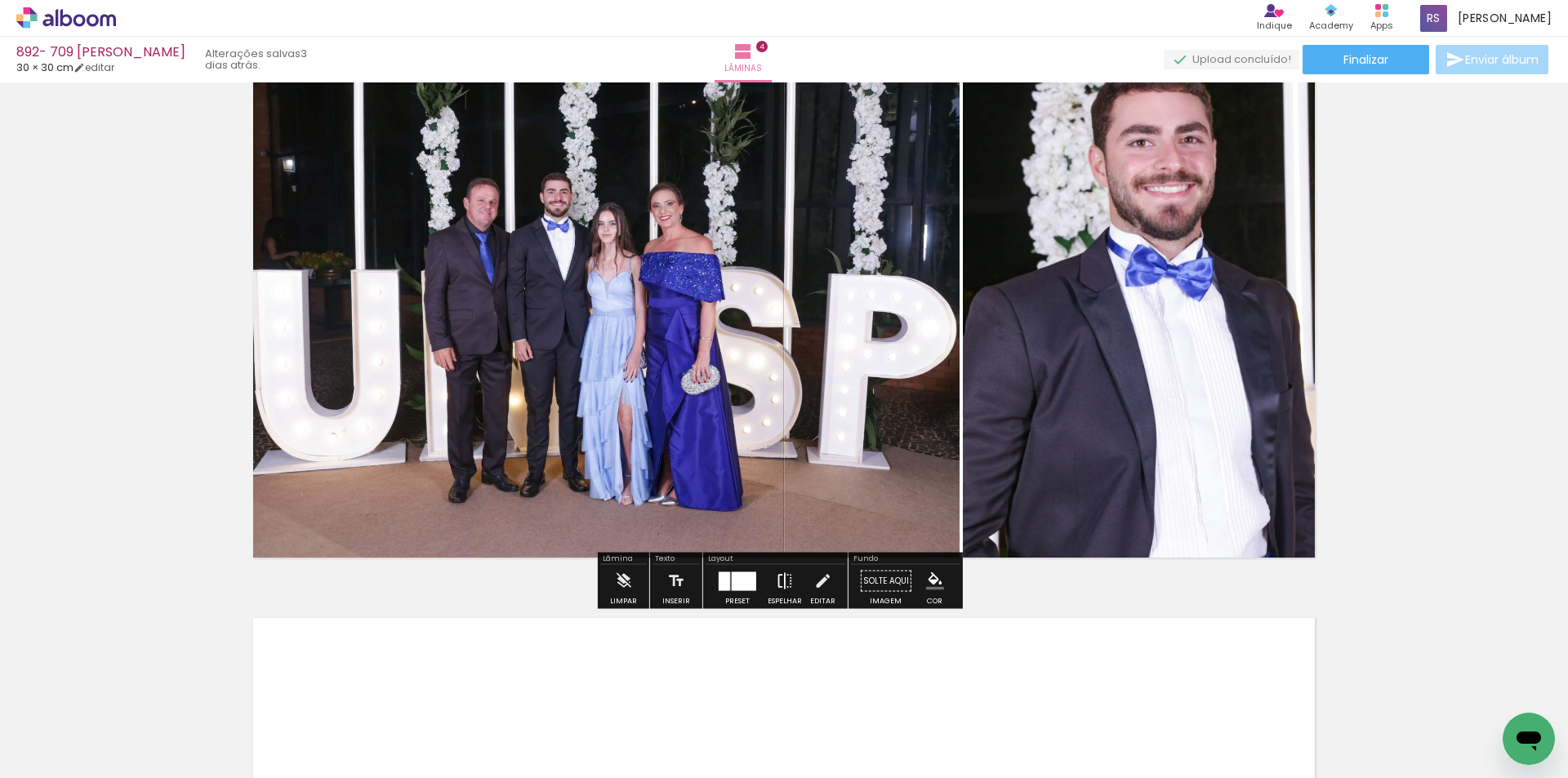
click at [781, 580] on iron-icon at bounding box center [785, 581] width 18 height 33
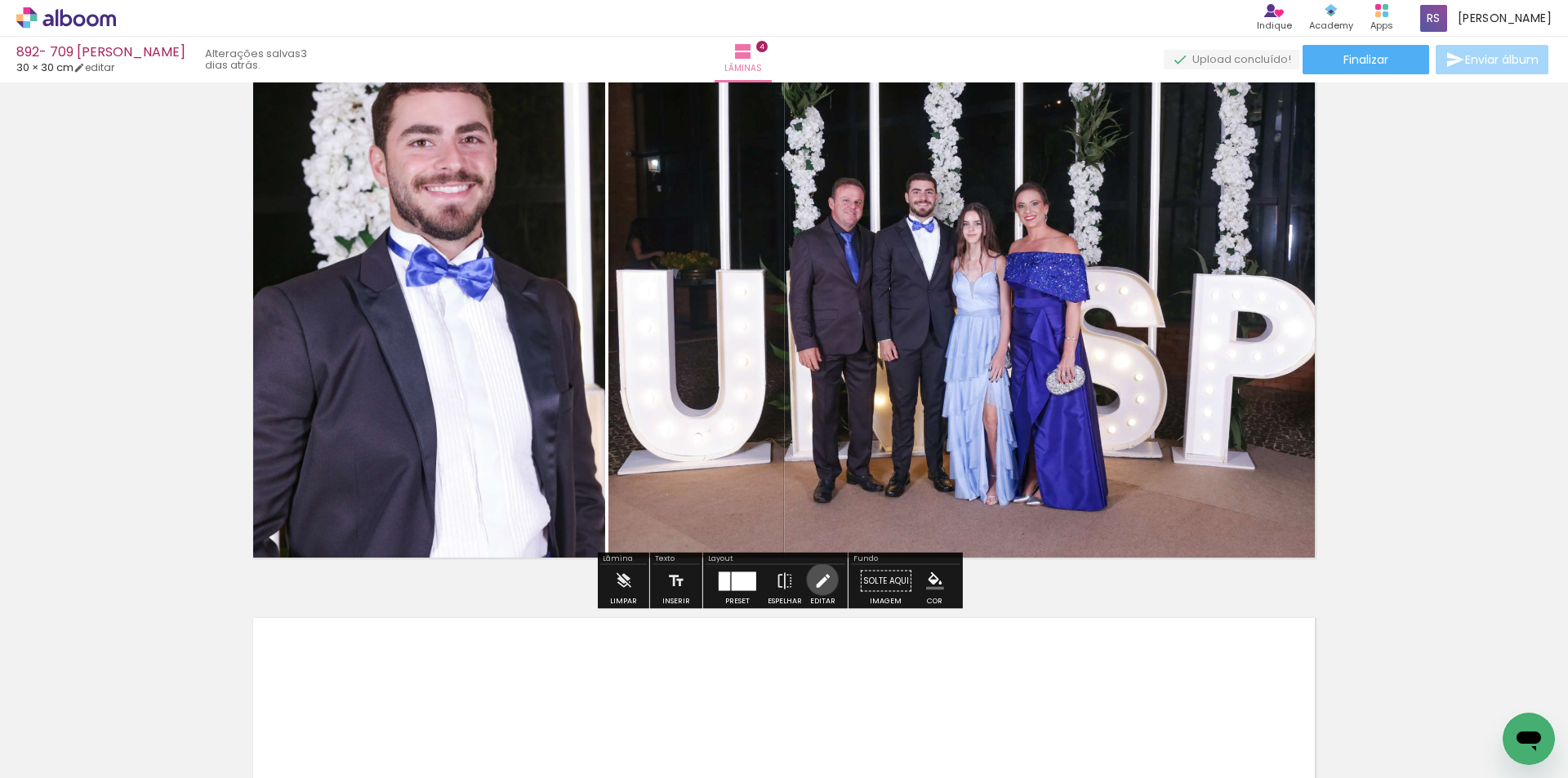
click at [819, 580] on iron-icon at bounding box center [823, 581] width 18 height 33
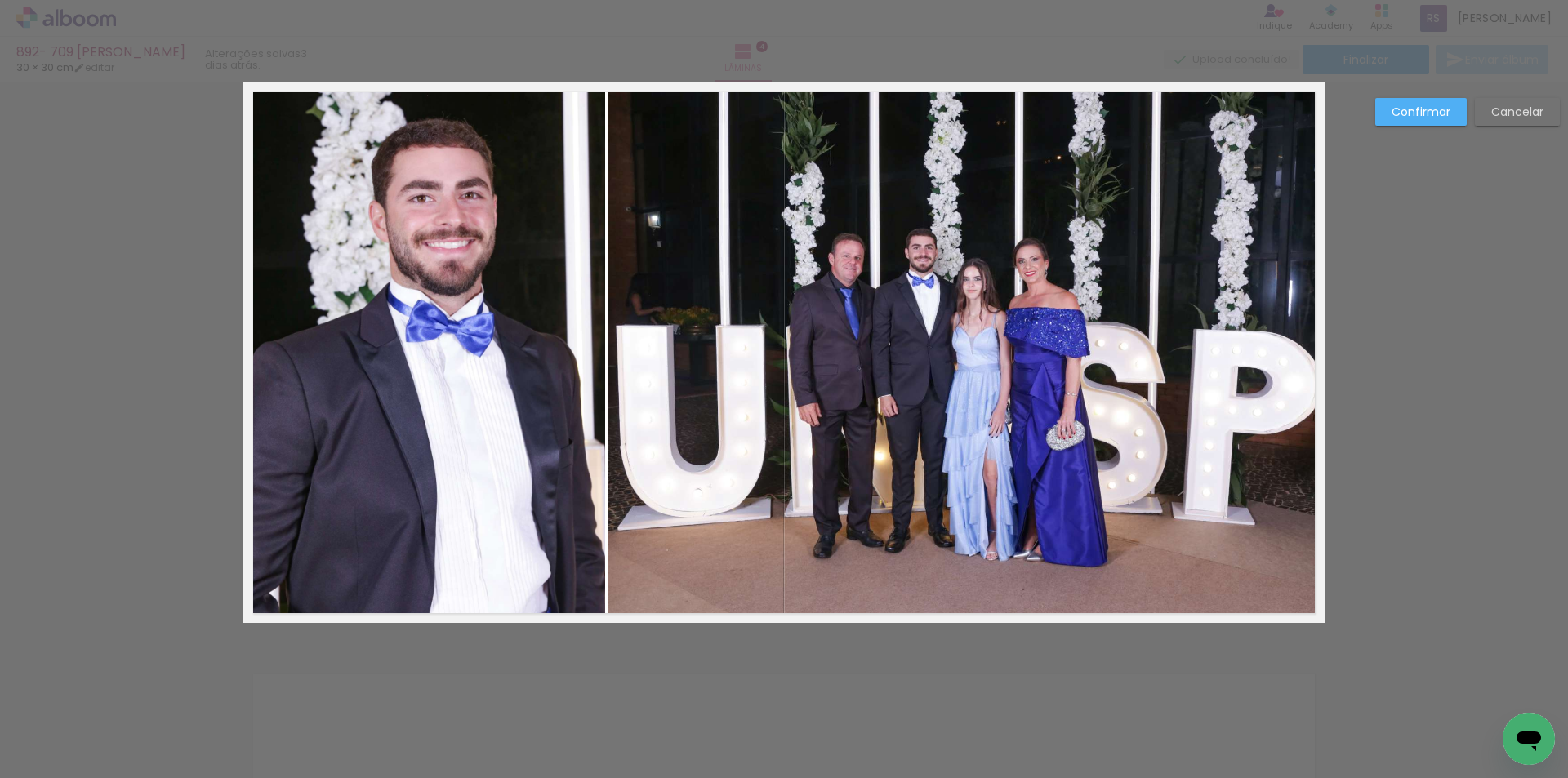
click at [811, 395] on quentale-photo at bounding box center [966, 353] width 716 height 540
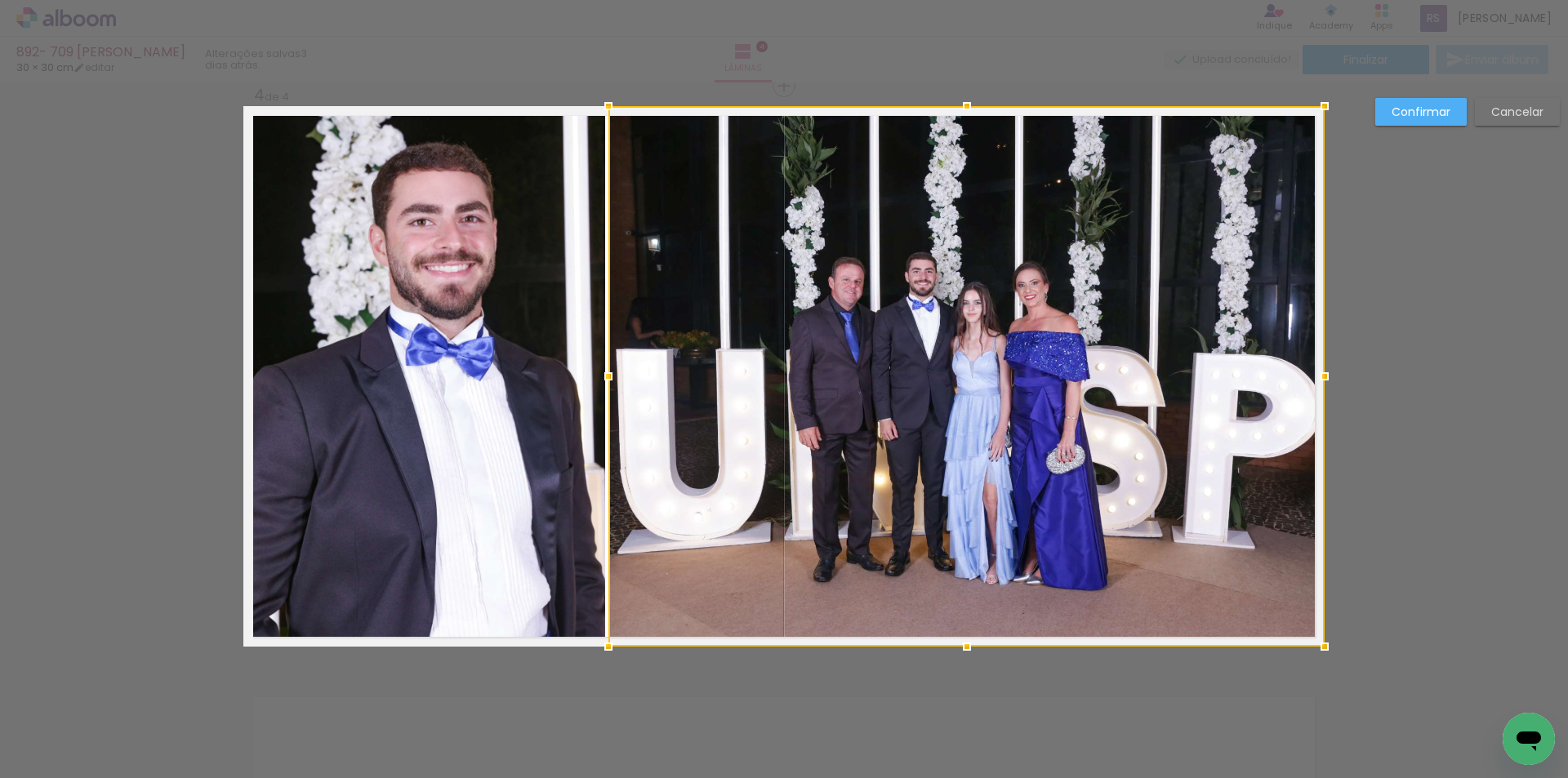
scroll to position [1766, 0]
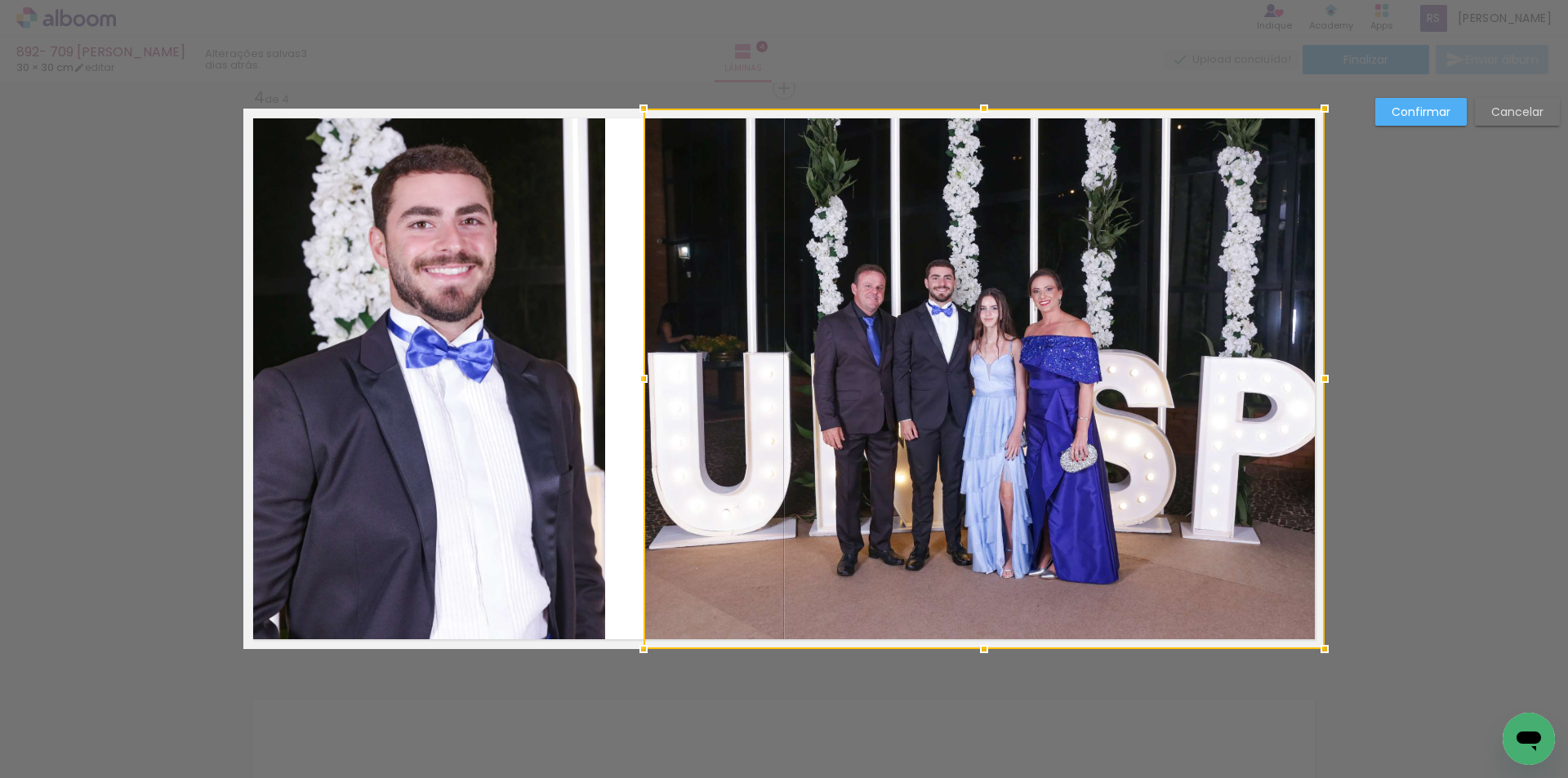
drag, startPoint x: 607, startPoint y: 381, endPoint x: 642, endPoint y: 372, distance: 36.1
click at [642, 372] on div at bounding box center [643, 379] width 33 height 33
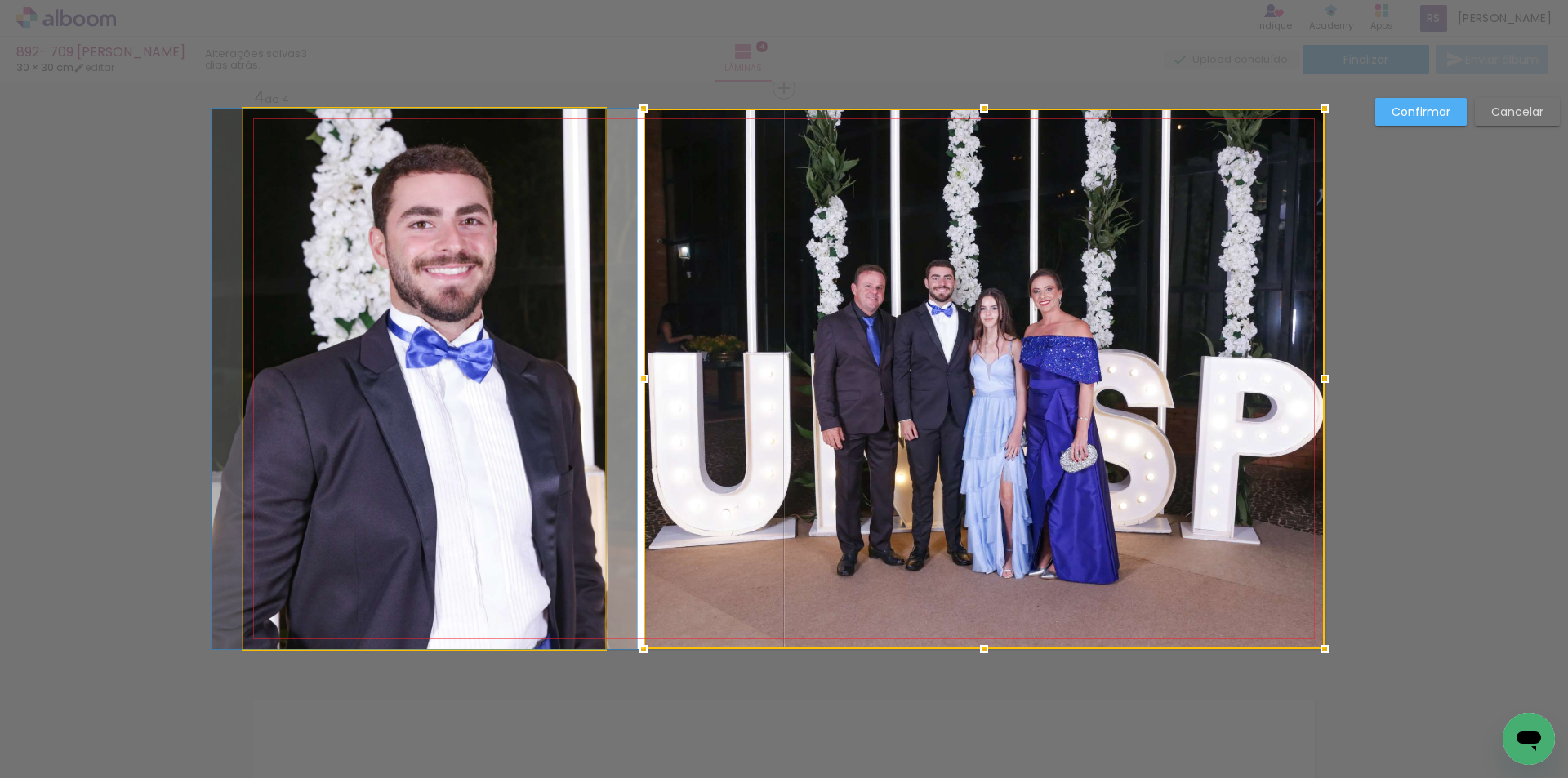
click at [591, 361] on quentale-photo at bounding box center [424, 379] width 362 height 540
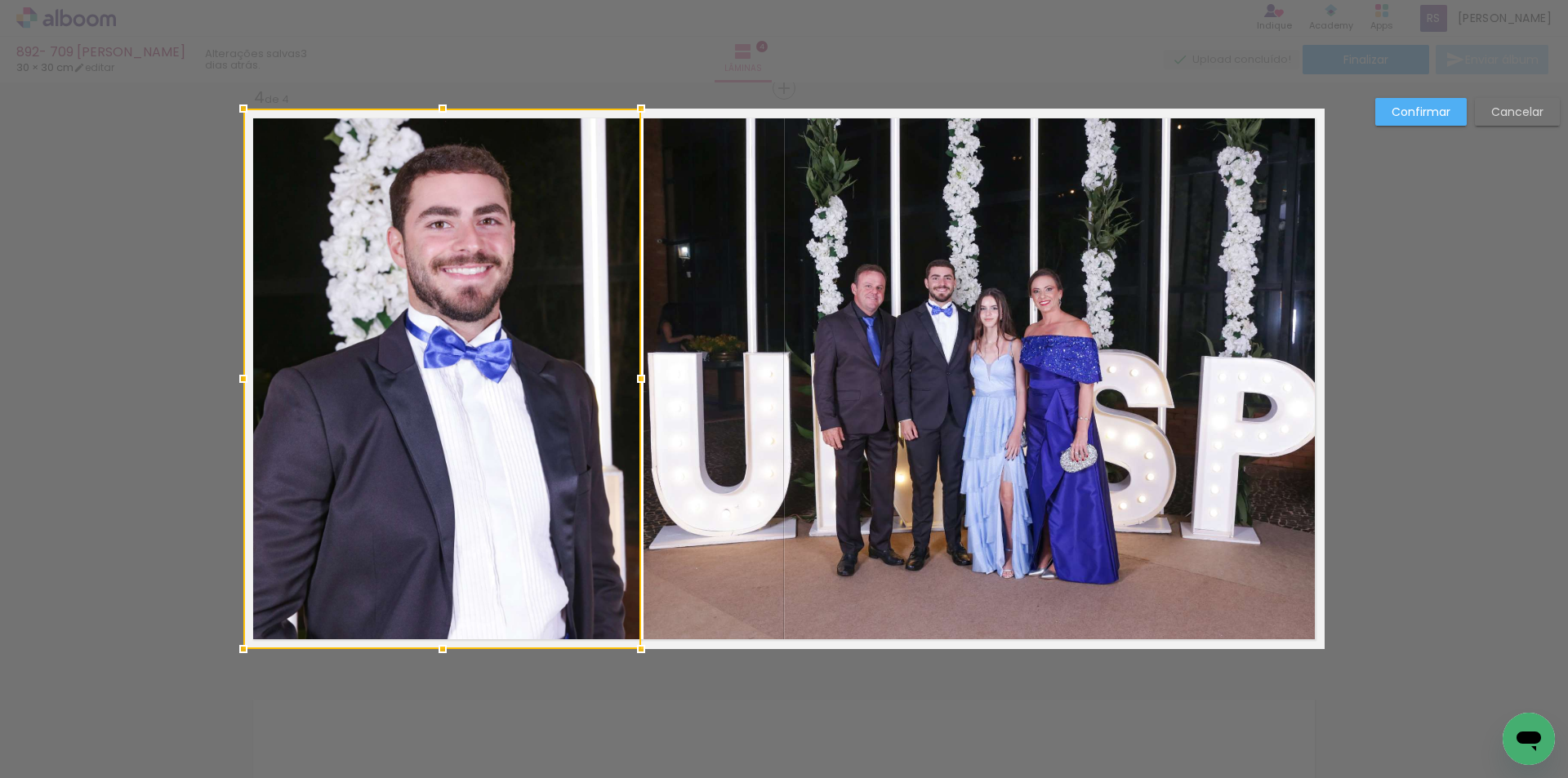
drag, startPoint x: 600, startPoint y: 364, endPoint x: 636, endPoint y: 366, distance: 36.1
click at [636, 366] on div at bounding box center [641, 379] width 33 height 33
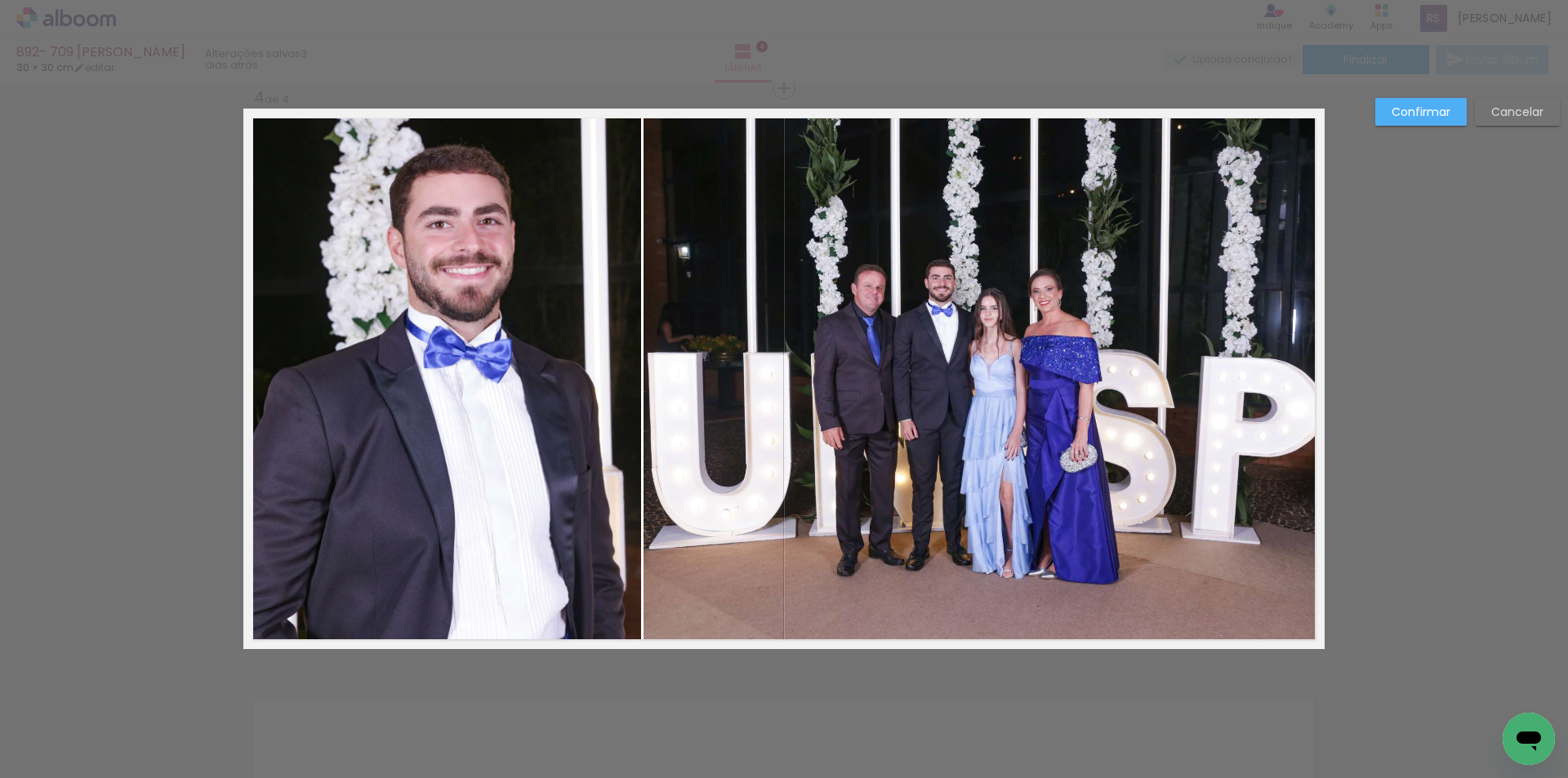
click at [0, 0] on slot "Confirmar" at bounding box center [0, 0] width 0 height 0
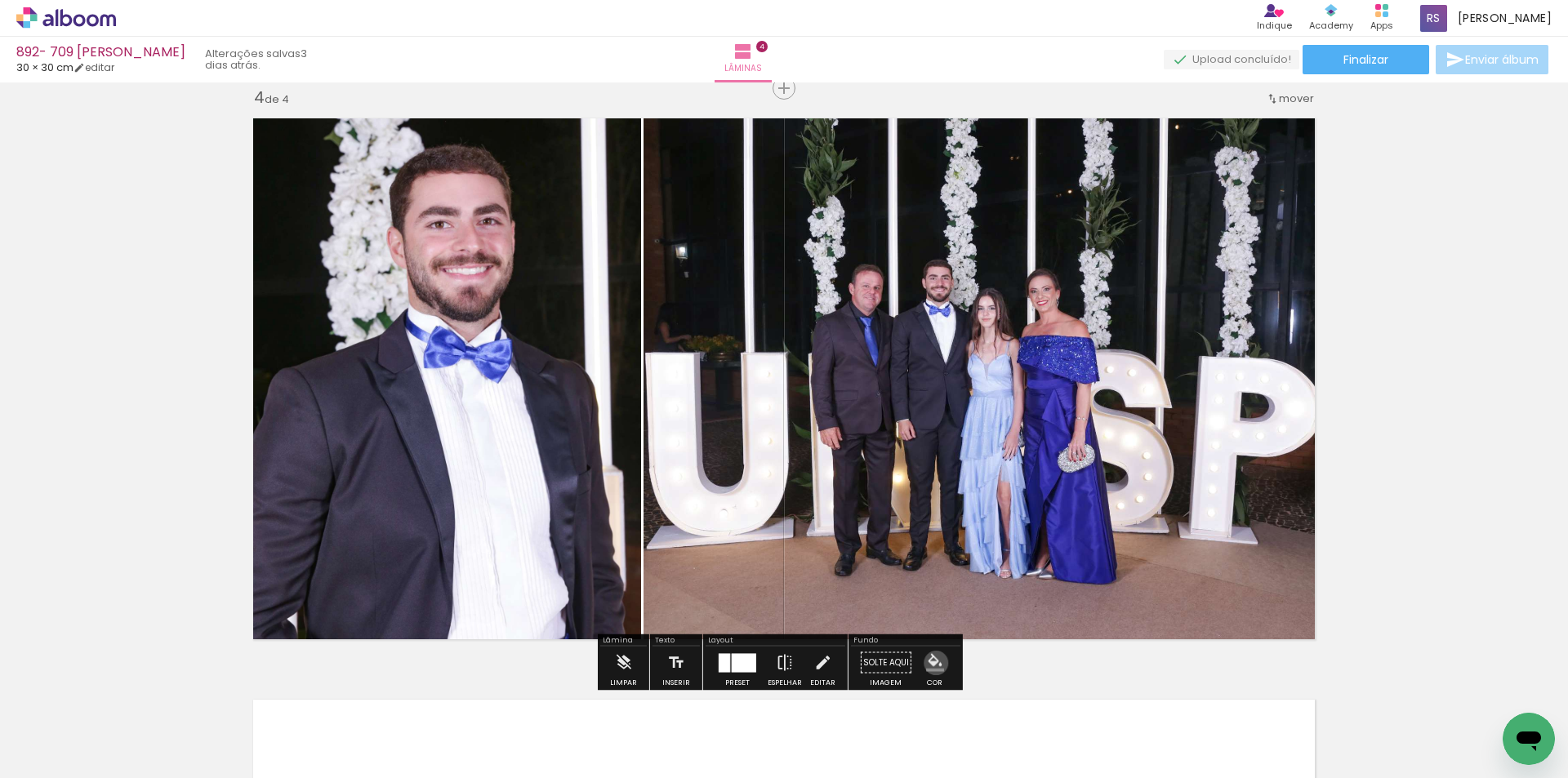
click at [931, 663] on iron-icon "color picker" at bounding box center [935, 663] width 18 height 18
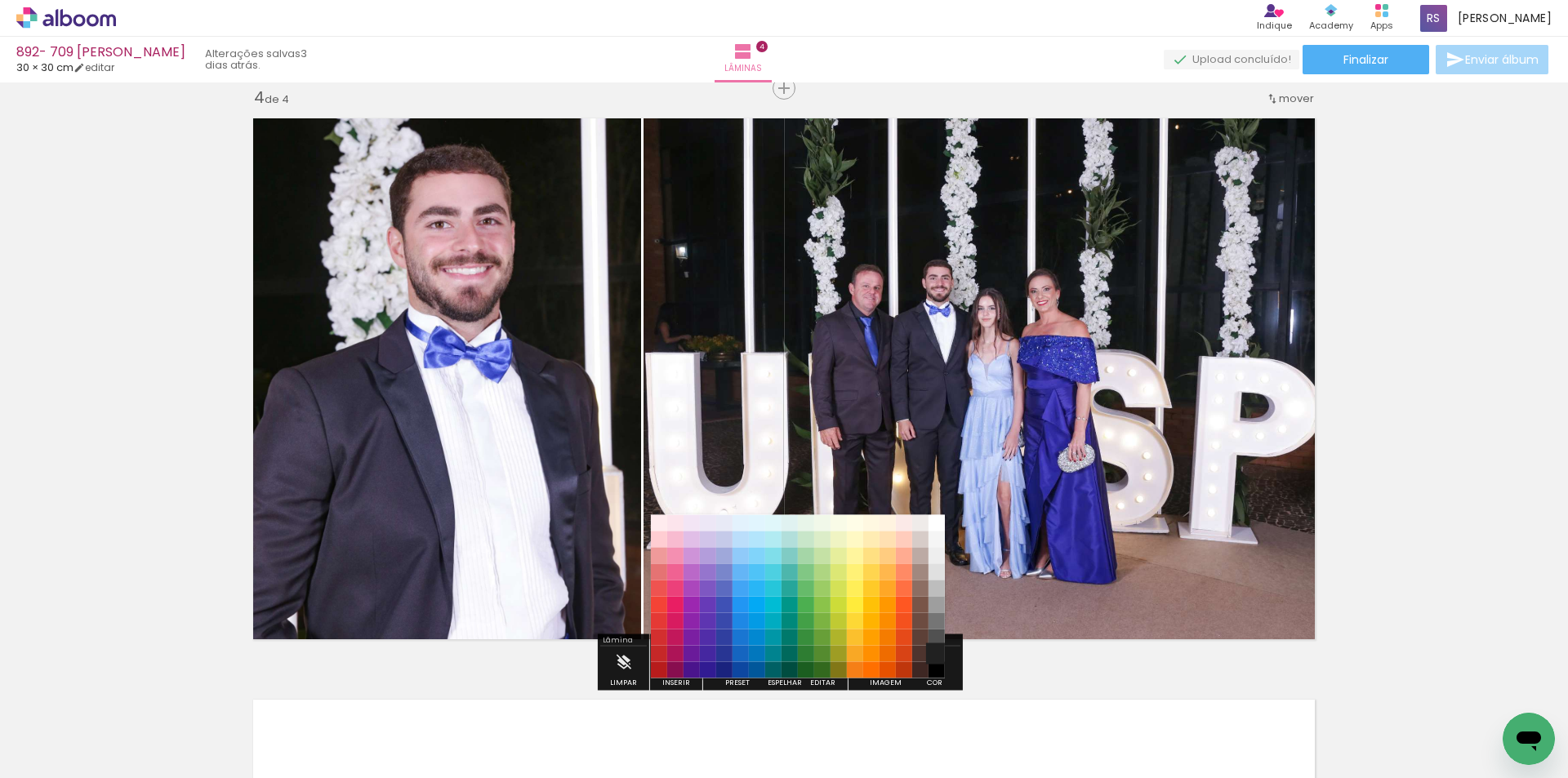
click at [933, 653] on paper-item "#212121" at bounding box center [937, 654] width 16 height 16
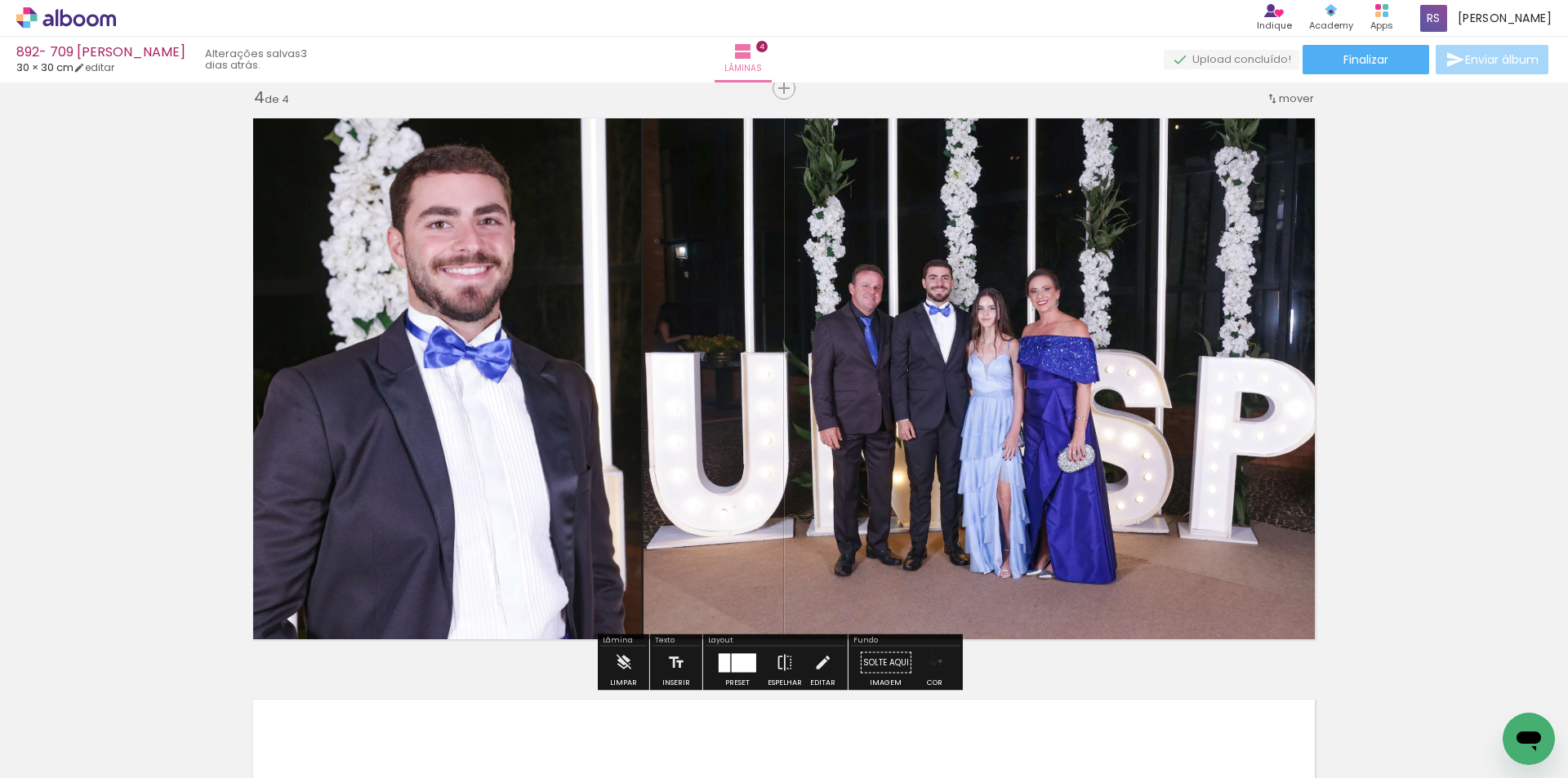
click at [935, 661] on iron-icon "color picker" at bounding box center [935, 663] width 18 height 18
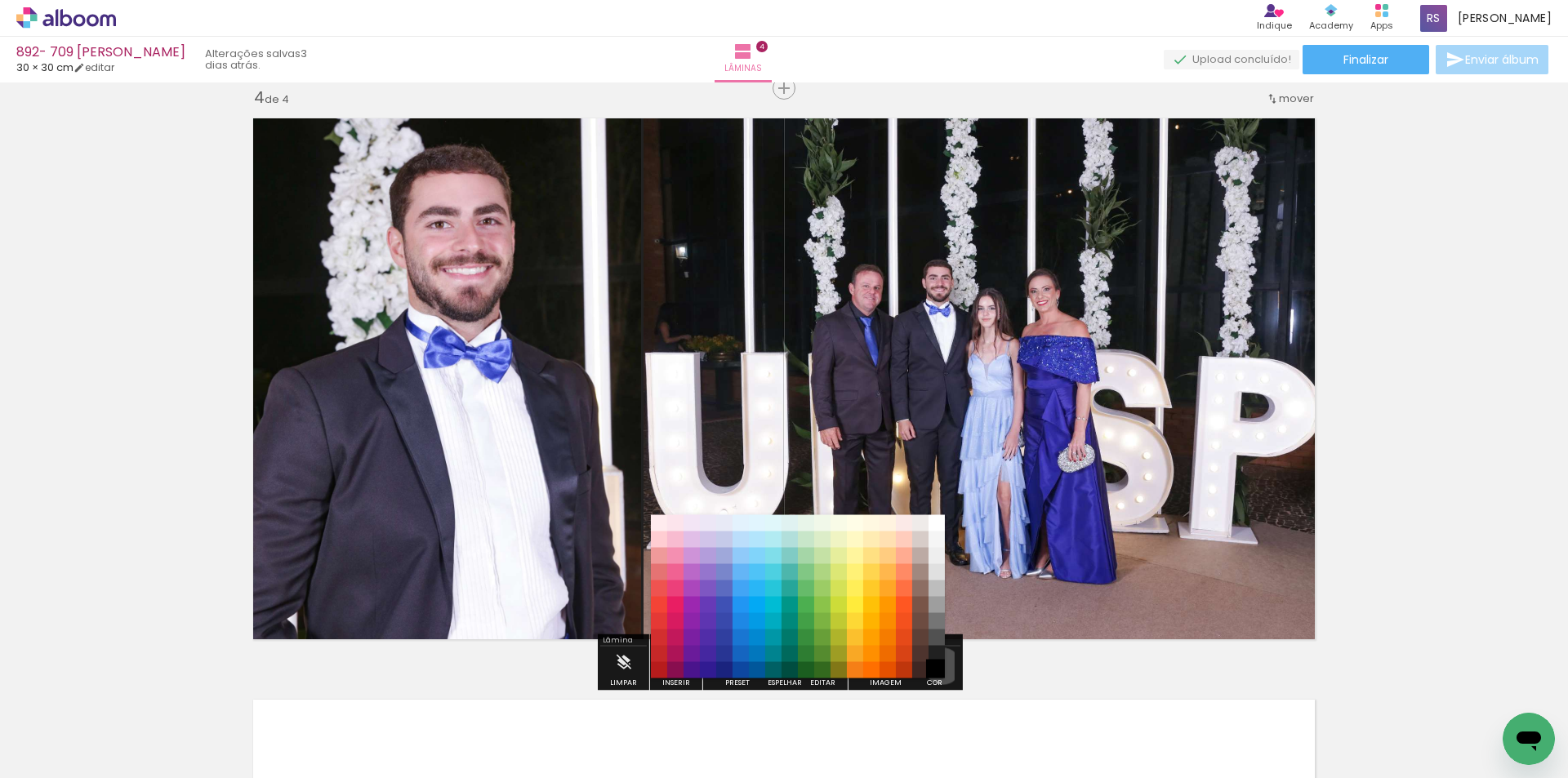
click at [937, 666] on paper-item "#000000" at bounding box center [937, 670] width 16 height 16
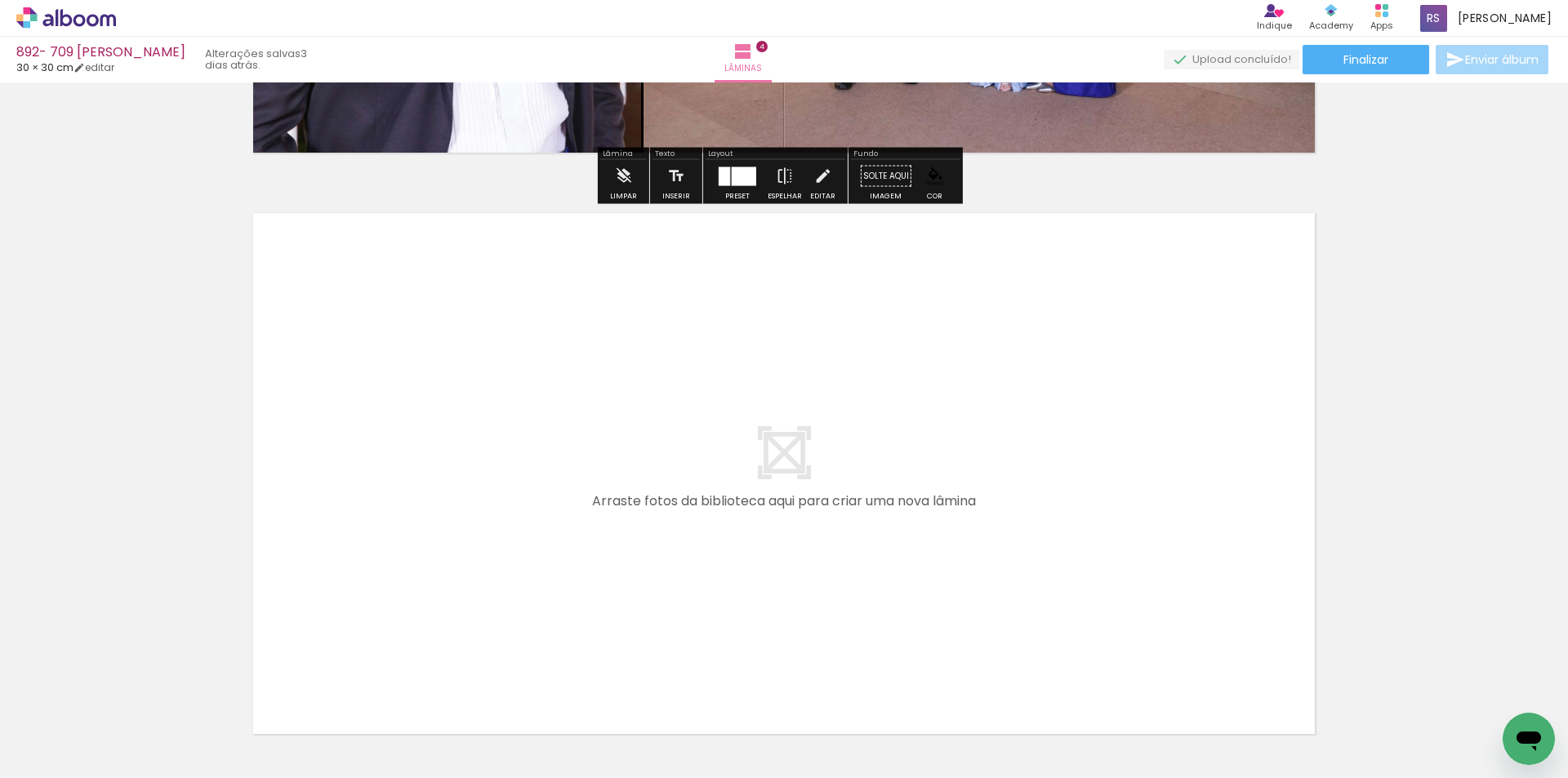
scroll to position [2256, 0]
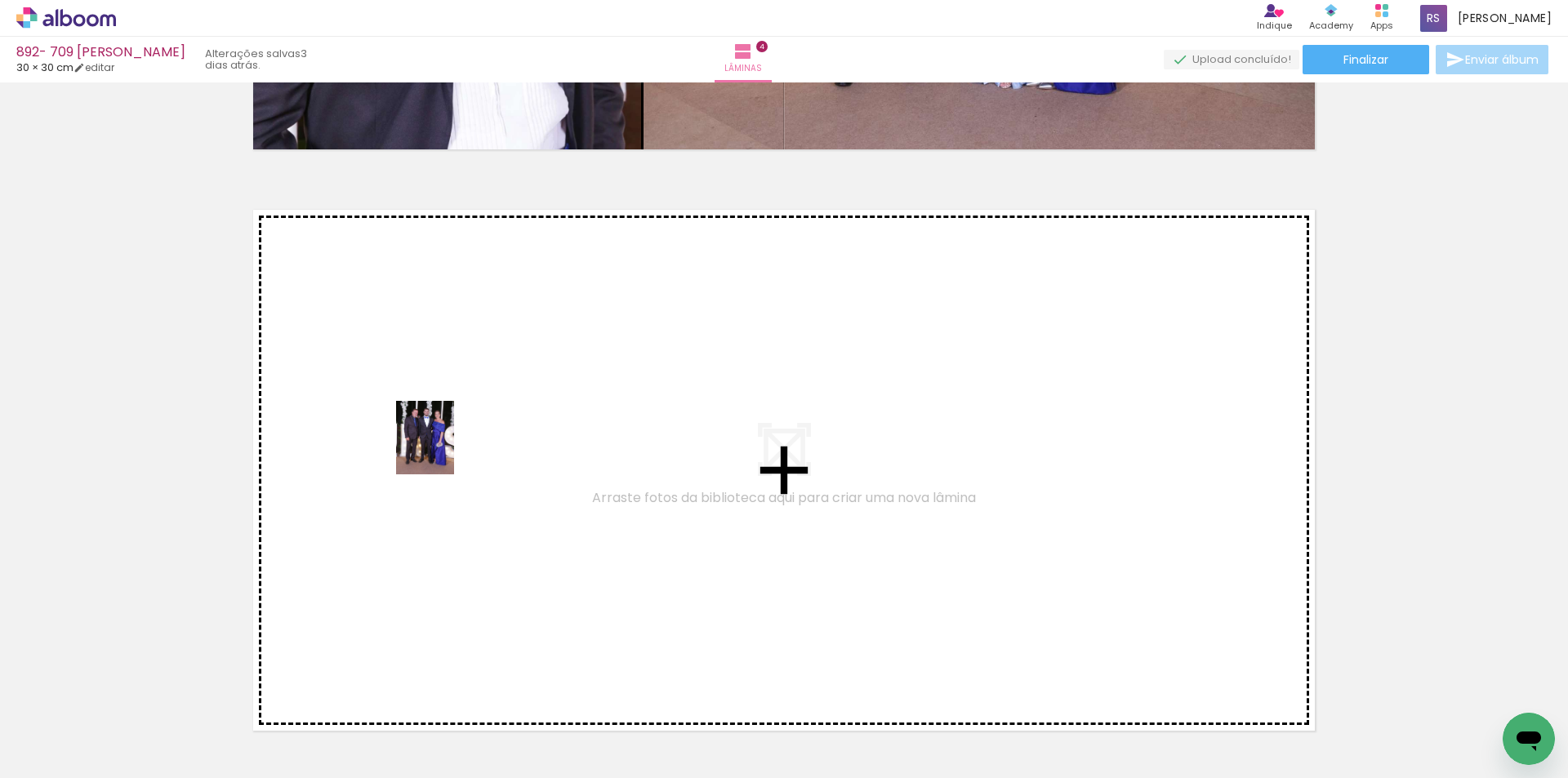
drag, startPoint x: 267, startPoint y: 724, endPoint x: 445, endPoint y: 450, distance: 326.7
click at [445, 450] on quentale-workspace at bounding box center [784, 389] width 1568 height 778
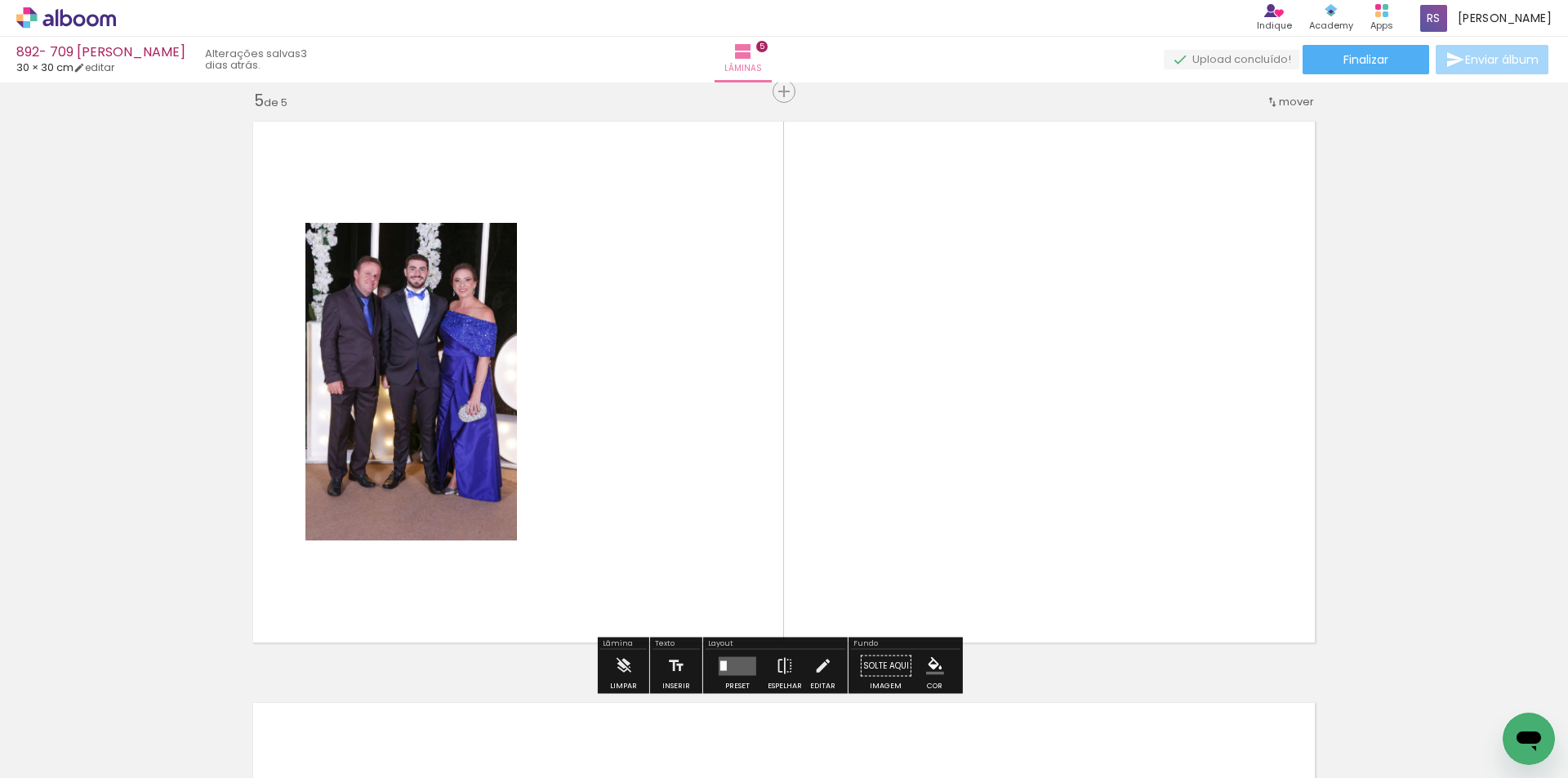
scroll to position [2348, 0]
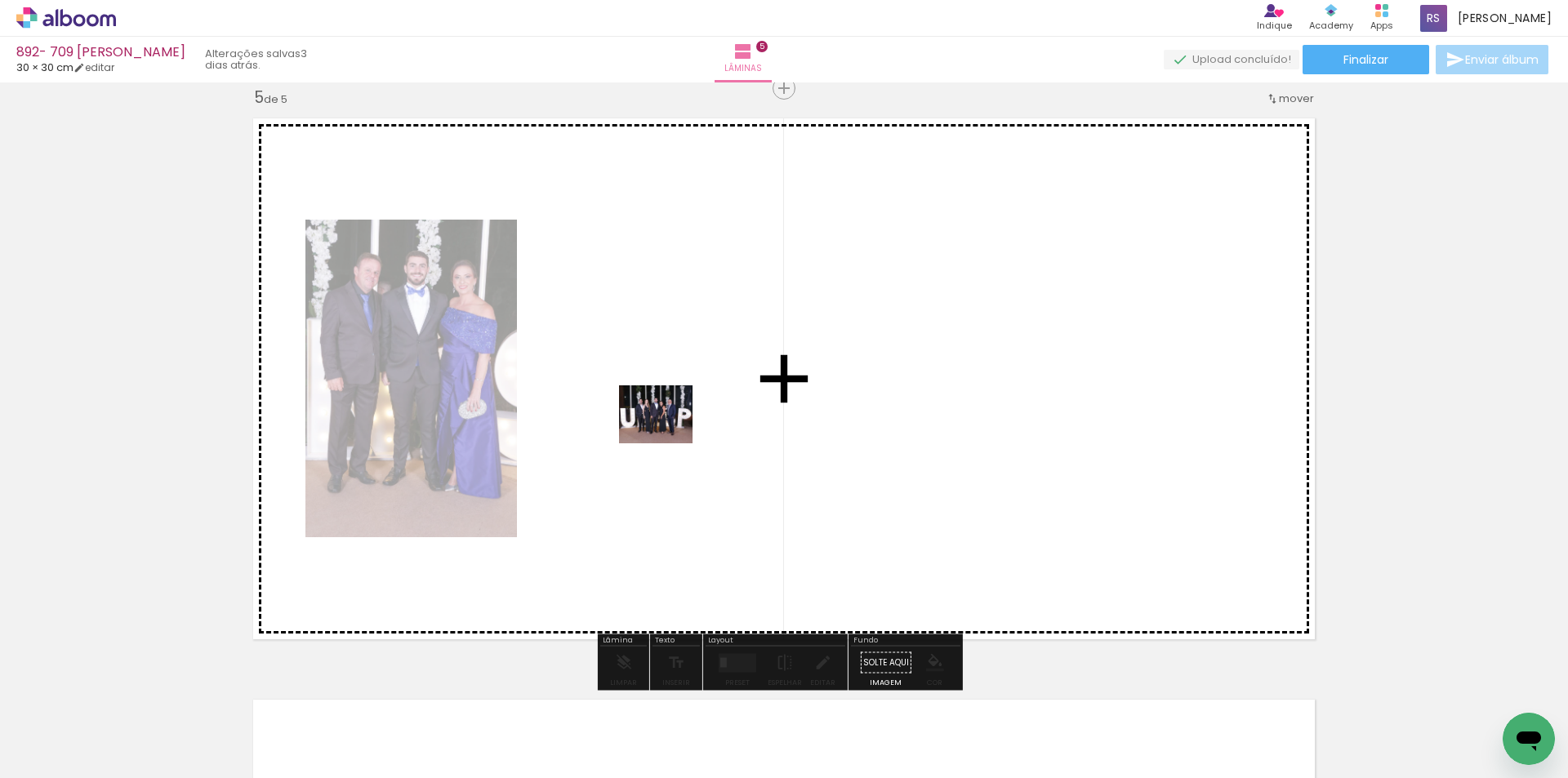
drag, startPoint x: 533, startPoint y: 724, endPoint x: 668, endPoint y: 434, distance: 319.9
click at [668, 434] on quentale-workspace at bounding box center [784, 389] width 1568 height 778
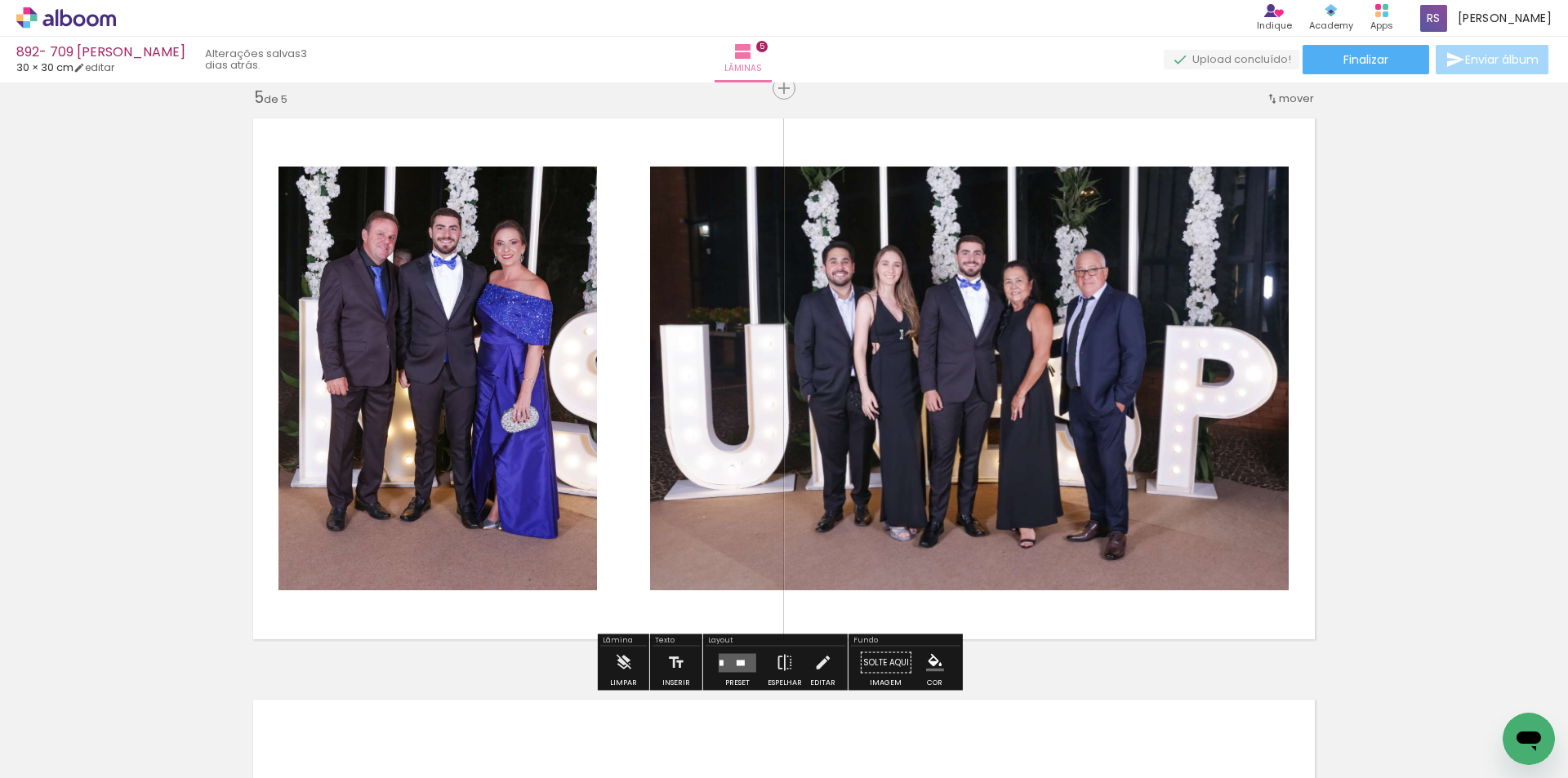
click at [738, 659] on quentale-layouter at bounding box center [738, 662] width 38 height 19
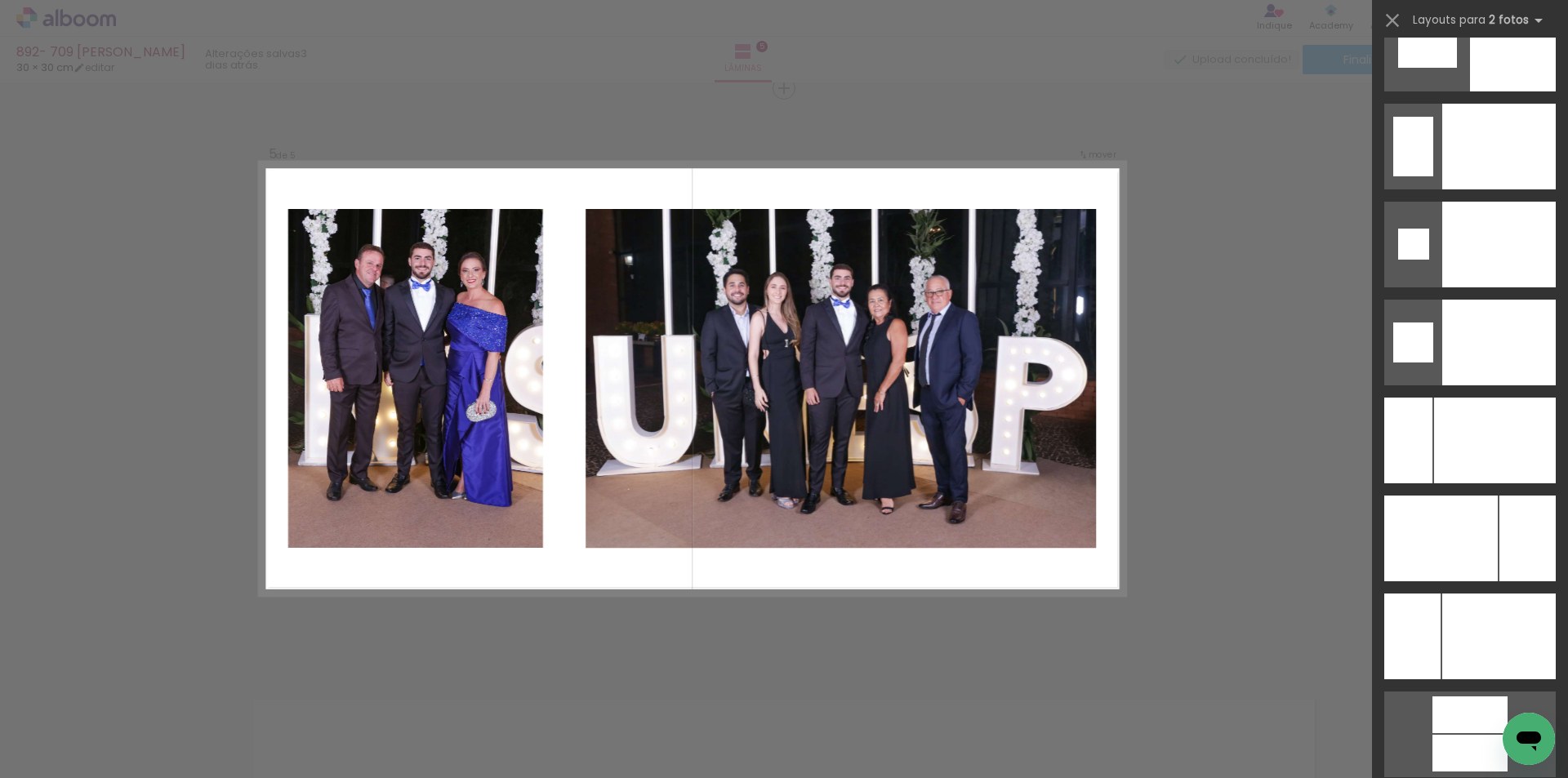
scroll to position [6861, 0]
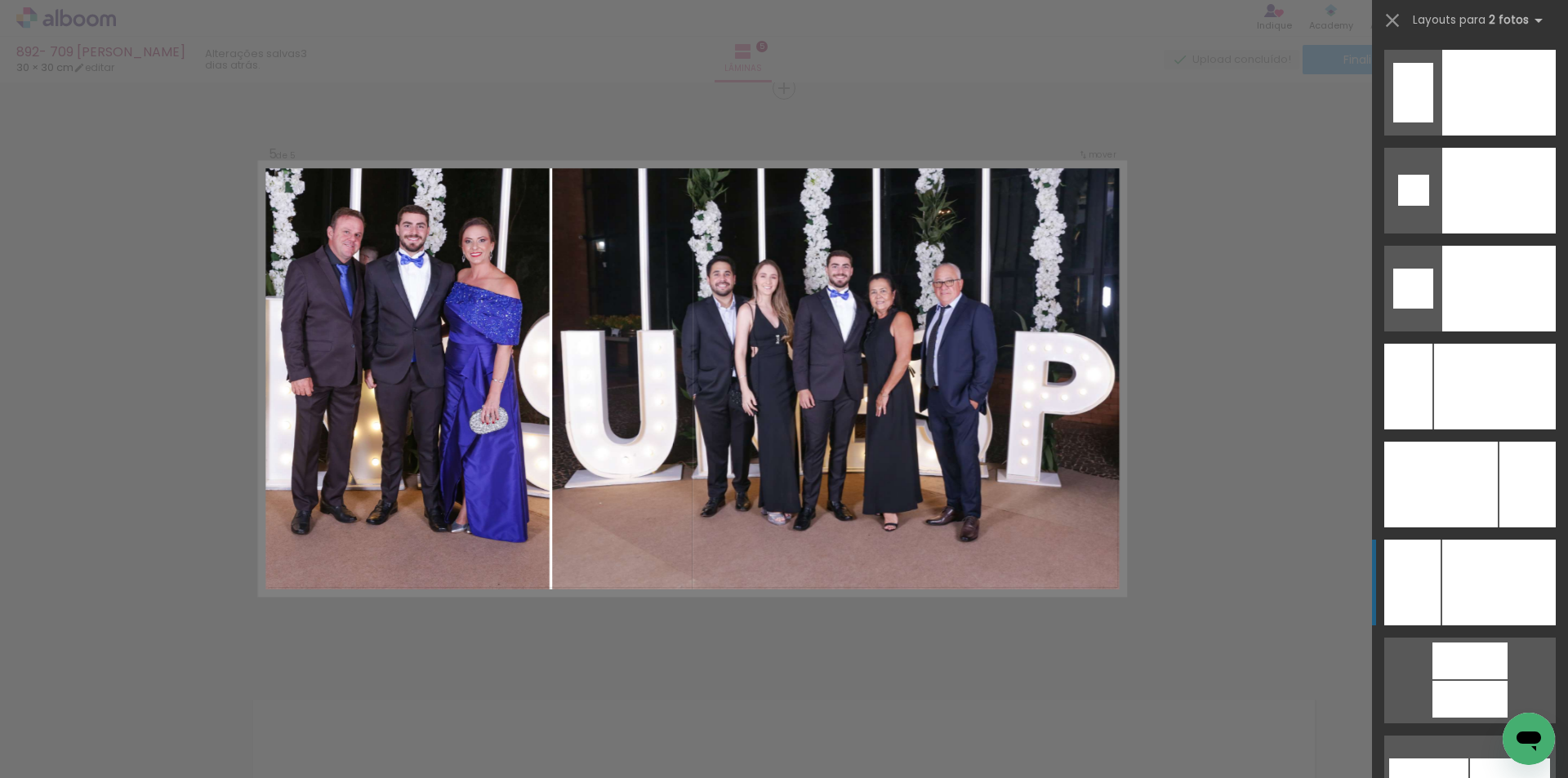
click at [1518, 604] on div at bounding box center [1499, 583] width 114 height 86
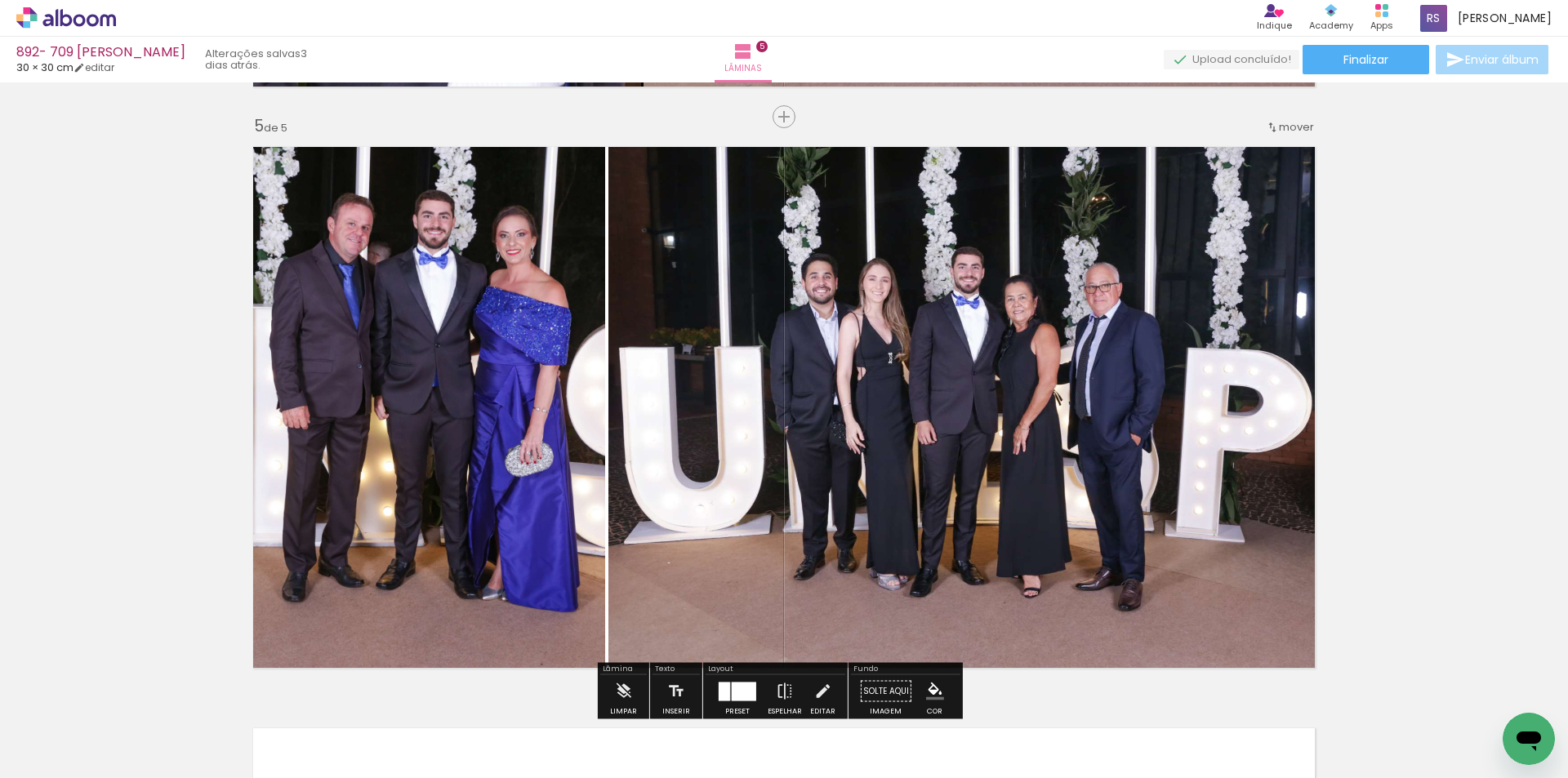
scroll to position [2348, 0]
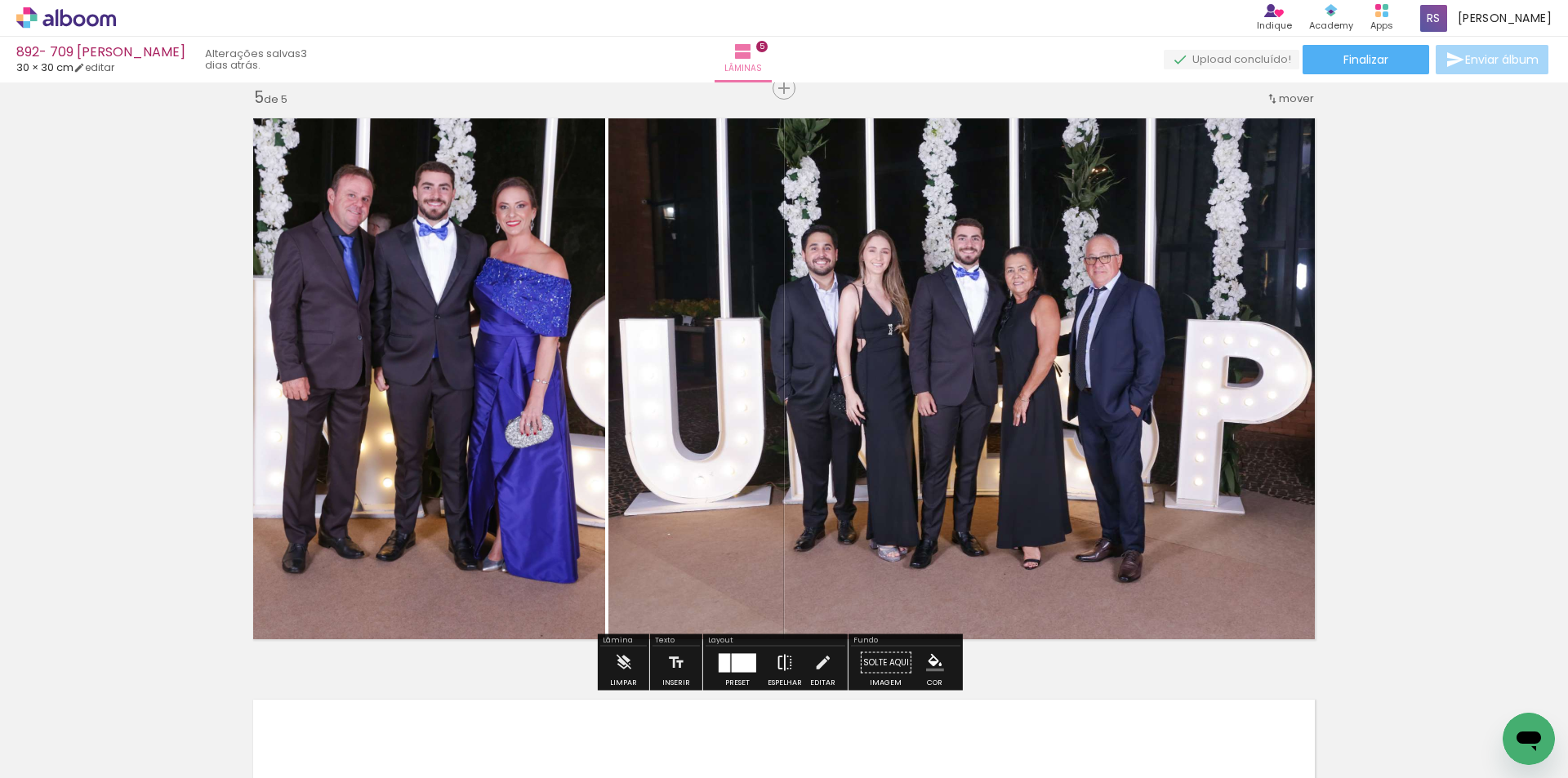
click at [778, 667] on iron-icon at bounding box center [785, 663] width 18 height 33
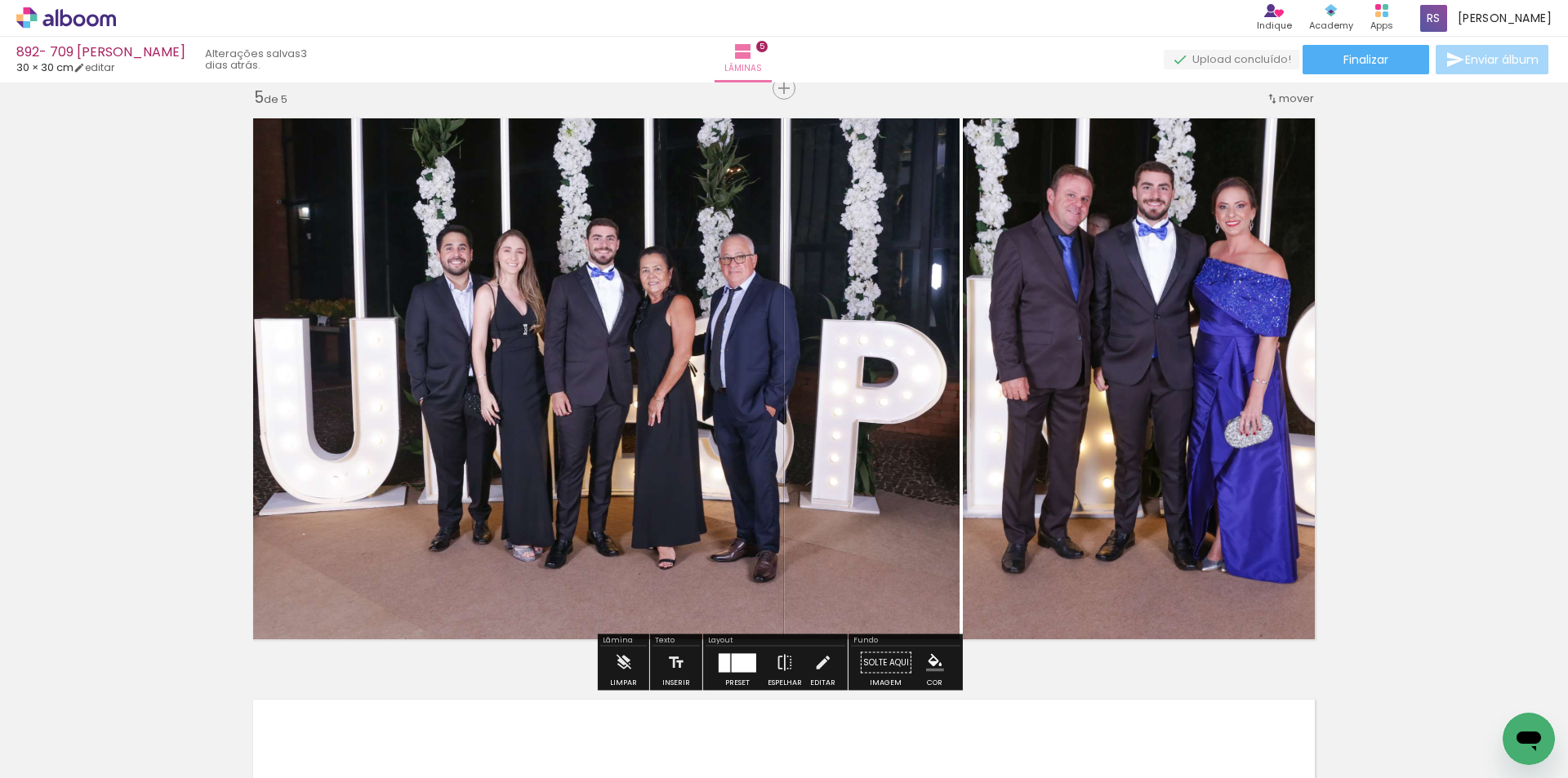
click at [820, 655] on iron-icon at bounding box center [823, 663] width 18 height 33
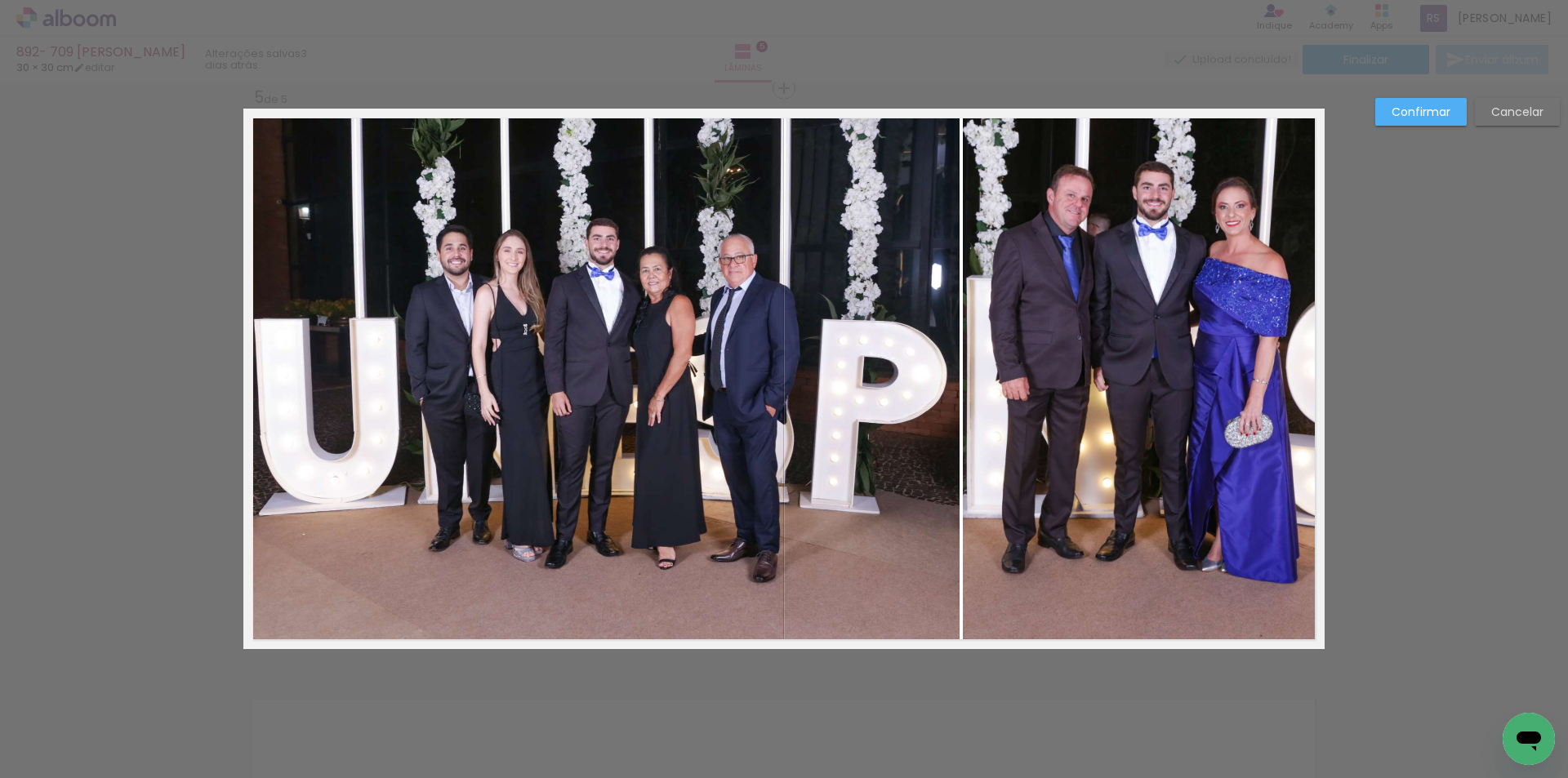
click at [899, 436] on quentale-photo at bounding box center [601, 379] width 716 height 540
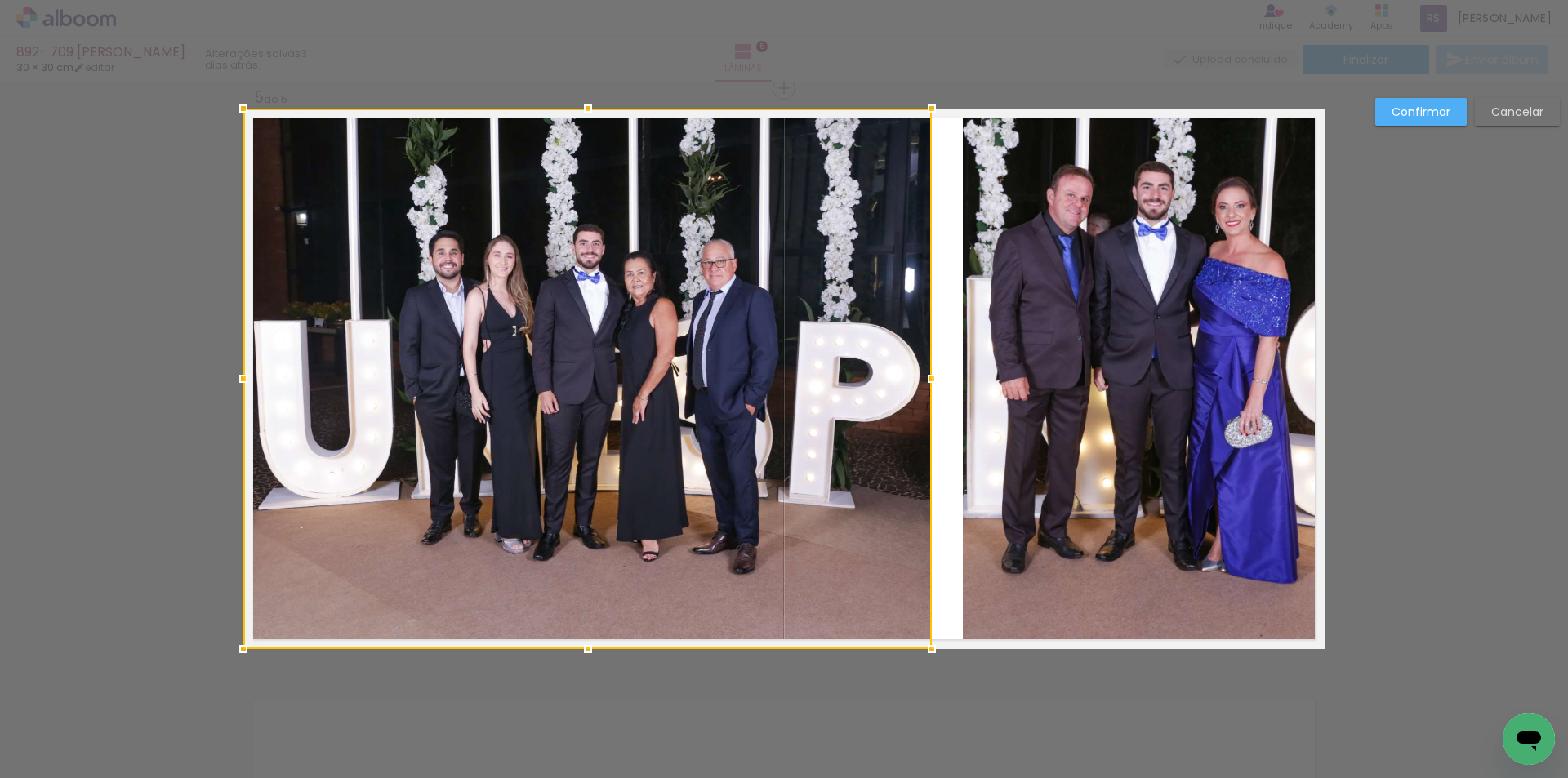
drag, startPoint x: 947, startPoint y: 383, endPoint x: 921, endPoint y: 380, distance: 26.2
click at [921, 380] on div at bounding box center [932, 379] width 33 height 33
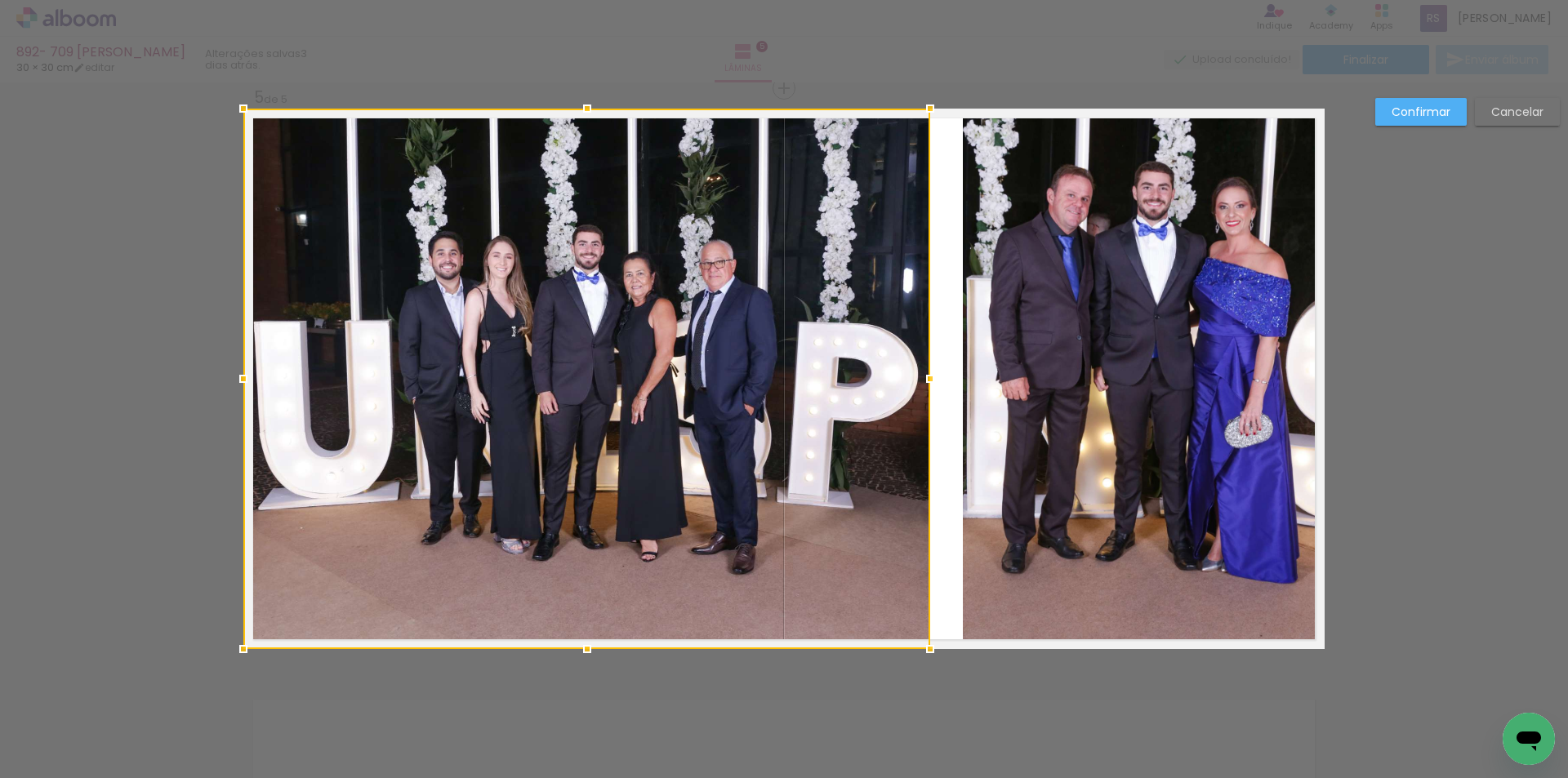
click at [1029, 382] on quentale-photo at bounding box center [1144, 379] width 362 height 540
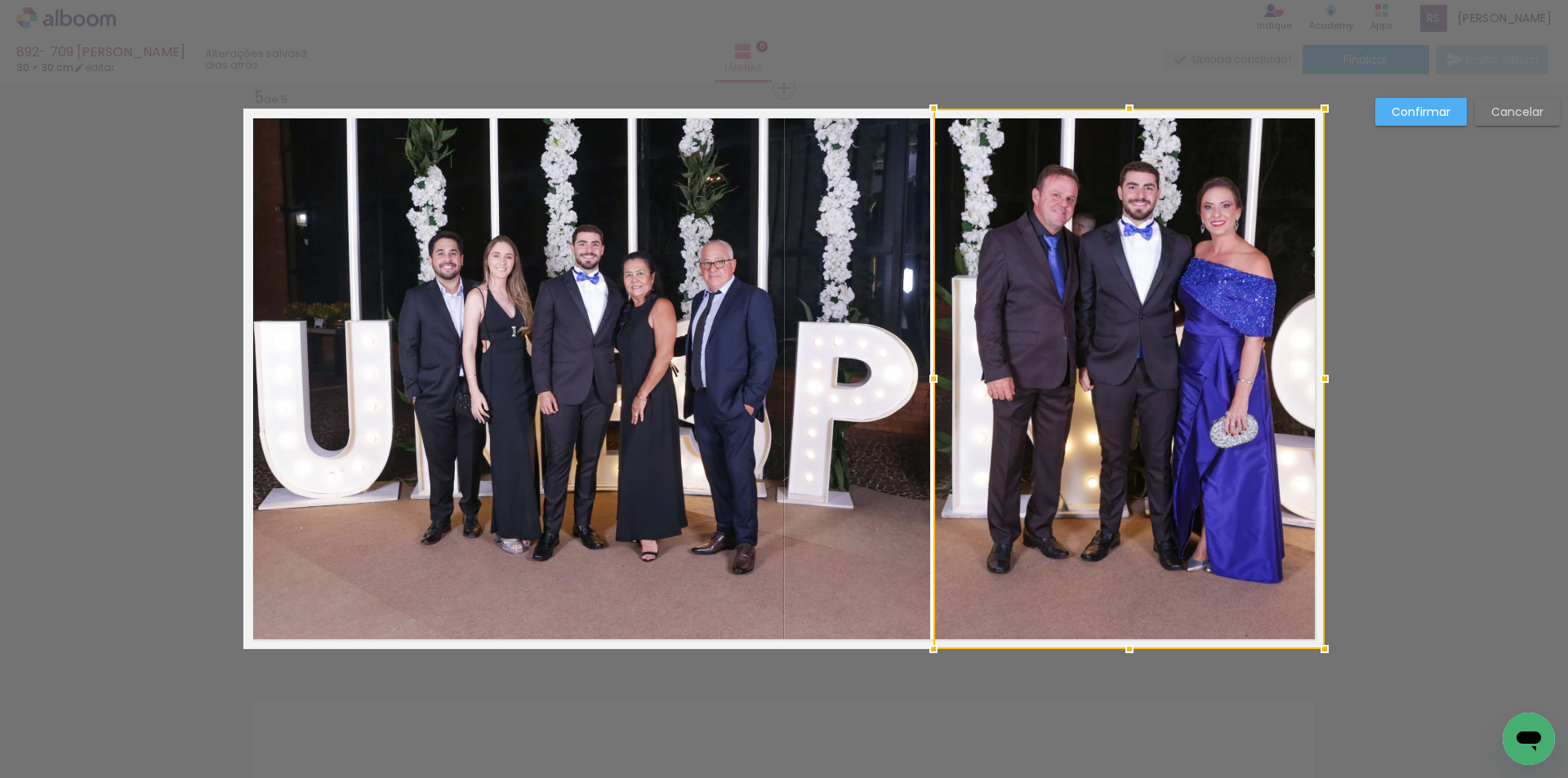
drag, startPoint x: 954, startPoint y: 381, endPoint x: 925, endPoint y: 378, distance: 29.2
click at [925, 378] on div at bounding box center [933, 379] width 33 height 33
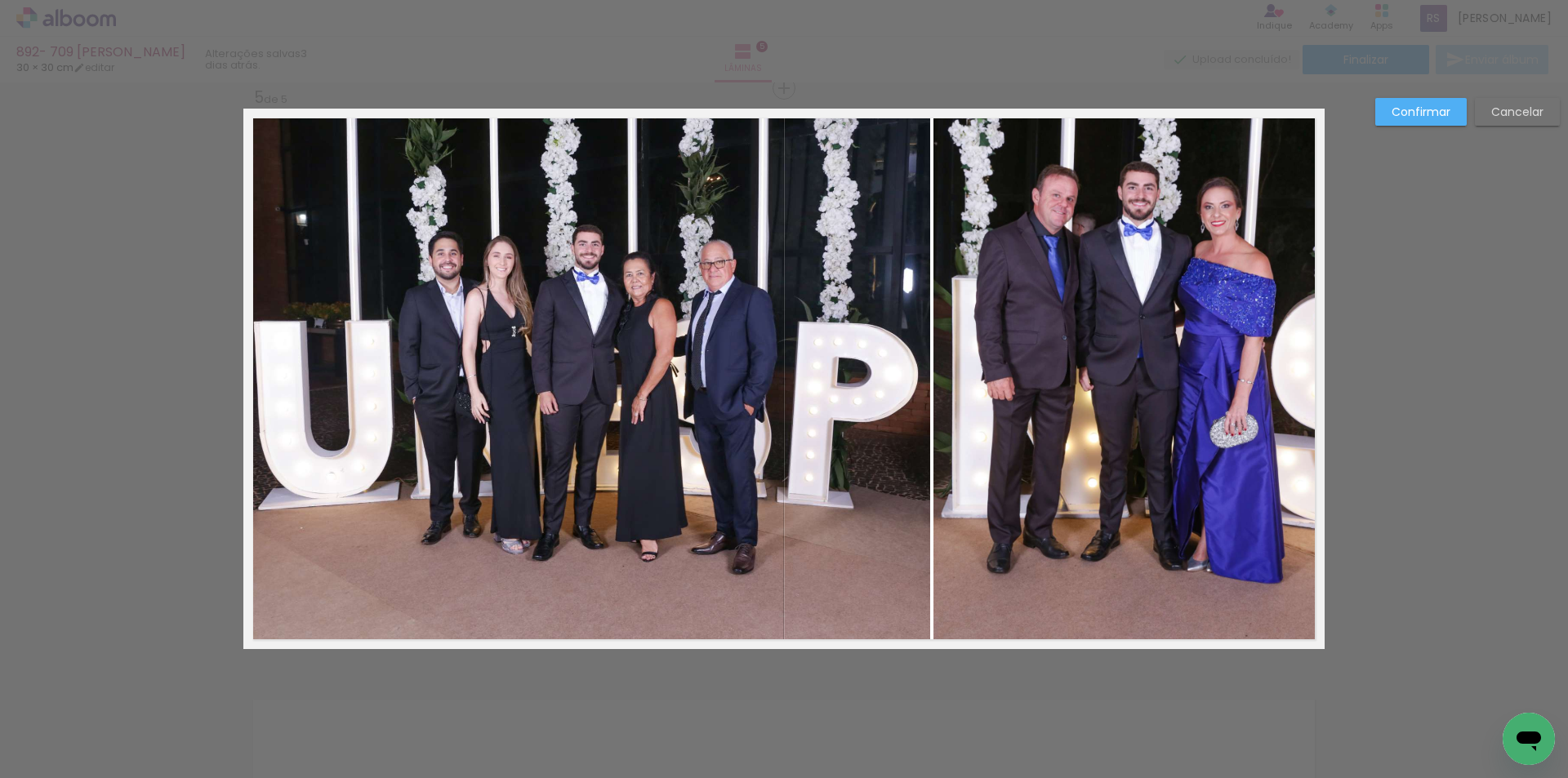
click at [0, 0] on slot "Confirmar" at bounding box center [0, 0] width 0 height 0
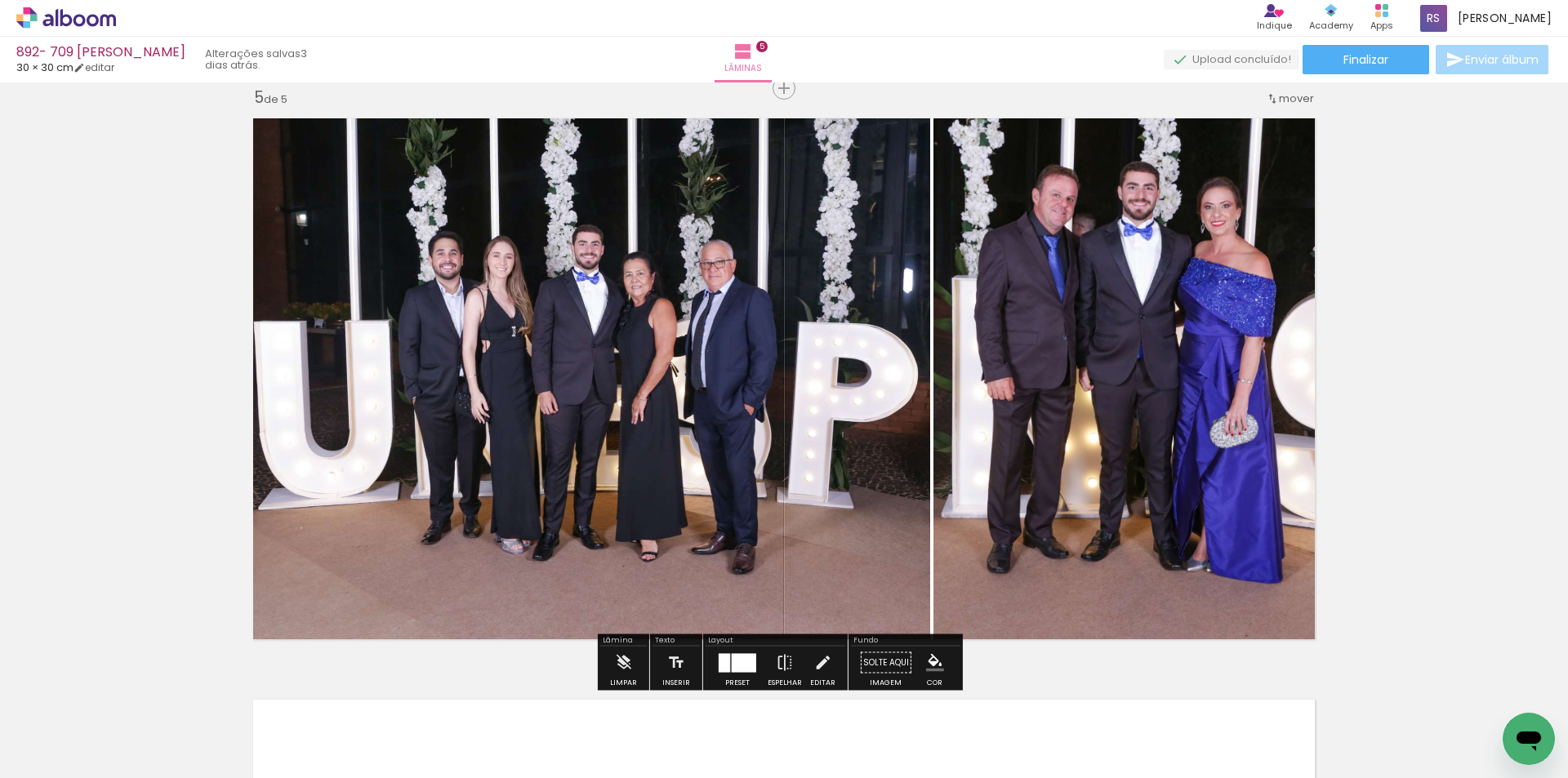
click at [930, 661] on iron-icon "color picker" at bounding box center [935, 663] width 18 height 18
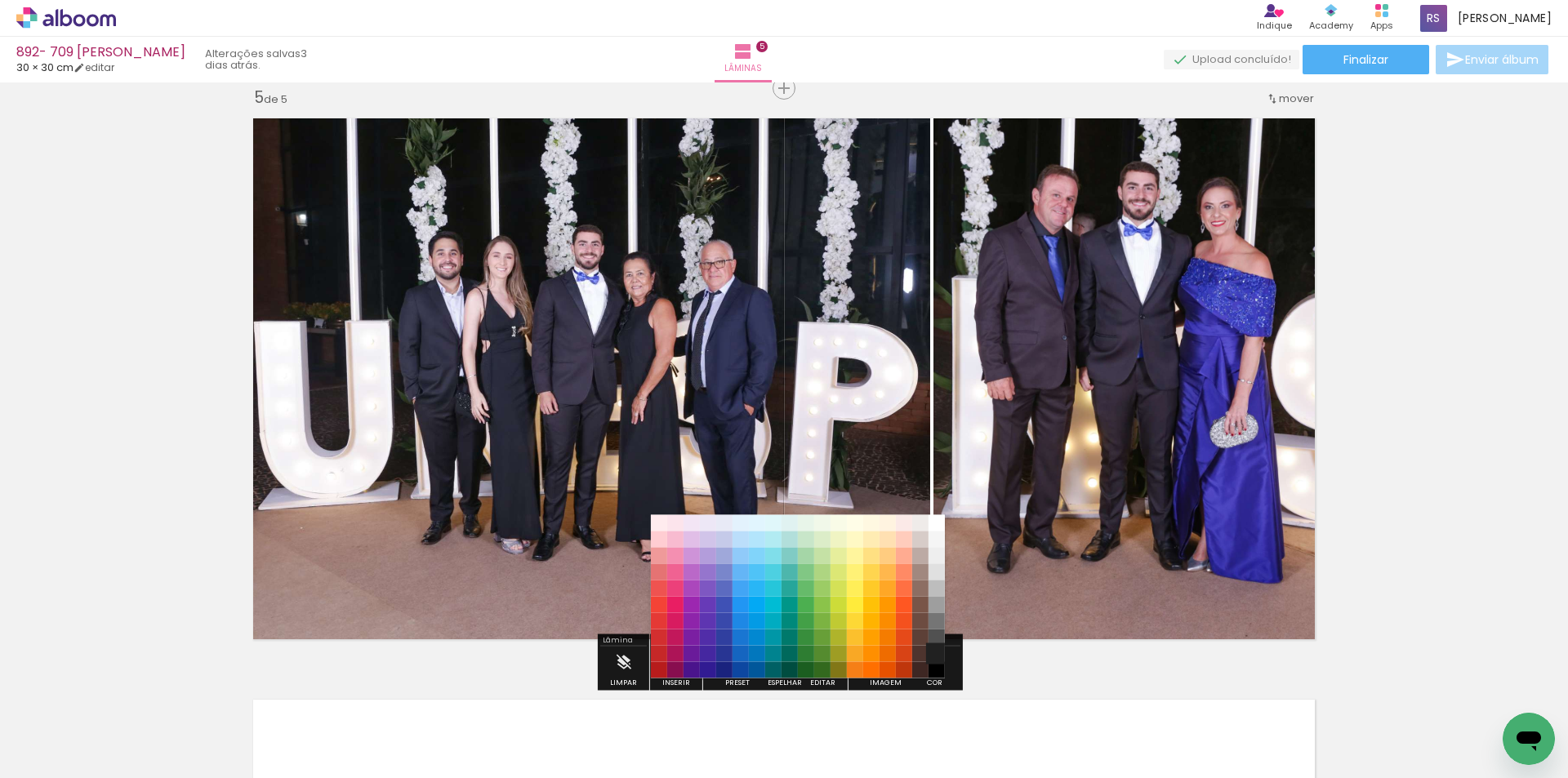
click at [935, 655] on paper-item "#212121" at bounding box center [937, 654] width 16 height 16
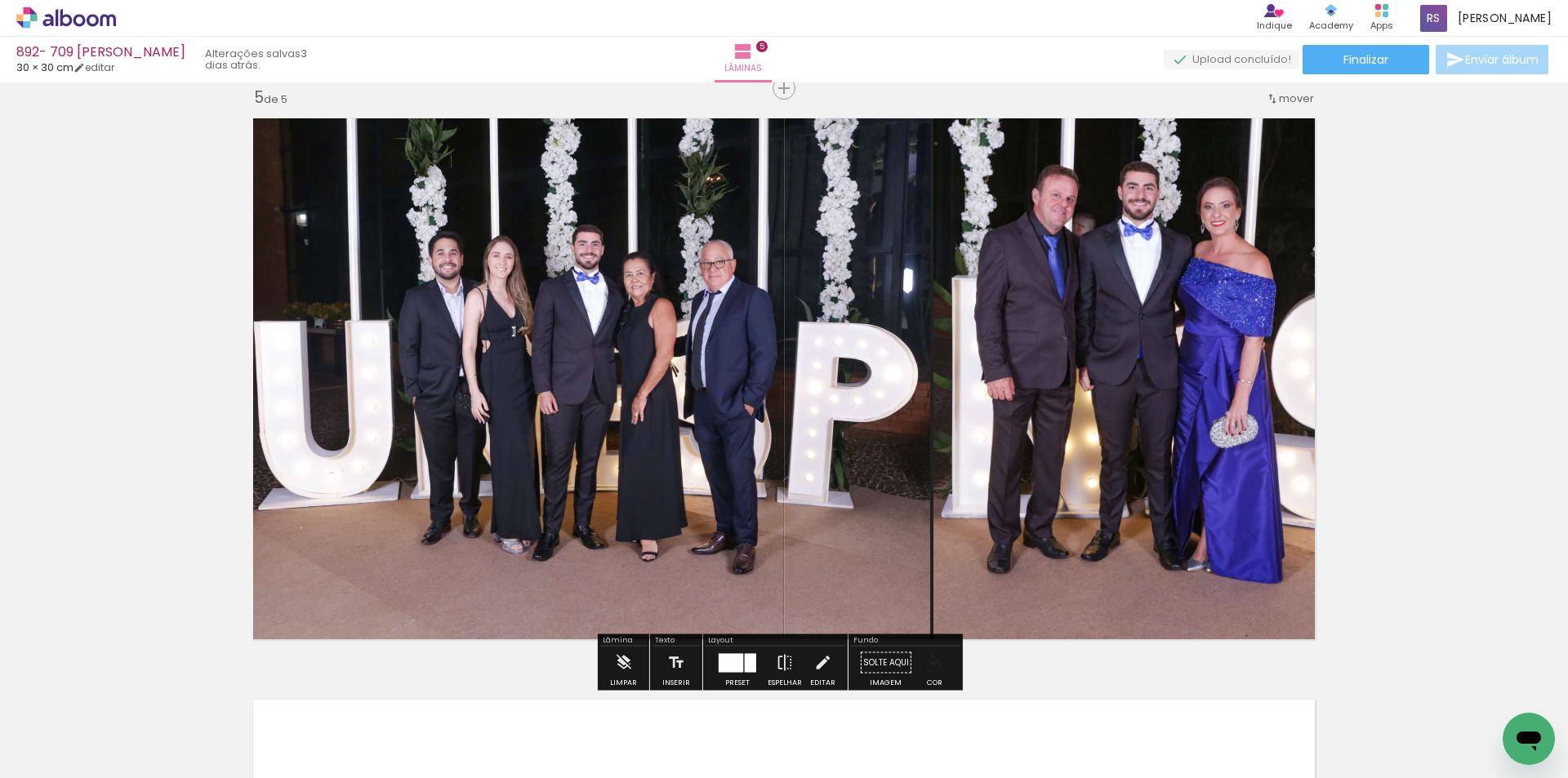
click at [926, 663] on iron-icon "color picker" at bounding box center [935, 663] width 18 height 18
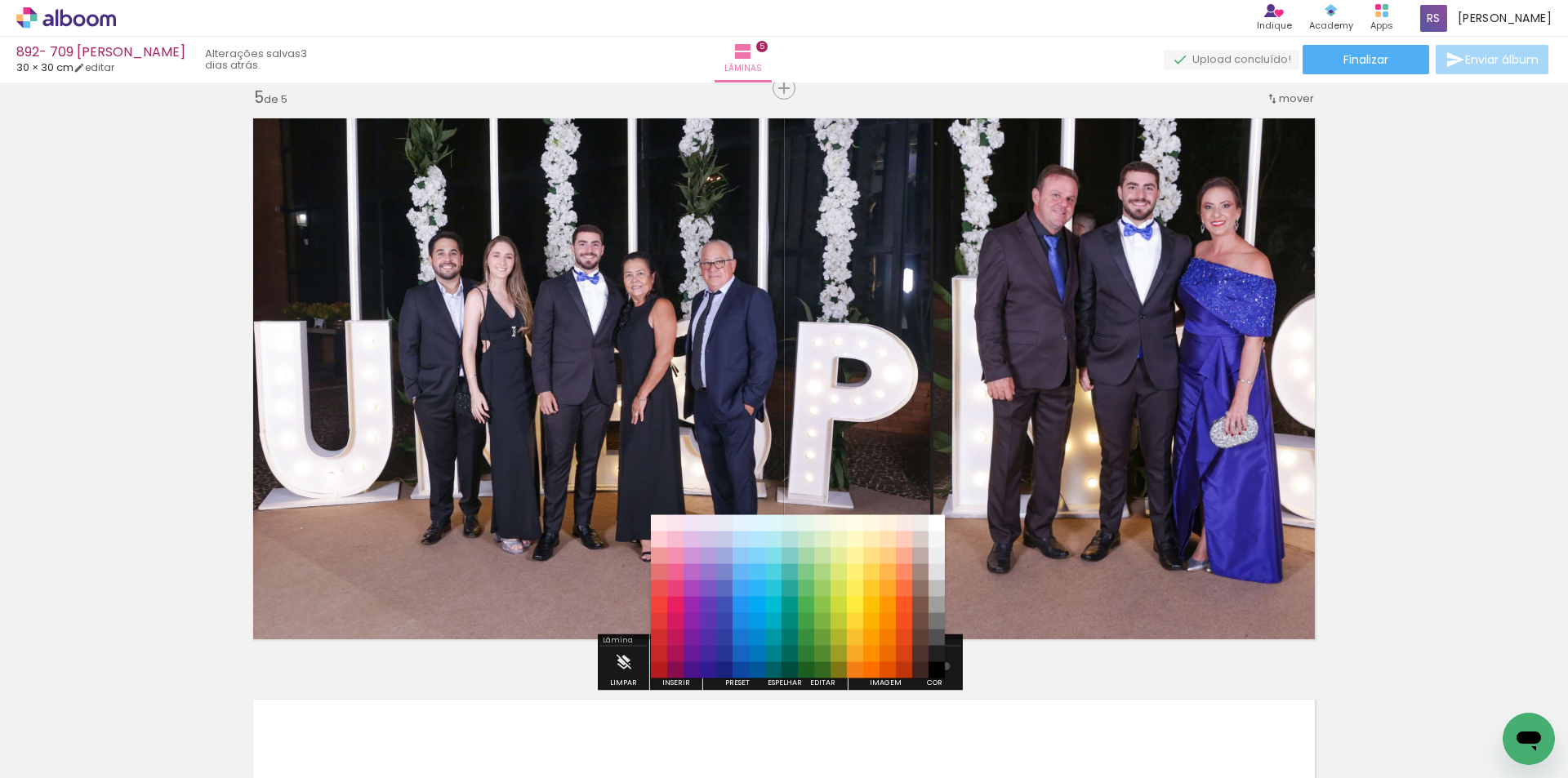
drag, startPoint x: 940, startPoint y: 666, endPoint x: 928, endPoint y: 666, distance: 12.0
click at [940, 667] on paper-item "#000000" at bounding box center [937, 670] width 16 height 16
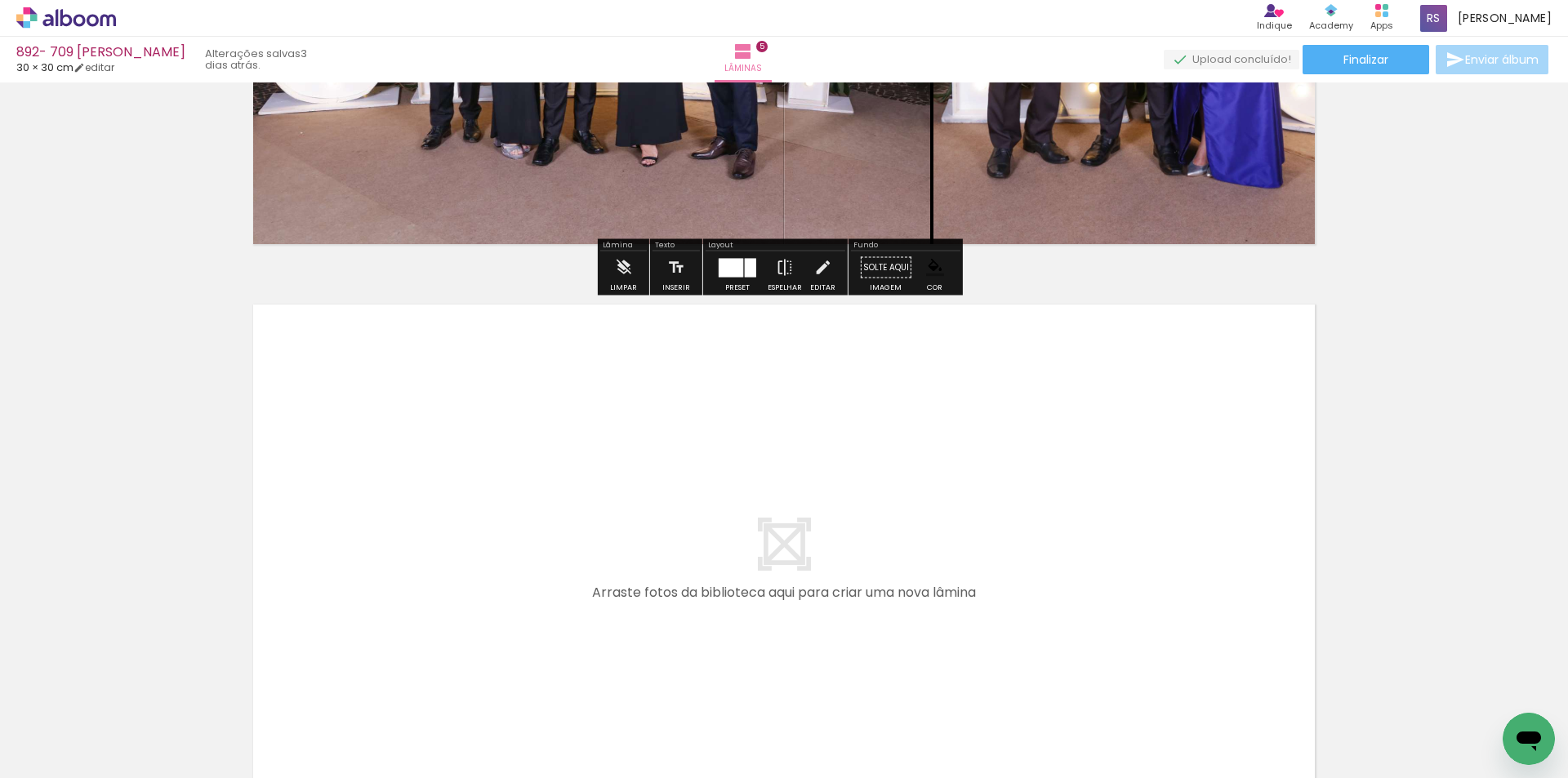
scroll to position [2755, 0]
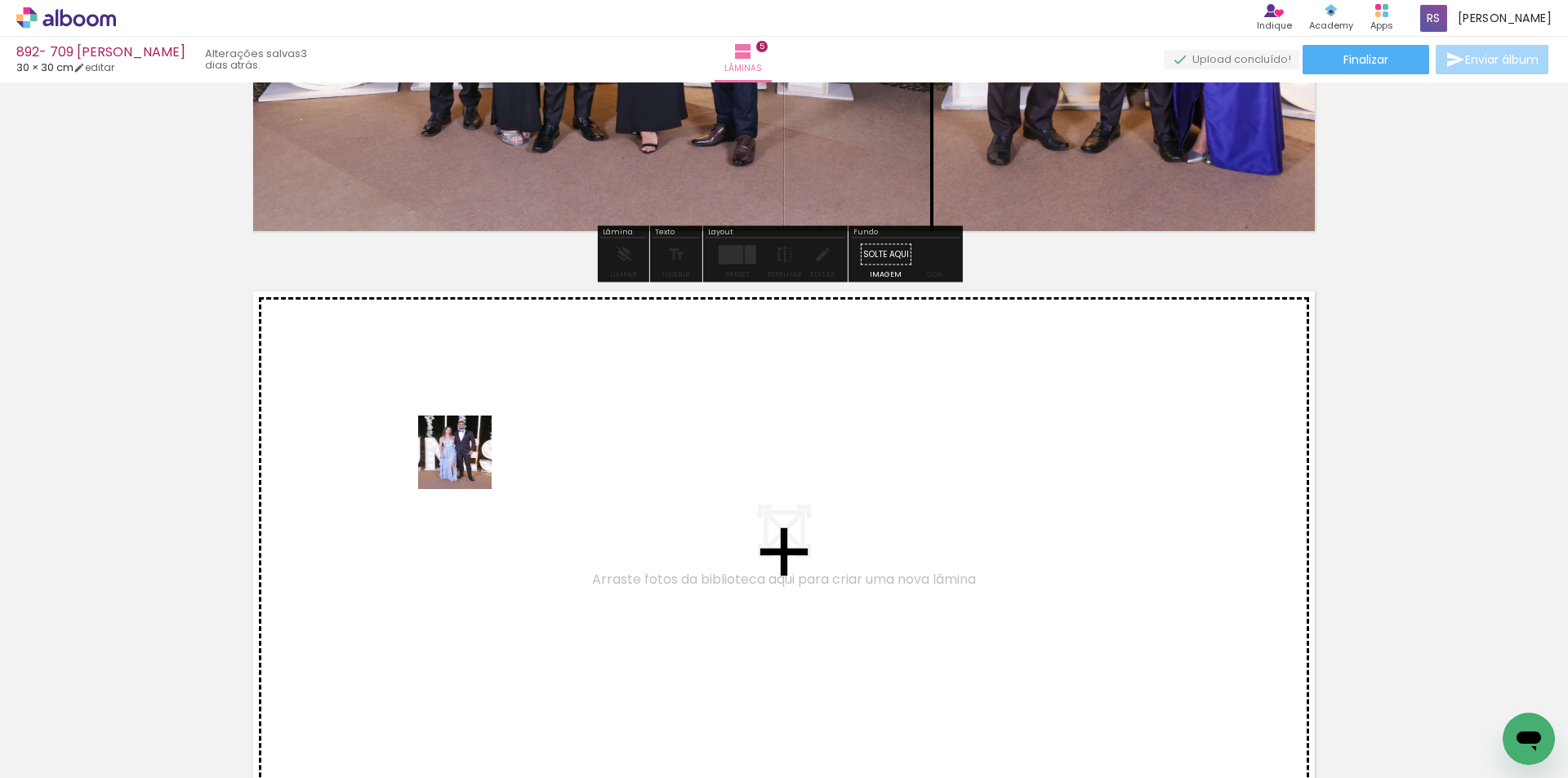
drag, startPoint x: 282, startPoint y: 735, endPoint x: 520, endPoint y: 426, distance: 390.0
click at [520, 426] on quentale-workspace at bounding box center [784, 389] width 1568 height 778
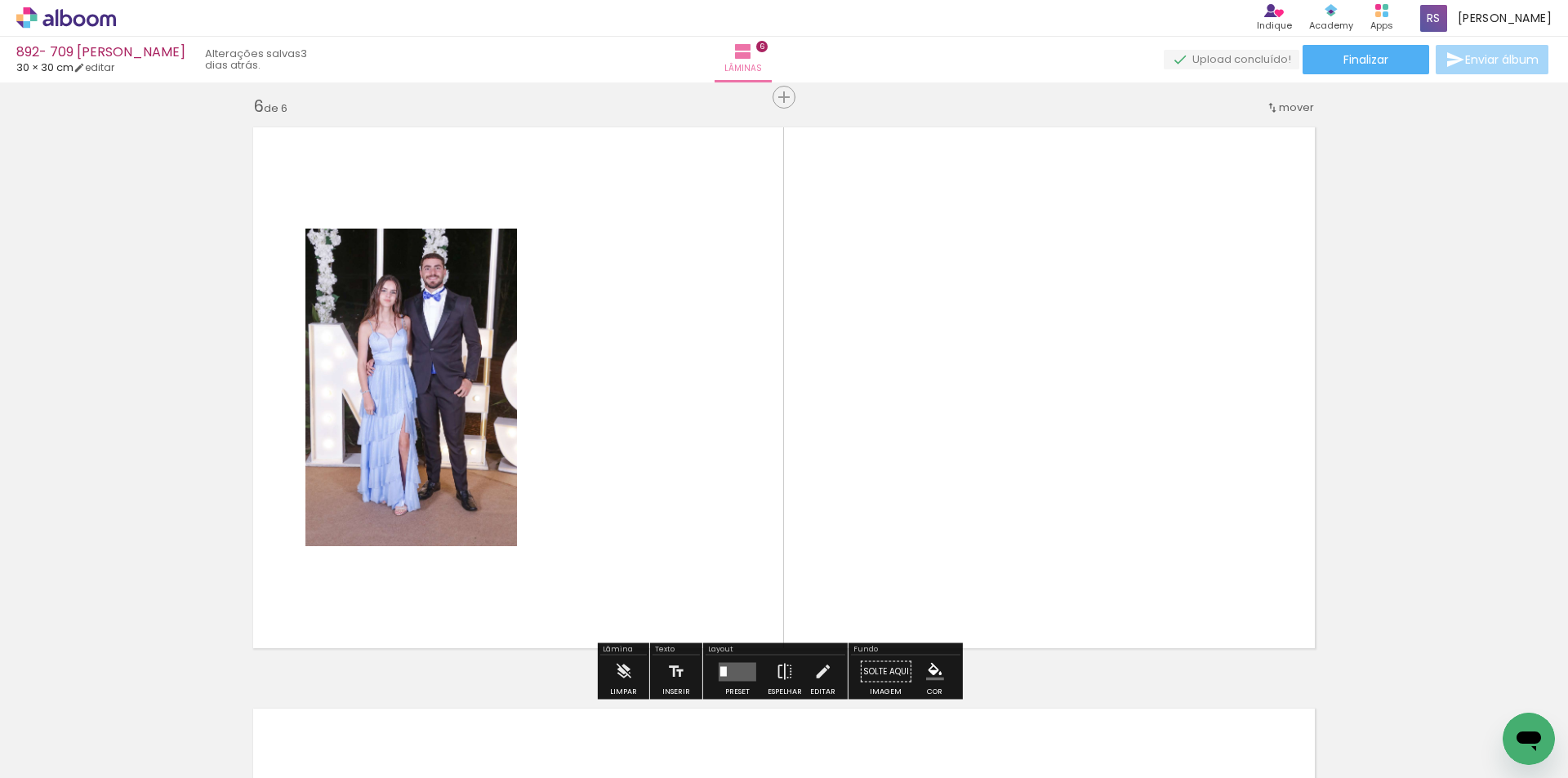
scroll to position [2929, 0]
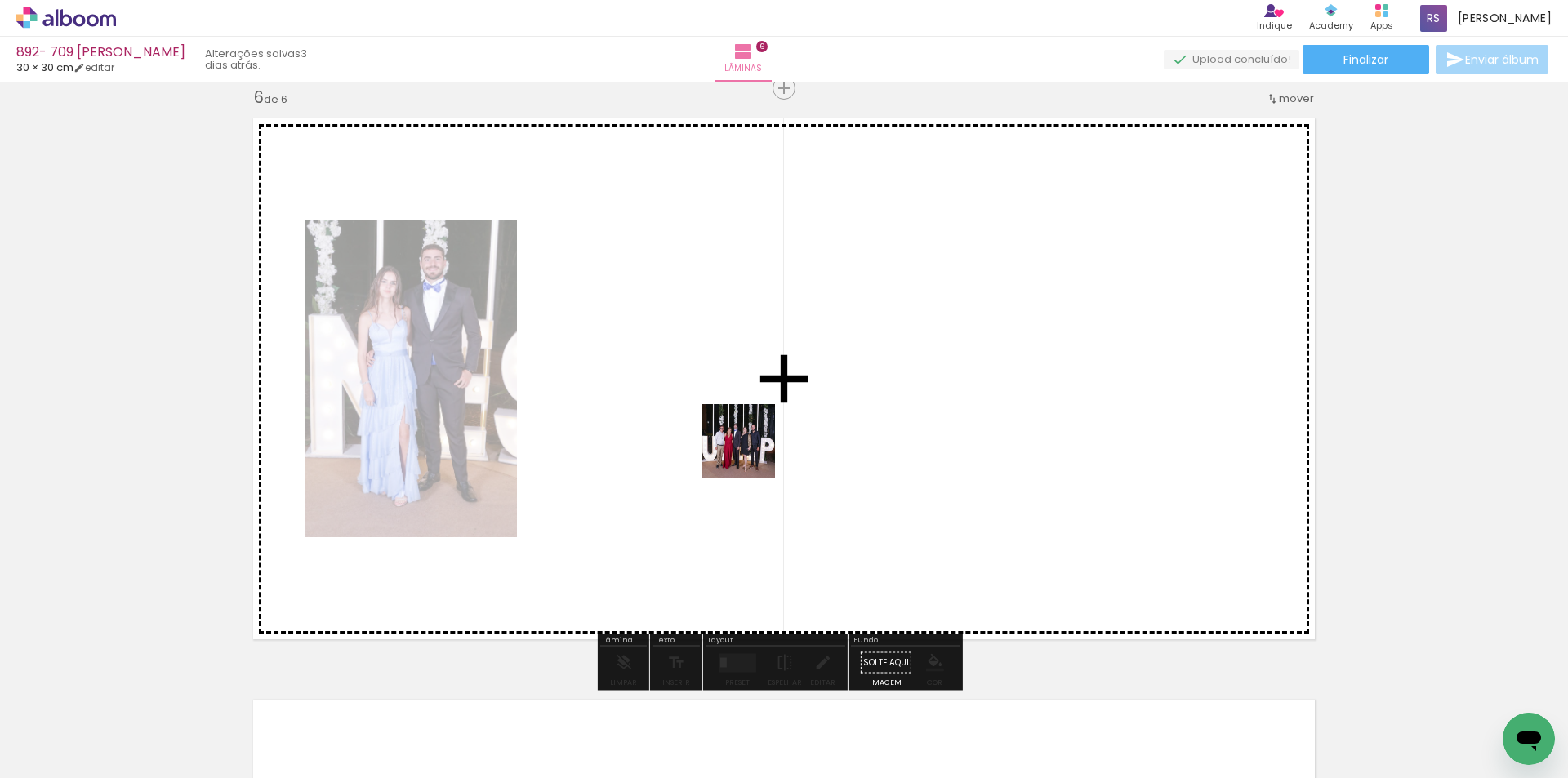
drag, startPoint x: 628, startPoint y: 727, endPoint x: 759, endPoint y: 442, distance: 313.7
click at [759, 442] on quentale-workspace at bounding box center [784, 389] width 1568 height 778
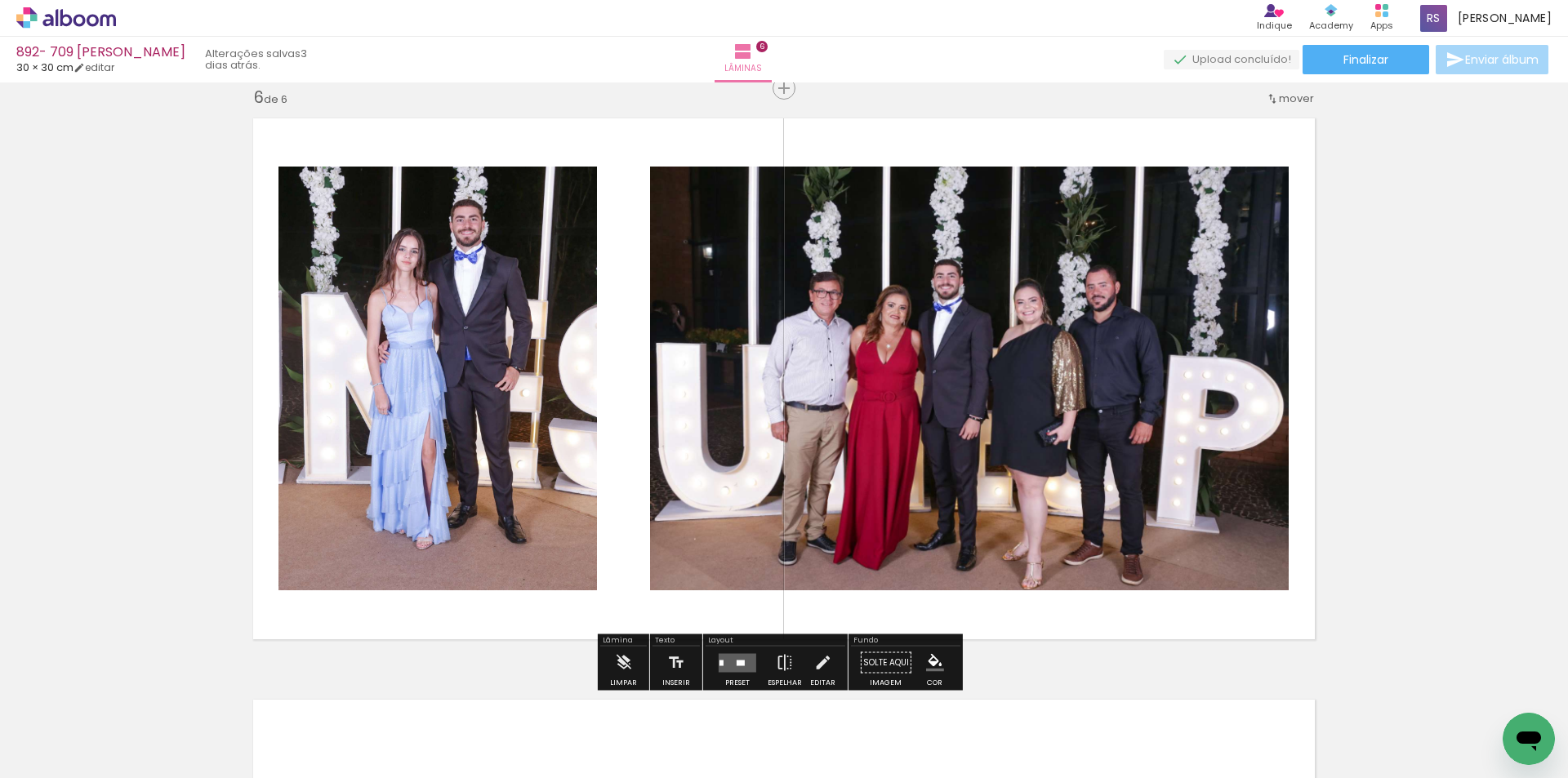
click at [740, 657] on quentale-layouter at bounding box center [738, 662] width 38 height 19
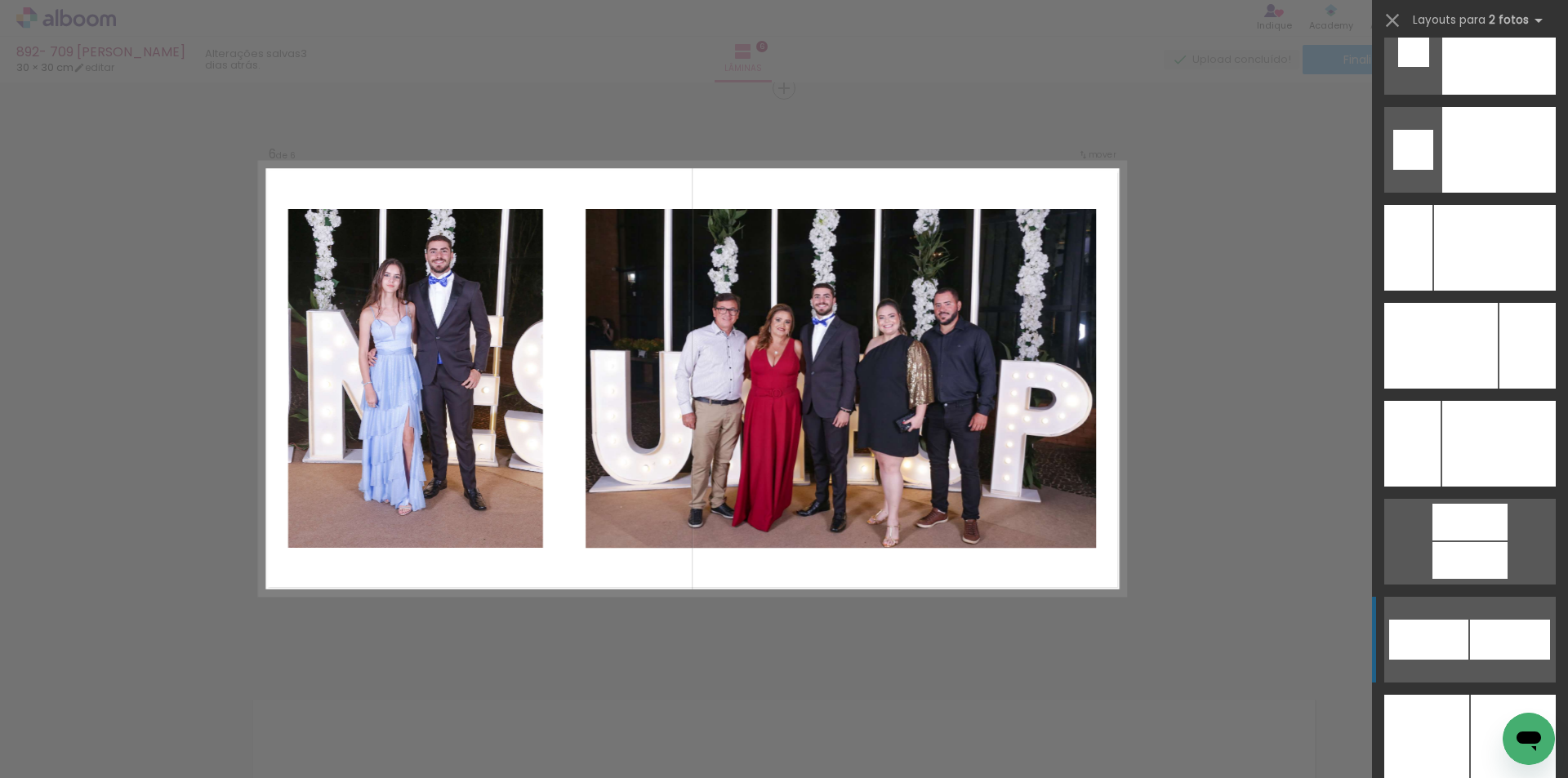
scroll to position [7032, 0]
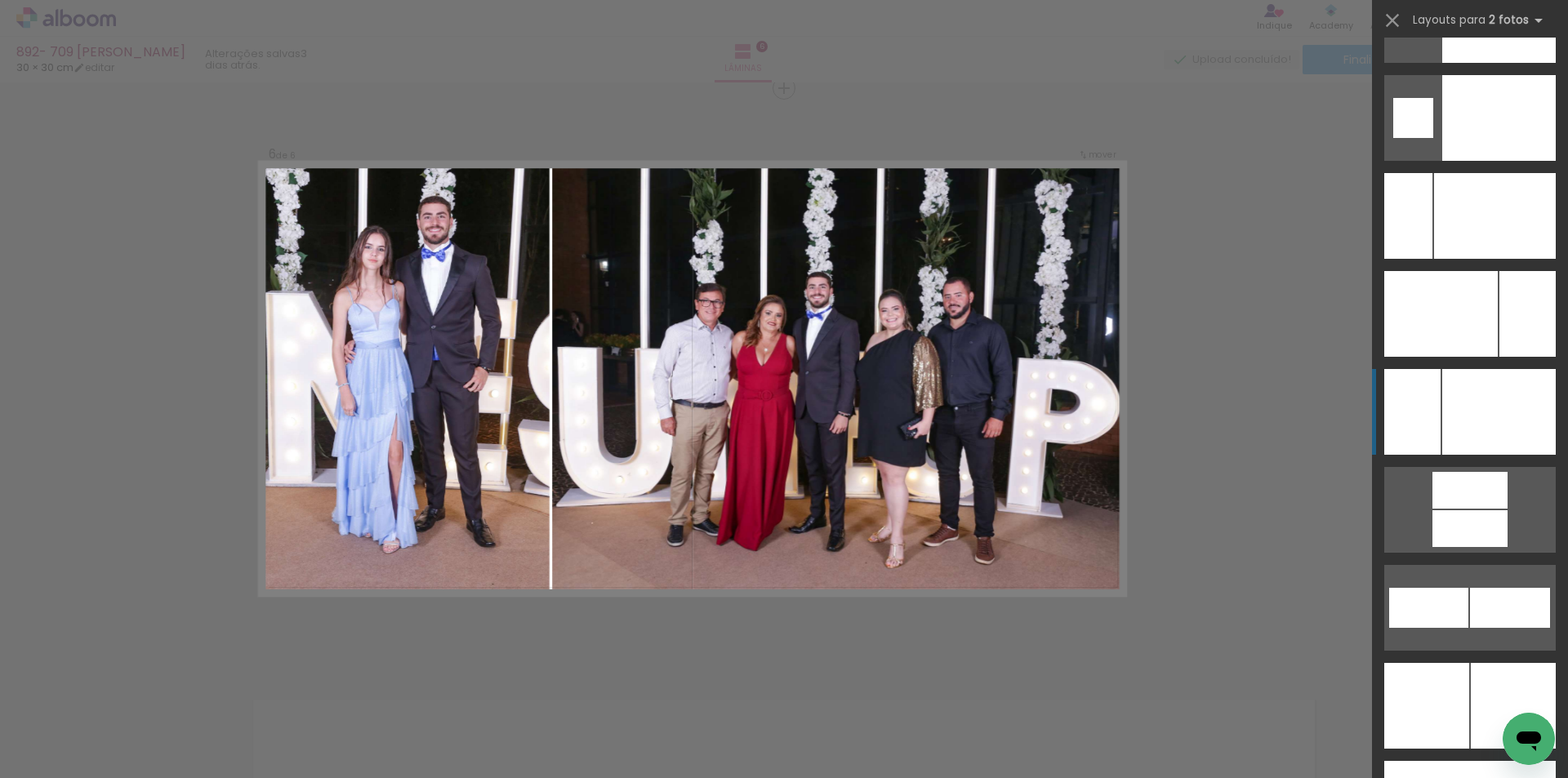
click at [1482, 426] on div at bounding box center [1499, 412] width 114 height 86
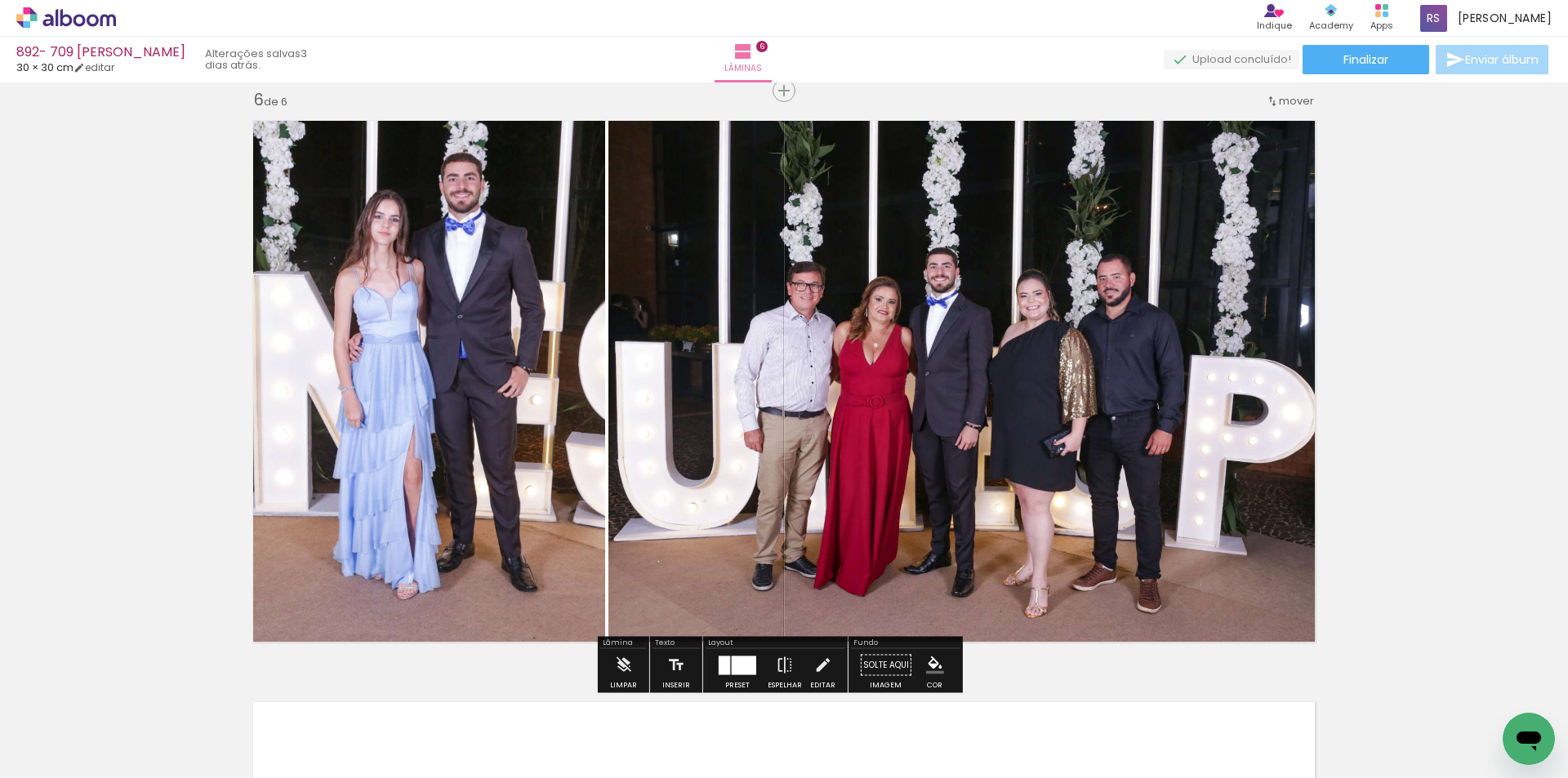
scroll to position [2929, 0]
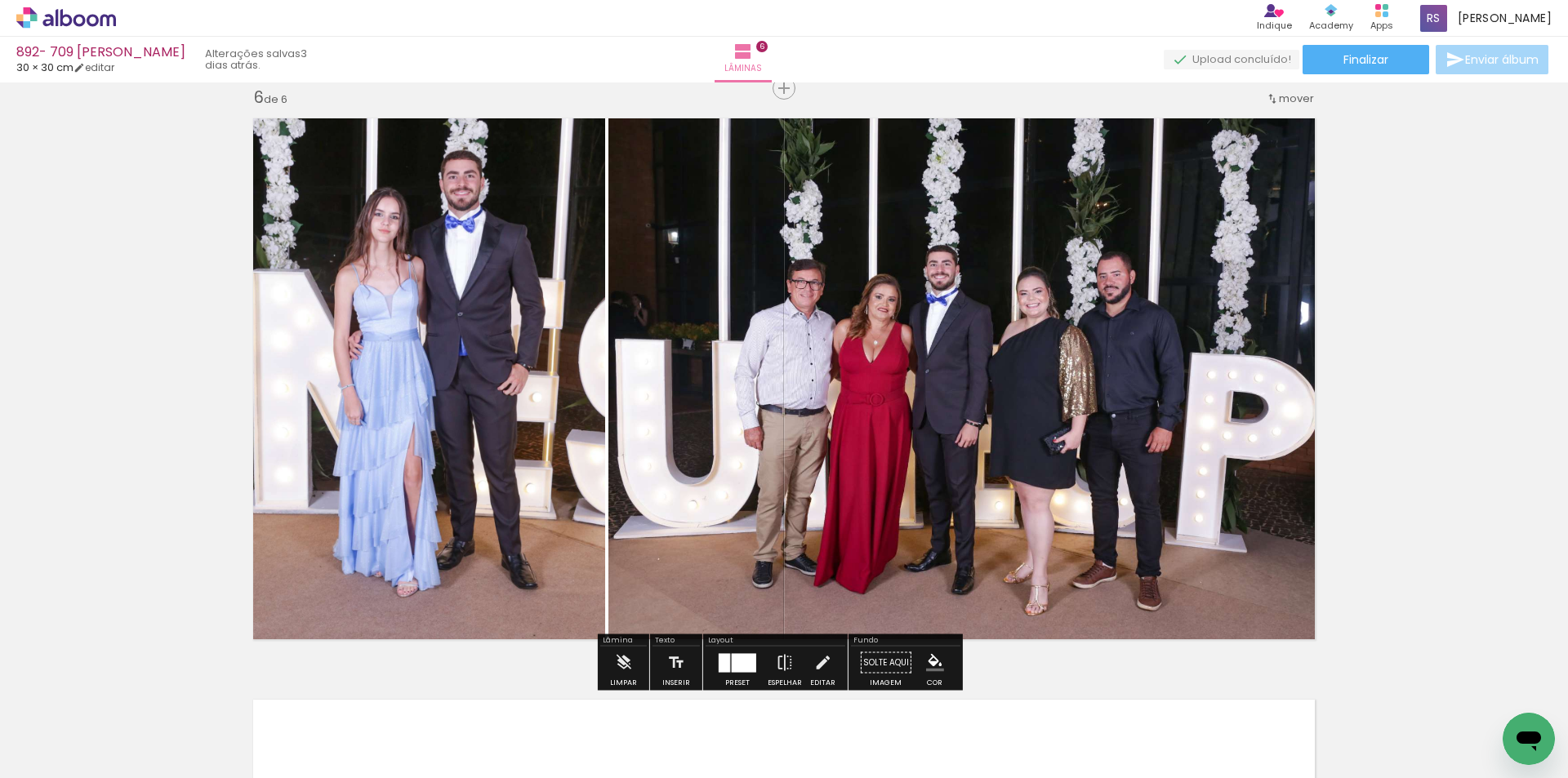
click at [936, 651] on paper-menu-button "#ffebee #ffcdd2 #ef9a9a #e57373 #ef5350 #f44336 #e53935 #d32f2f #c62828 #b71c1c…" at bounding box center [935, 663] width 31 height 31
click at [931, 656] on iron-icon "color picker" at bounding box center [935, 663] width 18 height 18
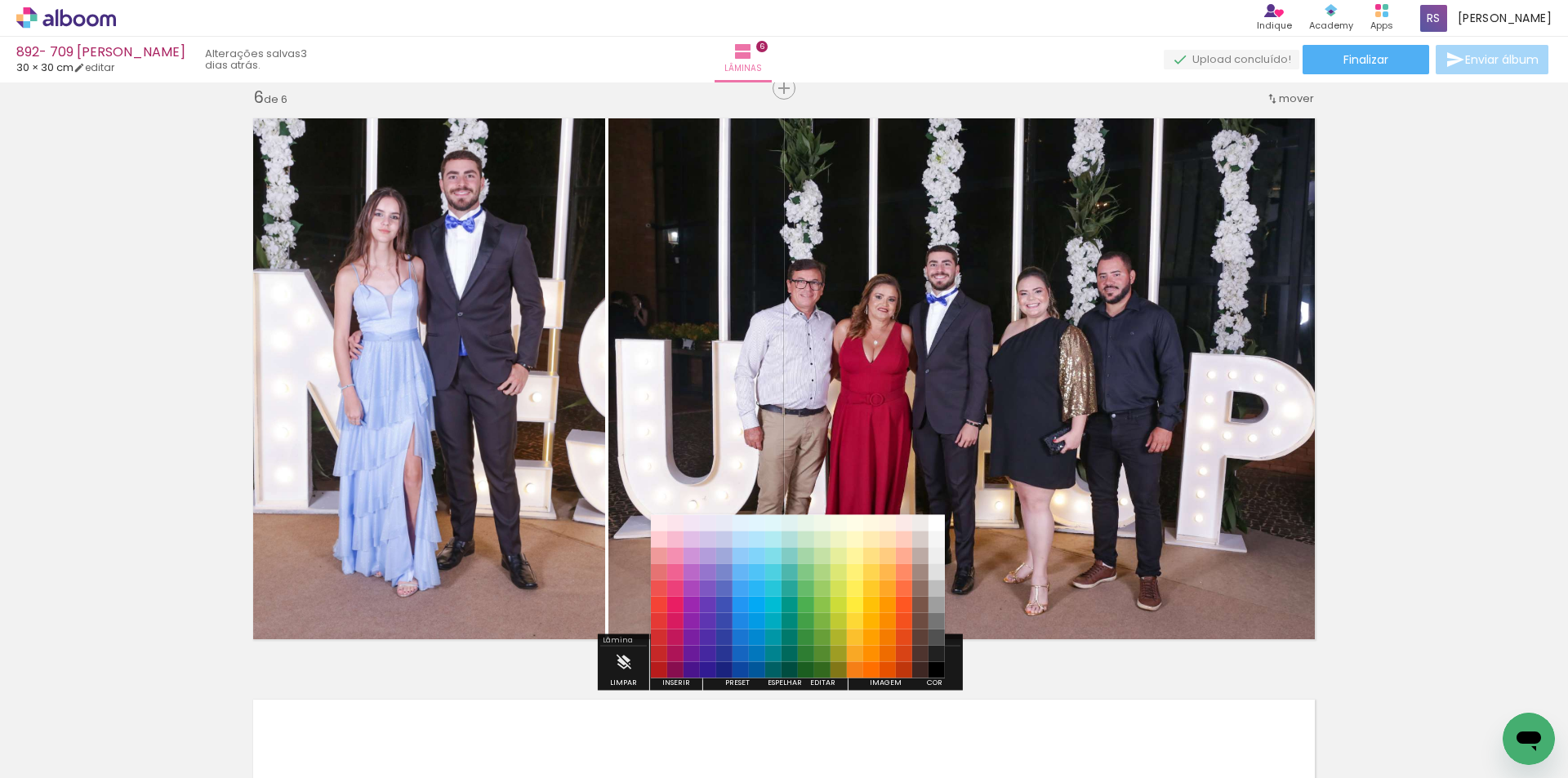
drag, startPoint x: 934, startPoint y: 648, endPoint x: 926, endPoint y: 663, distance: 17.0
click at [932, 648] on paper-item "#212121" at bounding box center [937, 654] width 16 height 16
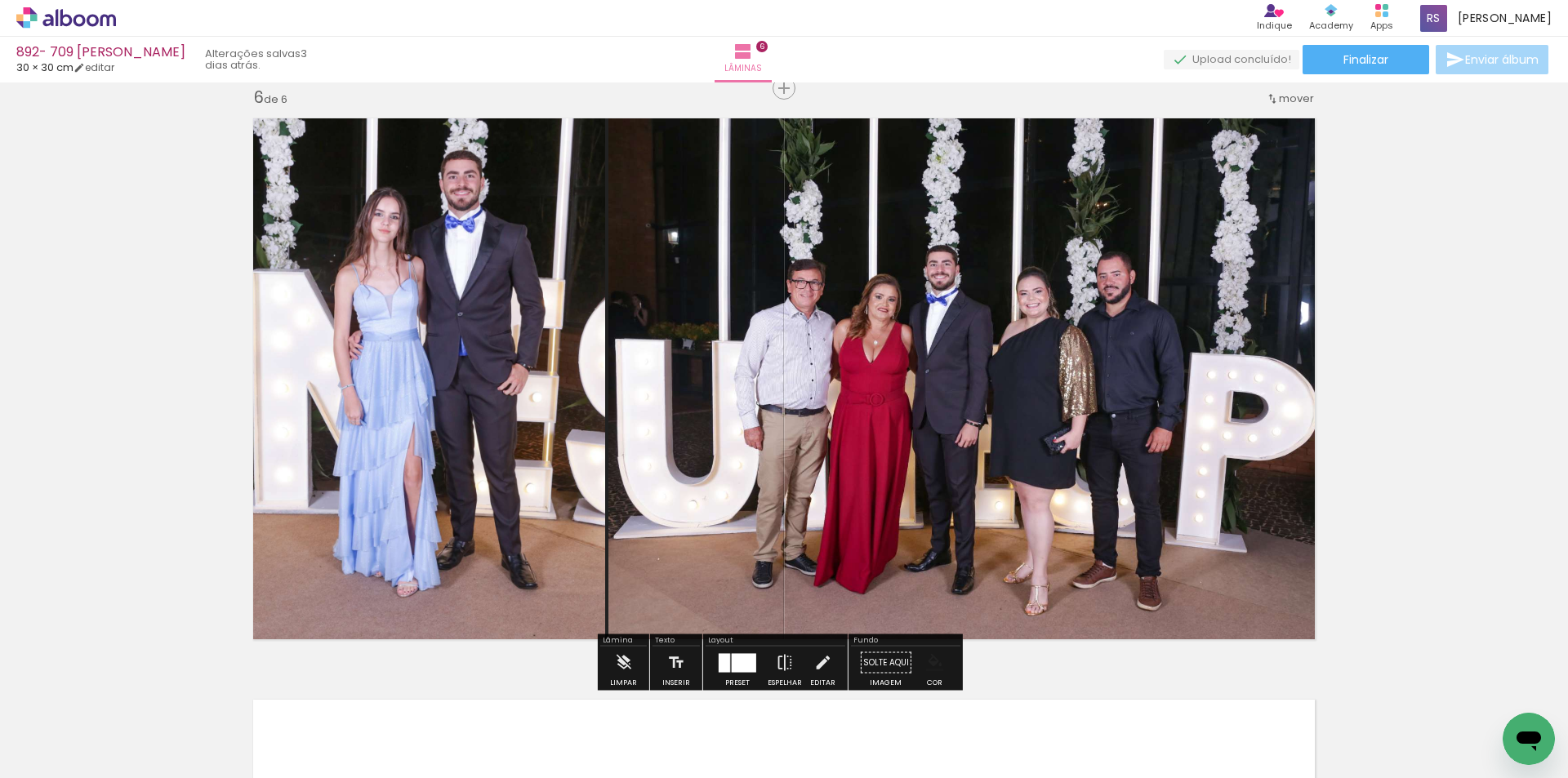
click at [930, 660] on iron-icon "color picker" at bounding box center [935, 663] width 18 height 18
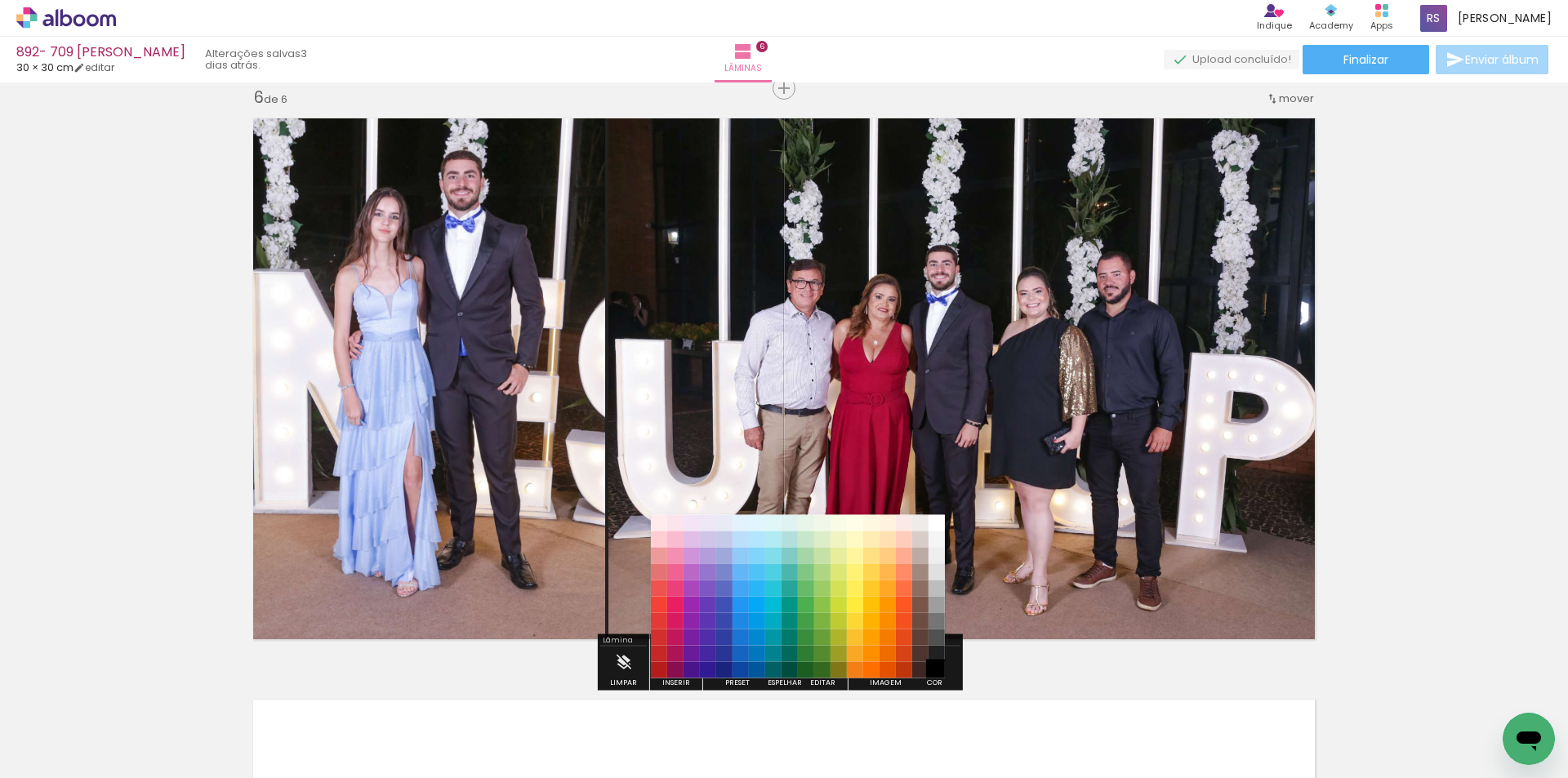
click at [938, 666] on paper-item "#000000" at bounding box center [937, 670] width 16 height 16
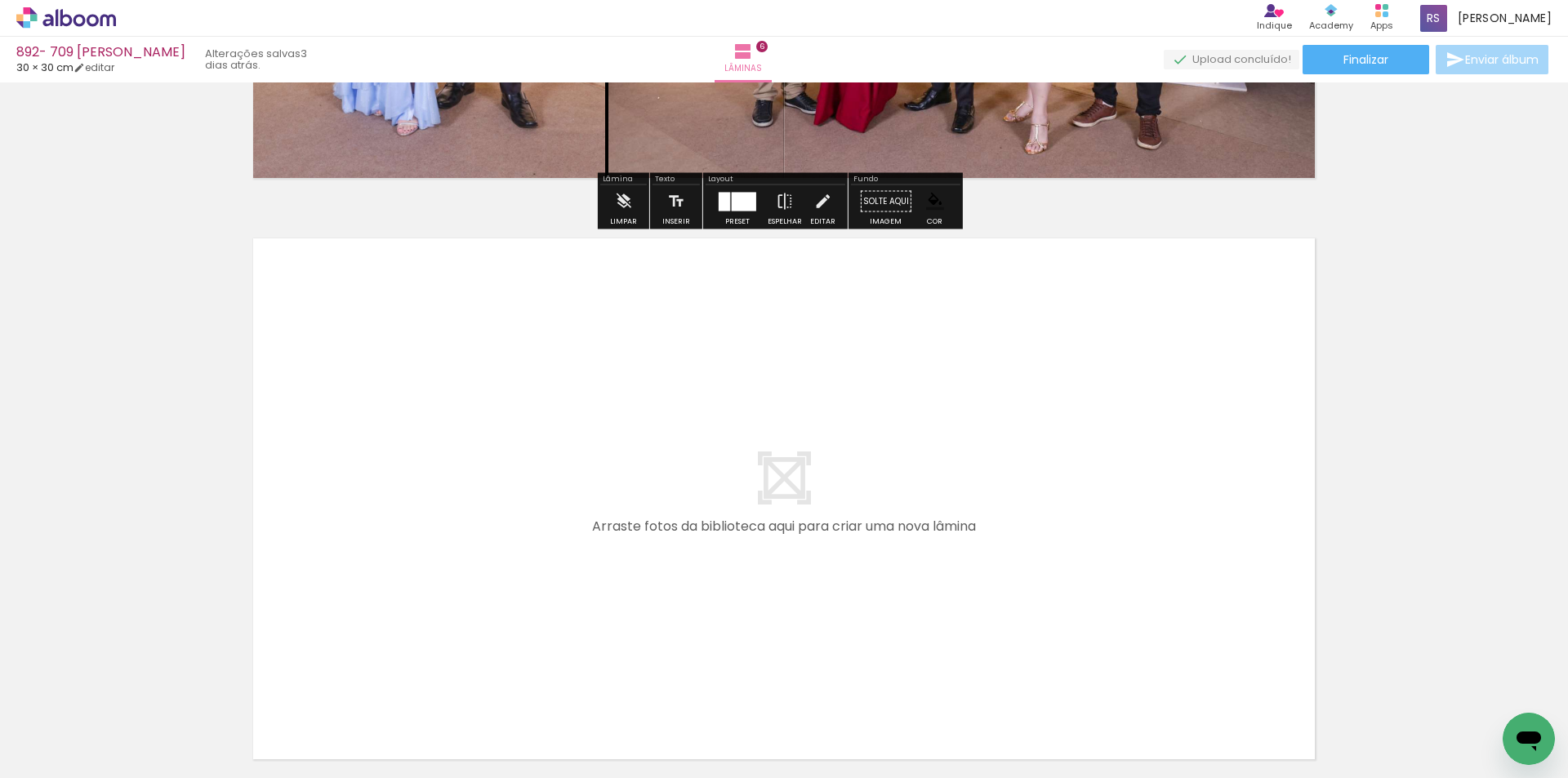
scroll to position [3420, 0]
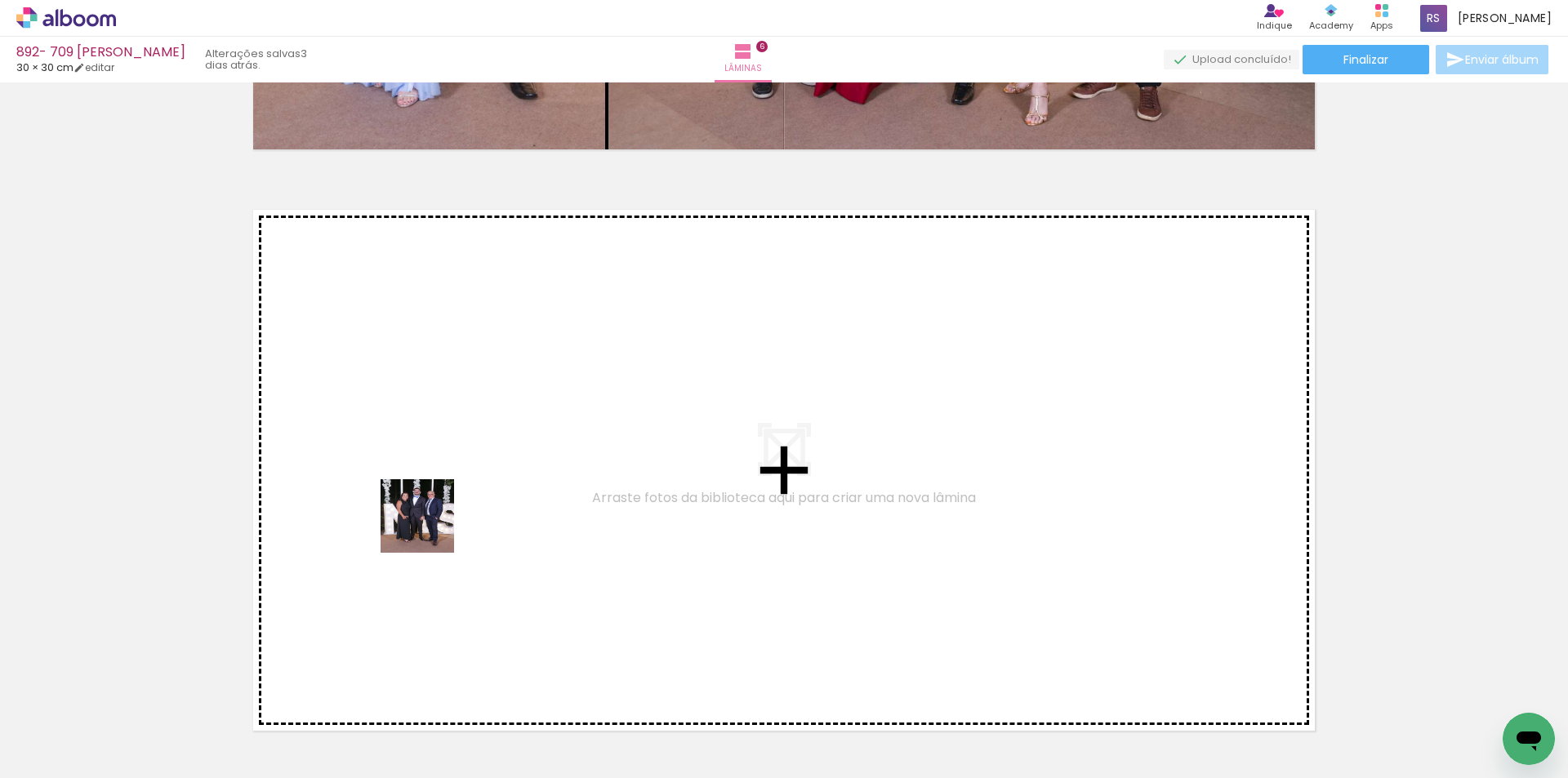
drag, startPoint x: 270, startPoint y: 728, endPoint x: 446, endPoint y: 511, distance: 279.4
click at [446, 511] on quentale-workspace at bounding box center [784, 389] width 1568 height 778
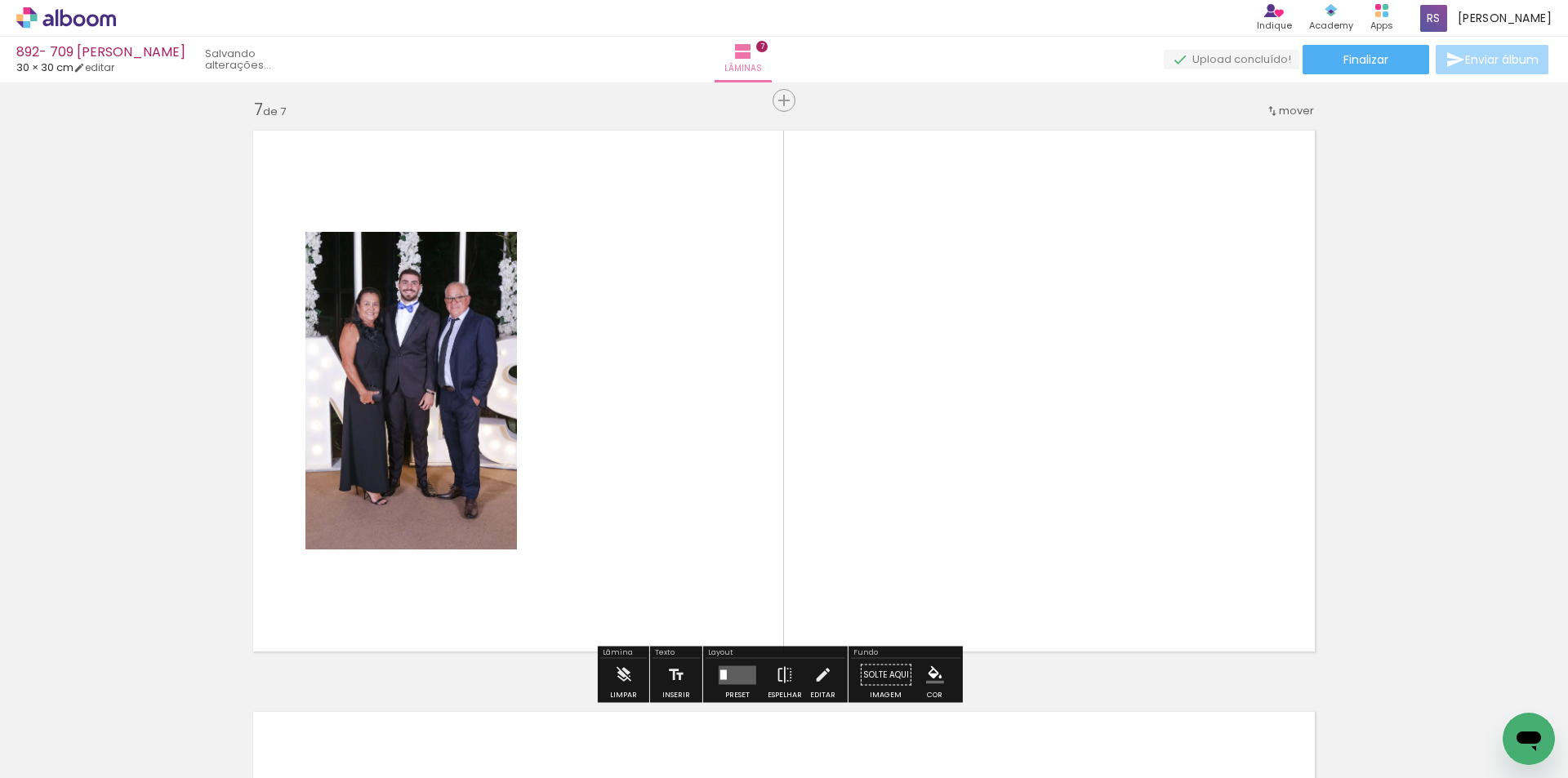
scroll to position [3510, 0]
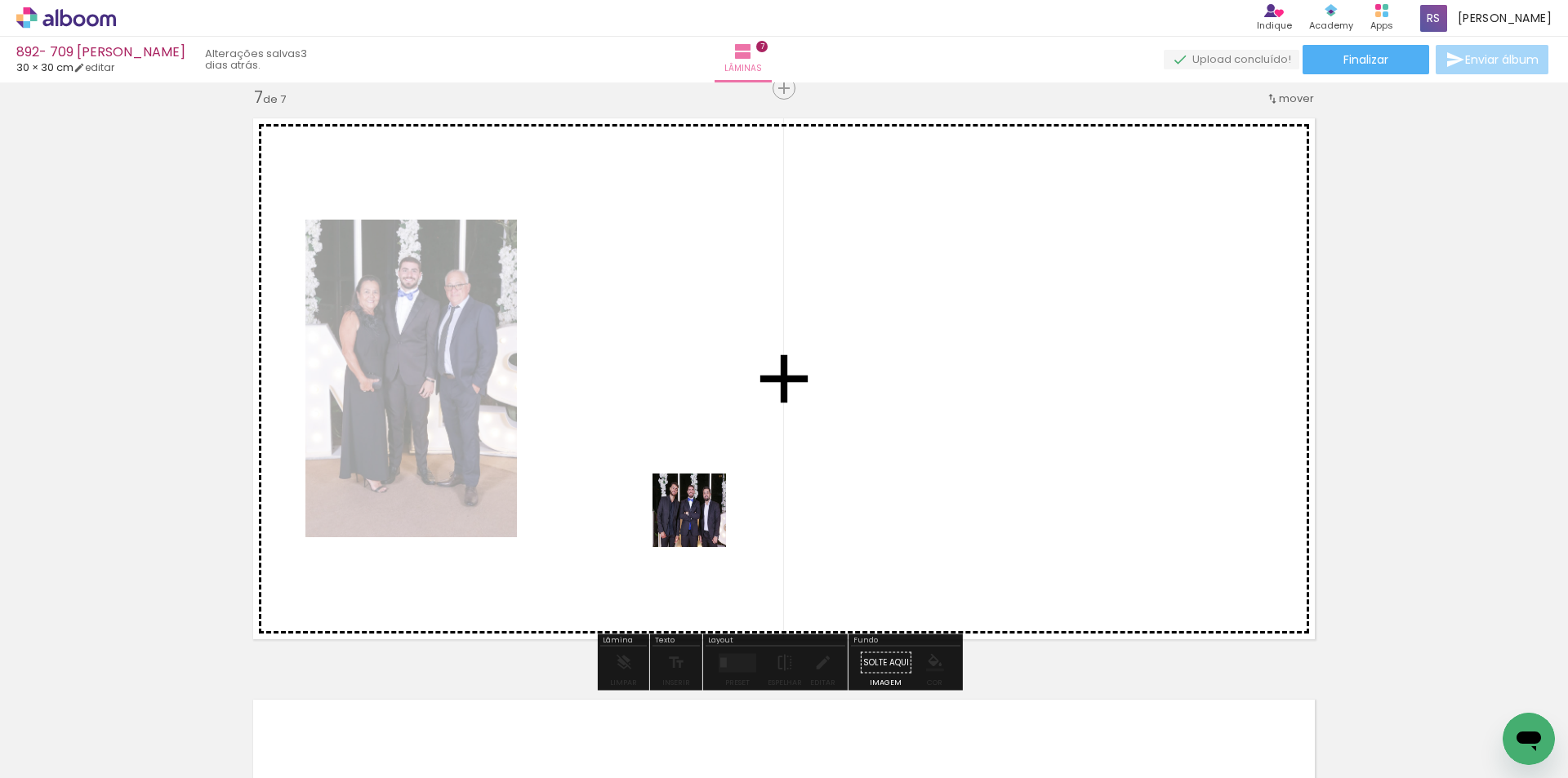
drag, startPoint x: 693, startPoint y: 730, endPoint x: 780, endPoint y: 661, distance: 111.0
click at [703, 456] on quentale-workspace at bounding box center [784, 389] width 1568 height 778
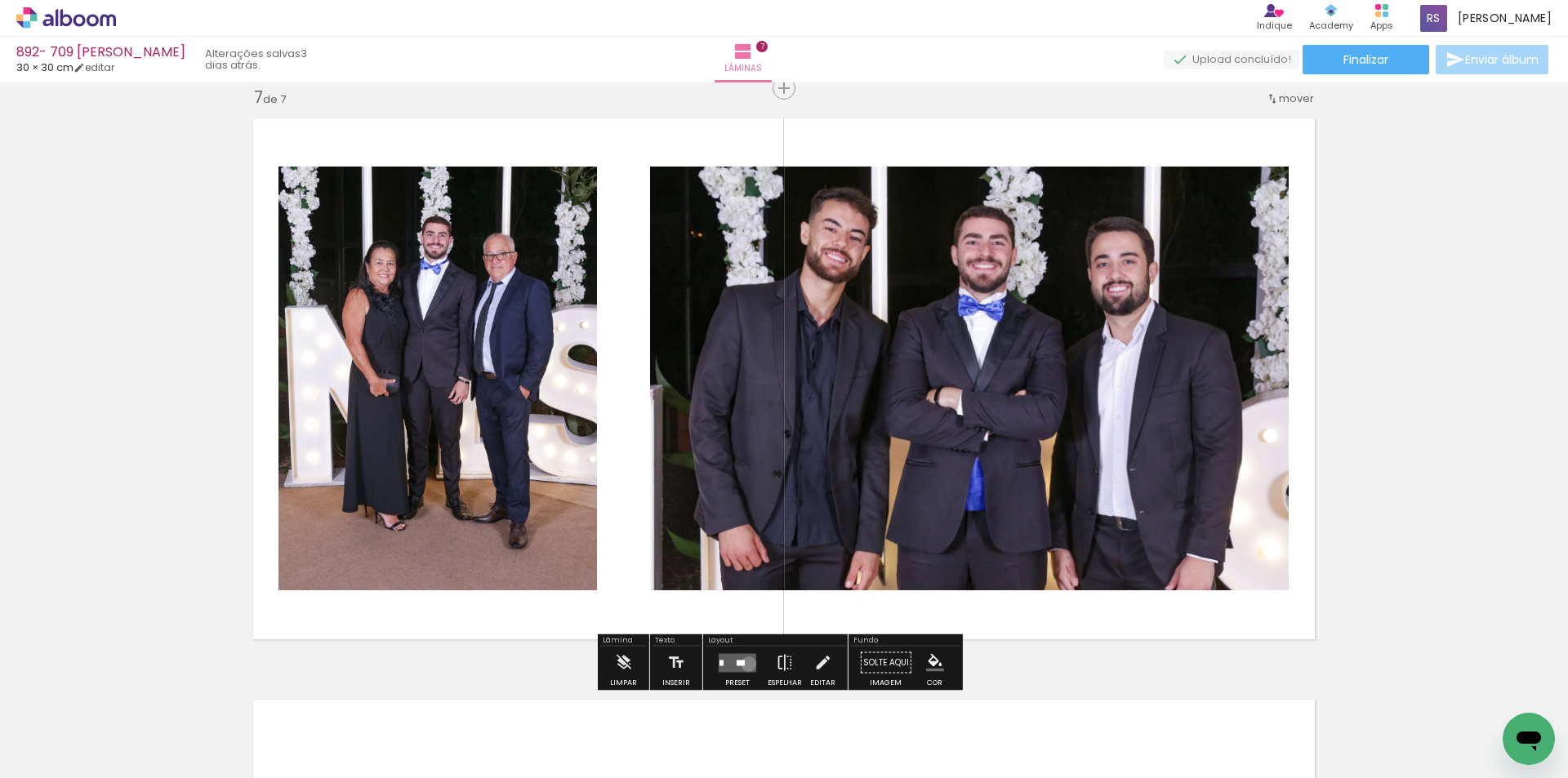
click at [745, 664] on quentale-layouter at bounding box center [738, 662] width 38 height 19
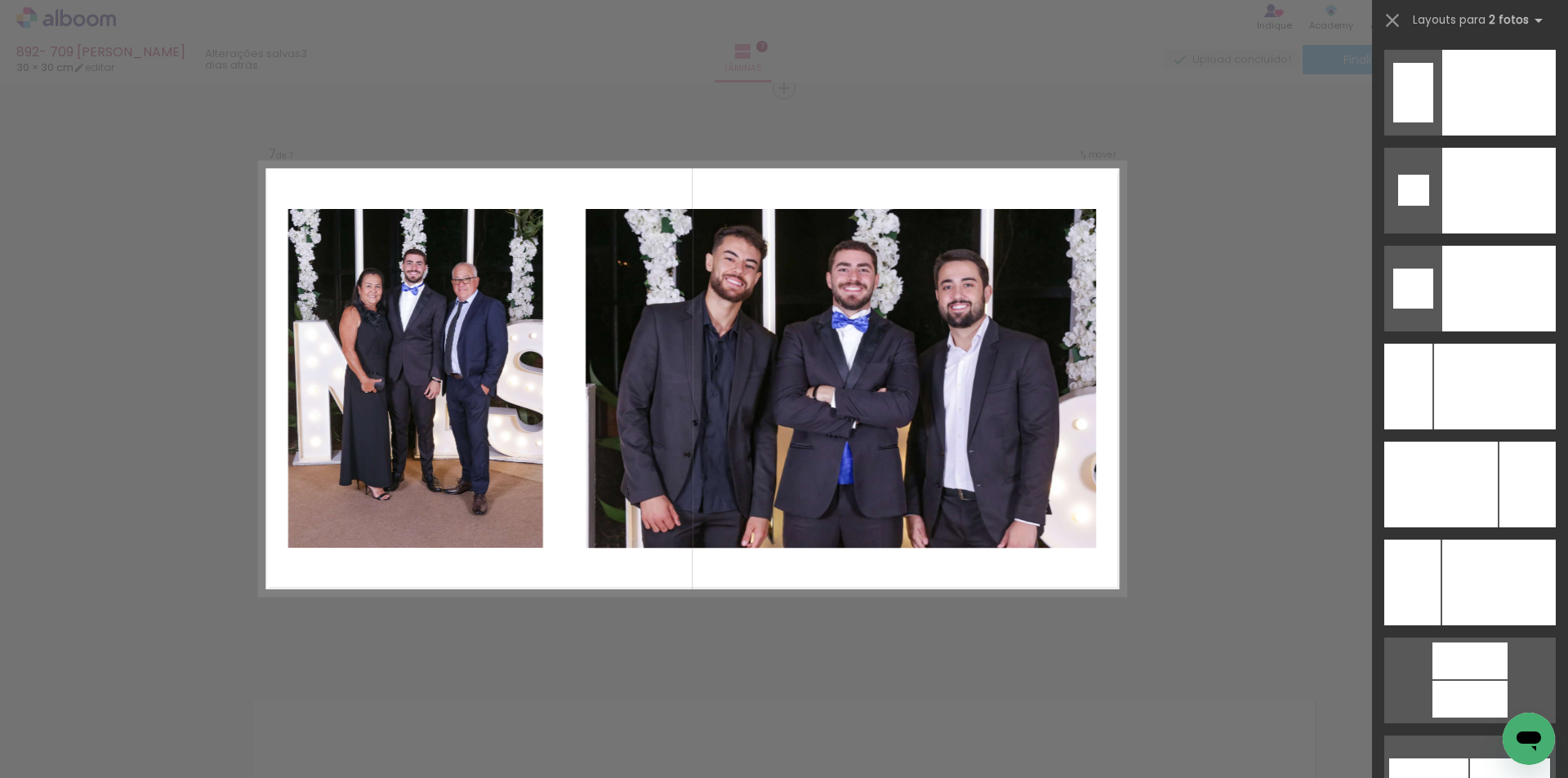
scroll to position [6893, 0]
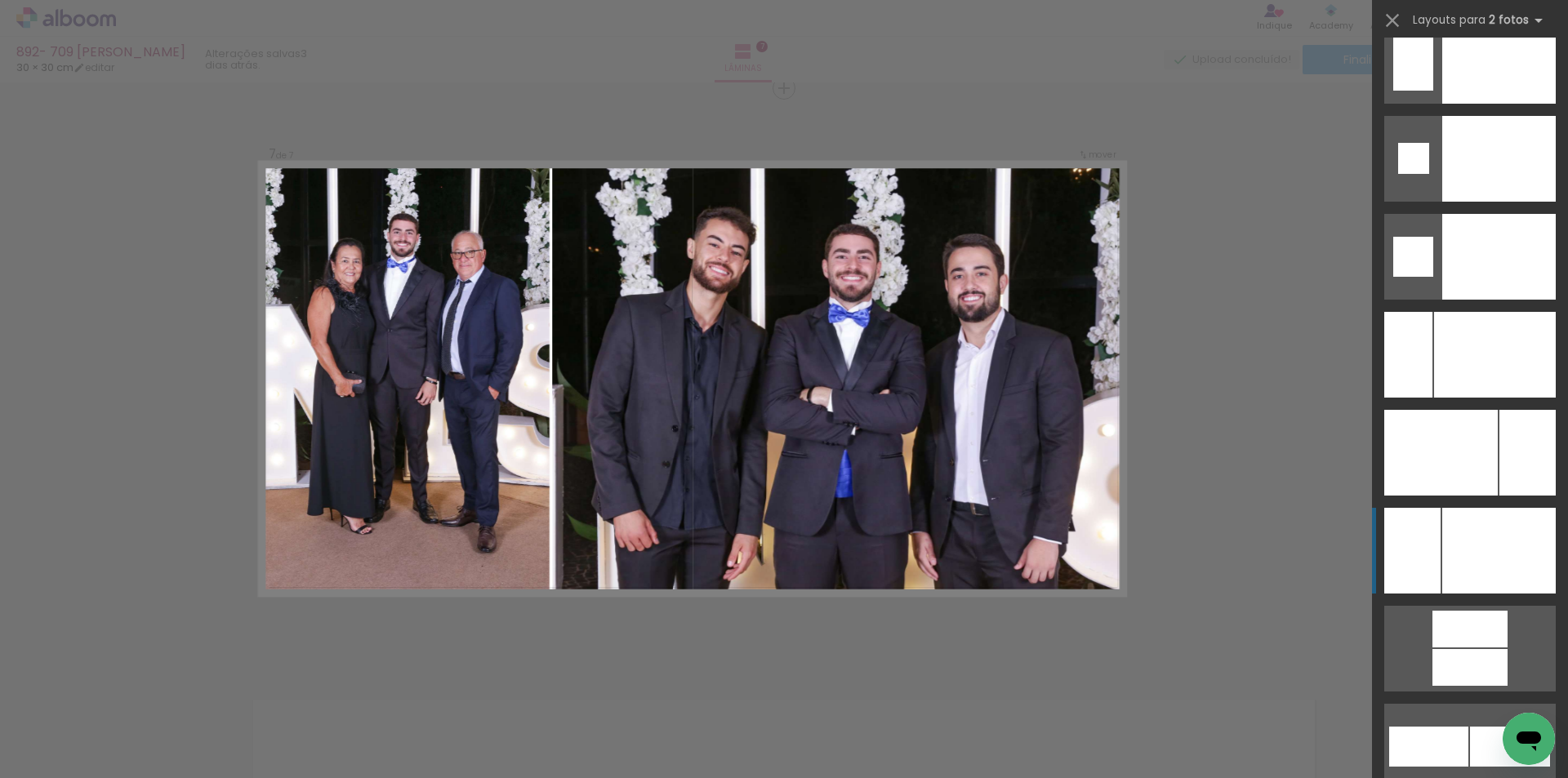
click at [1509, 535] on div at bounding box center [1499, 551] width 114 height 86
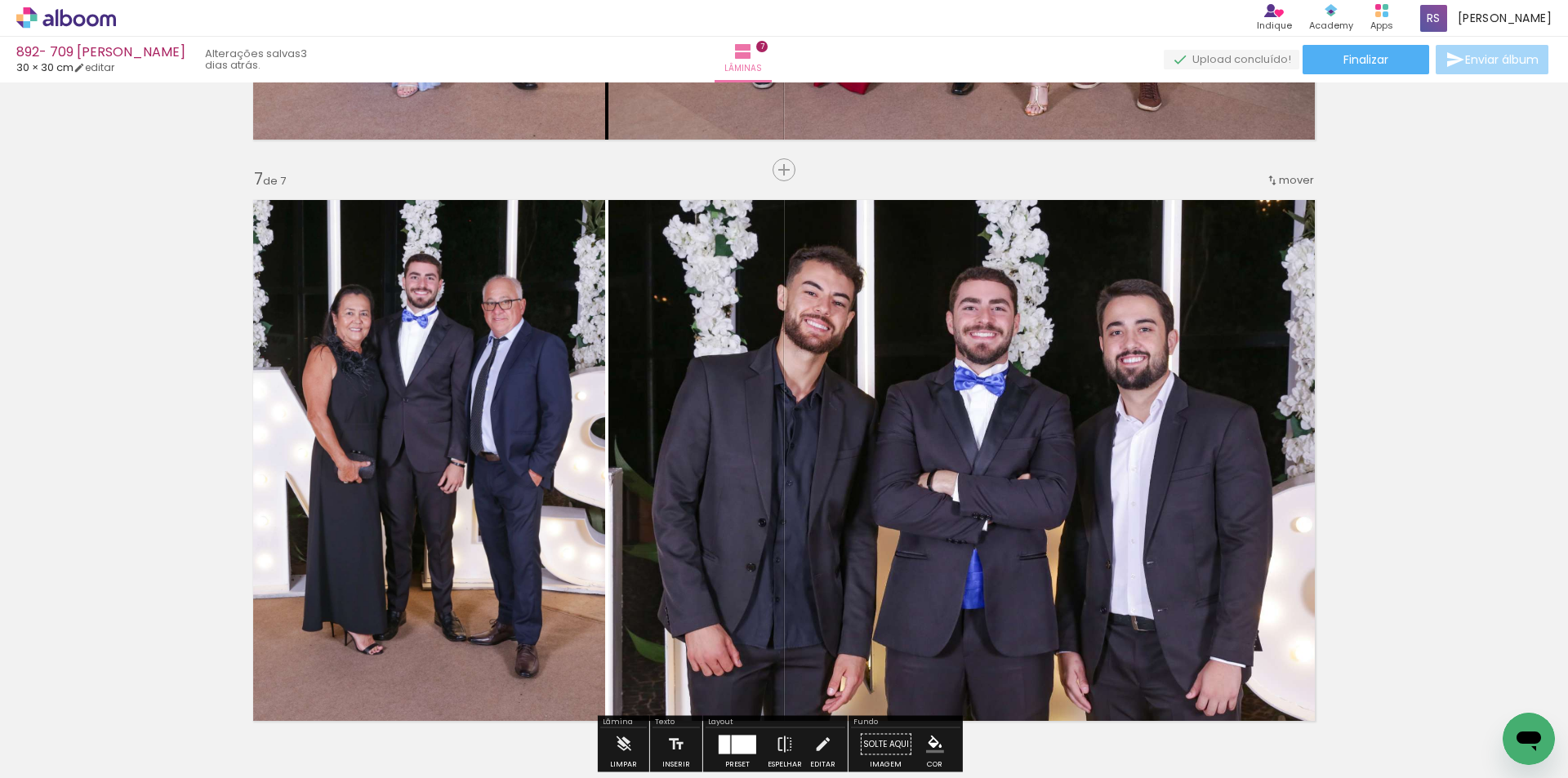
scroll to position [3510, 0]
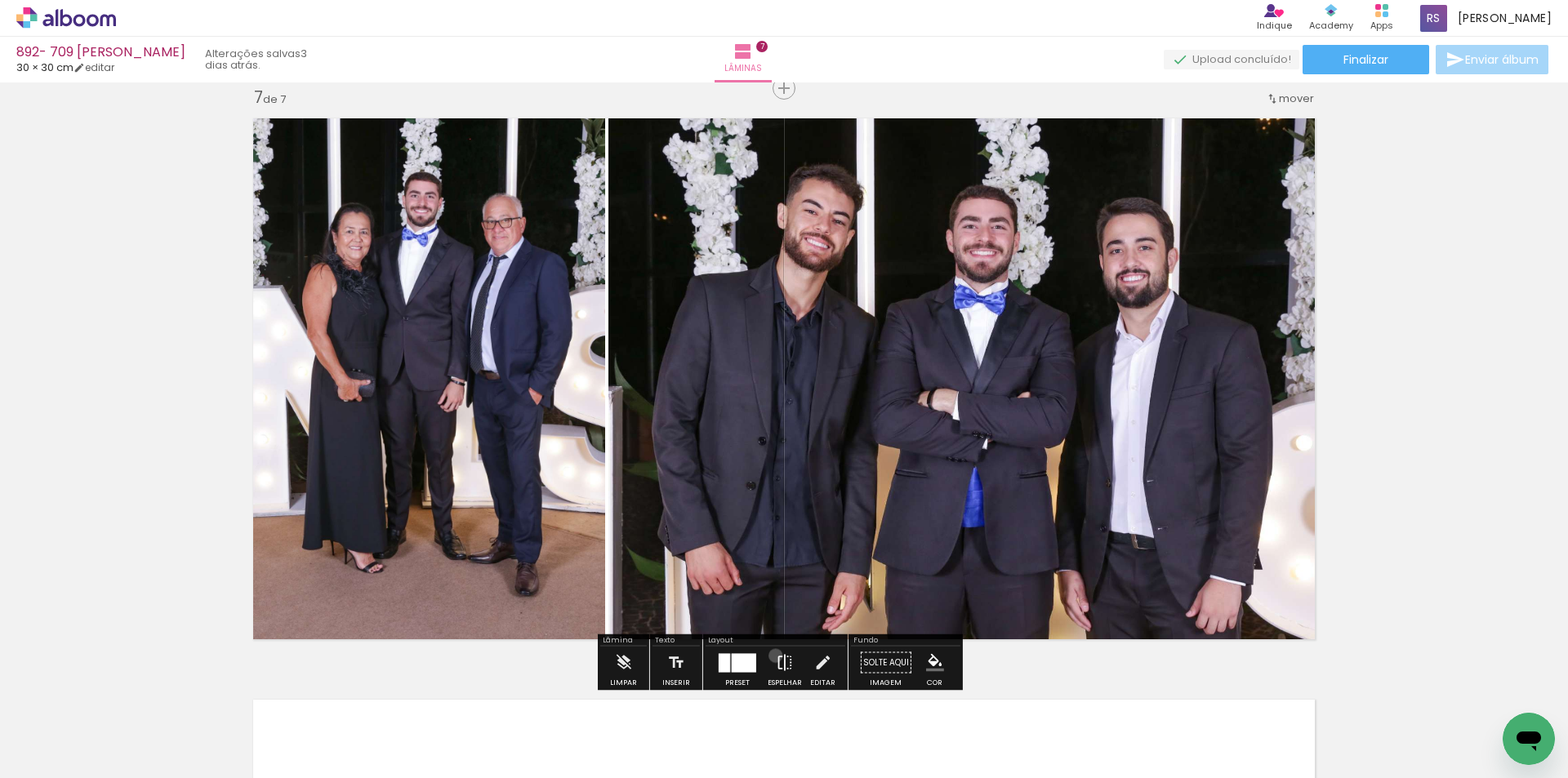
click at [776, 656] on iron-icon at bounding box center [785, 663] width 18 height 33
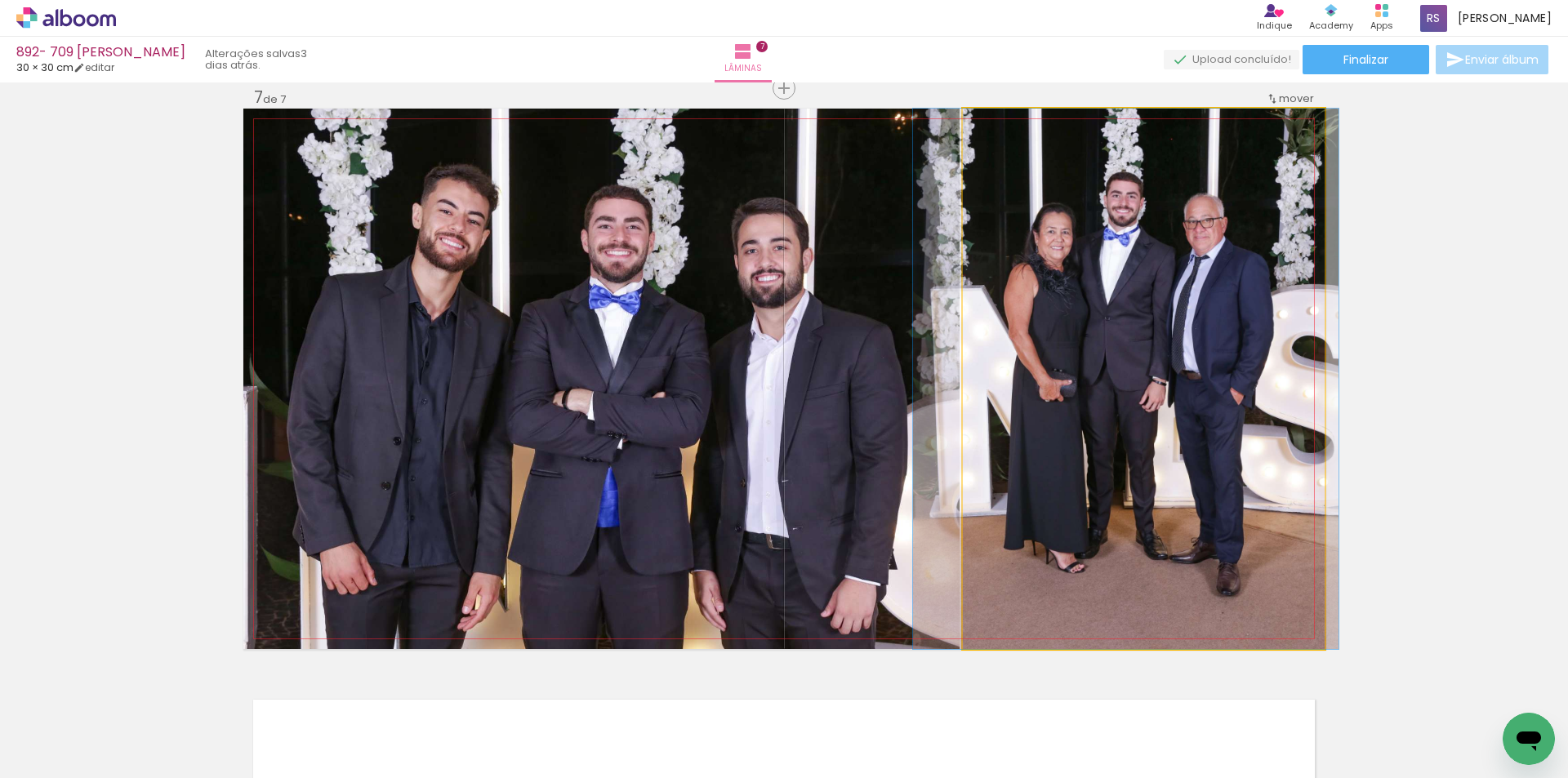
drag, startPoint x: 1088, startPoint y: 509, endPoint x: 1070, endPoint y: 507, distance: 18.1
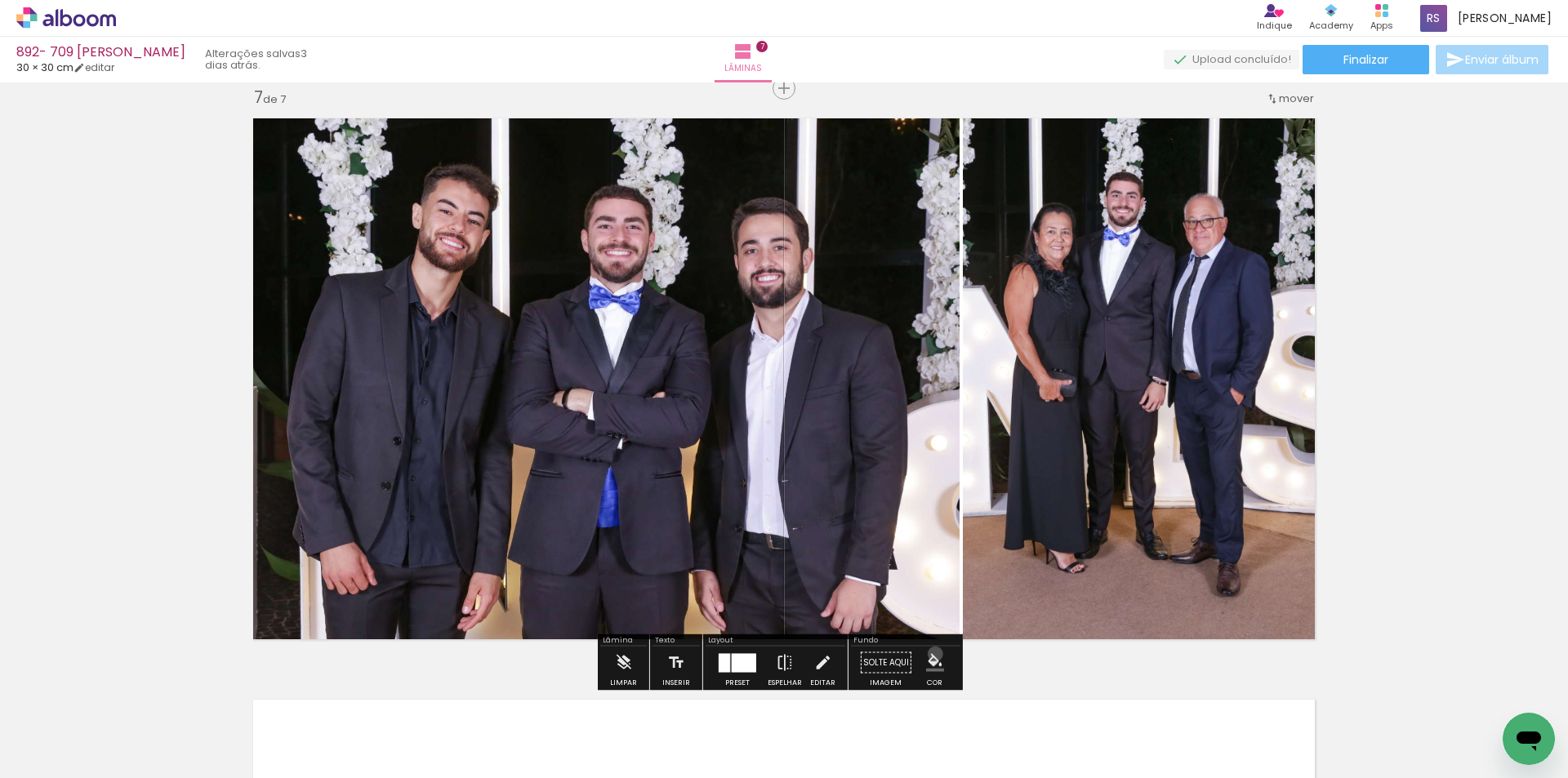
click at [930, 654] on iron-icon "color picker" at bounding box center [935, 663] width 18 height 18
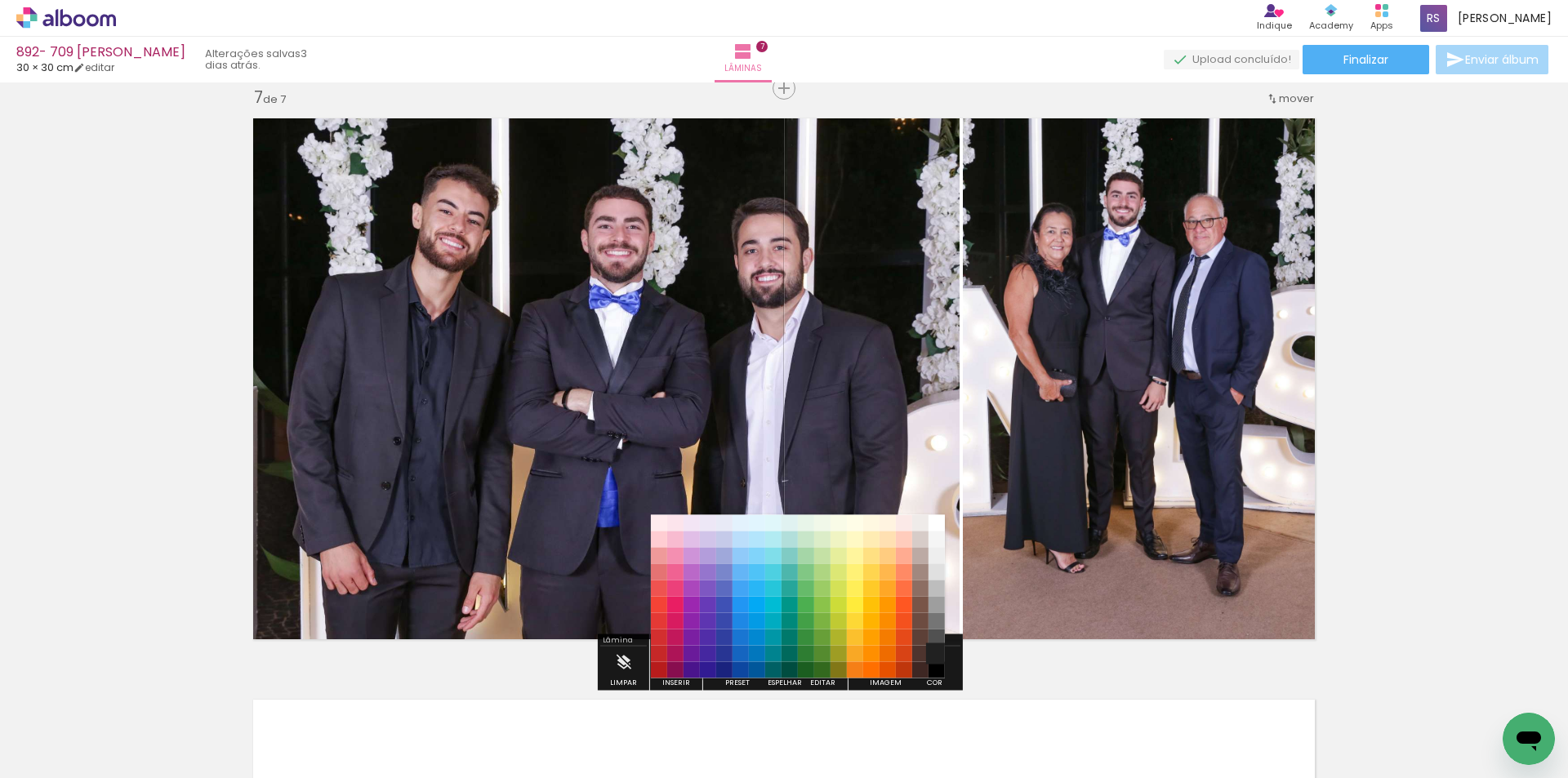
click at [934, 654] on paper-item "#212121" at bounding box center [937, 654] width 16 height 16
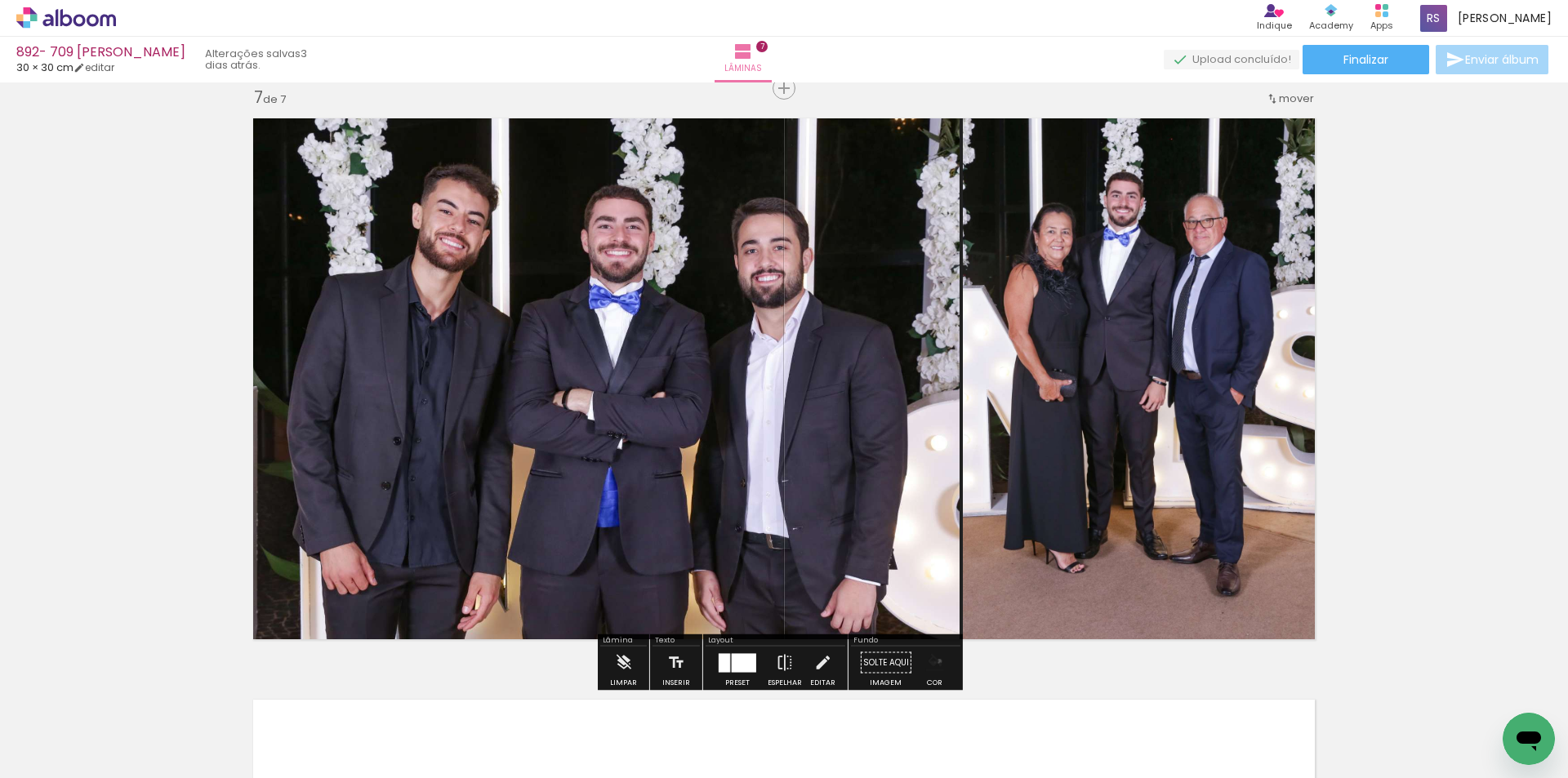
click at [934, 662] on iron-icon "color picker" at bounding box center [935, 663] width 18 height 18
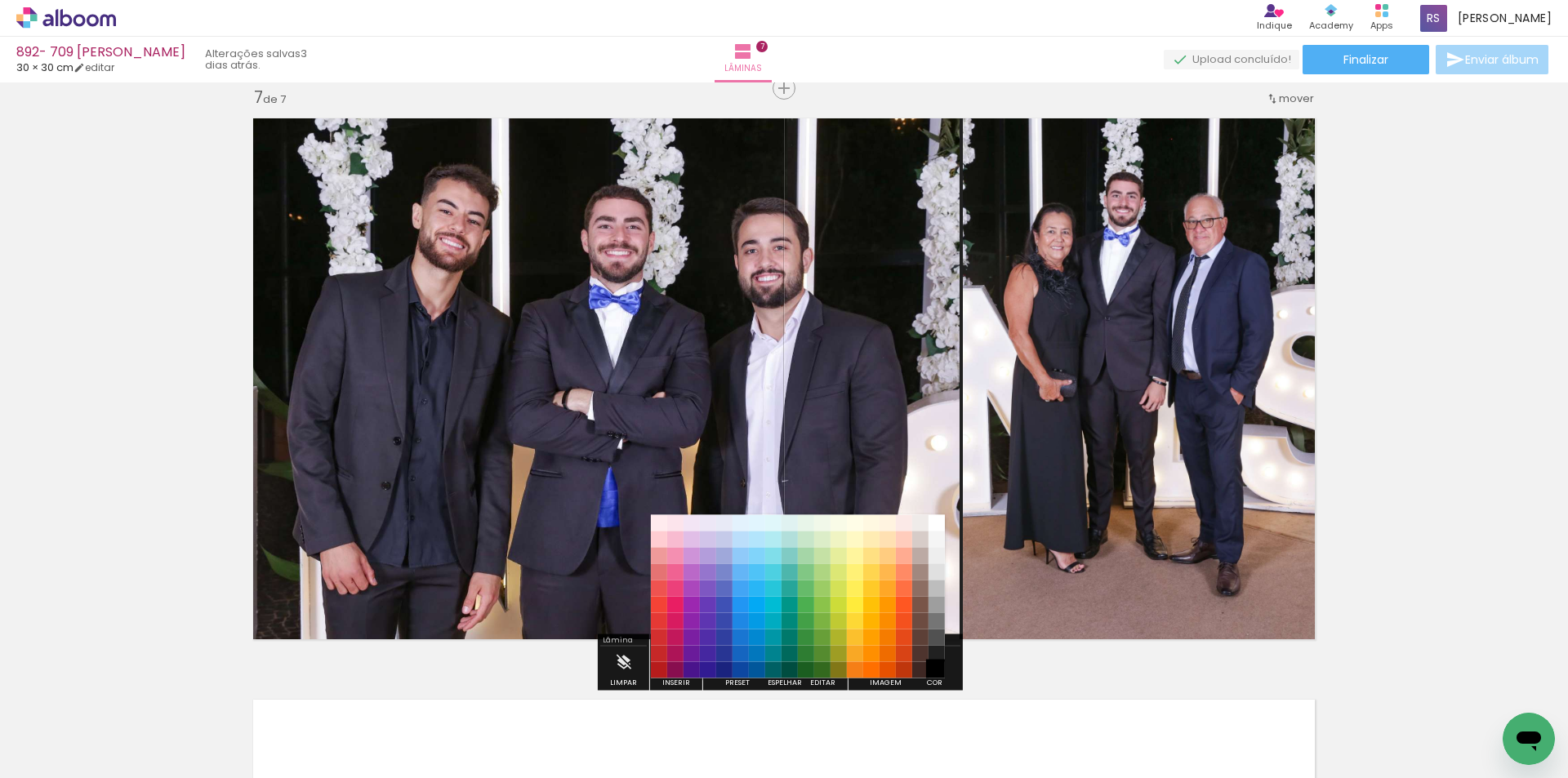
click at [939, 671] on paper-item "#000000" at bounding box center [937, 670] width 16 height 16
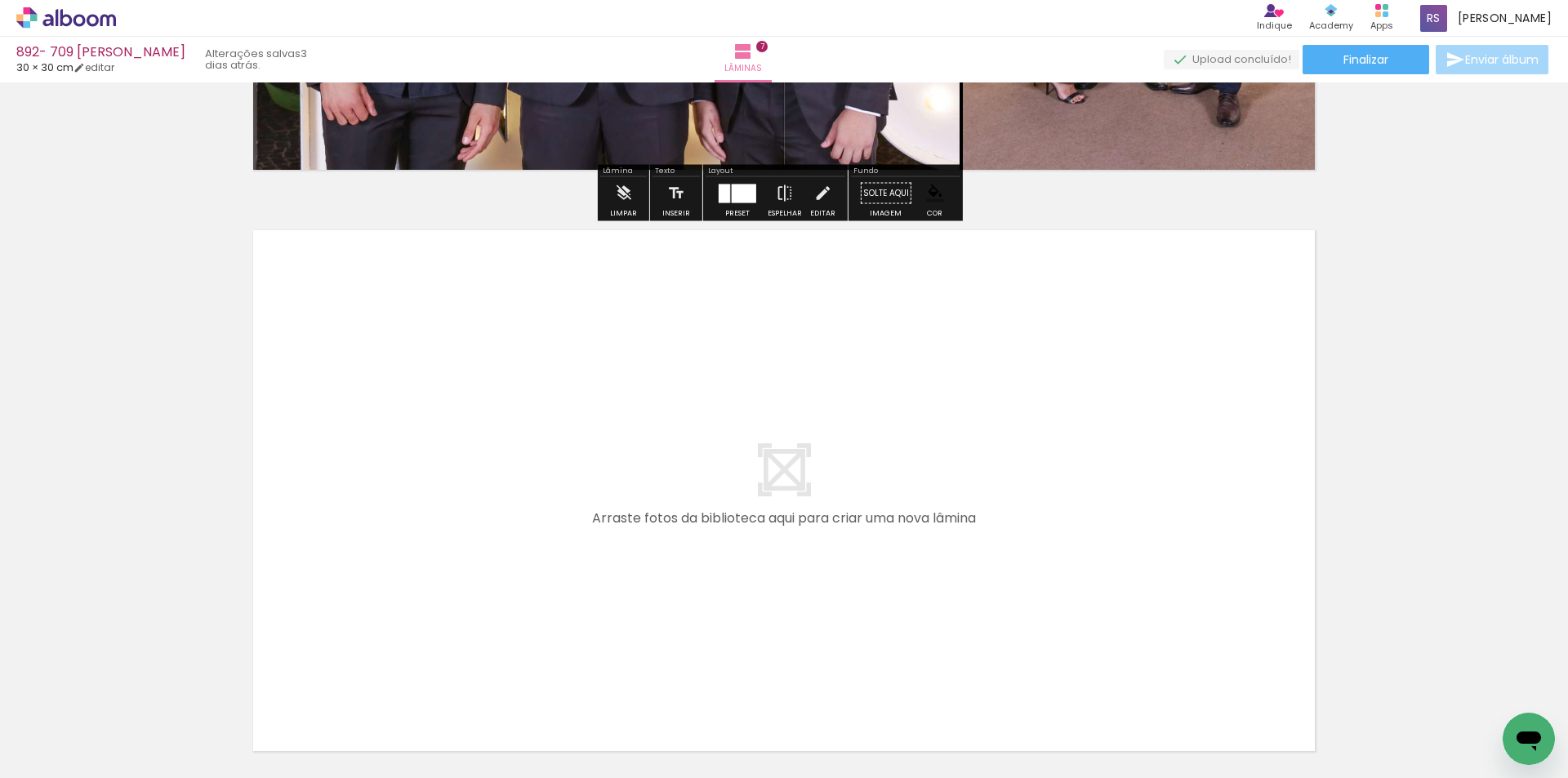
scroll to position [4001, 0]
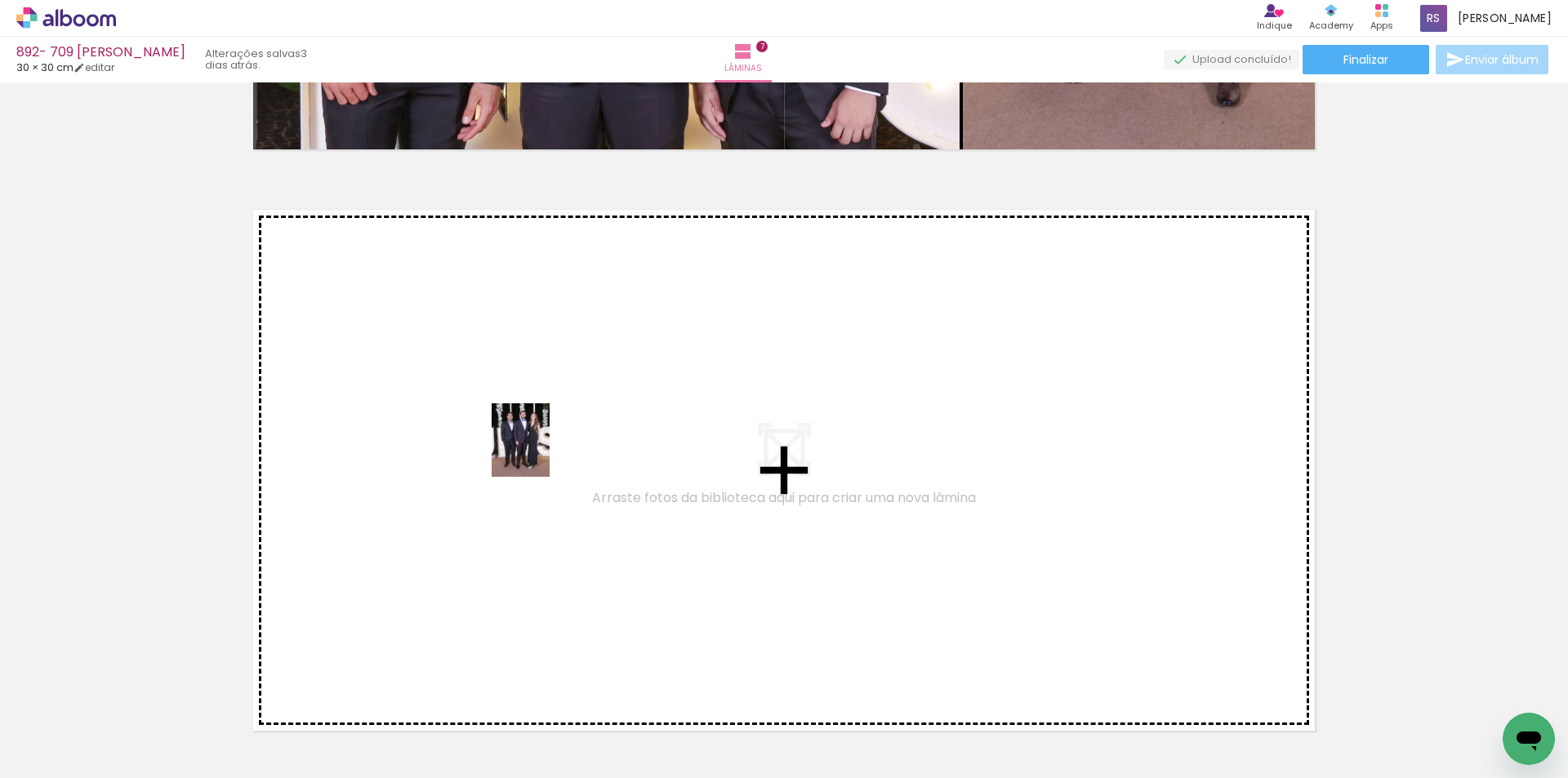
drag, startPoint x: 263, startPoint y: 703, endPoint x: 540, endPoint y: 452, distance: 373.8
click at [540, 452] on quentale-workspace at bounding box center [784, 389] width 1568 height 778
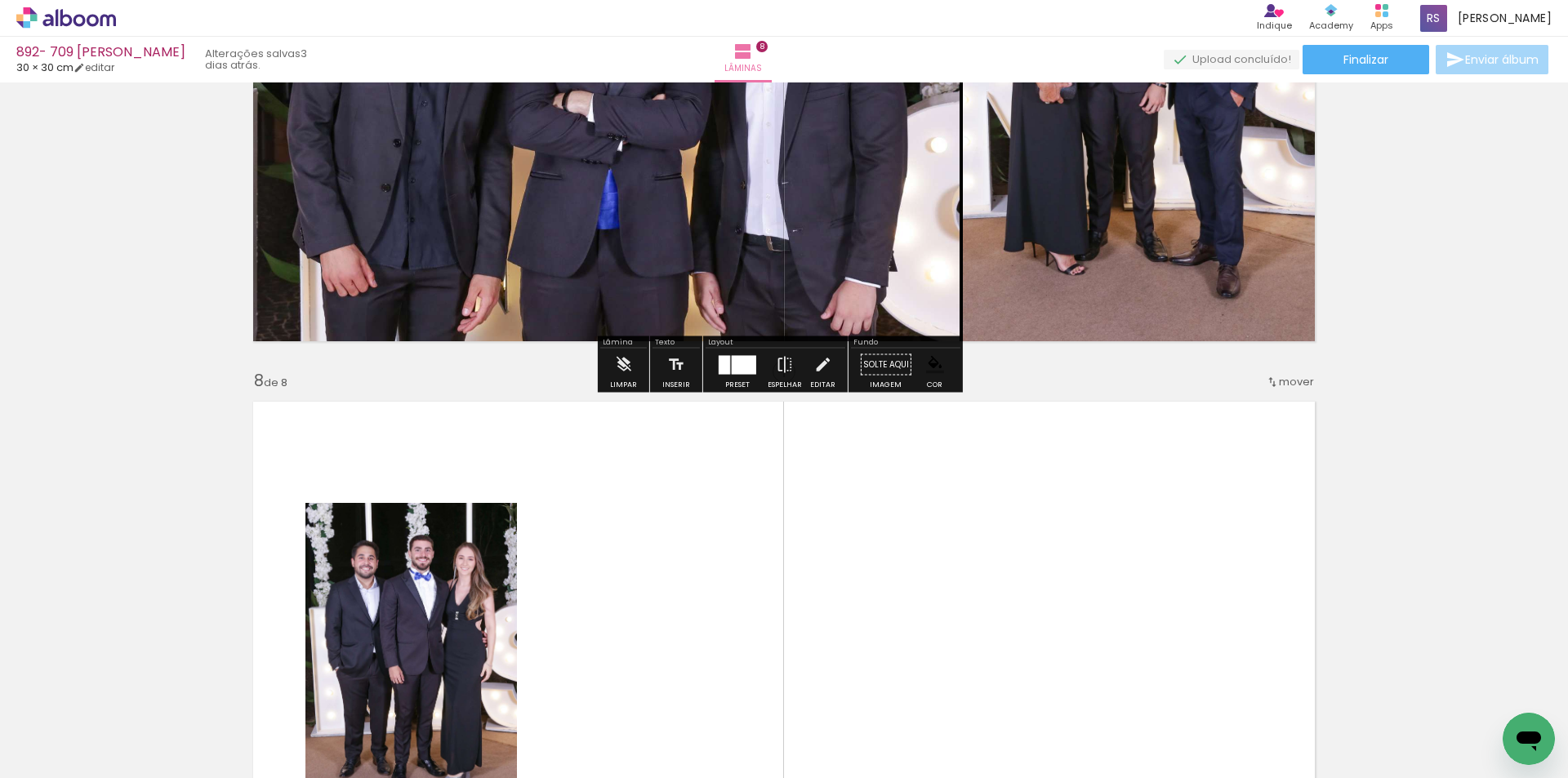
scroll to position [4011, 0]
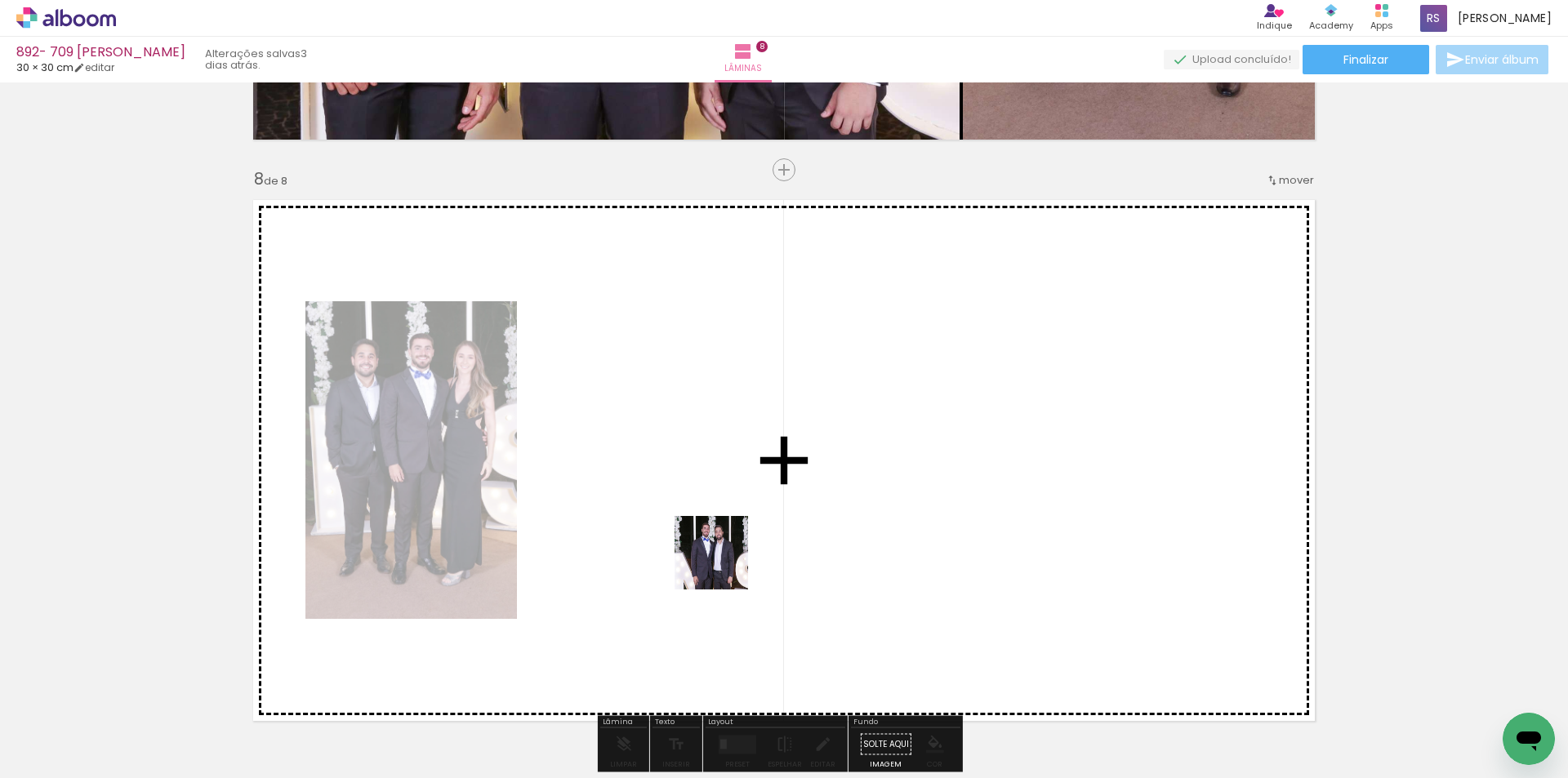
drag, startPoint x: 651, startPoint y: 720, endPoint x: 802, endPoint y: 491, distance: 274.3
click at [802, 491] on quentale-workspace at bounding box center [784, 389] width 1568 height 778
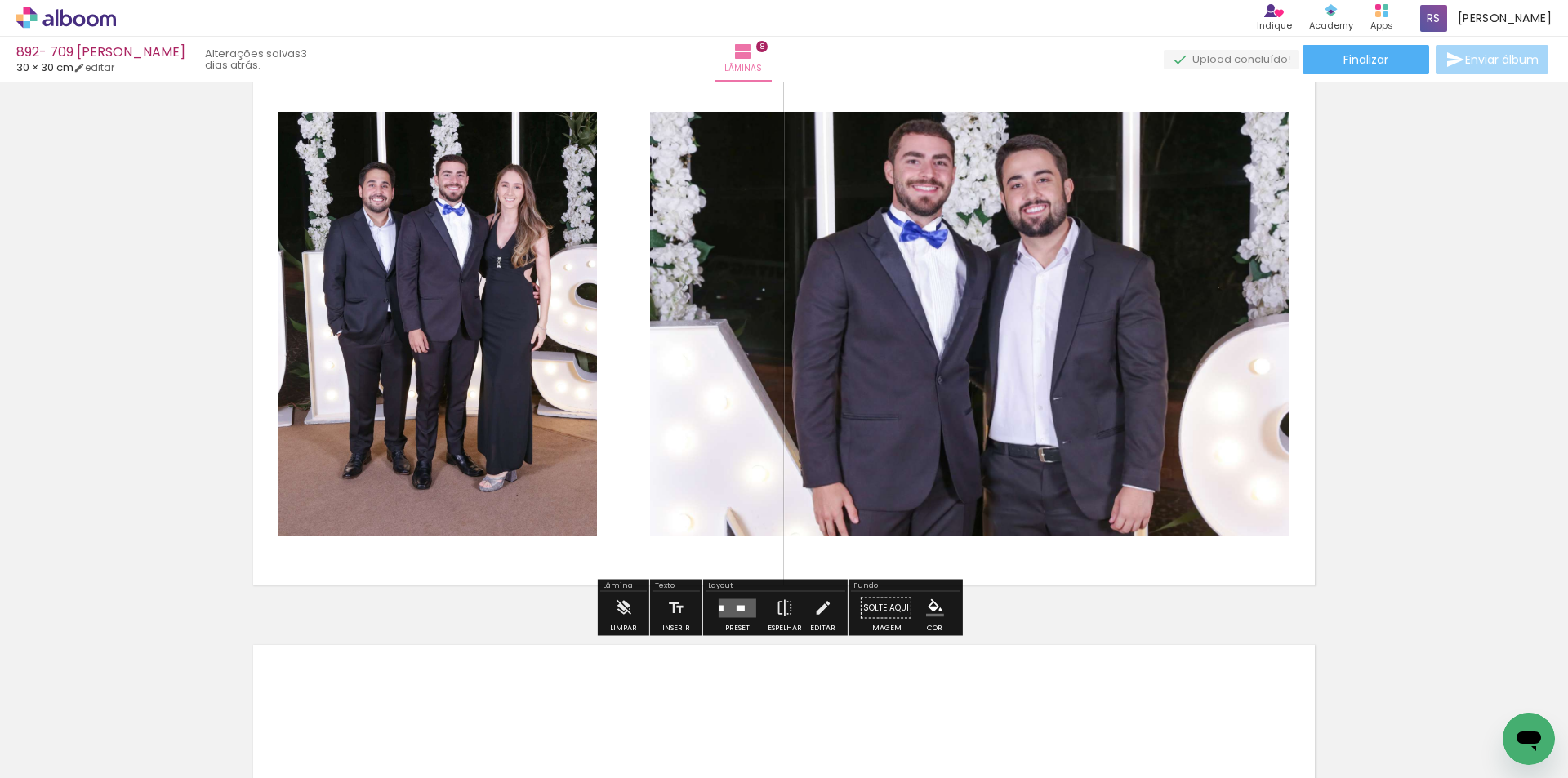
scroll to position [4174, 0]
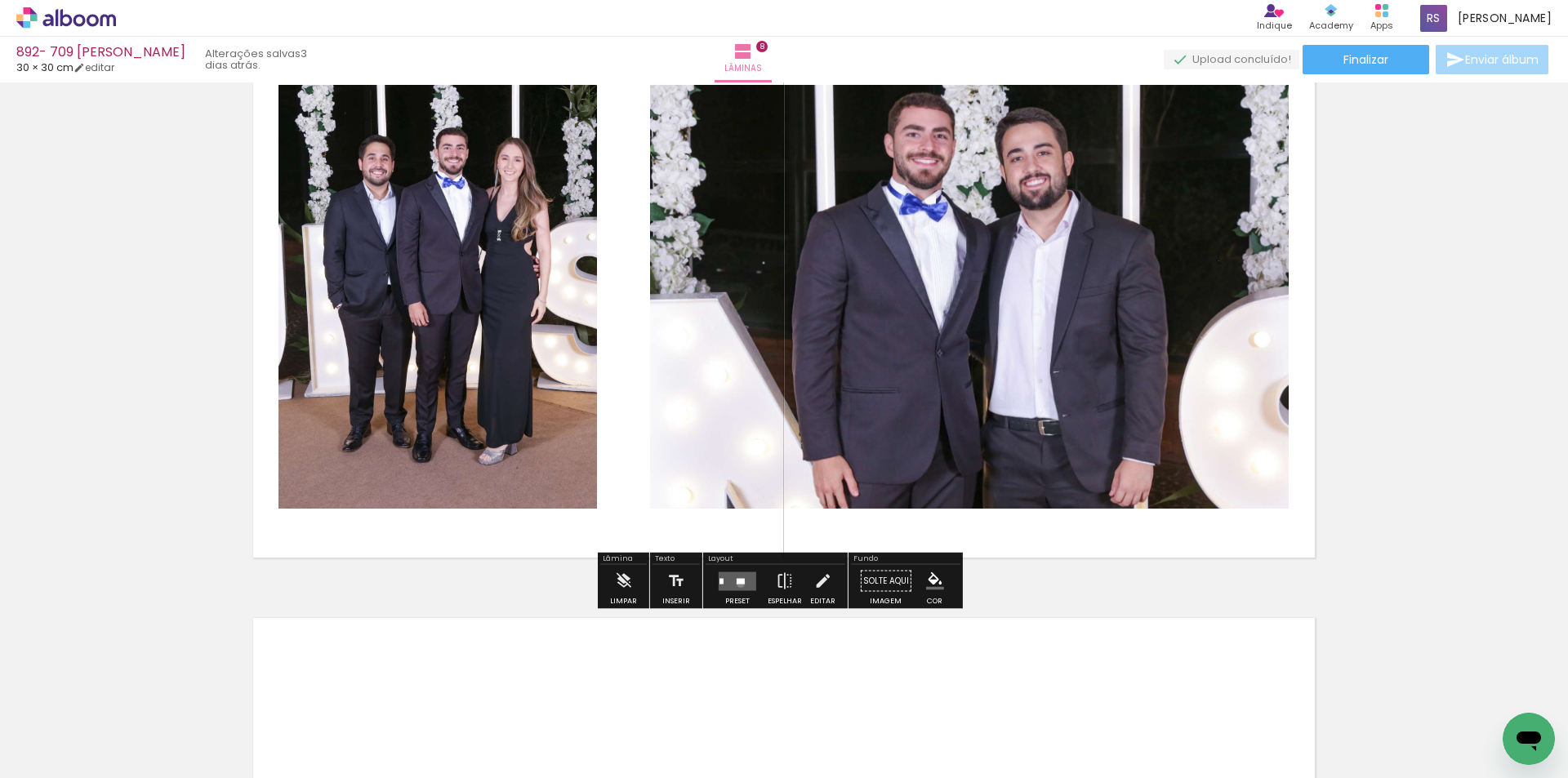
click at [737, 583] on div at bounding box center [741, 581] width 8 height 6
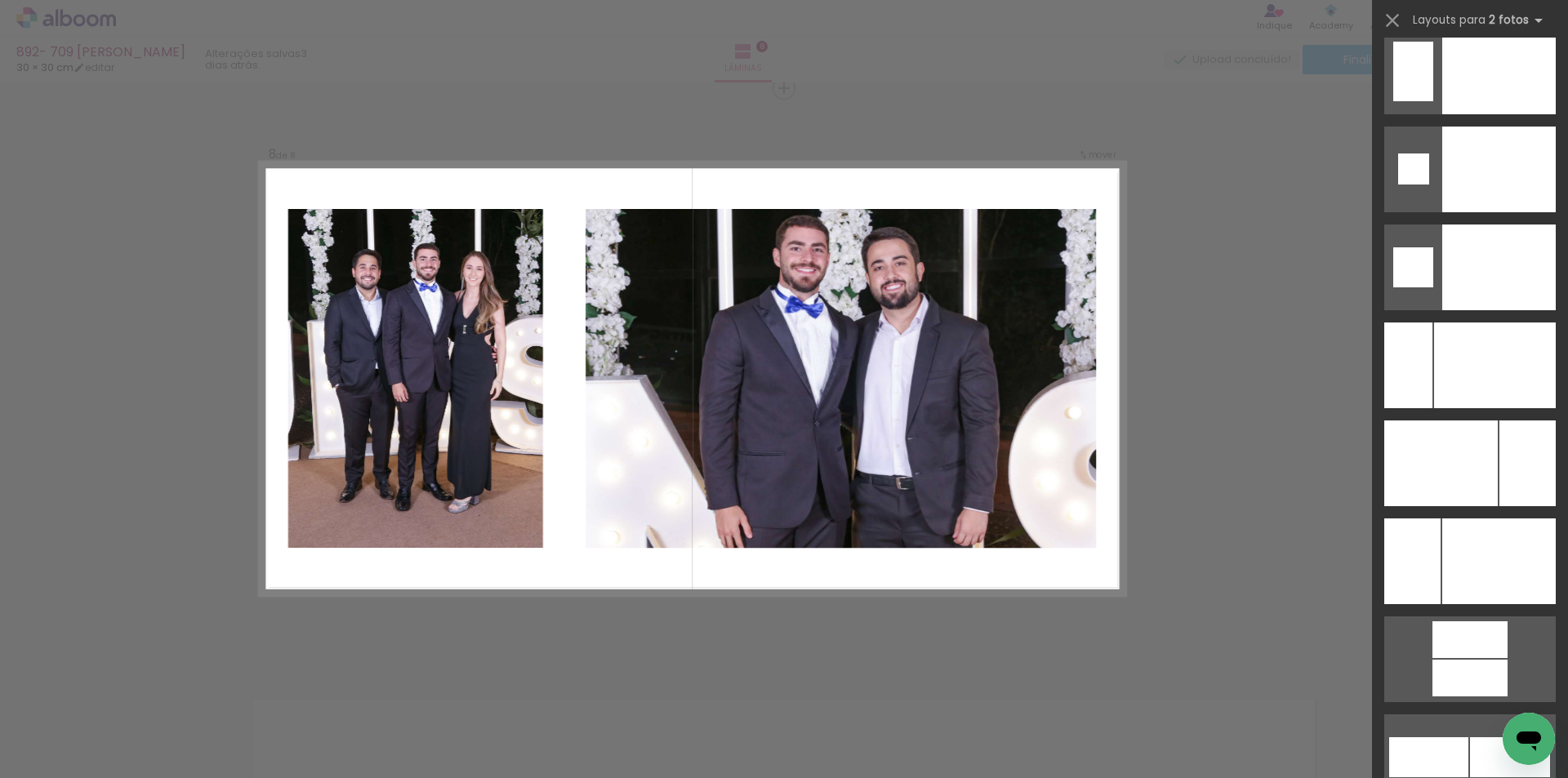
scroll to position [6904, 0]
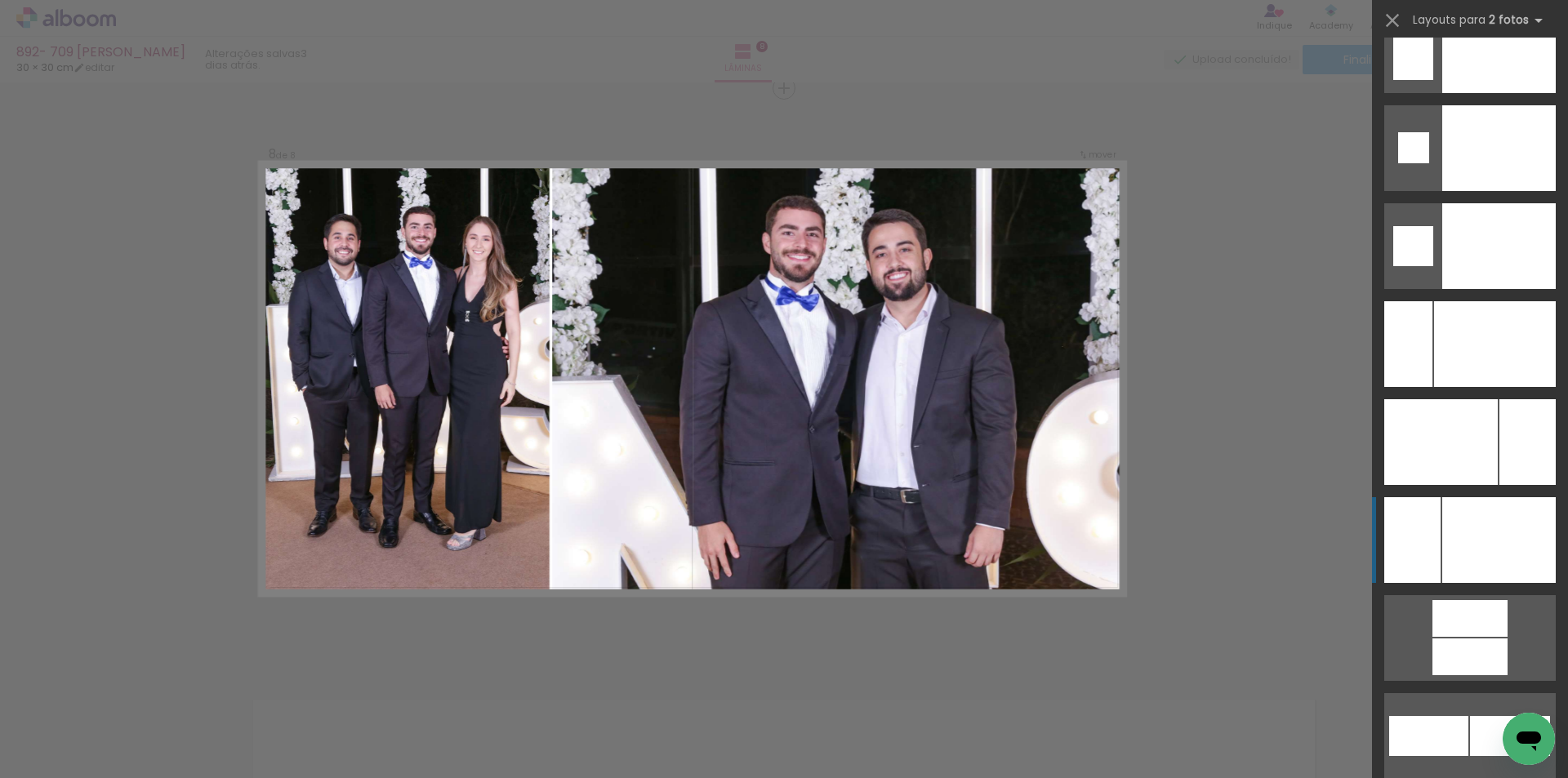
click at [1493, 559] on div at bounding box center [1499, 540] width 114 height 86
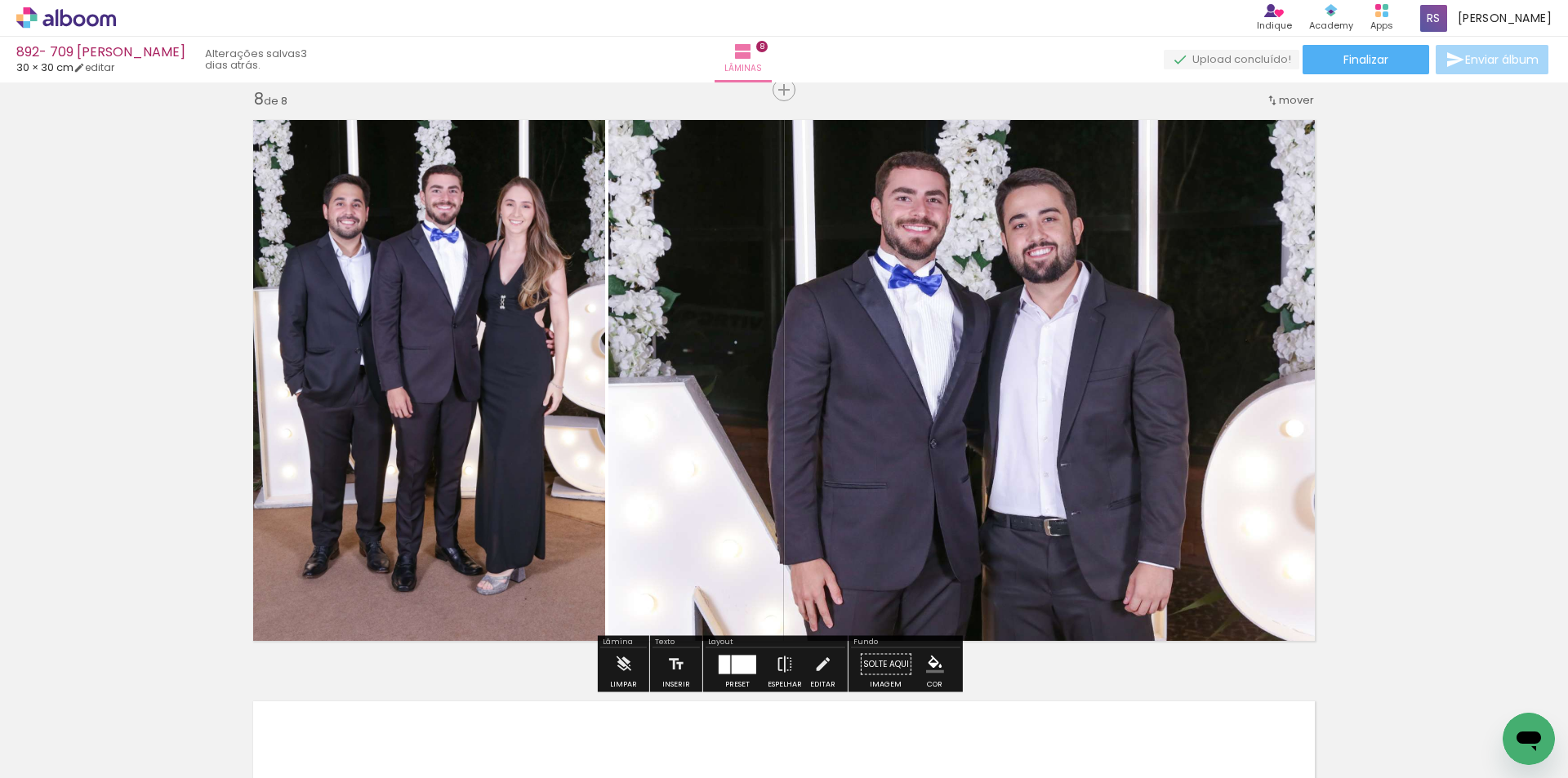
scroll to position [4092, 0]
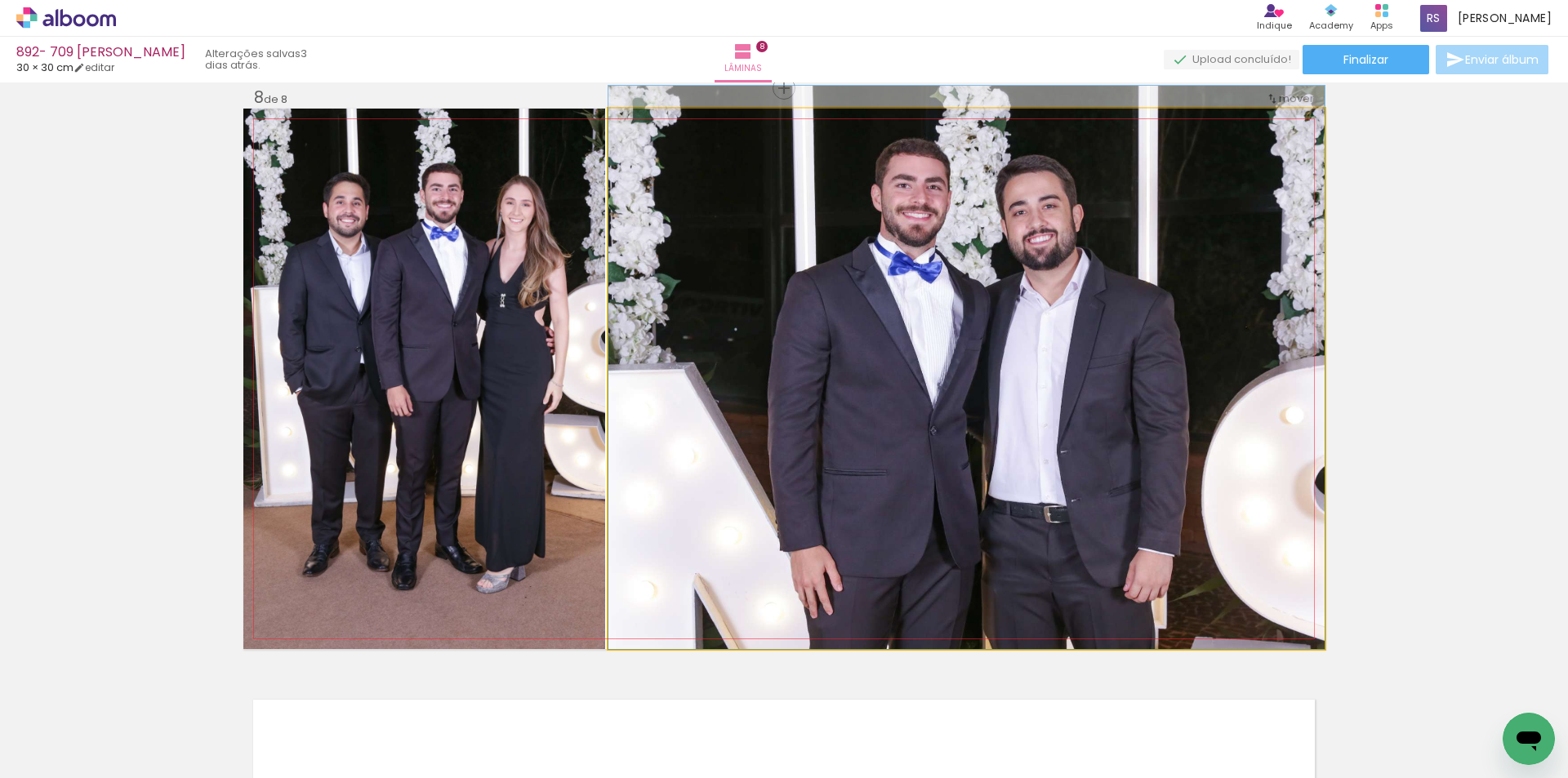
drag, startPoint x: 996, startPoint y: 460, endPoint x: 975, endPoint y: 428, distance: 38.3
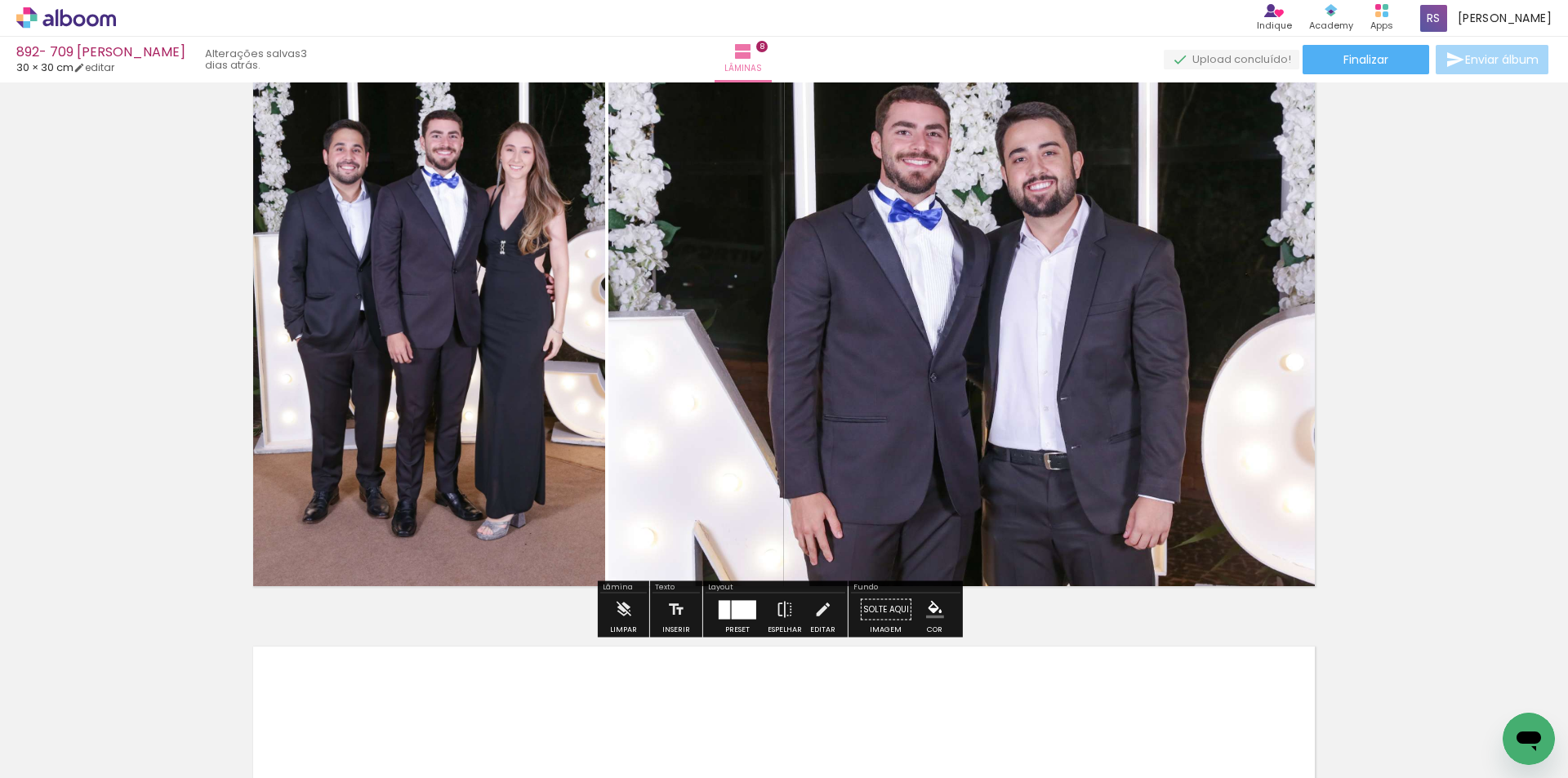
scroll to position [4174, 0]
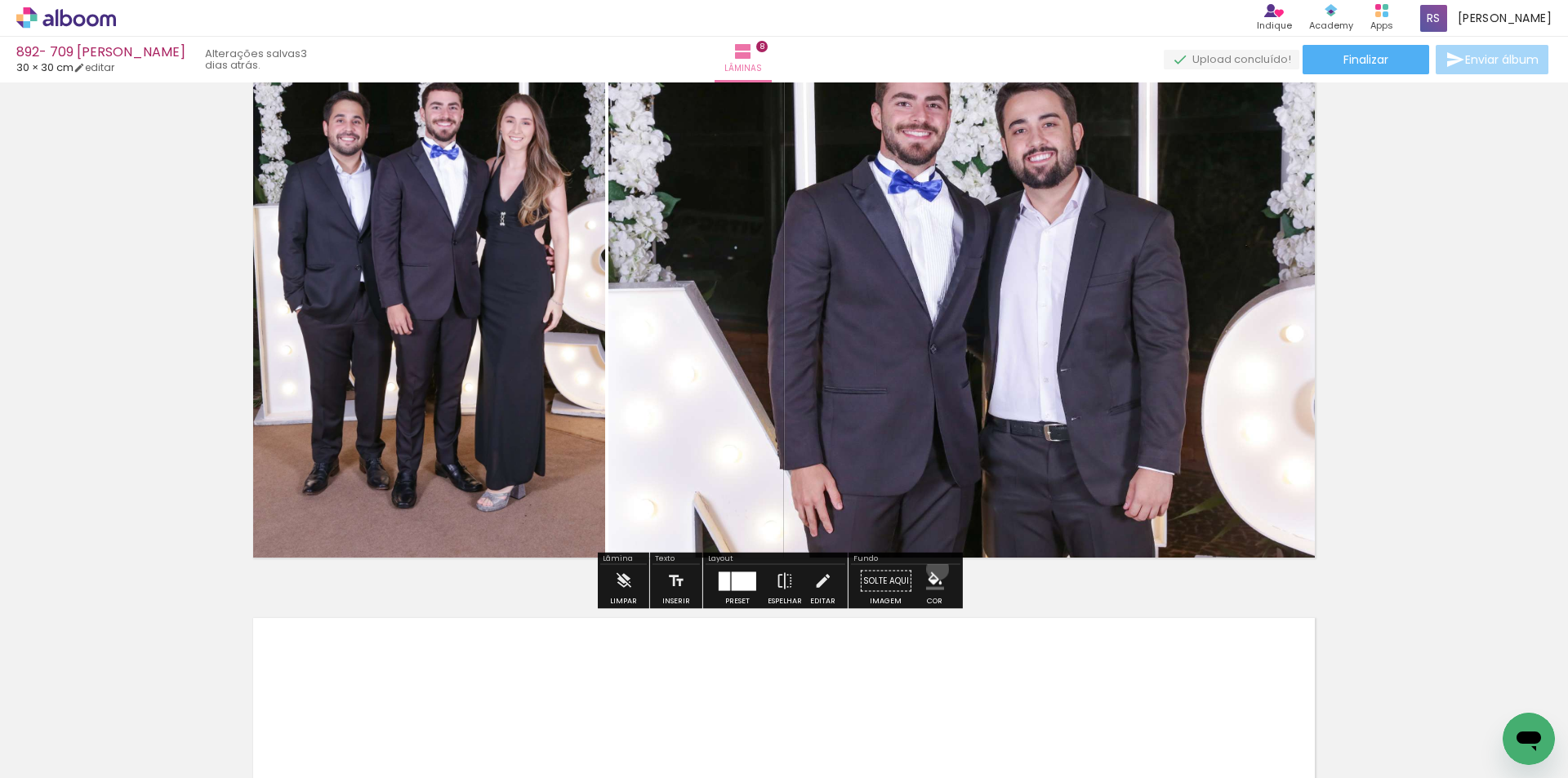
click at [934, 569] on paper-menu-button "#ffebee #ffcdd2 #ef9a9a #e57373 #ef5350 #f44336 #e53935 #d32f2f #c62828 #b71c1c…" at bounding box center [935, 581] width 31 height 31
click at [931, 583] on iron-icon "color picker" at bounding box center [935, 581] width 18 height 18
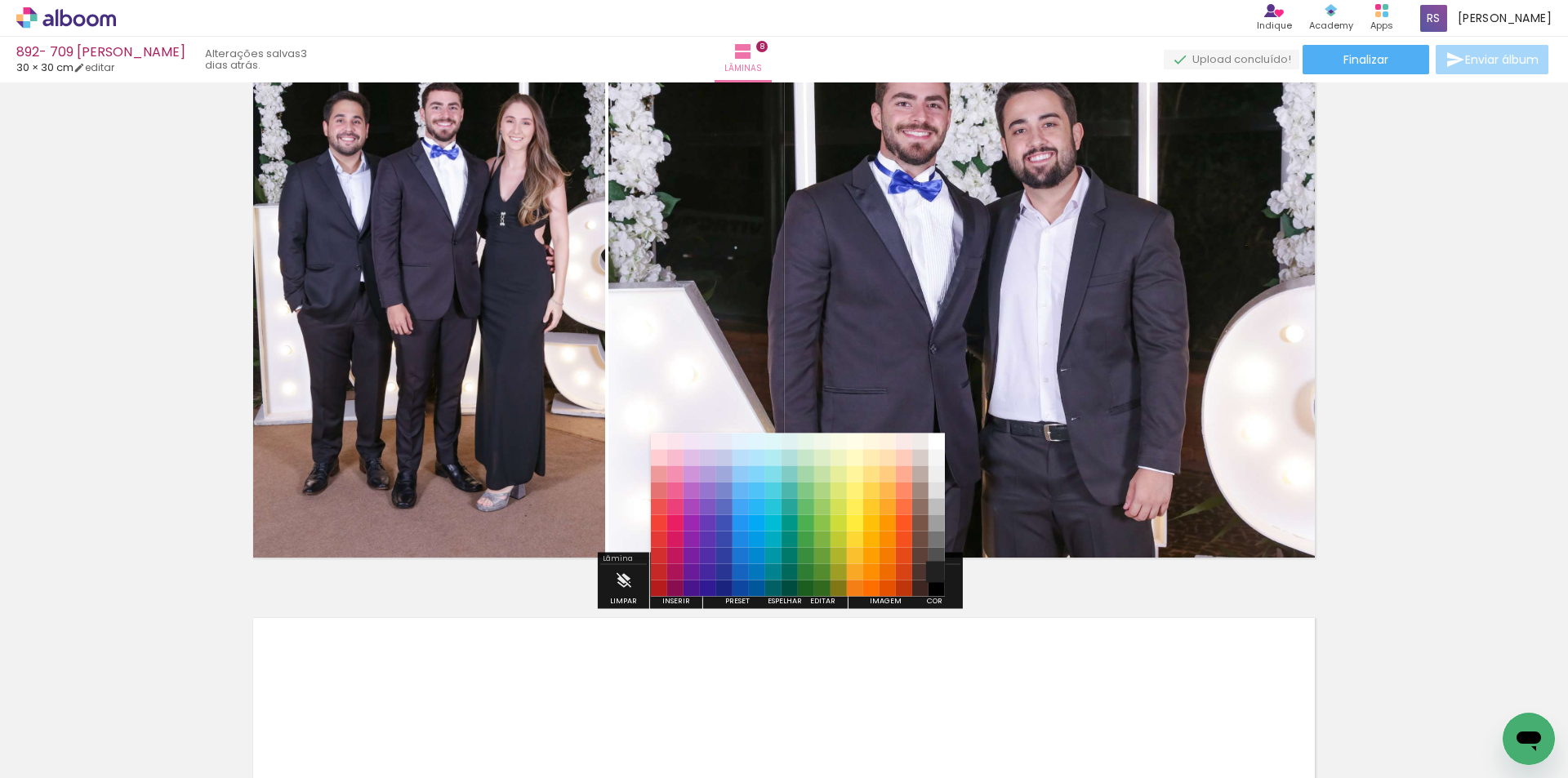
click at [937, 569] on paper-item "#212121" at bounding box center [937, 572] width 16 height 16
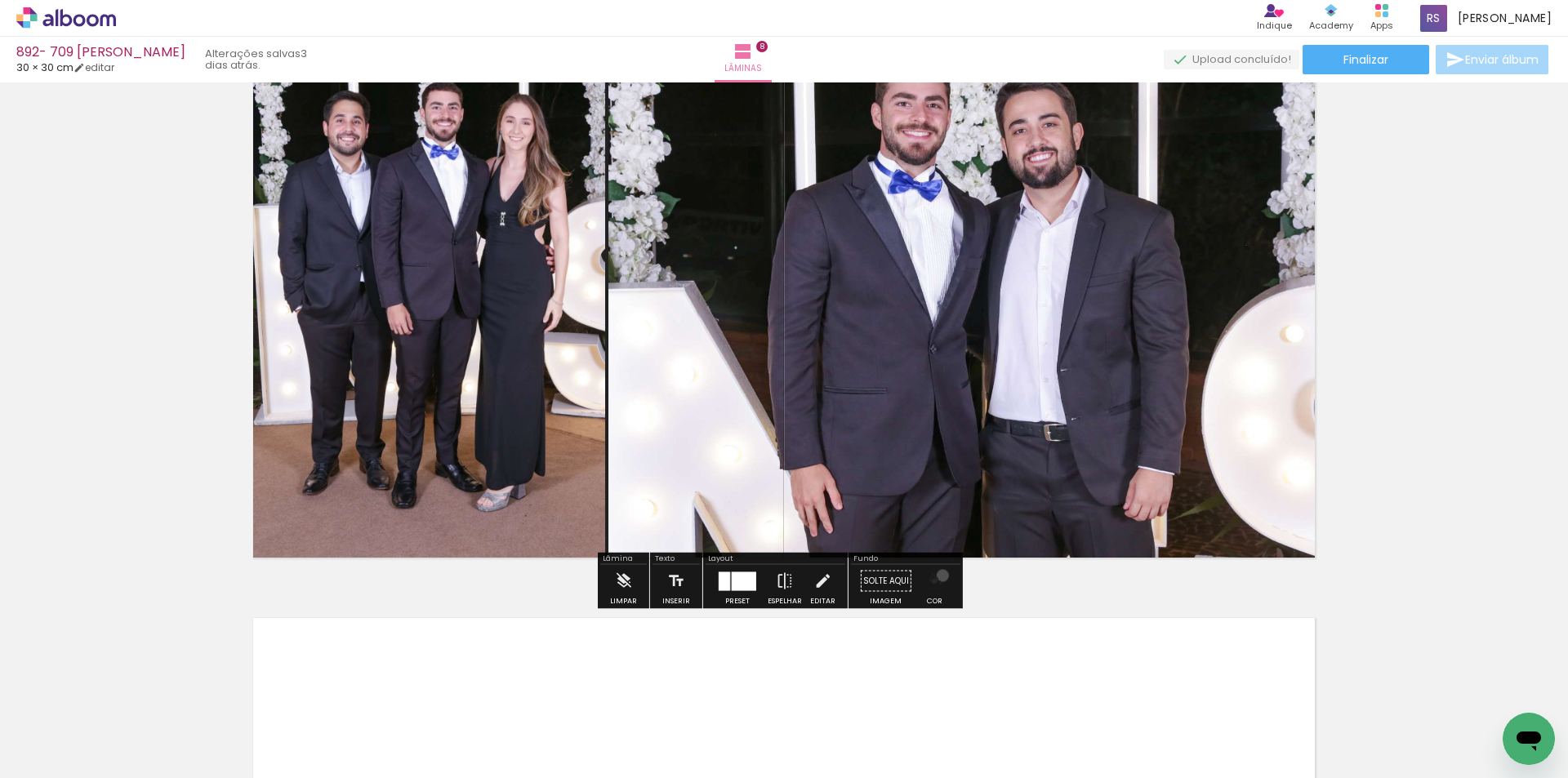
click at [937, 576] on iron-icon "color picker" at bounding box center [935, 581] width 18 height 18
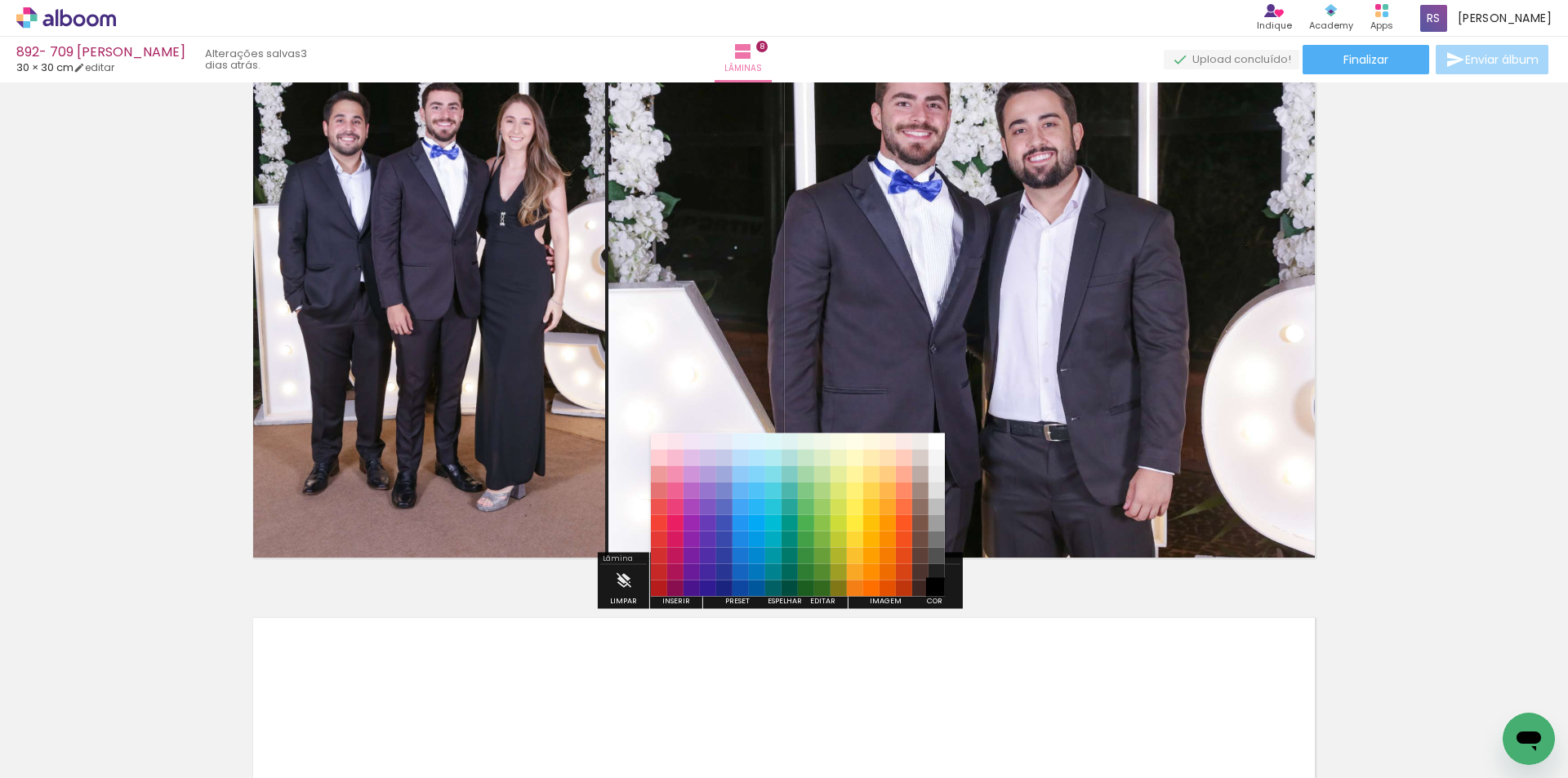
click at [942, 590] on paper-item "#000000" at bounding box center [937, 588] width 16 height 16
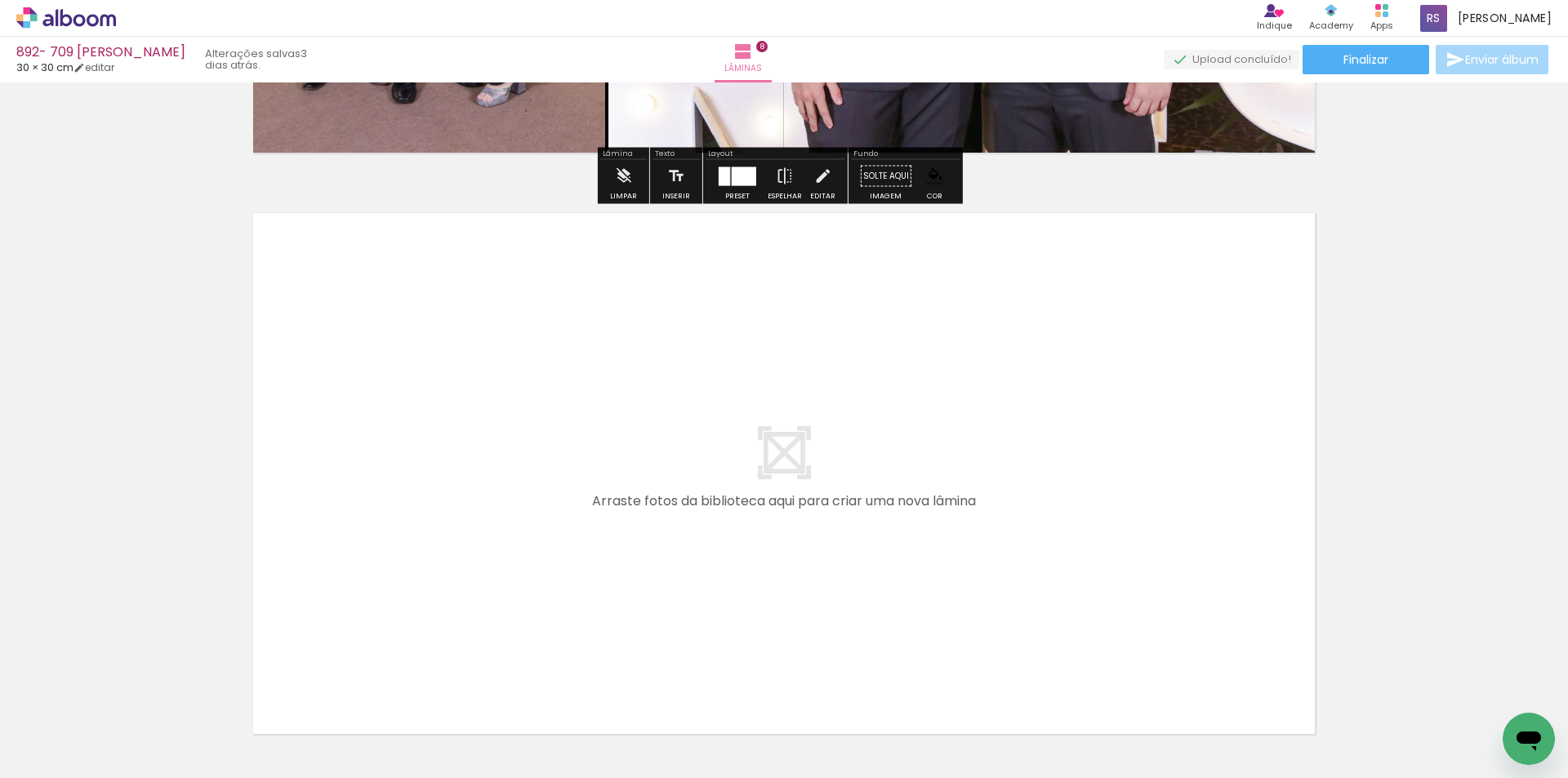
scroll to position [4582, 0]
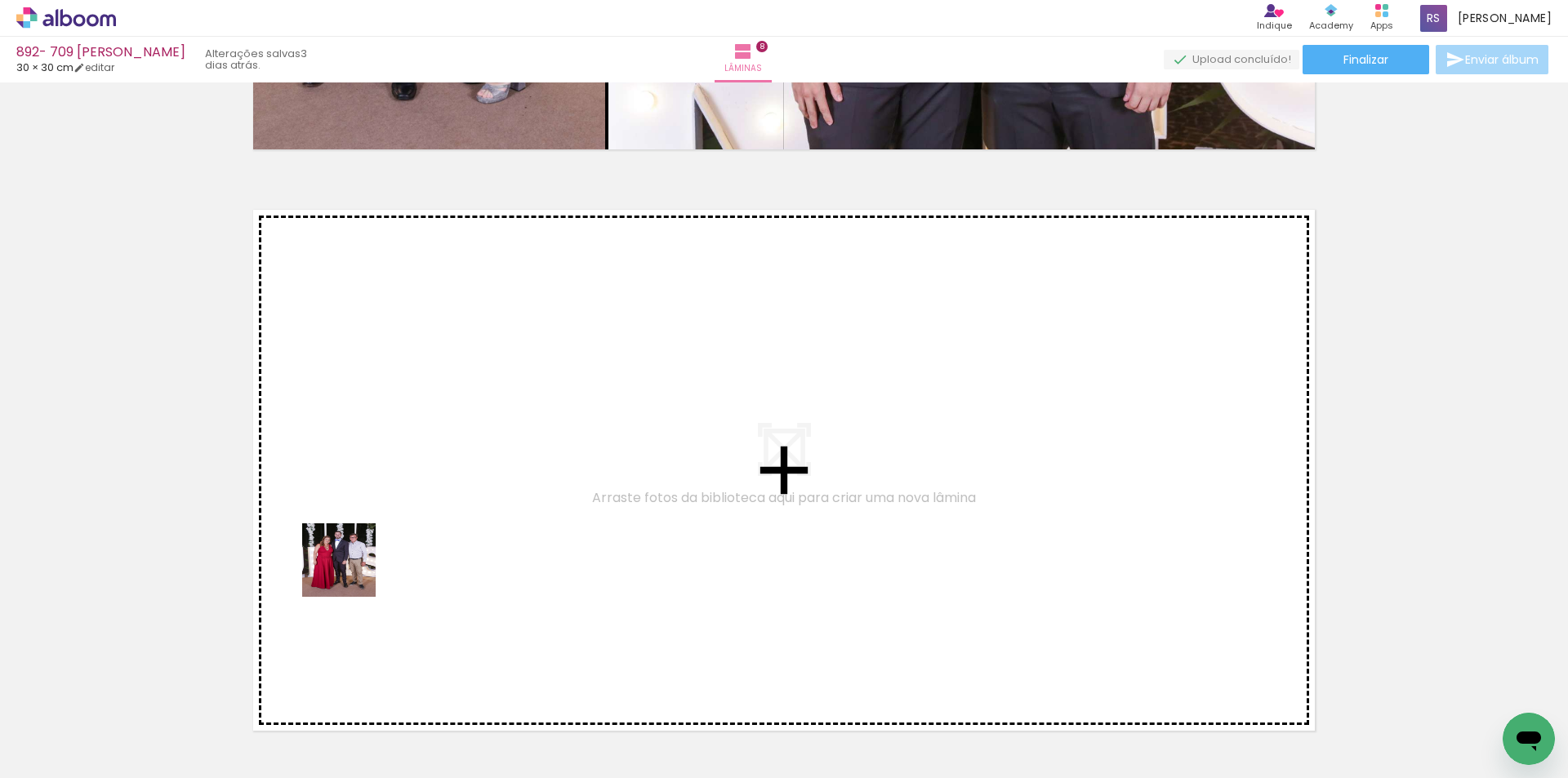
drag, startPoint x: 276, startPoint y: 739, endPoint x: 977, endPoint y: 754, distance: 701.2
click at [422, 483] on quentale-workspace at bounding box center [784, 389] width 1568 height 778
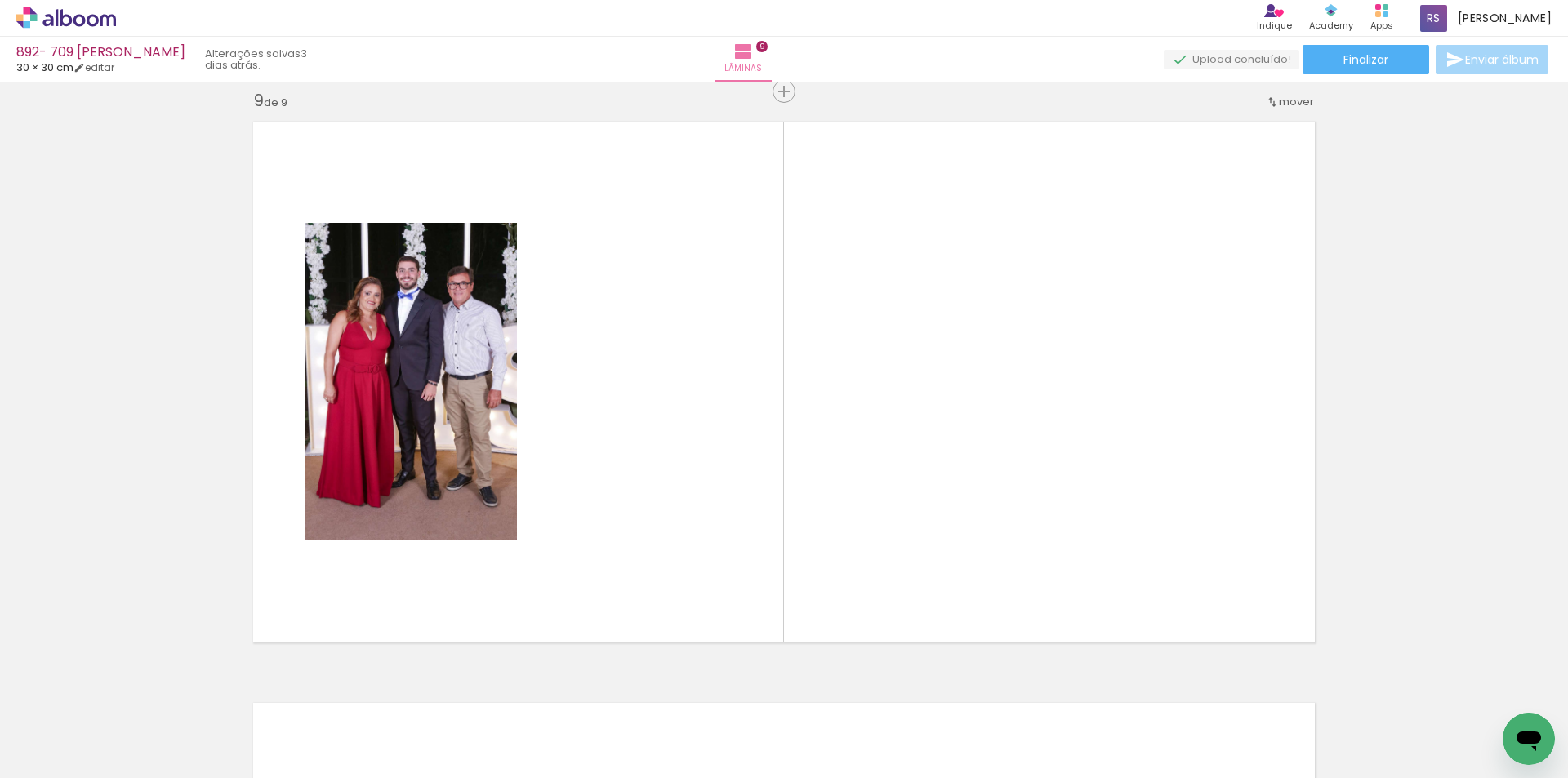
scroll to position [4674, 0]
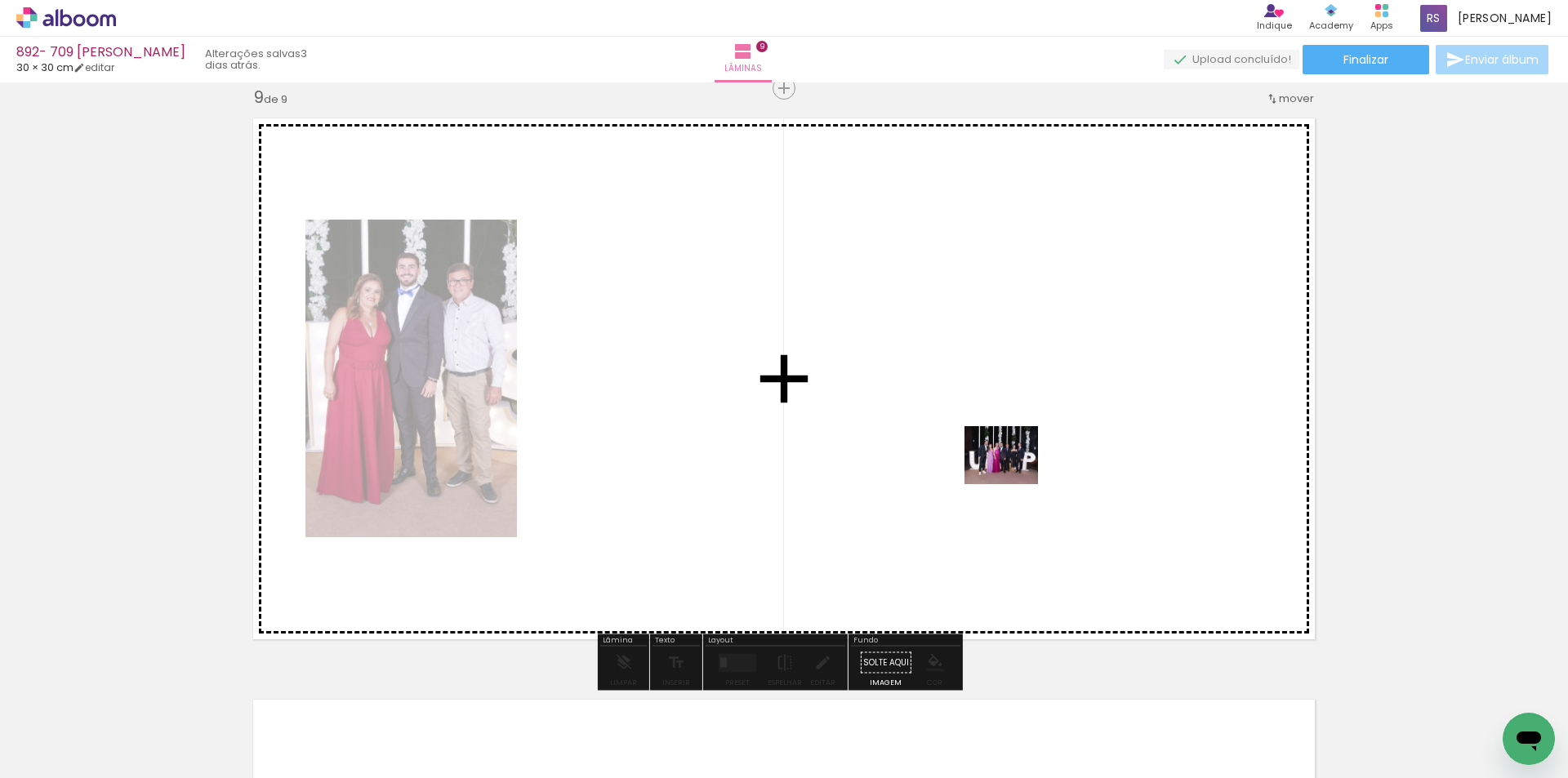
drag, startPoint x: 1098, startPoint y: 738, endPoint x: 1009, endPoint y: 464, distance: 288.1
click at [1009, 464] on quentale-workspace at bounding box center [784, 389] width 1568 height 778
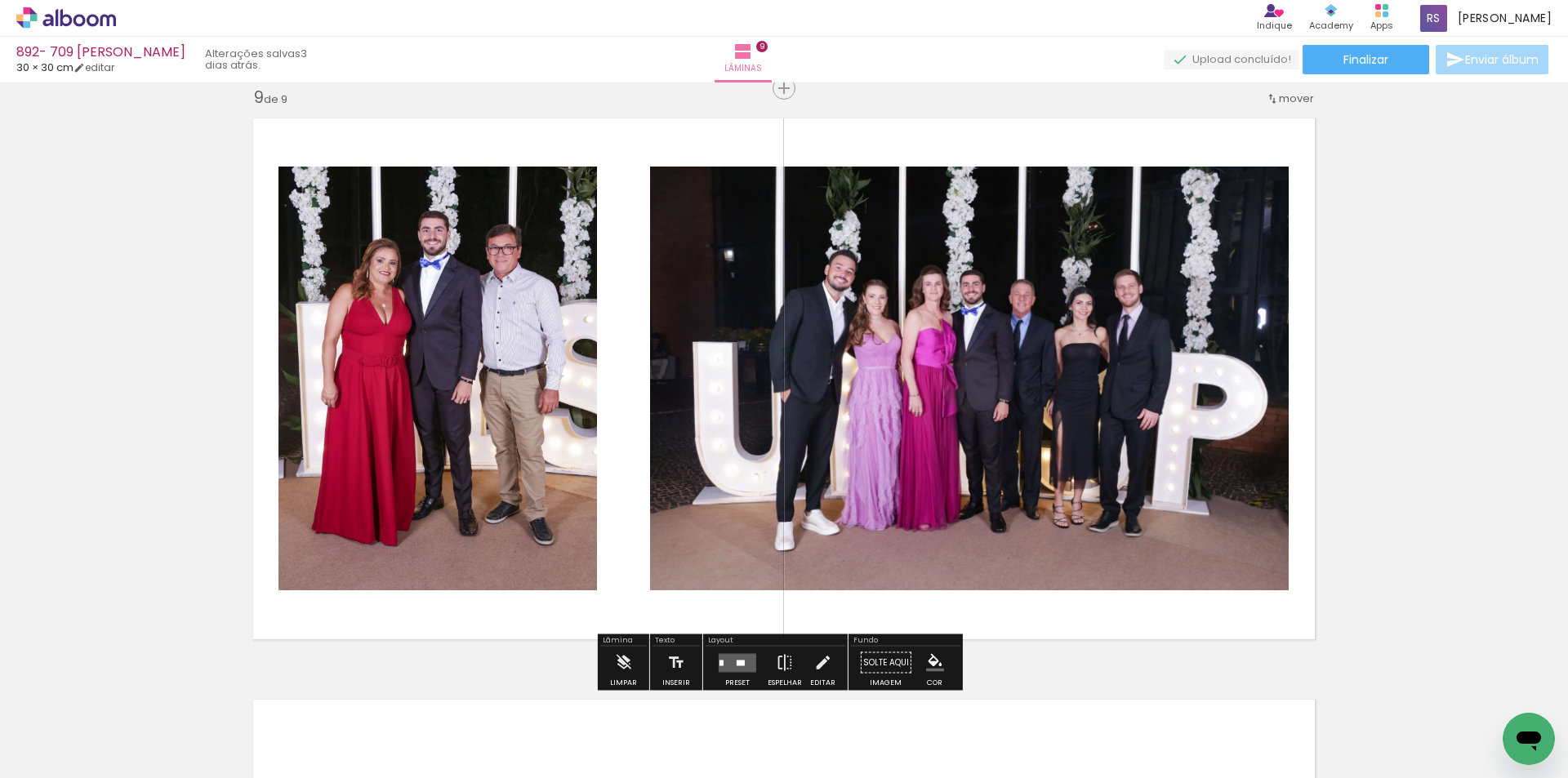
click at [729, 657] on quentale-layouter at bounding box center [738, 662] width 38 height 19
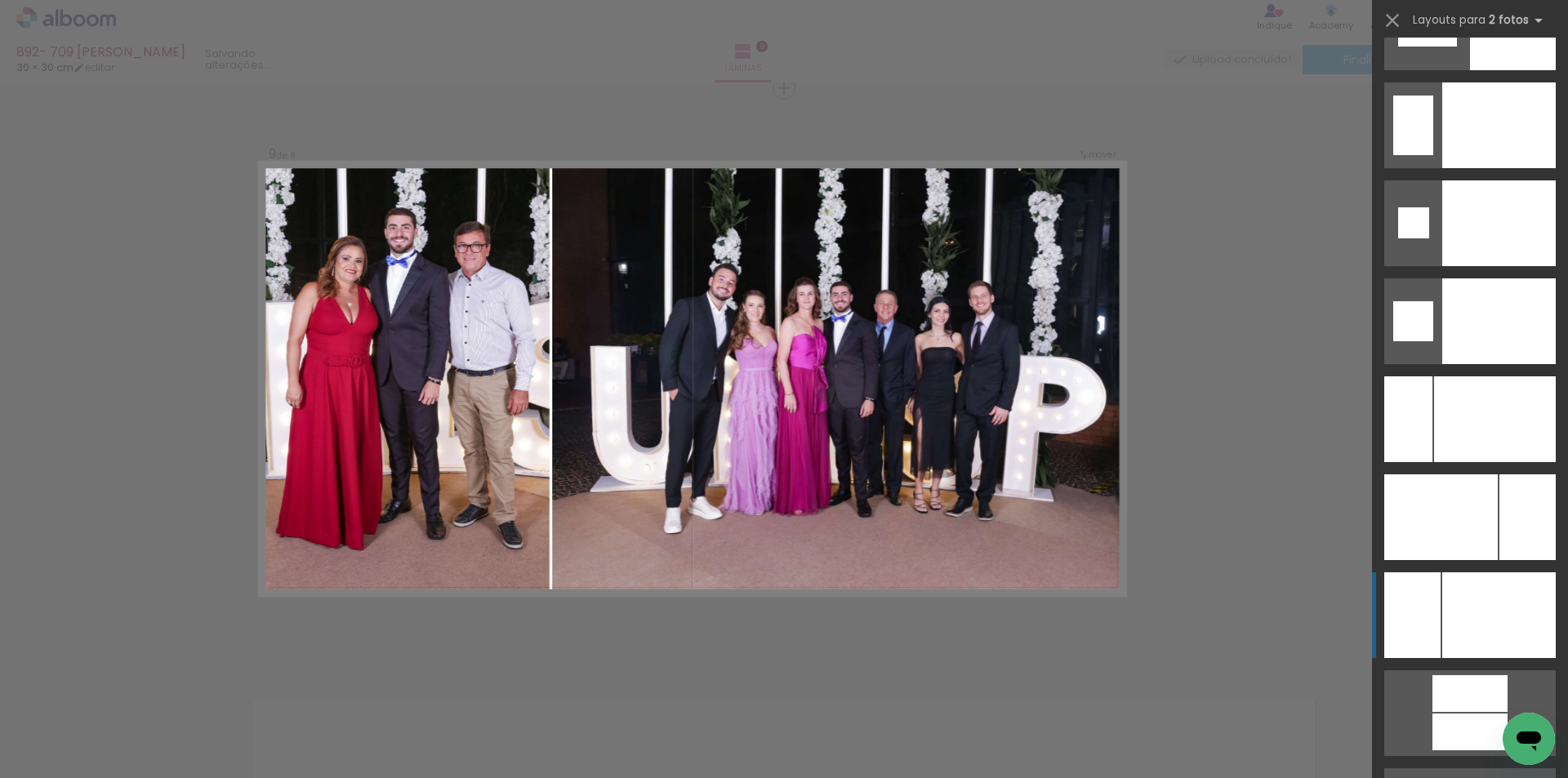
scroll to position [6839, 0]
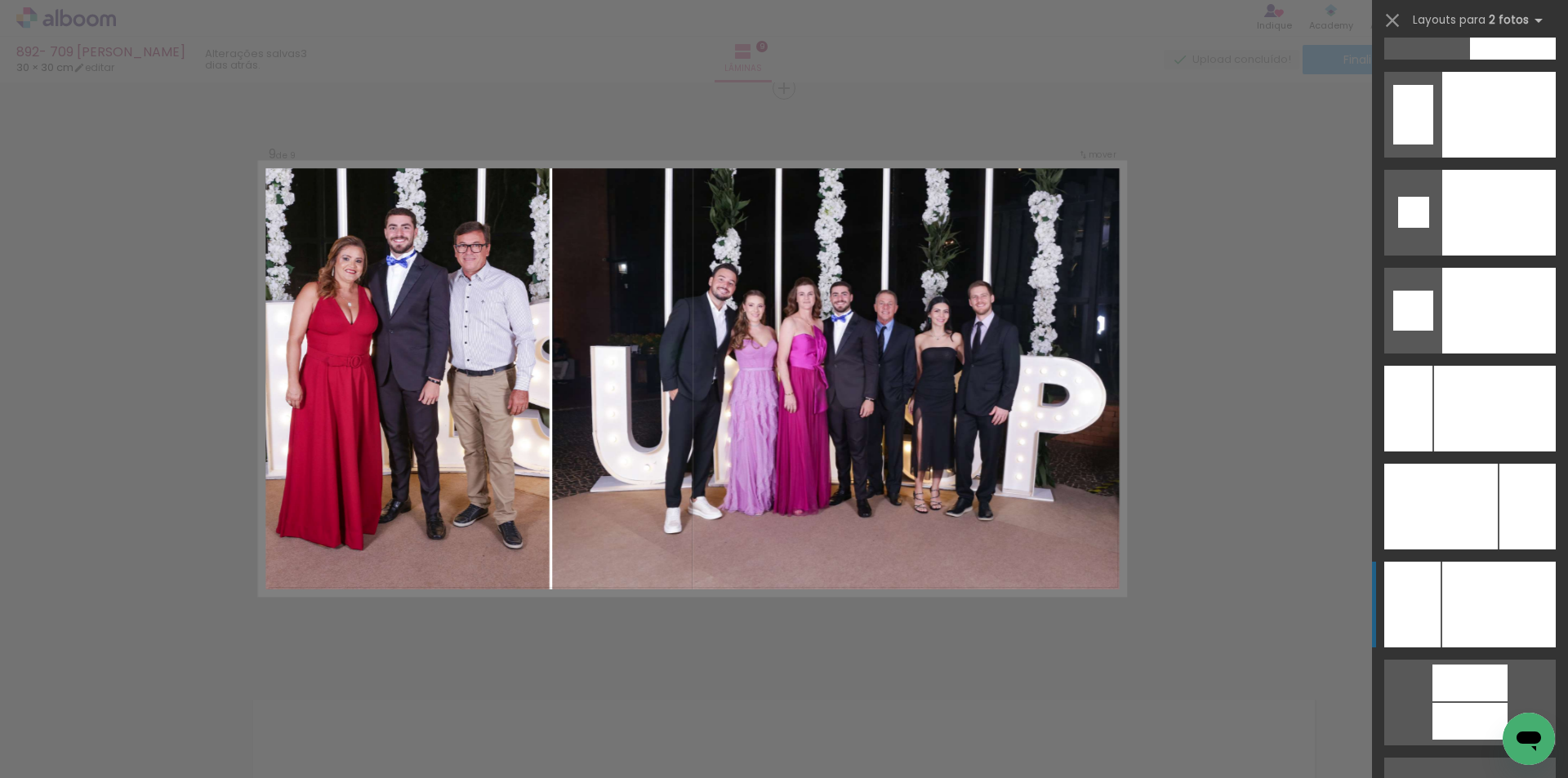
click at [1520, 599] on div at bounding box center [1499, 605] width 114 height 86
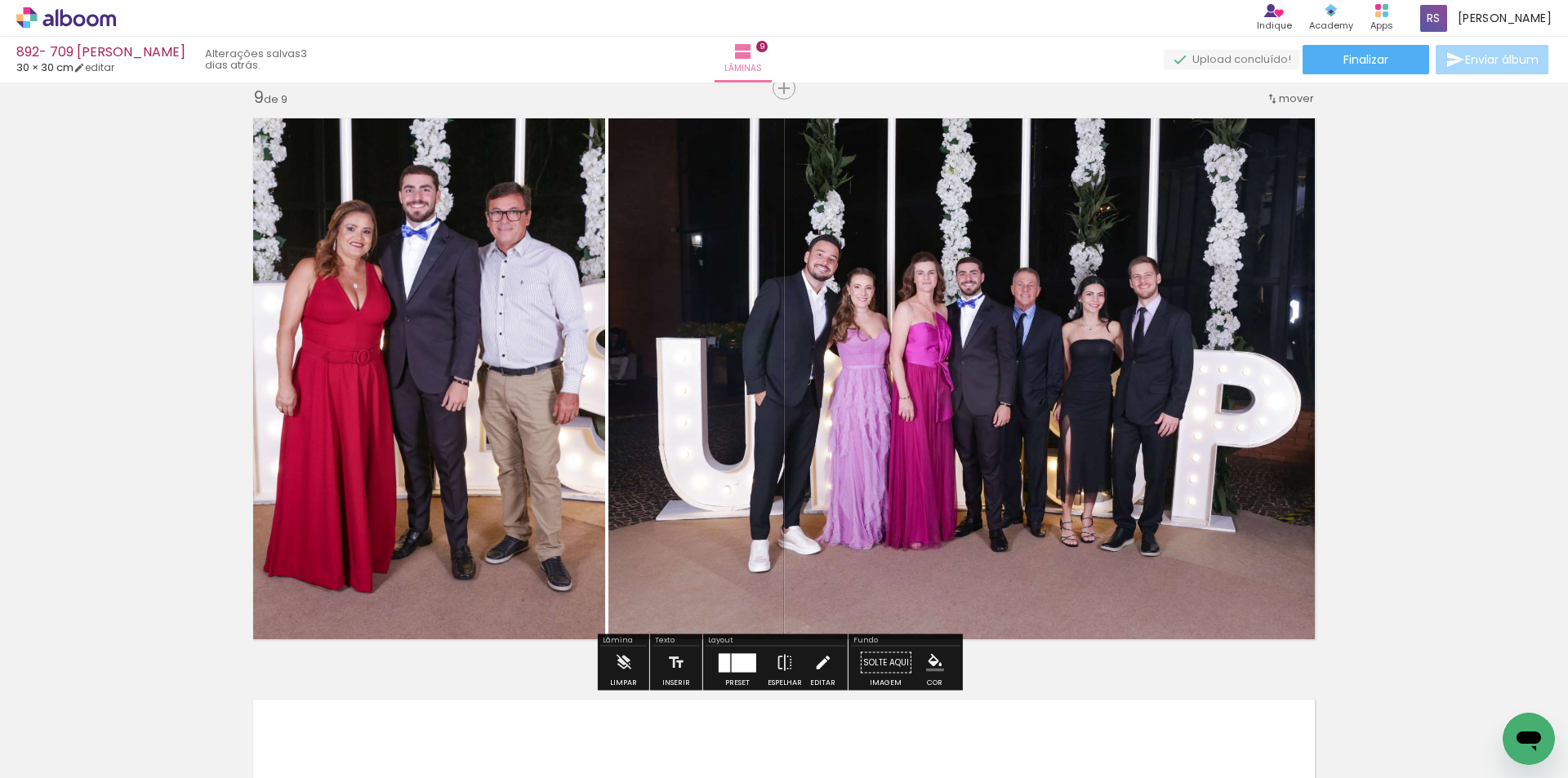
click at [819, 670] on iron-icon at bounding box center [823, 663] width 18 height 33
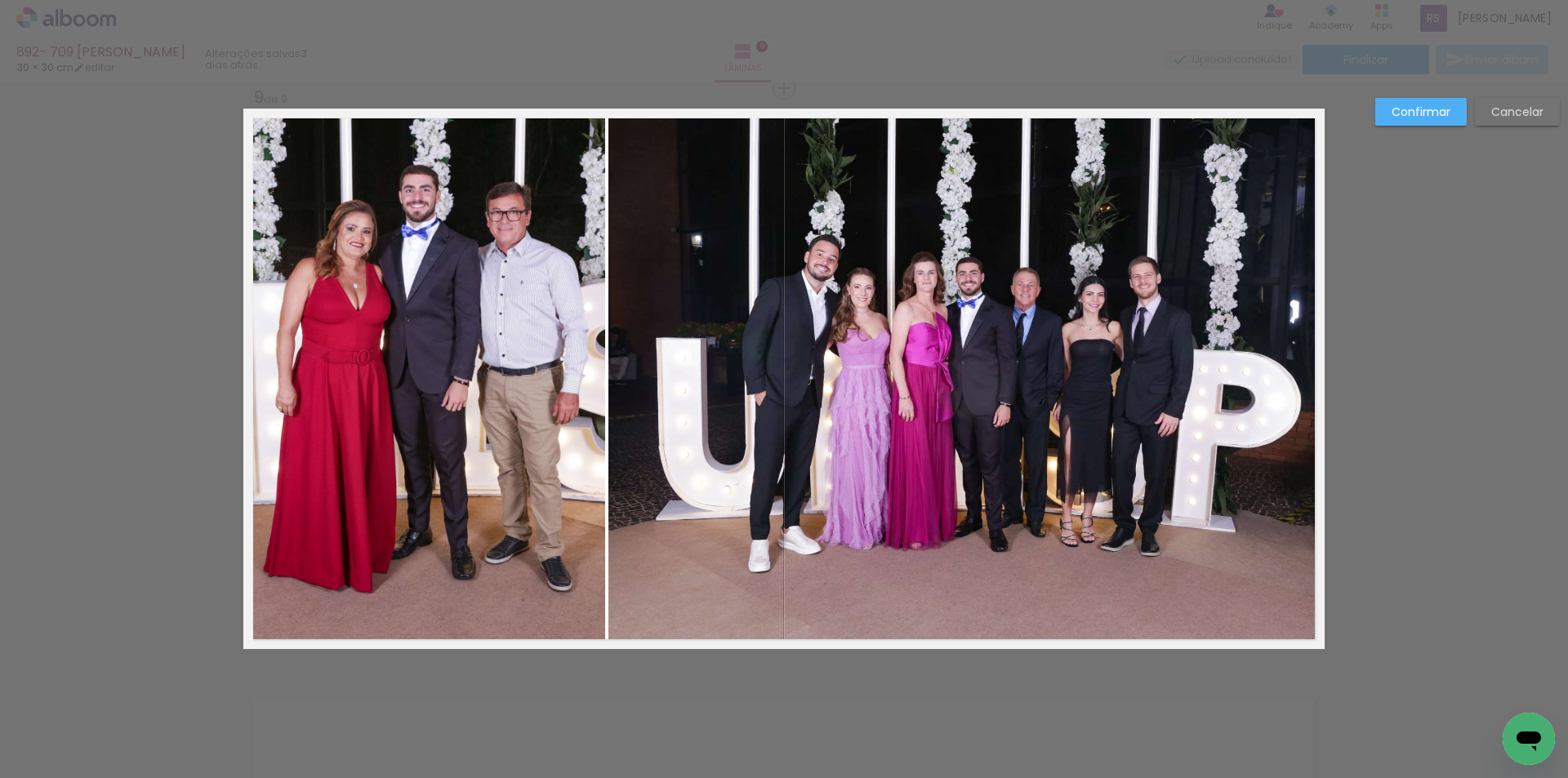
click at [653, 431] on quentale-photo at bounding box center [966, 379] width 716 height 540
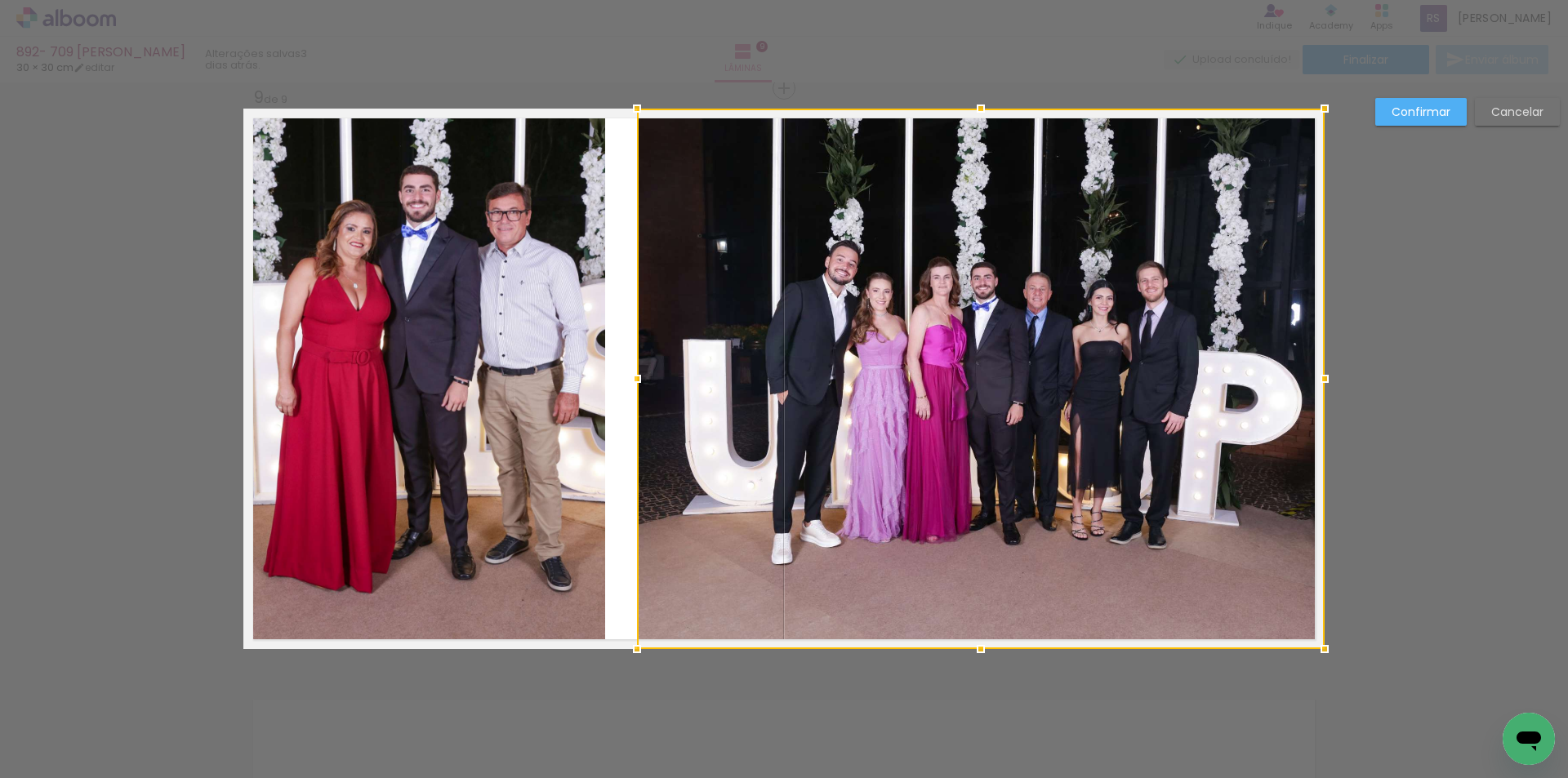
drag, startPoint x: 607, startPoint y: 383, endPoint x: 637, endPoint y: 387, distance: 30.3
click at [637, 387] on div at bounding box center [637, 379] width 33 height 33
click at [576, 375] on quentale-photo at bounding box center [424, 379] width 362 height 540
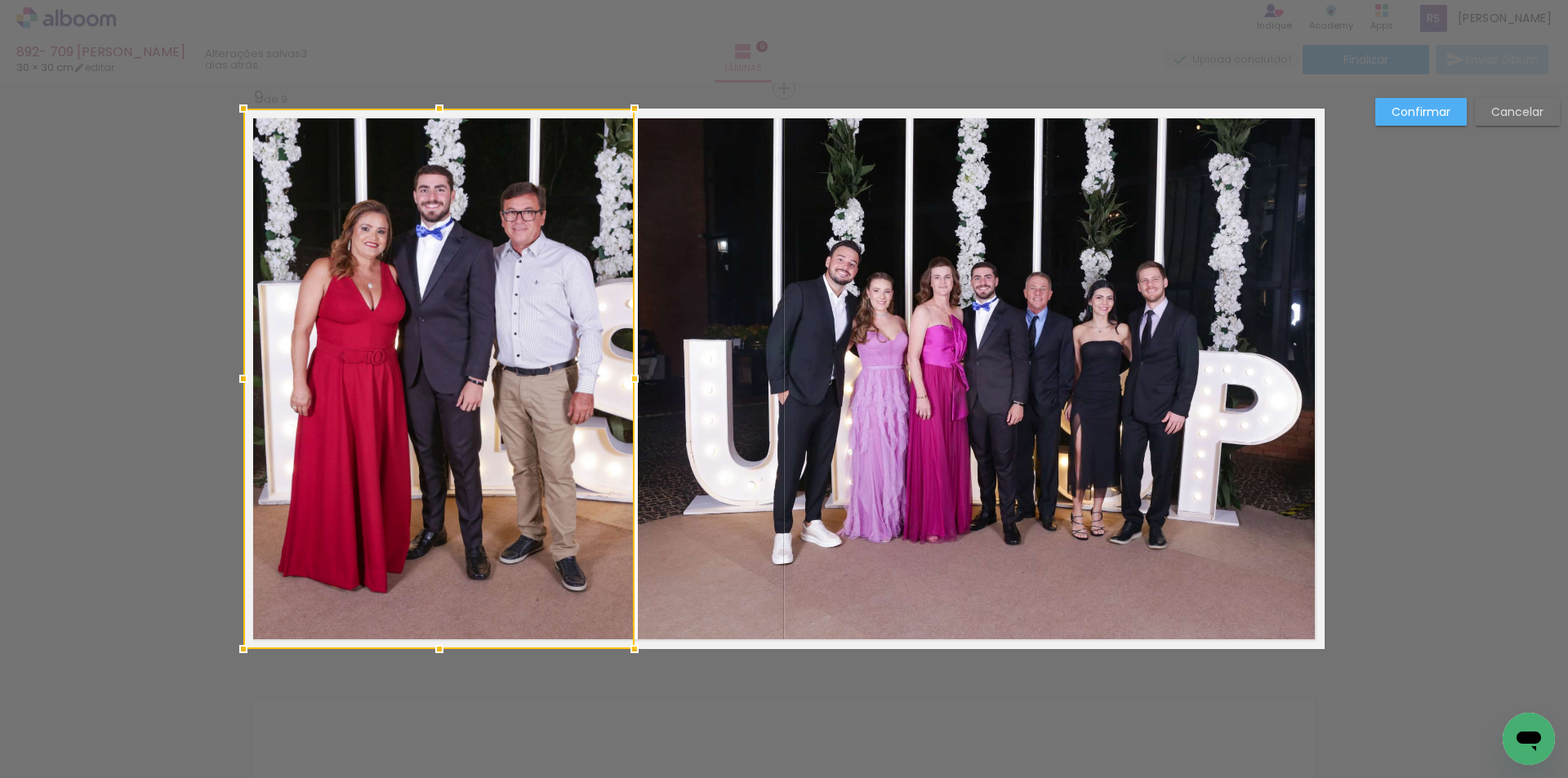
drag, startPoint x: 603, startPoint y: 378, endPoint x: 627, endPoint y: 377, distance: 24.0
click at [627, 377] on div at bounding box center [634, 379] width 33 height 33
click at [0, 0] on slot "Confirmar" at bounding box center [0, 0] width 0 height 0
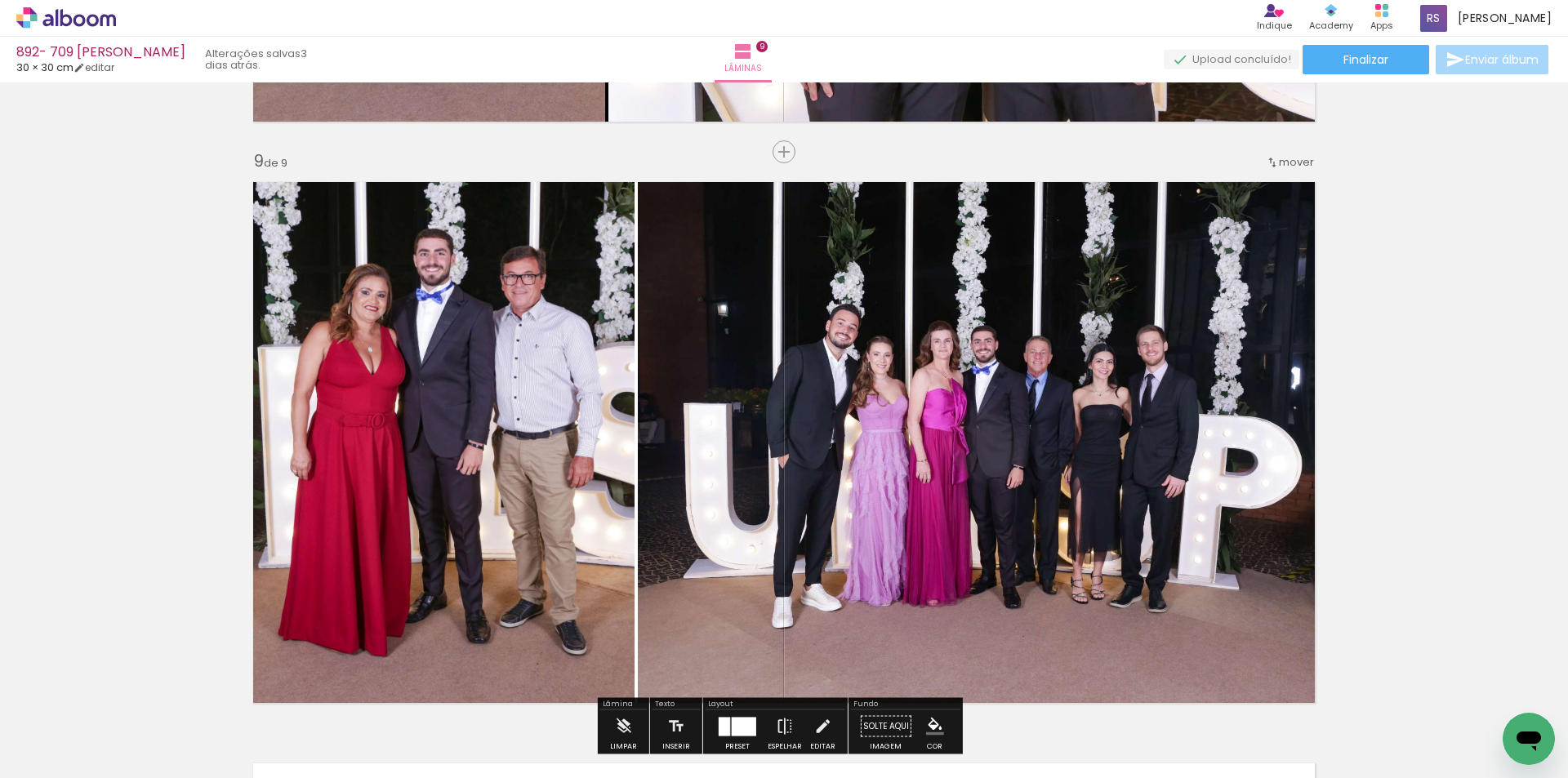
scroll to position [4674, 0]
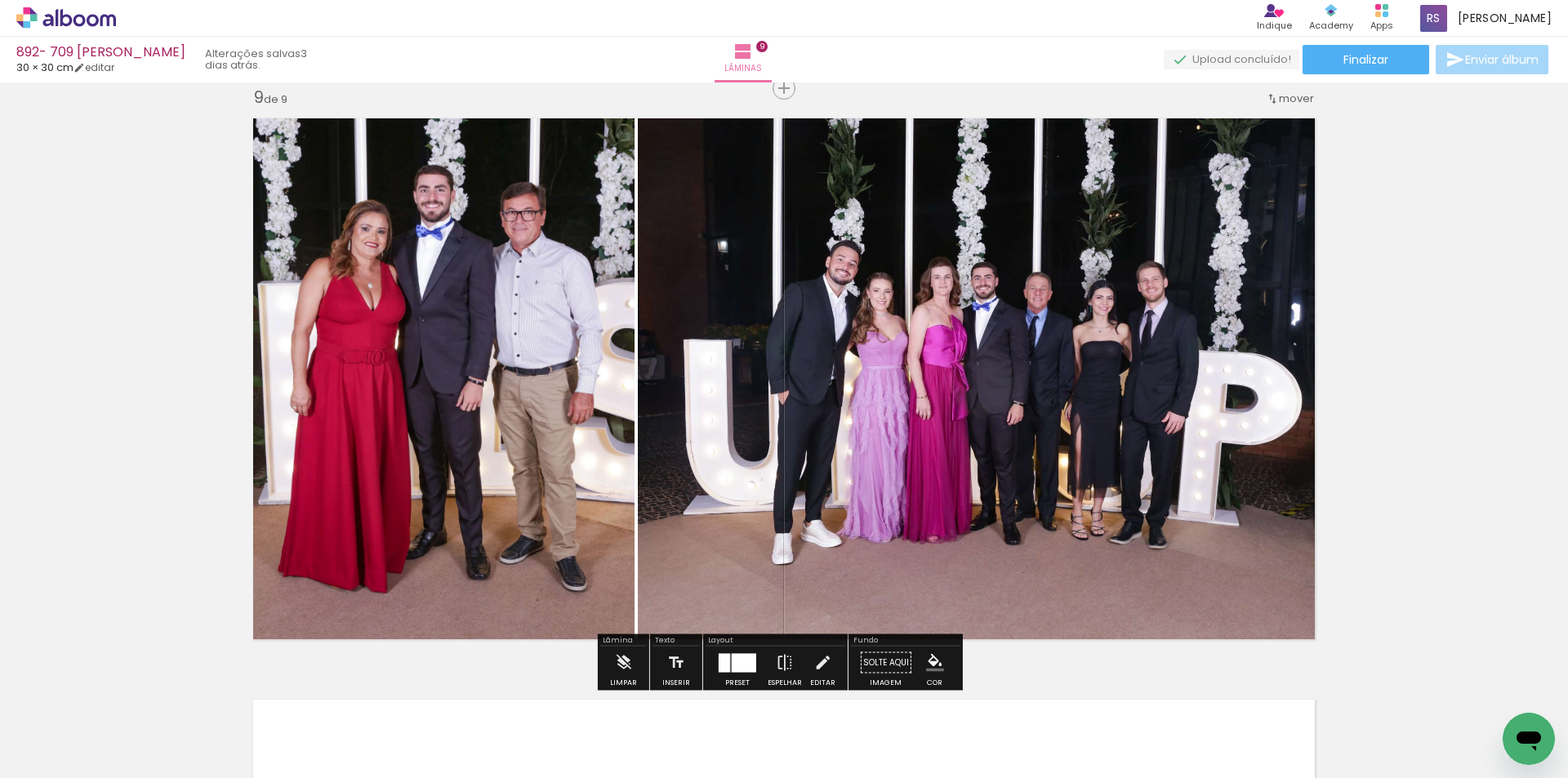
click at [926, 654] on iron-icon "color picker" at bounding box center [935, 663] width 18 height 18
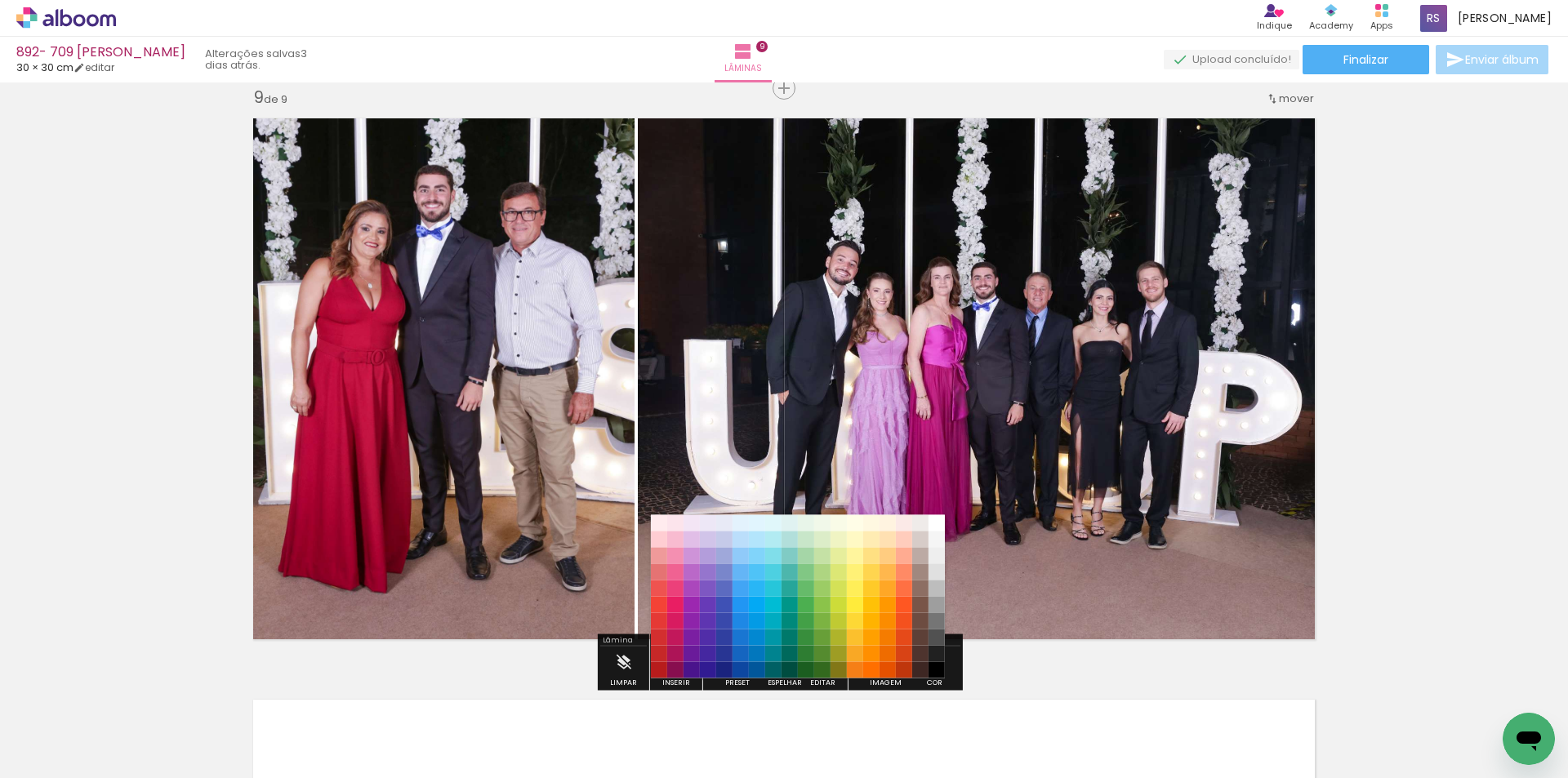
click at [940, 650] on paper-item "#212121" at bounding box center [937, 654] width 16 height 16
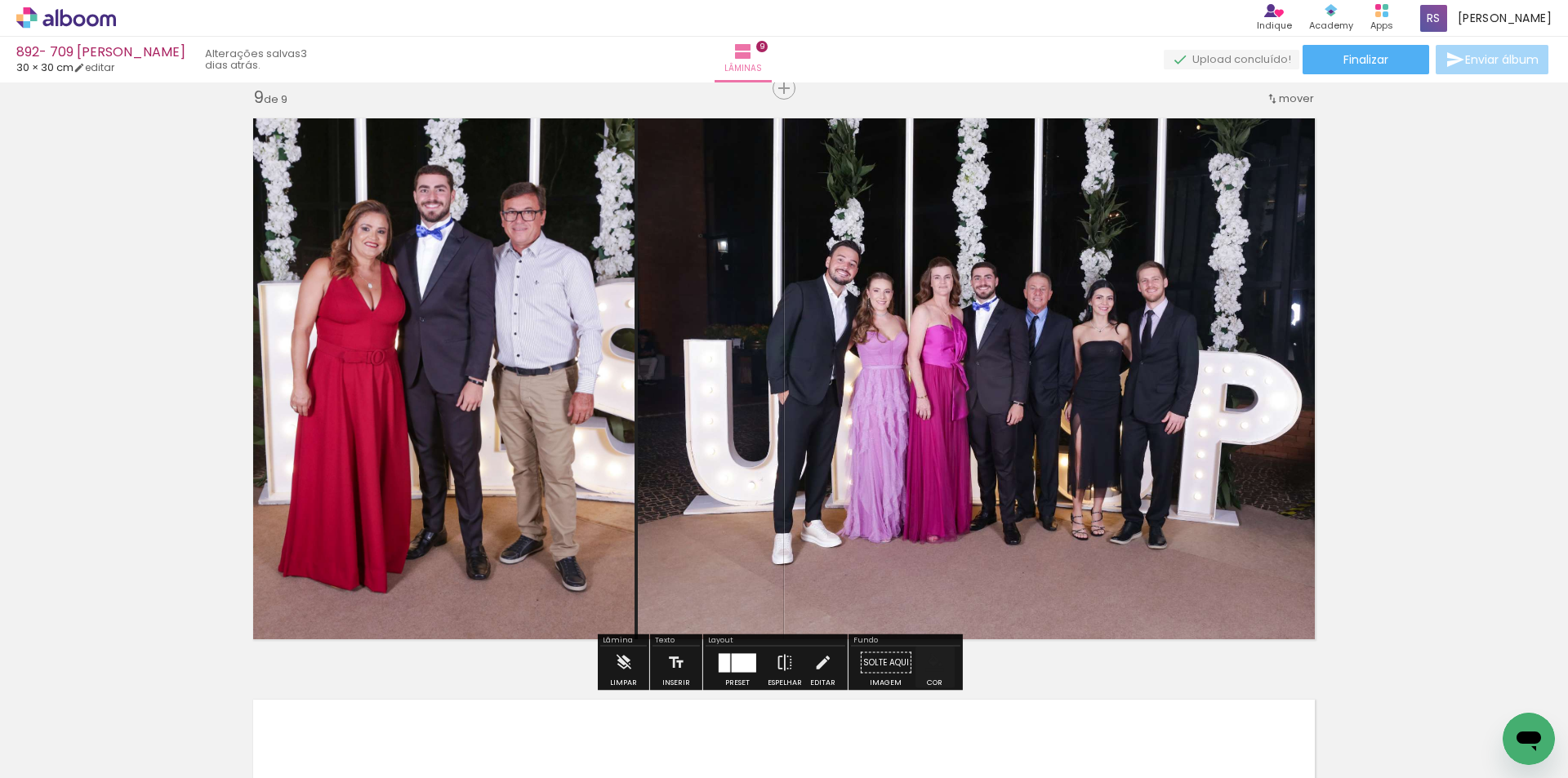
click at [938, 662] on iron-icon "color picker" at bounding box center [935, 663] width 18 height 18
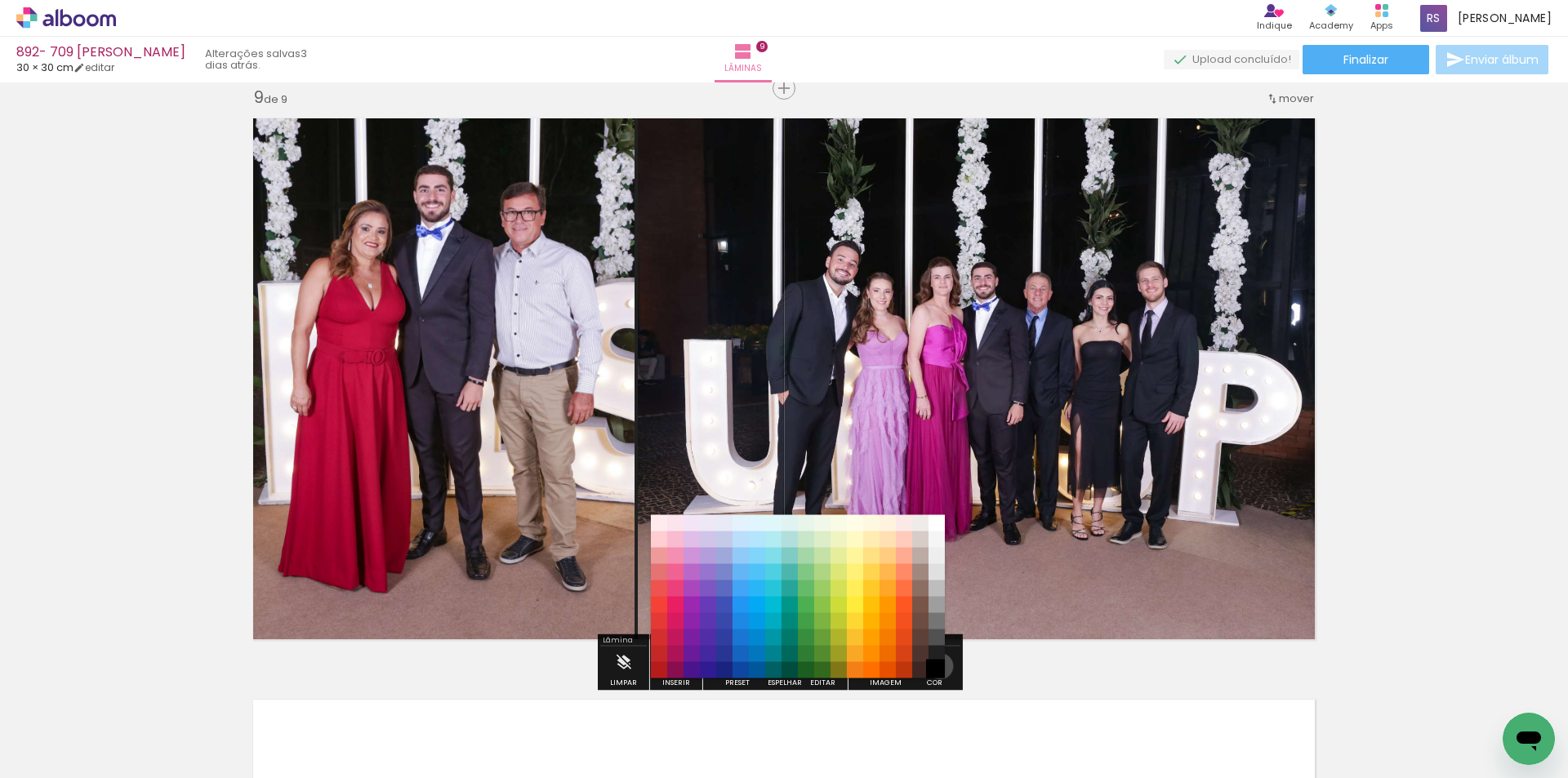
click at [935, 666] on paper-item "#000000" at bounding box center [937, 670] width 16 height 16
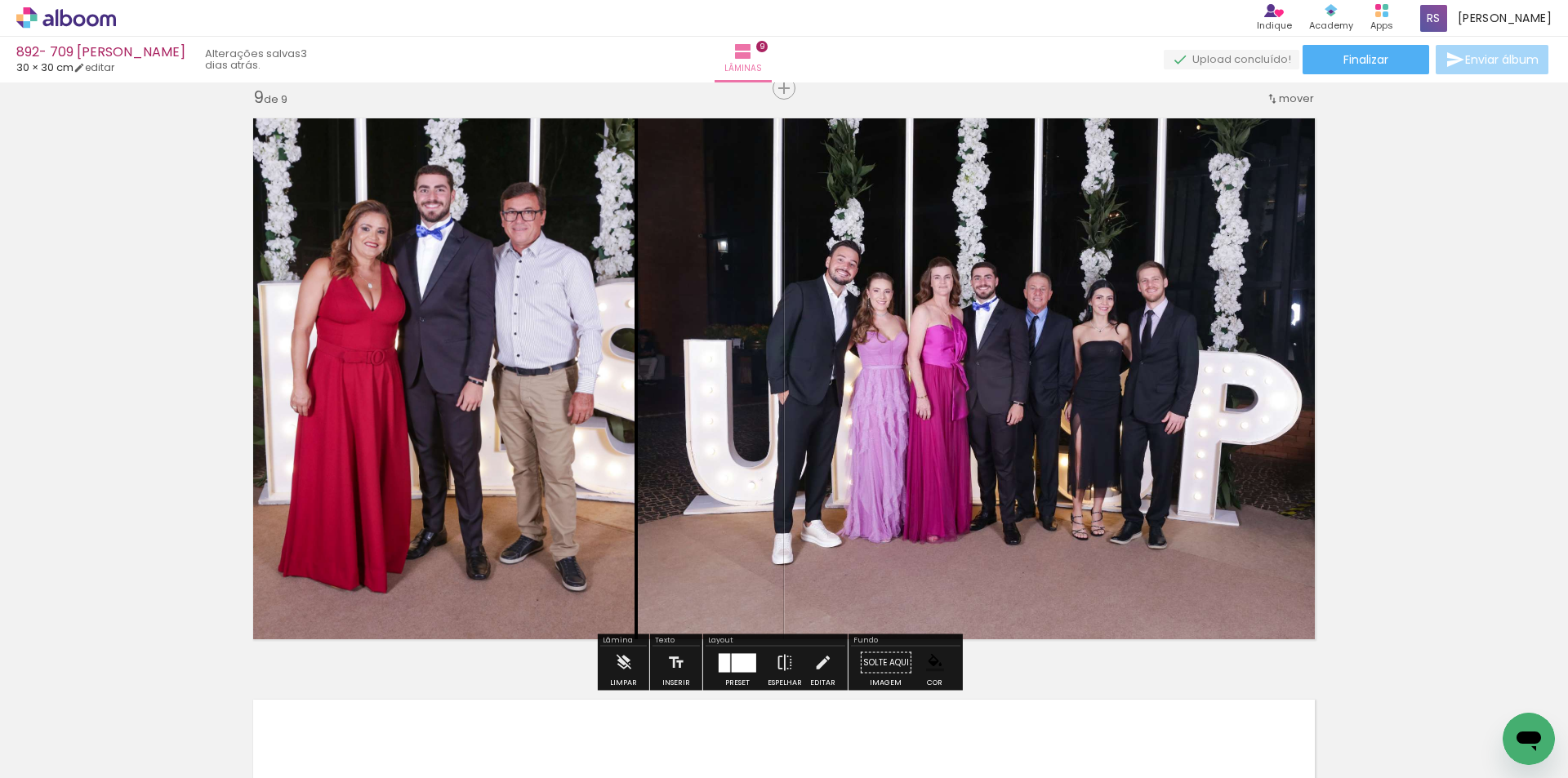
click at [739, 659] on div at bounding box center [744, 662] width 25 height 19
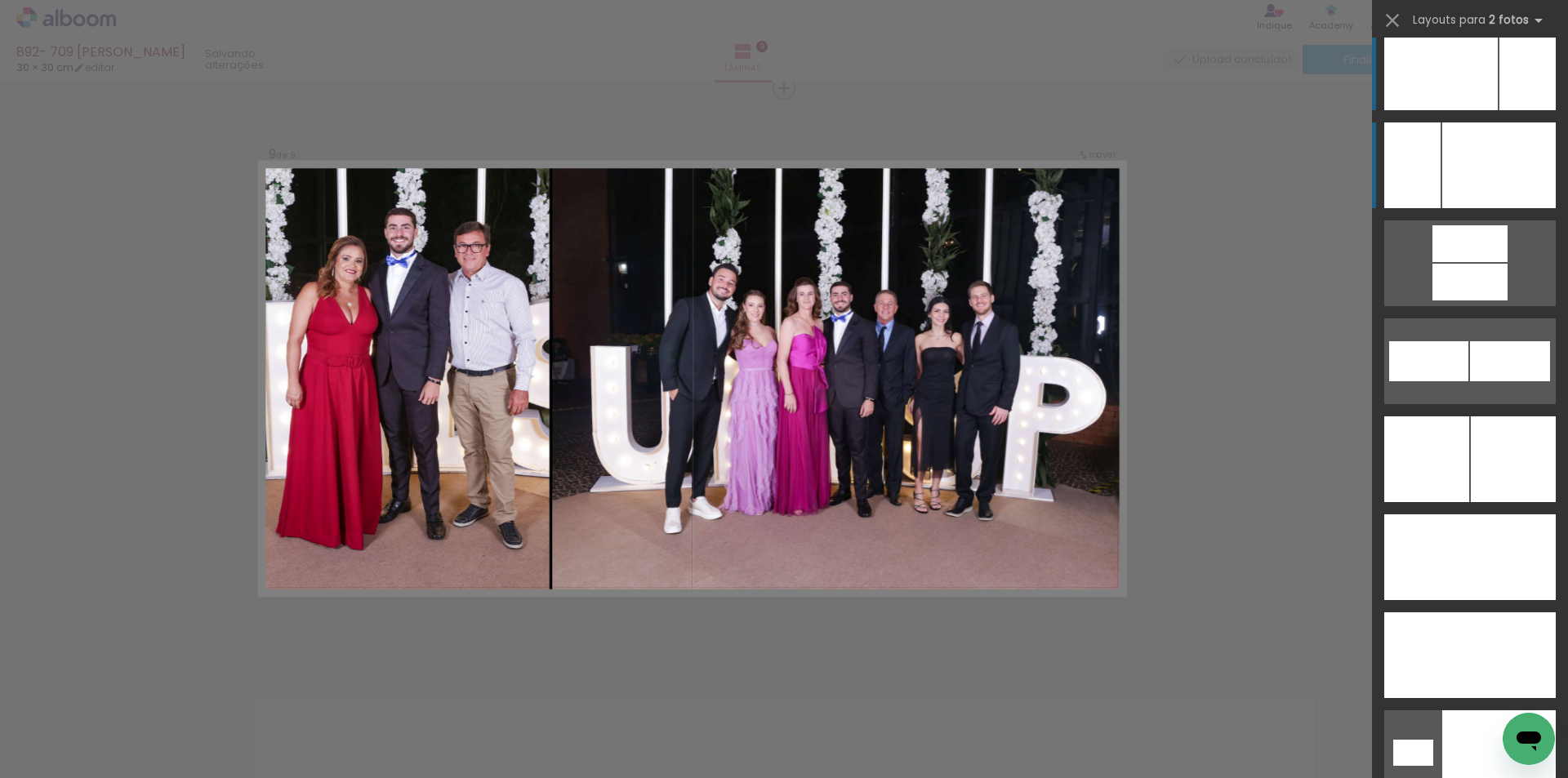
scroll to position [7188, 0]
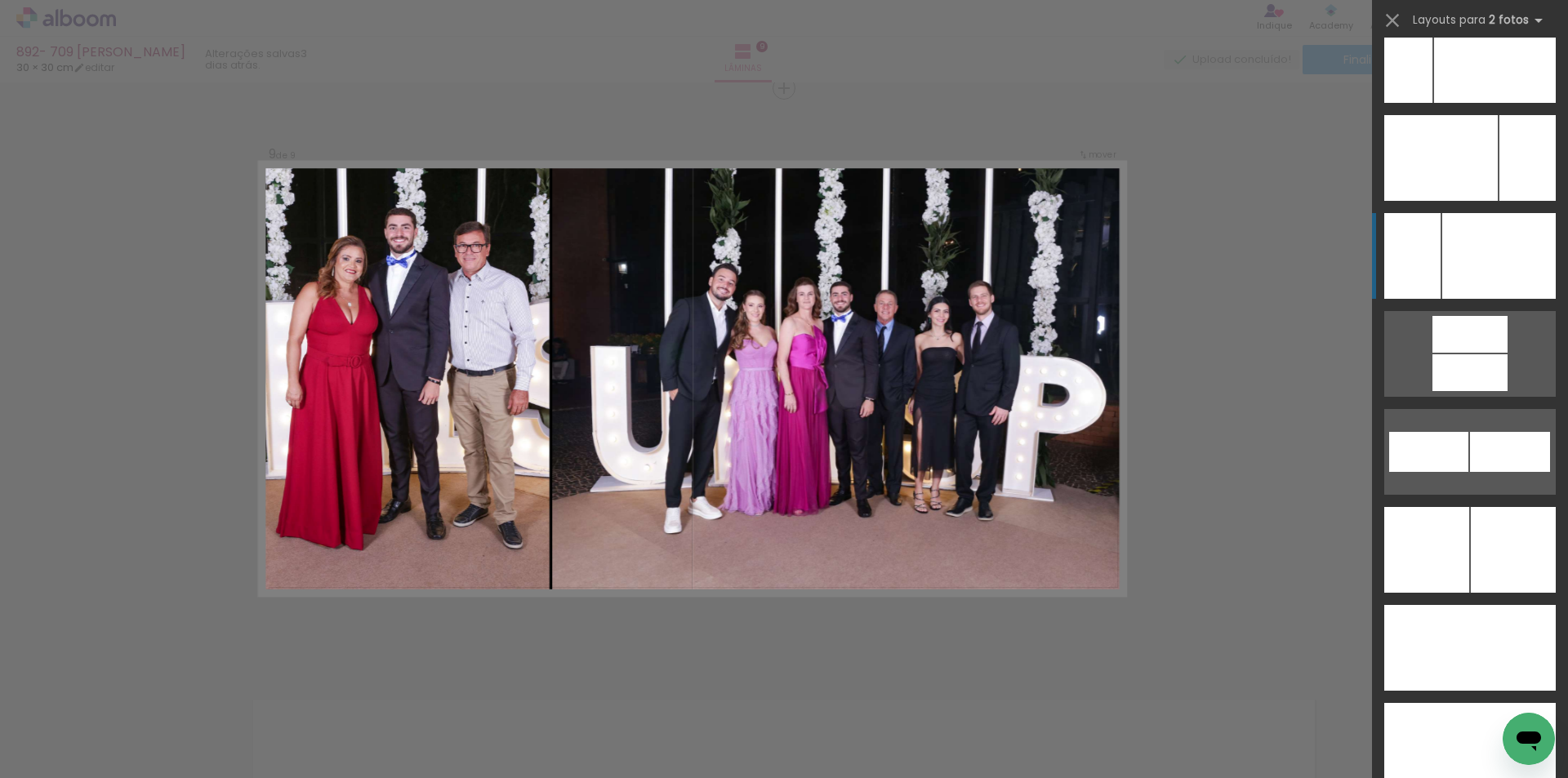
click at [1500, 229] on div at bounding box center [1499, 256] width 114 height 86
click at [1472, 258] on div at bounding box center [1499, 256] width 114 height 86
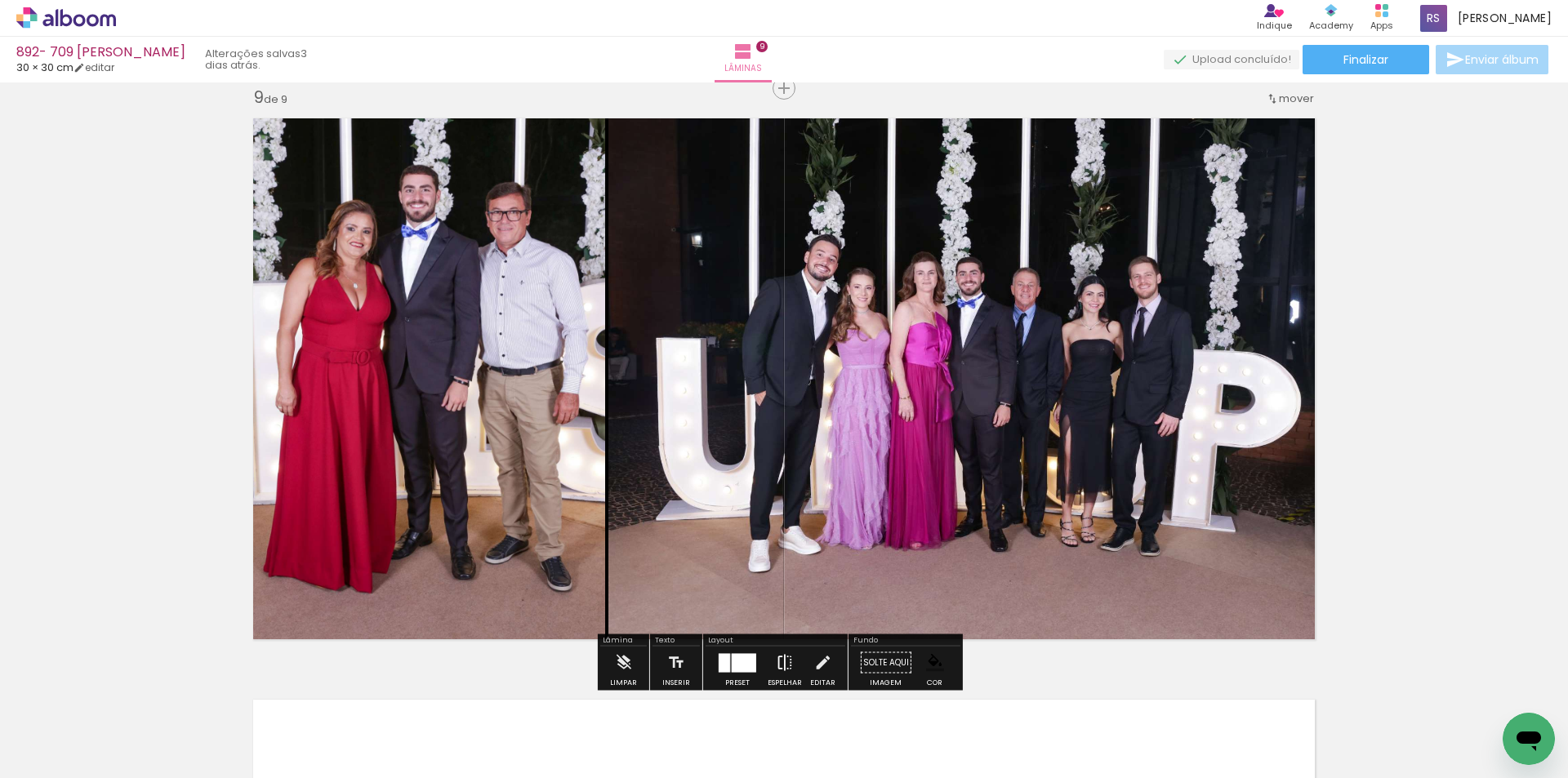
click at [789, 661] on iron-icon at bounding box center [785, 663] width 18 height 33
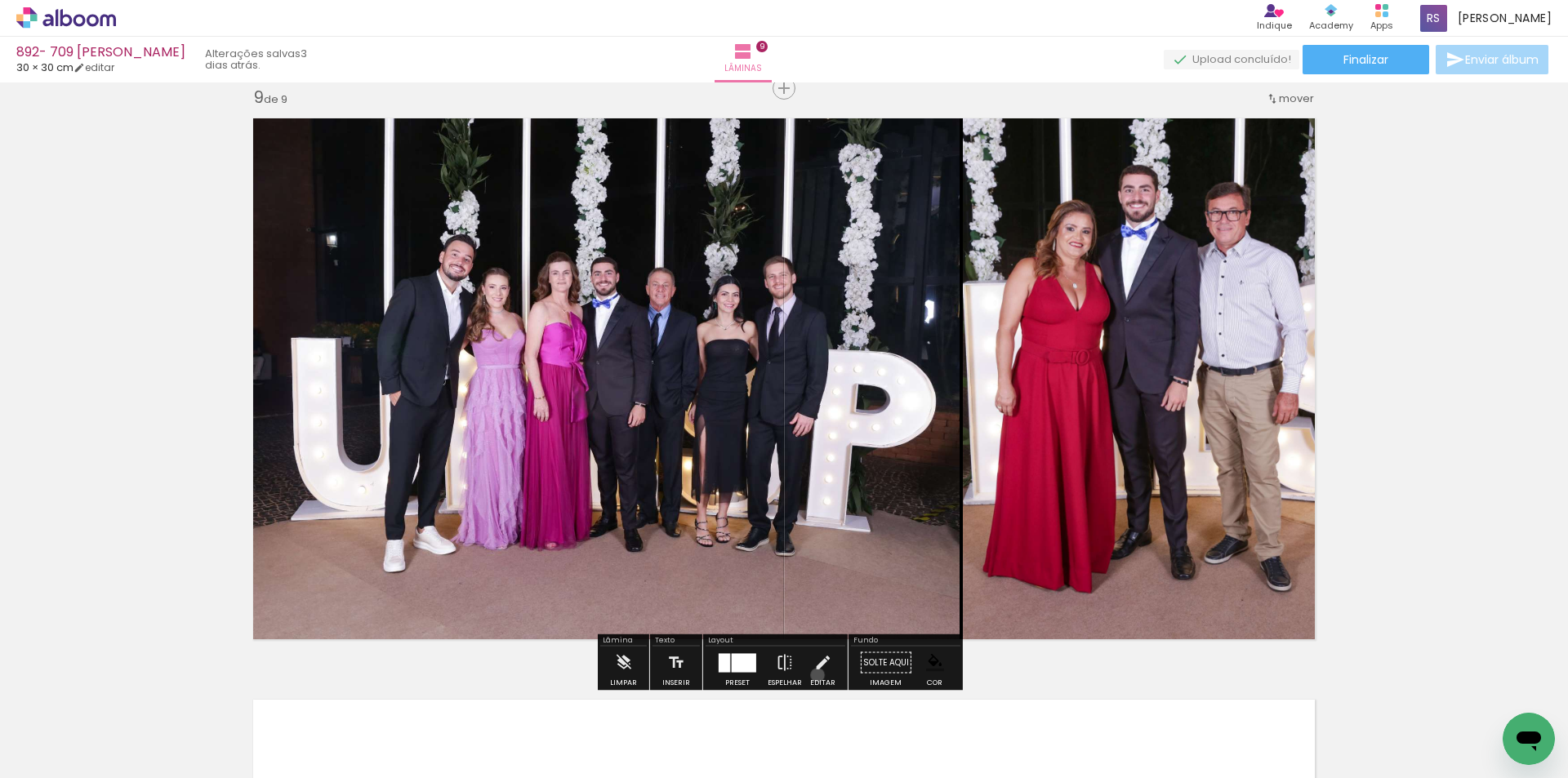
drag, startPoint x: 814, startPoint y: 675, endPoint x: 817, endPoint y: 662, distance: 13.3
click at [814, 675] on iron-icon at bounding box center [823, 663] width 18 height 33
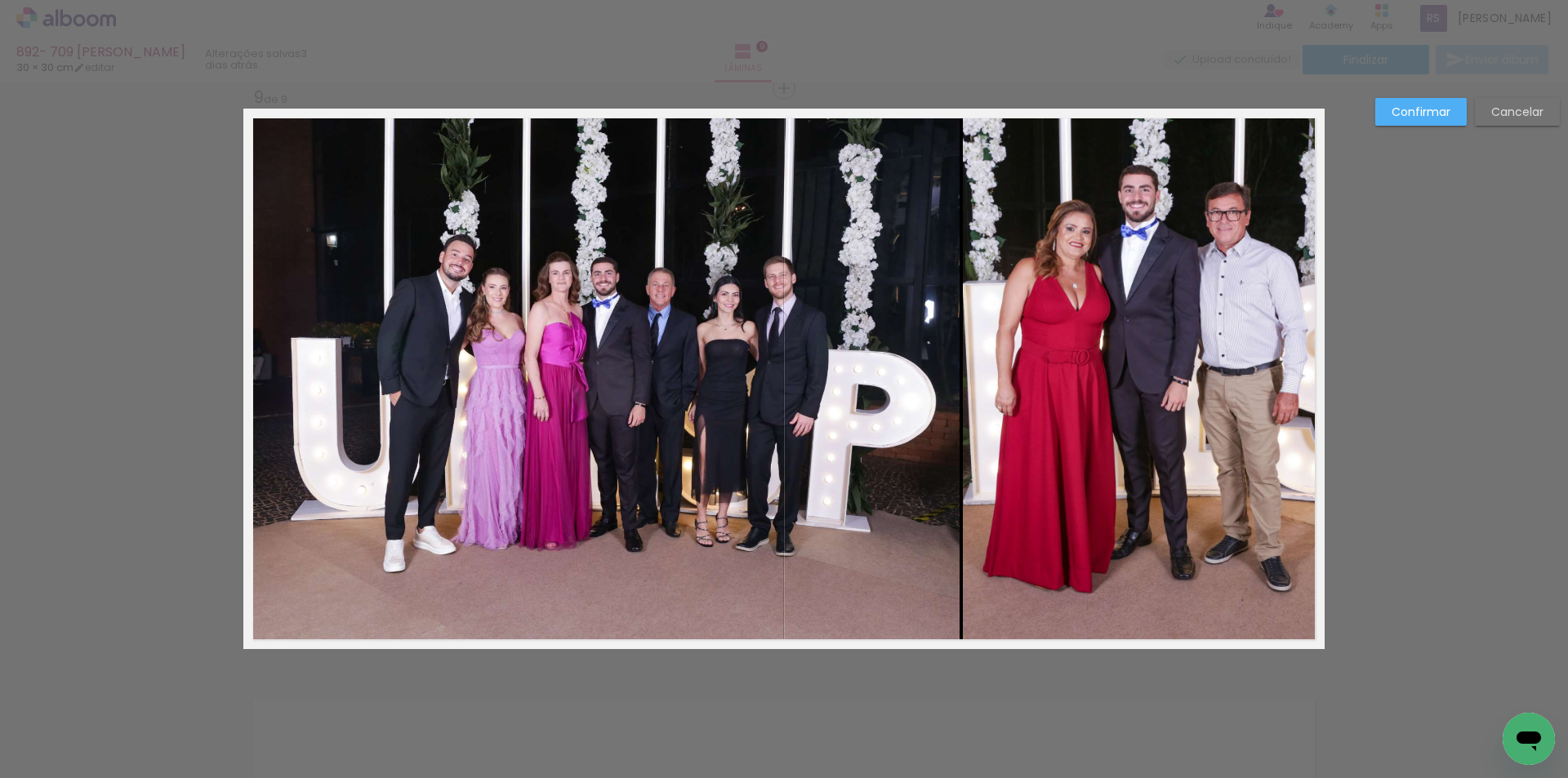
click at [856, 448] on quentale-photo at bounding box center [601, 379] width 716 height 540
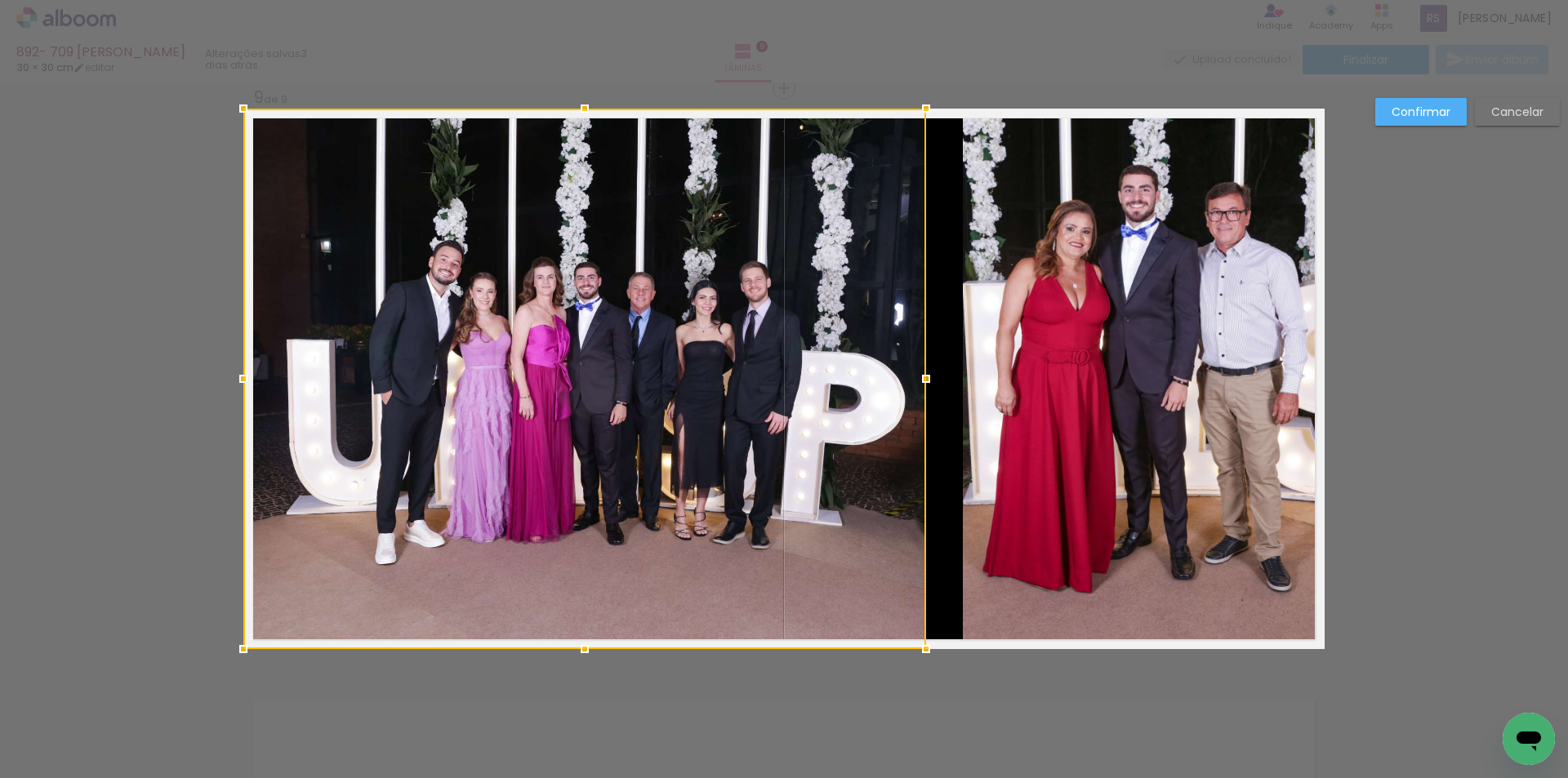
drag, startPoint x: 951, startPoint y: 376, endPoint x: 917, endPoint y: 370, distance: 34.5
click at [917, 370] on div at bounding box center [926, 379] width 33 height 33
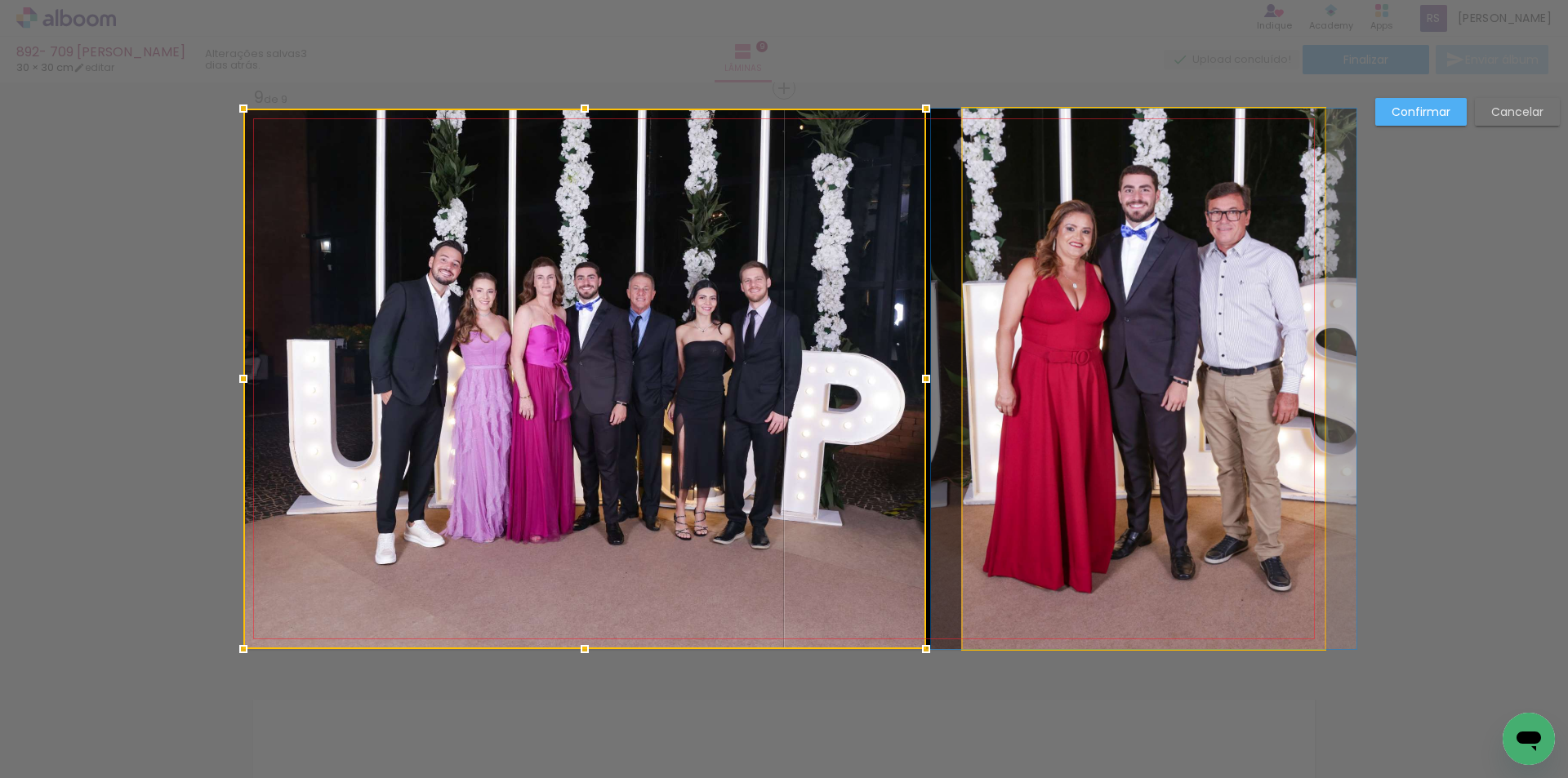
click at [986, 371] on quentale-photo at bounding box center [1144, 379] width 362 height 540
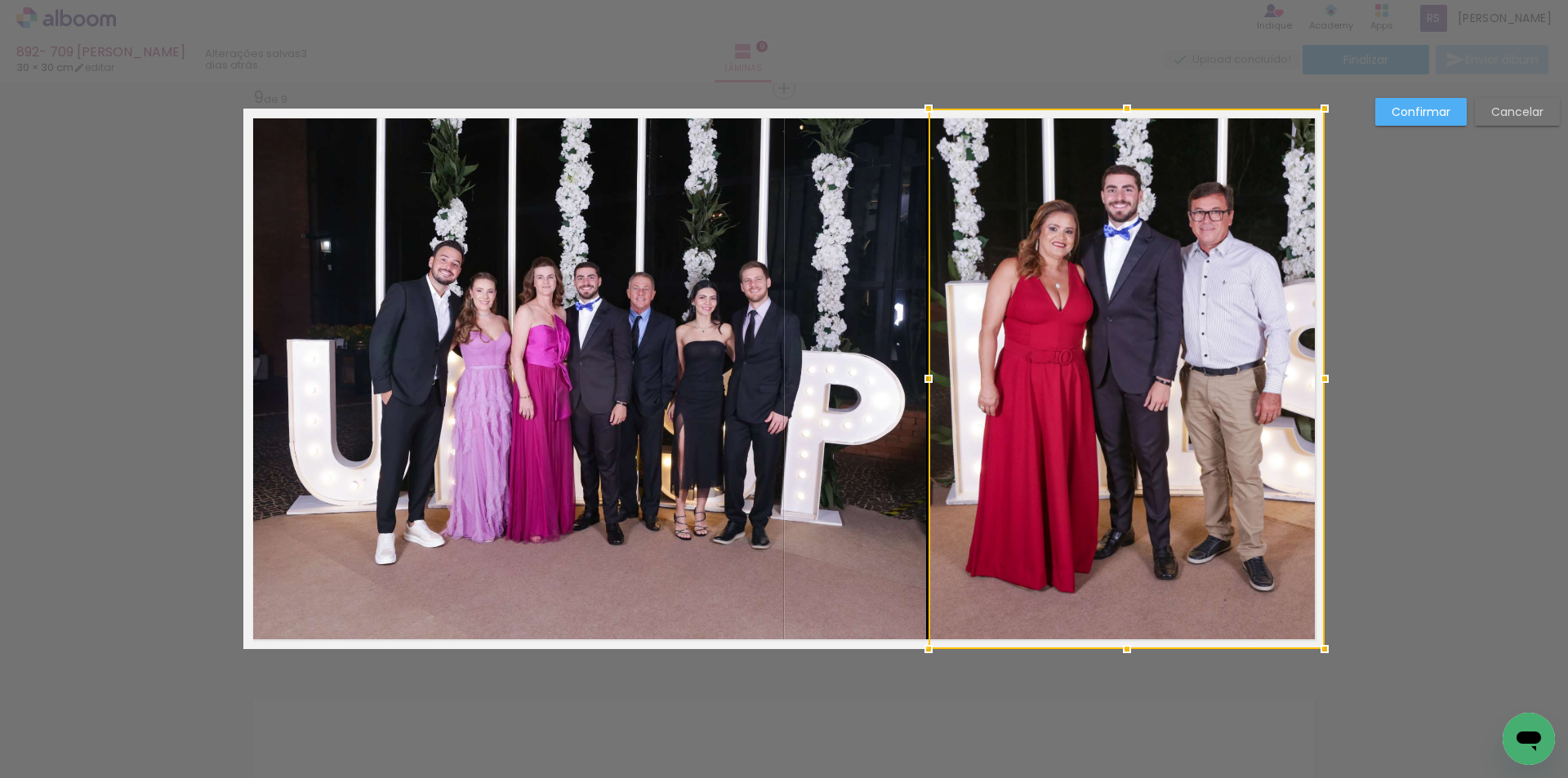
drag, startPoint x: 958, startPoint y: 367, endPoint x: 924, endPoint y: 364, distance: 34.1
click at [924, 364] on div at bounding box center [929, 379] width 33 height 33
click at [1420, 122] on paper-button "Confirmar" at bounding box center [1421, 112] width 92 height 28
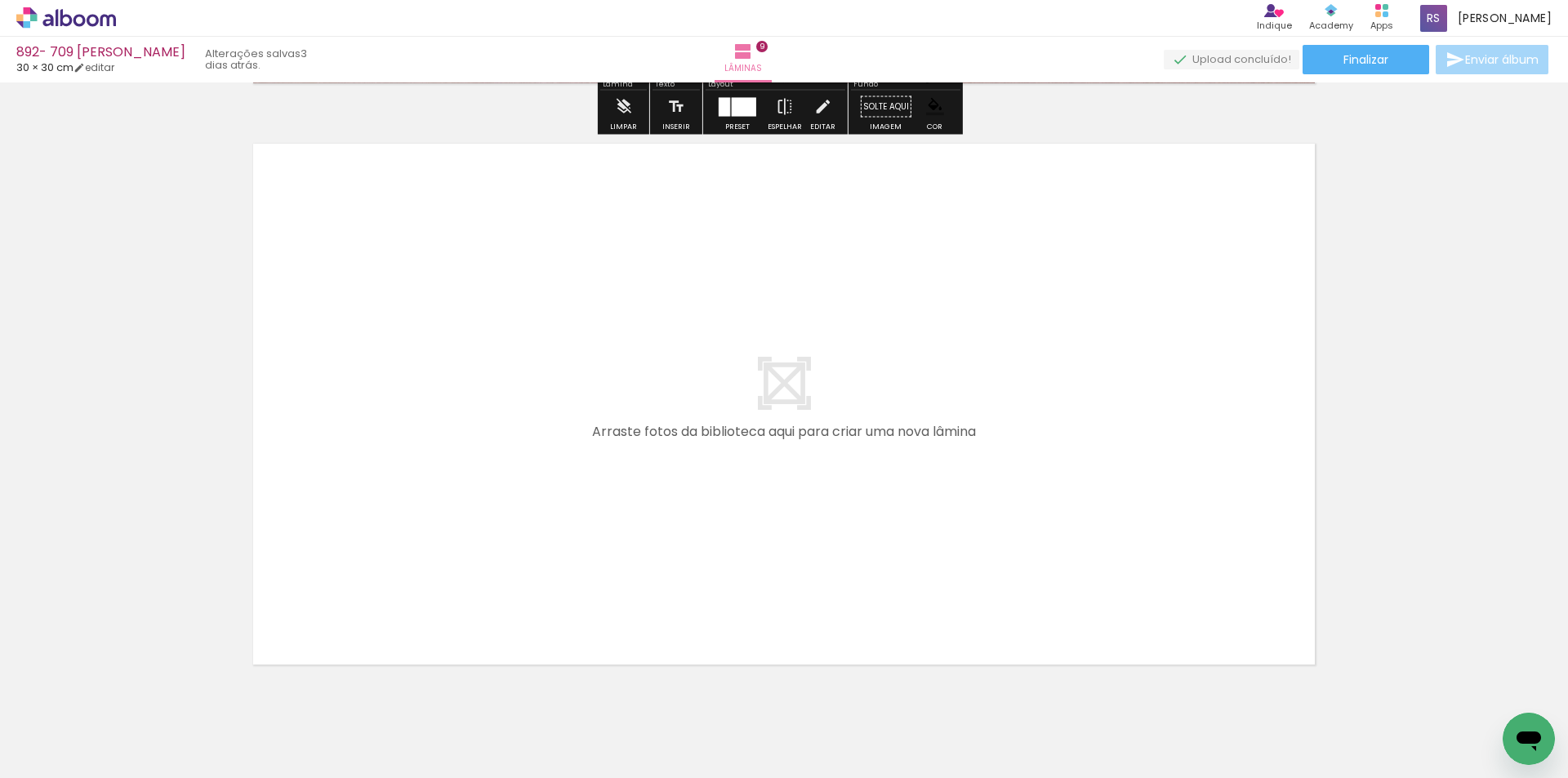
scroll to position [5245, 0]
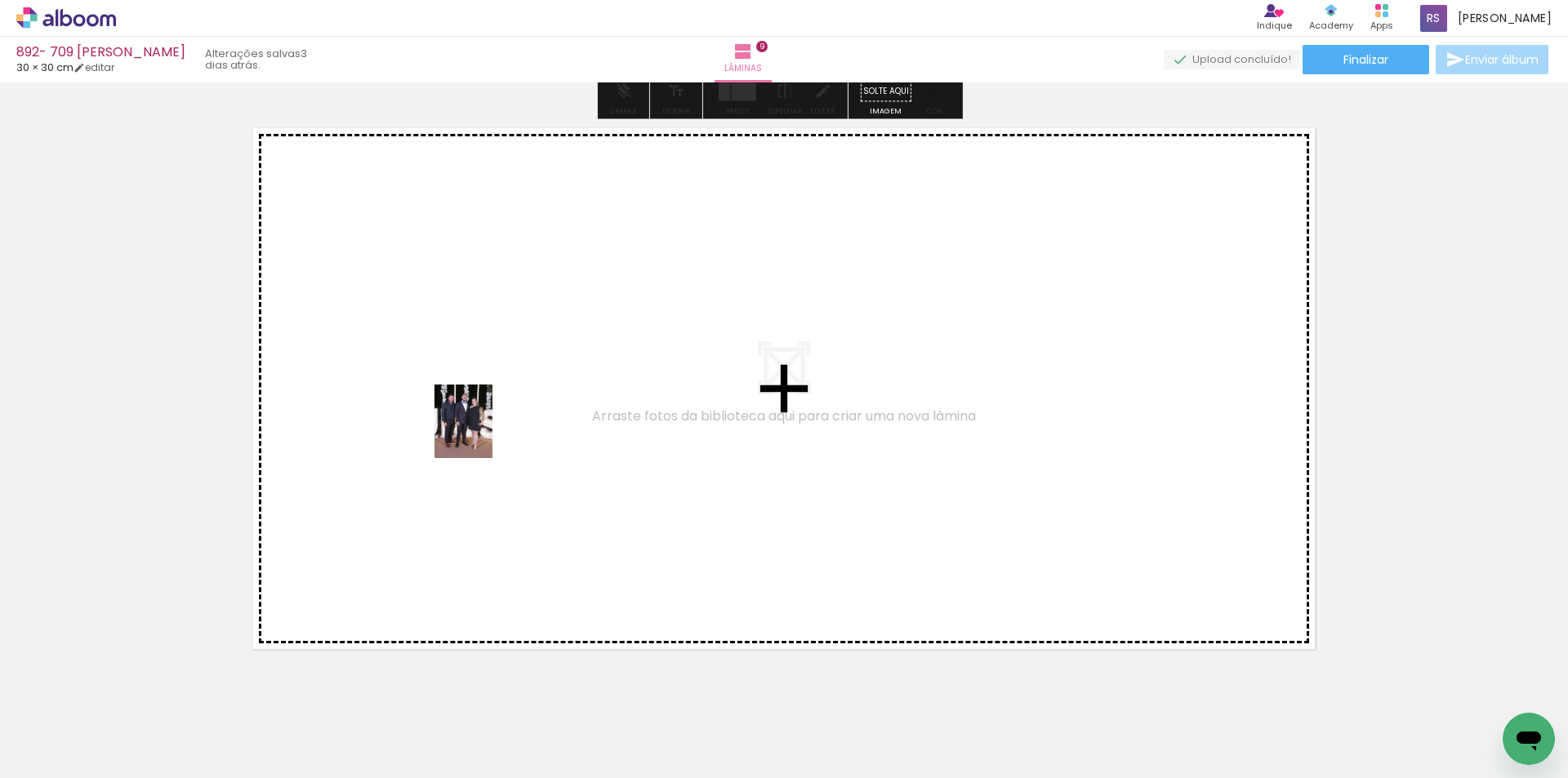
drag, startPoint x: 321, startPoint y: 655, endPoint x: 483, endPoint y: 433, distance: 274.8
click at [483, 433] on quentale-workspace at bounding box center [784, 389] width 1568 height 778
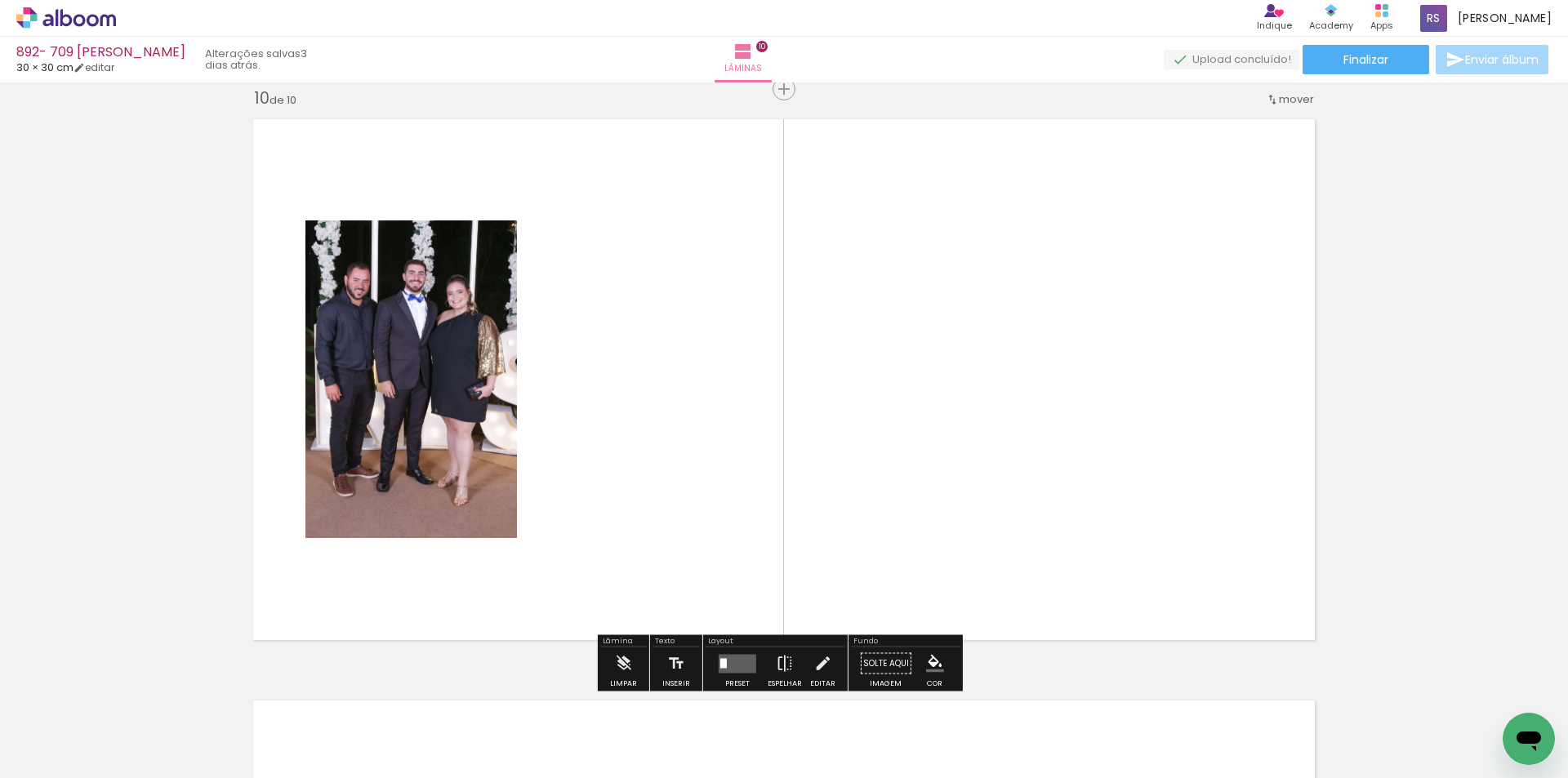
scroll to position [5255, 0]
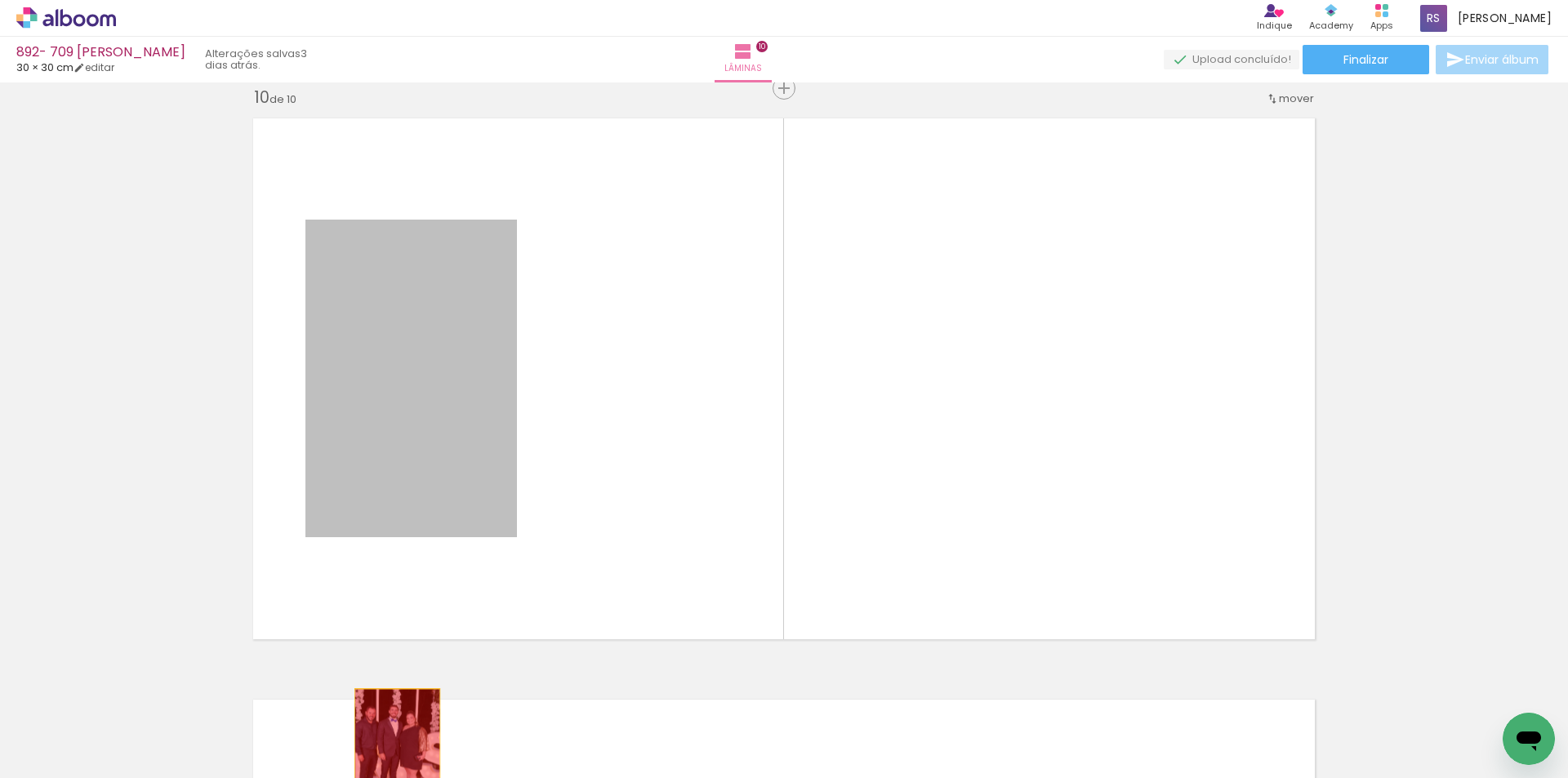
drag, startPoint x: 477, startPoint y: 482, endPoint x: 391, endPoint y: 756, distance: 287.2
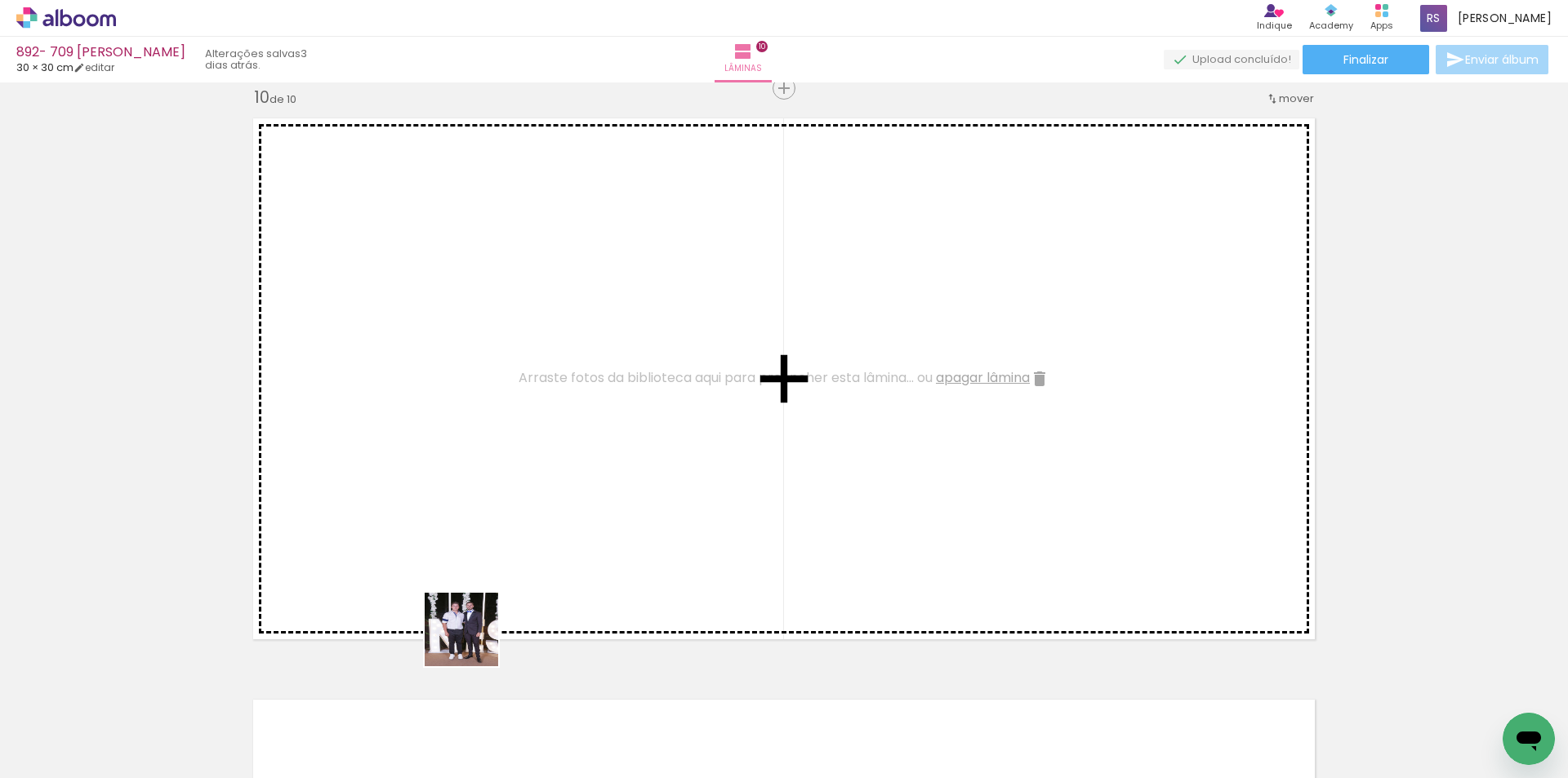
drag, startPoint x: 452, startPoint y: 697, endPoint x: 548, endPoint y: 588, distance: 145.2
click at [522, 480] on quentale-workspace at bounding box center [784, 389] width 1568 height 778
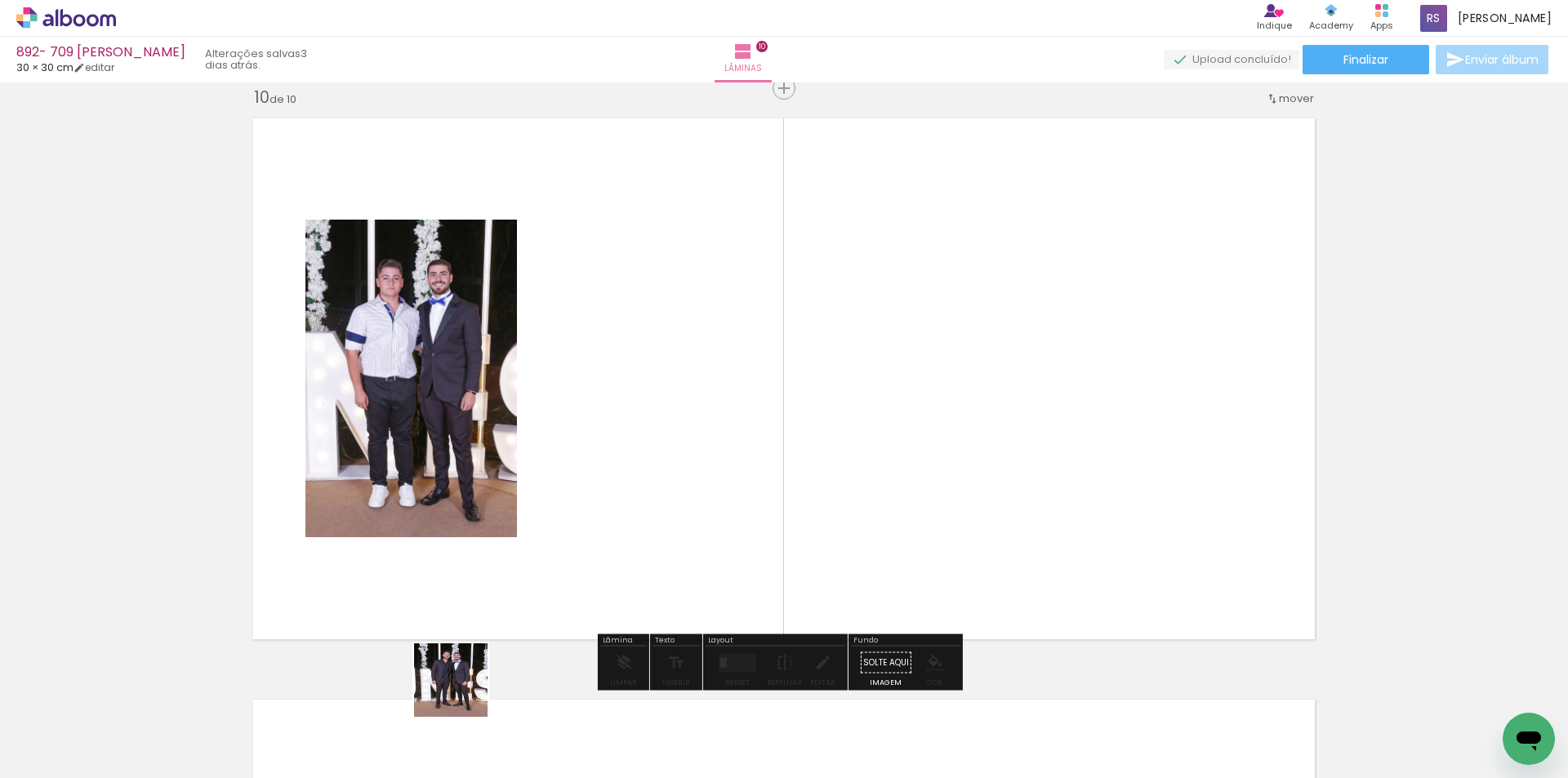
drag, startPoint x: 450, startPoint y: 719, endPoint x: 646, endPoint y: 446, distance: 336.1
click at [646, 446] on quentale-workspace at bounding box center [784, 389] width 1568 height 778
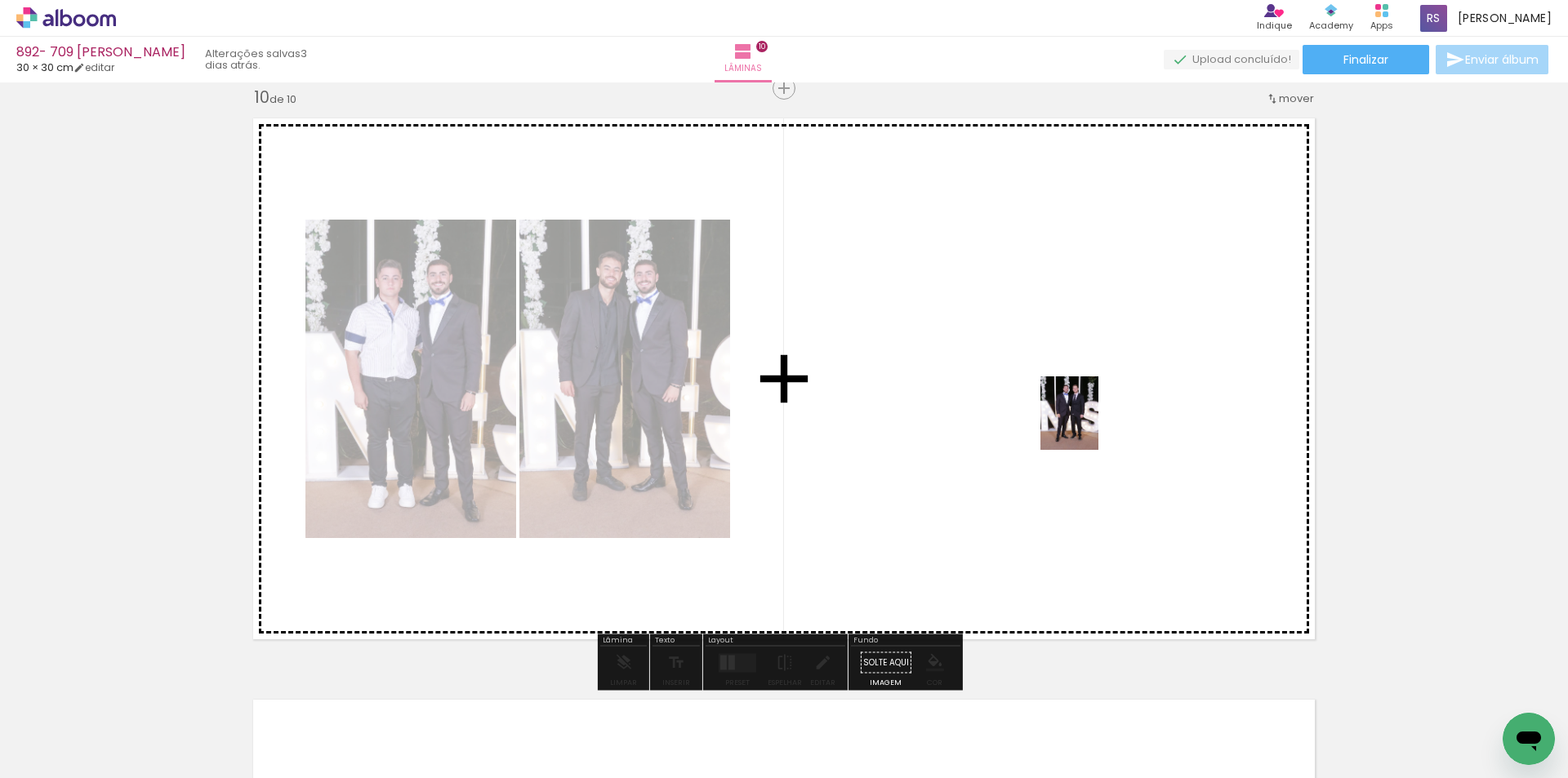
drag, startPoint x: 1179, startPoint y: 710, endPoint x: 1088, endPoint y: 421, distance: 303.0
click at [1088, 421] on quentale-workspace at bounding box center [784, 389] width 1568 height 778
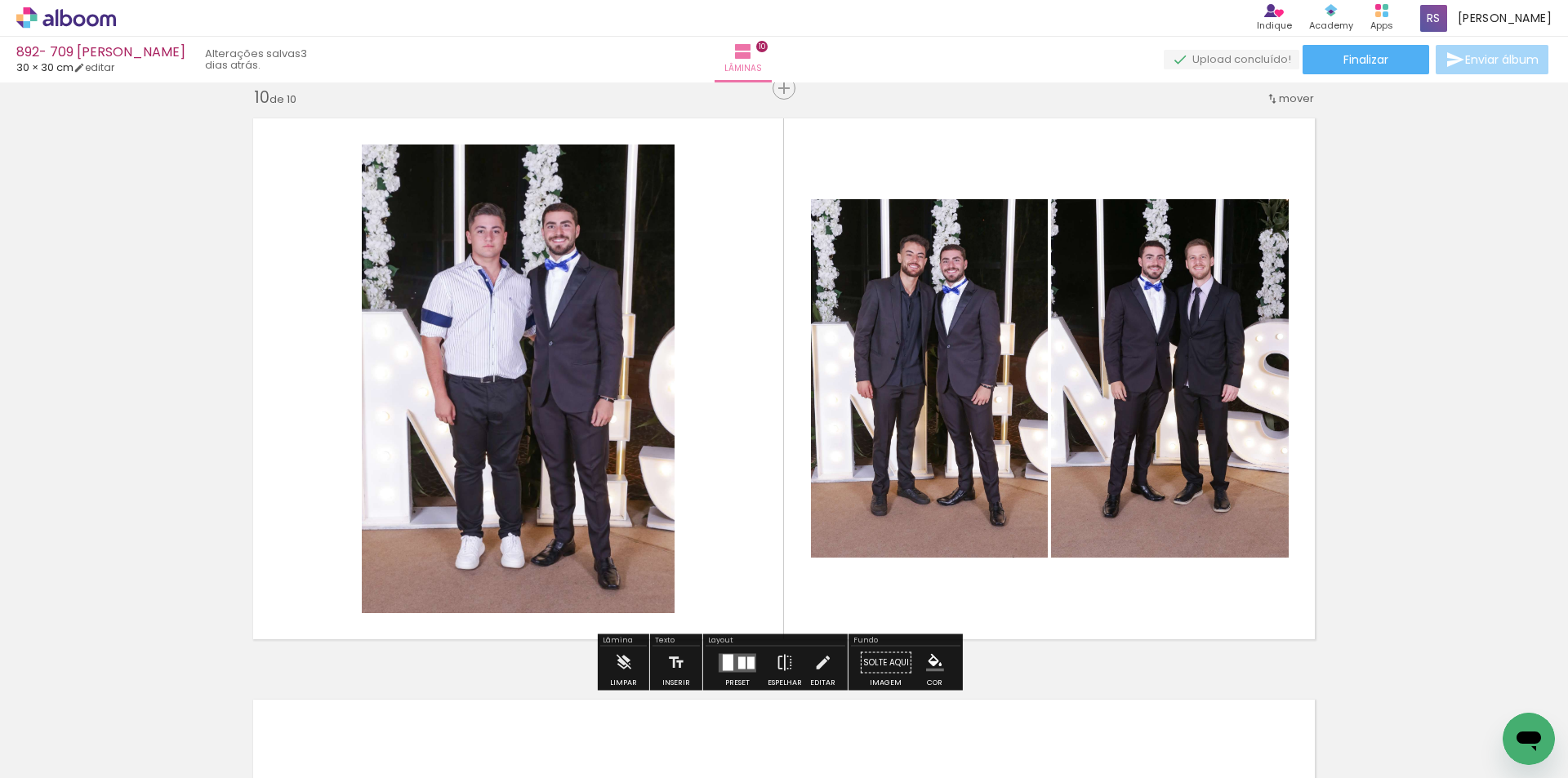
click at [749, 657] on div at bounding box center [750, 663] width 7 height 12
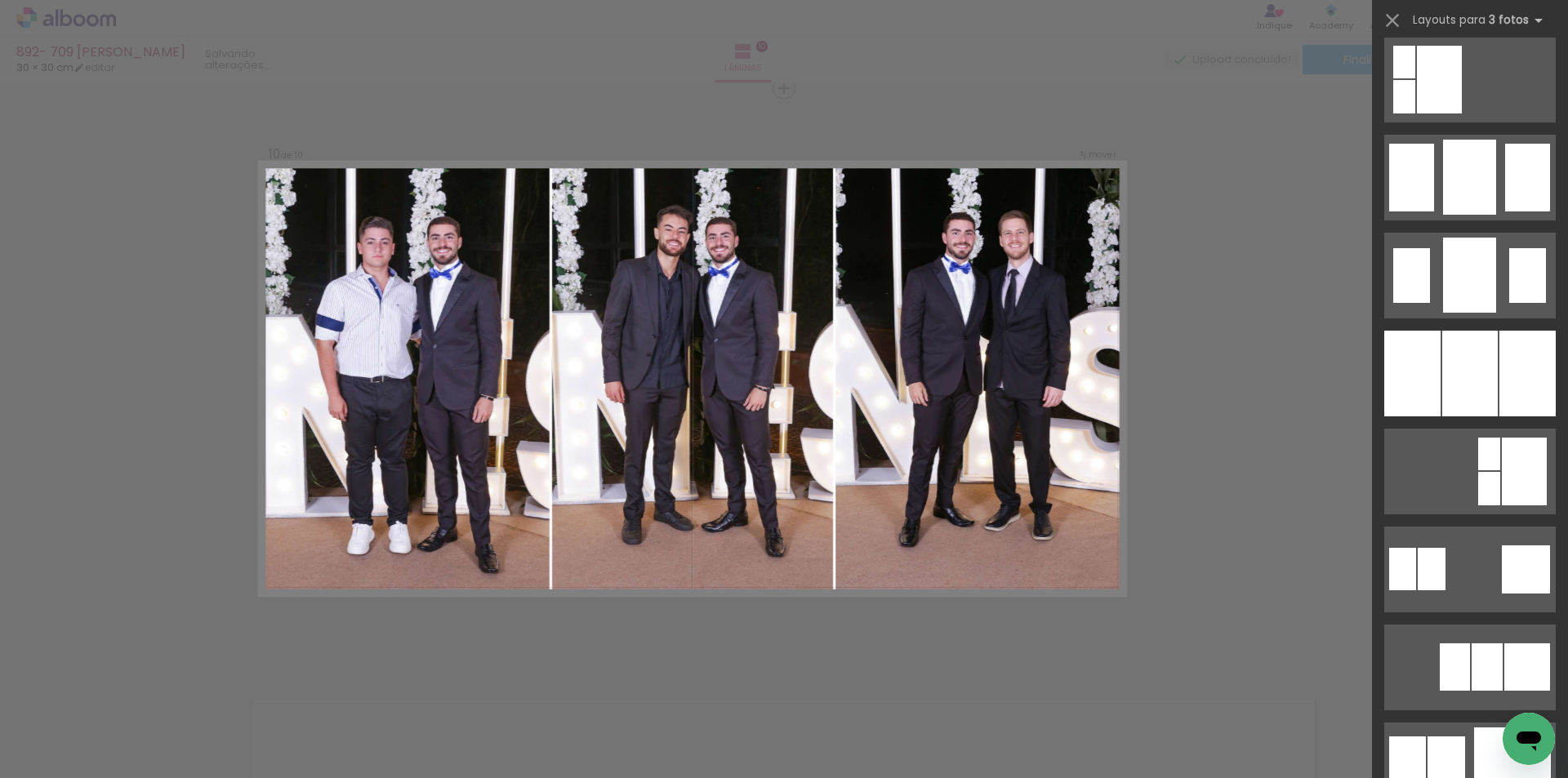
scroll to position [1225, 0]
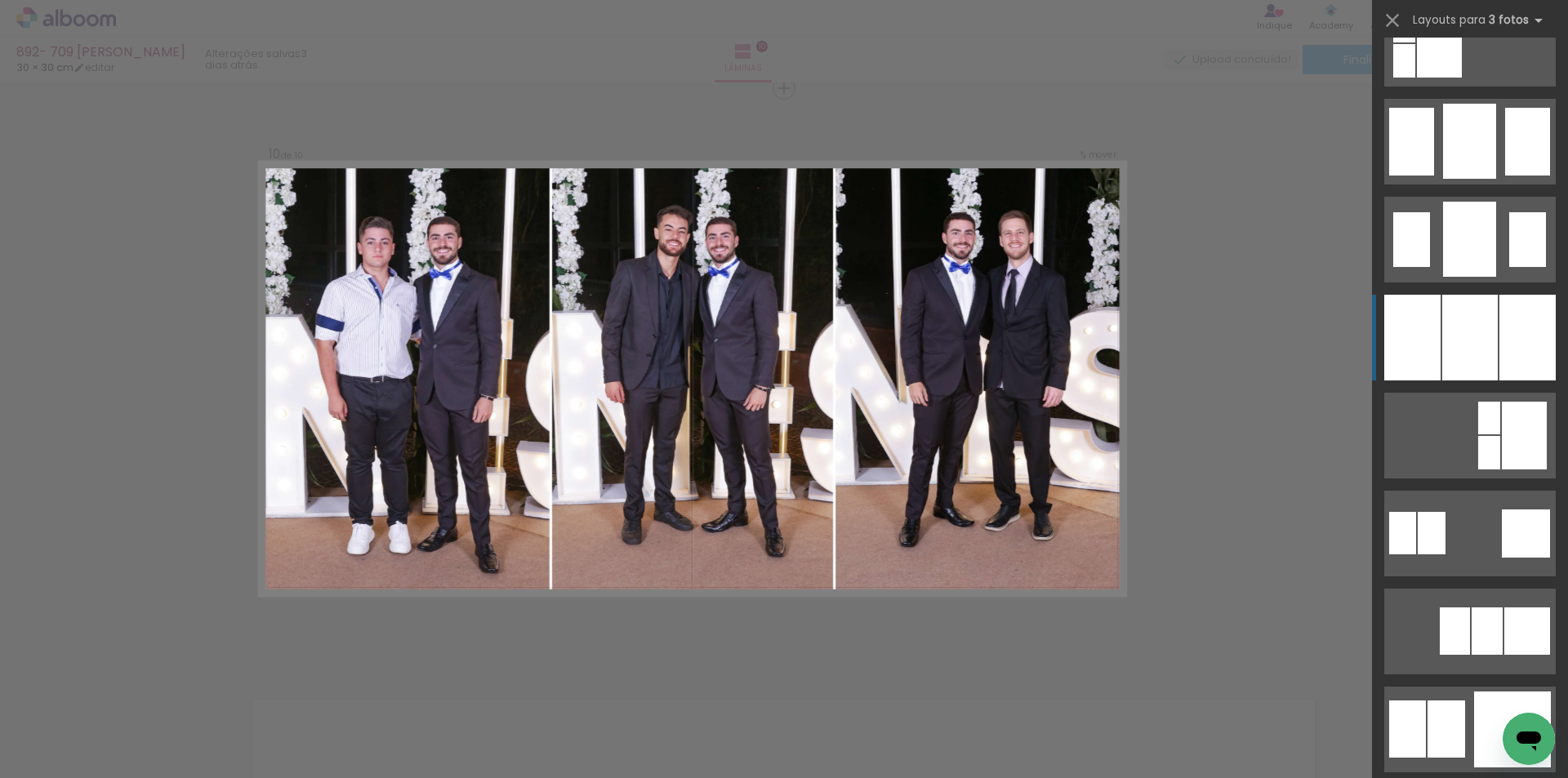
click at [1472, 333] on div at bounding box center [1470, 338] width 56 height 86
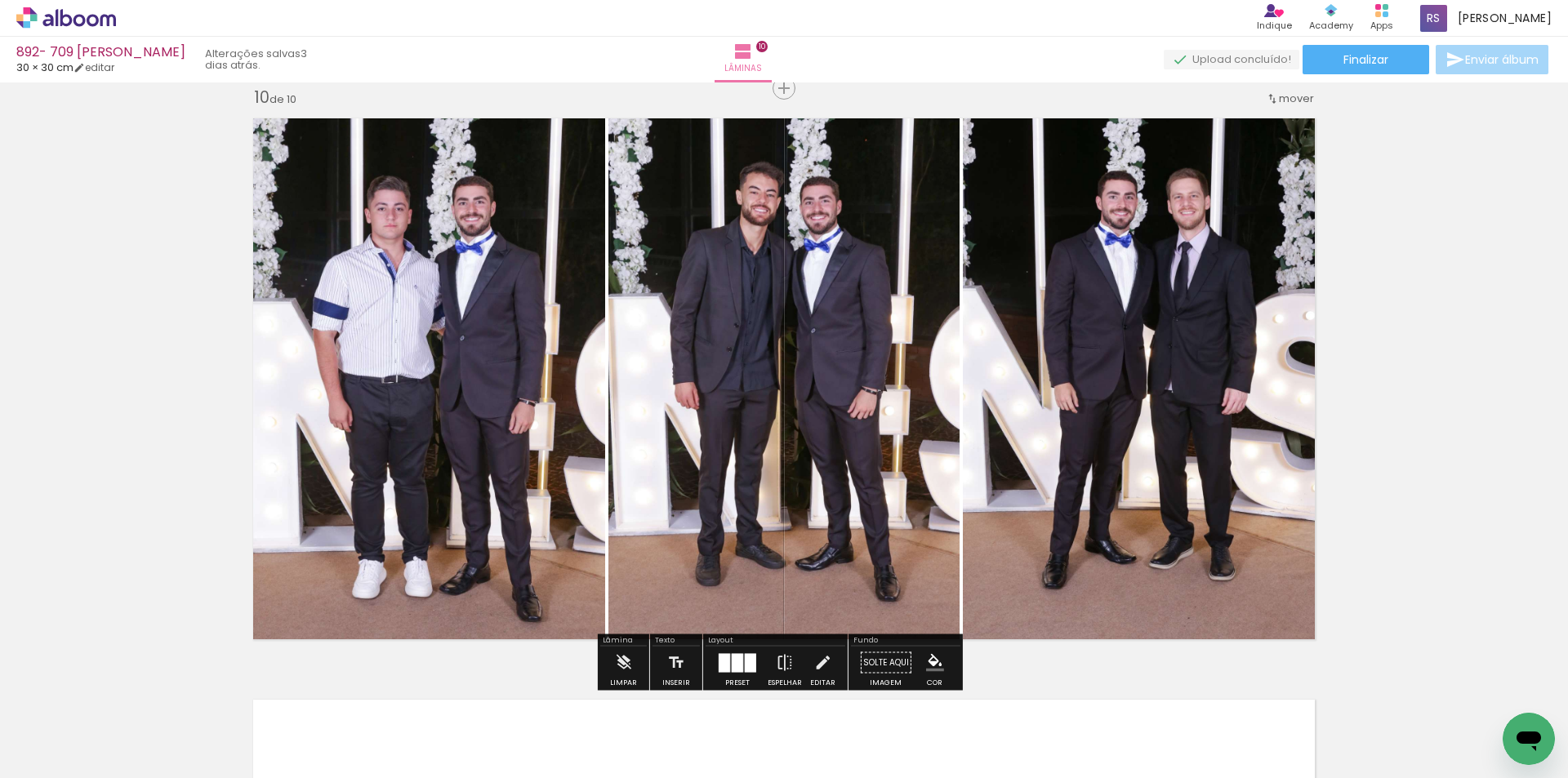
click at [930, 663] on iron-icon "color picker" at bounding box center [935, 663] width 18 height 18
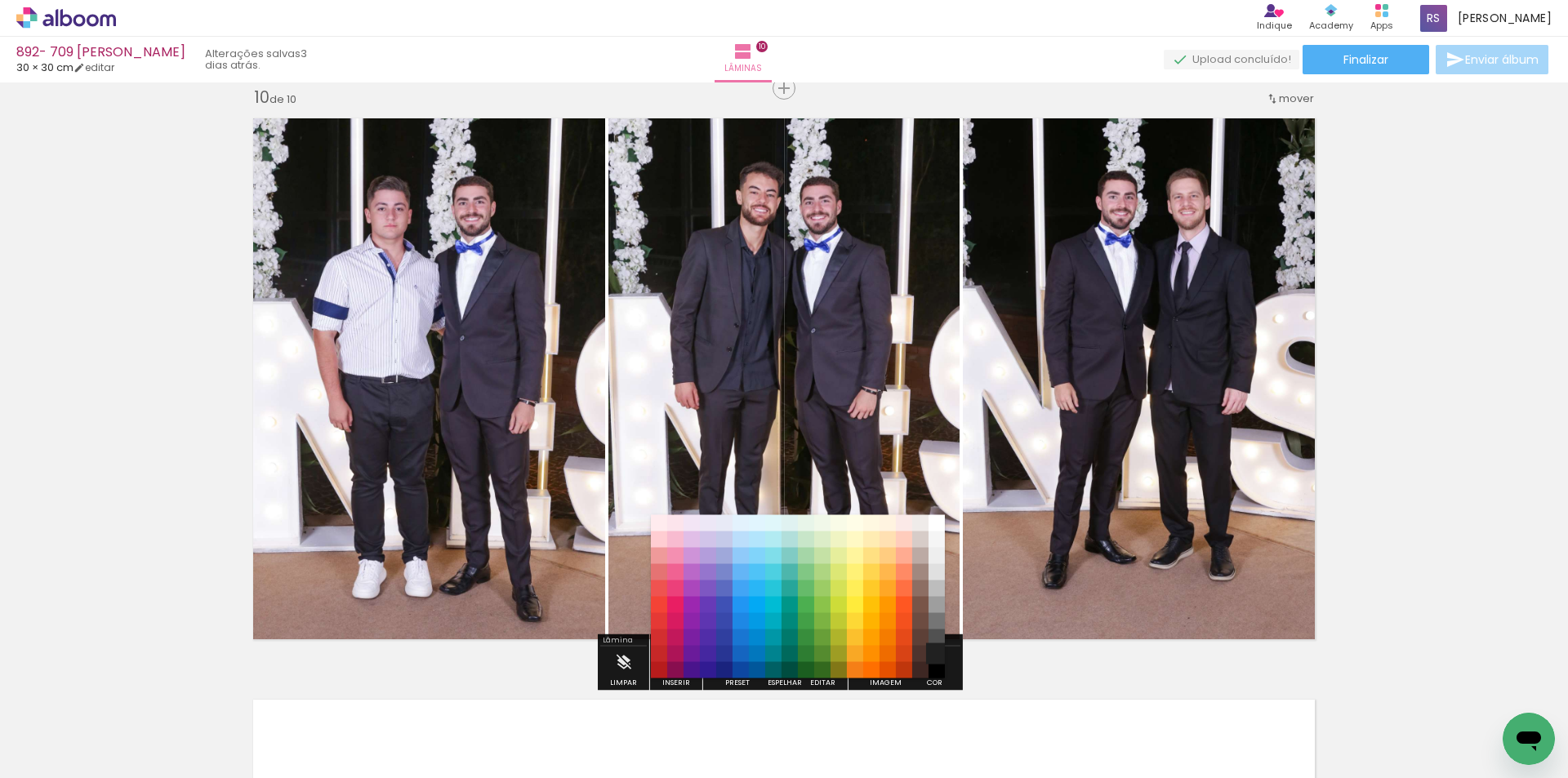
click at [933, 648] on paper-item "#212121" at bounding box center [937, 654] width 16 height 16
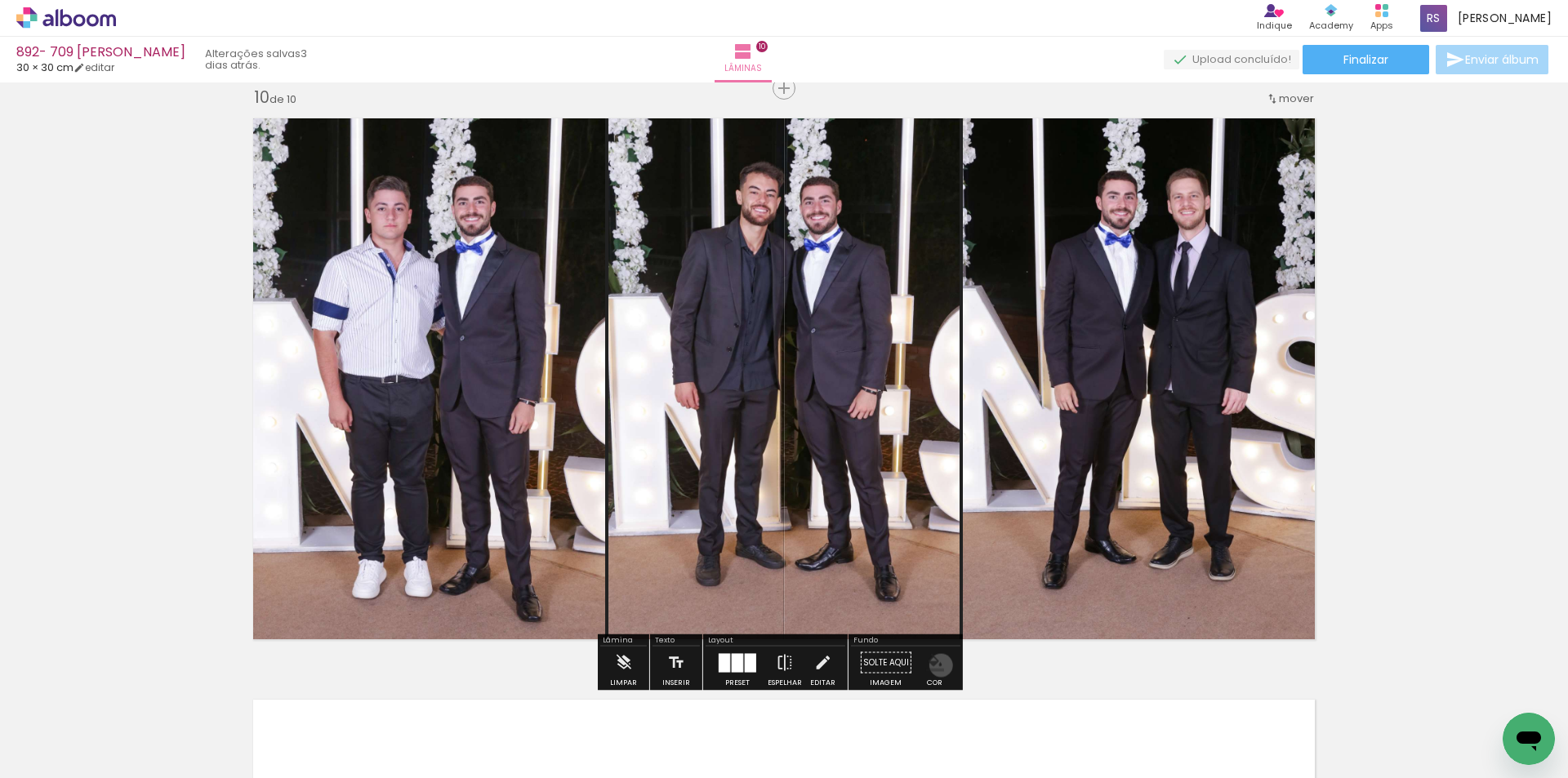
click at [935, 666] on iron-icon "color picker" at bounding box center [935, 663] width 18 height 18
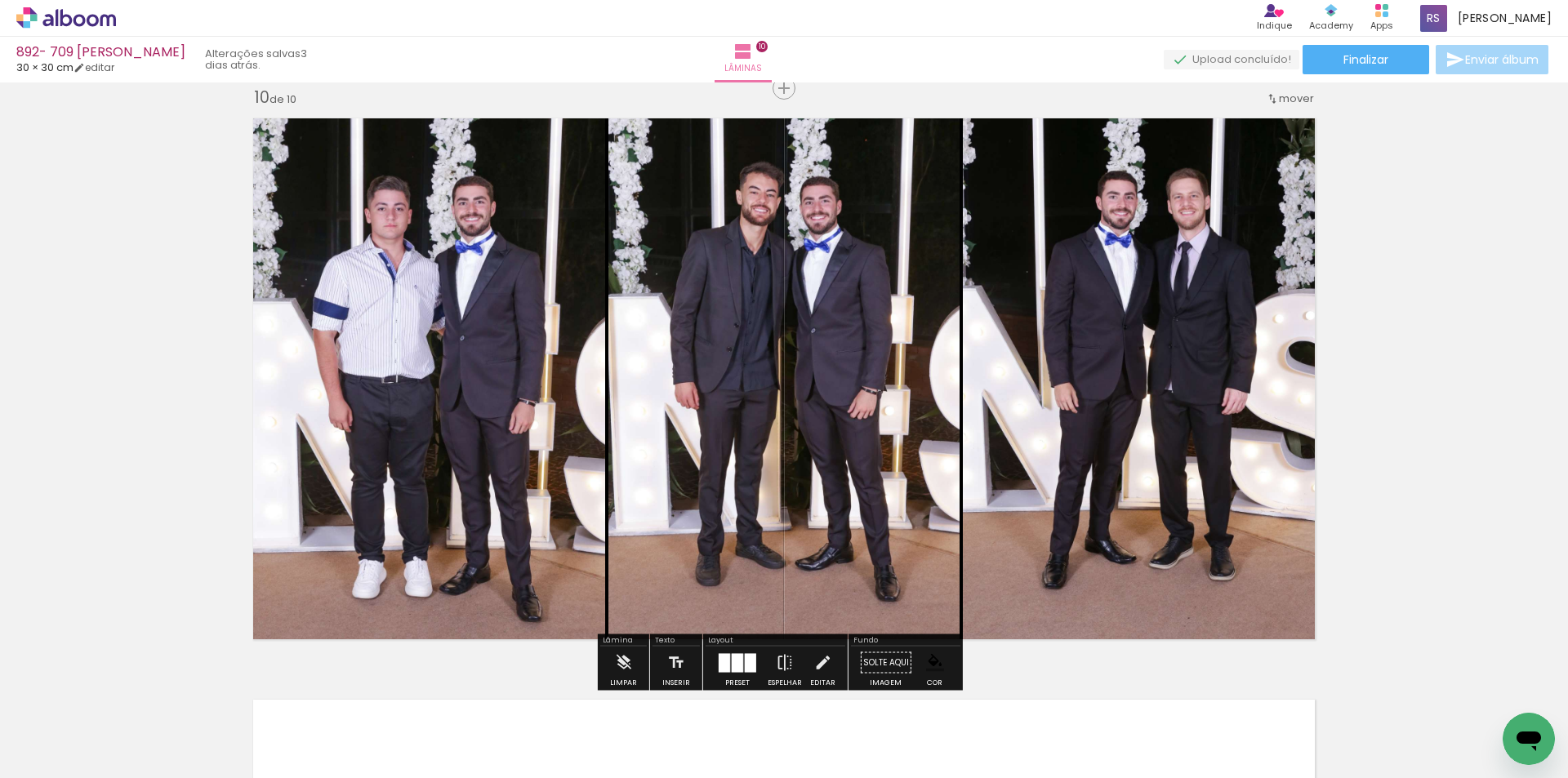
scroll to position [1225, 0]
click at [926, 661] on iron-icon "color picker" at bounding box center [935, 663] width 18 height 18
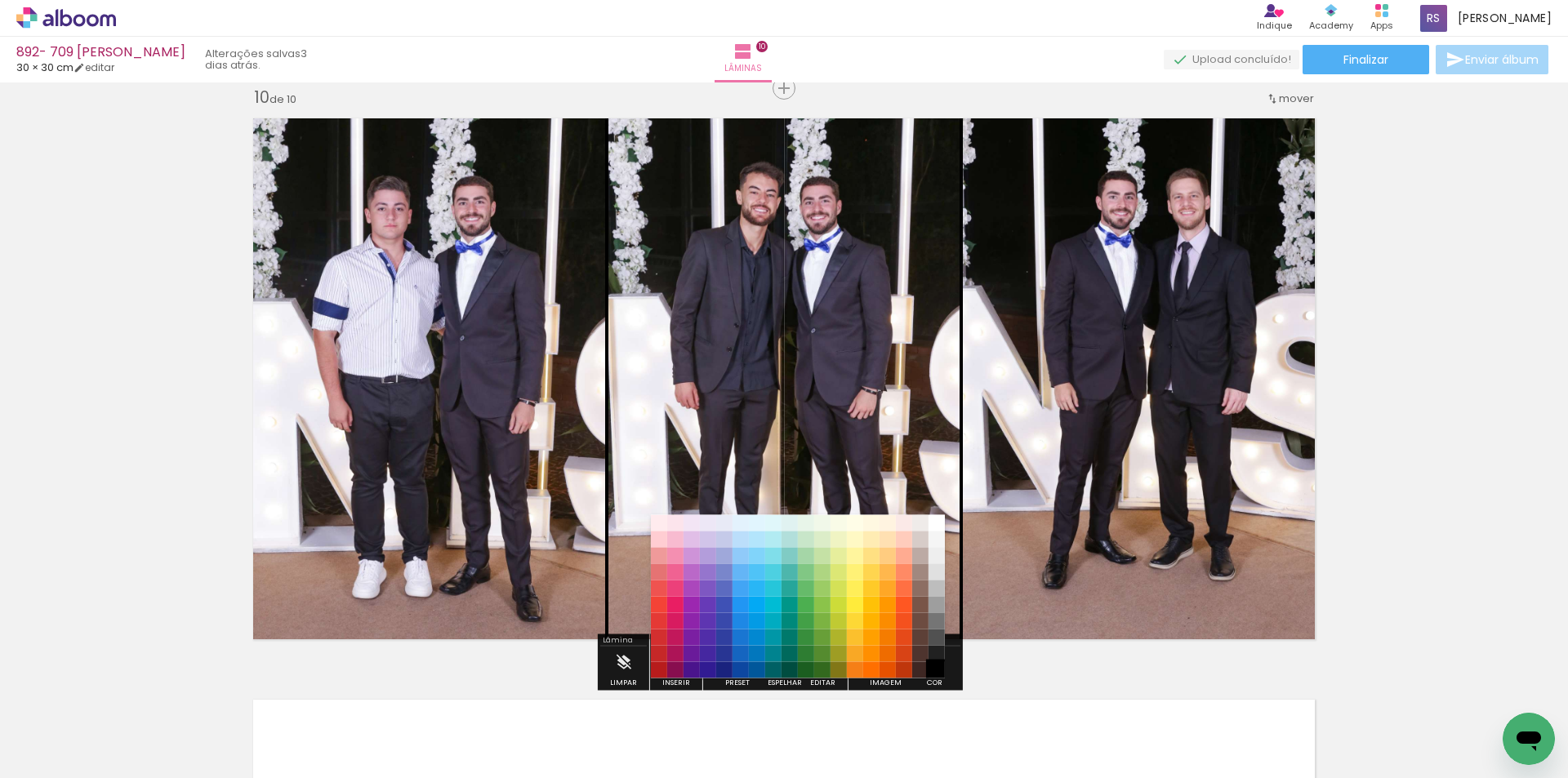
click at [933, 666] on paper-item "#000000" at bounding box center [937, 670] width 16 height 16
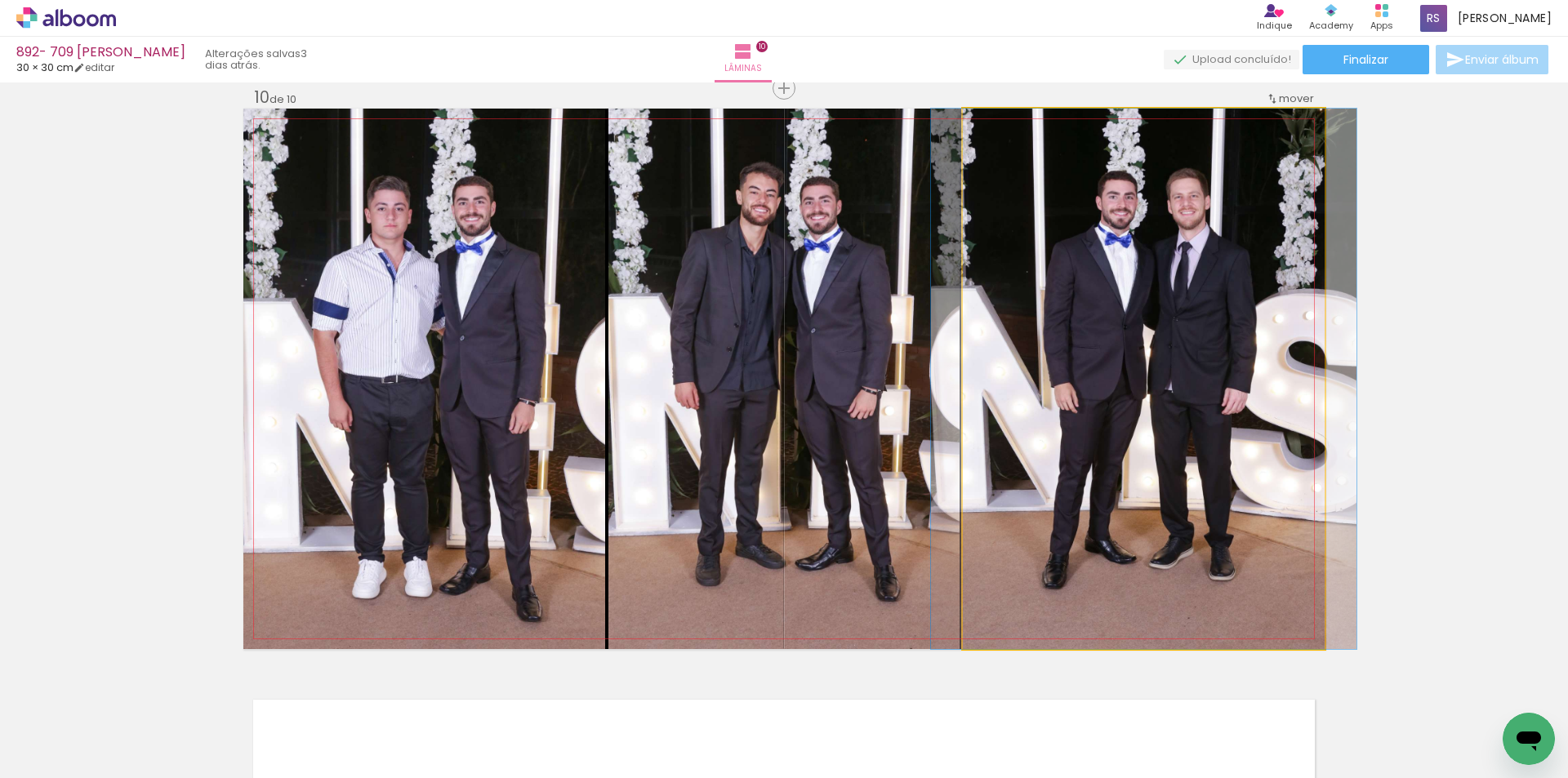
click at [1061, 462] on quentale-photo at bounding box center [1144, 379] width 362 height 540
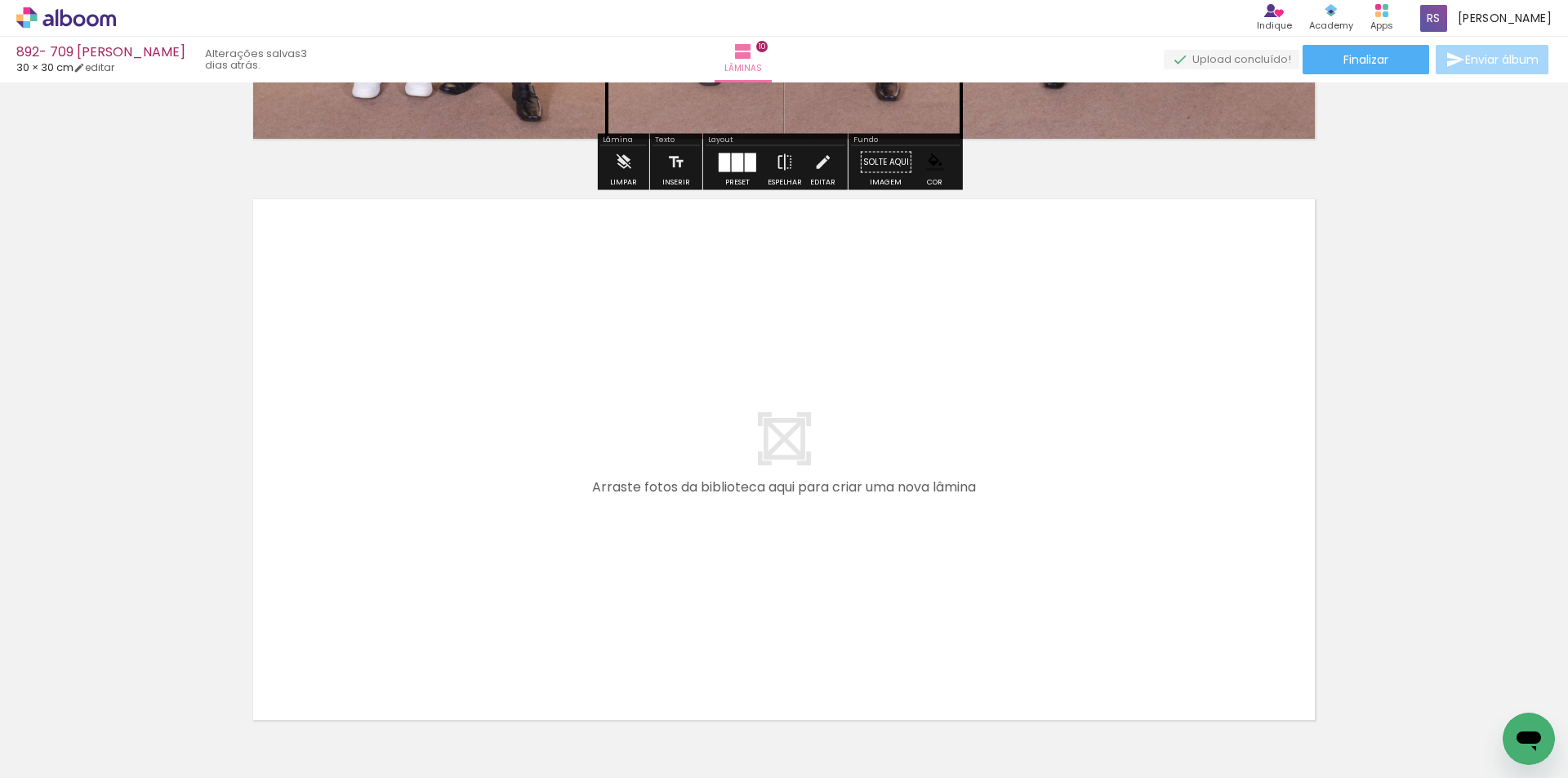
scroll to position [5828, 0]
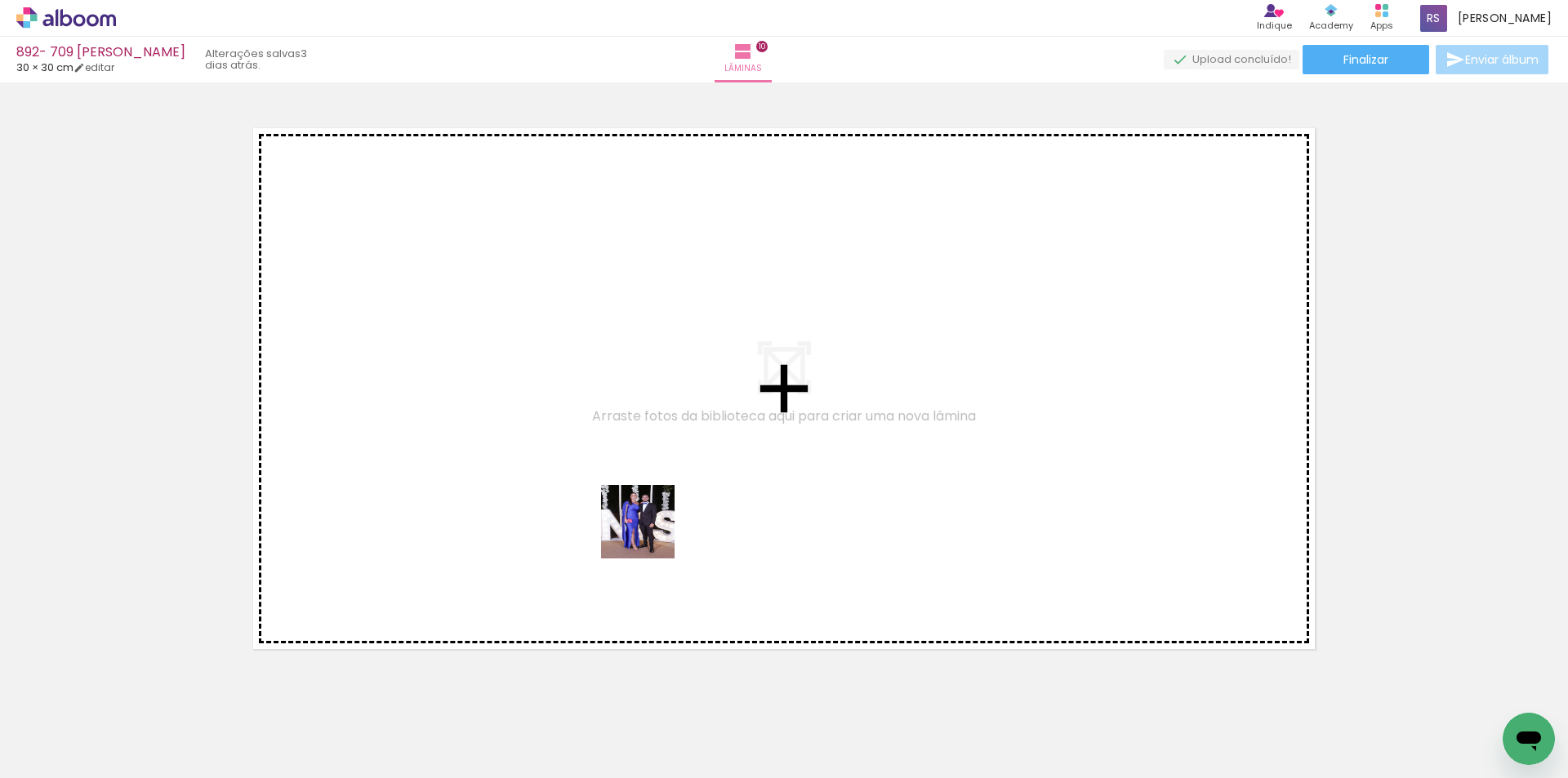
drag, startPoint x: 795, startPoint y: 713, endPoint x: 606, endPoint y: 501, distance: 284.0
click at [606, 501] on quentale-workspace at bounding box center [784, 389] width 1568 height 778
